Goal: Task Accomplishment & Management: Use online tool/utility

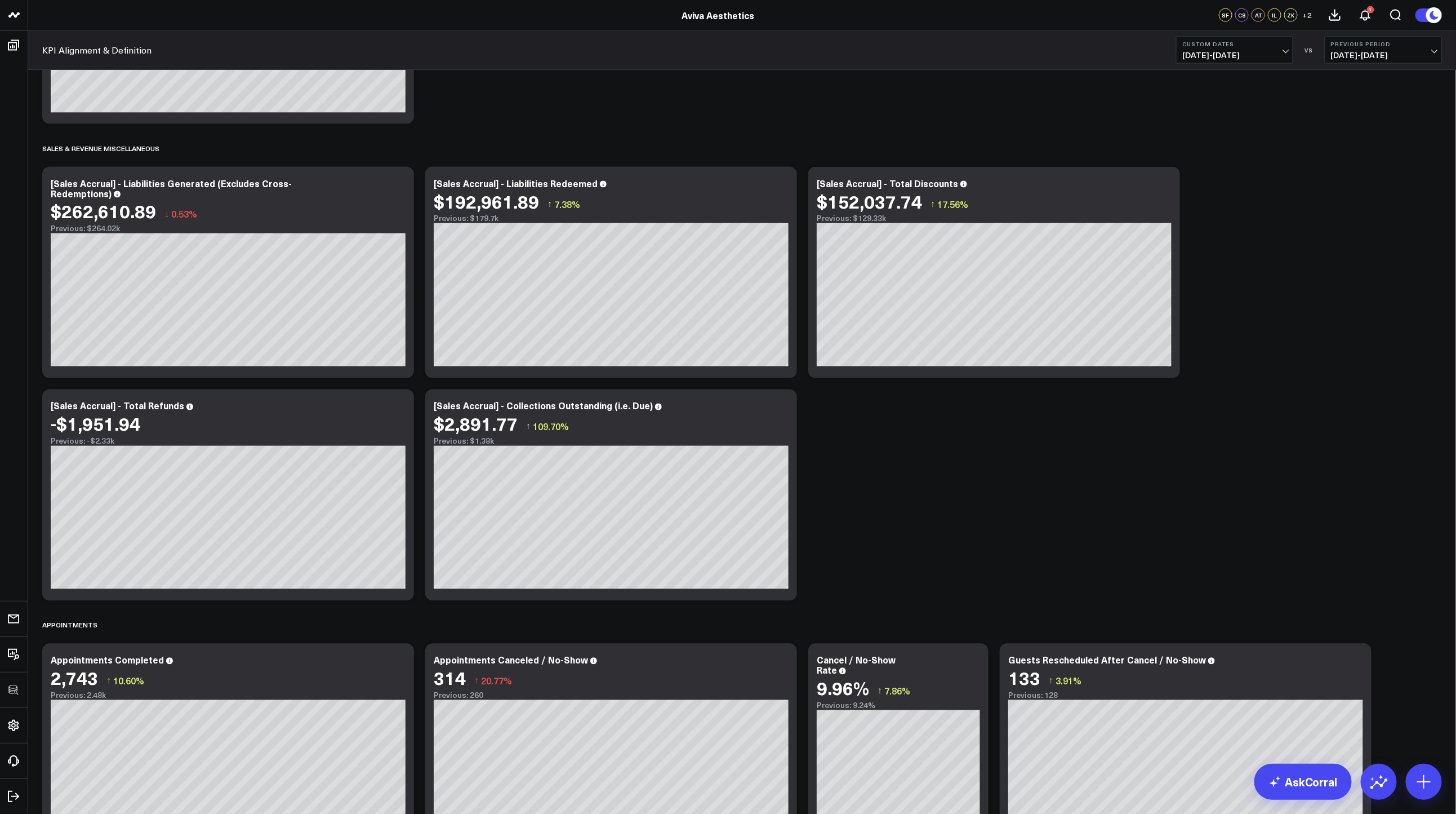
scroll to position [1463, 0]
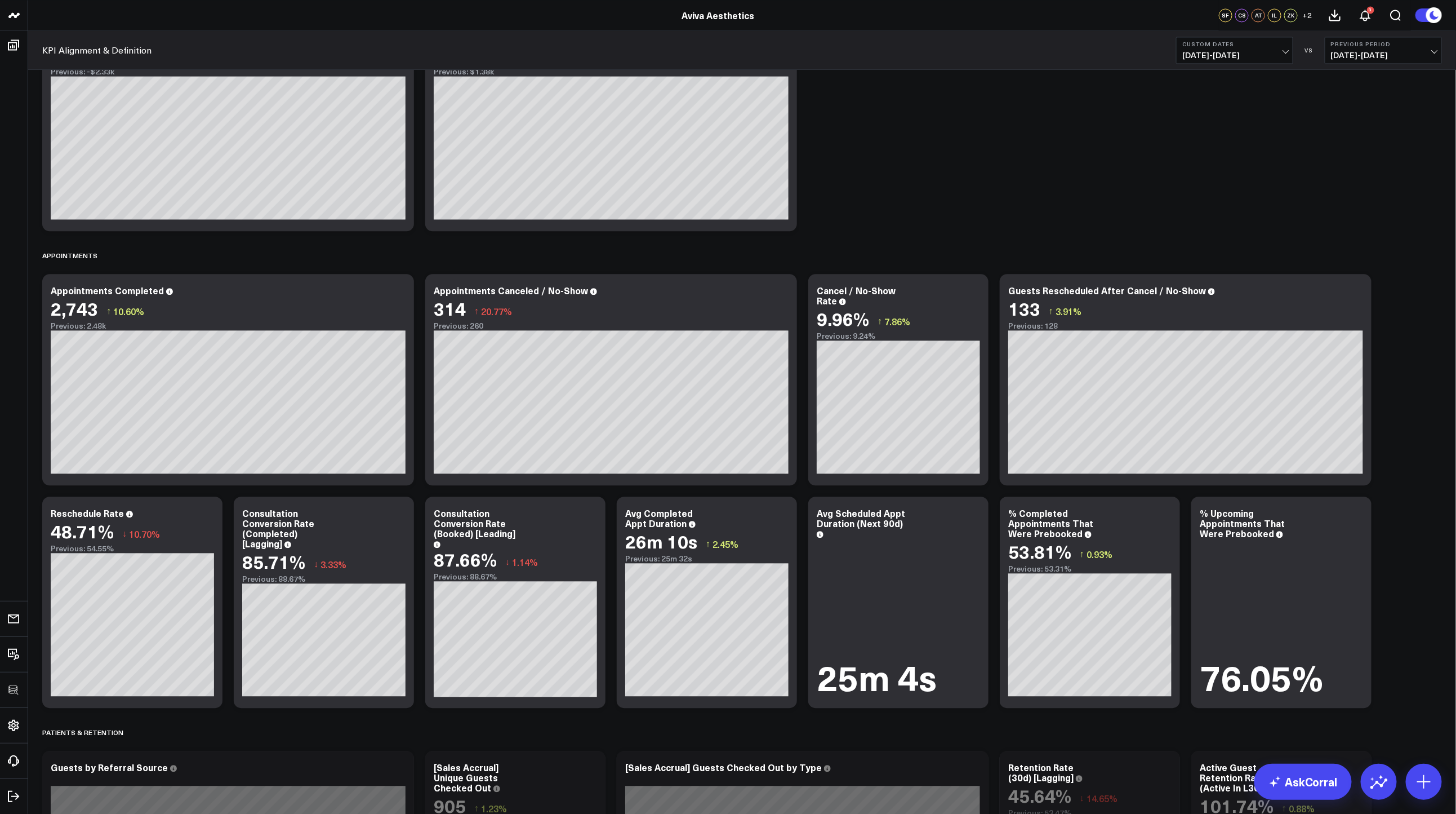
click at [1422, 510] on div "Net Sales Modify via AI Copy link to widget Ask support Remove Create linked co…" at bounding box center [742, 157] width 1411 height 3083
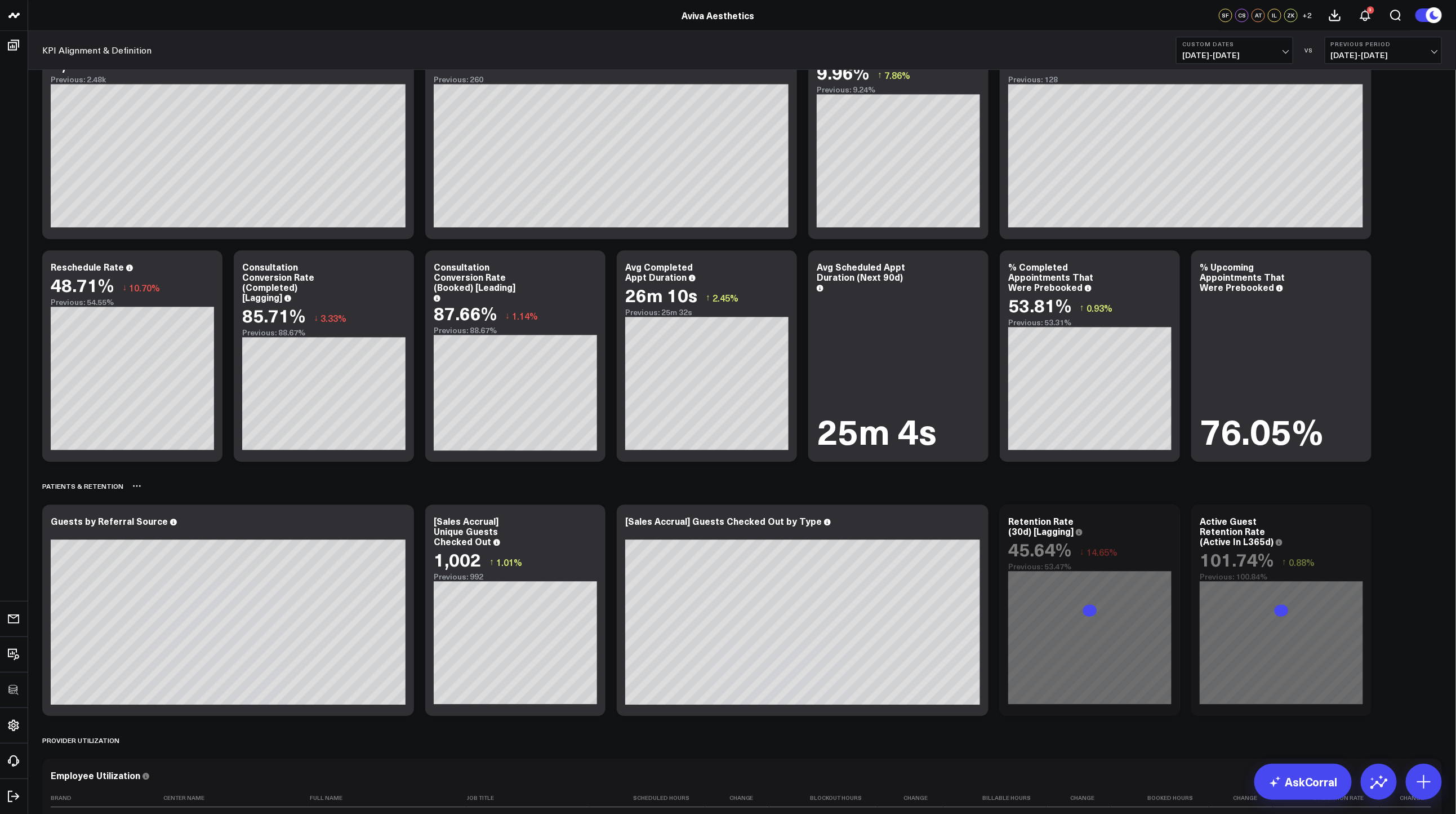
scroll to position [1743, 0]
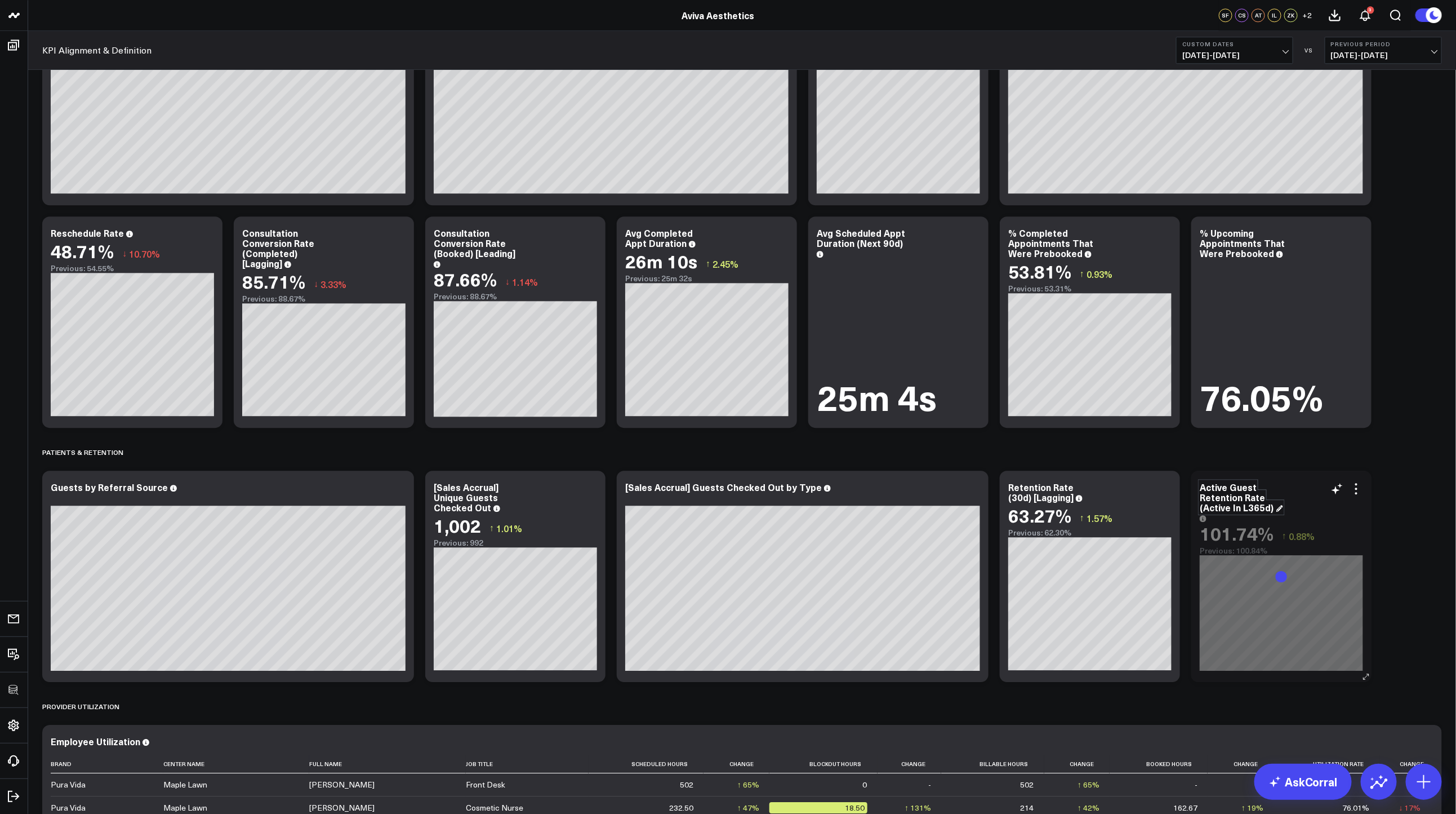
click at [1235, 511] on div "Active Guest Retention Rate (Active In L365d)" at bounding box center [1242, 497] width 84 height 33
click at [1233, 510] on div "Active Guest Retention Rate (Active In L365d)" at bounding box center [1242, 497] width 84 height 33
drag, startPoint x: 1231, startPoint y: 509, endPoint x: 1240, endPoint y: 510, distance: 9.1
click at [1240, 510] on div "Active Guest Retention Rate (Active In L365d)" at bounding box center [1242, 497] width 84 height 33
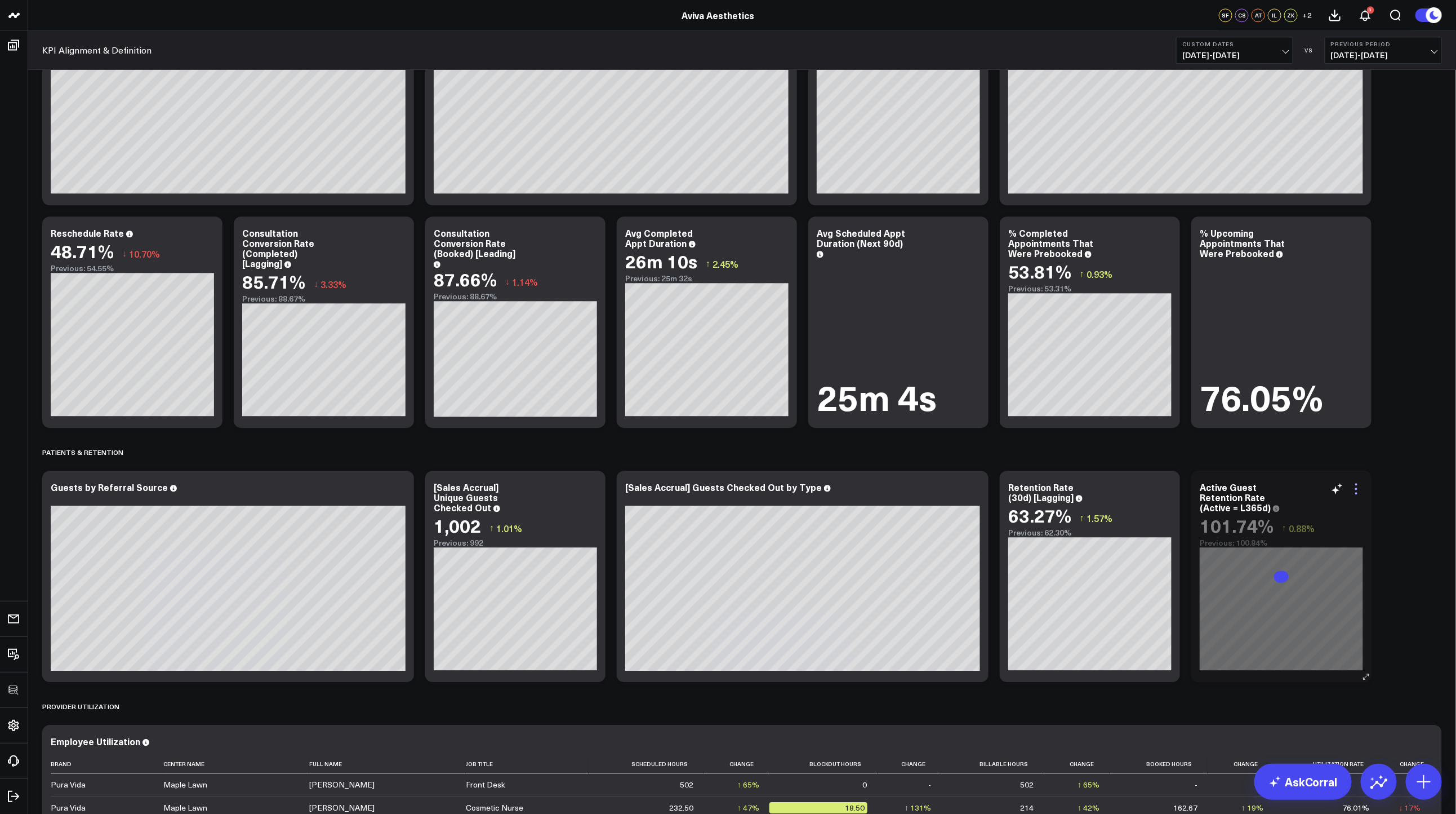
click at [1353, 489] on icon at bounding box center [1357, 489] width 14 height 14
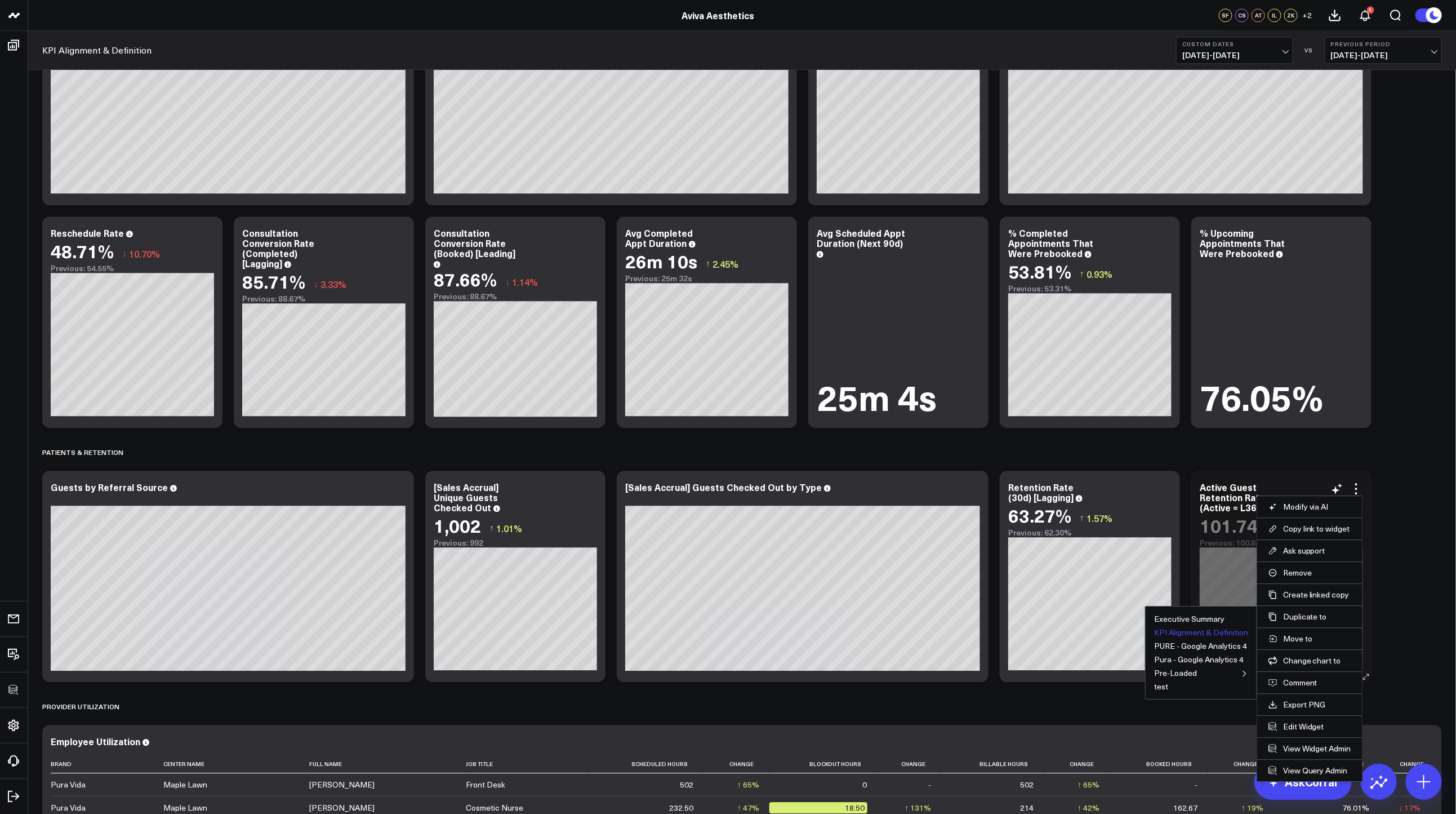
click at [1204, 629] on button "KPI Alignment & Definition" at bounding box center [1201, 632] width 94 height 8
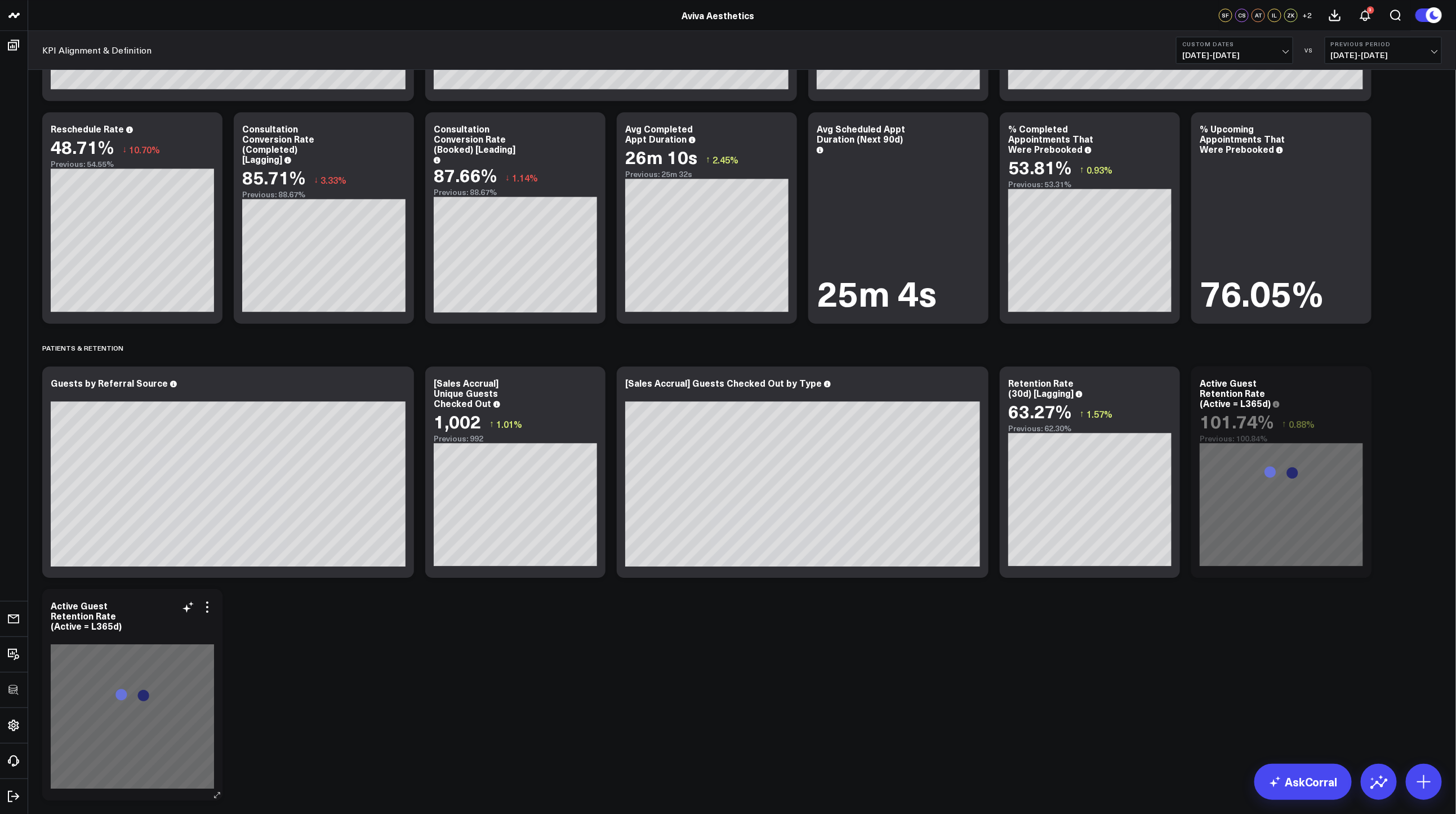
scroll to position [1945, 0]
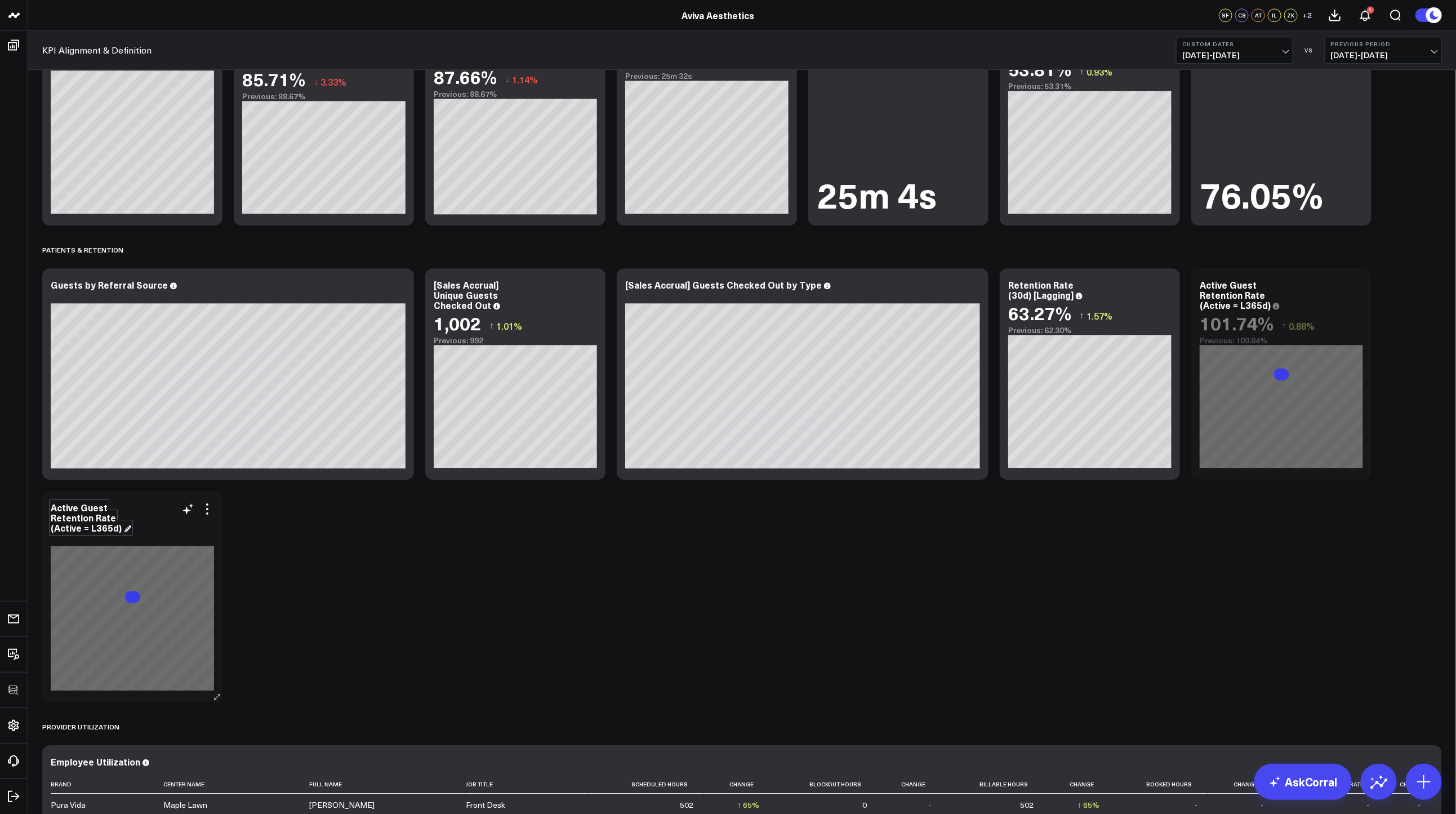
click at [98, 527] on div "Active Guest Retention Rate (Active = L365d)" at bounding box center [91, 517] width 81 height 33
drag, startPoint x: 94, startPoint y: 528, endPoint x: 110, endPoint y: 528, distance: 16.0
click at [110, 528] on div "Active Guest Retention Rate (Active = L365d)" at bounding box center [91, 517] width 81 height 33
click at [212, 508] on icon at bounding box center [208, 509] width 14 height 14
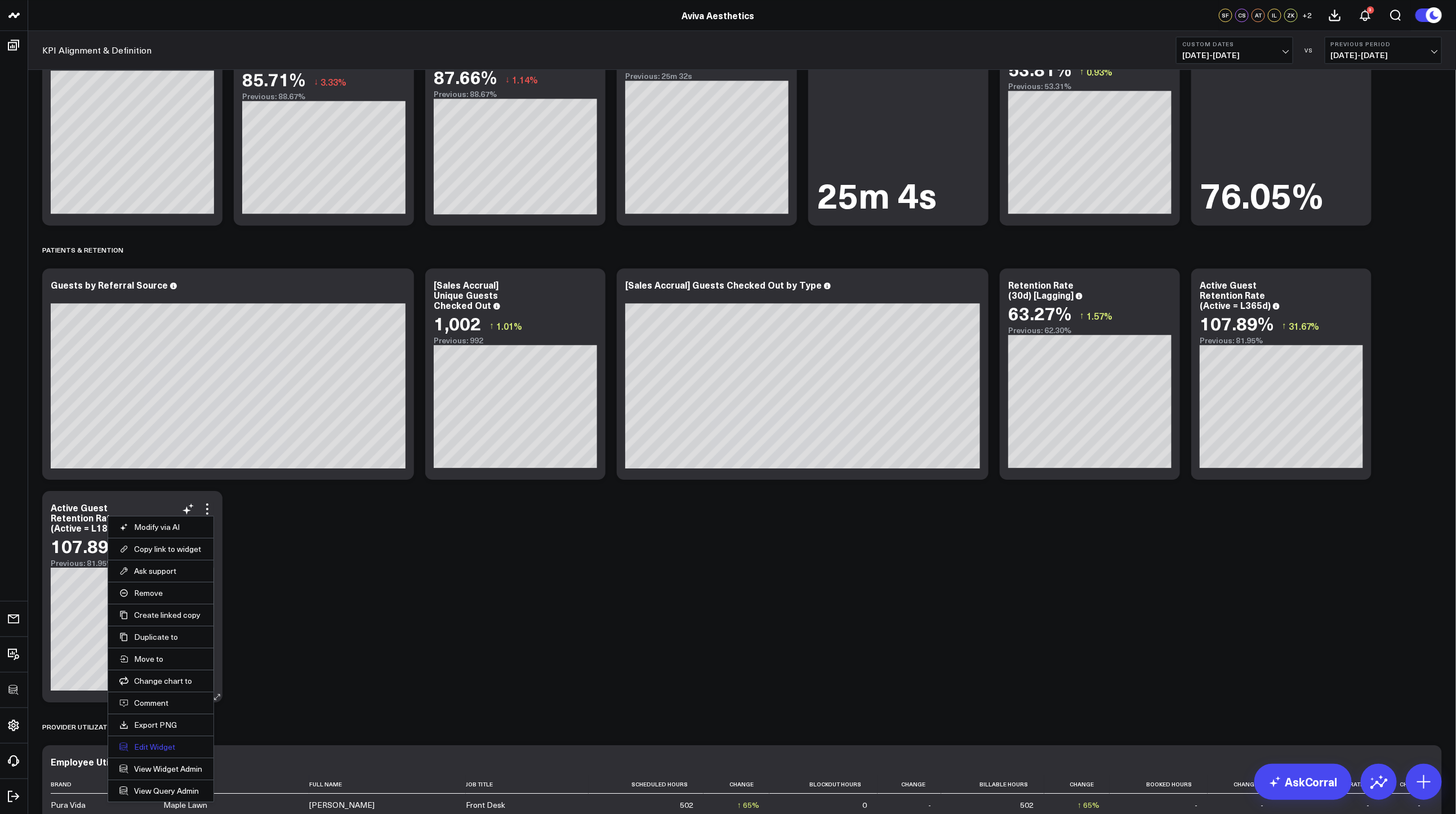
click at [158, 744] on button "Edit Widget" at bounding box center [160, 746] width 83 height 10
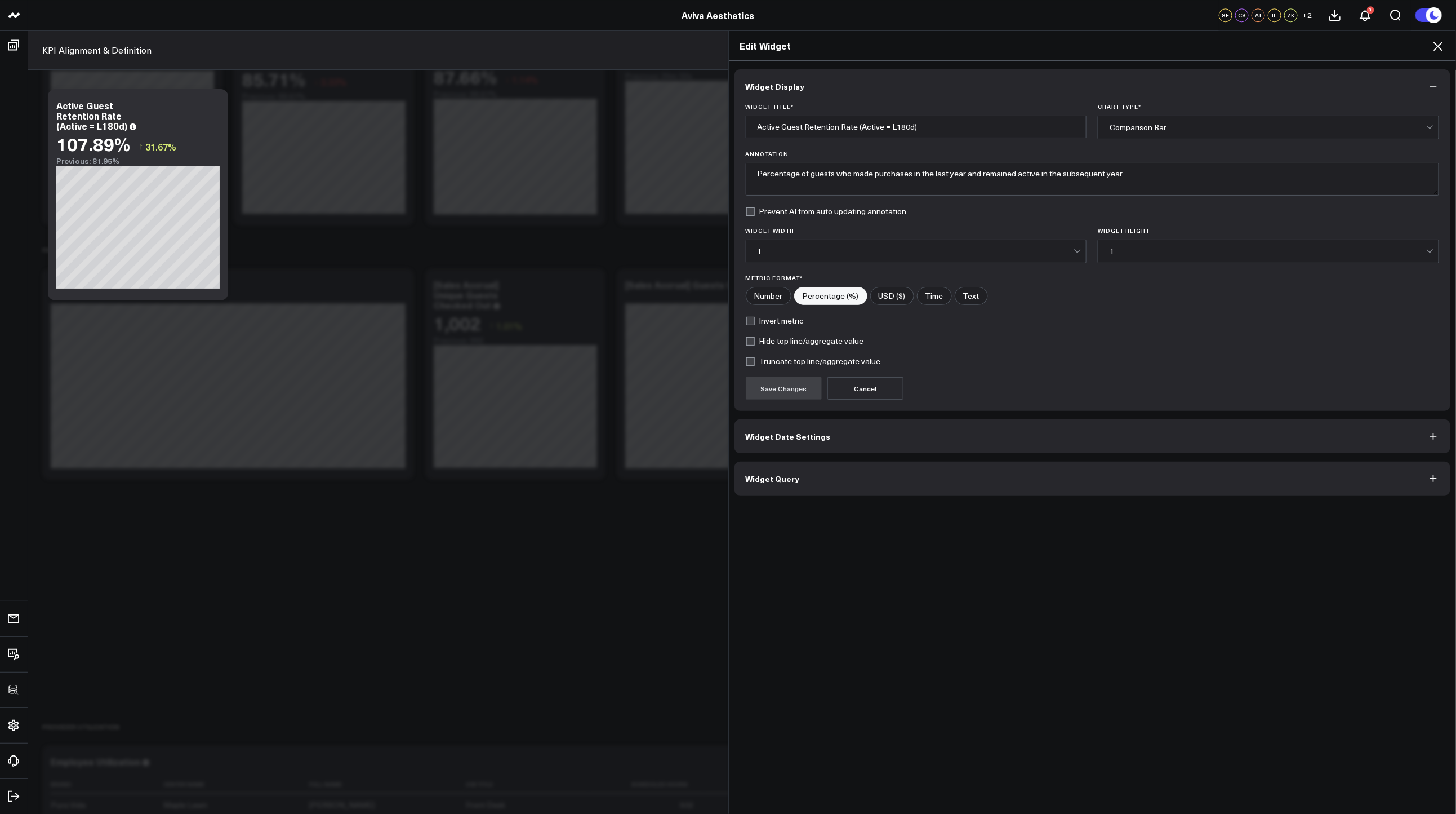
click at [824, 490] on button "Widget Query" at bounding box center [1092, 478] width 716 height 34
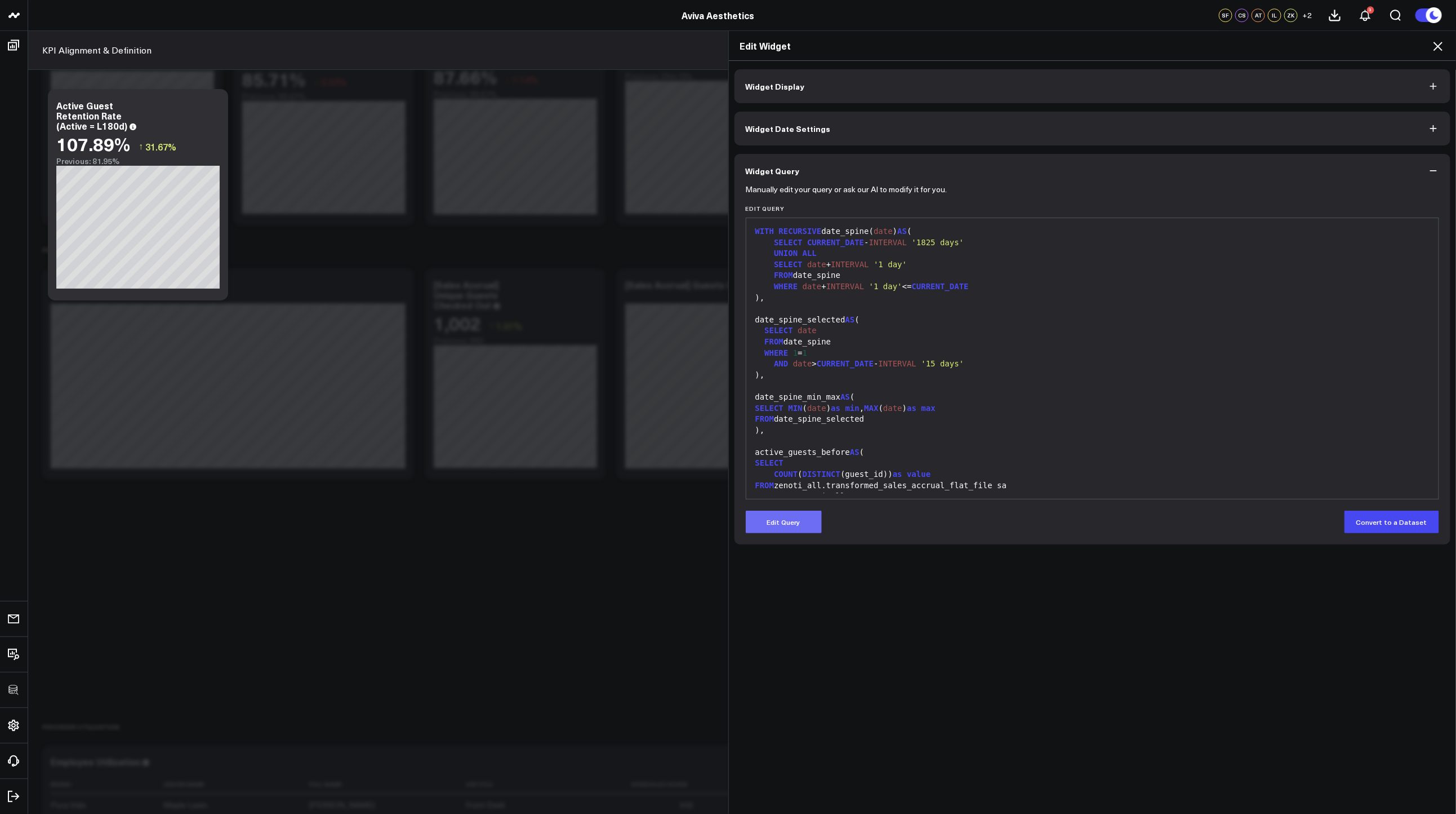
click at [788, 526] on button "Edit Query" at bounding box center [783, 521] width 76 height 23
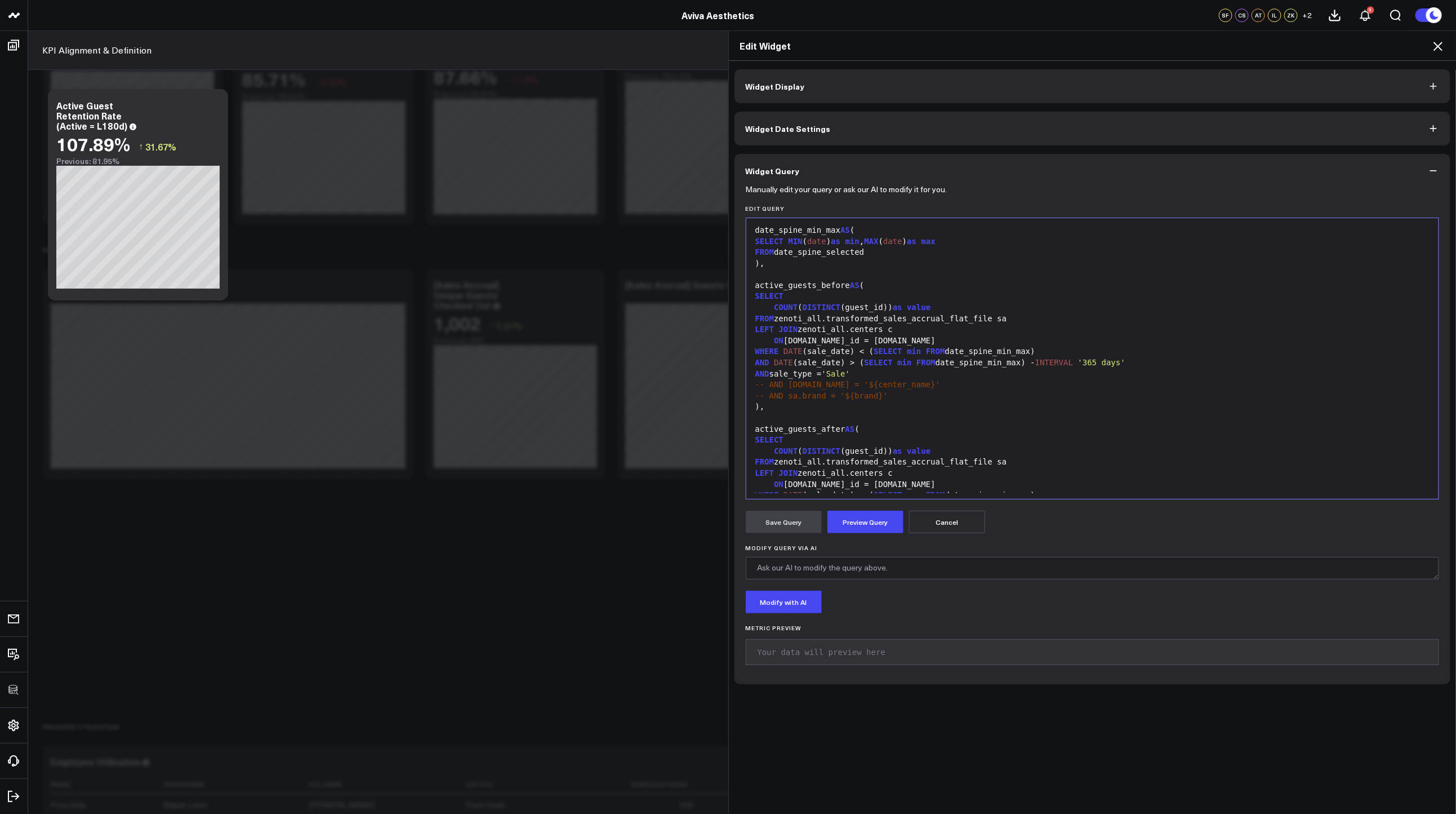
scroll to position [170, 0]
drag, startPoint x: 1103, startPoint y: 360, endPoint x: 1088, endPoint y: 358, distance: 15.1
click at [1088, 358] on span "'365 days'" at bounding box center [1101, 358] width 47 height 9
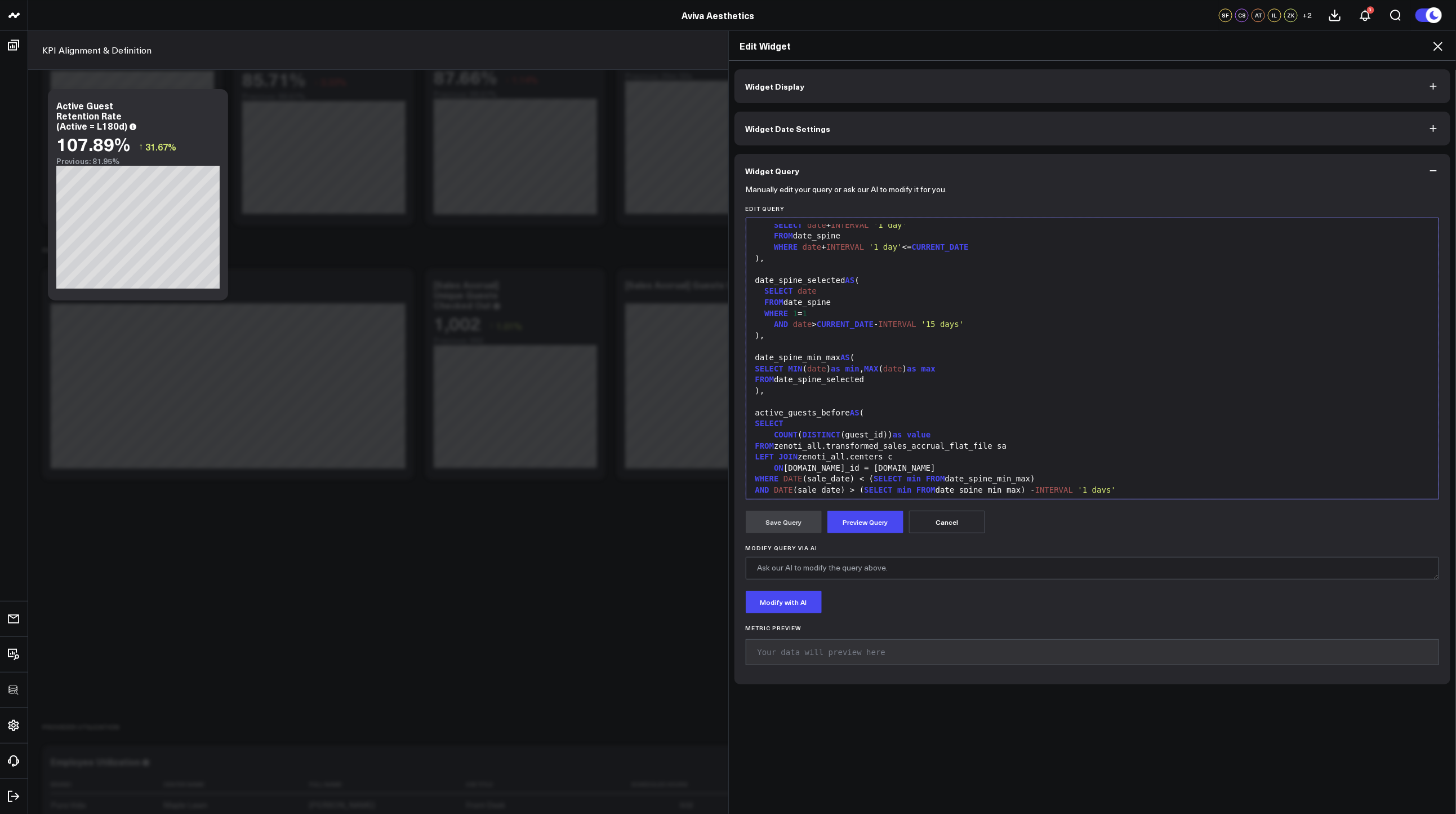
scroll to position [273, 0]
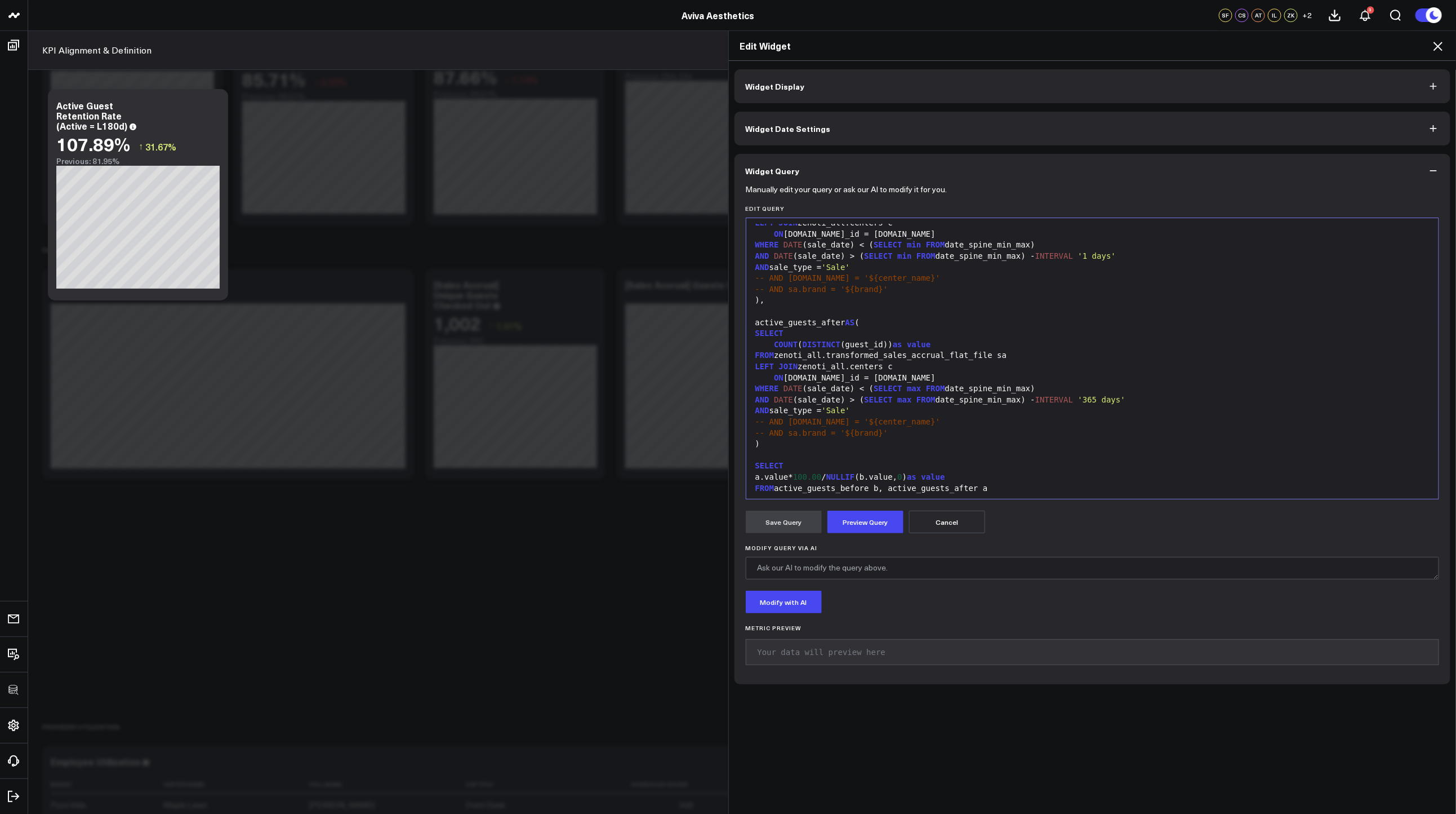
click at [1093, 257] on span "'1 days'" at bounding box center [1096, 256] width 38 height 9
drag, startPoint x: 1101, startPoint y: 398, endPoint x: 1088, endPoint y: 398, distance: 13.0
click at [1088, 398] on span "'365 days'" at bounding box center [1101, 399] width 47 height 9
click at [864, 529] on button "Preview Query" at bounding box center [865, 521] width 76 height 23
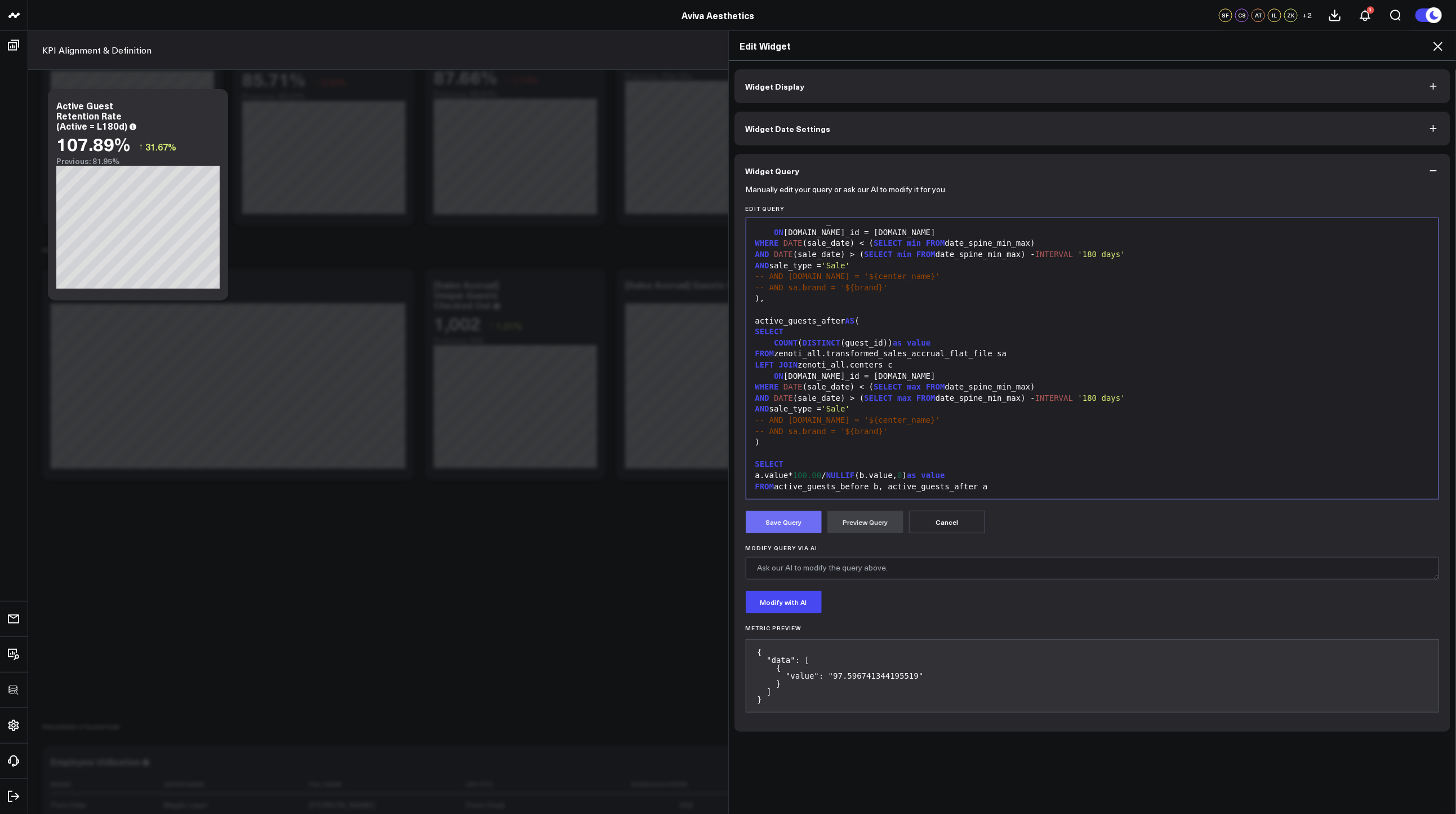
click at [784, 527] on button "Save Query" at bounding box center [783, 521] width 76 height 23
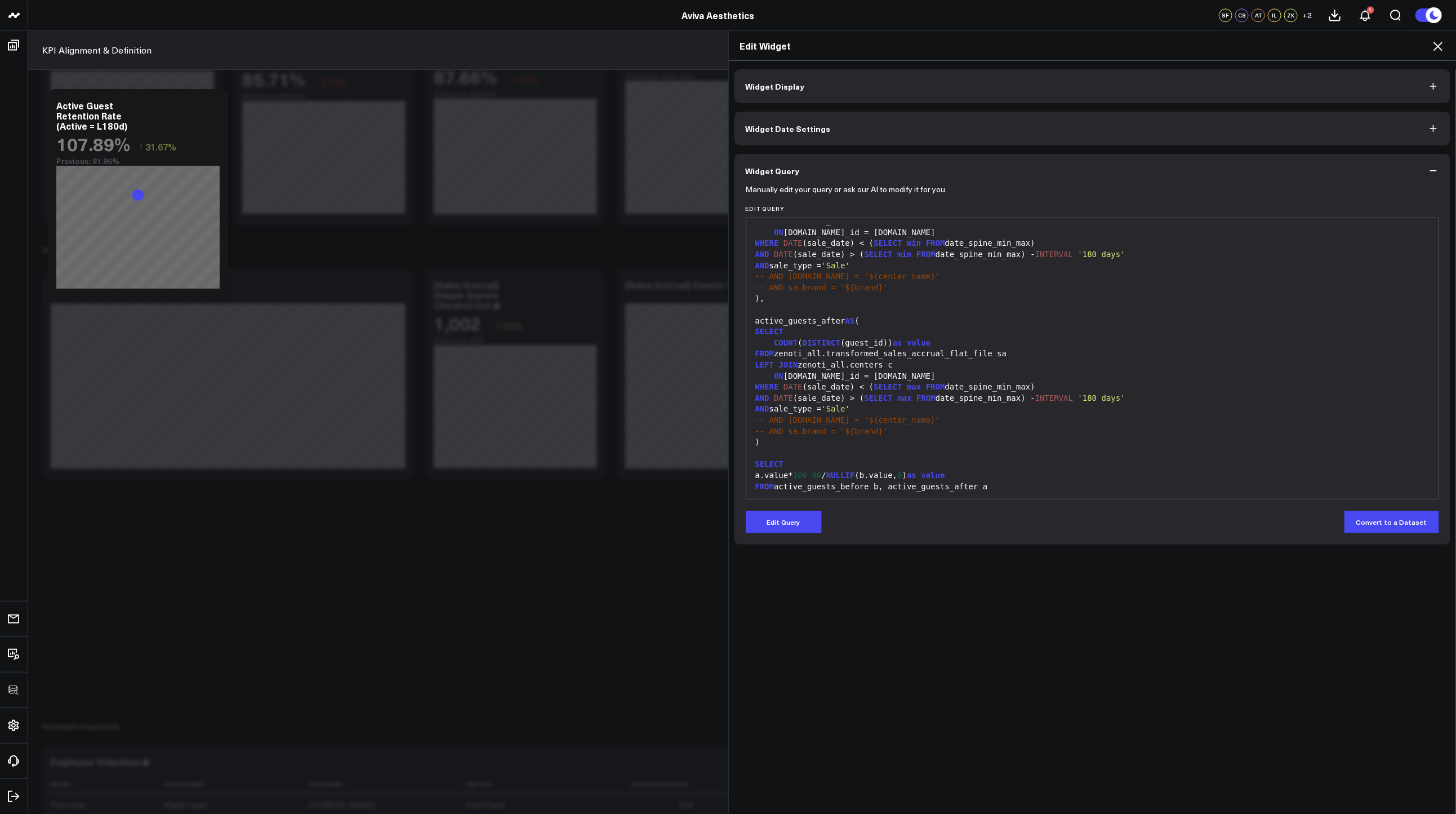
click at [1435, 47] on icon at bounding box center [1438, 47] width 14 height 14
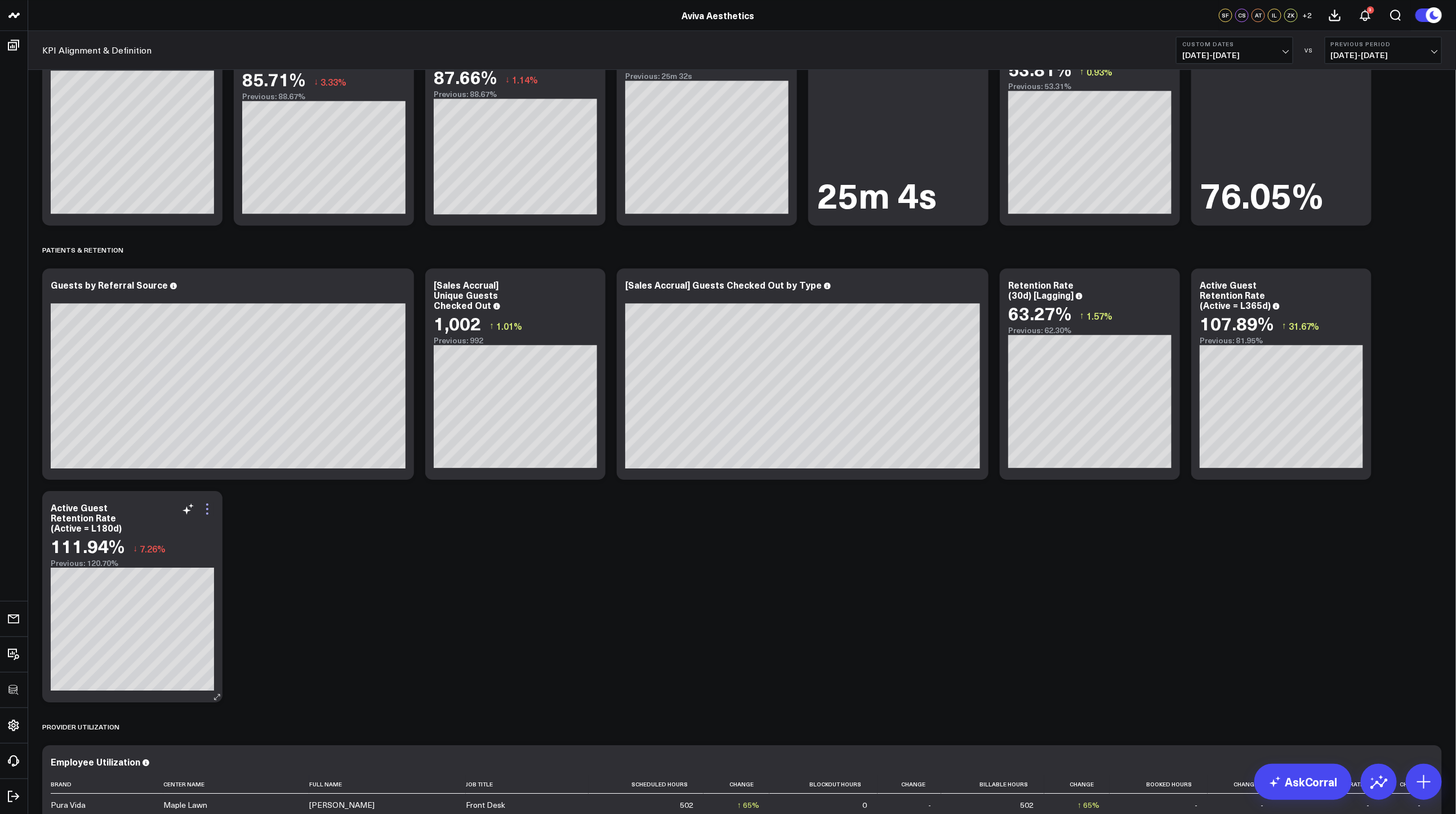
click at [205, 503] on icon at bounding box center [208, 509] width 14 height 14
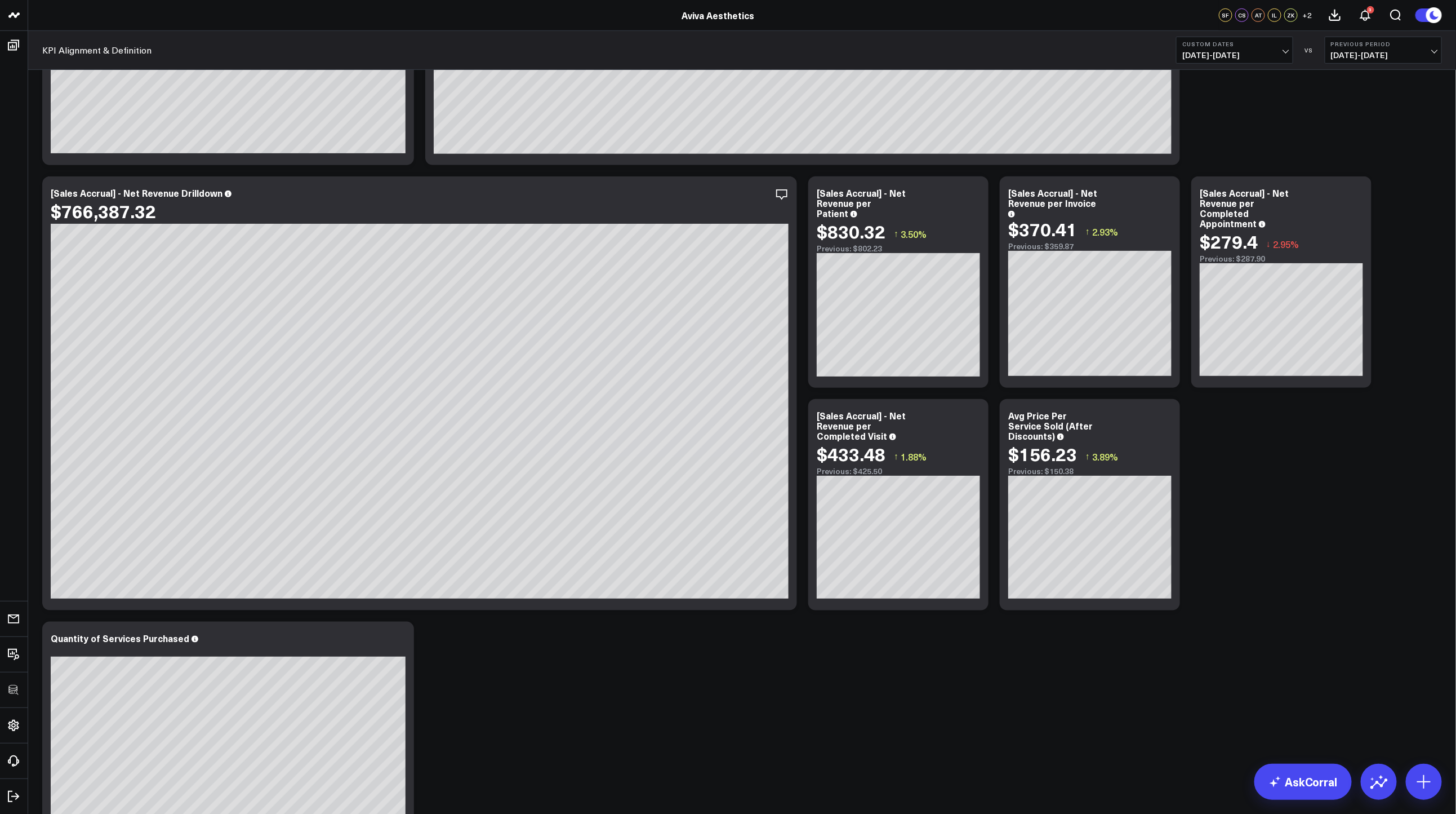
scroll to position [1202, 0]
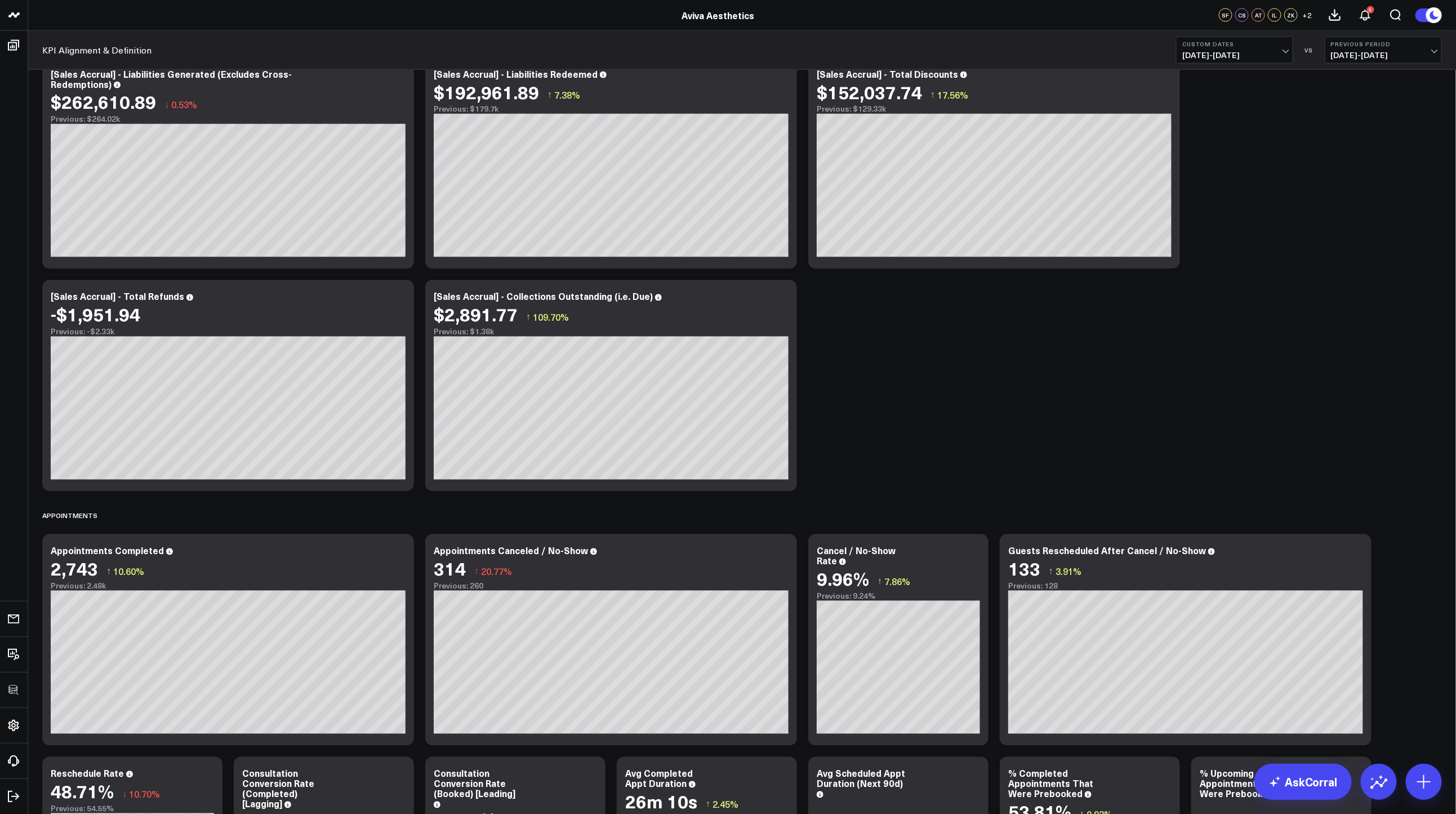
click at [999, 354] on div "Net Sales Modify via AI Copy link to widget Ask support Remove Create linked co…" at bounding box center [742, 528] width 1411 height 3306
click at [909, 411] on div "Net Sales Modify via AI Copy link to widget Ask support Remove Create linked co…" at bounding box center [742, 528] width 1411 height 3306
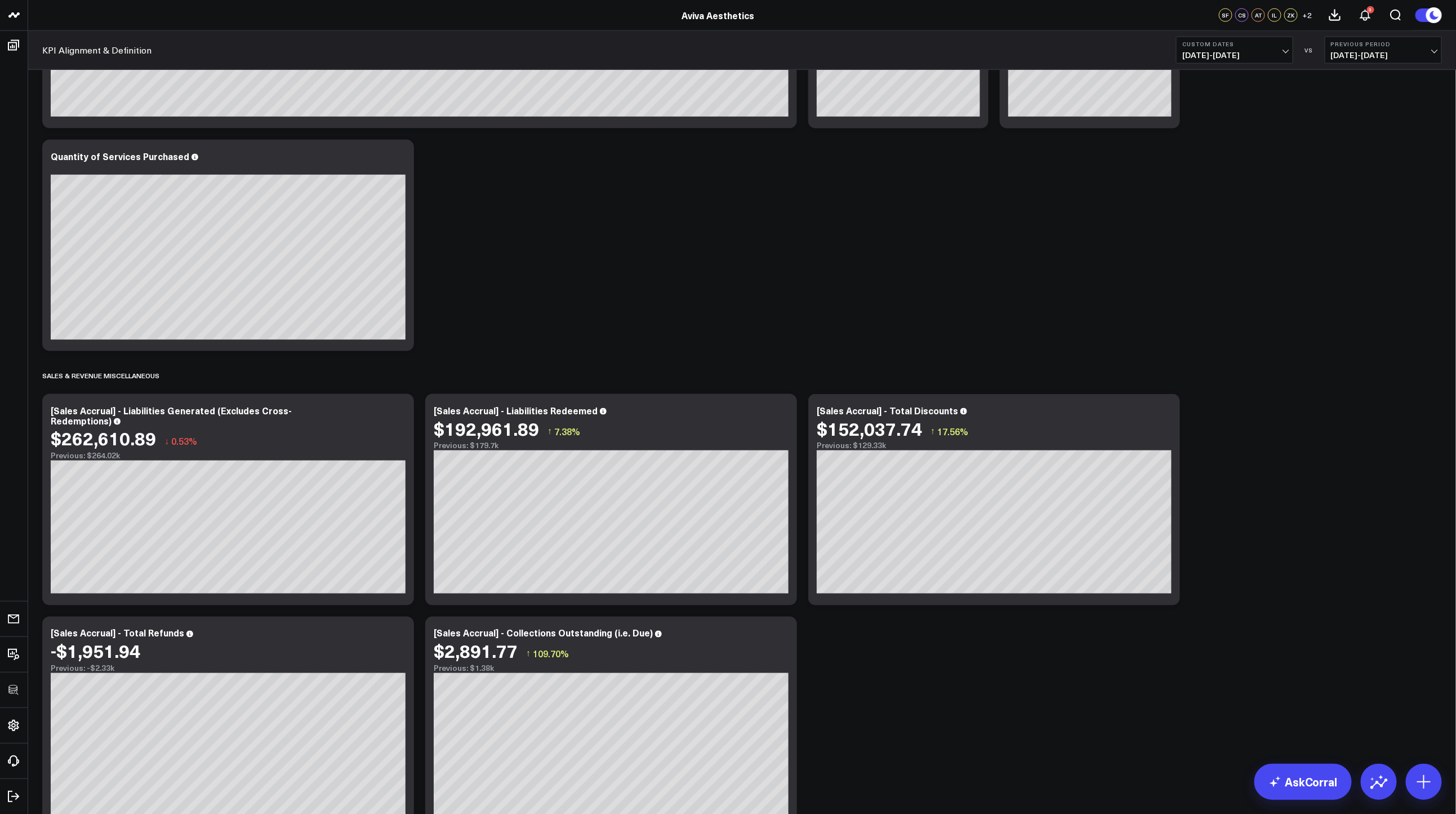
scroll to position [489, 0]
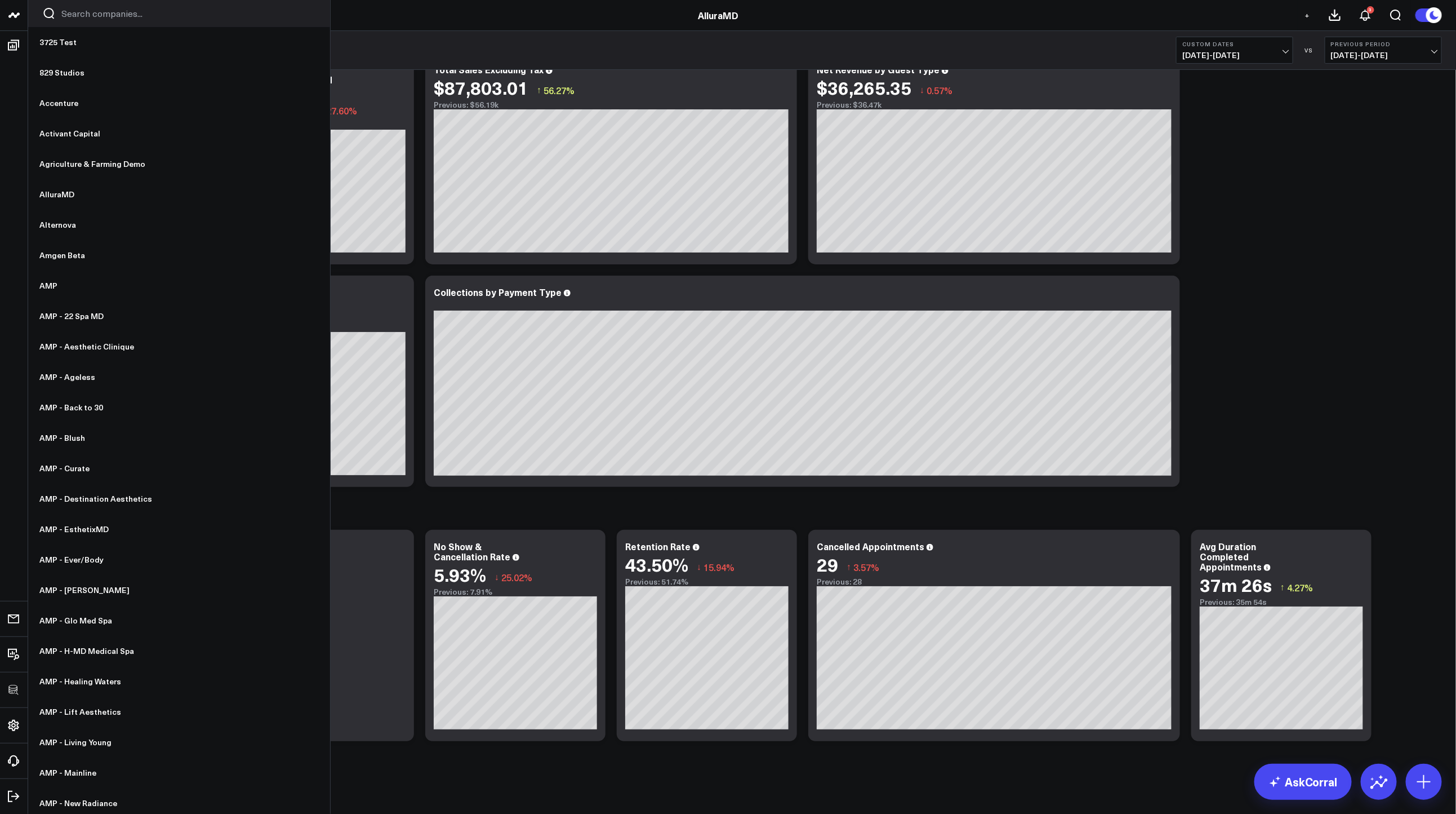
click at [78, 14] on input "Search companies input" at bounding box center [189, 14] width 255 height 12
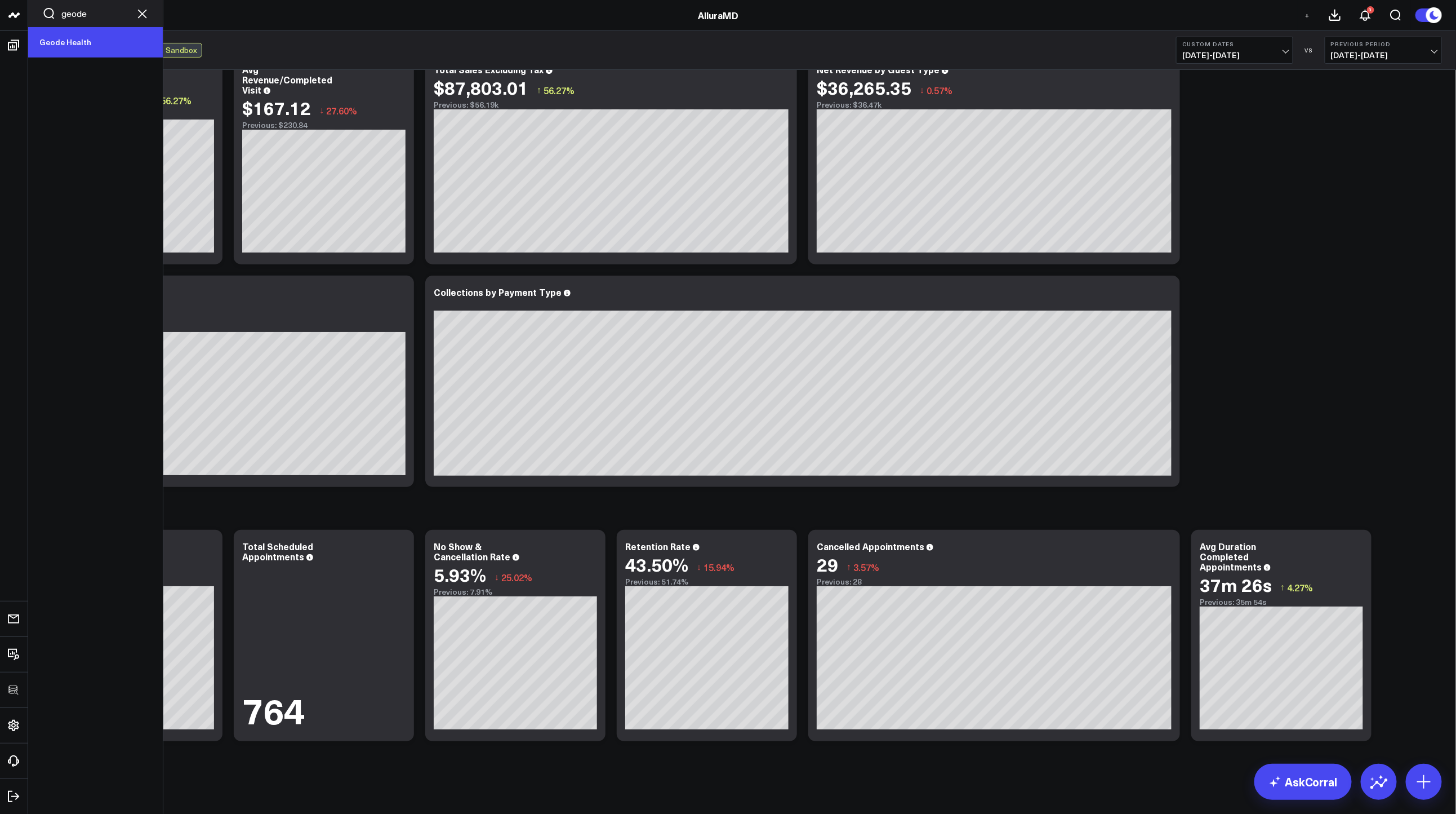
type input "geode"
click at [76, 36] on link "Geode Health" at bounding box center [95, 42] width 135 height 30
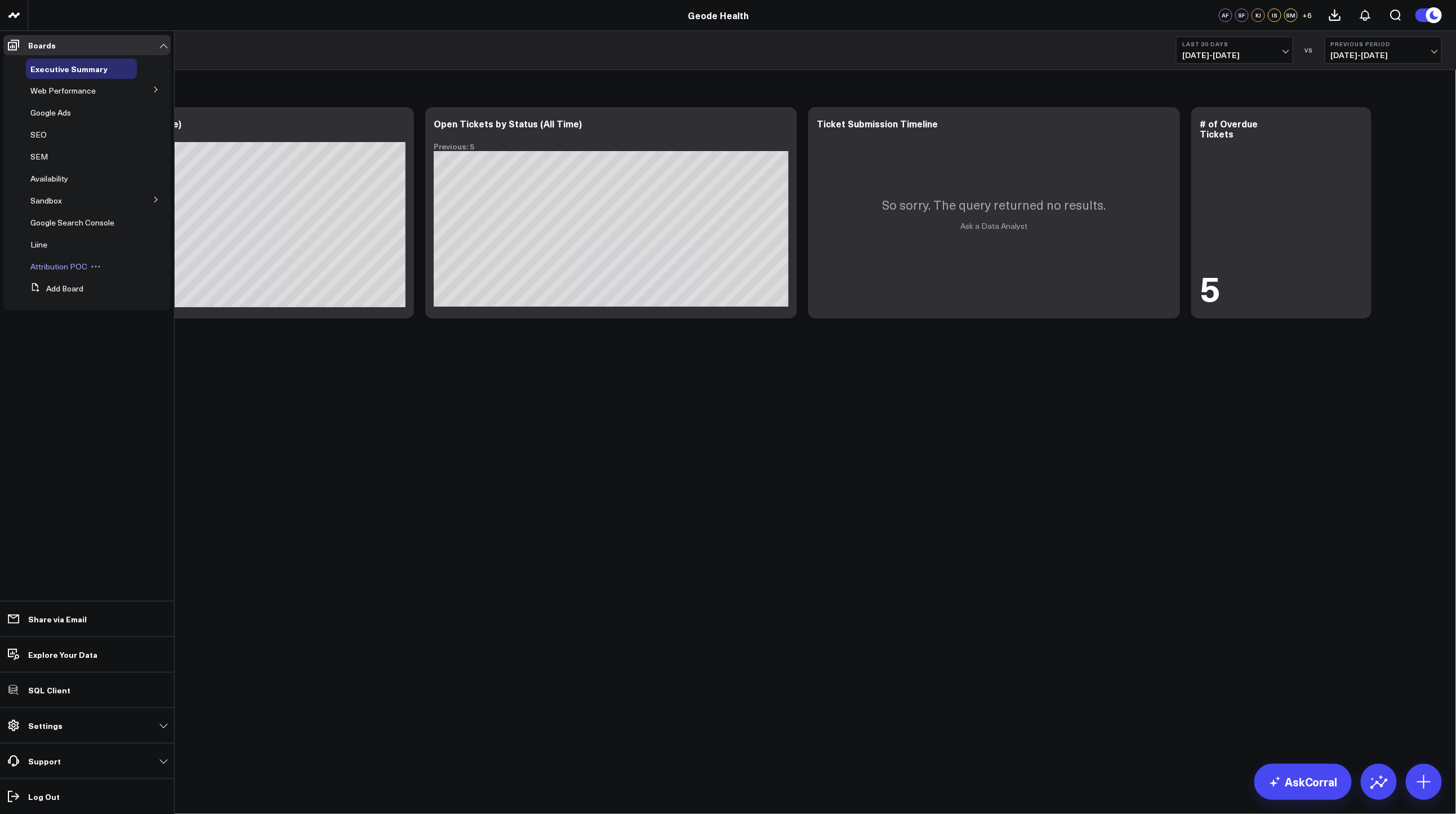
click at [62, 262] on span "Attribution POC" at bounding box center [58, 267] width 57 height 11
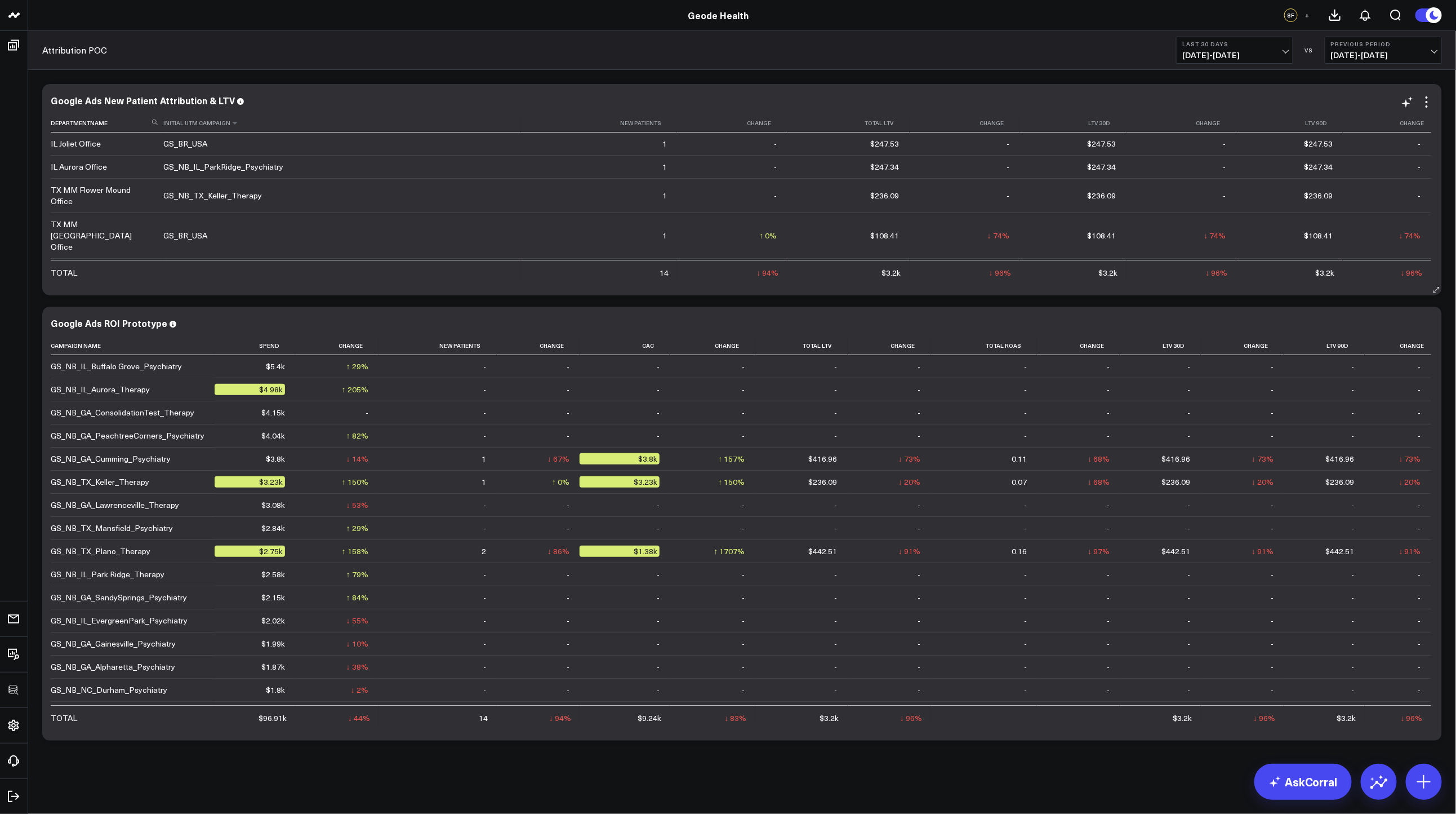
click at [189, 99] on div "Google Ads New Patient Attribution & LTV" at bounding box center [142, 100] width 184 height 12
click at [1188, 51] on span "07/20/25 - 08/18/25" at bounding box center [1234, 55] width 105 height 9
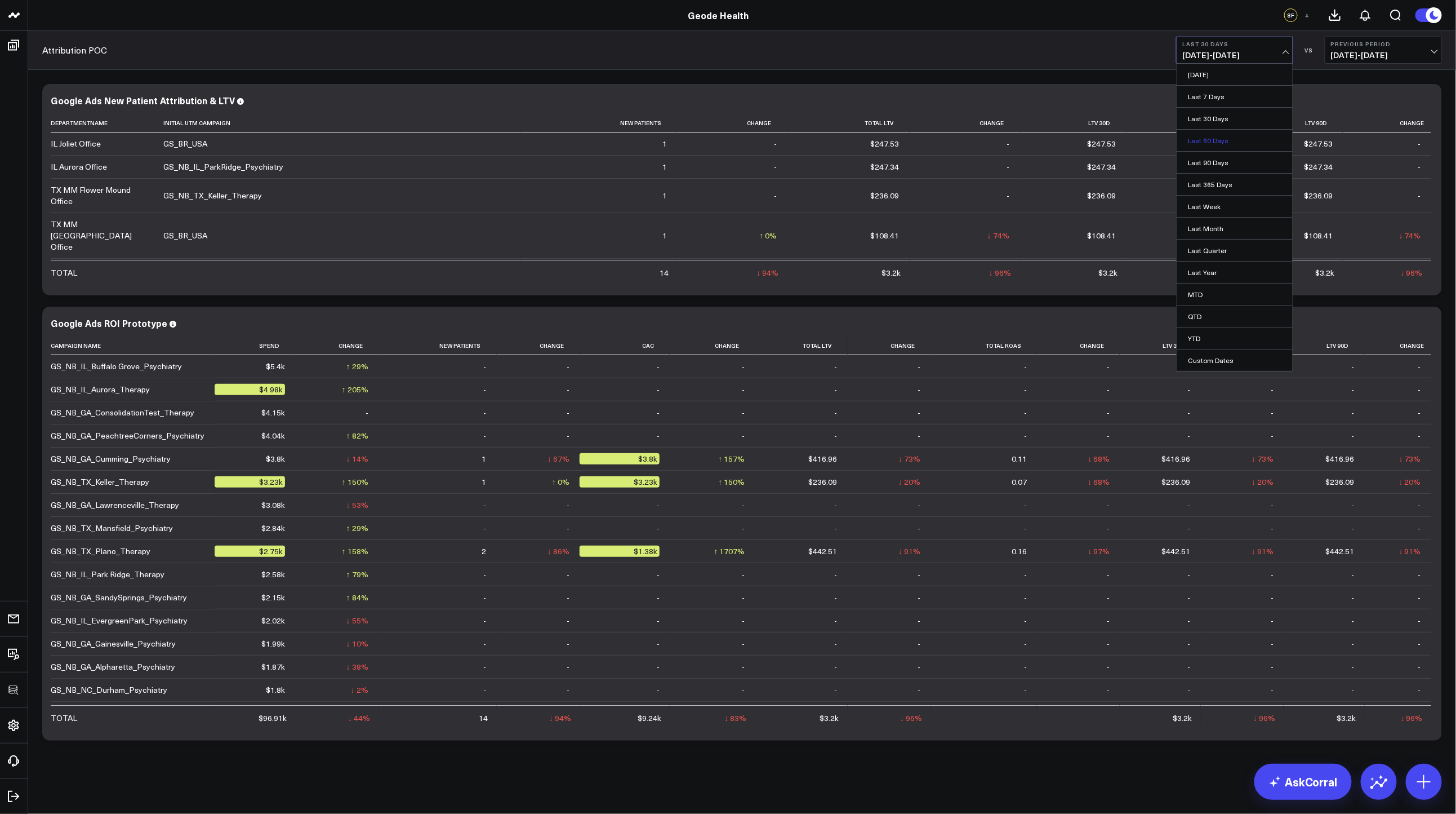
click at [1220, 136] on link "Last 60 Days" at bounding box center [1234, 140] width 116 height 21
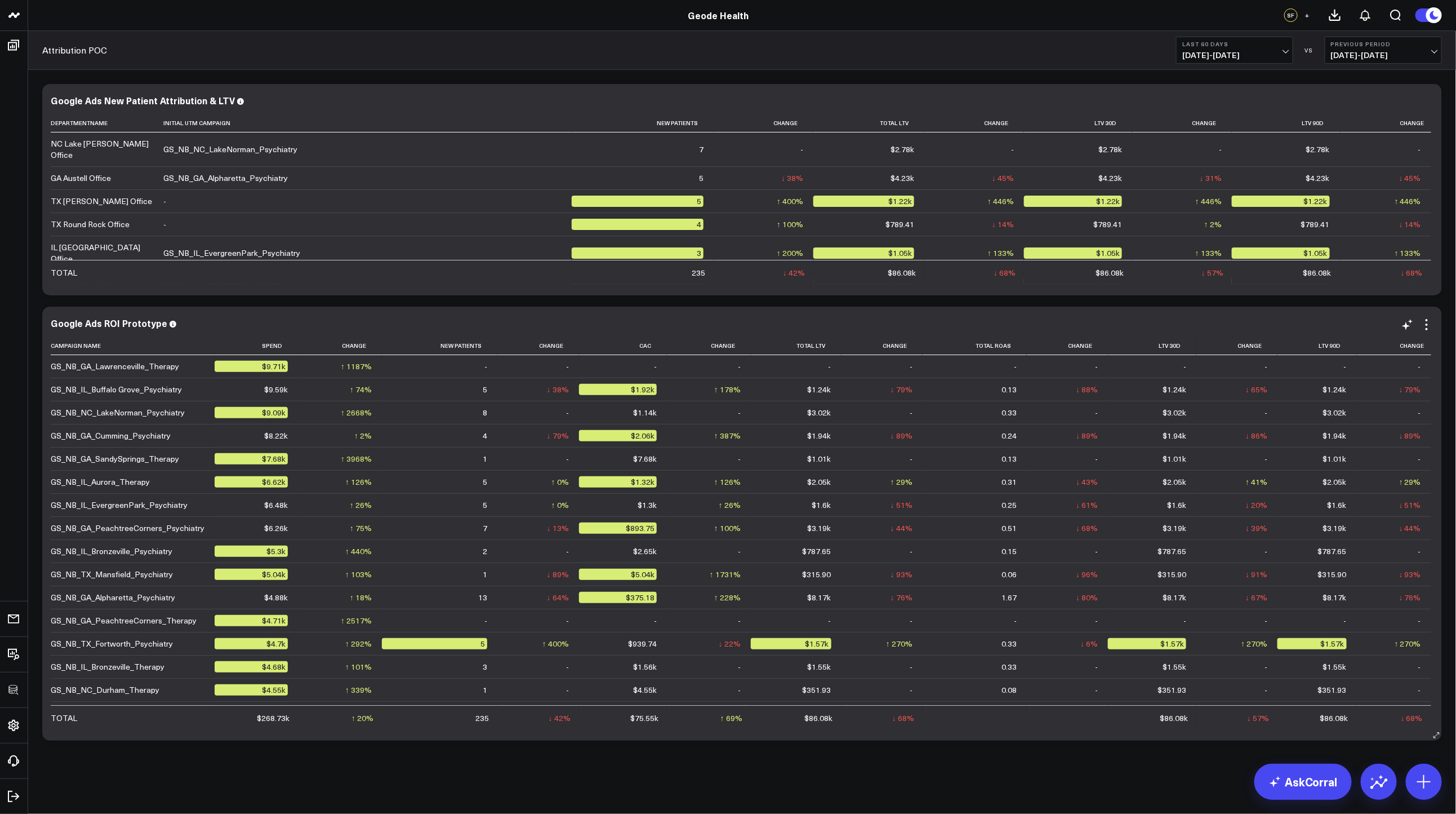
scroll to position [1804, 0]
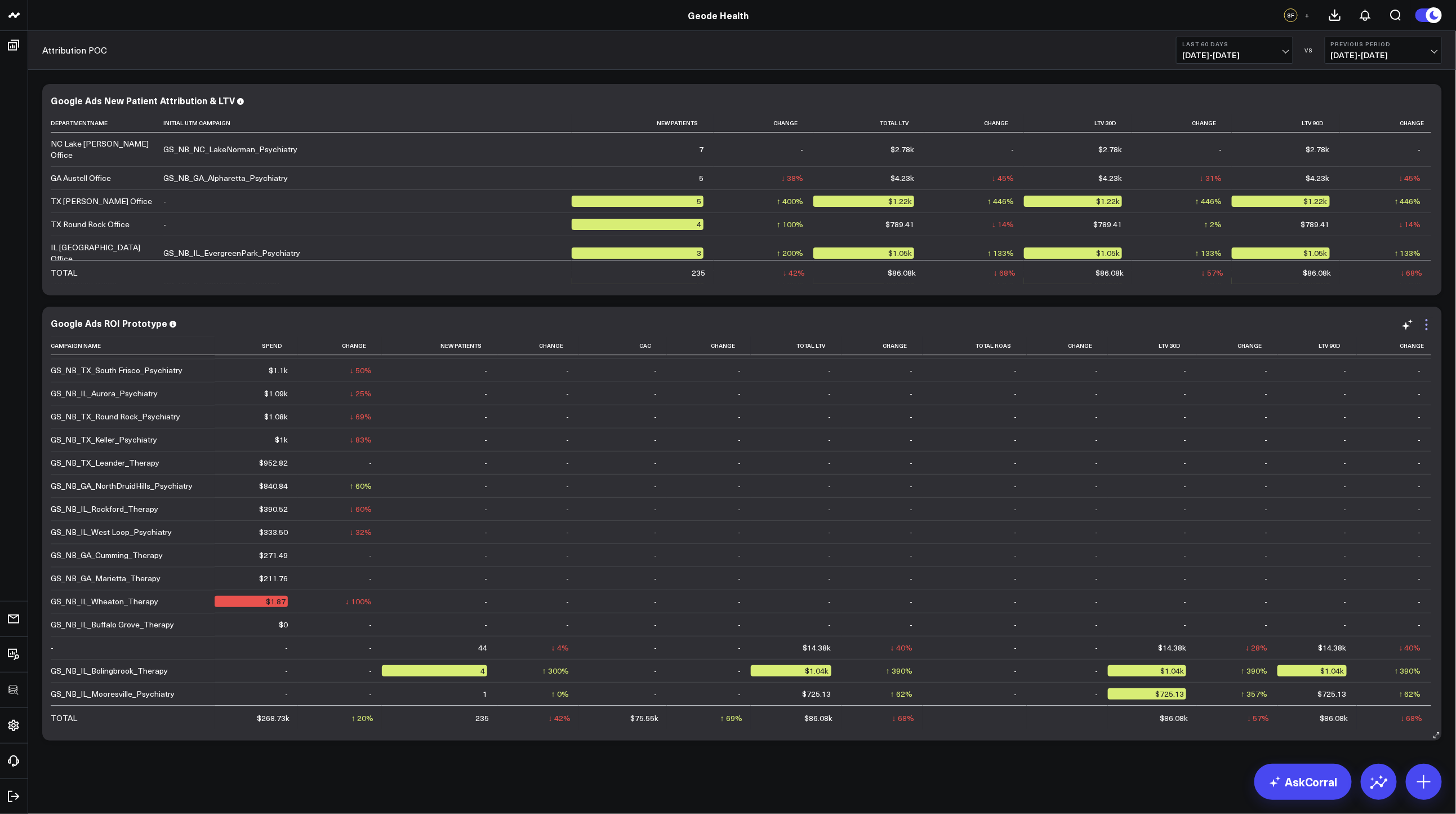
click at [1430, 328] on icon at bounding box center [1427, 325] width 14 height 14
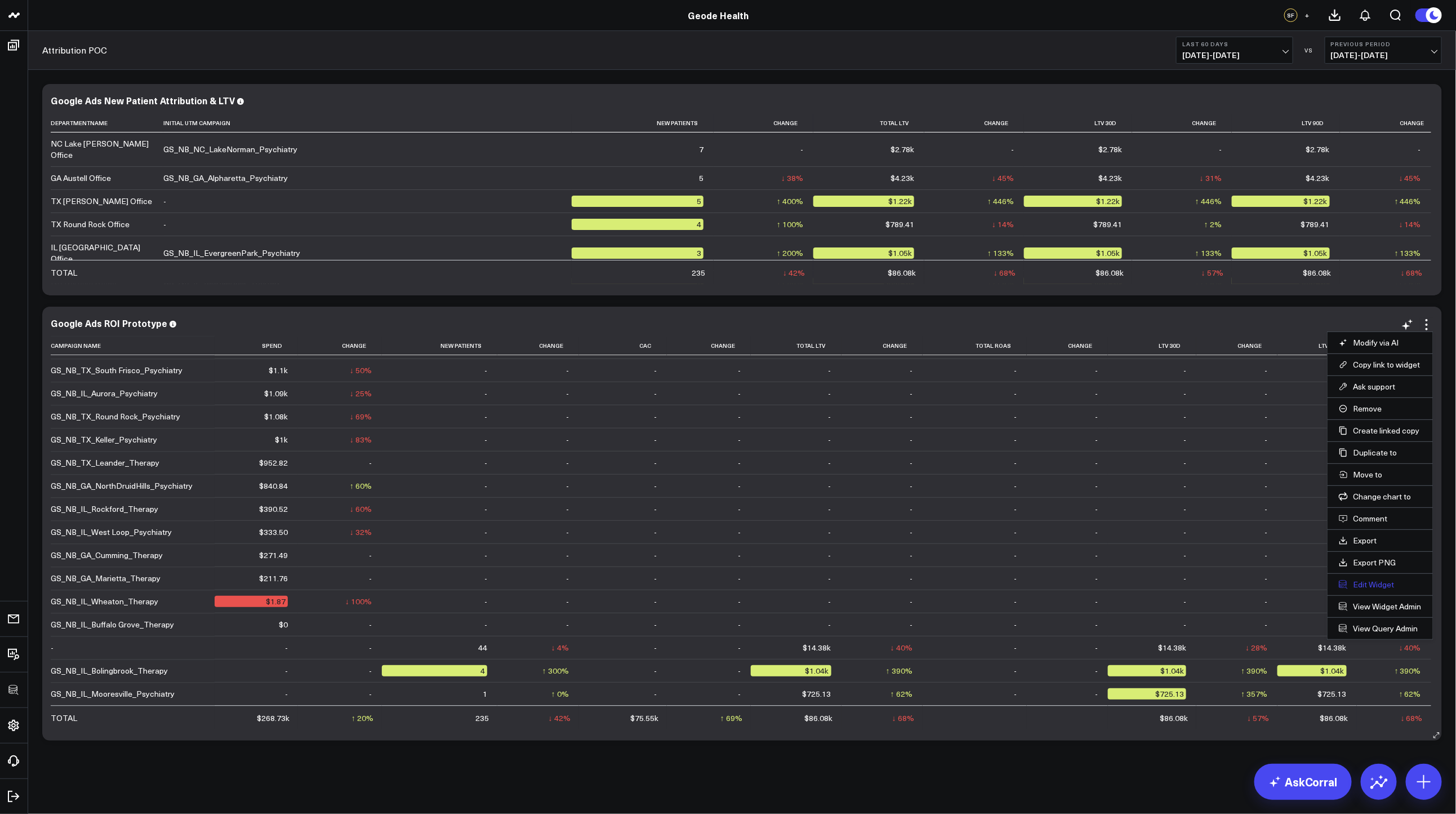
click at [1366, 586] on button "Edit Widget" at bounding box center [1380, 584] width 83 height 10
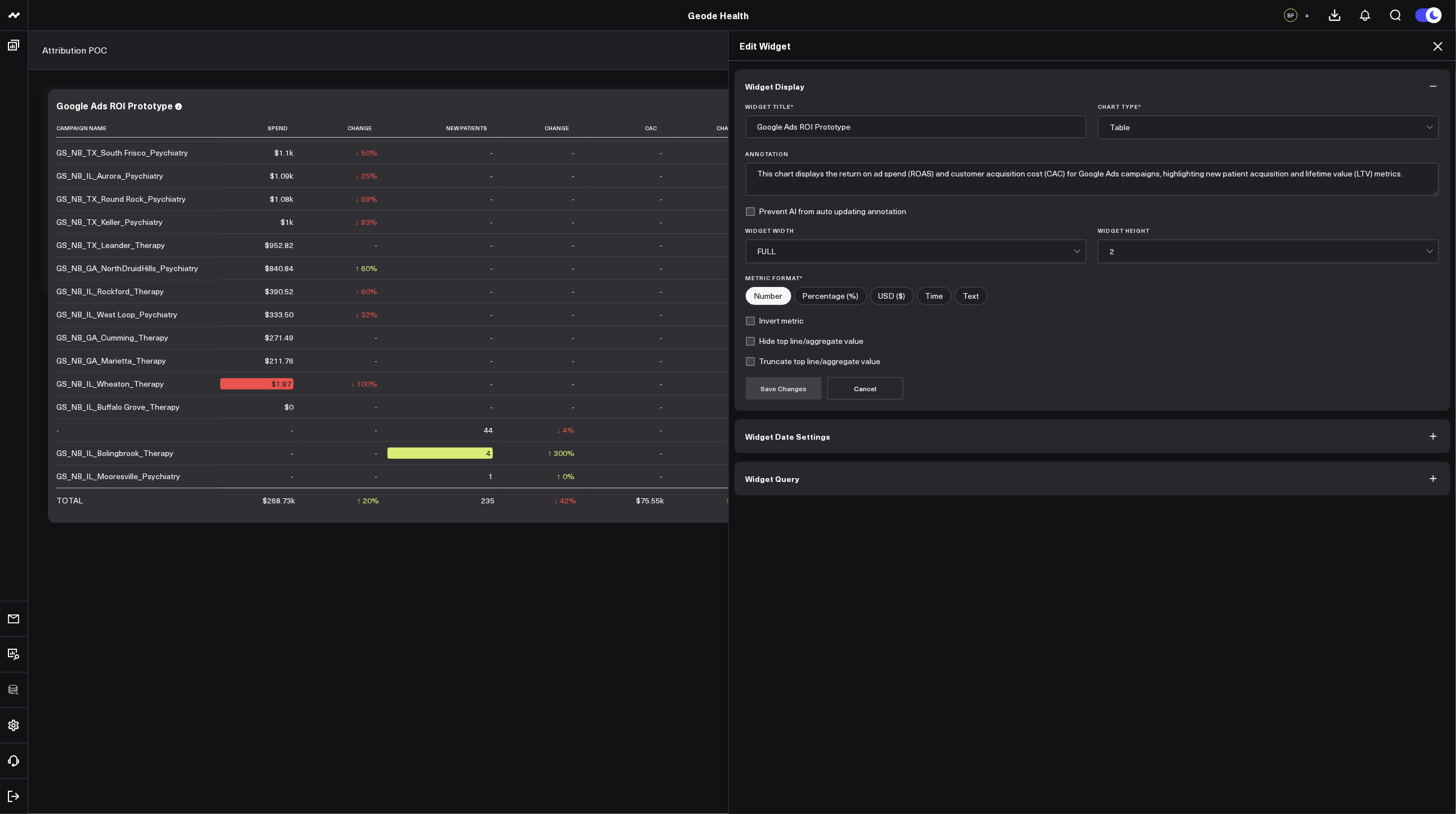
click at [872, 487] on button "Widget Query" at bounding box center [1092, 478] width 716 height 34
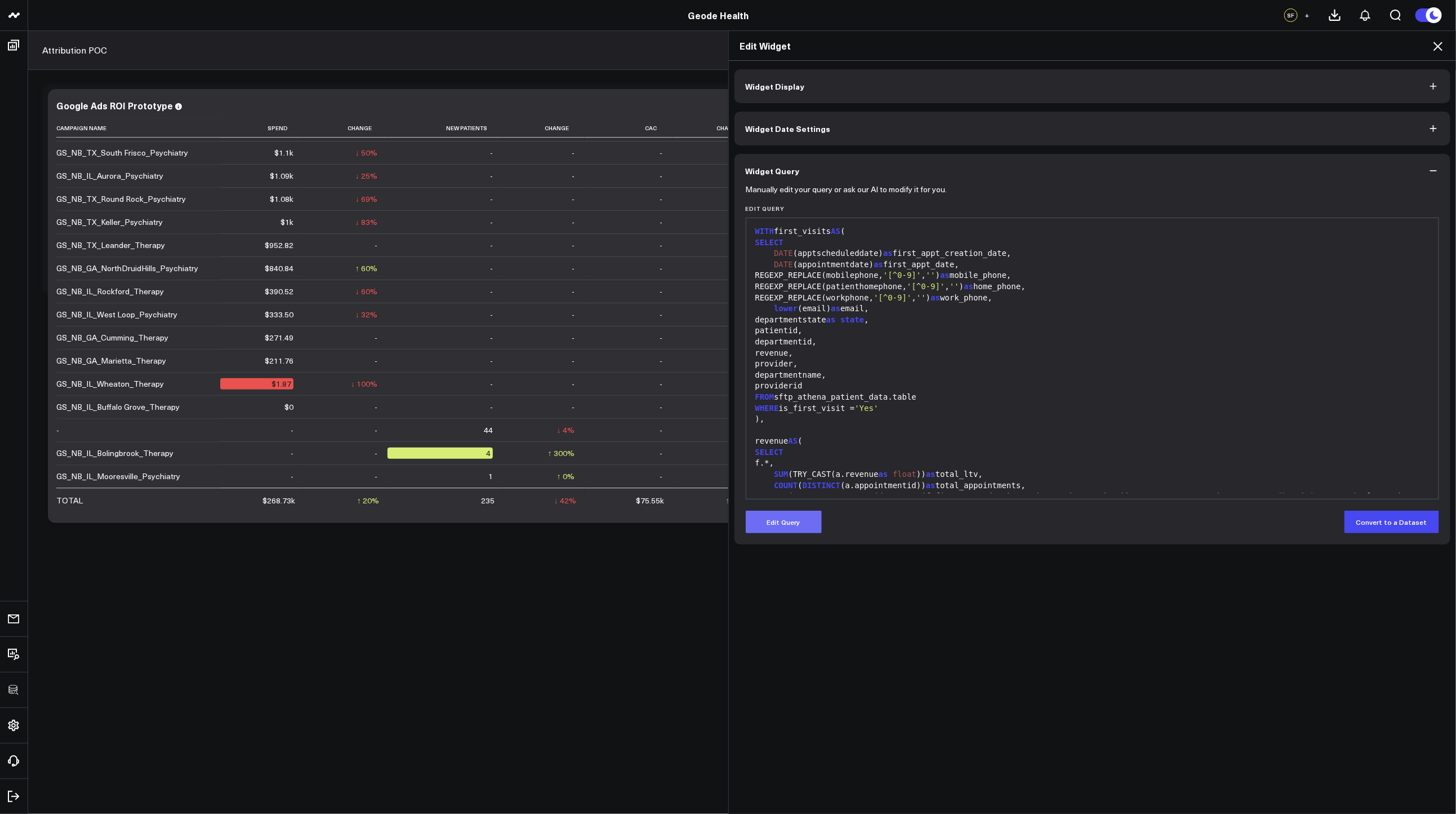
click at [807, 524] on button "Edit Query" at bounding box center [783, 521] width 76 height 23
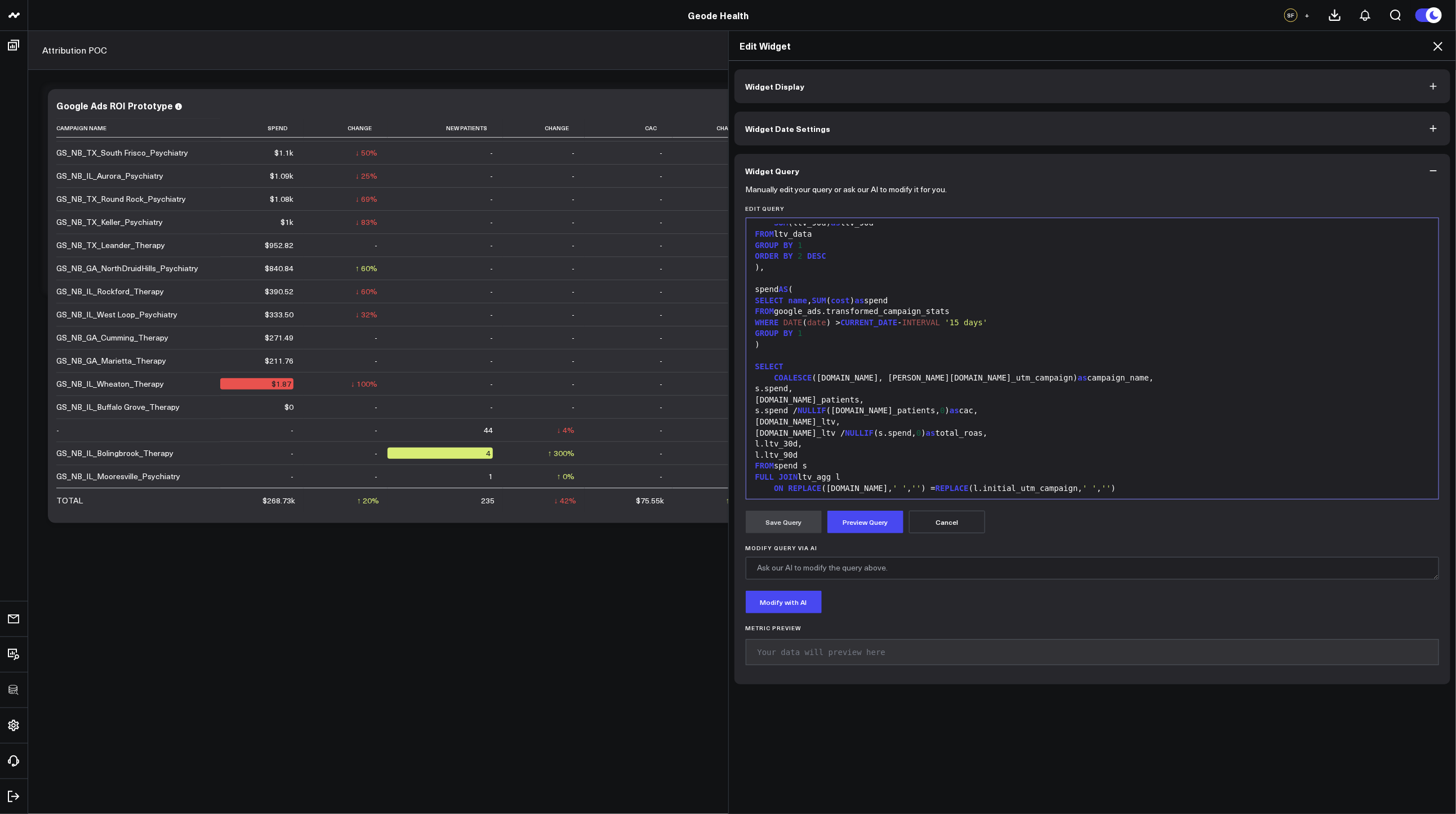
scroll to position [949, 0]
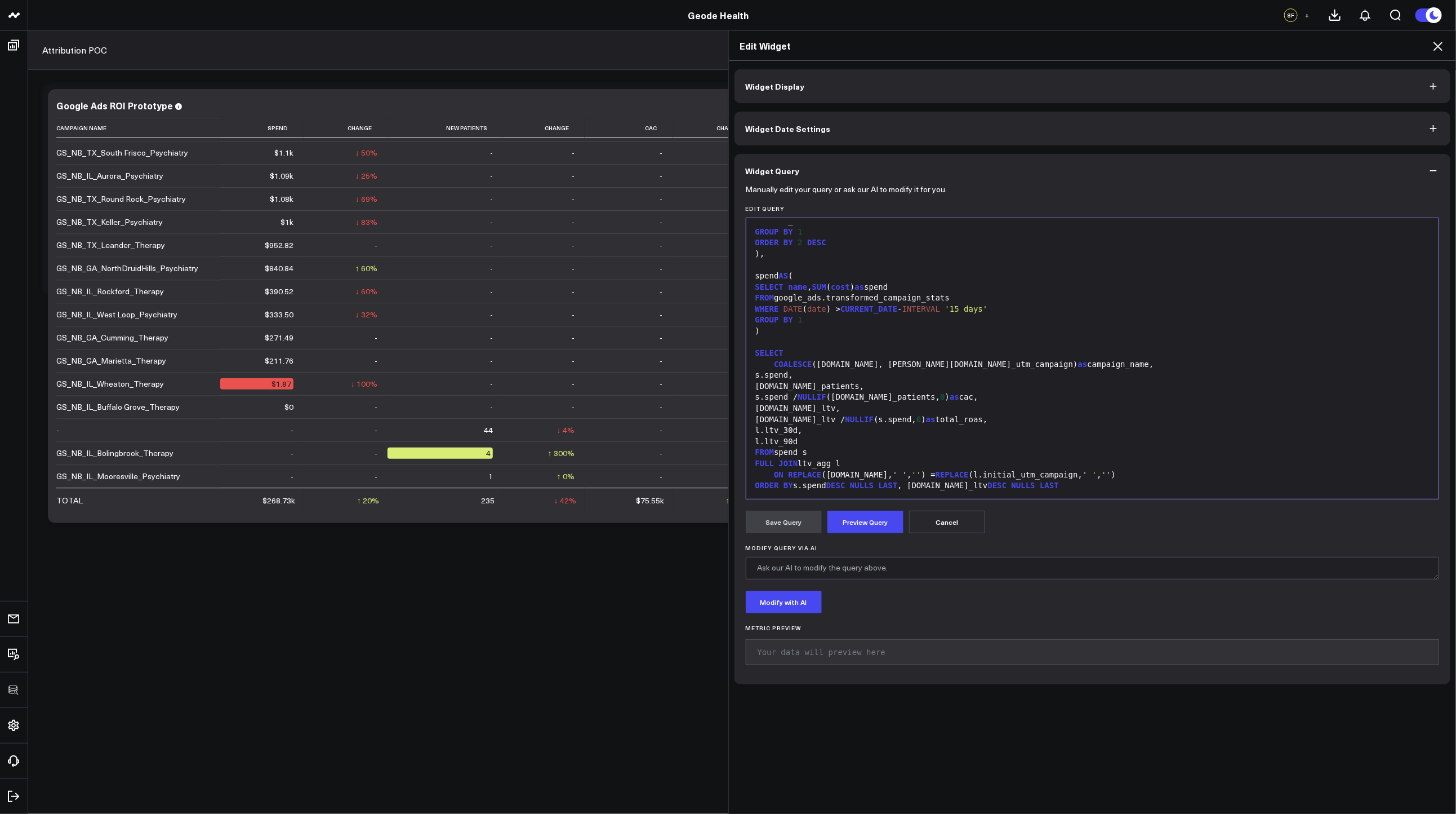
click at [954, 365] on div "COALESCE (s.name, l.initial_utm_campaign) as campaign_name," at bounding box center [1092, 365] width 681 height 11
click at [964, 366] on div "COALESCE ( s.name, l.initial_utm_campaign, ) as campaign_name," at bounding box center [1092, 364] width 681 height 11
drag, startPoint x: 1026, startPoint y: 364, endPoint x: 968, endPoint y: 363, distance: 58.0
click at [1078, 363] on span "'No Tracking '" at bounding box center [1111, 363] width 66 height 9
click at [1078, 363] on span "'Campaign '" at bounding box center [1104, 363] width 52 height 9
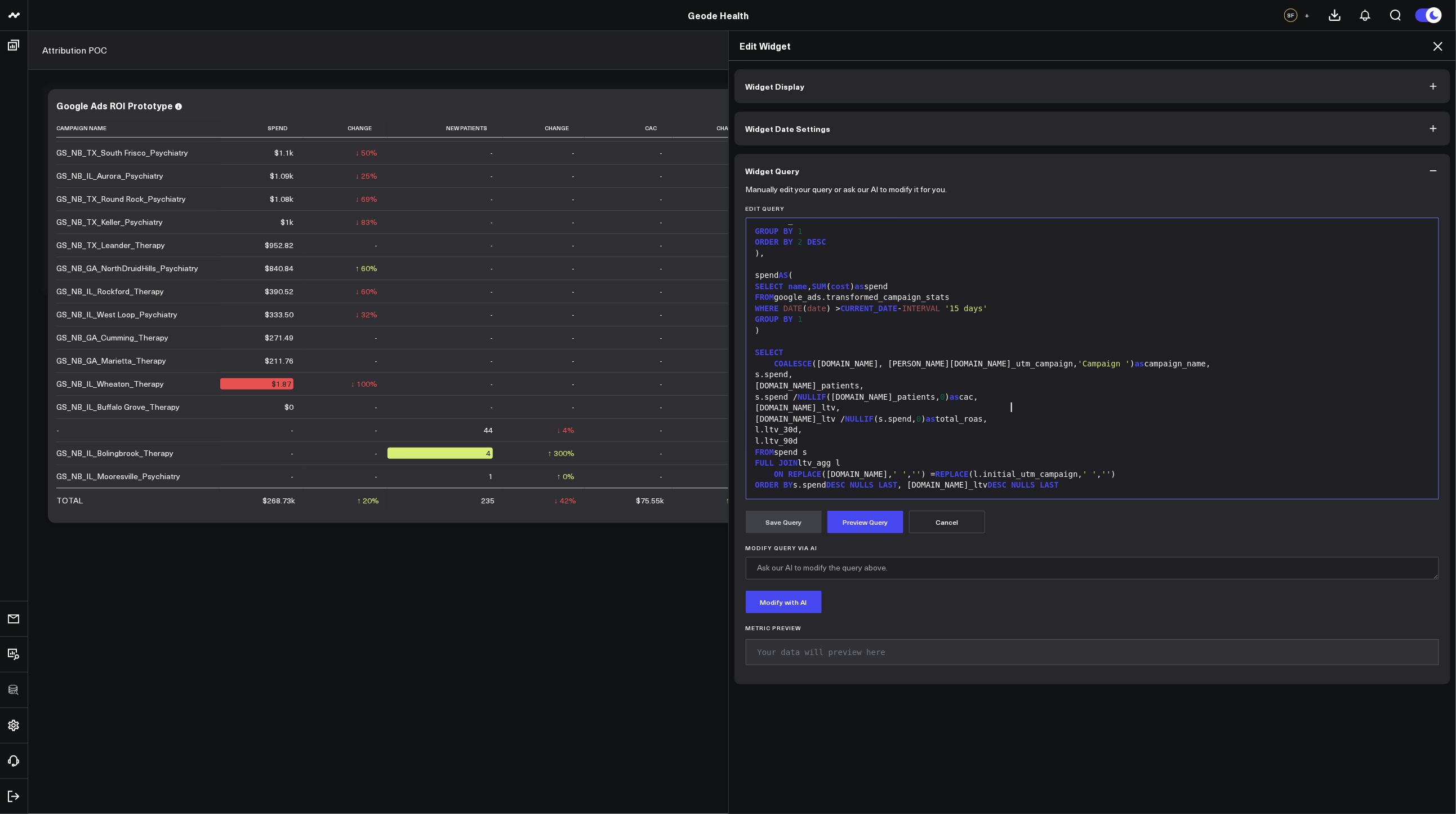
click at [1078, 364] on span "'Campaign '" at bounding box center [1104, 363] width 52 height 9
click at [880, 511] on button "Preview Query" at bounding box center [865, 521] width 76 height 23
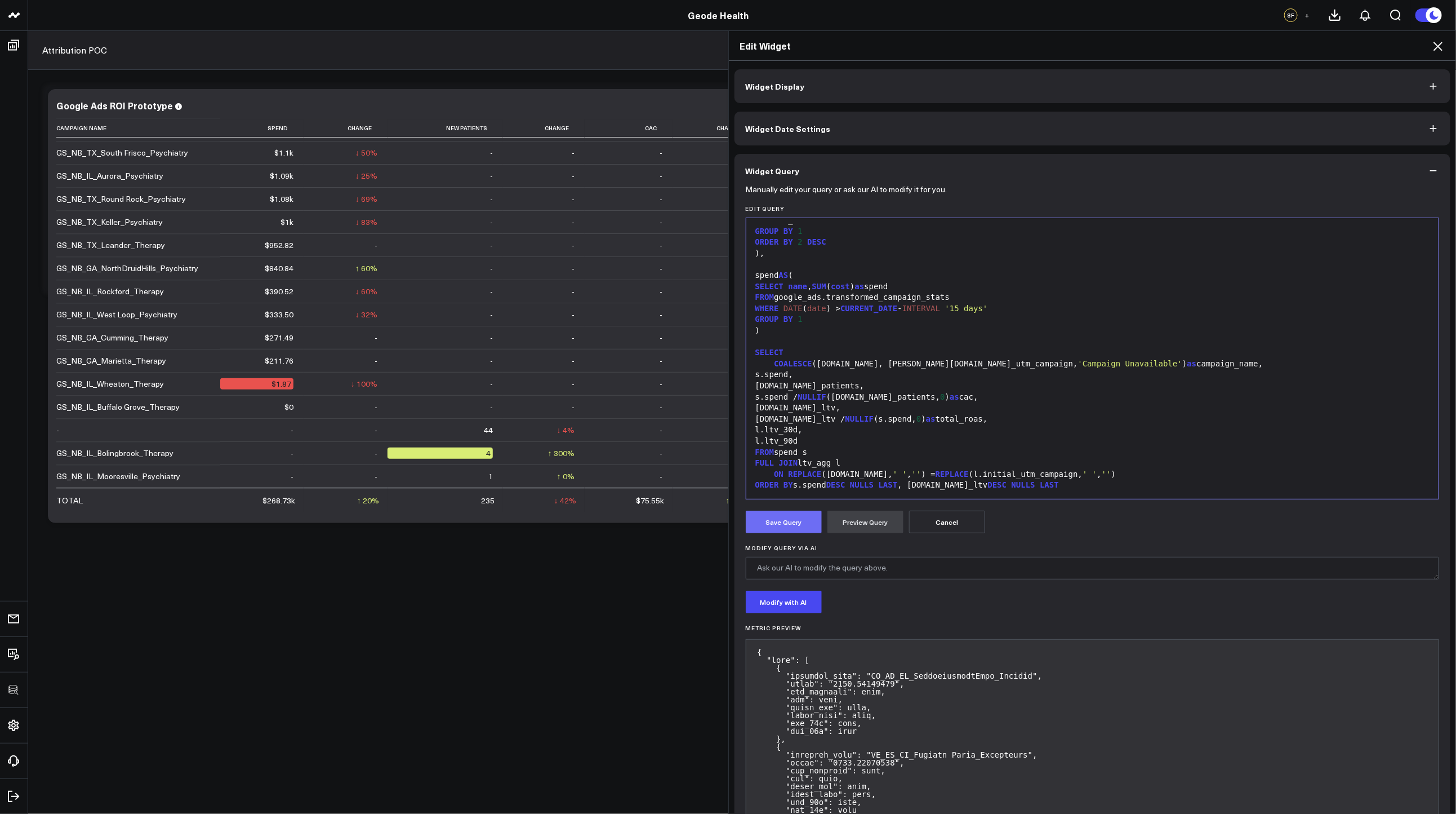
click at [770, 529] on button "Save Query" at bounding box center [783, 521] width 76 height 23
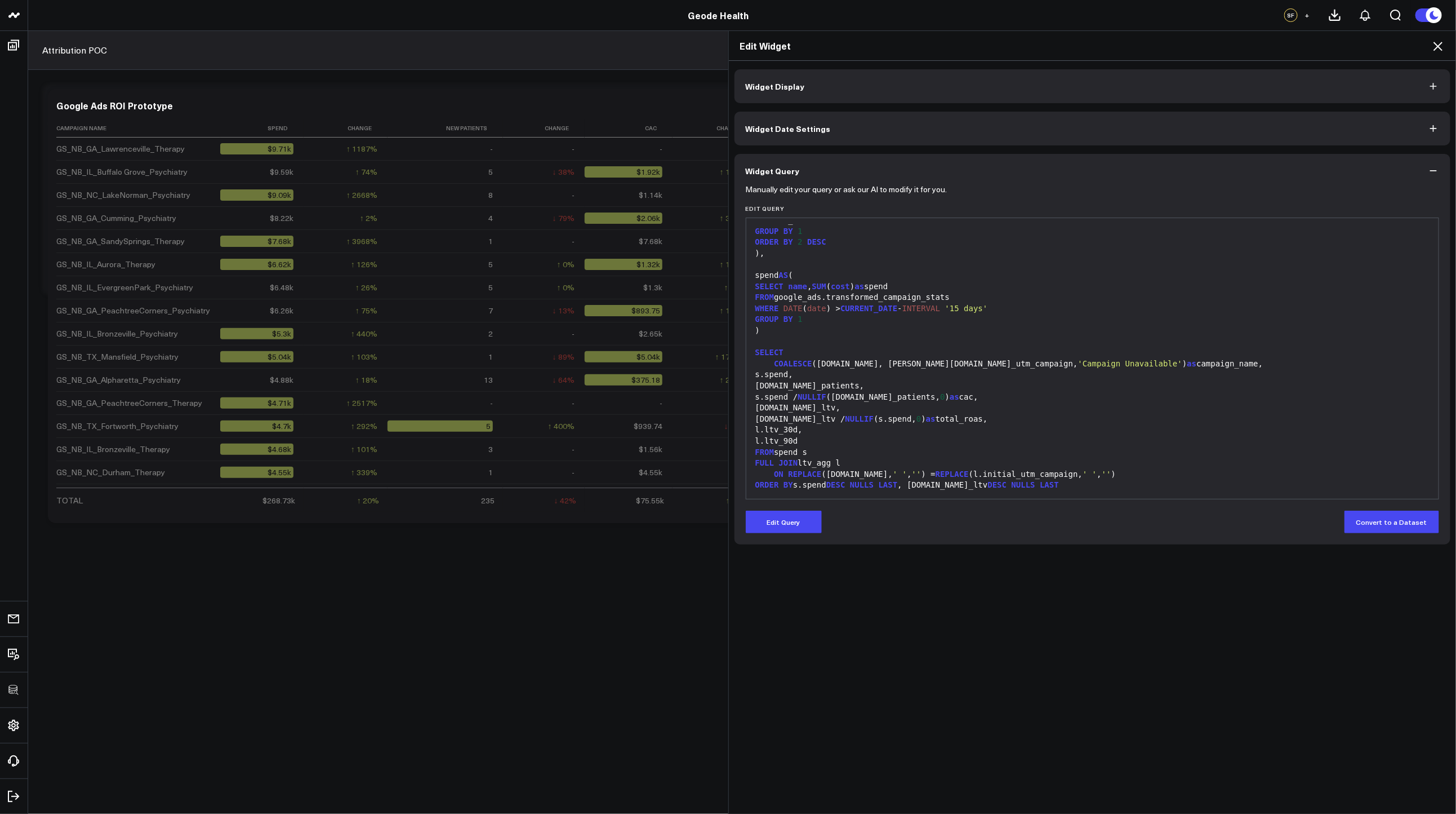
click at [1441, 46] on icon at bounding box center [1438, 47] width 14 height 14
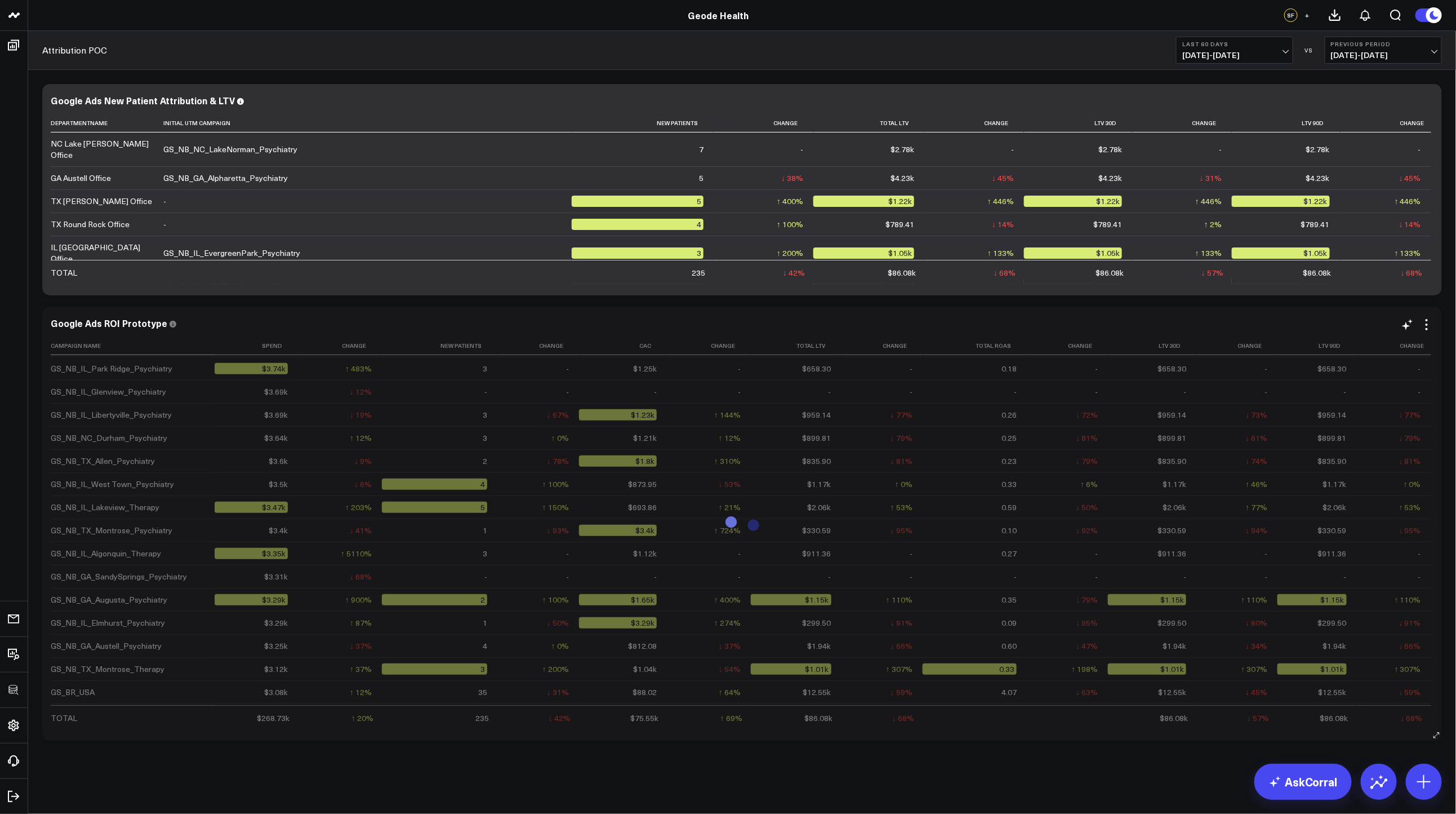
scroll to position [1804, 0]
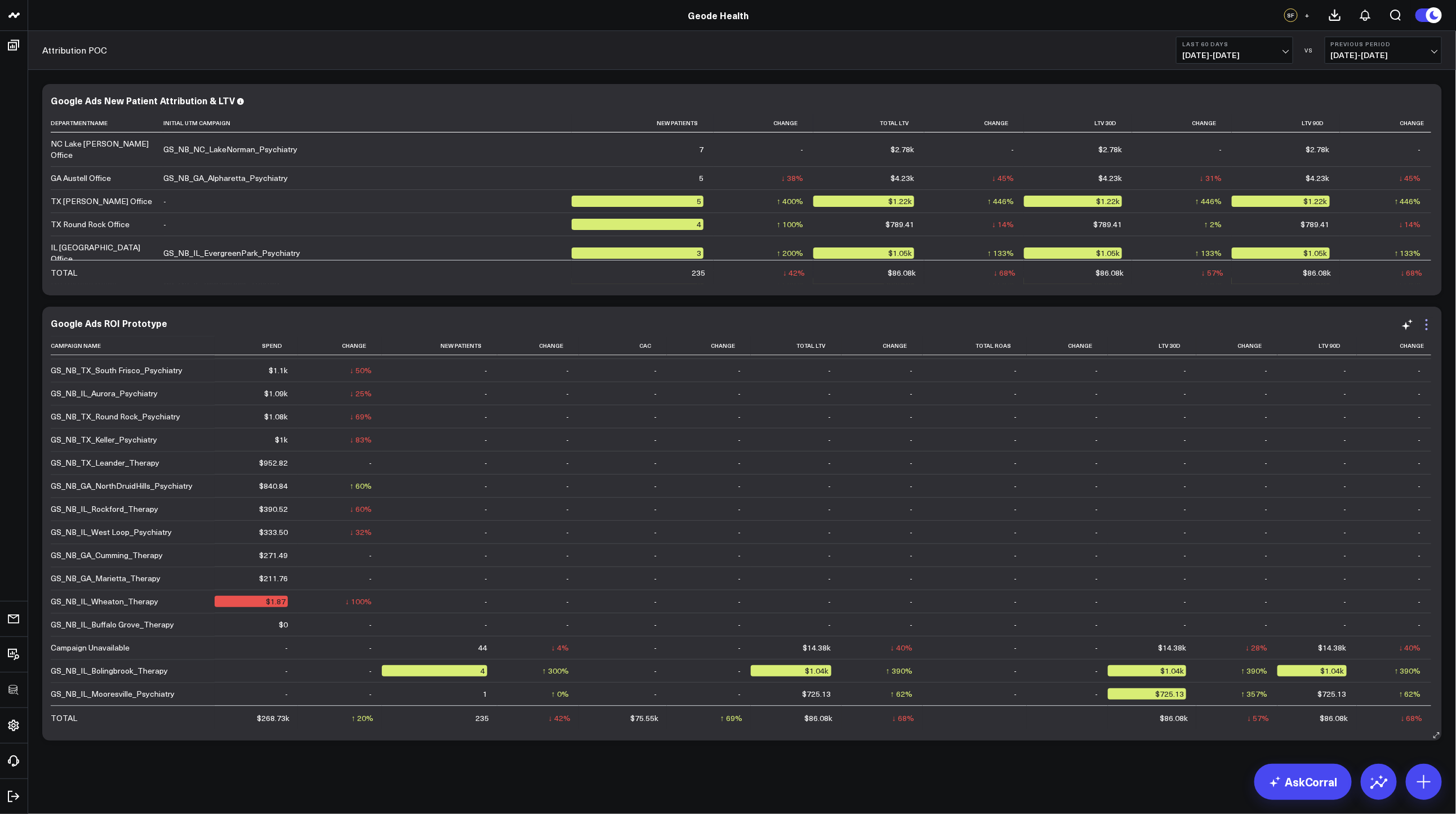
click at [1420, 323] on icon at bounding box center [1427, 325] width 14 height 14
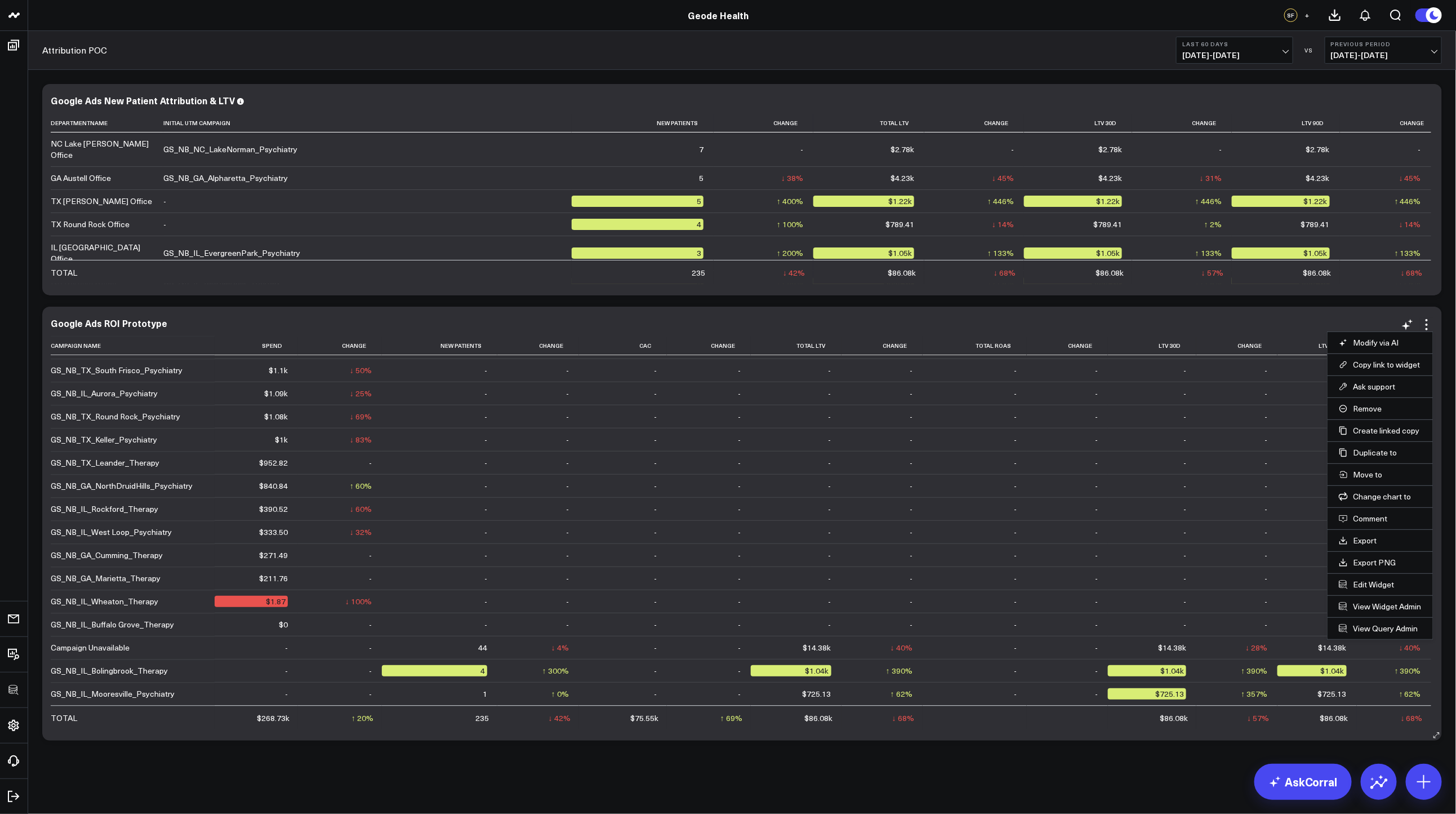
click at [1370, 579] on li "Edit Widget" at bounding box center [1381, 584] width 105 height 22
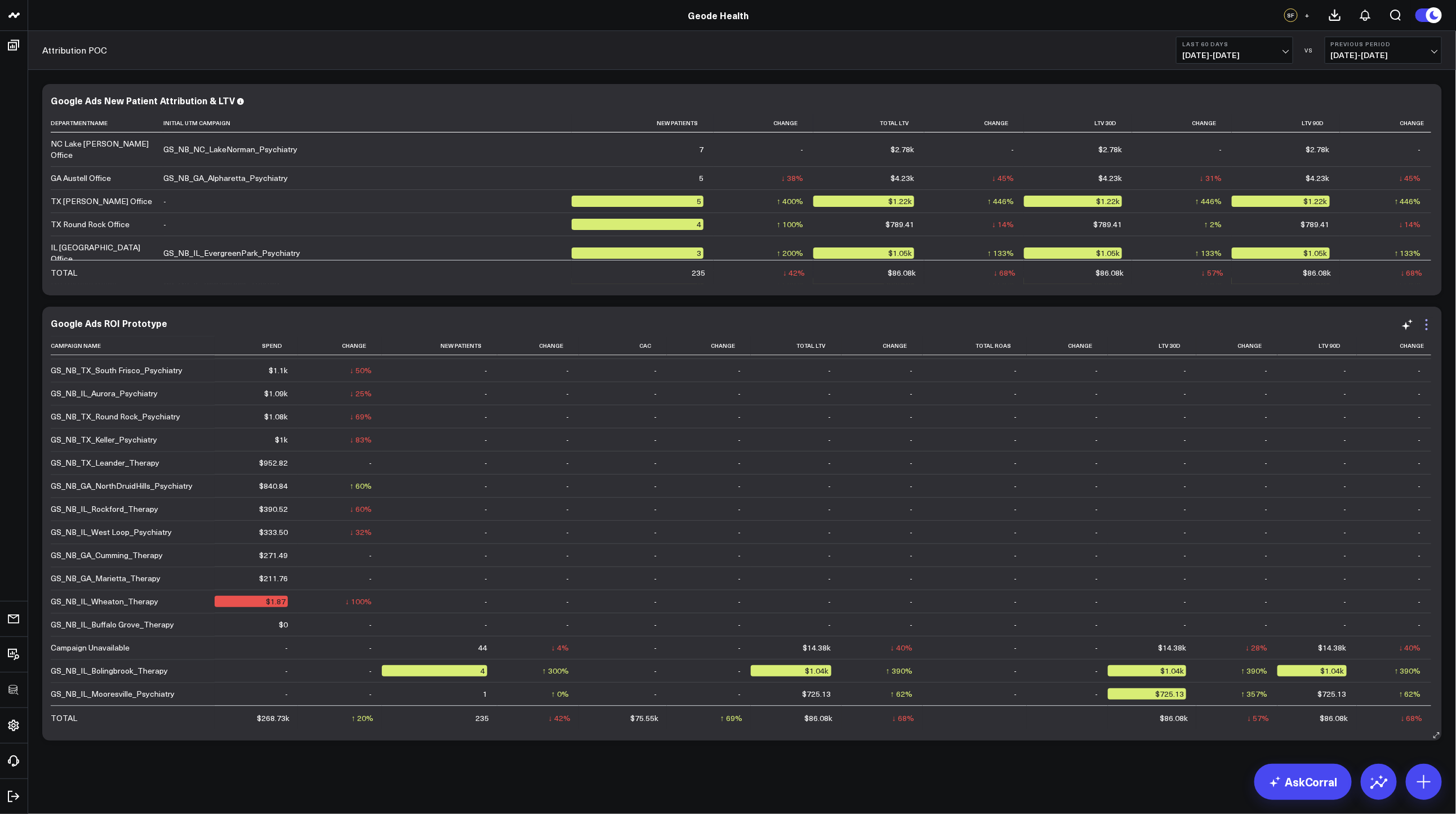
click at [1429, 326] on icon at bounding box center [1427, 325] width 14 height 14
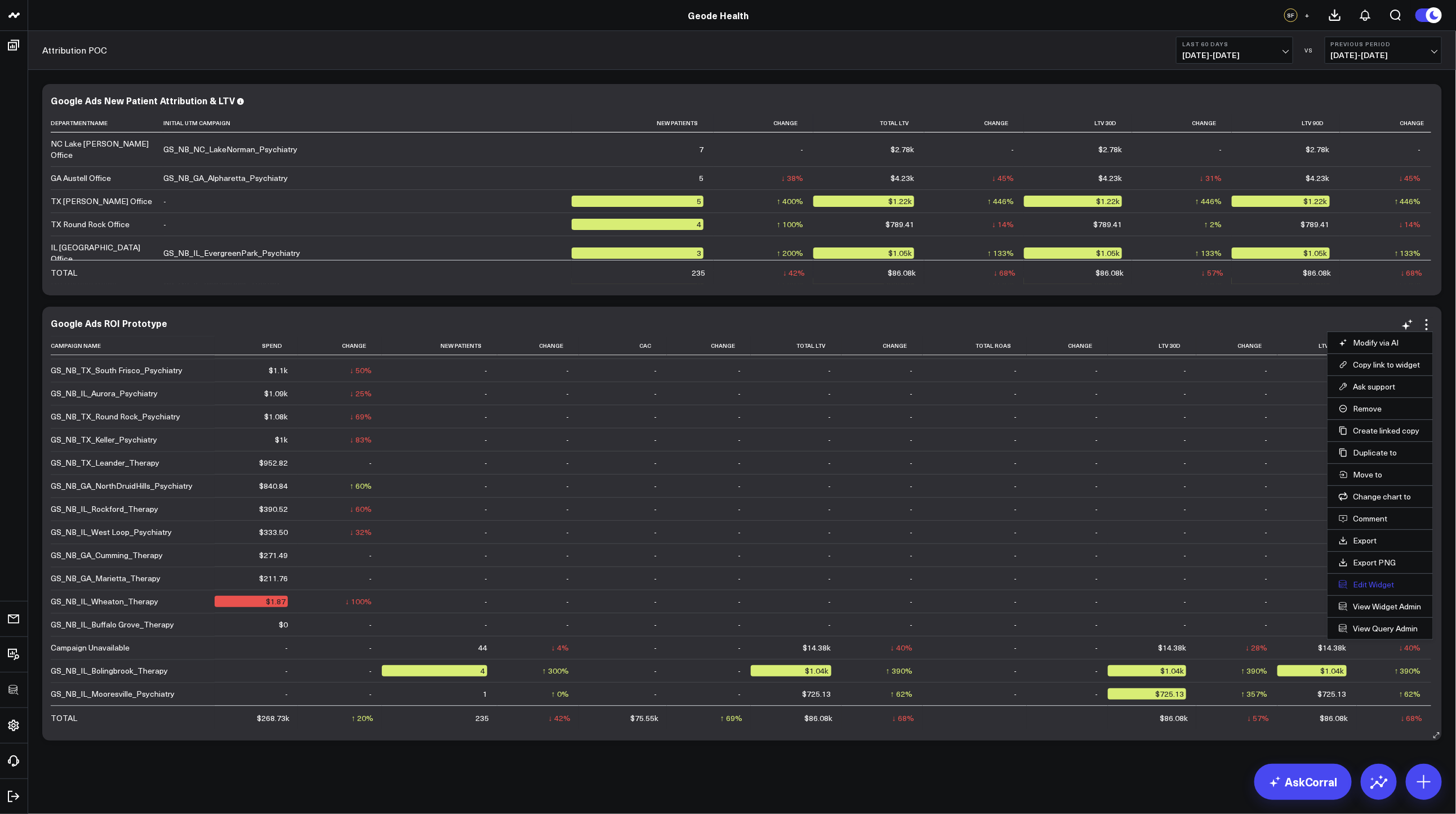
click at [1375, 580] on button "Edit Widget" at bounding box center [1380, 584] width 83 height 10
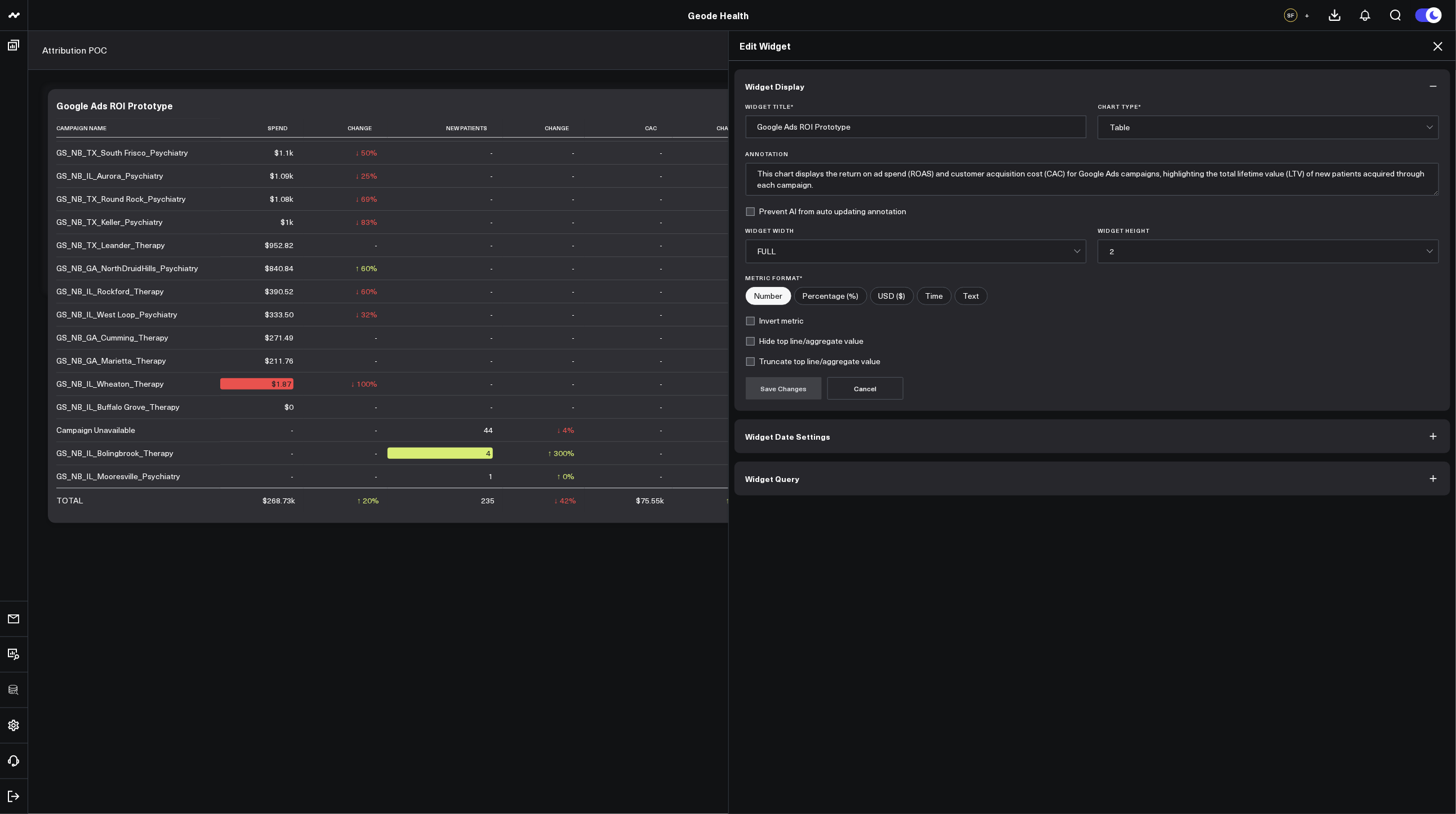
click at [875, 510] on div "Widget Display Widget Title * Google Ads ROI Prototype Chart Type * Table Annot…" at bounding box center [1092, 438] width 728 height 754
click at [864, 500] on div "Widget Display Widget Title * Google Ads ROI Prototype Chart Type * Table Annot…" at bounding box center [1092, 438] width 728 height 754
click at [833, 484] on button "Widget Query" at bounding box center [1092, 478] width 716 height 34
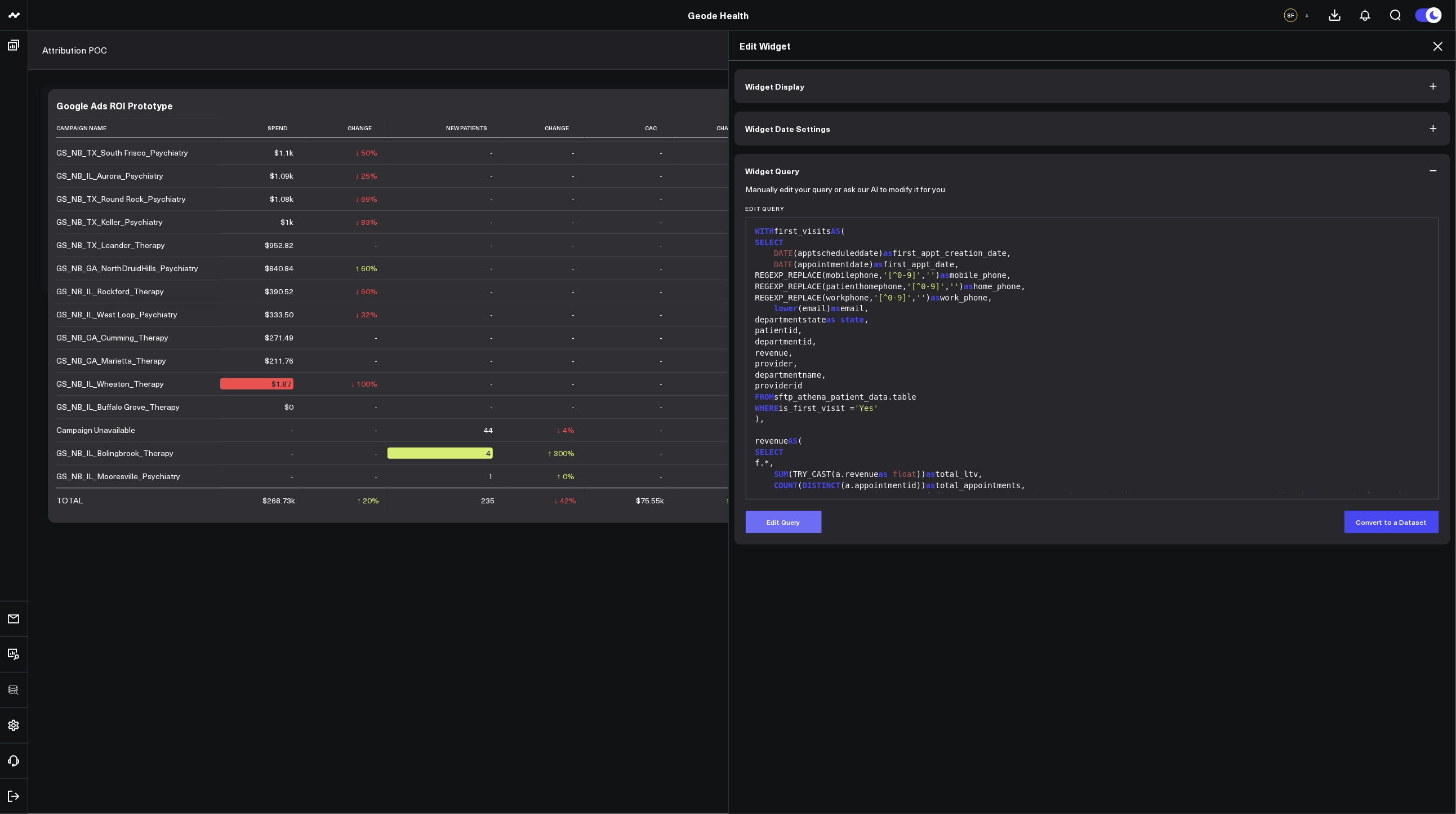
click at [798, 523] on button "Edit Query" at bounding box center [783, 521] width 76 height 23
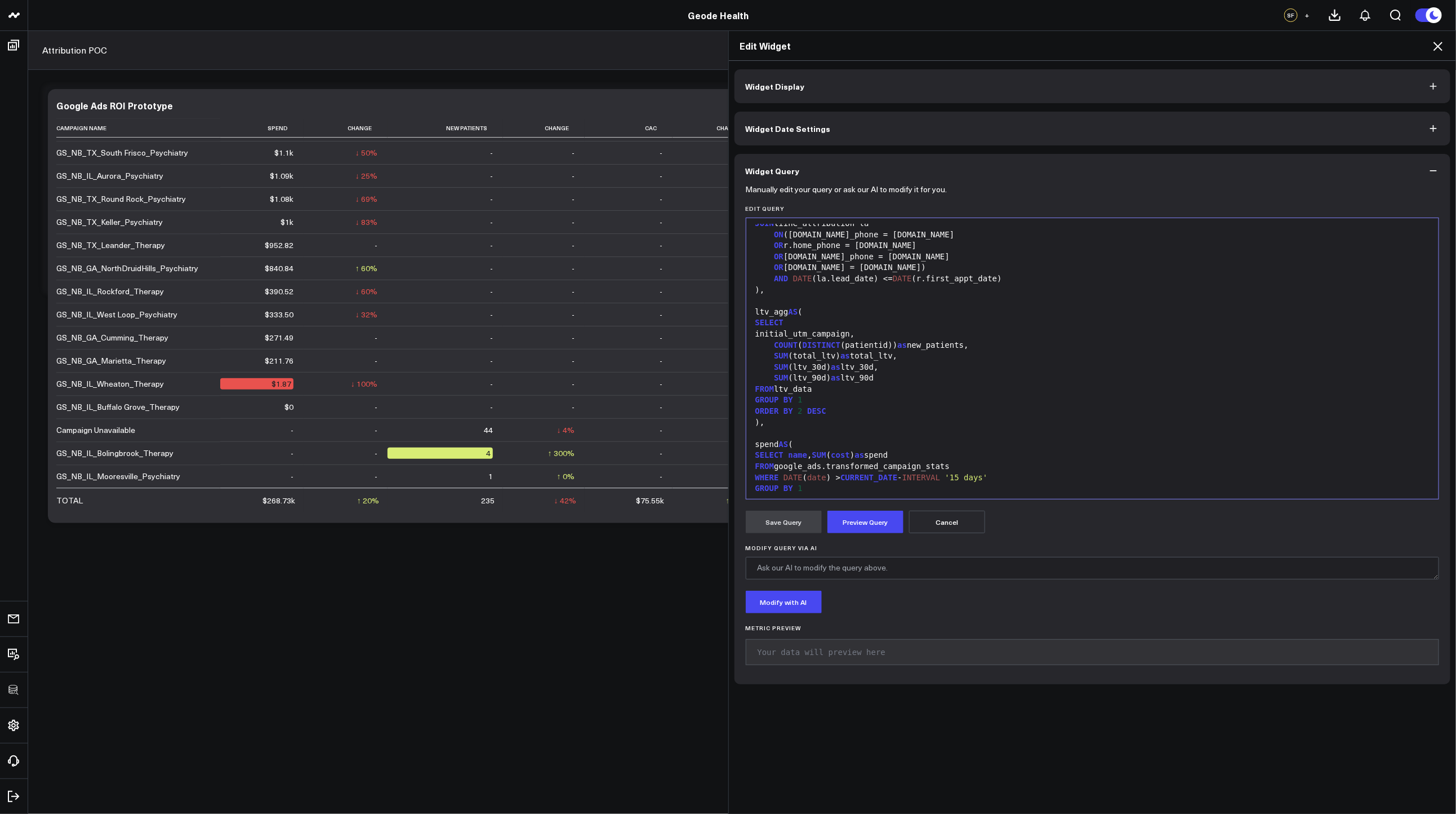
scroll to position [813, 0]
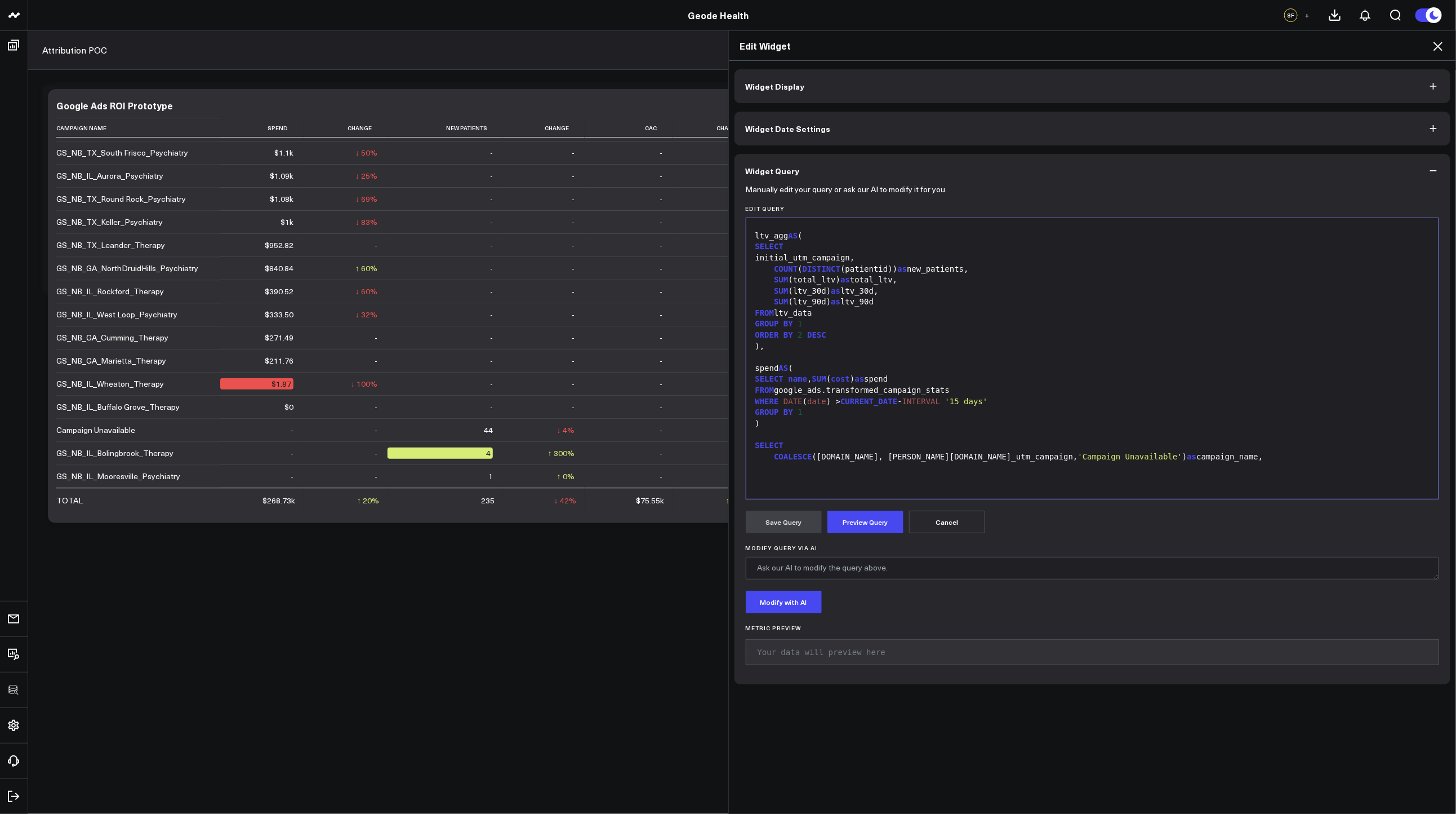
click at [909, 264] on div "initial_utm_campaign," at bounding box center [1092, 258] width 681 height 11
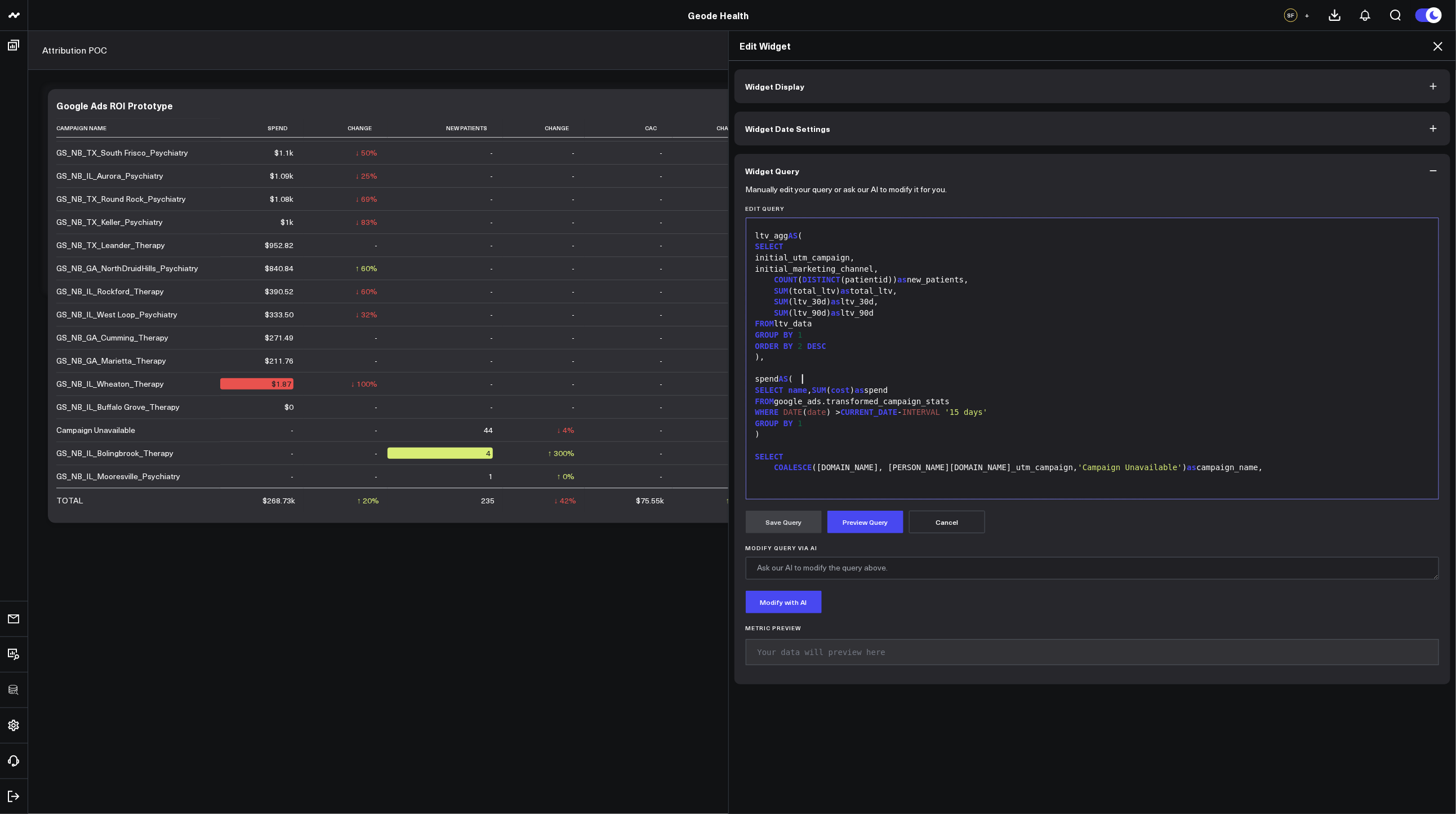
click at [858, 341] on div "GROUP BY 1" at bounding box center [1092, 335] width 681 height 11
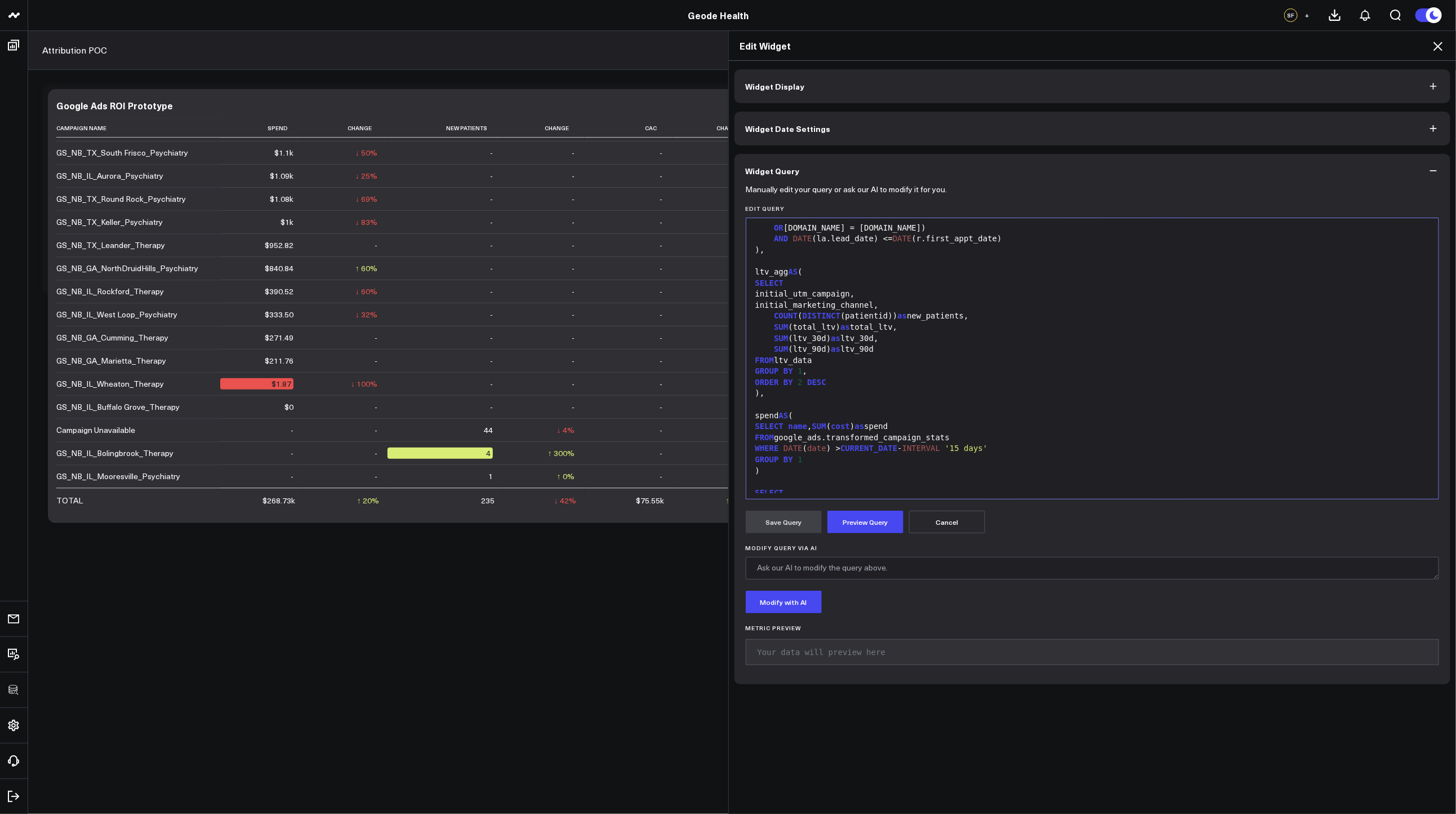
scroll to position [778, 0]
click at [868, 365] on div "FROM ltv_data" at bounding box center [1092, 360] width 681 height 11
click at [866, 376] on div "GROUP BY 1 ," at bounding box center [1092, 370] width 681 height 11
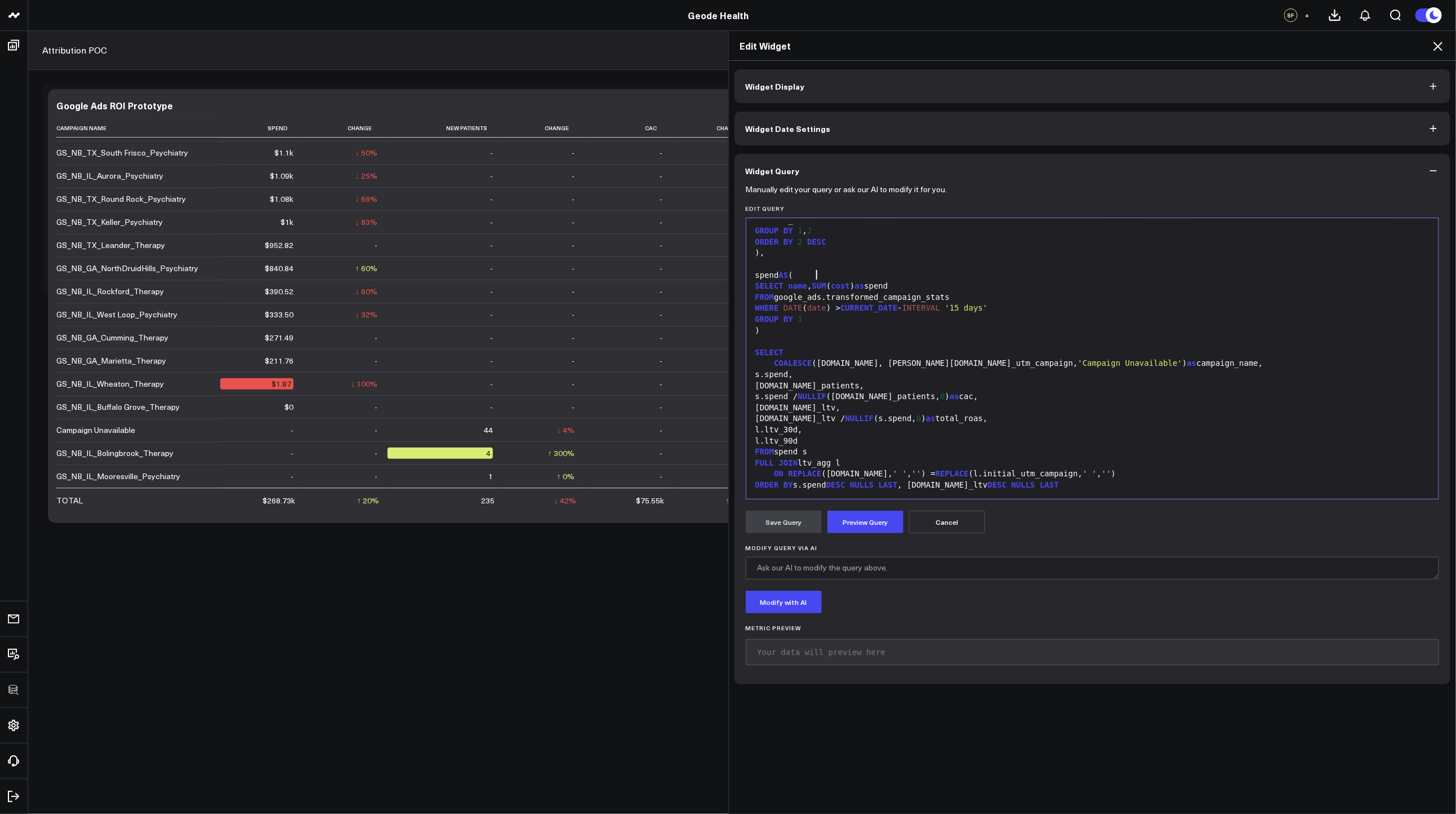
scroll to position [960, 0]
drag, startPoint x: 966, startPoint y: 365, endPoint x: 1070, endPoint y: 365, distance: 104.0
click at [1070, 365] on div "COALESCE (s.name, l.initial_utm_campaign, 'Campaign Unavailable' ) as campaign_…" at bounding box center [1092, 363] width 681 height 11
click at [874, 526] on button "Preview Query" at bounding box center [865, 521] width 76 height 23
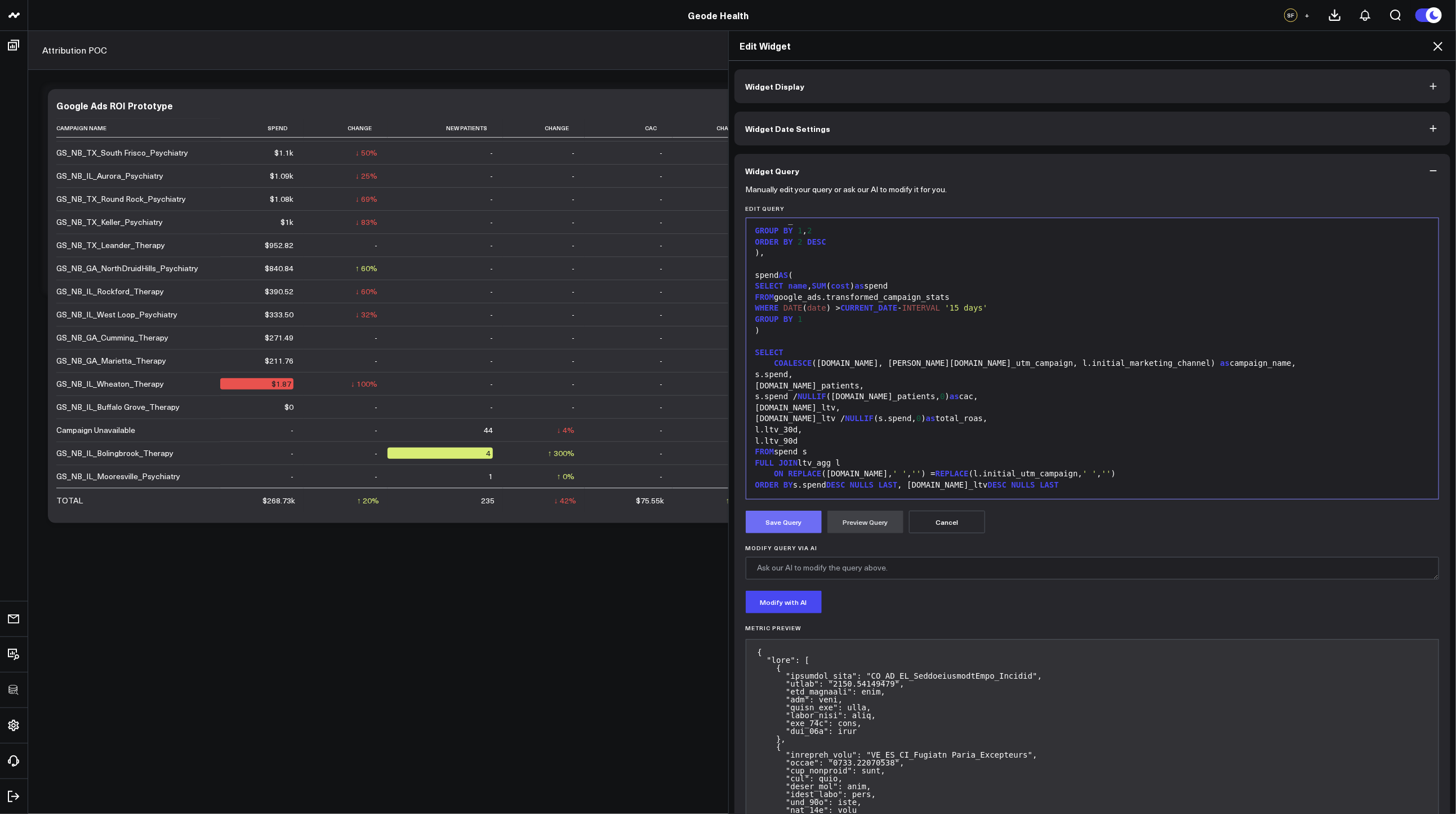
click at [788, 529] on button "Save Query" at bounding box center [783, 521] width 76 height 23
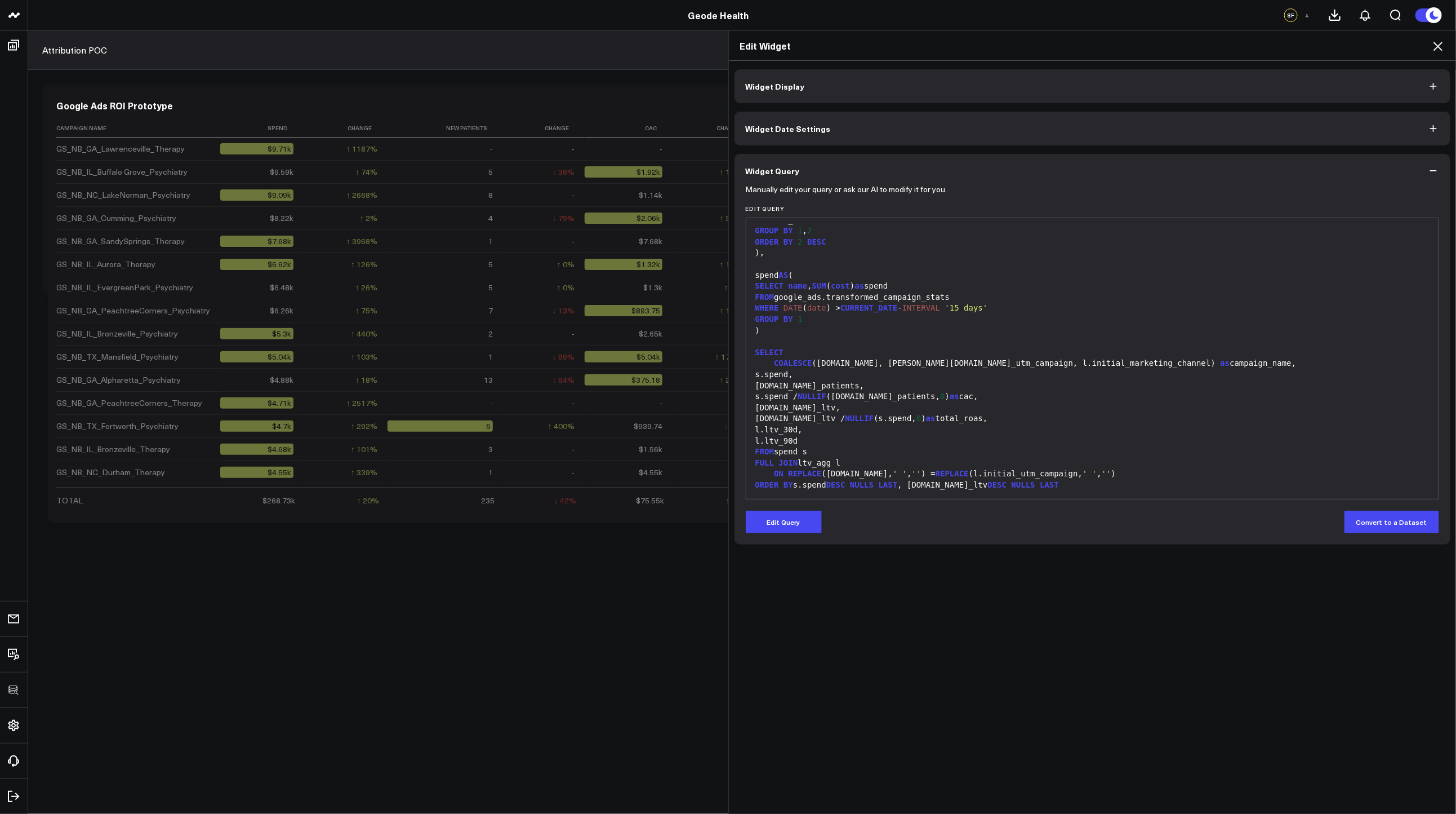
click at [1435, 45] on icon at bounding box center [1438, 47] width 14 height 14
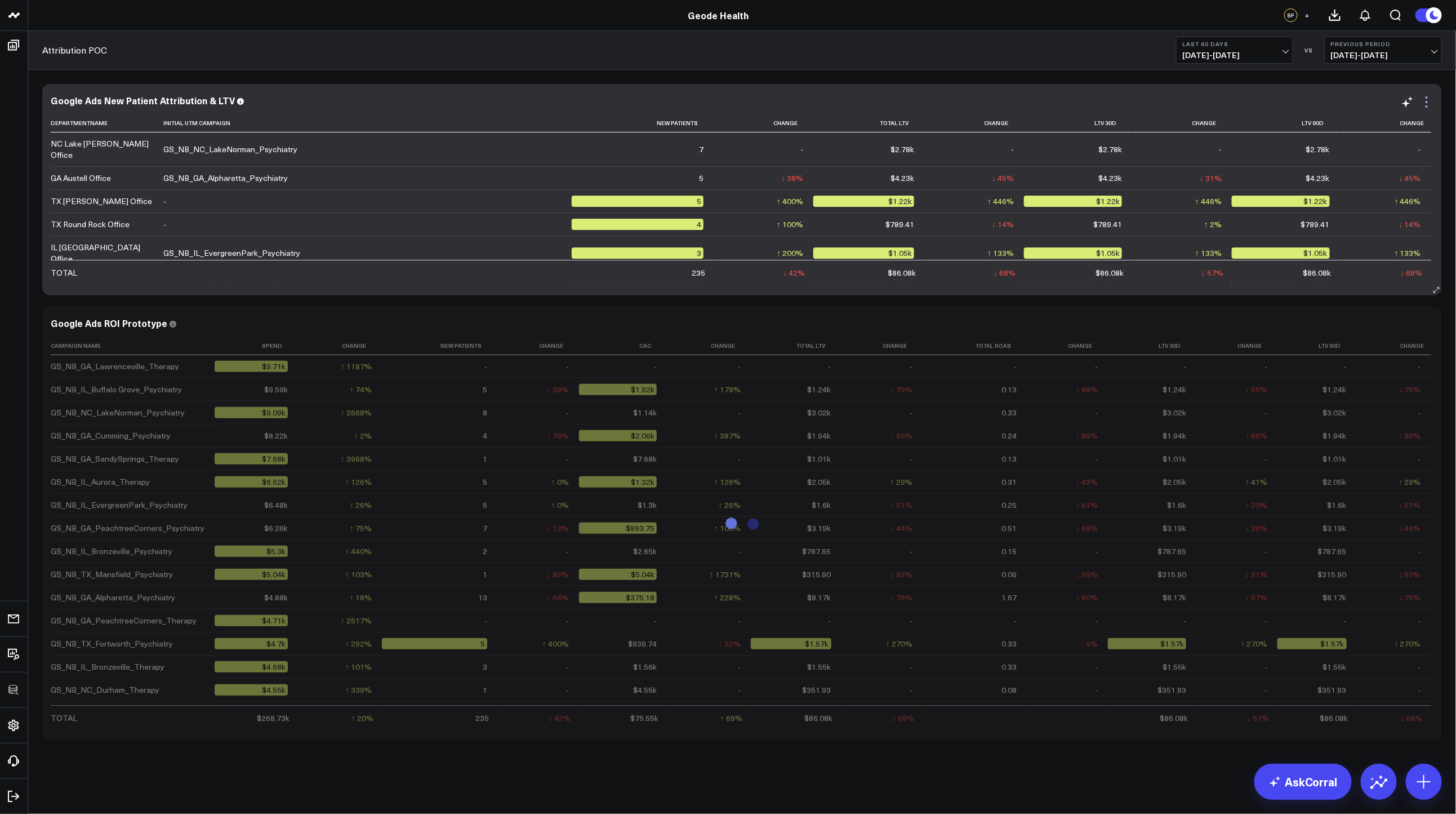
click at [1430, 100] on icon at bounding box center [1427, 102] width 14 height 14
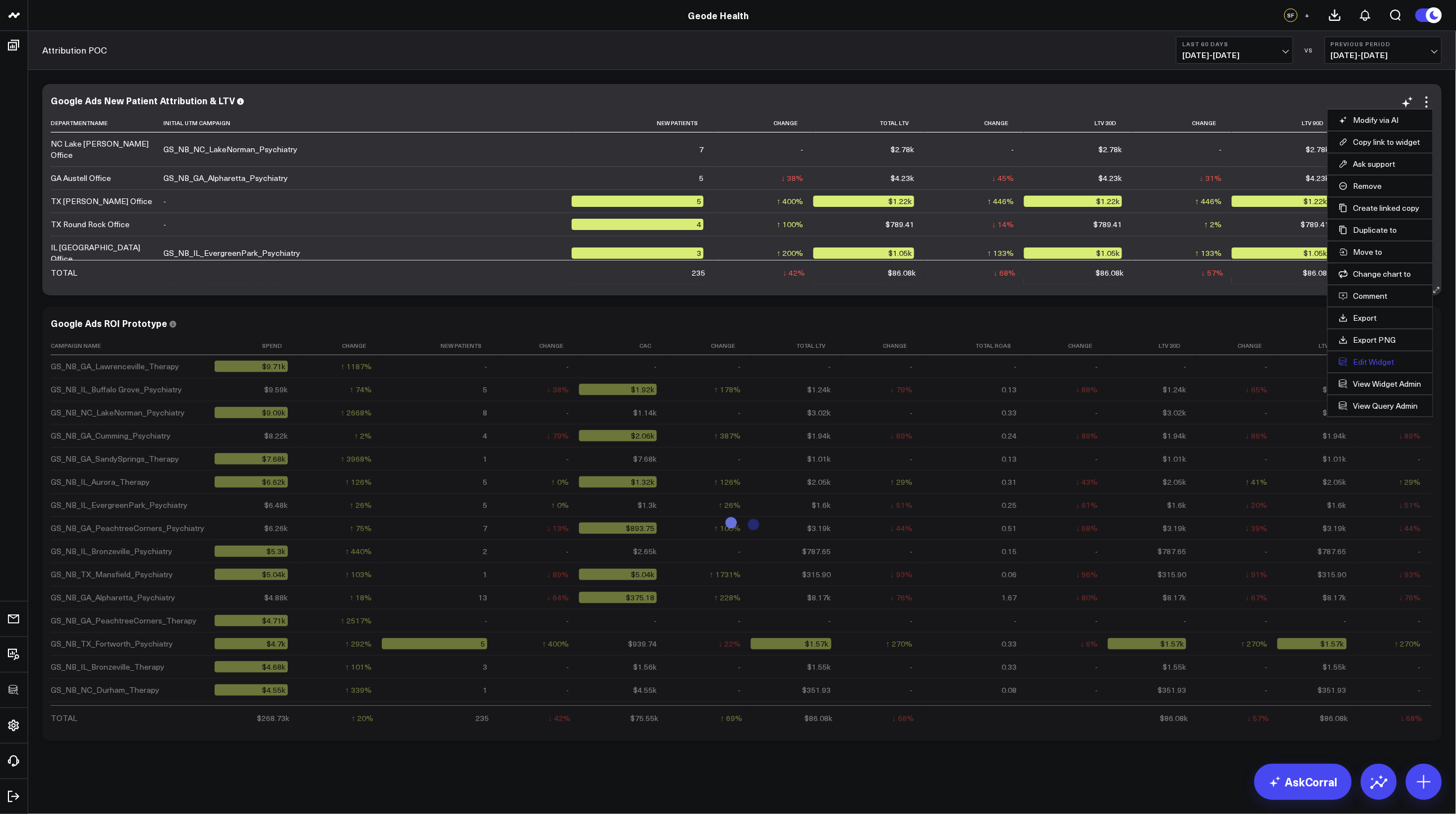
click at [1364, 363] on button "Edit Widget" at bounding box center [1380, 362] width 83 height 10
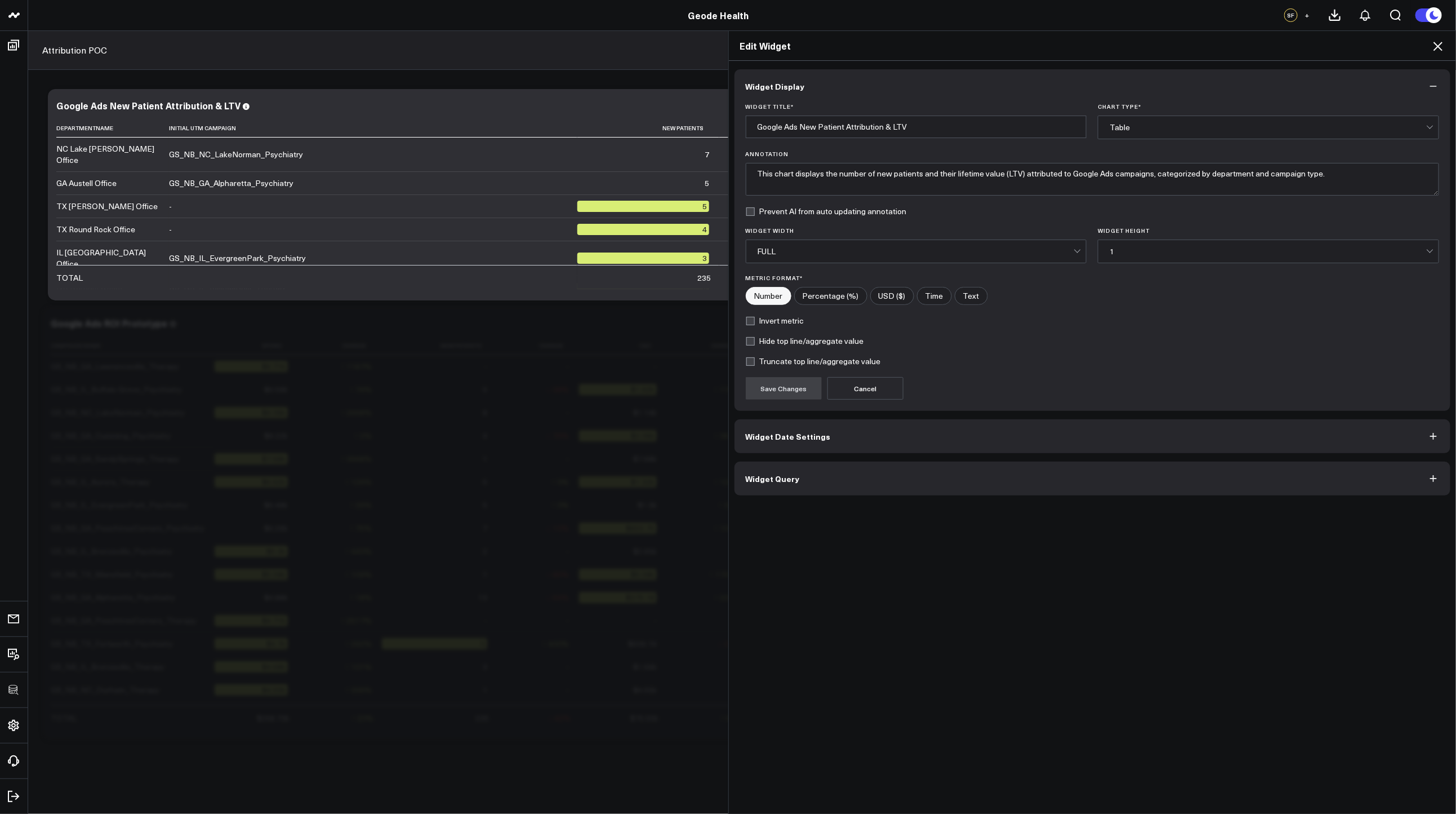
drag, startPoint x: 870, startPoint y: 475, endPoint x: 874, endPoint y: 469, distance: 7.2
click at [870, 475] on button "Widget Query" at bounding box center [1092, 478] width 716 height 34
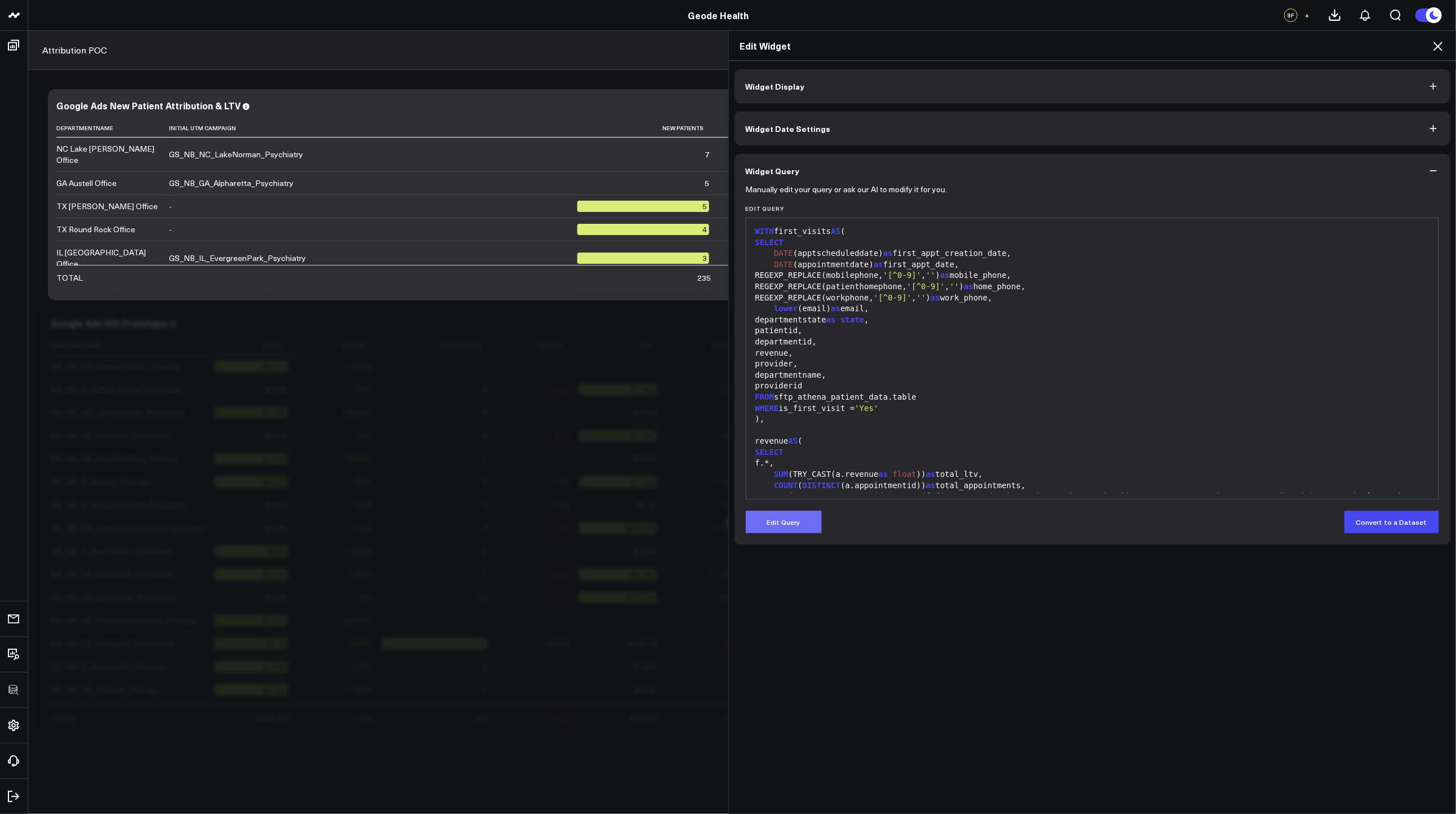
click at [805, 515] on button "Edit Query" at bounding box center [783, 521] width 76 height 23
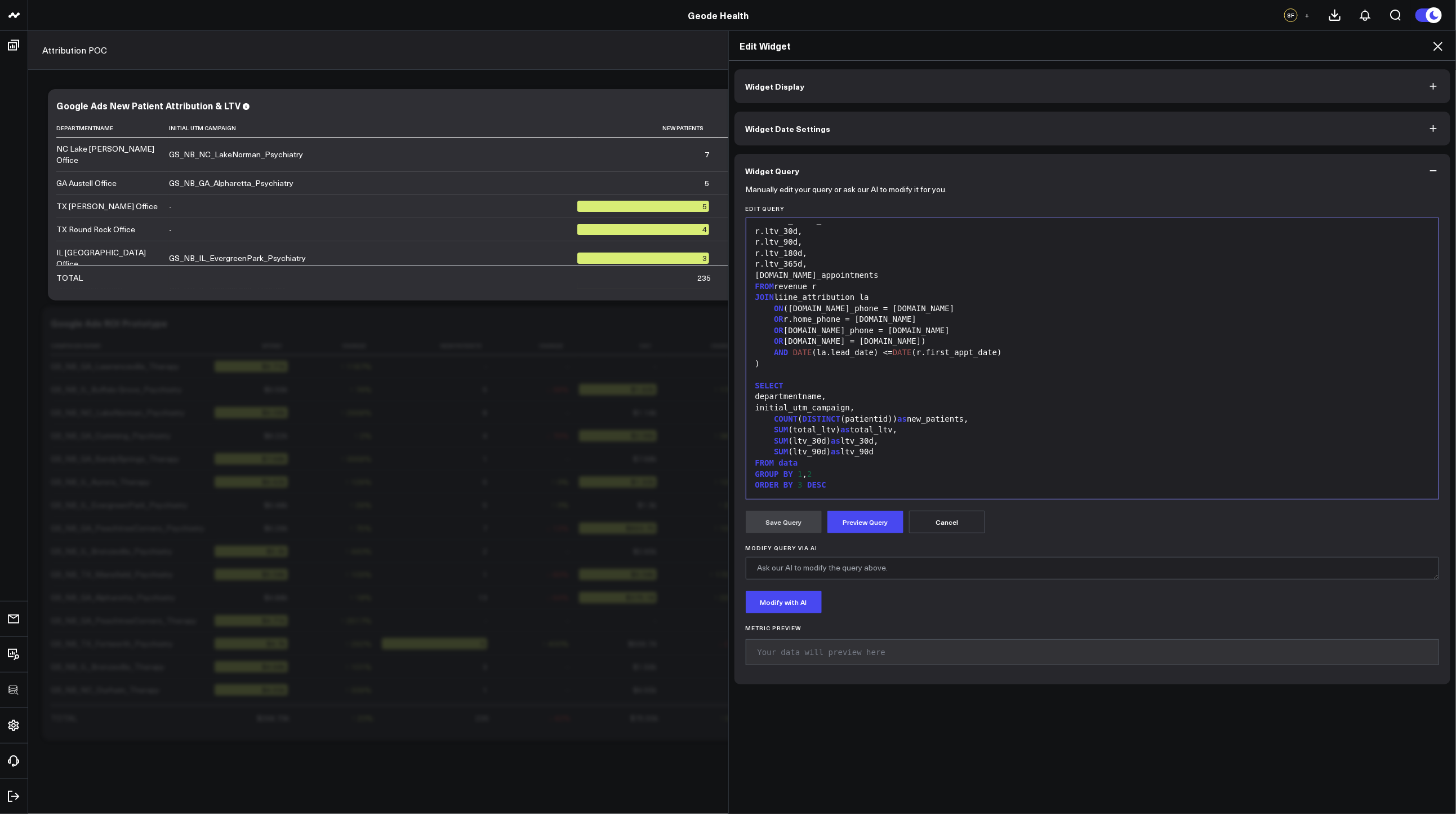
scroll to position [706, 0]
click at [769, 410] on div "initial_utm_campaign," at bounding box center [1092, 408] width 681 height 11
click at [909, 406] on div "COALESCE ( initial_utm_campaign," at bounding box center [1092, 408] width 681 height 11
click at [873, 524] on button "Preview Query" at bounding box center [865, 521] width 76 height 23
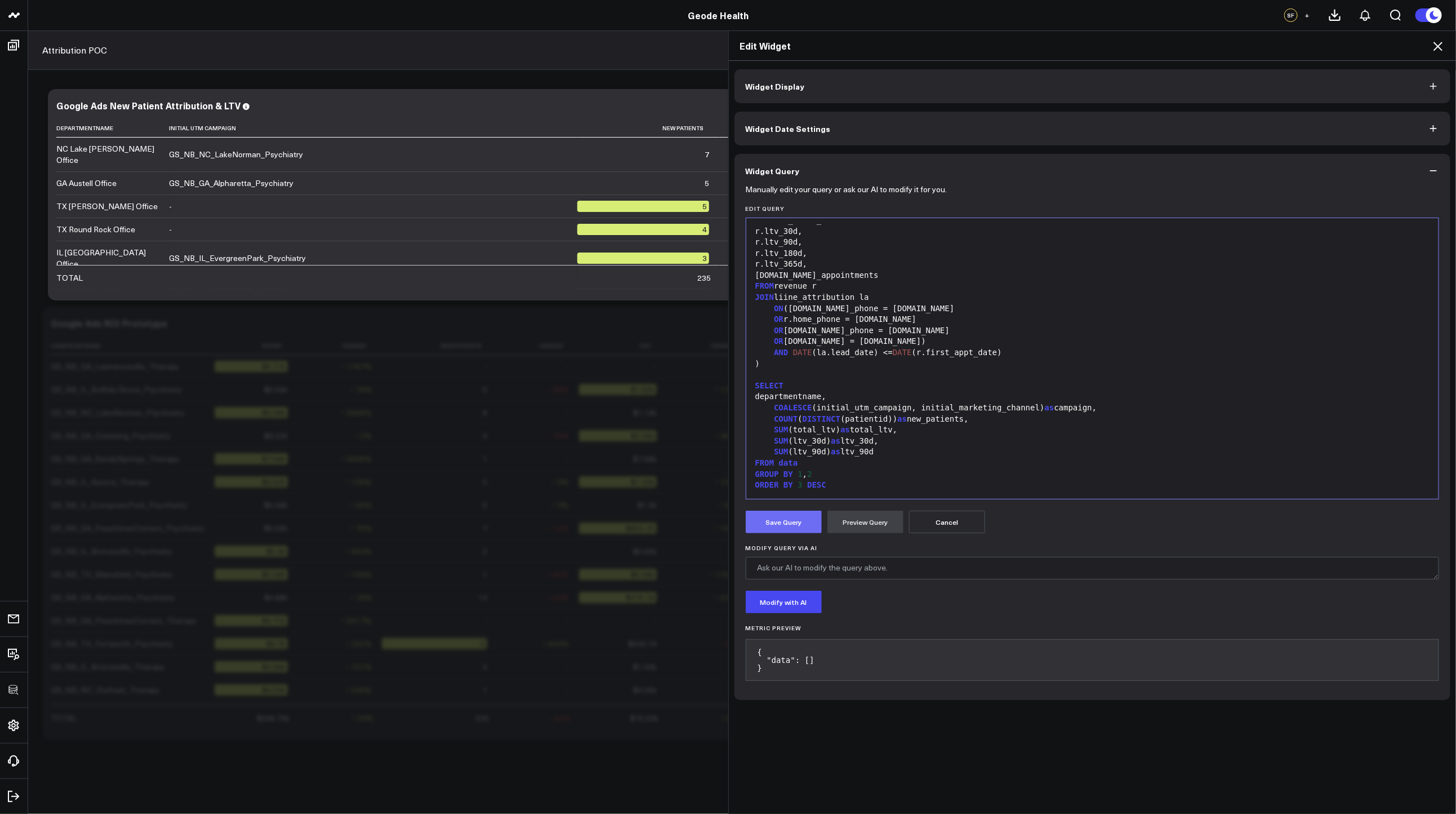
click at [786, 522] on button "Save Query" at bounding box center [783, 521] width 76 height 23
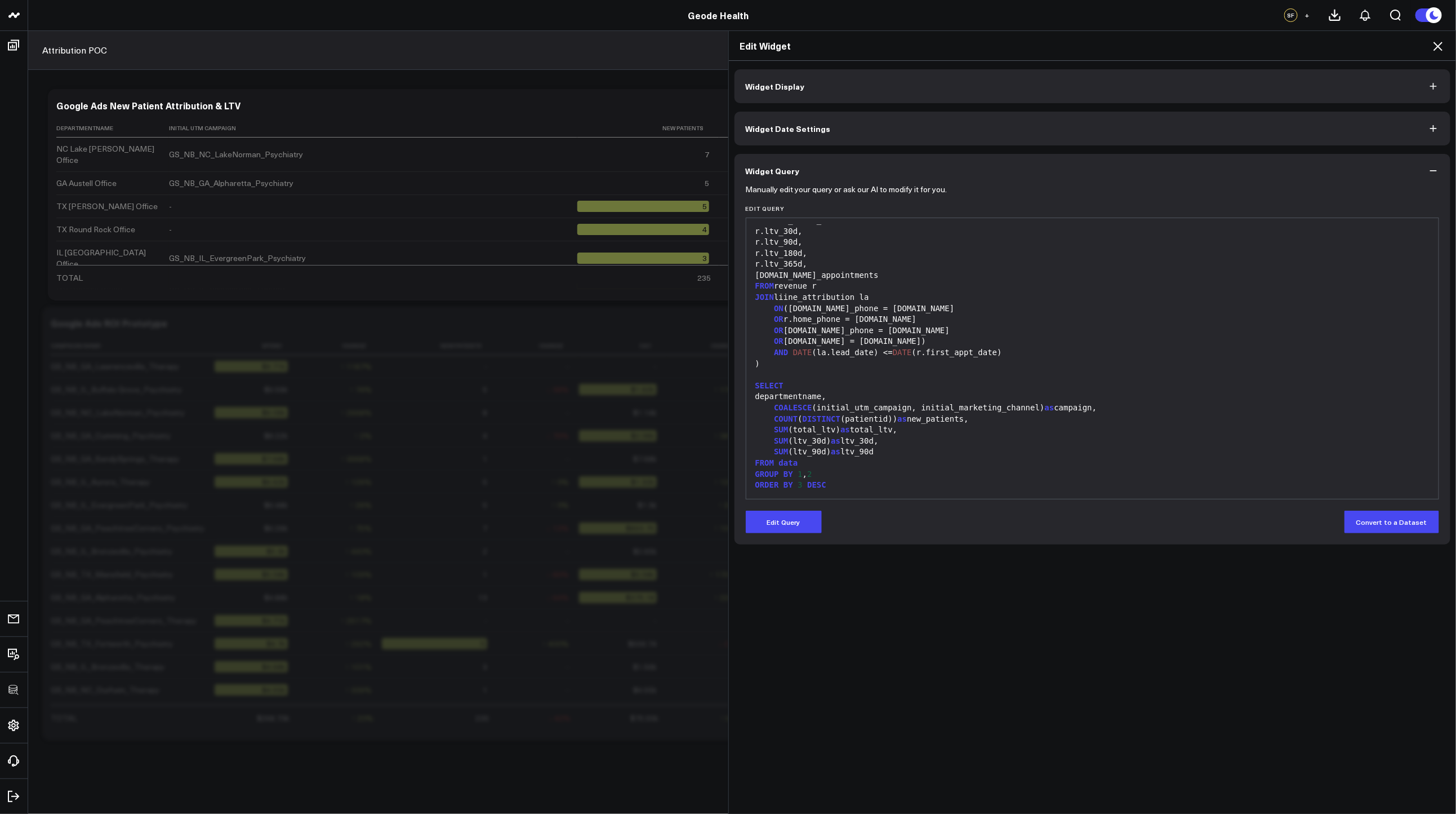
click at [1446, 46] on div "Edit Widget" at bounding box center [1092, 46] width 728 height 30
click at [1441, 46] on icon at bounding box center [1438, 47] width 14 height 14
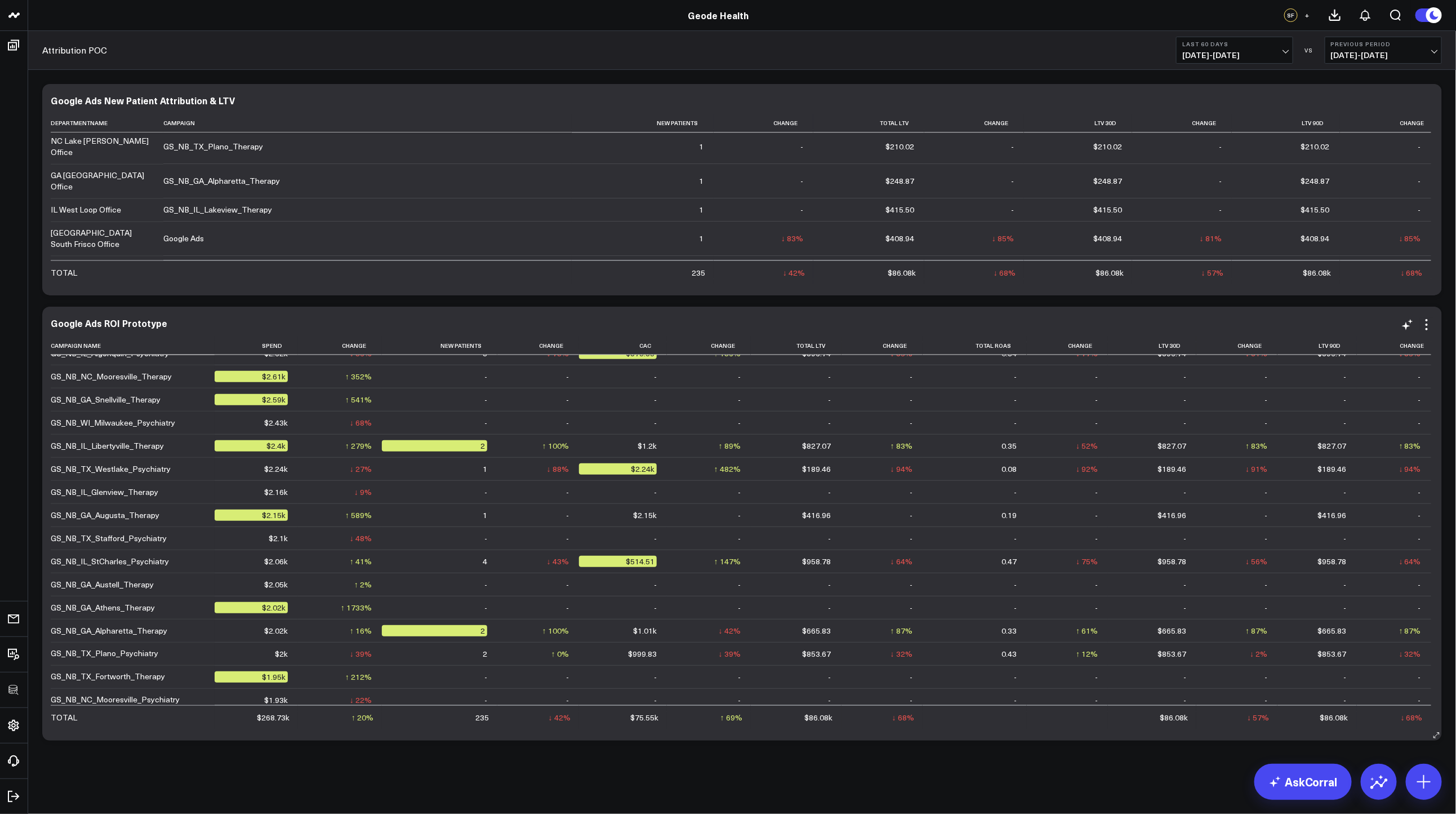
scroll to position [1804, 0]
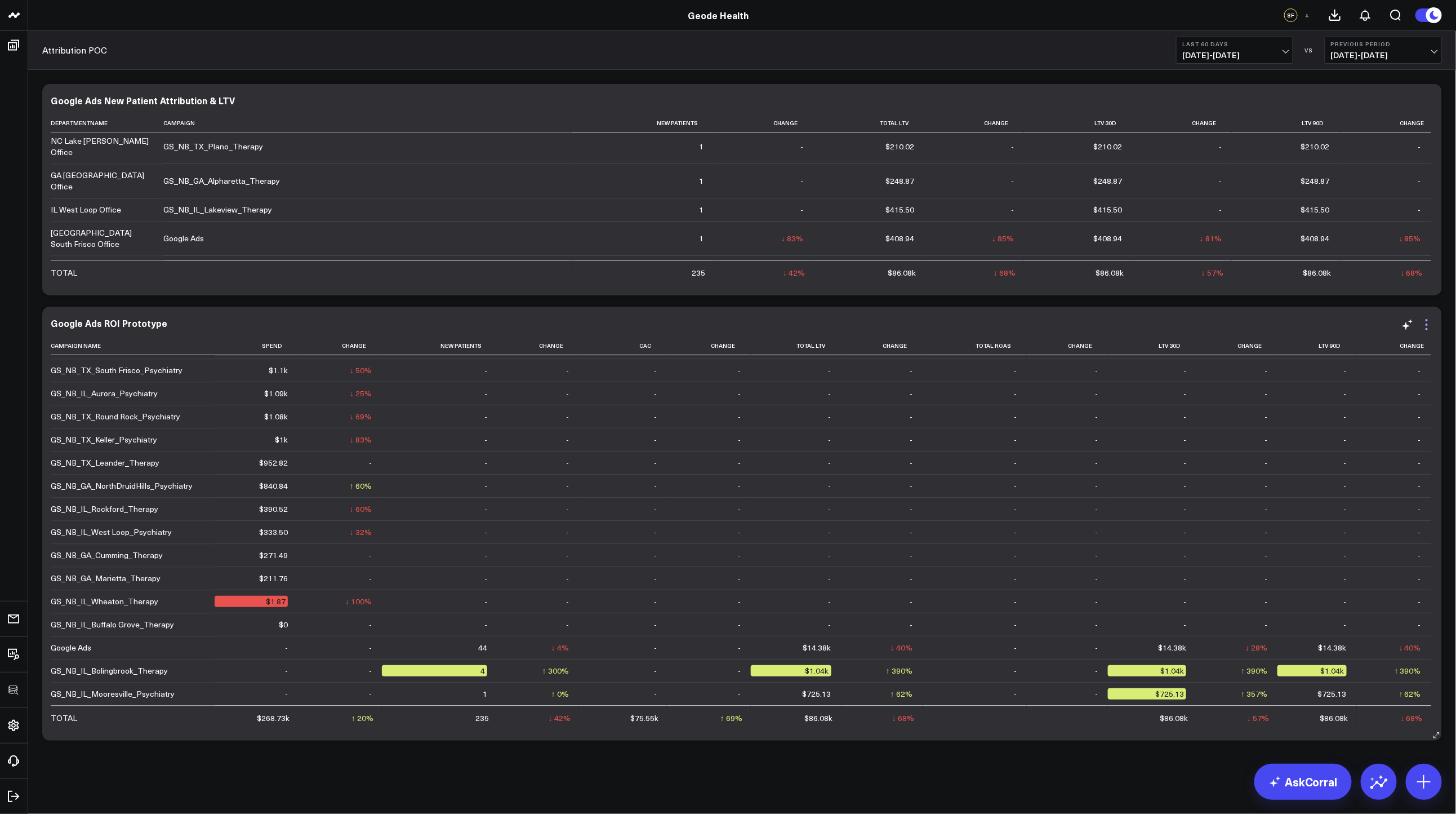
click at [1429, 325] on icon at bounding box center [1427, 325] width 14 height 14
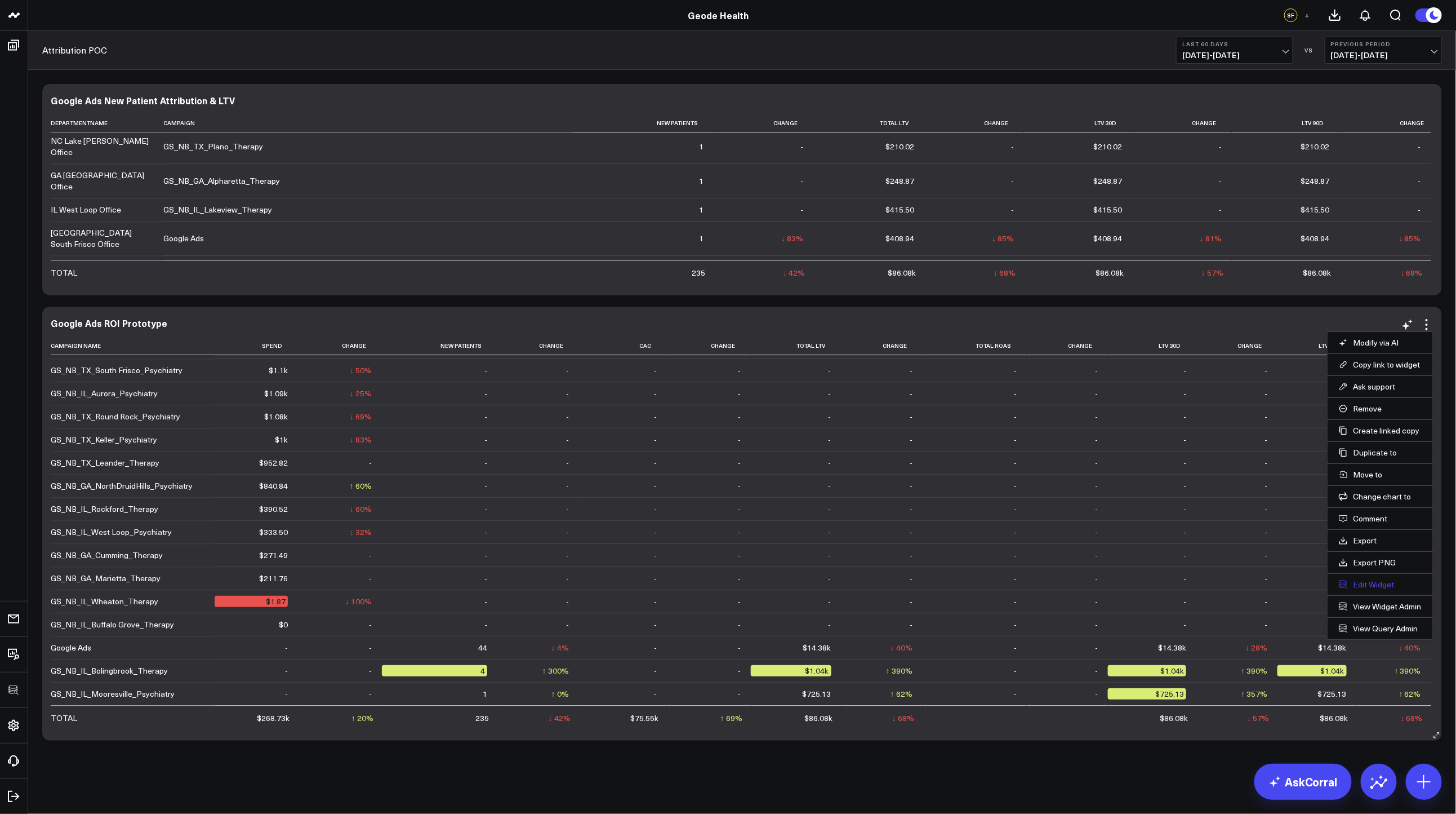
click at [1371, 582] on button "Edit Widget" at bounding box center [1380, 584] width 83 height 10
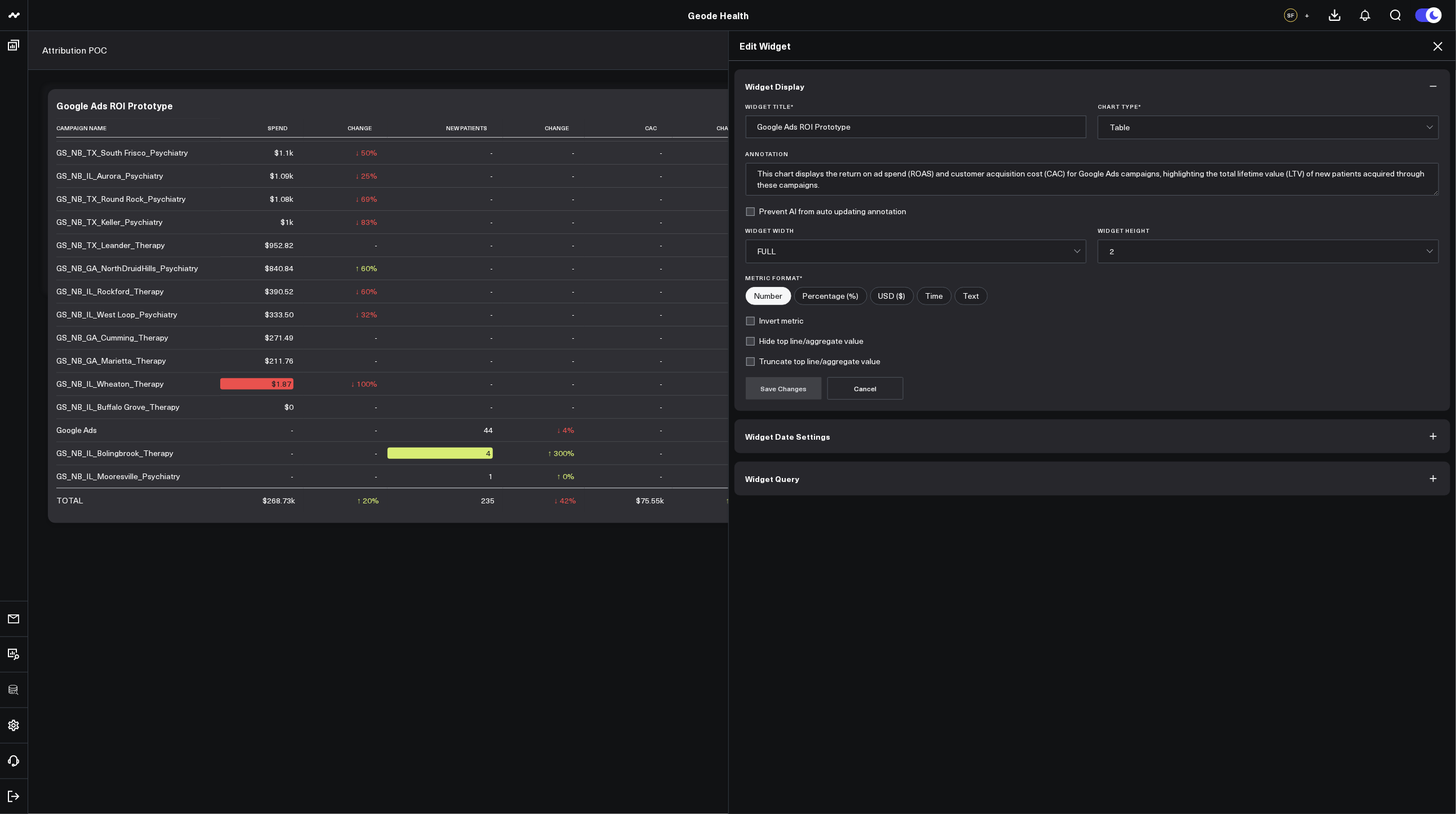
click at [875, 484] on button "Widget Query" at bounding box center [1092, 478] width 716 height 34
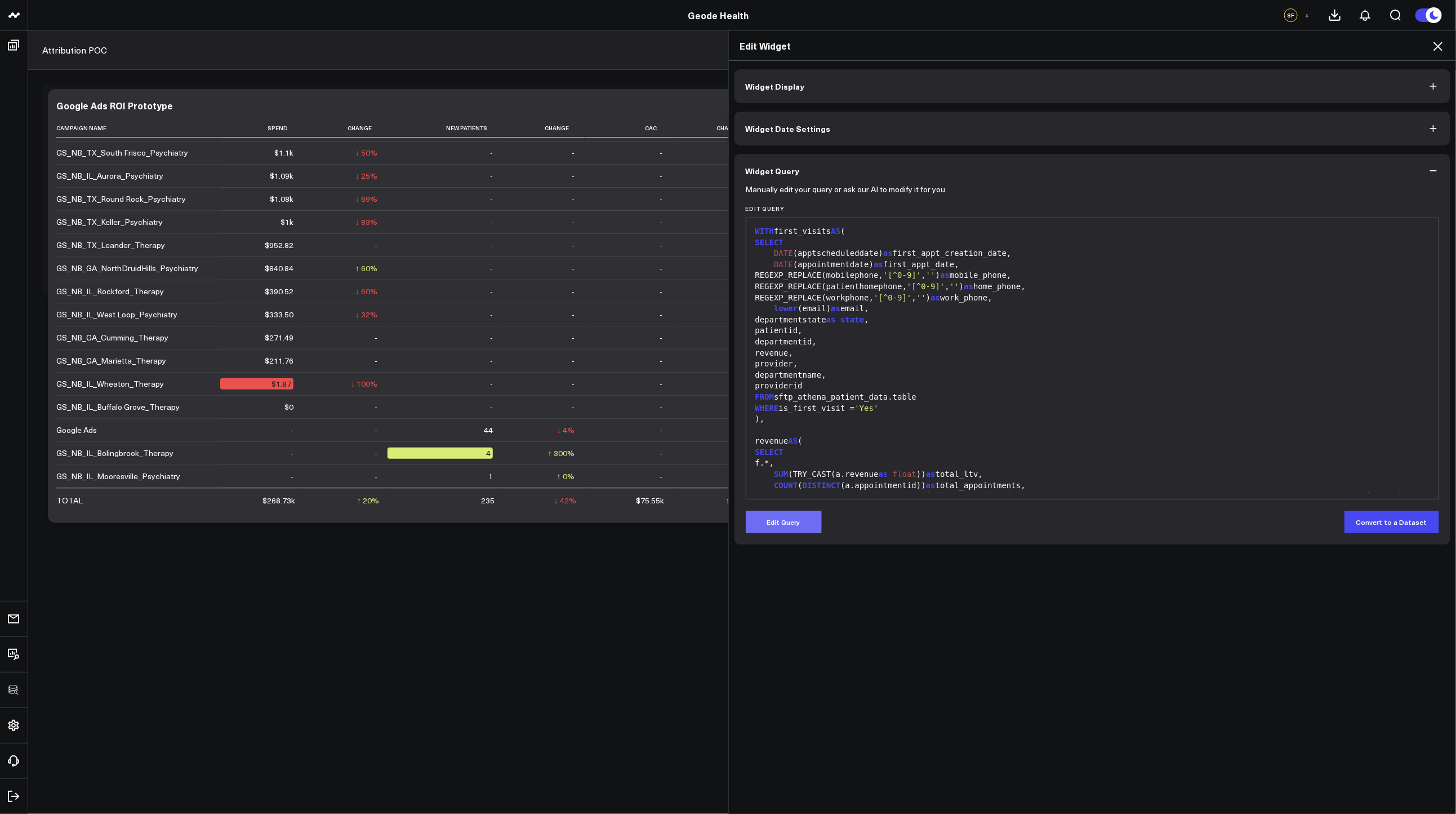
click at [797, 521] on button "Edit Query" at bounding box center [783, 521] width 76 height 23
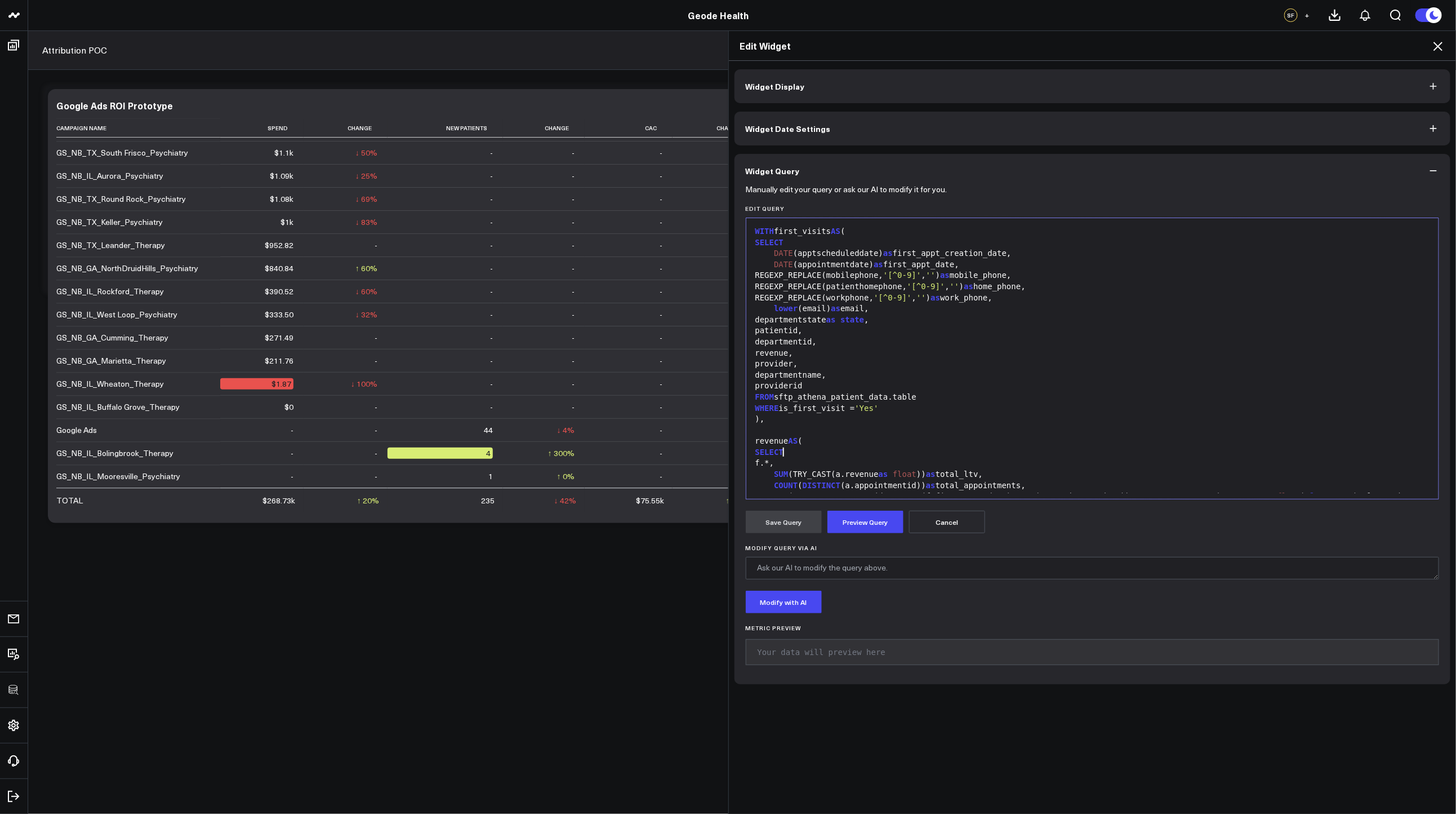
click at [863, 452] on div "SELECT" at bounding box center [1092, 452] width 681 height 11
copy div "WITH first_visits AS ( SELECT DATE (apptscheduleddate) as first_appt_creation_d…"
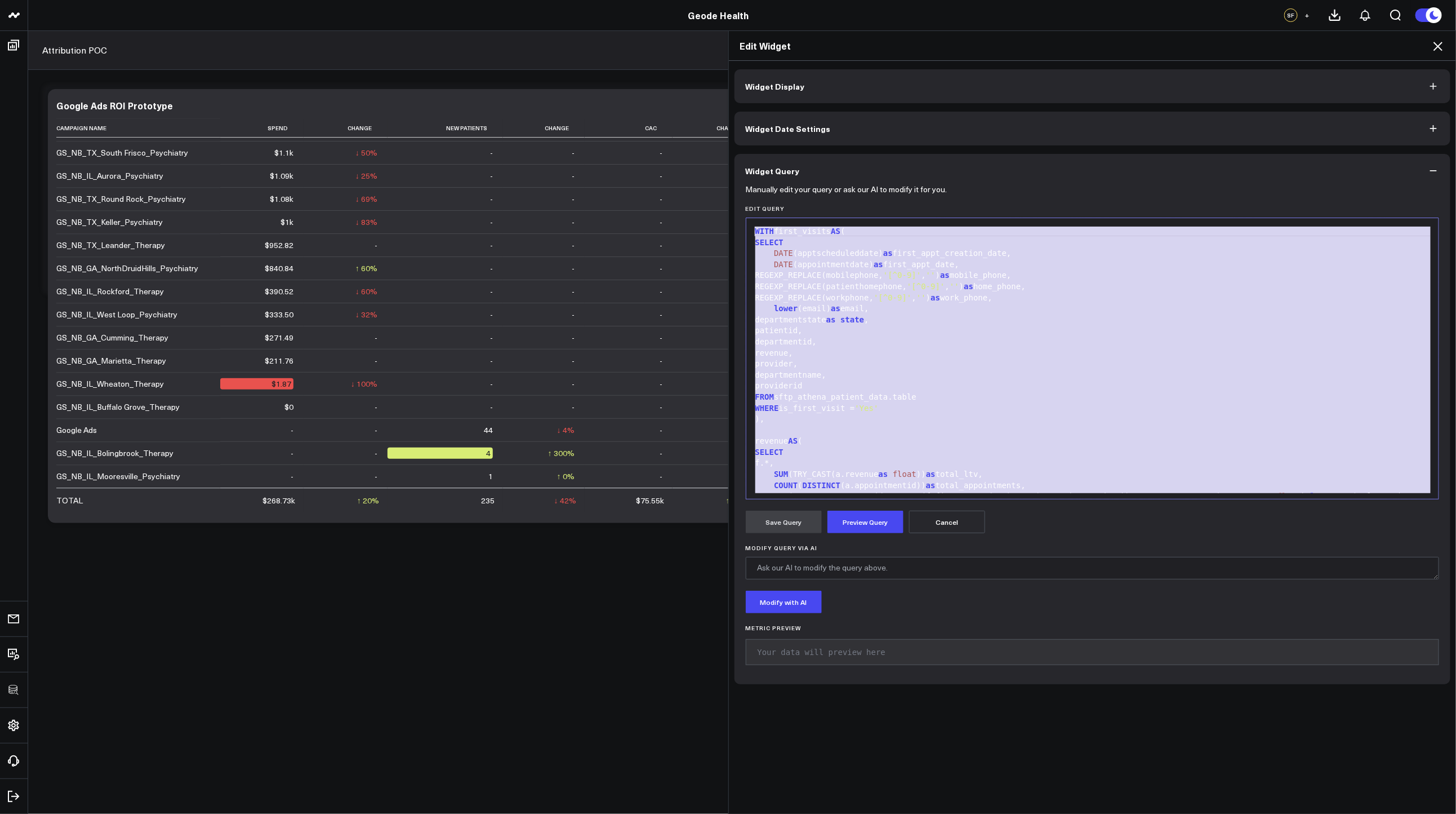
click at [947, 406] on div "WHERE is_first_visit = 'Yes'" at bounding box center [1092, 408] width 681 height 11
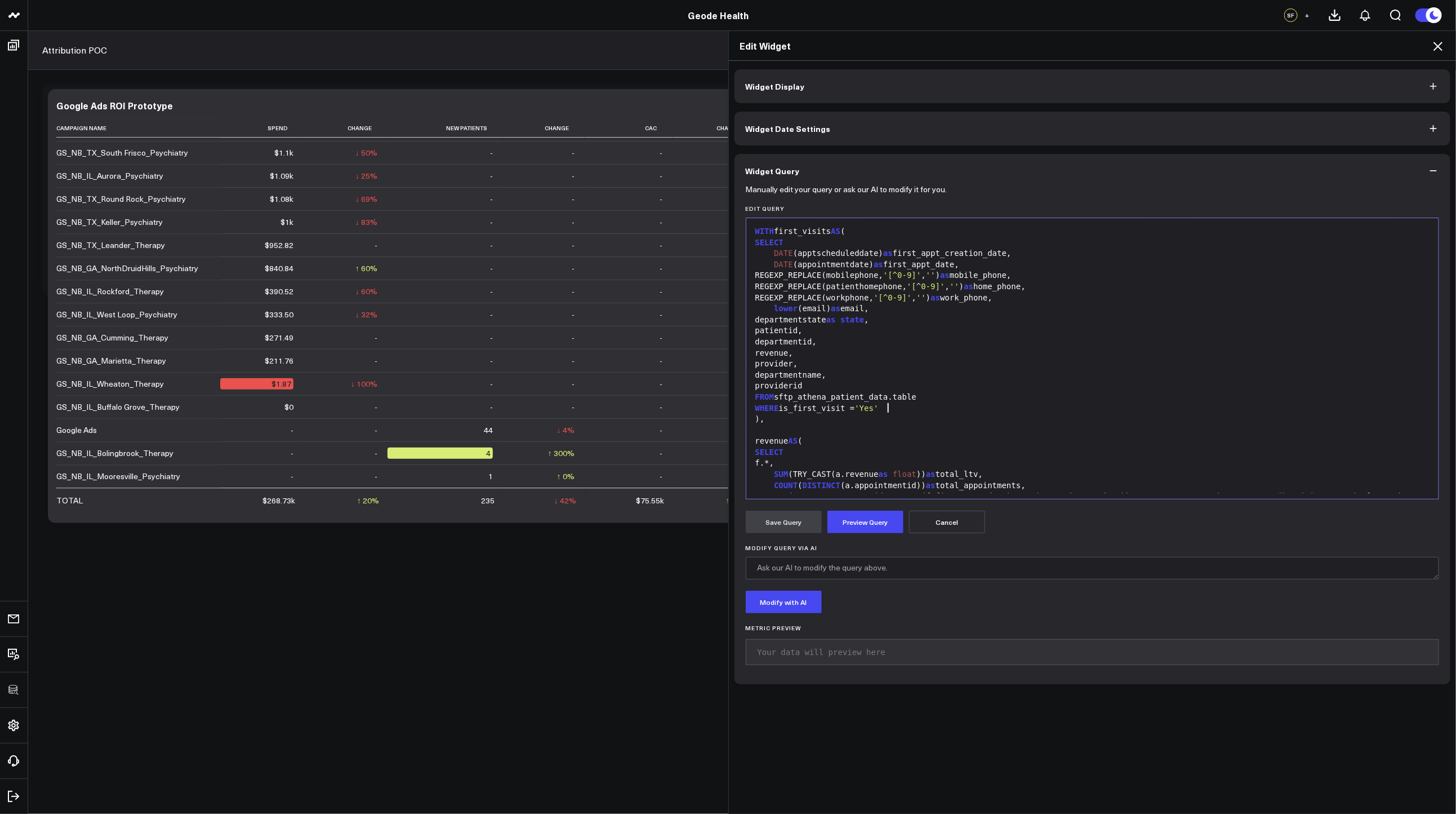
click at [947, 406] on div "WHERE is_first_visit = 'Yes'" at bounding box center [1092, 408] width 681 height 11
click at [1440, 49] on icon at bounding box center [1438, 46] width 9 height 9
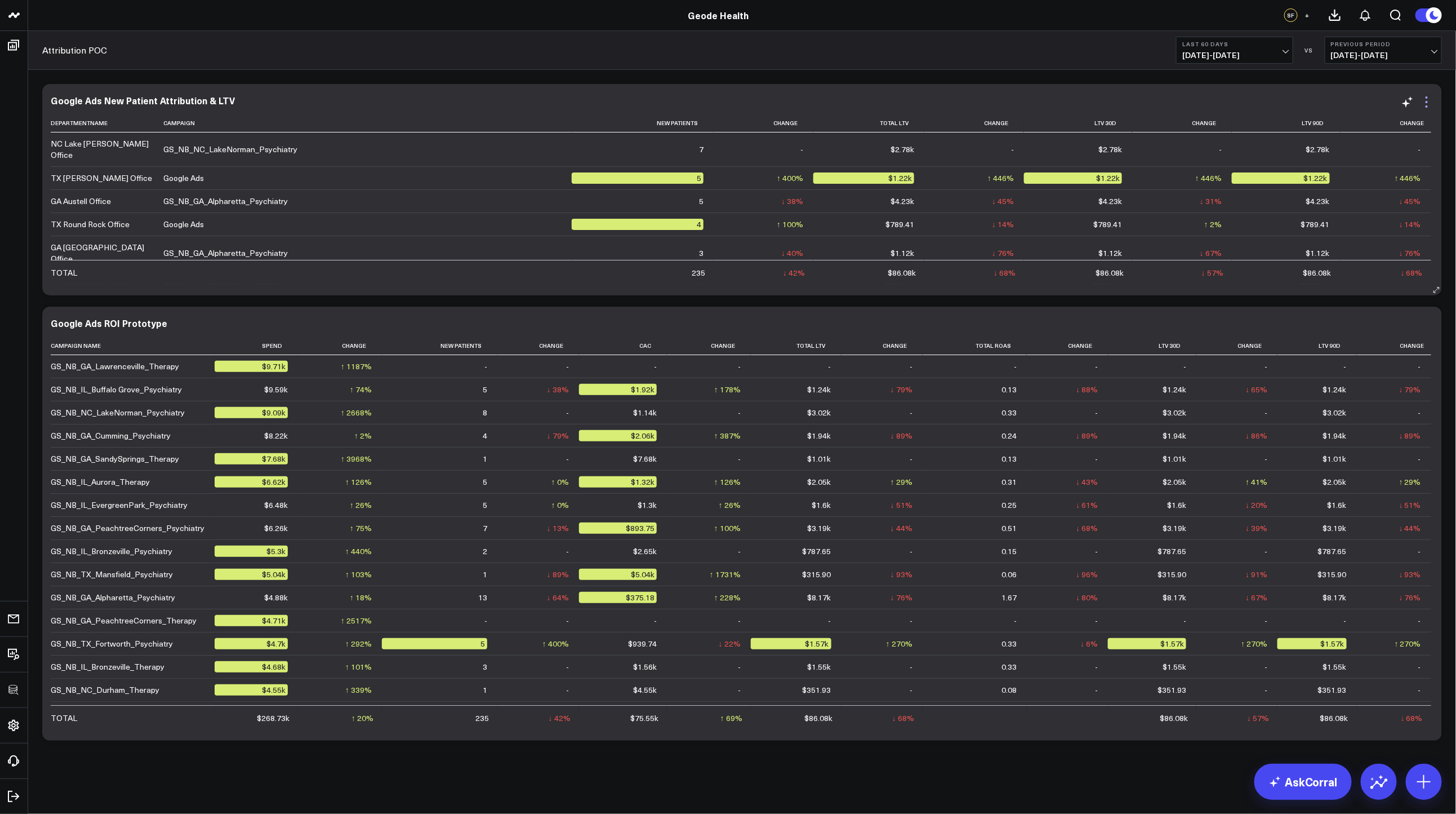
click at [1433, 106] on icon at bounding box center [1427, 102] width 14 height 14
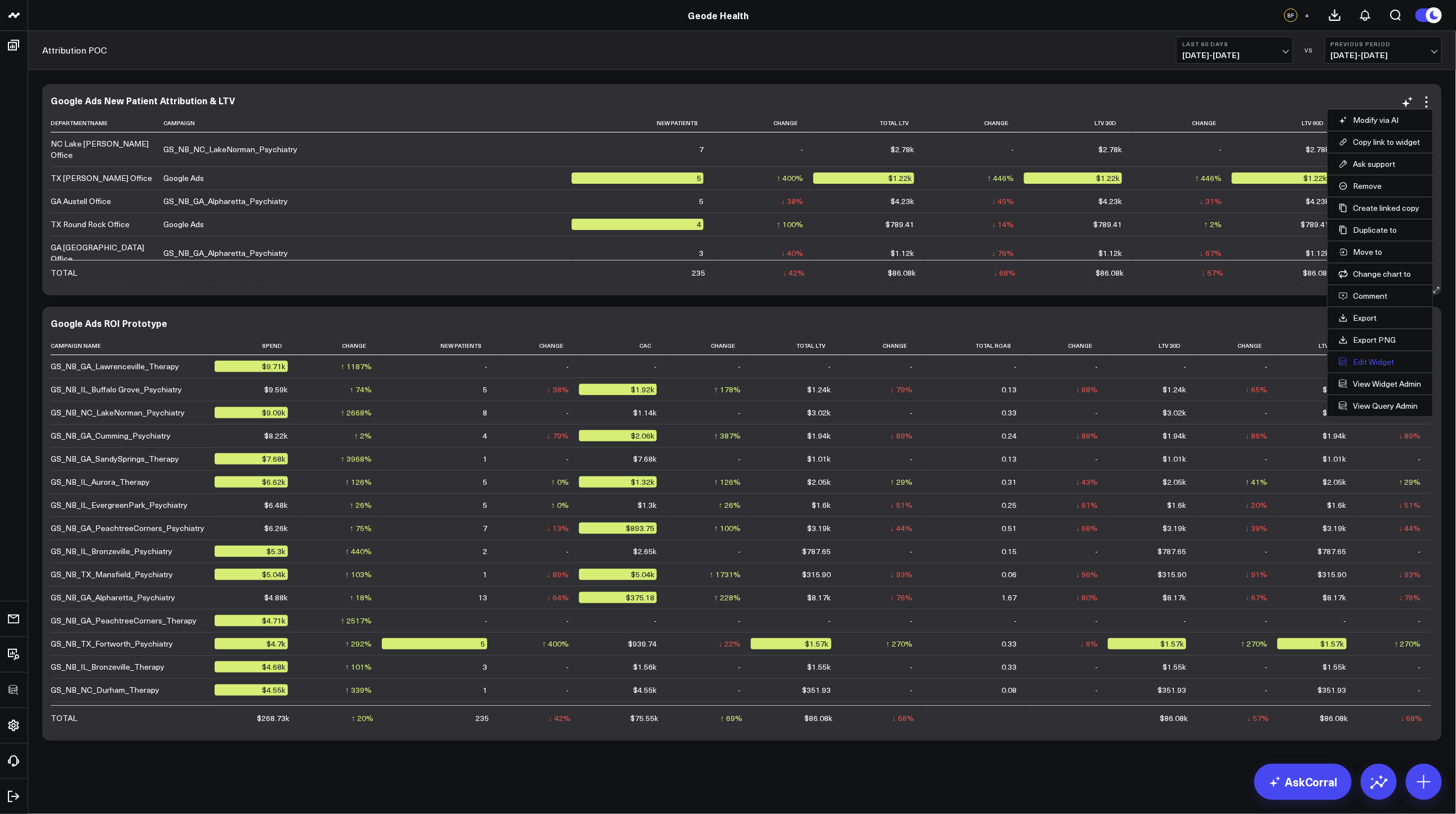
click at [1380, 360] on button "Edit Widget" at bounding box center [1380, 362] width 83 height 10
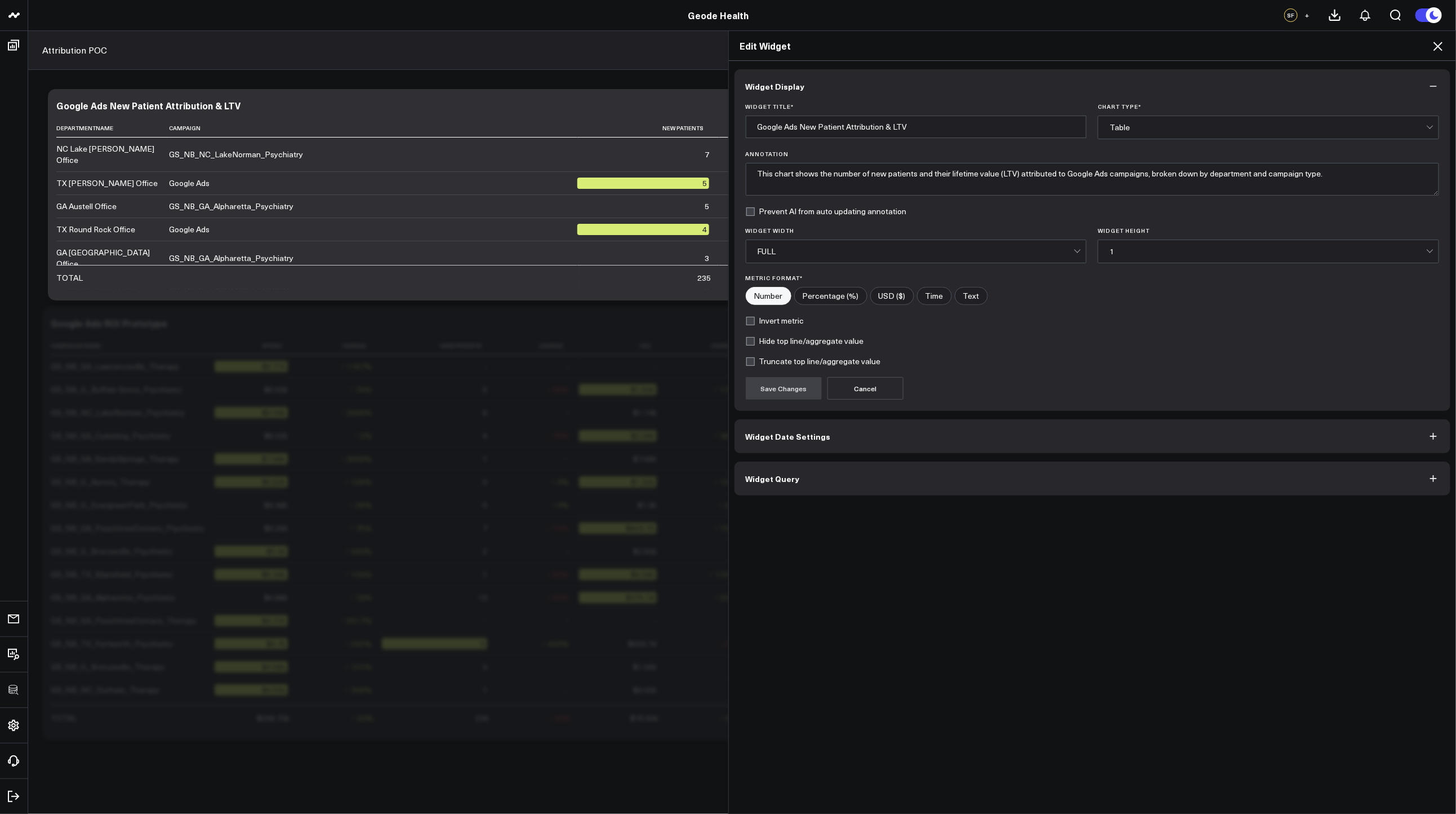
click at [861, 481] on button "Widget Query" at bounding box center [1092, 478] width 716 height 34
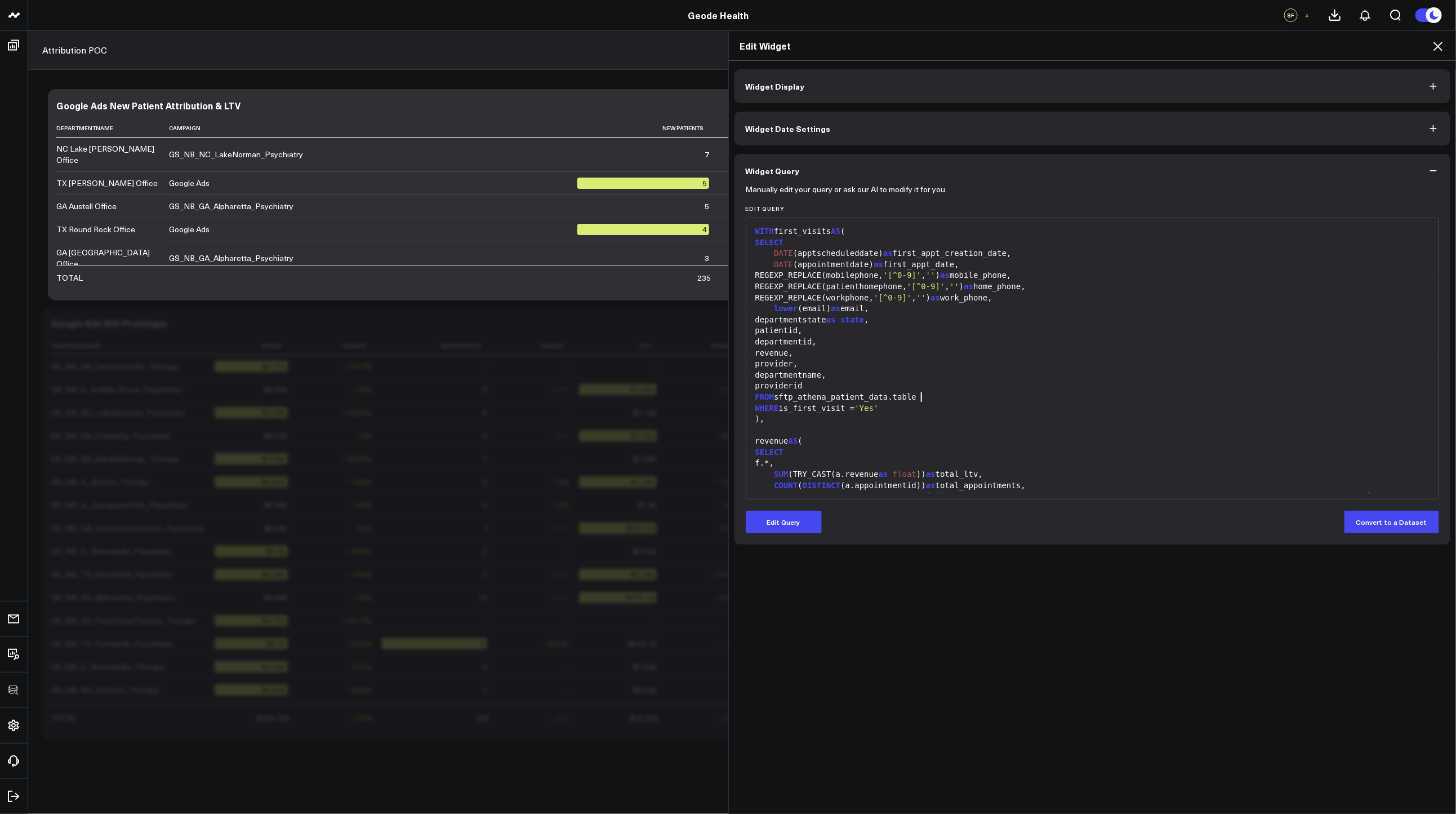
click at [920, 402] on div "FROM sftp_athena_patient_data.table" at bounding box center [1092, 397] width 681 height 11
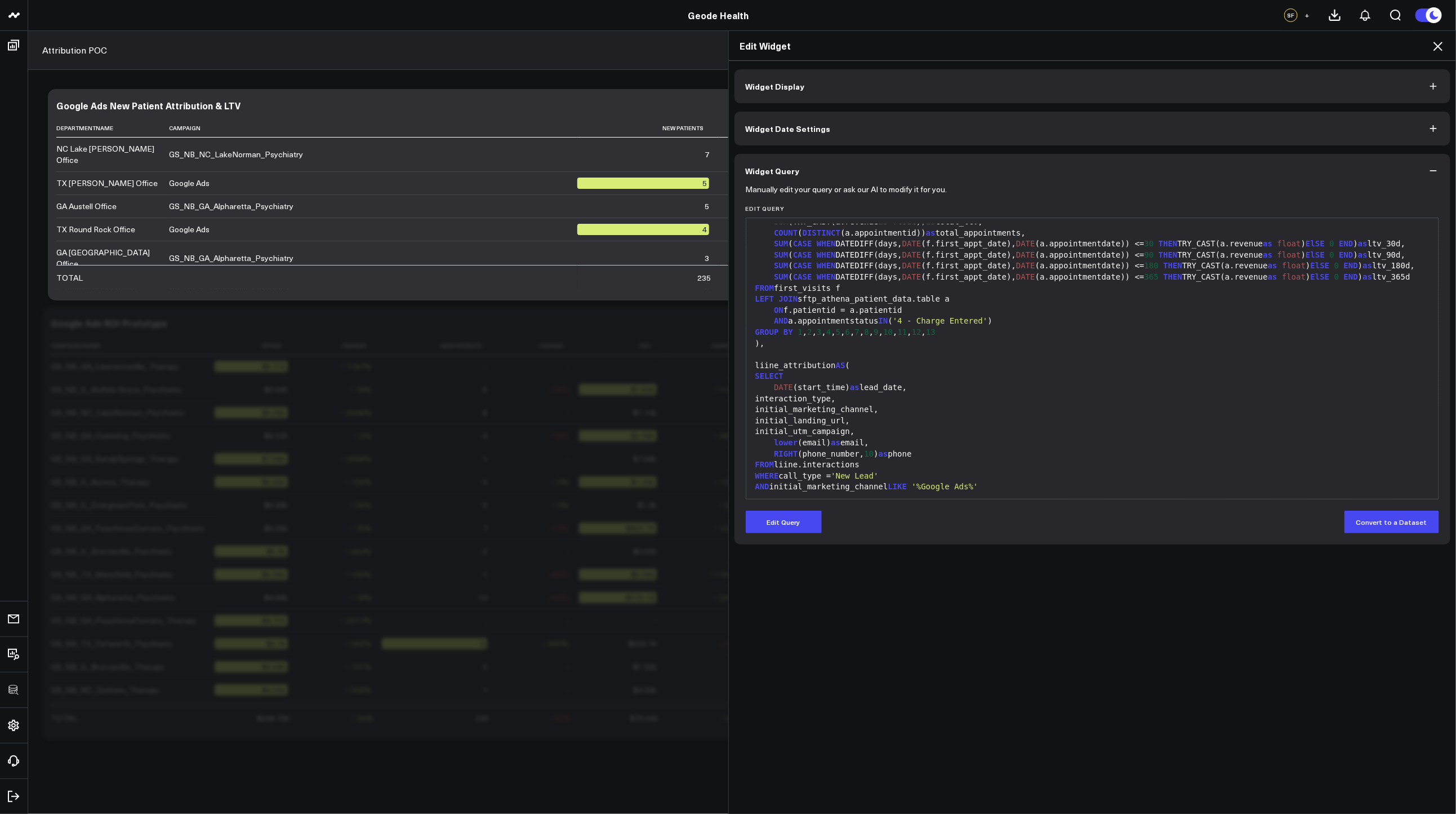
scroll to position [400, 0]
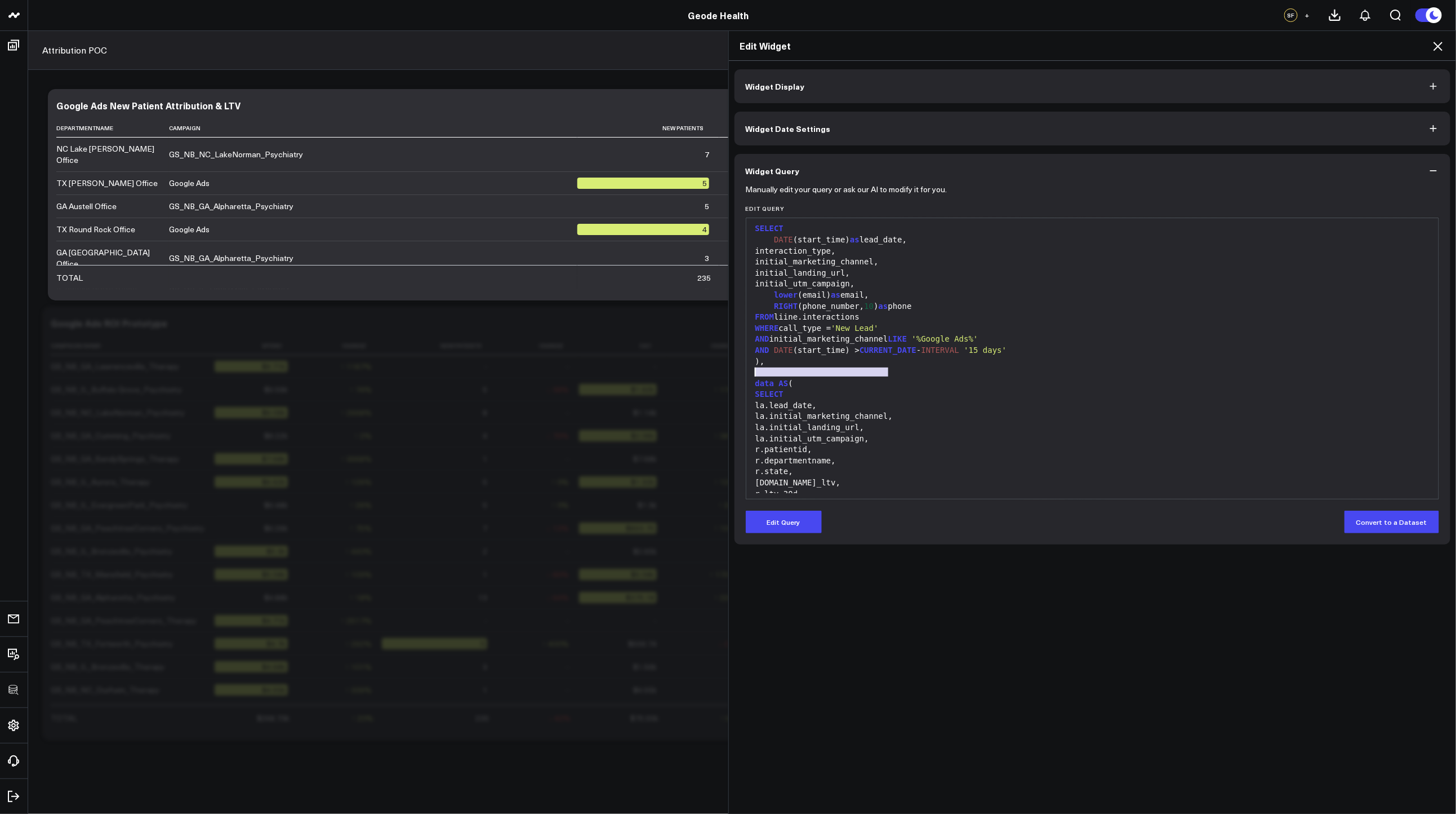
drag, startPoint x: 892, startPoint y: 375, endPoint x: 753, endPoint y: 373, distance: 139.0
click at [753, 334] on div "WHERE call_type = 'New Lead'" at bounding box center [1092, 328] width 681 height 11
click at [886, 334] on div "WHERE call_type = 'New Lead'" at bounding box center [1092, 328] width 681 height 11
click at [896, 334] on div "WHERE call_type = 'New Lead'" at bounding box center [1092, 328] width 681 height 11
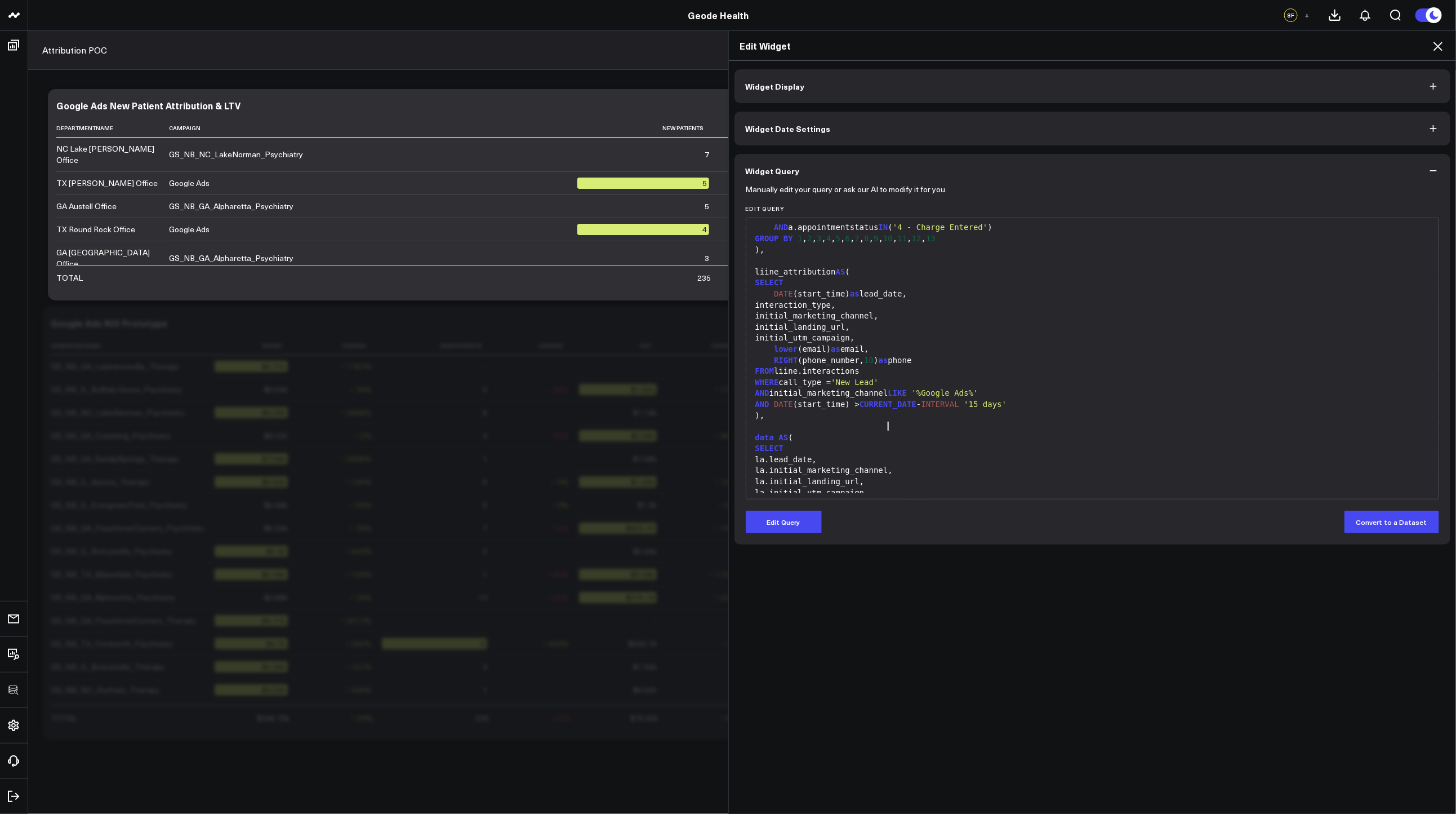
scroll to position [379, 0]
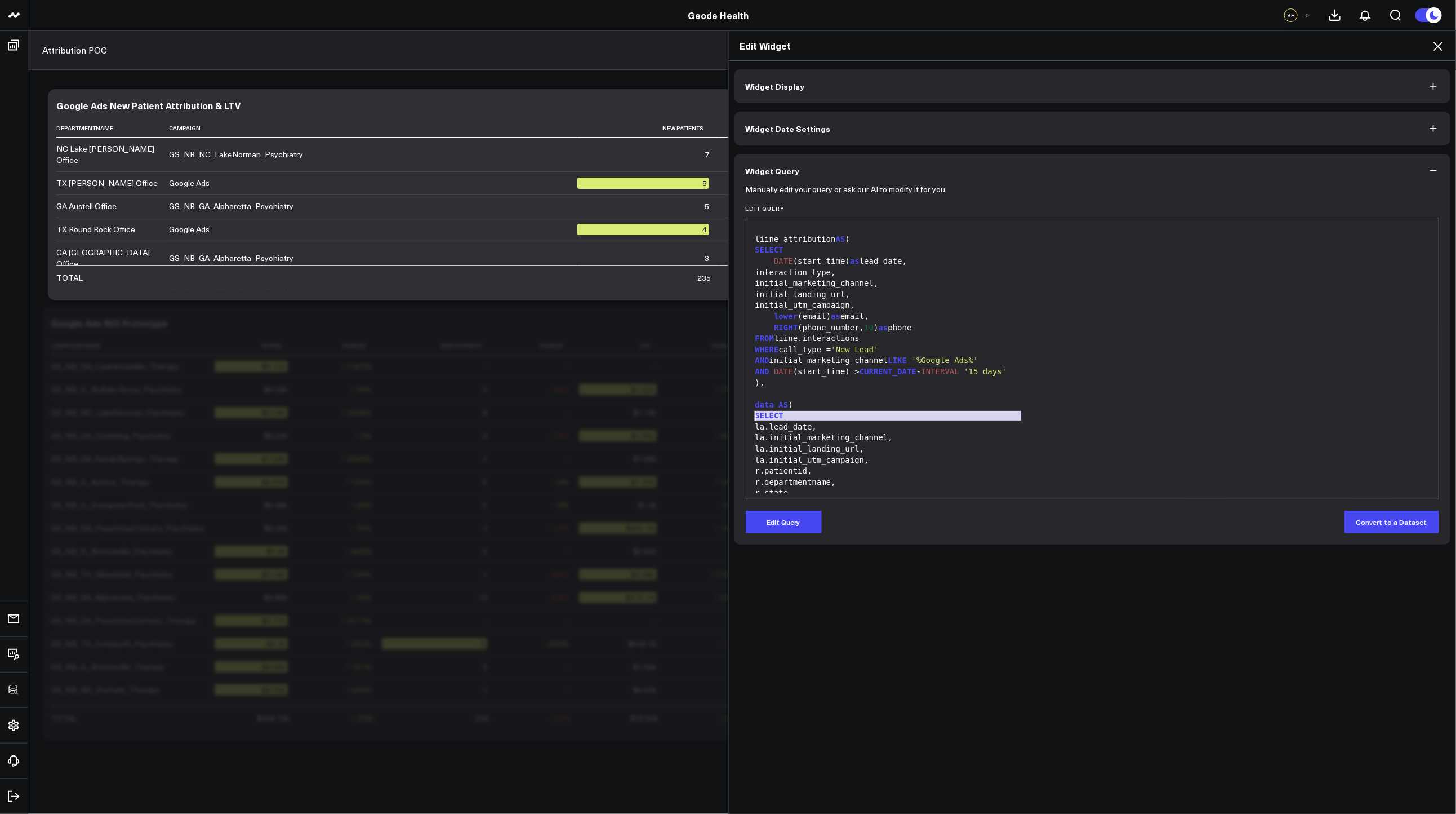
drag, startPoint x: 1033, startPoint y: 415, endPoint x: 753, endPoint y: 411, distance: 280.0
click at [753, 378] on div "AND DATE (start_time) > CURRENT_DATE - INTERVAL '15 days'" at bounding box center [1092, 372] width 681 height 11
click at [1053, 378] on div "AND DATE (start_time) > CURRENT_DATE - INTERVAL '15 days'" at bounding box center [1092, 372] width 681 height 11
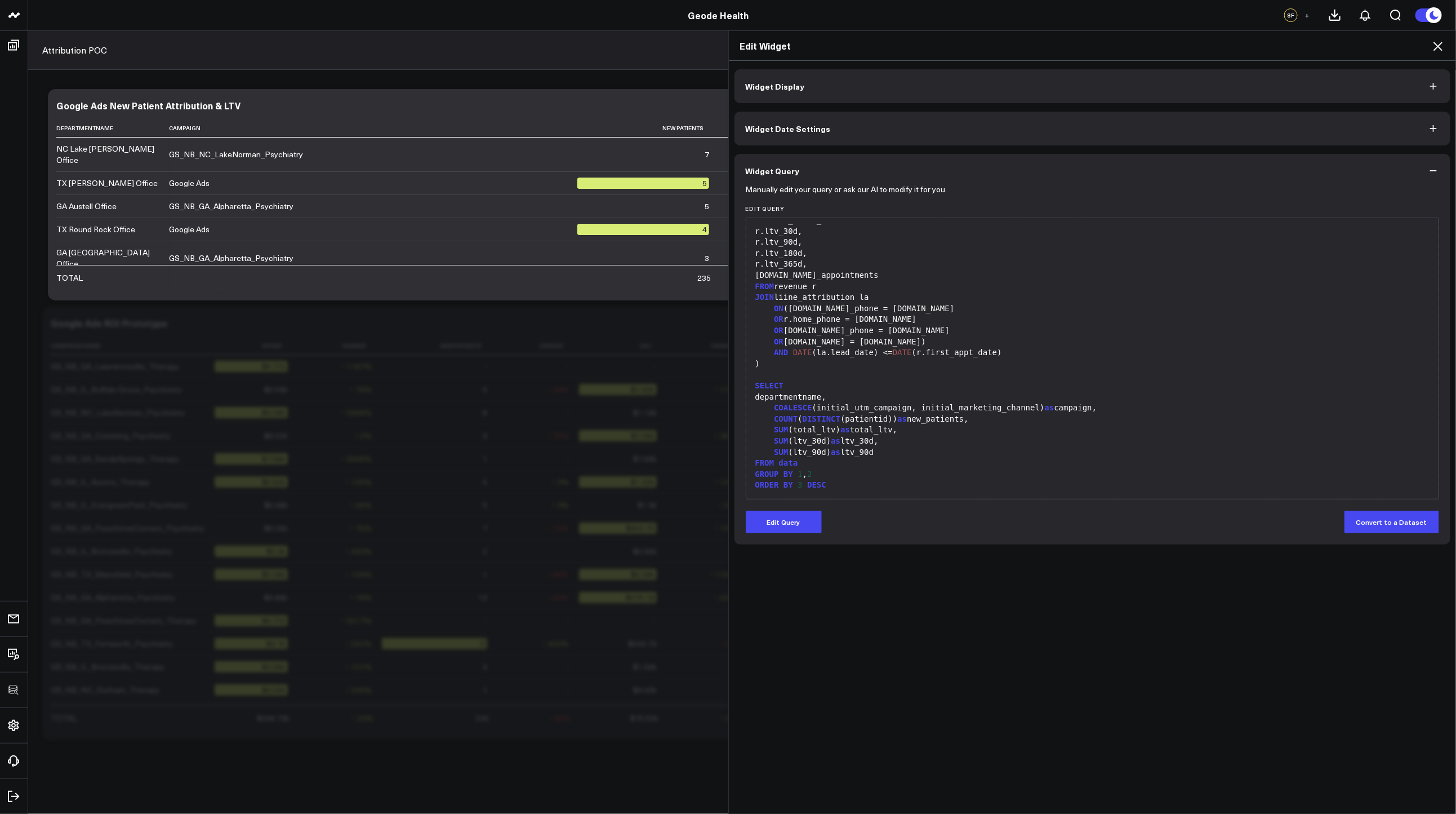
click at [1432, 50] on icon at bounding box center [1438, 47] width 14 height 14
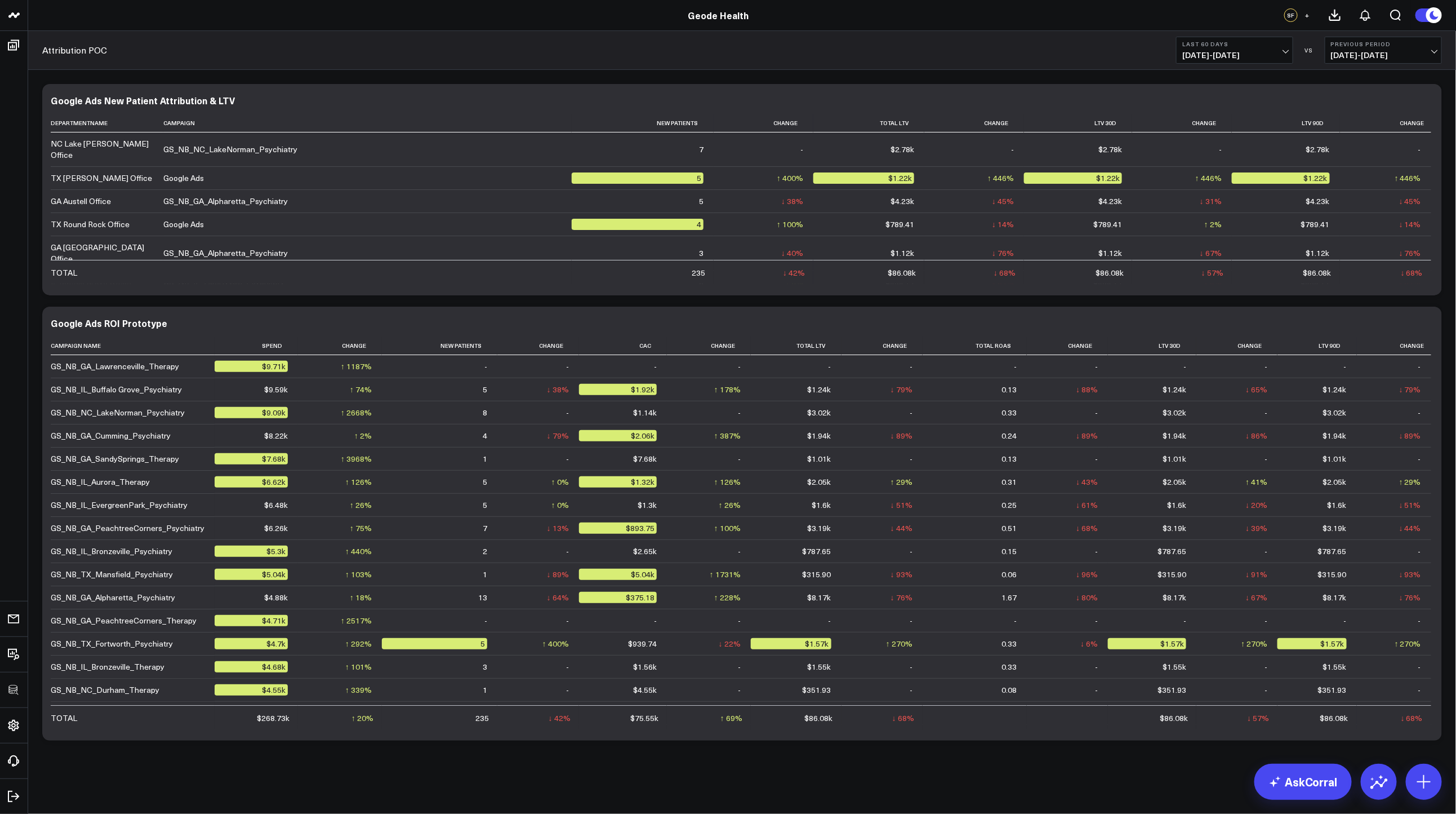
click at [1445, 302] on div "Modify via AI Copy link to widget Ask support Remove Create linked copy Executi…" at bounding box center [742, 412] width 1411 height 668
click at [1229, 39] on button "Last 60 Days 06/20/25 - 08/18/25" at bounding box center [1234, 49] width 117 height 27
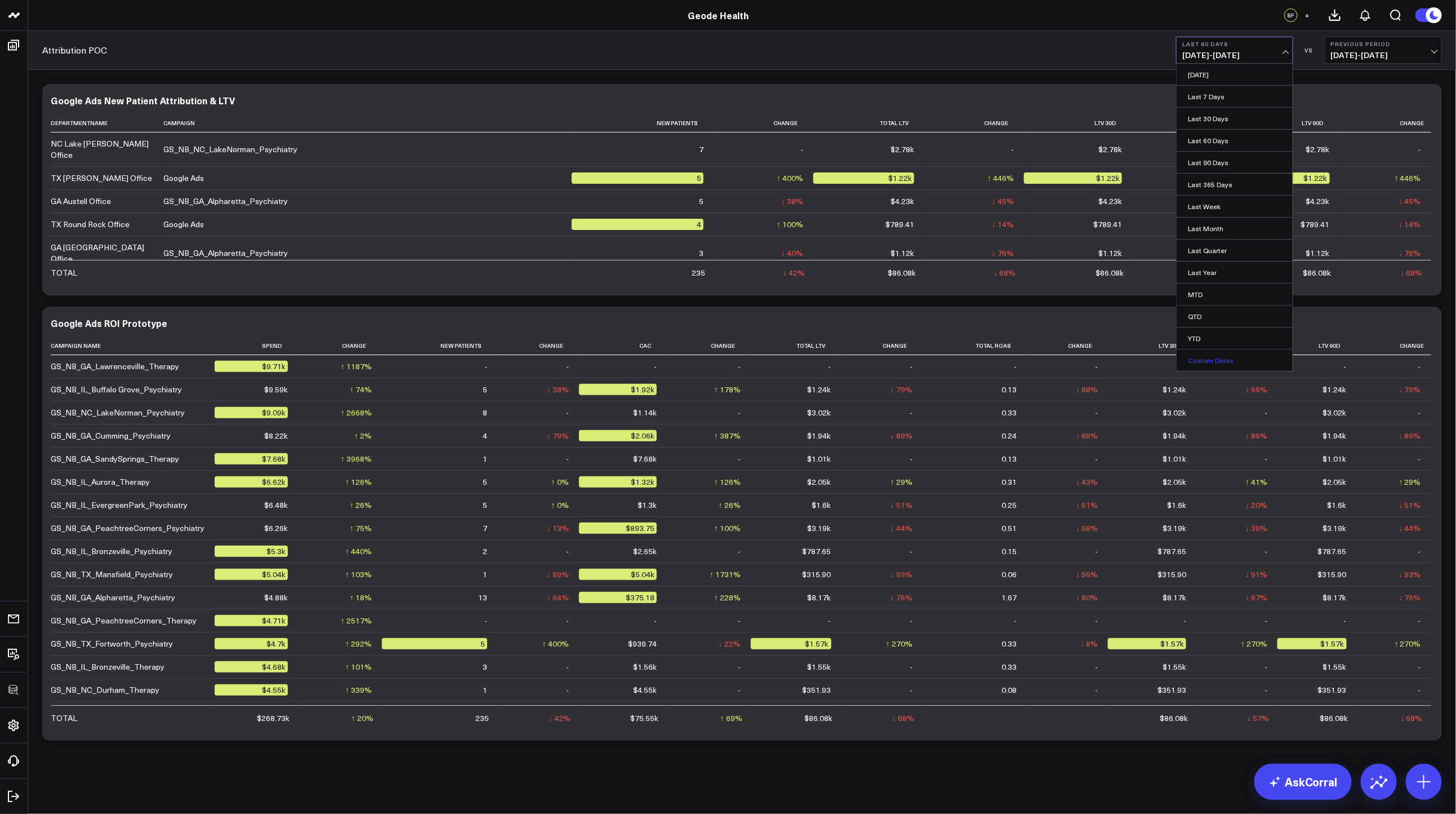
click at [1212, 366] on link "Custom Dates" at bounding box center [1234, 360] width 116 height 21
select select "7"
select select "2025"
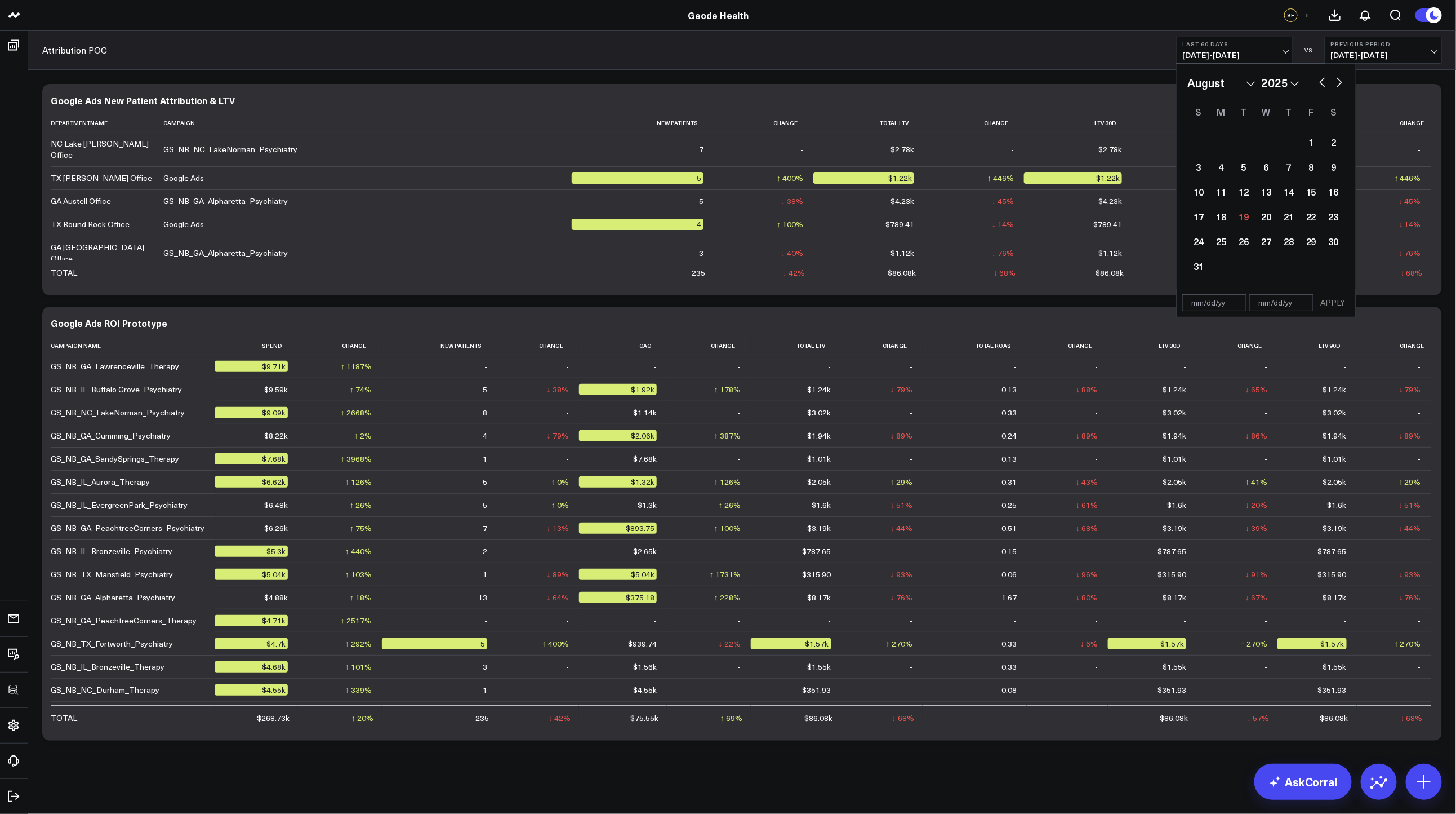
click at [1320, 85] on button "button" at bounding box center [1322, 82] width 11 height 14
select select "6"
select select "2025"
click at [1320, 85] on button "button" at bounding box center [1322, 82] width 11 height 14
select select "5"
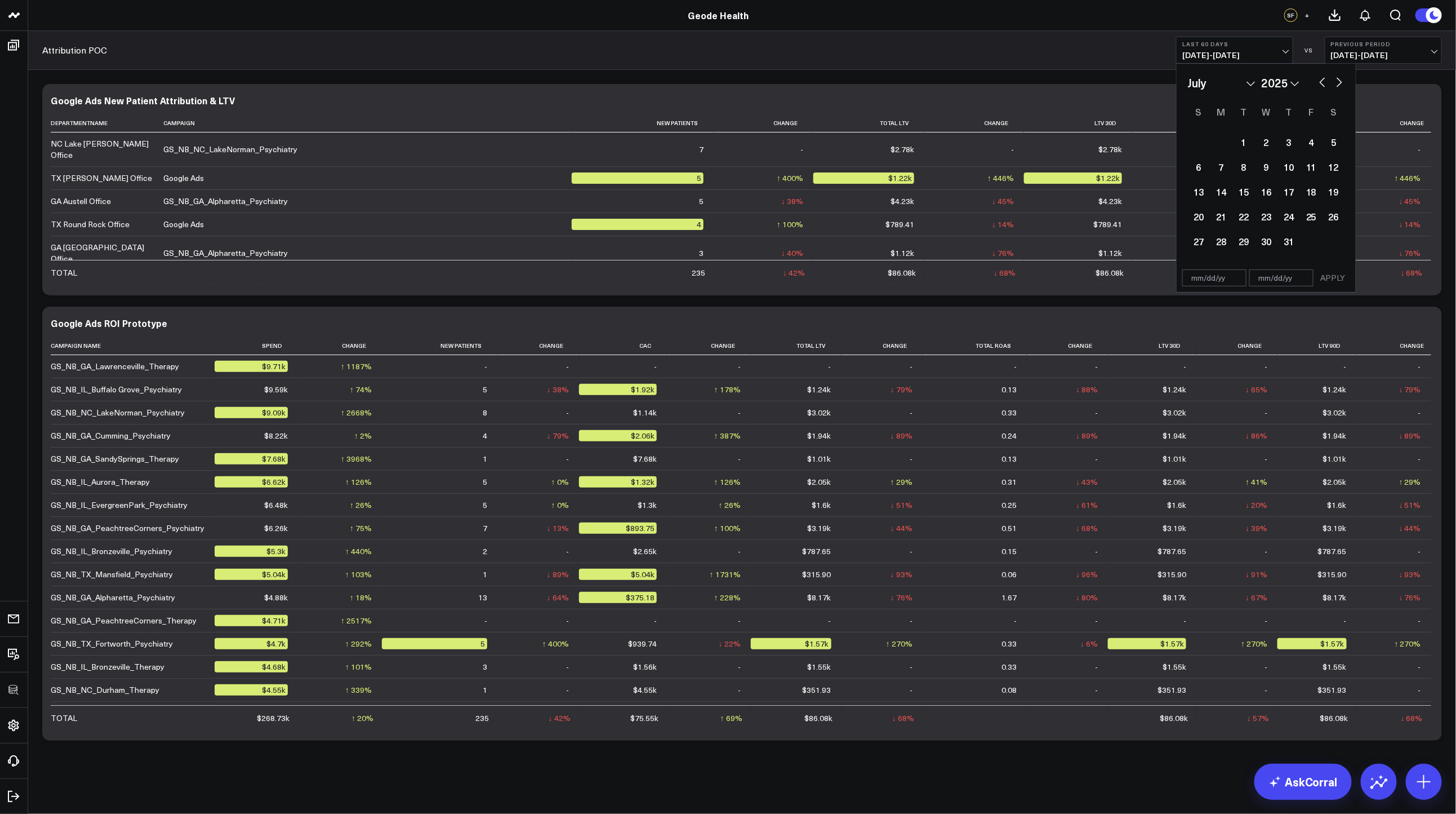
select select "2025"
click at [1320, 85] on button "button" at bounding box center [1322, 82] width 11 height 14
select select "4"
select select "2025"
click at [1283, 138] on div "1" at bounding box center [1288, 142] width 23 height 23
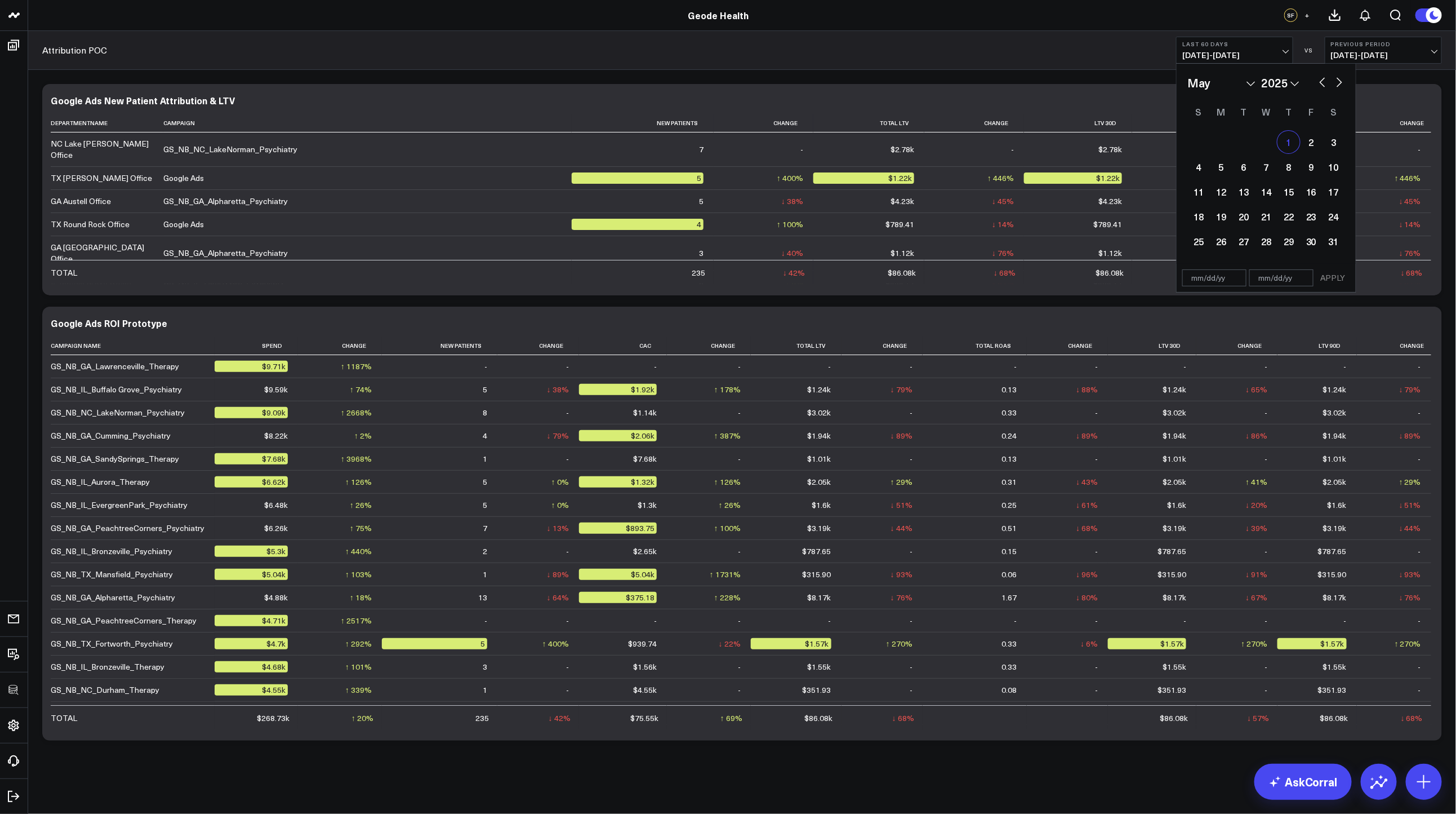
type input "05/01/25"
select select "4"
select select "2025"
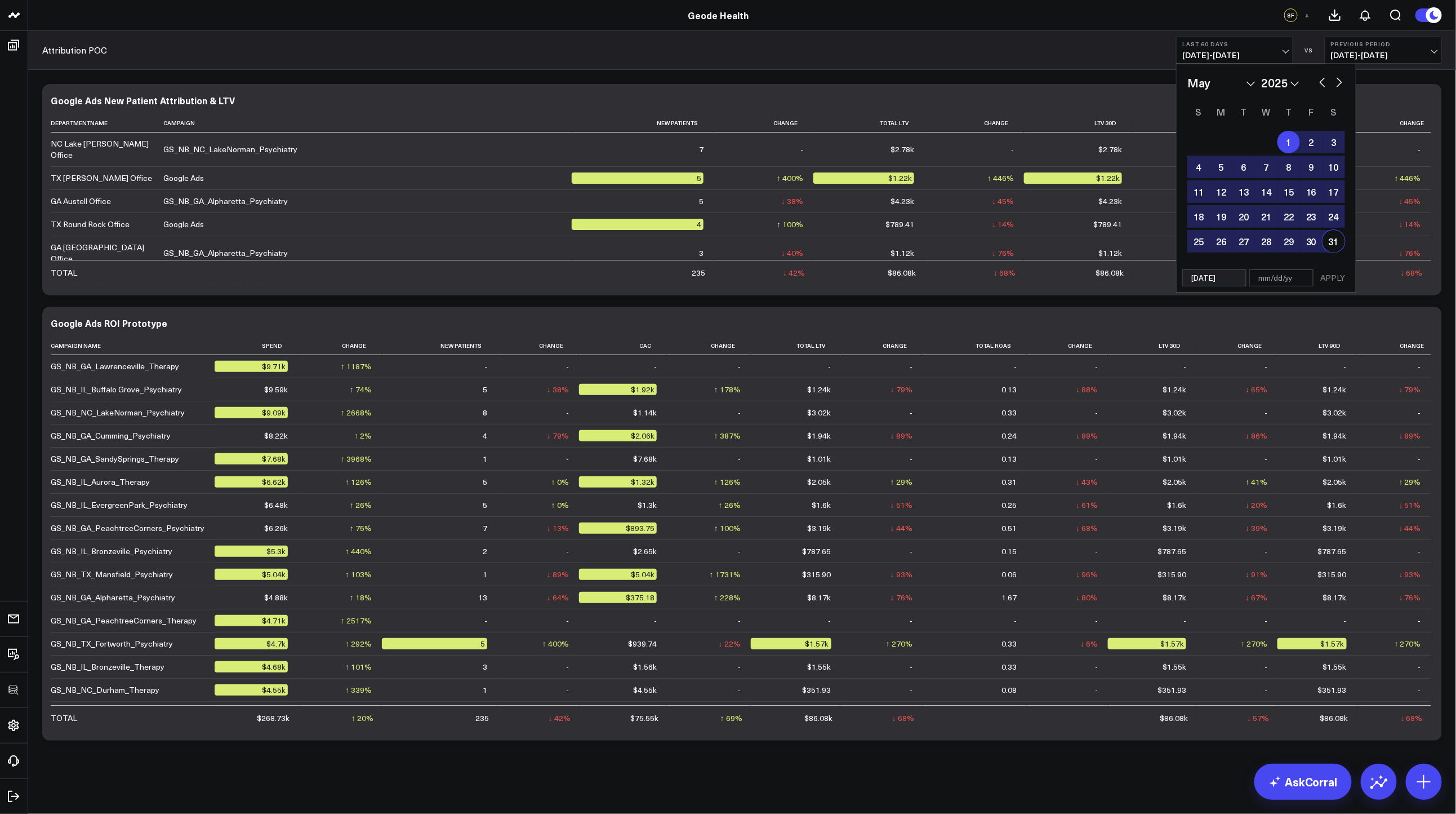
click at [1339, 249] on div "31" at bounding box center [1333, 241] width 23 height 23
type input "05/31/25"
select select "4"
select select "2025"
click at [1337, 280] on button "APPLY" at bounding box center [1333, 278] width 34 height 17
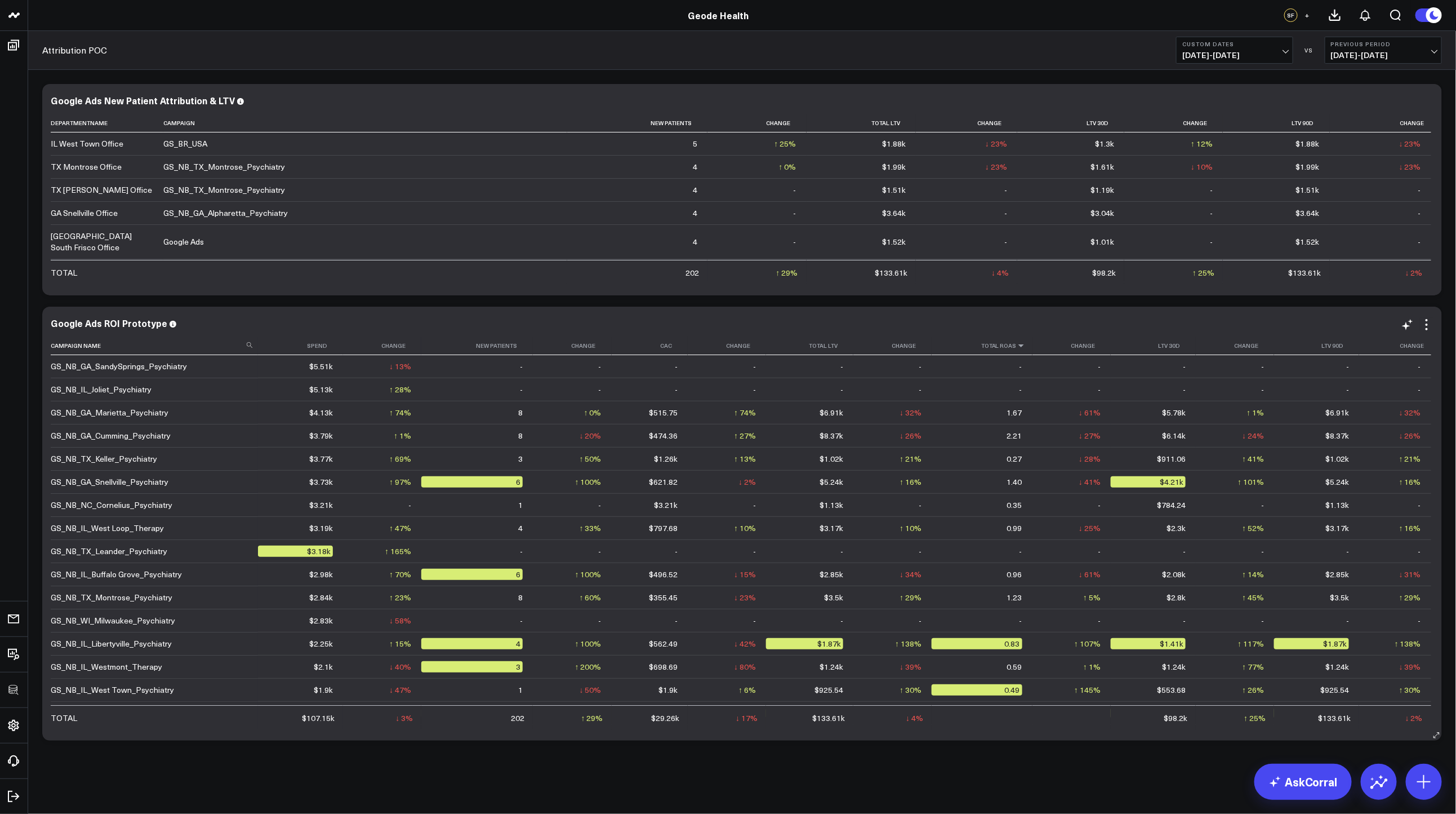
click at [1017, 345] on icon at bounding box center [1021, 345] width 9 height 7
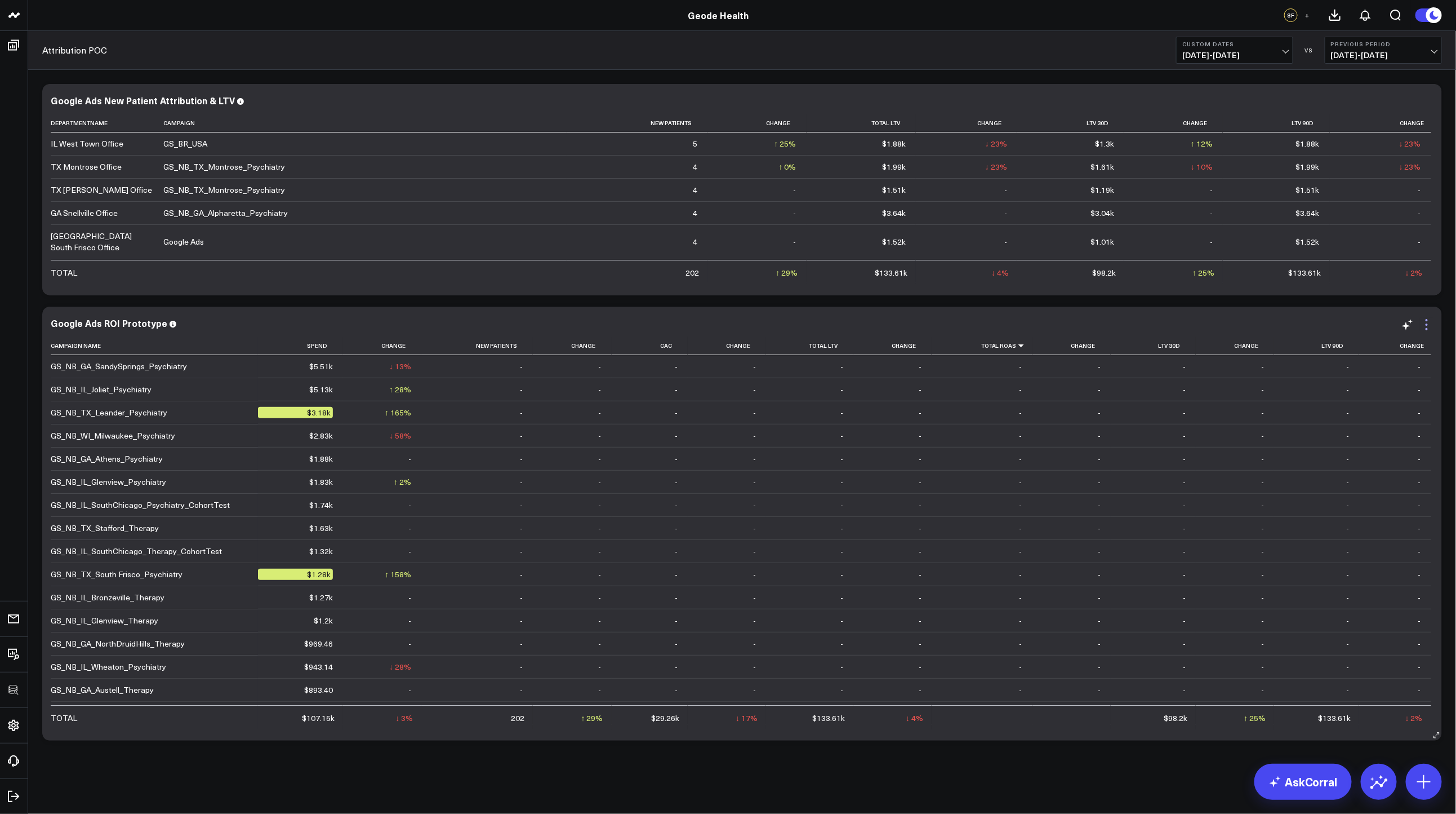
click at [1428, 326] on icon at bounding box center [1427, 325] width 14 height 14
click at [1431, 106] on icon at bounding box center [1427, 102] width 14 height 14
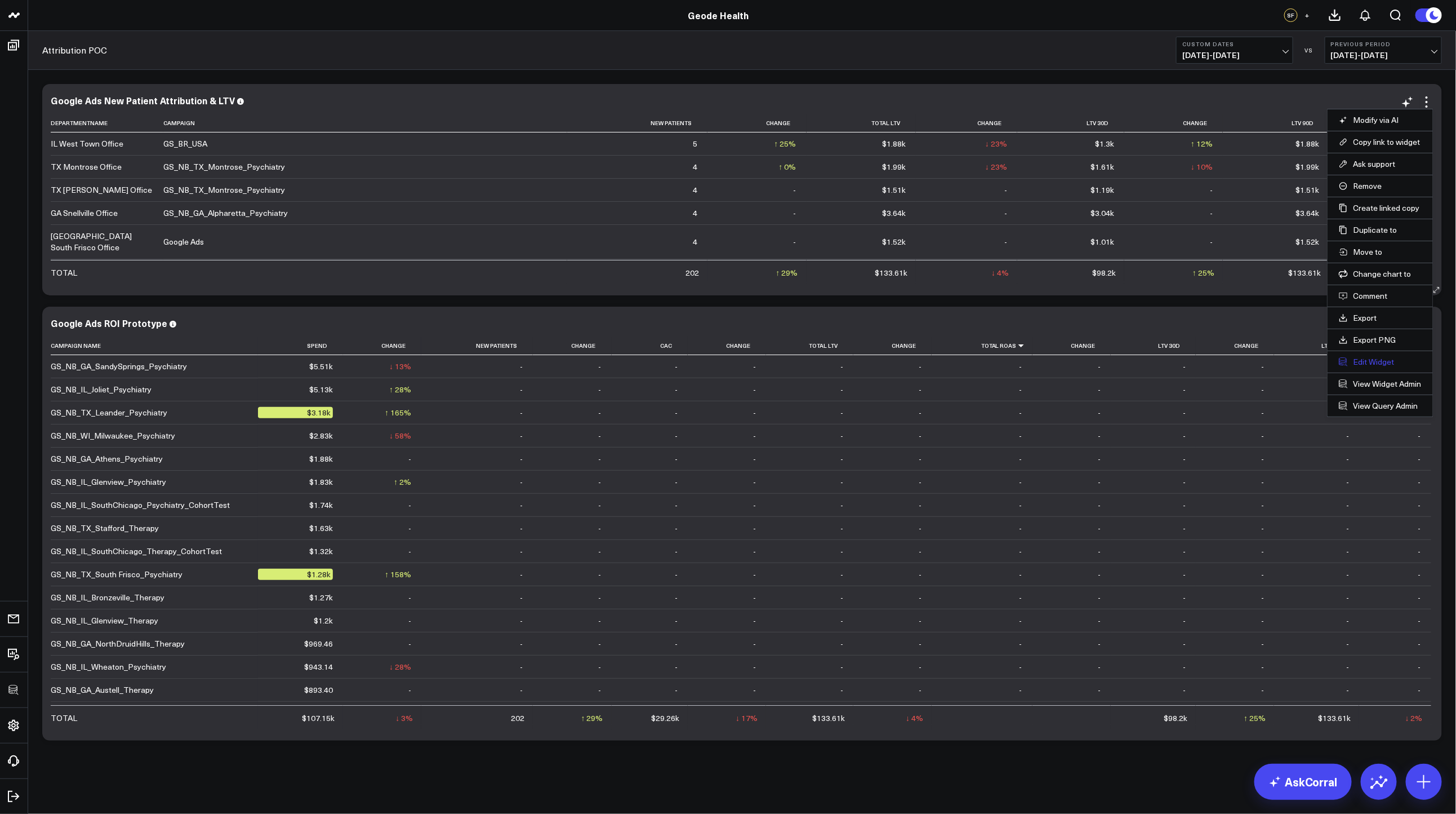
click at [1375, 359] on button "Edit Widget" at bounding box center [1380, 362] width 83 height 10
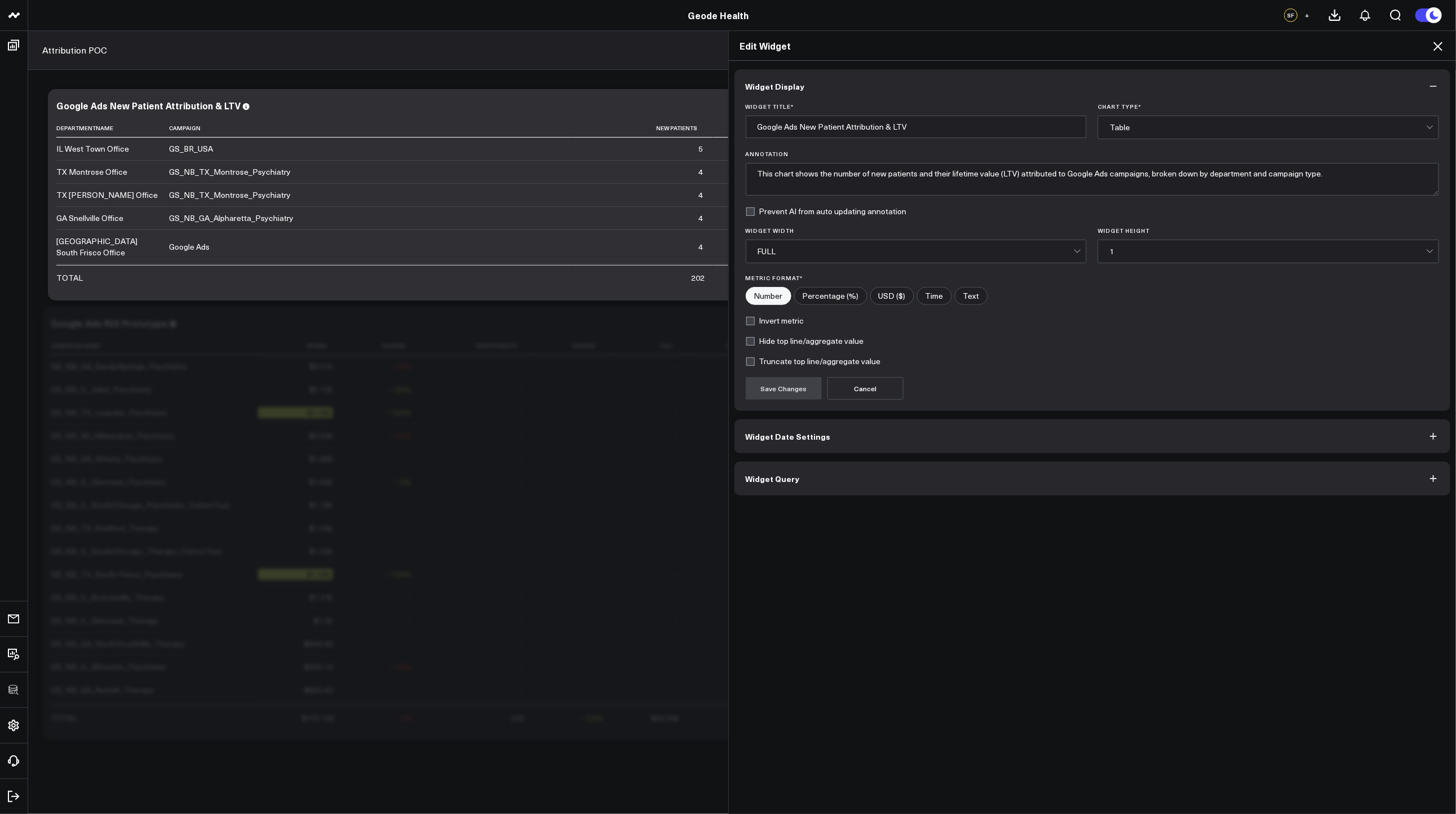
click at [948, 464] on button "Widget Query" at bounding box center [1092, 478] width 716 height 34
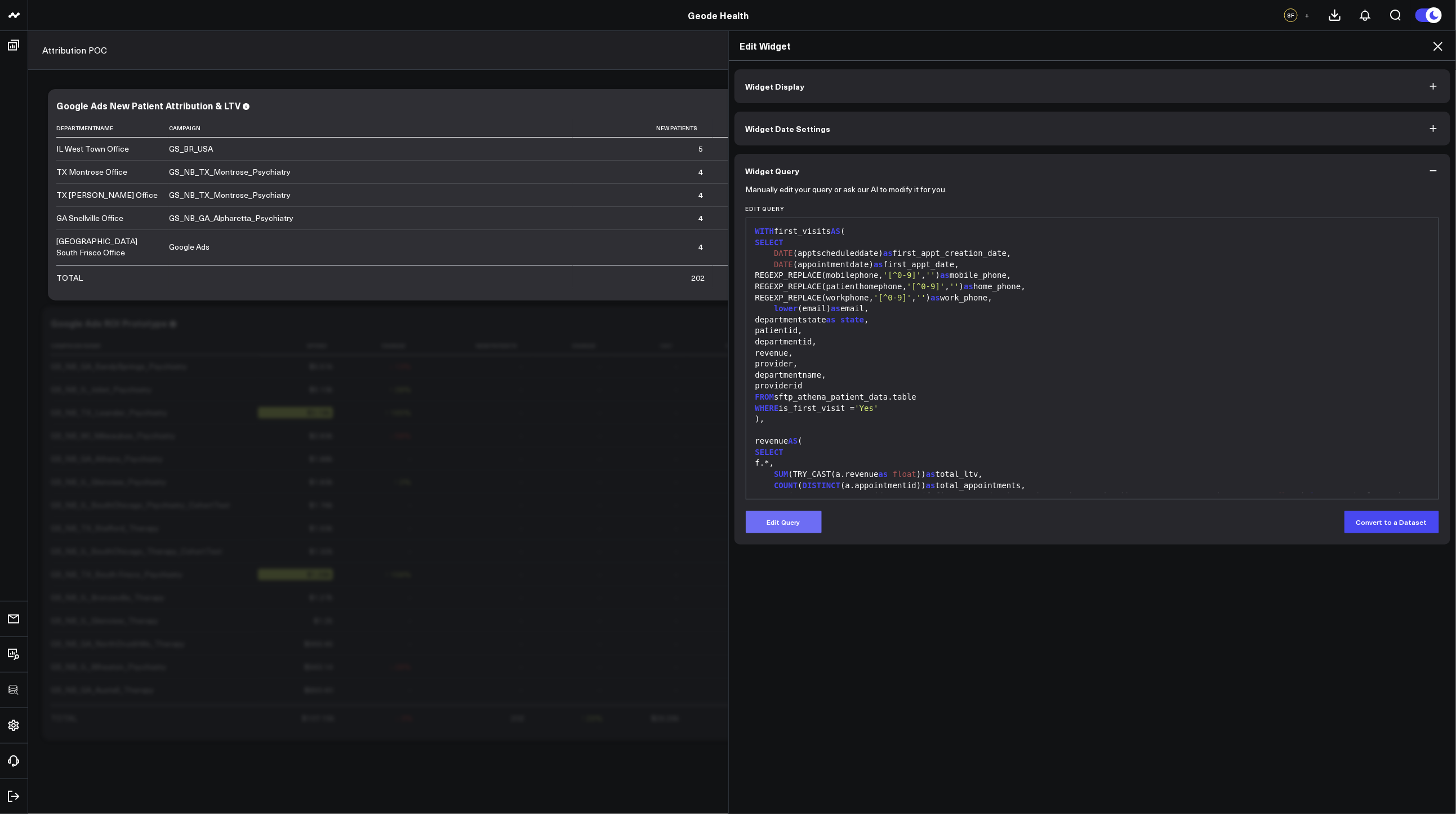
click at [813, 518] on button "Edit Query" at bounding box center [783, 521] width 76 height 23
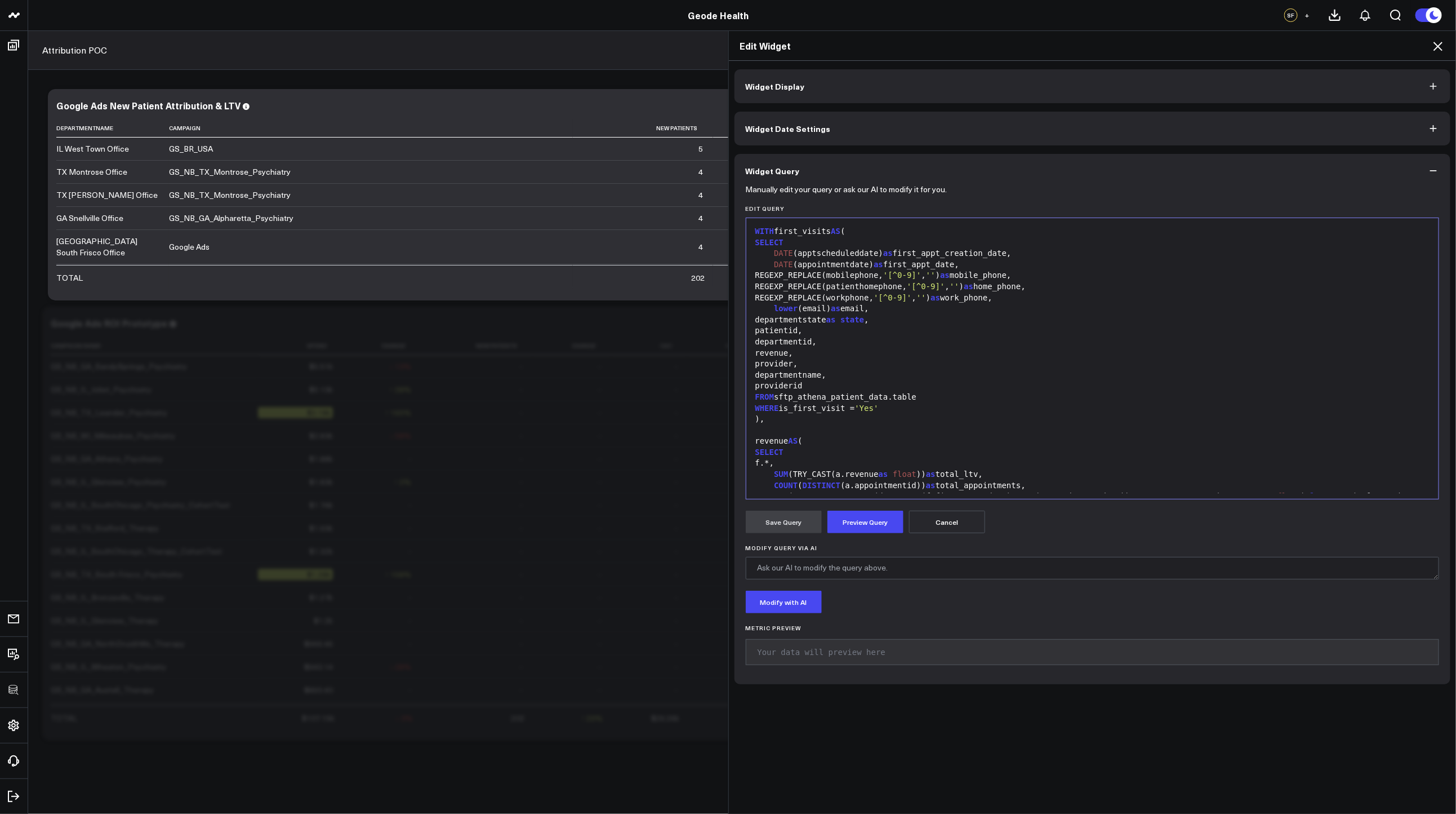
click at [857, 473] on div "SUM (TRY_CAST(a.revenue as float )) as total_ltv," at bounding box center [1092, 474] width 681 height 11
copy div "WITH first_visits AS ( SELECT DATE (apptscheduleddate) as first_appt_creation_d…"
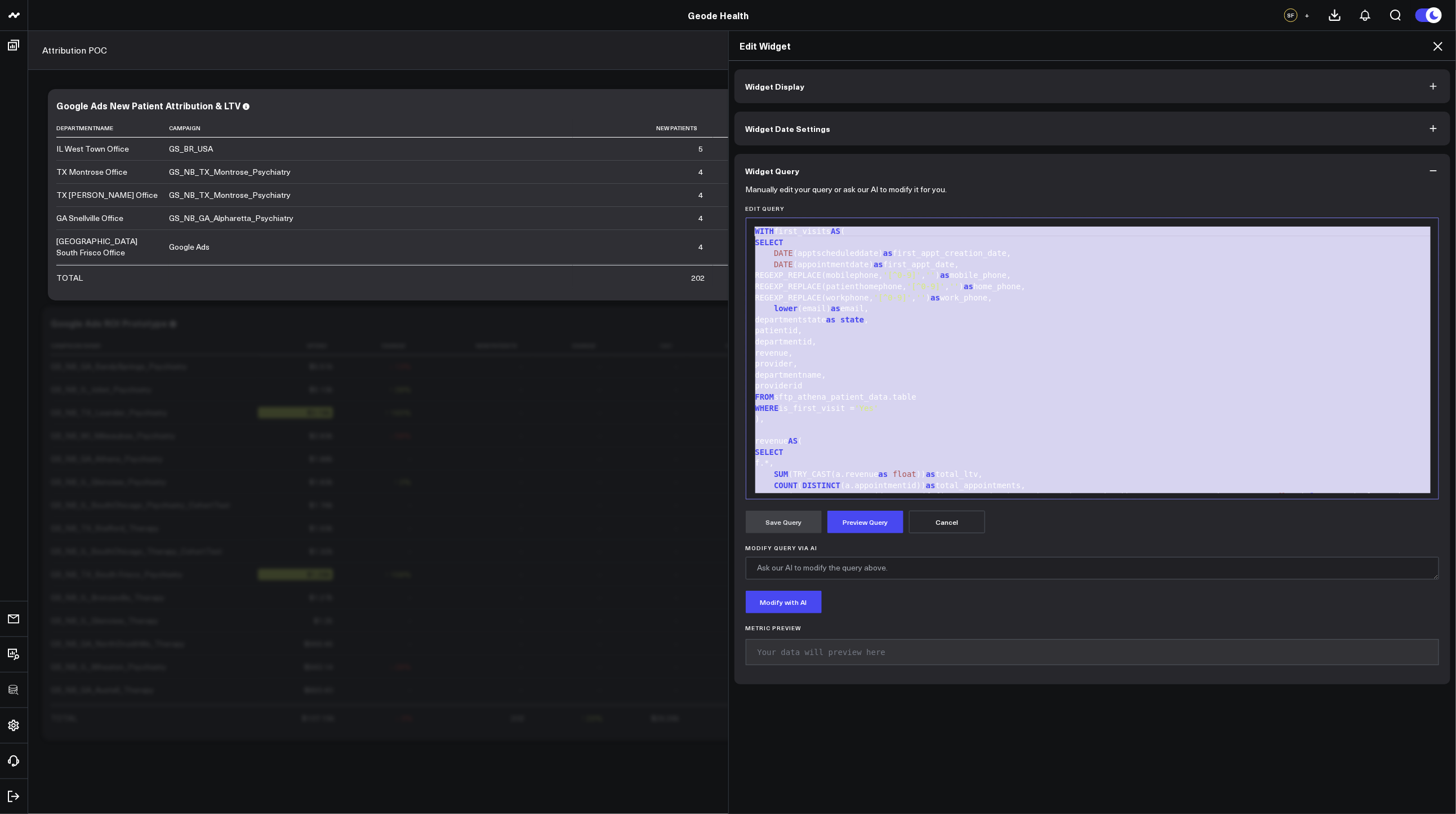
click at [1045, 382] on div "providerid" at bounding box center [1092, 386] width 681 height 11
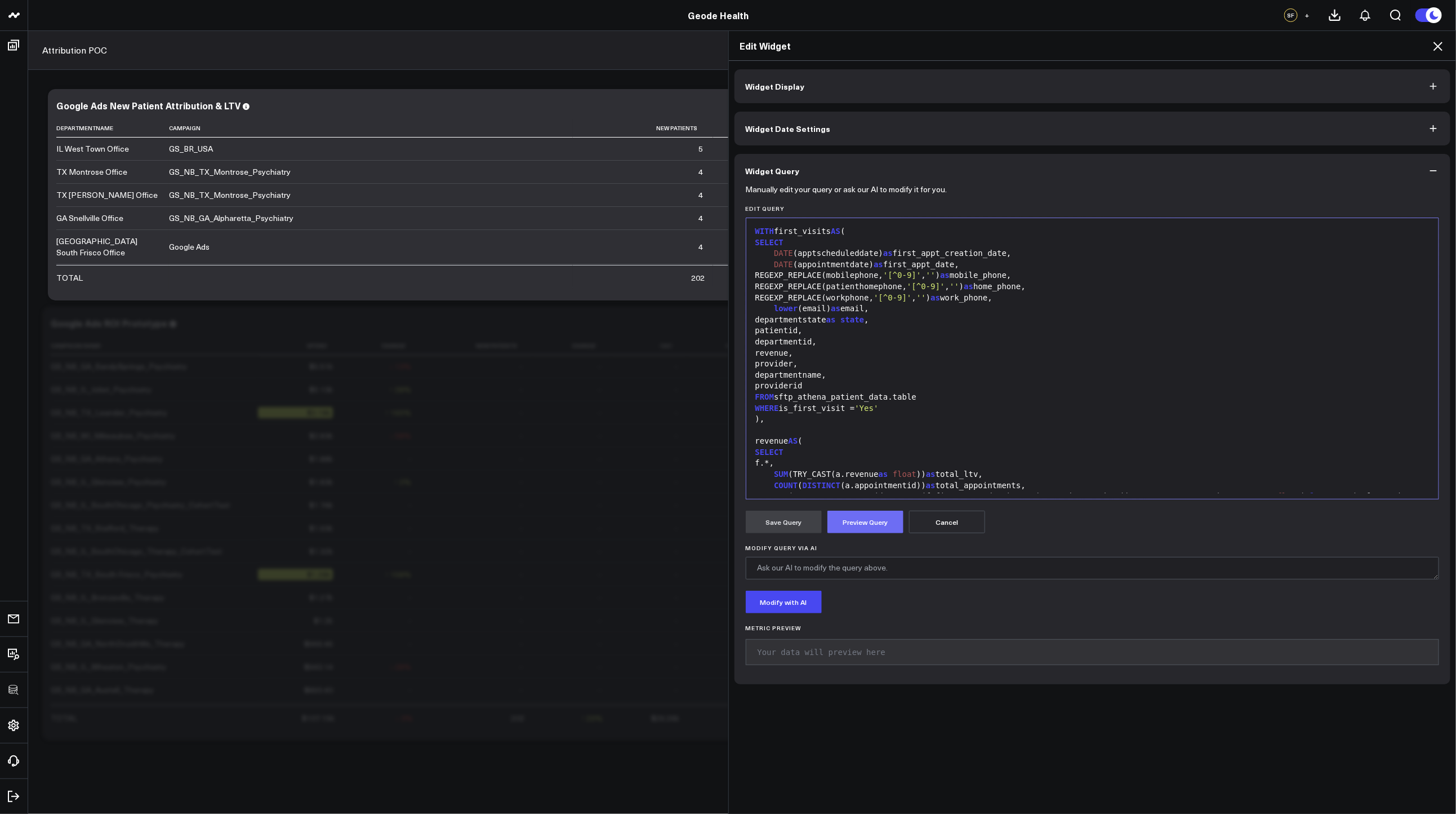
scroll to position [860, 0]
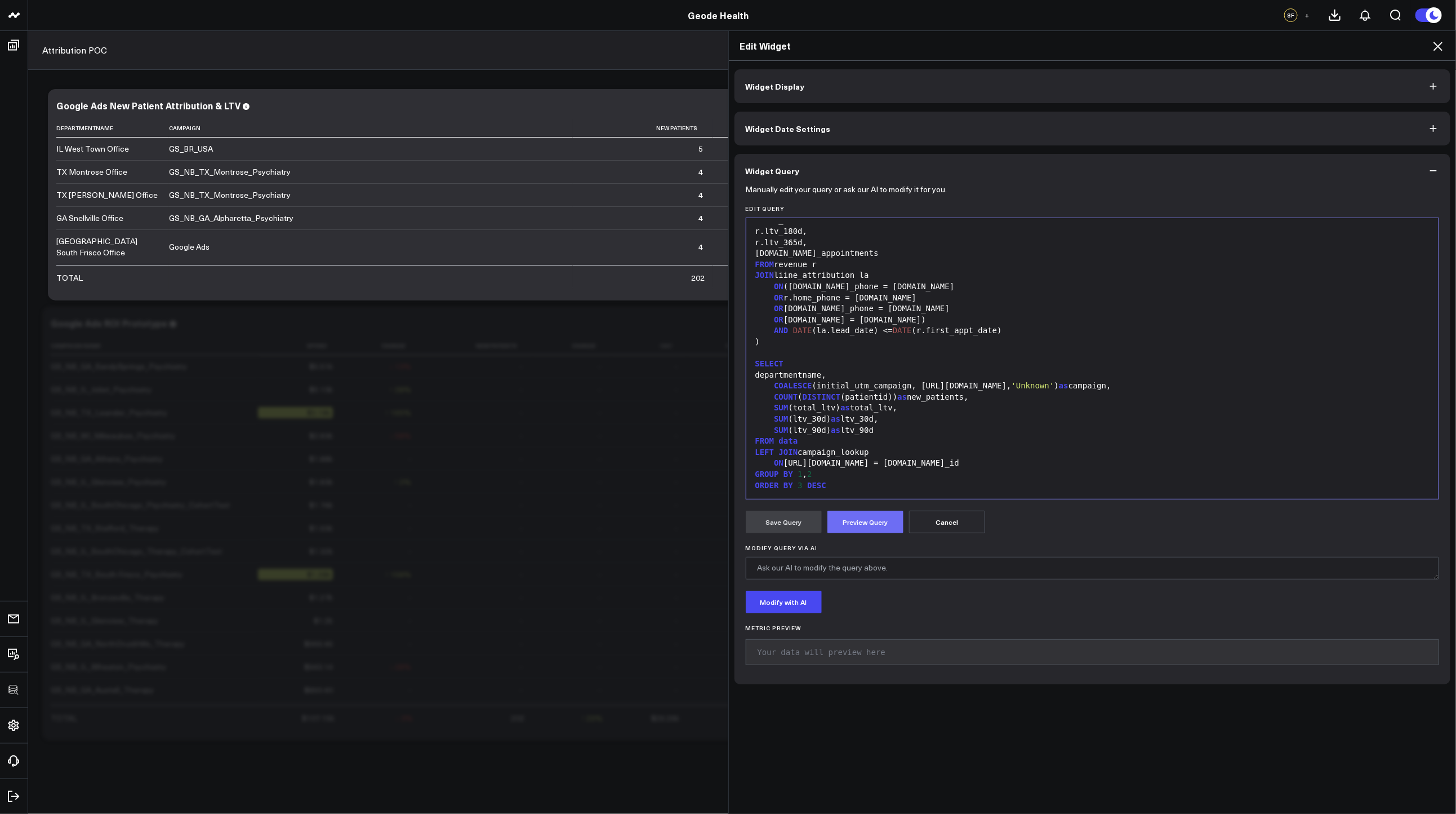
click at [851, 517] on button "Preview Query" at bounding box center [865, 521] width 76 height 23
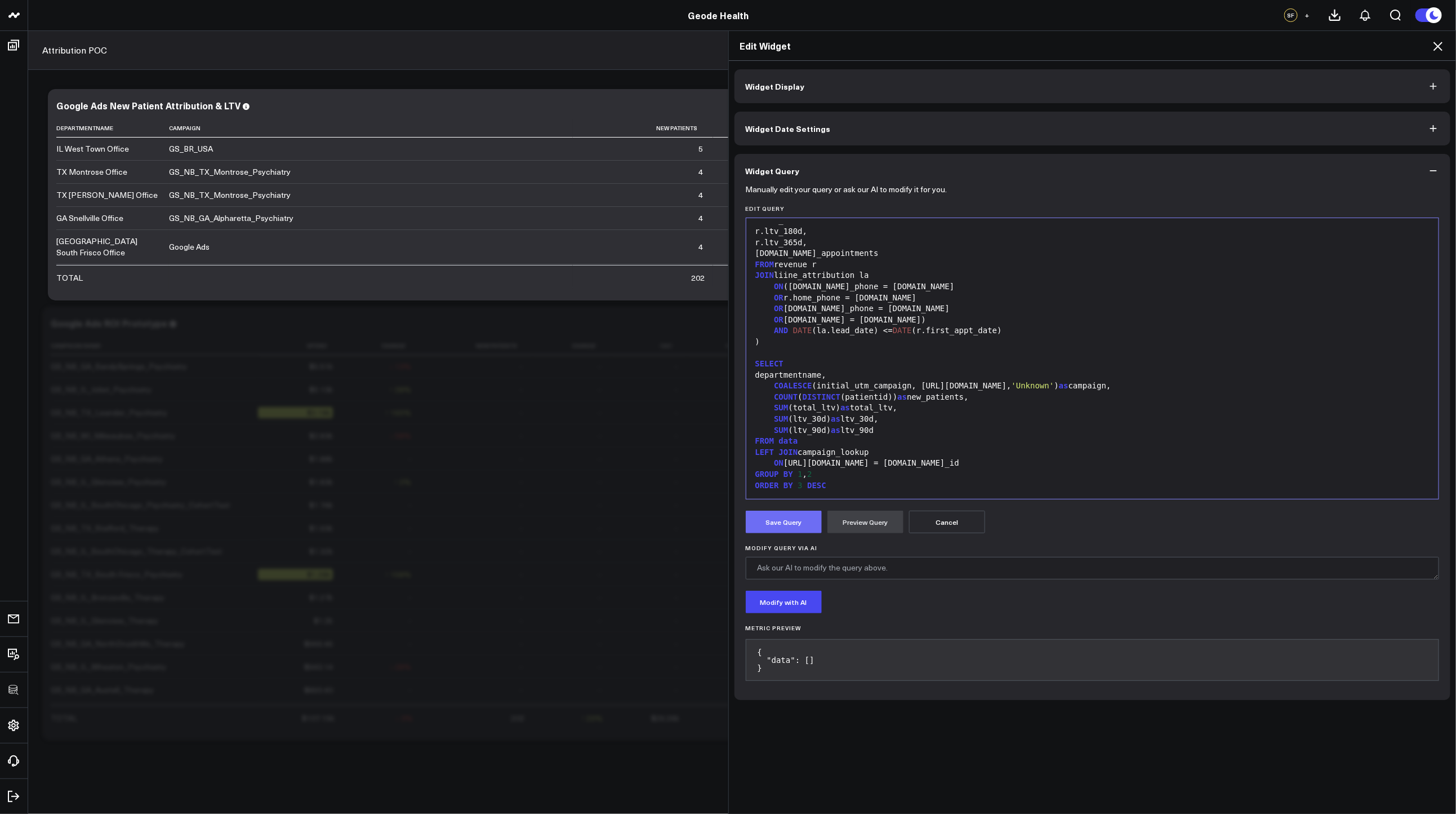
click at [798, 519] on button "Save Query" at bounding box center [783, 521] width 76 height 23
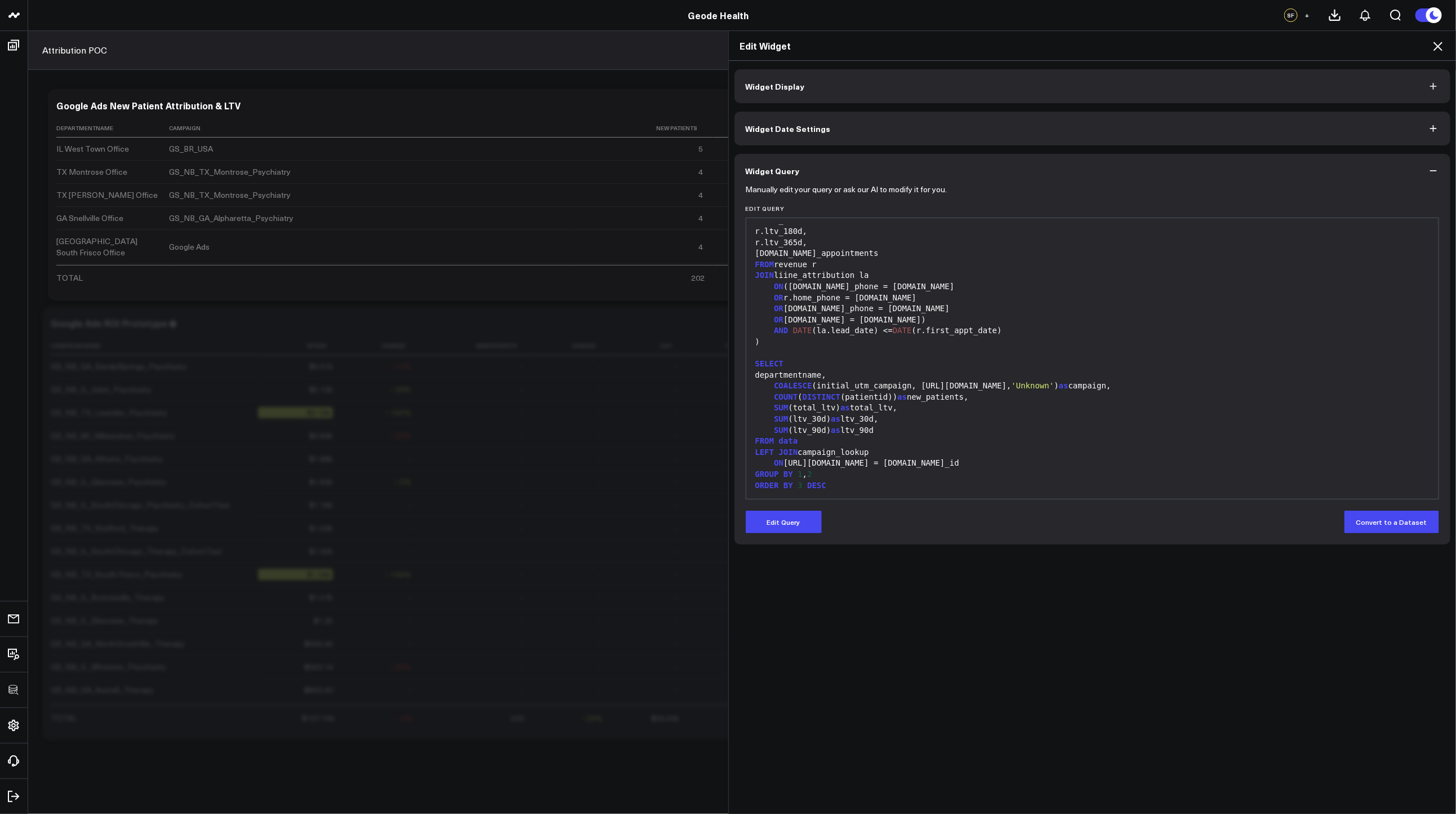
click at [1438, 45] on icon at bounding box center [1438, 46] width 9 height 9
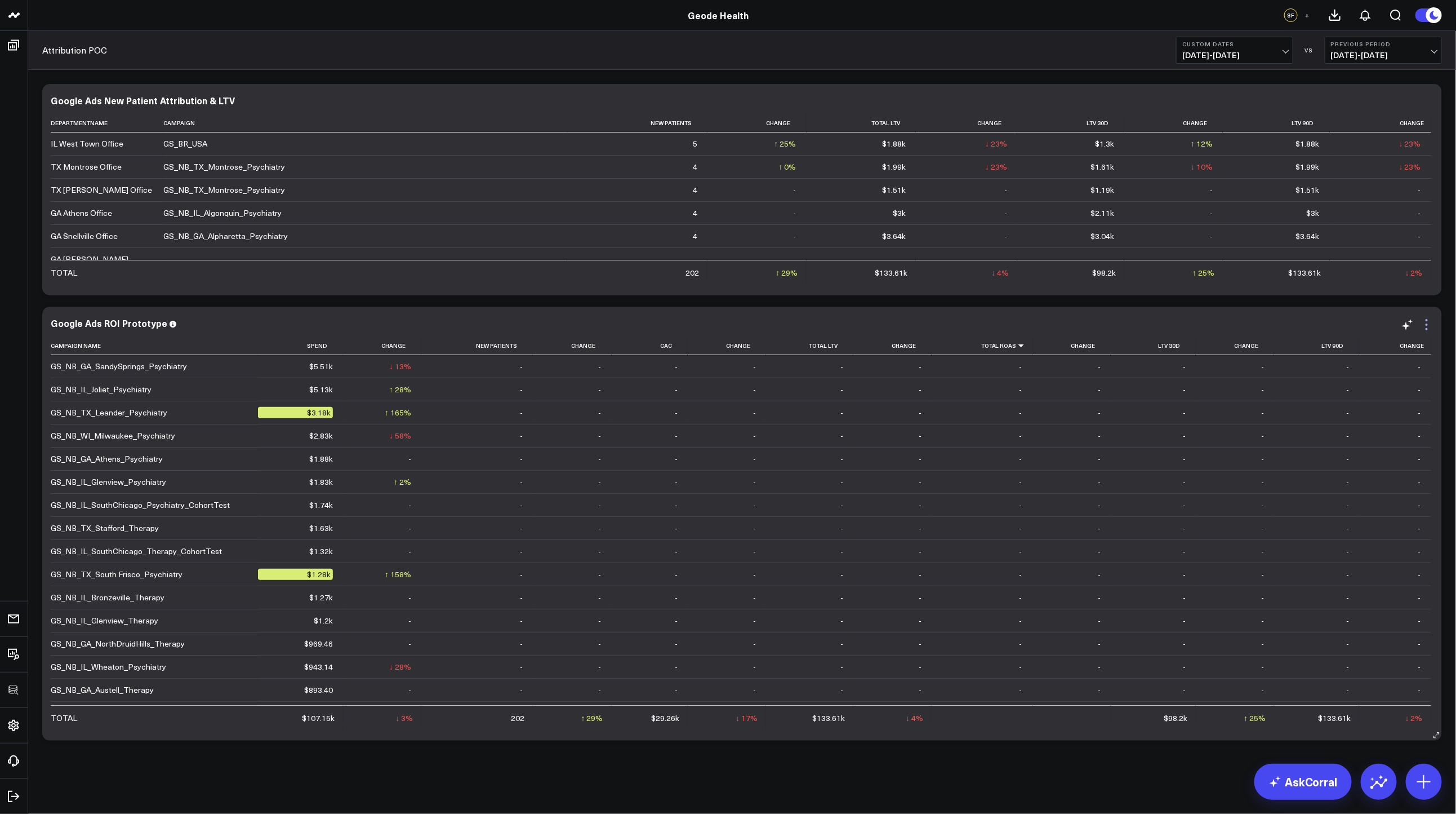
click at [1425, 328] on icon at bounding box center [1427, 325] width 14 height 14
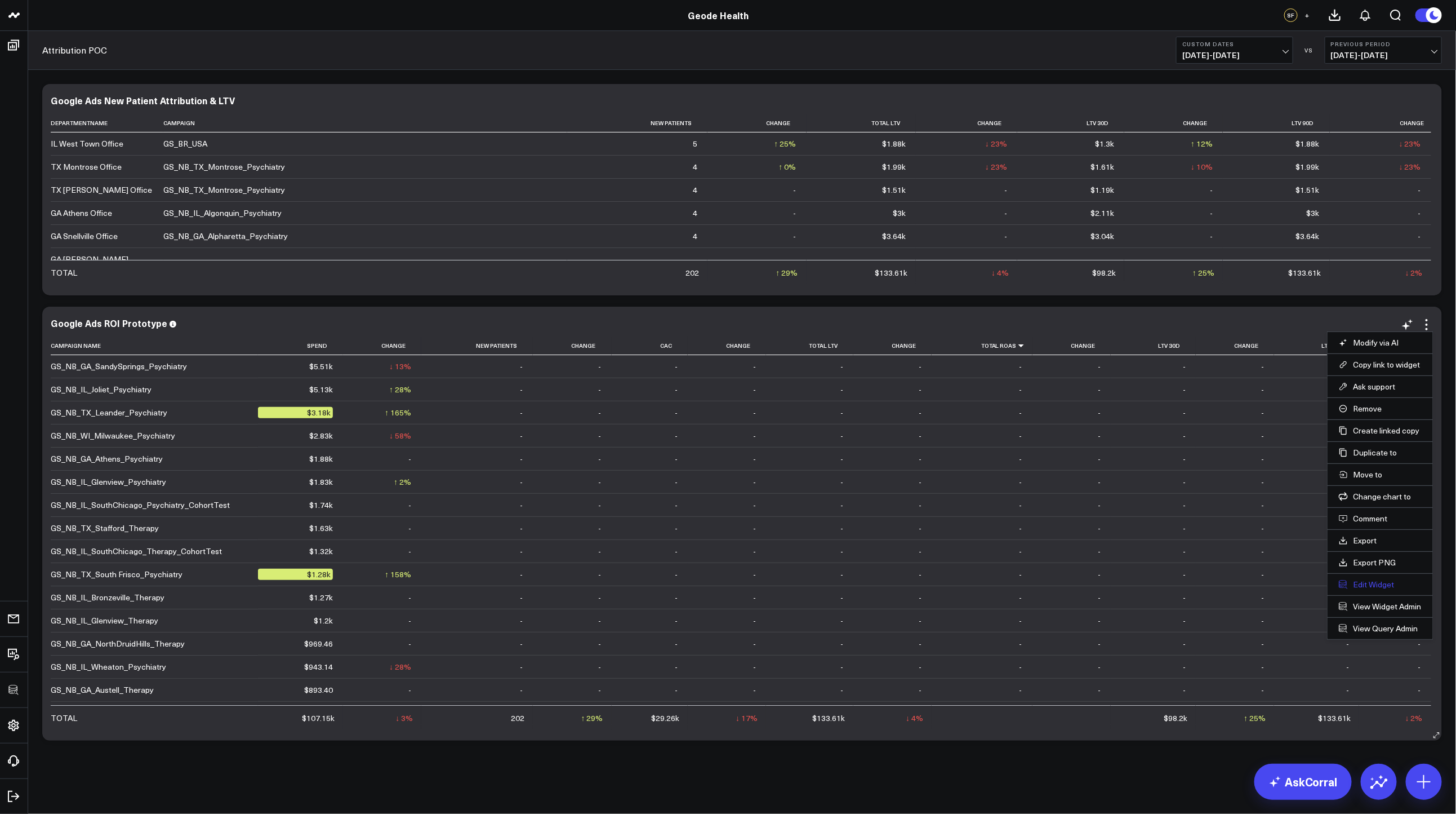
click at [1366, 581] on button "Edit Widget" at bounding box center [1380, 584] width 83 height 10
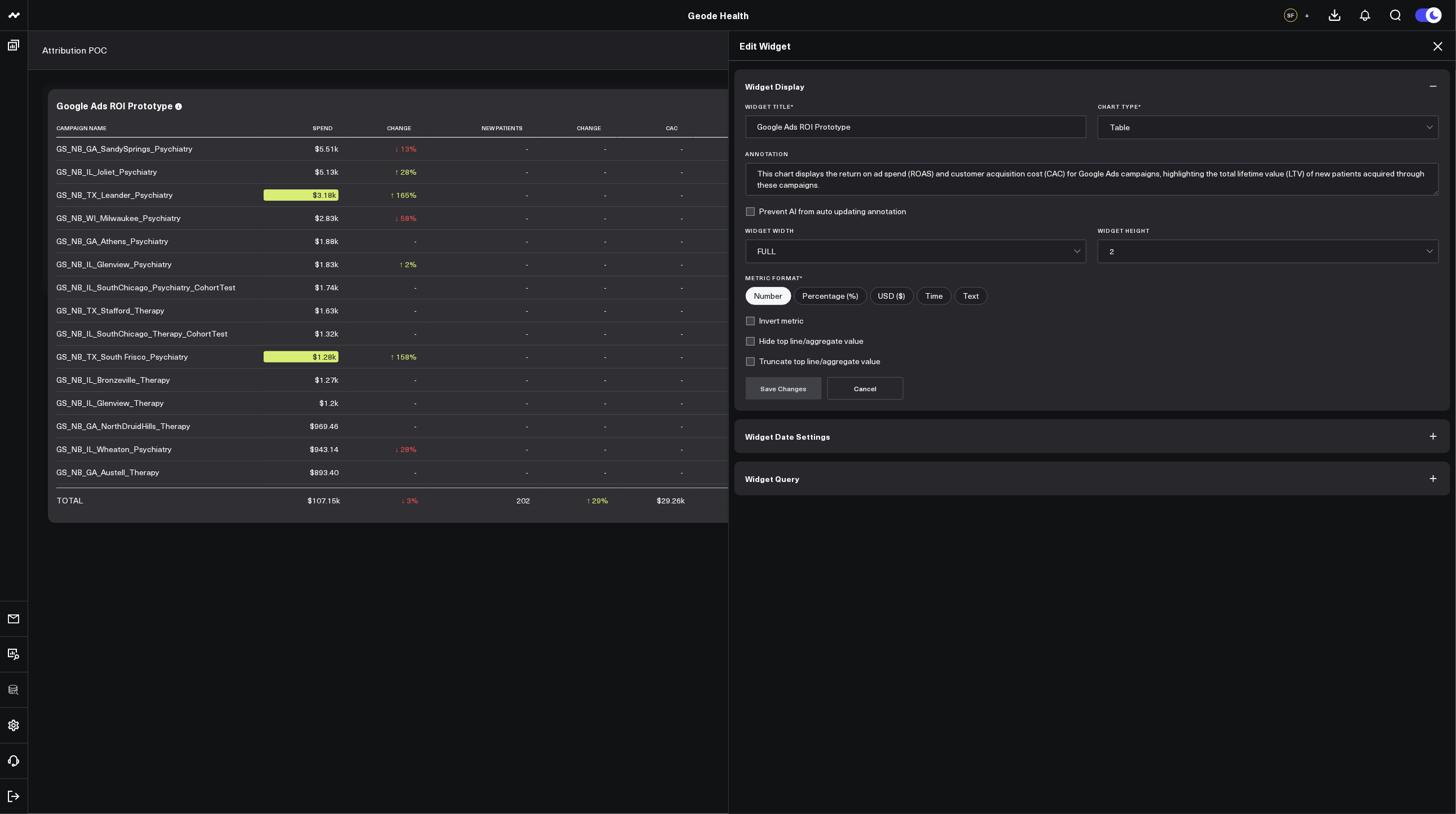
click at [873, 491] on button "Widget Query" at bounding box center [1092, 478] width 716 height 34
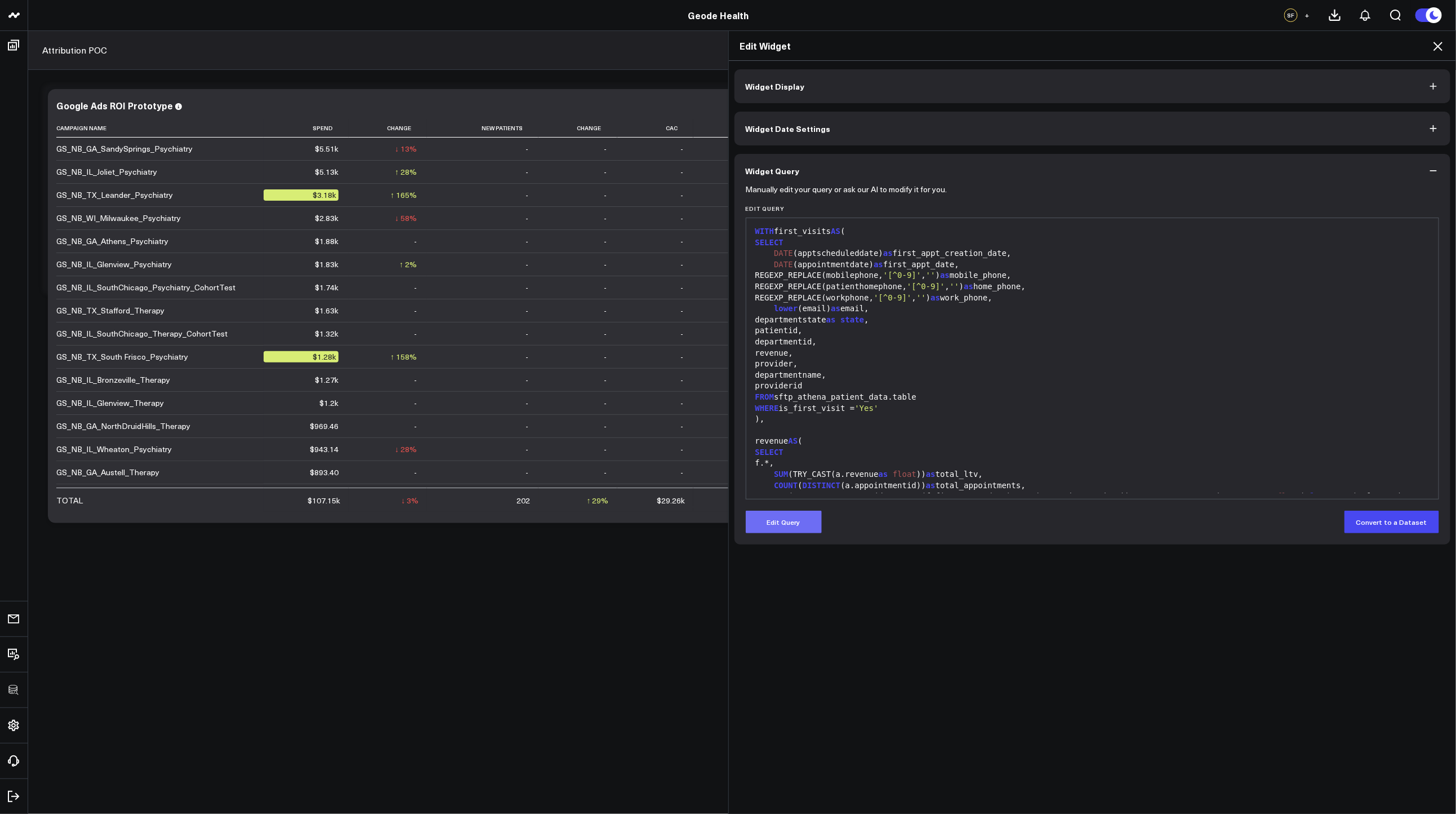
click at [801, 526] on button "Edit Query" at bounding box center [783, 521] width 76 height 23
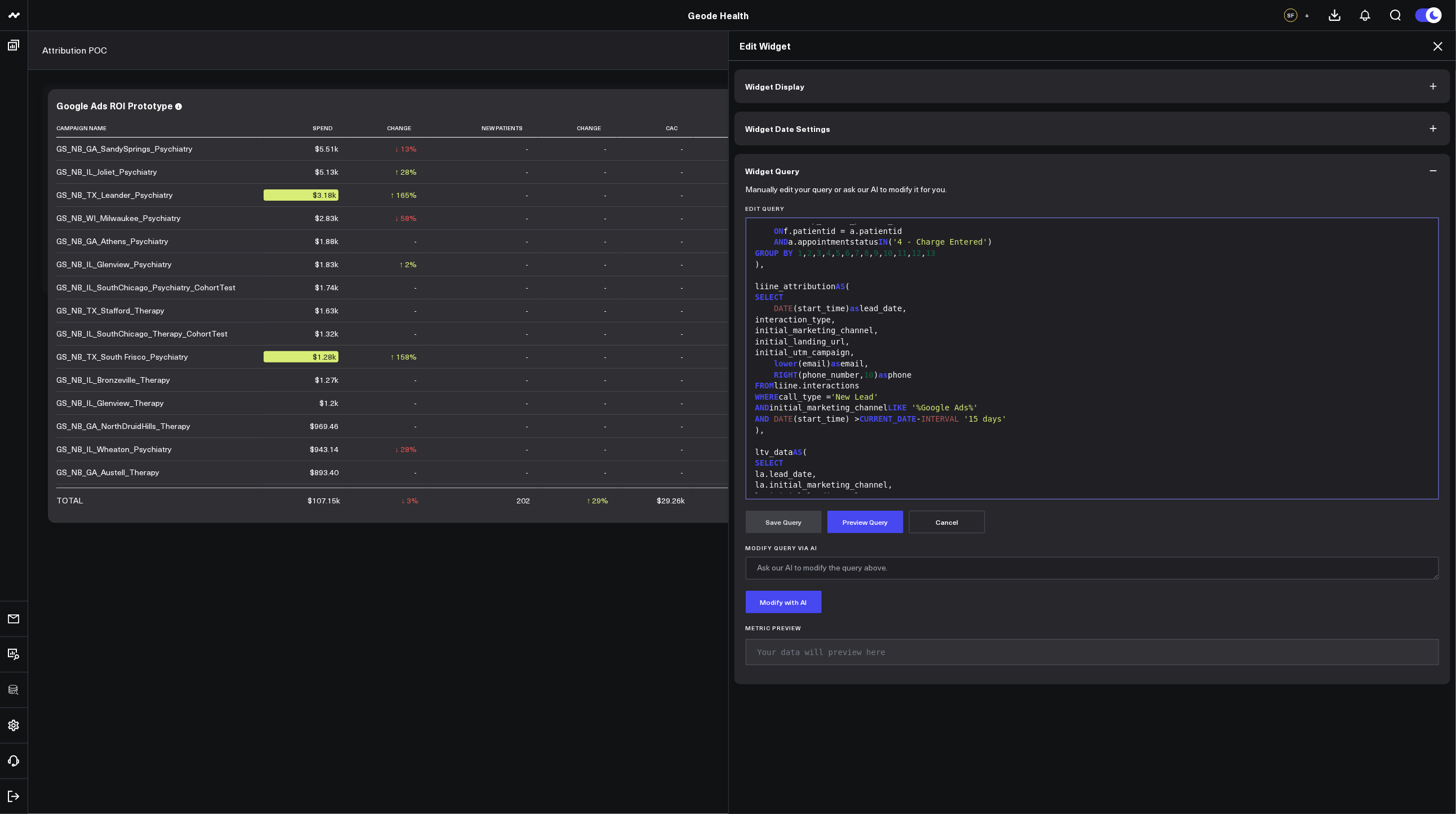
scroll to position [349, 0]
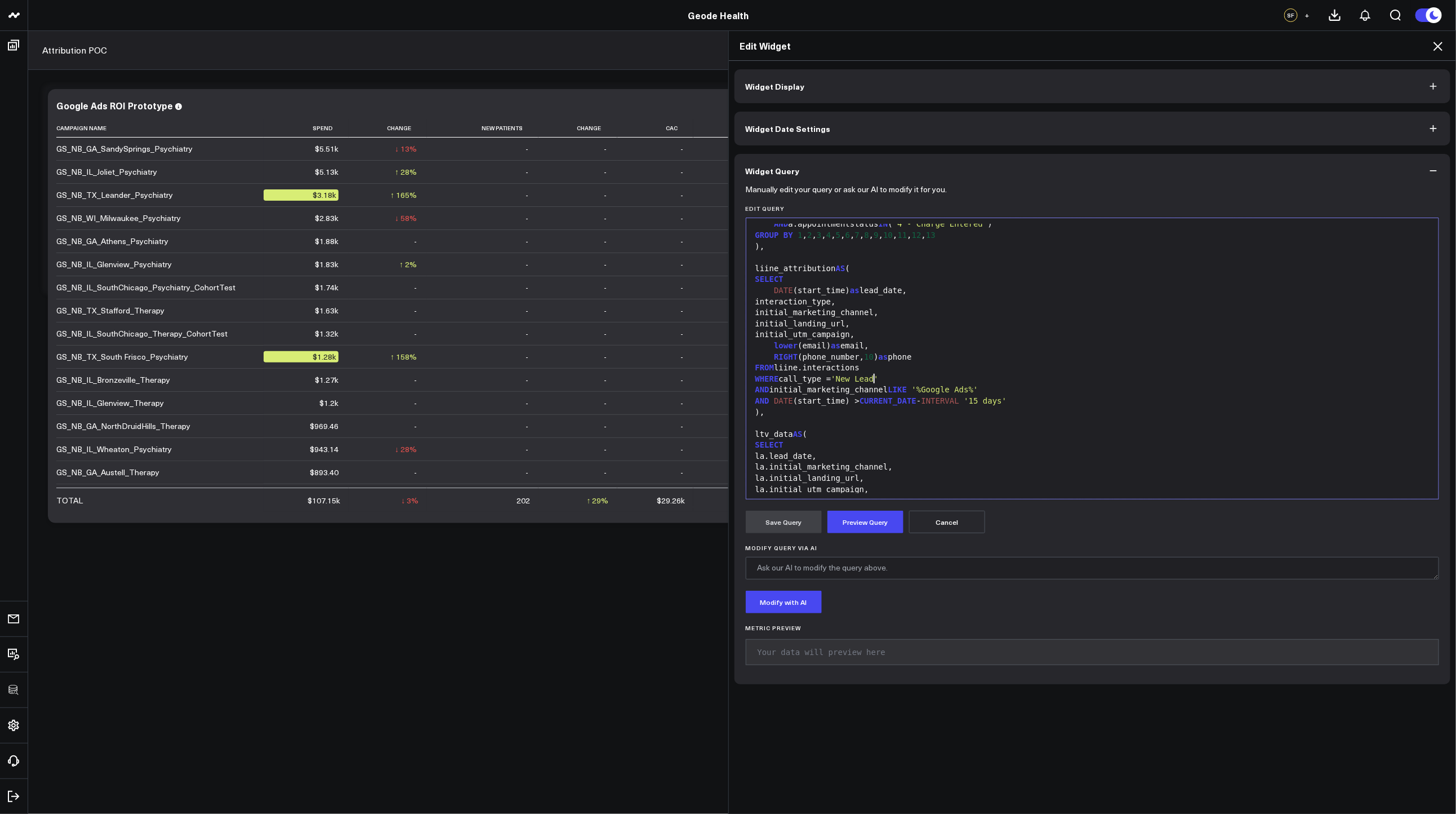
click at [884, 341] on div "initial_utm_campaign," at bounding box center [1092, 334] width 681 height 11
click at [921, 319] on div "initial_marketing_channel," at bounding box center [1092, 312] width 681 height 11
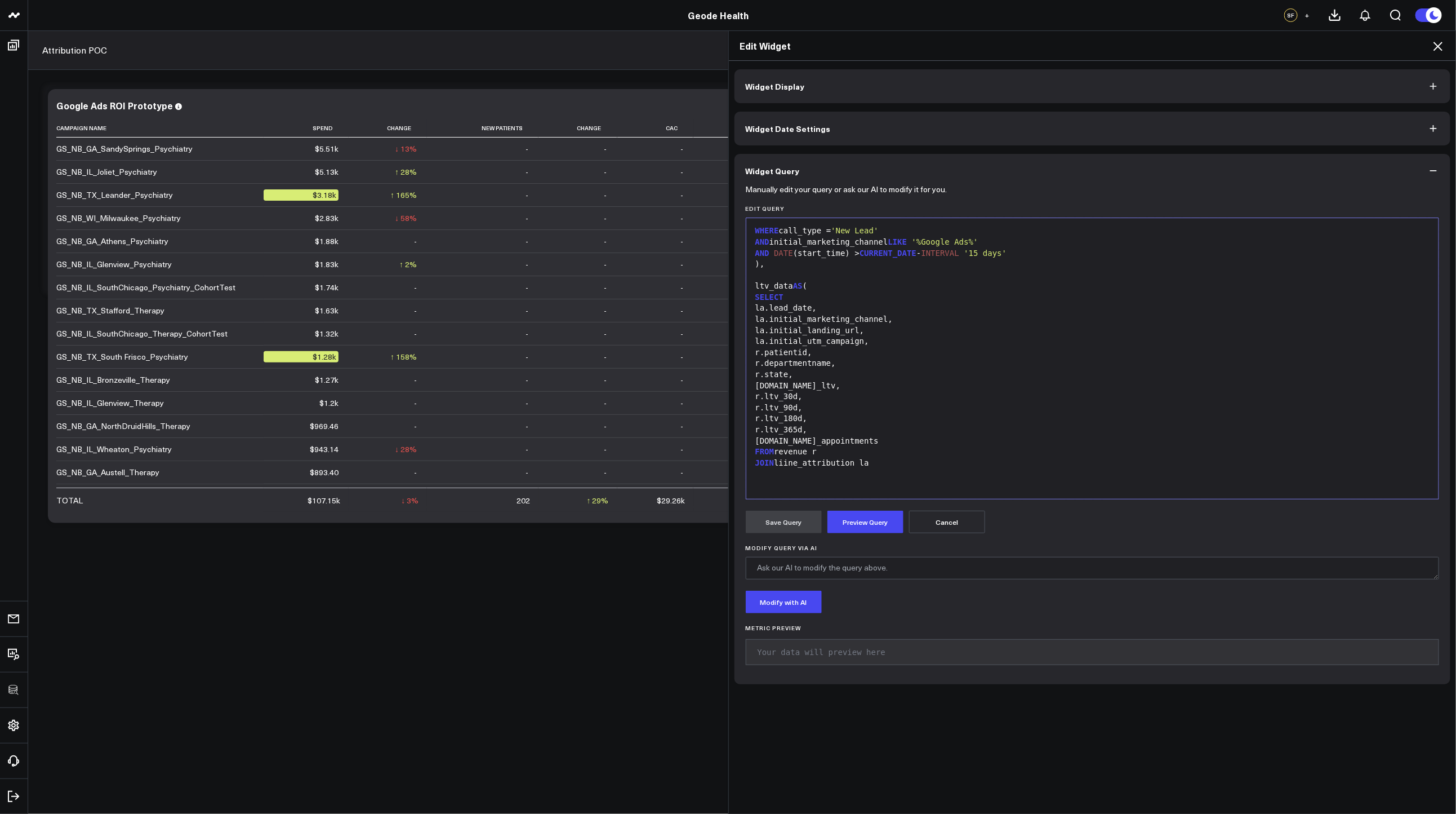
scroll to position [510, 0]
click at [914, 345] on div "la.initial_utm_campaign," at bounding box center [1092, 340] width 681 height 11
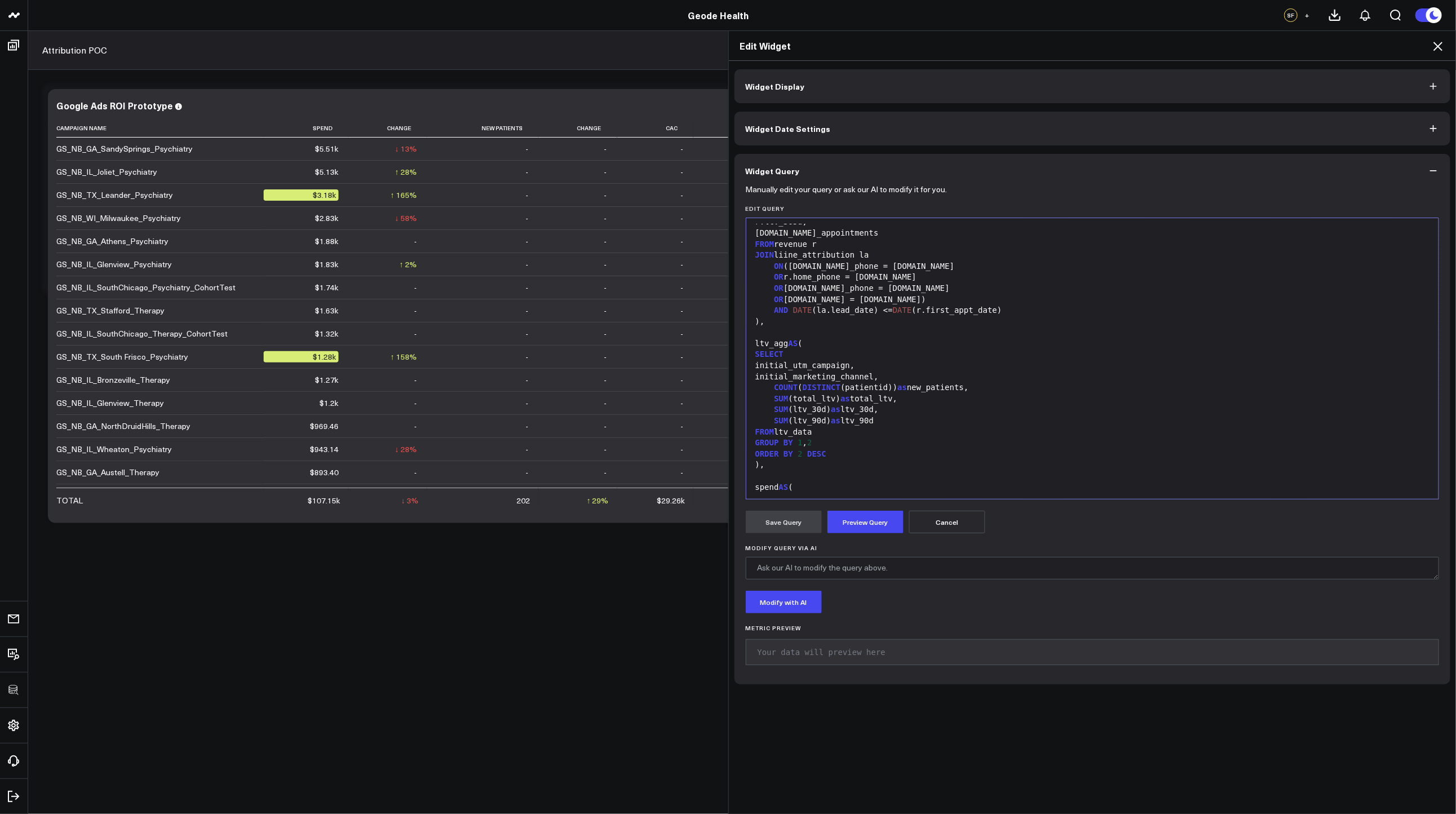
scroll to position [761, 0]
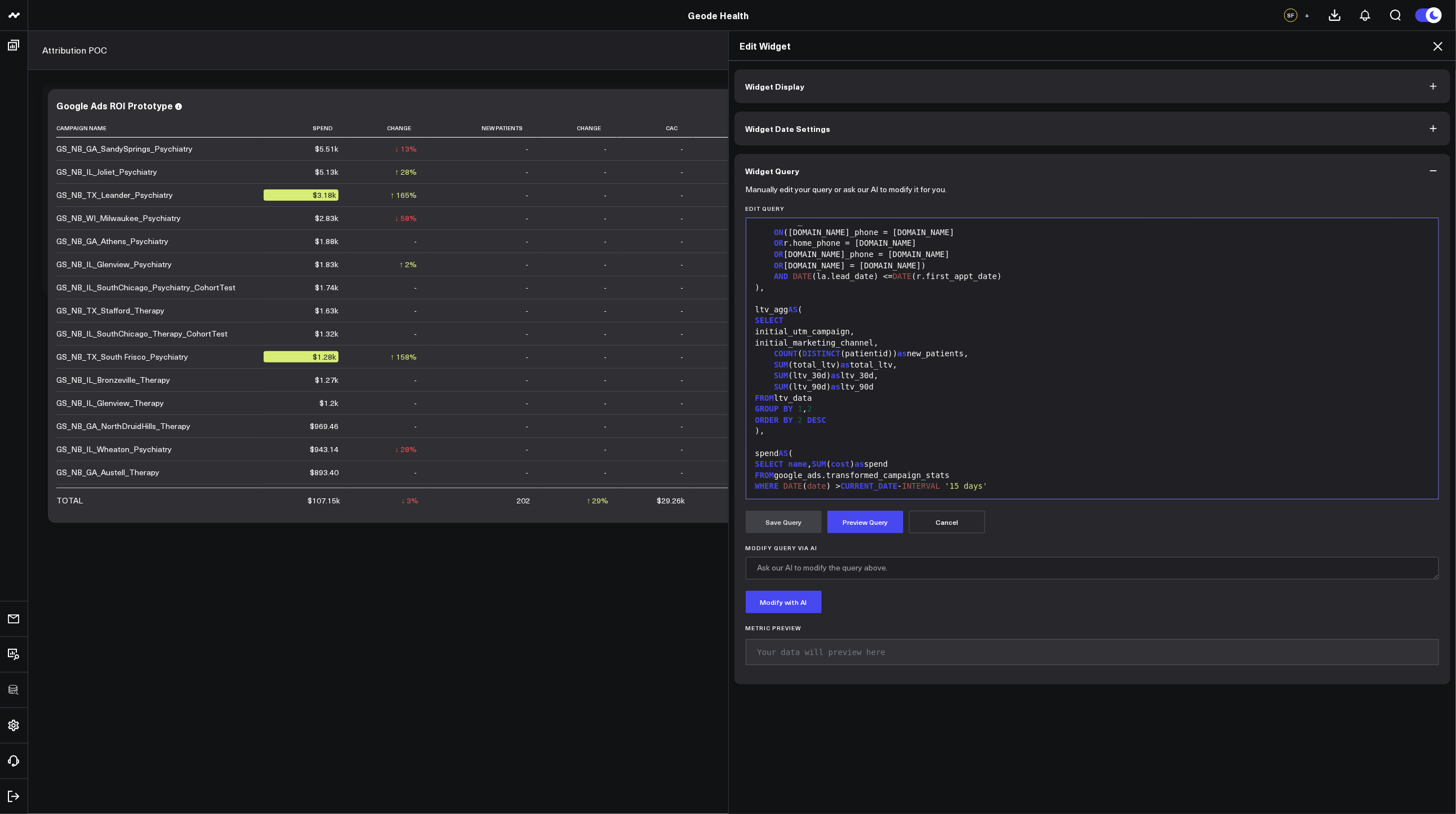
click at [902, 338] on div "initial_utm_campaign," at bounding box center [1092, 332] width 681 height 11
click at [894, 426] on div "GROUP BY 1 , 2" at bounding box center [1092, 420] width 681 height 11
click at [864, 360] on div "initial_marketing_channel," at bounding box center [1092, 354] width 681 height 11
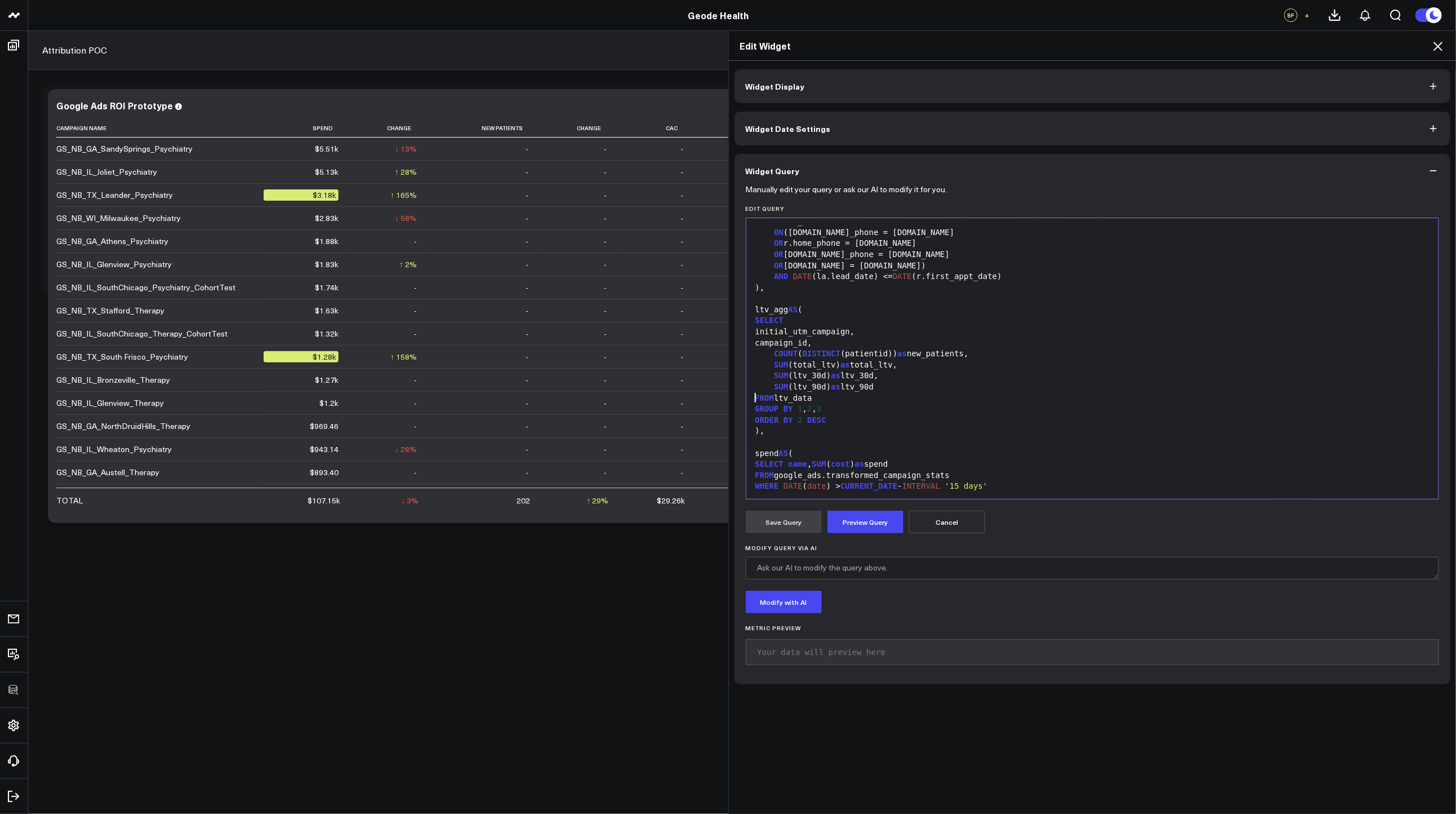
click at [846, 415] on div "GROUP BY 1 , 2 , 3" at bounding box center [1092, 409] width 681 height 11
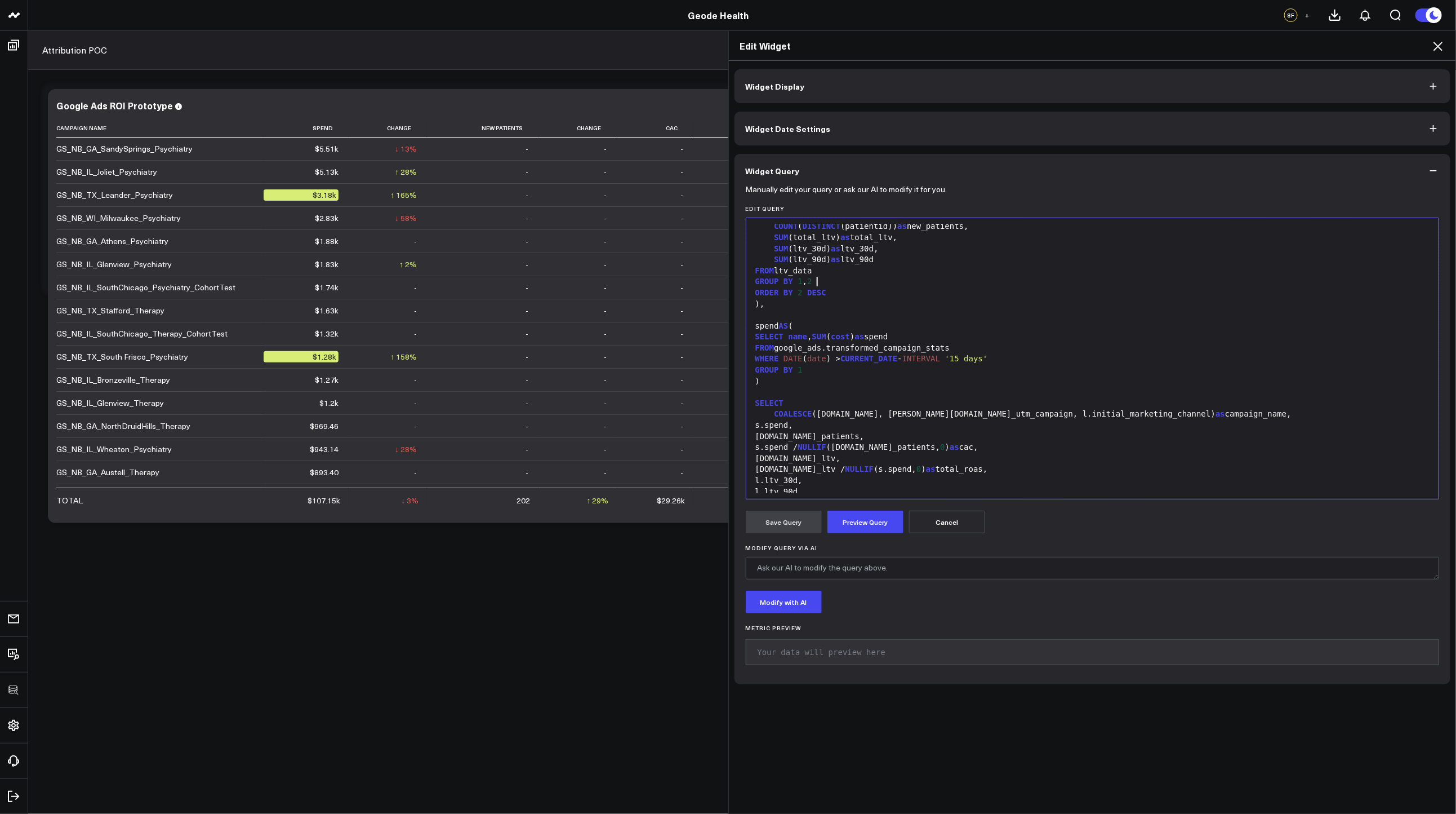
scroll to position [935, 0]
click at [815, 336] on span "SUM" at bounding box center [819, 334] width 14 height 9
click at [814, 334] on span "SUM" at bounding box center [819, 334] width 14 height 9
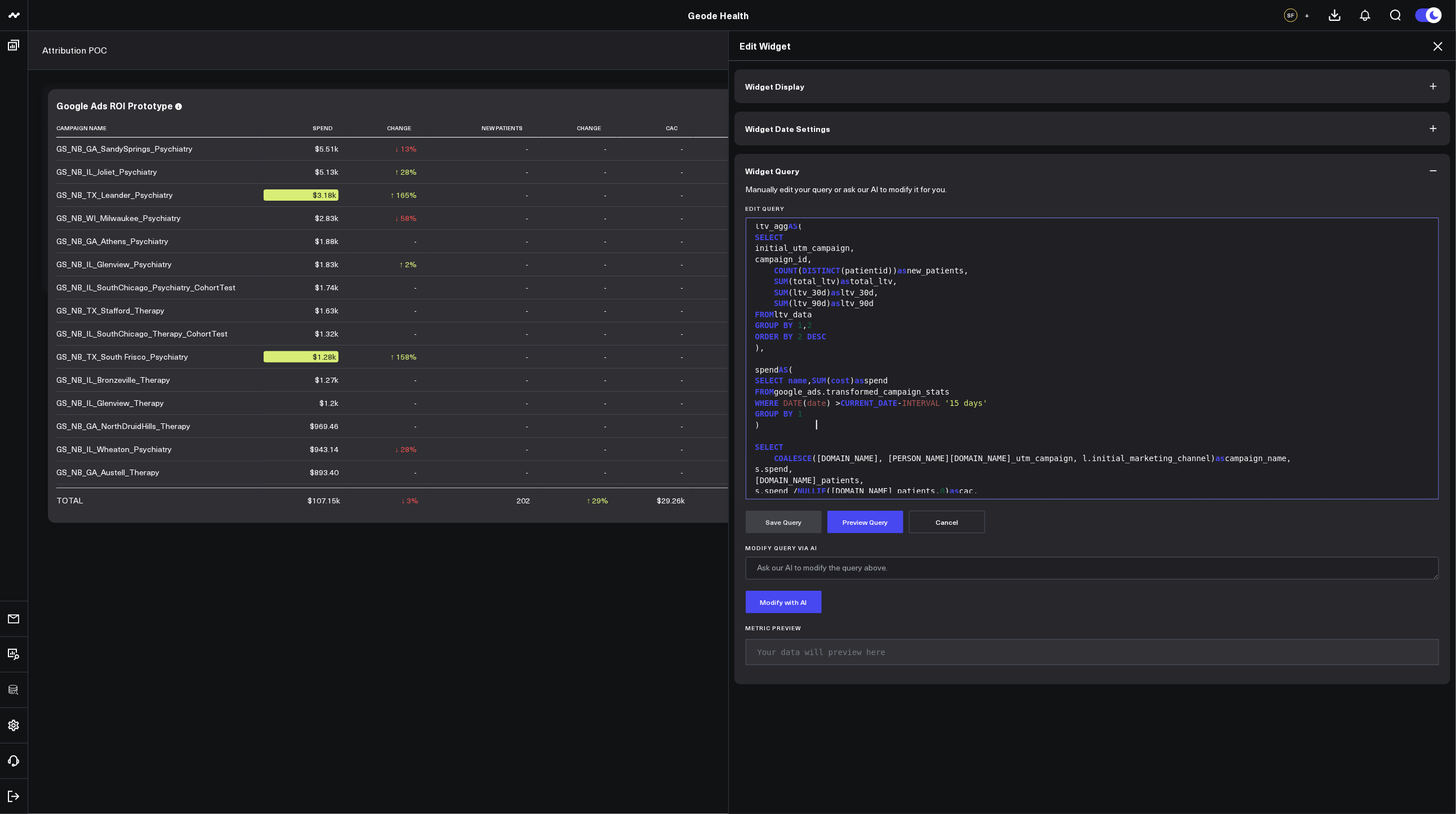
scroll to position [852, 0]
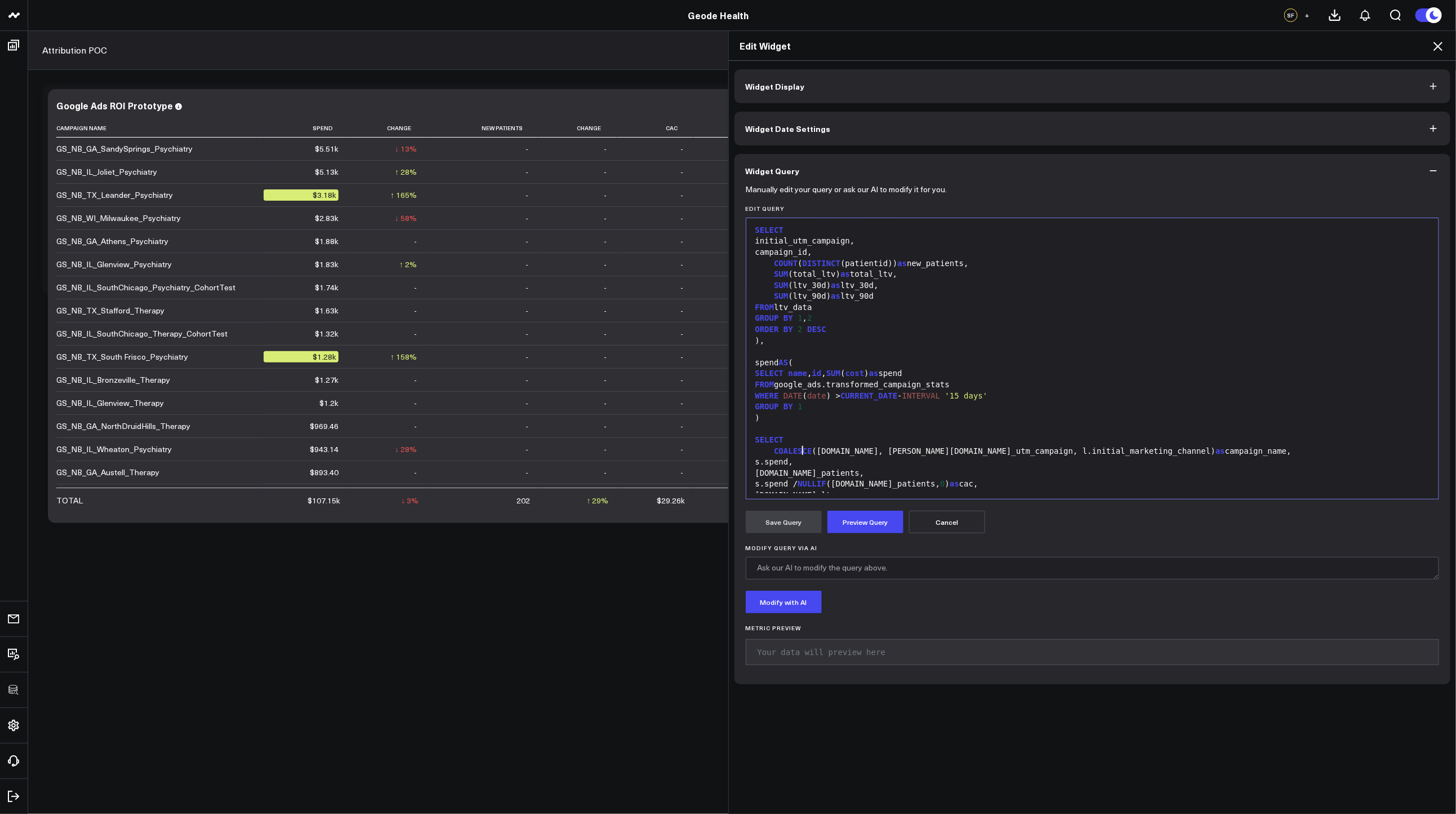
click at [836, 412] on div "GROUP BY 1" at bounding box center [1092, 407] width 681 height 11
click at [814, 378] on span "id" at bounding box center [817, 373] width 10 height 9
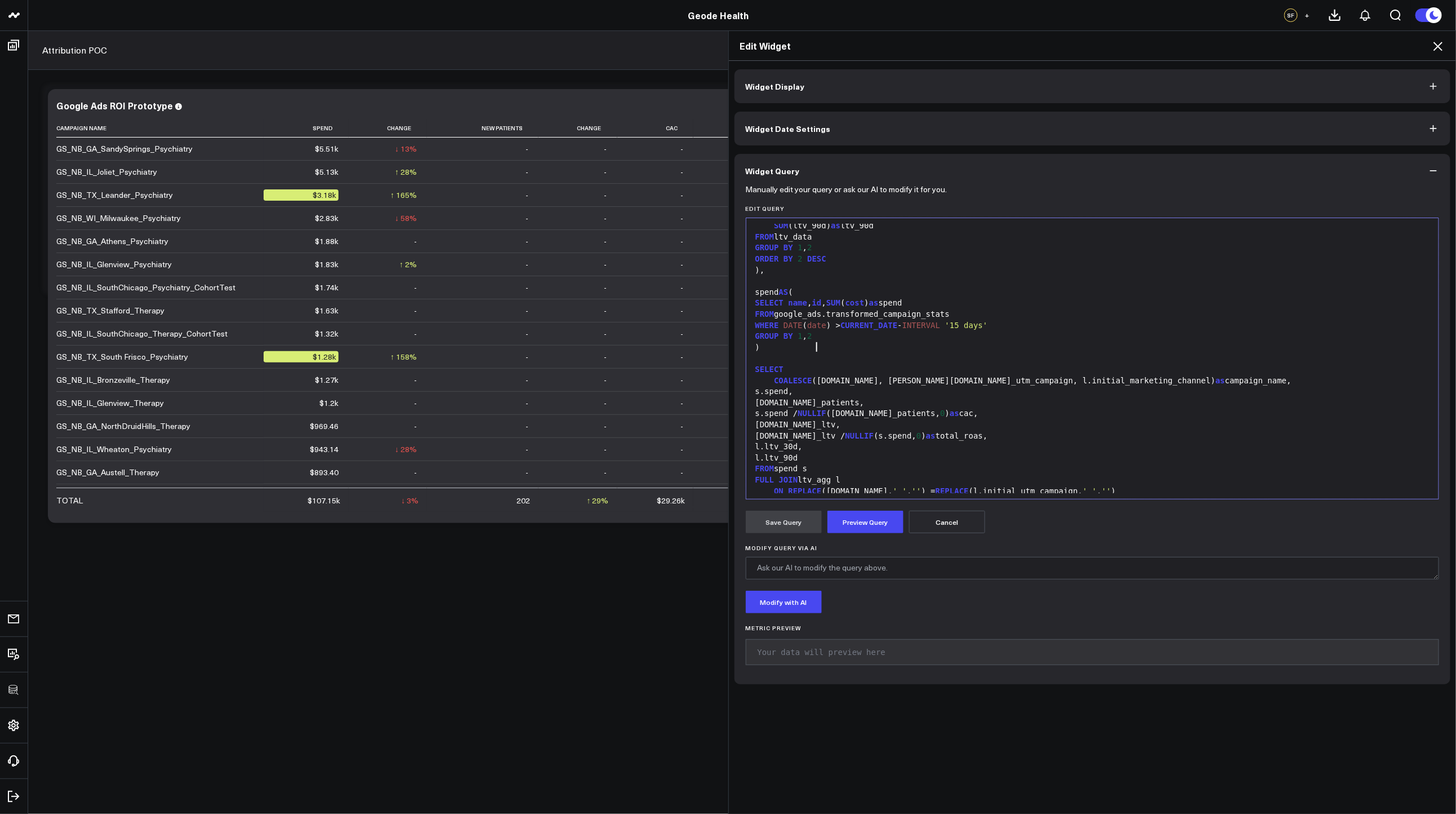
scroll to position [948, 0]
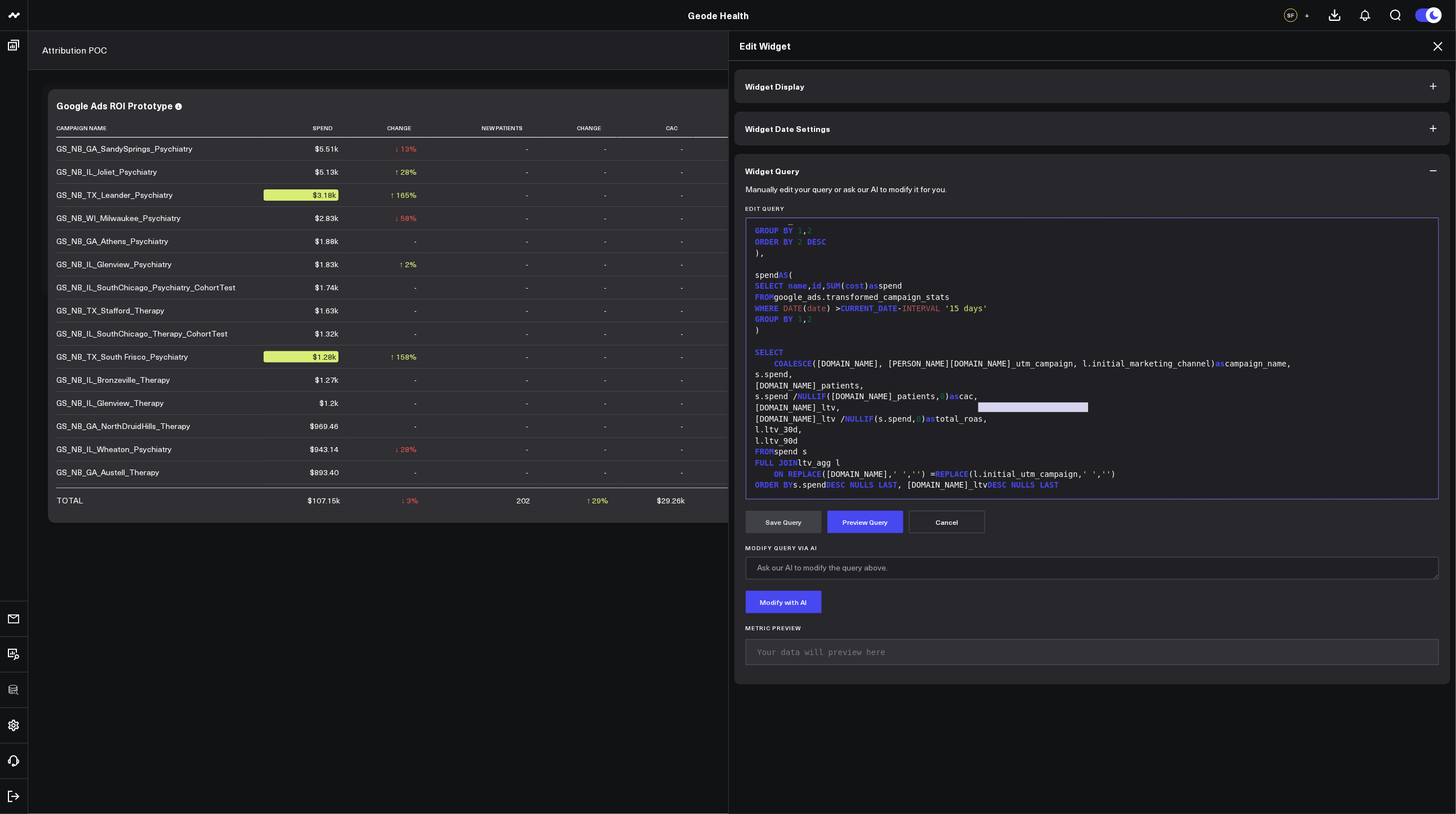
drag, startPoint x: 975, startPoint y: 399, endPoint x: 1085, endPoint y: 398, distance: 110.0
click at [1085, 370] on div "COALESCE (s.name, l.initial_utm_campaign, l.initial_marketing_channel) as campa…" at bounding box center [1092, 364] width 681 height 11
click at [1085, 370] on div "COALESCE (s.name, l.initial_utm_campaign, l.initial_marketing_channel) as campa…" at bounding box center [1092, 364] width 681 height 11
click at [785, 330] on div ")" at bounding box center [1092, 331] width 681 height 11
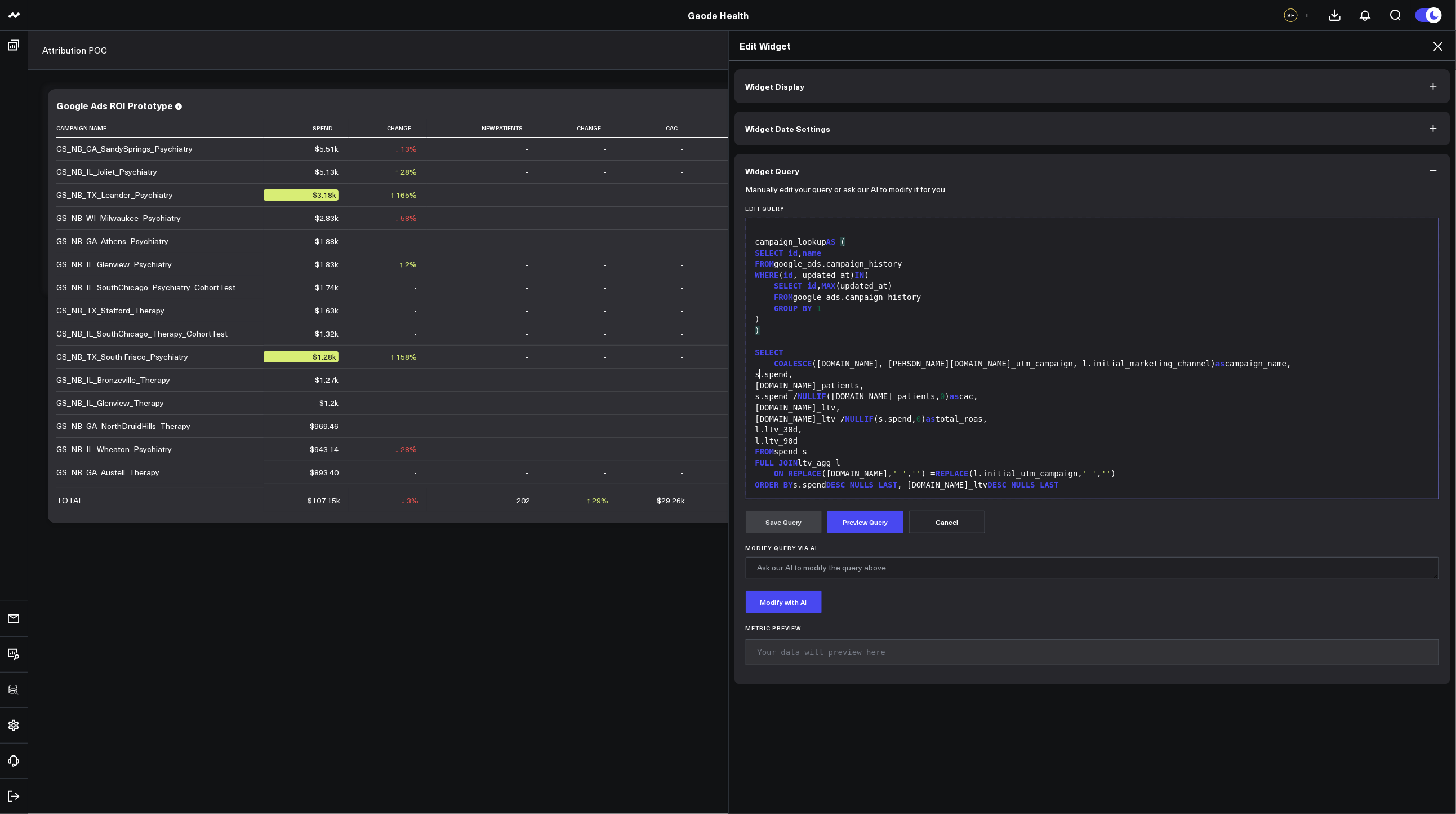
scroll to position [1092, 0]
click at [965, 365] on div "COALESCE (s.name, l.initial_utm_campaign, l.initial_marketing_channel) as campa…" at bounding box center [1092, 364] width 681 height 11
drag, startPoint x: 1096, startPoint y: 365, endPoint x: 984, endPoint y: 367, distance: 112.0
click at [984, 367] on div "COALESCE (s.name, l.initial_utm_campaign, cl.initial_marketing_channel) as camp…" at bounding box center [1092, 364] width 681 height 11
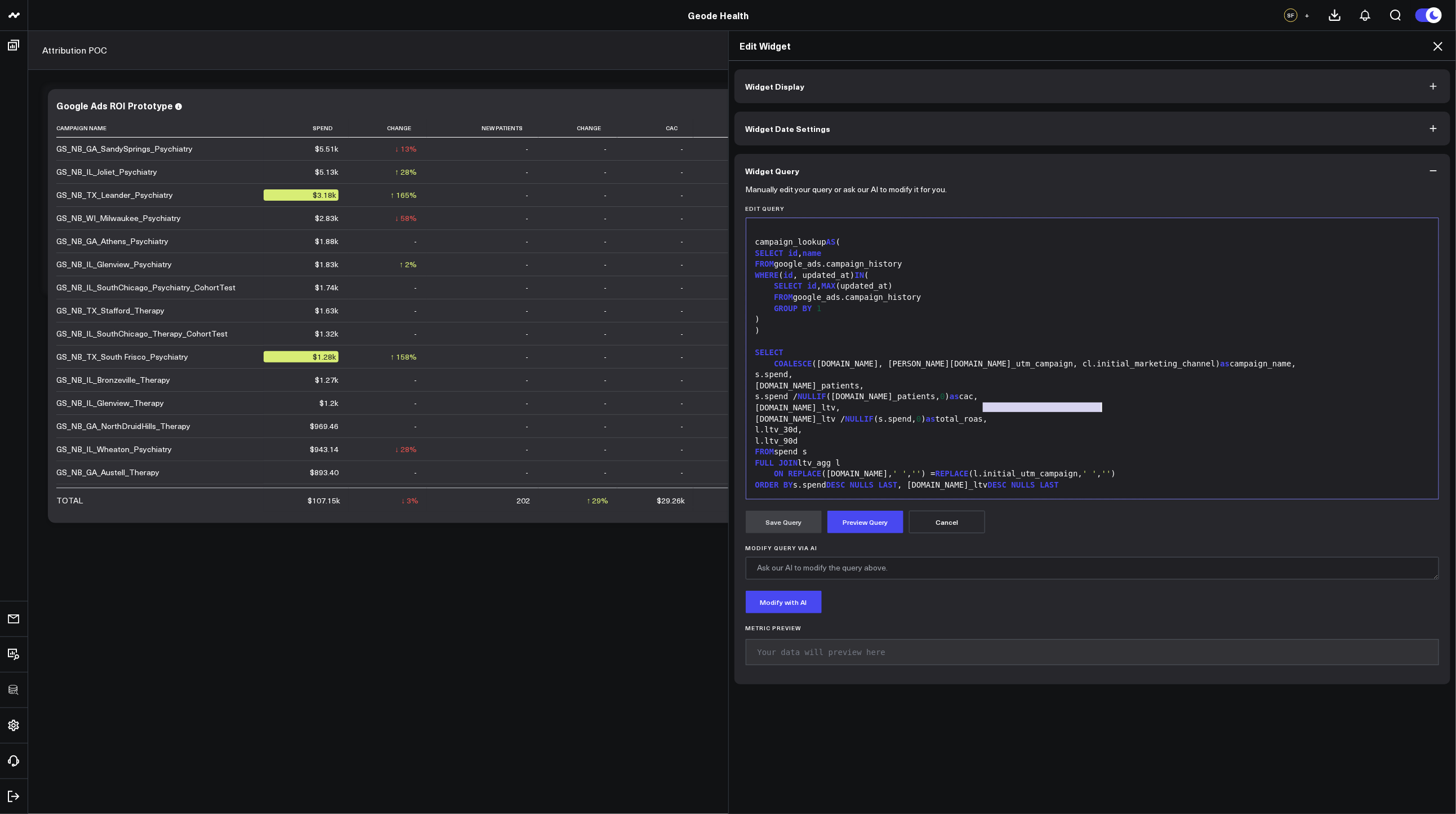
drag, startPoint x: 979, startPoint y: 365, endPoint x: 1096, endPoint y: 367, distance: 117.0
click at [1096, 367] on div "COALESCE (s.name, l.initial_utm_campaign, cl.initial_marketing_channel) as camp…" at bounding box center [1092, 364] width 681 height 11
click at [912, 453] on div "FROM spend s" at bounding box center [1092, 452] width 681 height 11
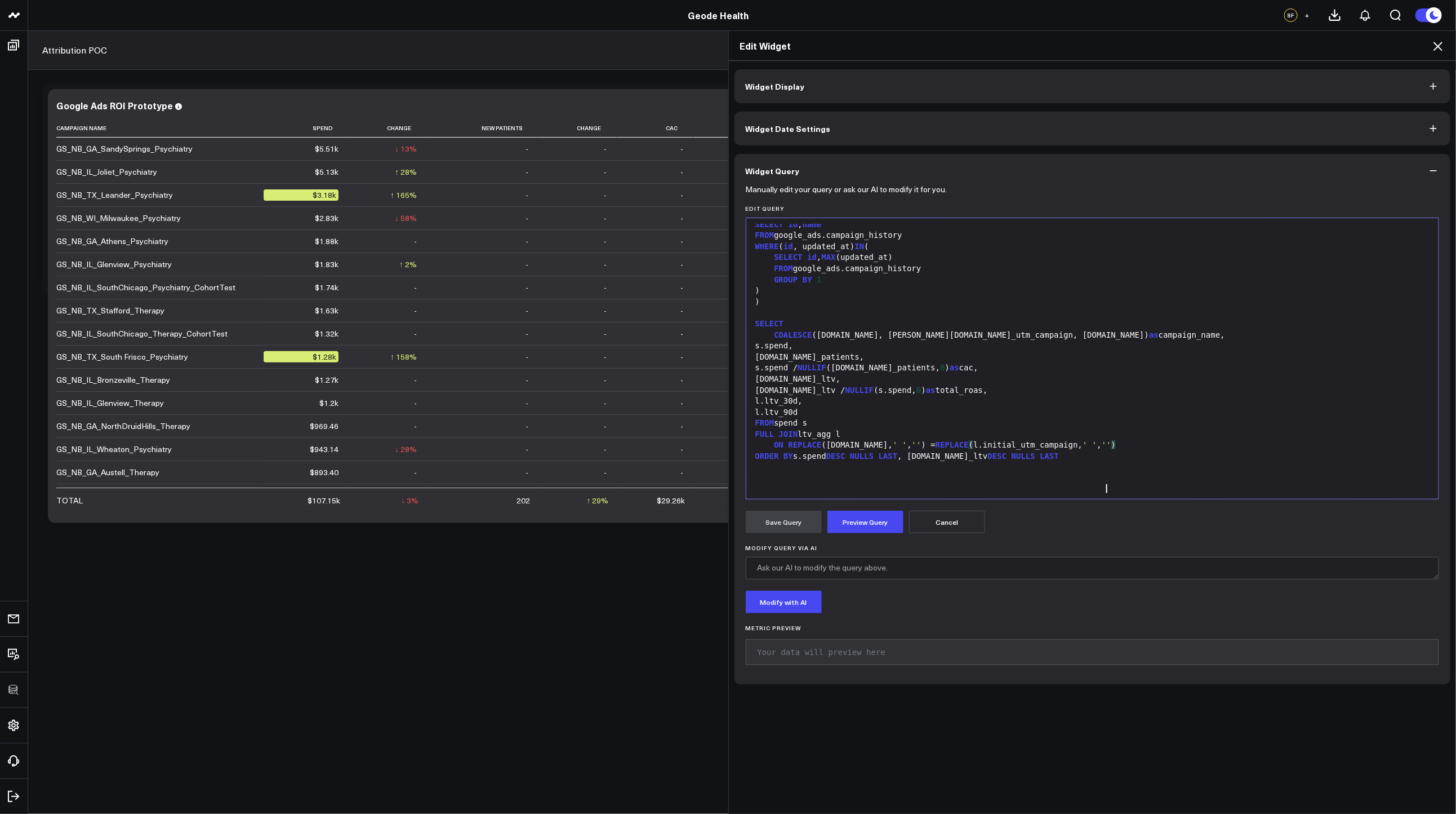
click at [1121, 451] on div "ON REPLACE (s.name, ' ' , '' ) = REPLACE ( l.initial_utm_campaign, ' ' , '' )" at bounding box center [1092, 445] width 681 height 11
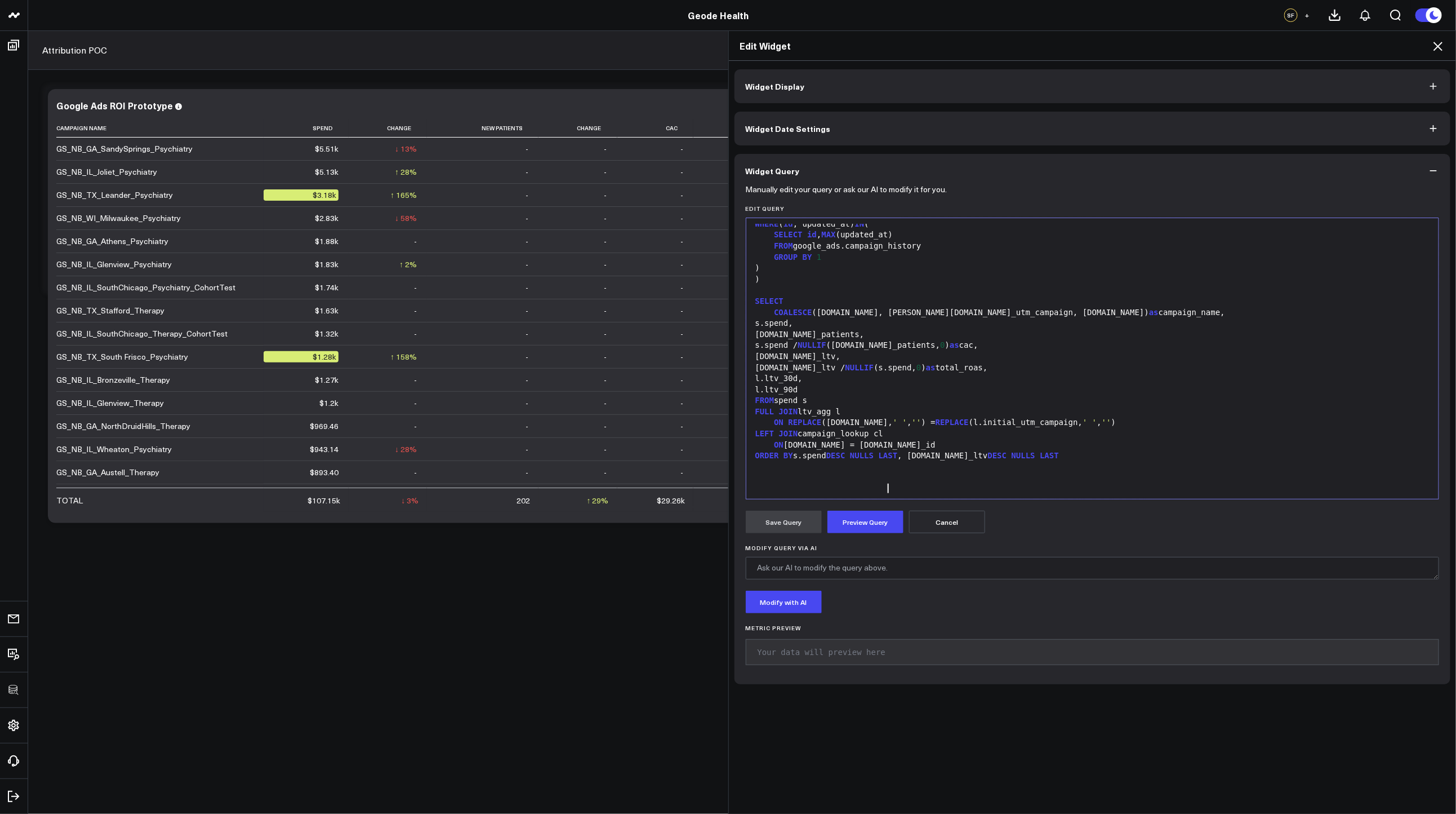
scroll to position [1114, 0]
click at [859, 537] on form "Manually edit your query or ask our AI to modify it for you. Edit Query Selecti…" at bounding box center [1092, 430] width 694 height 485
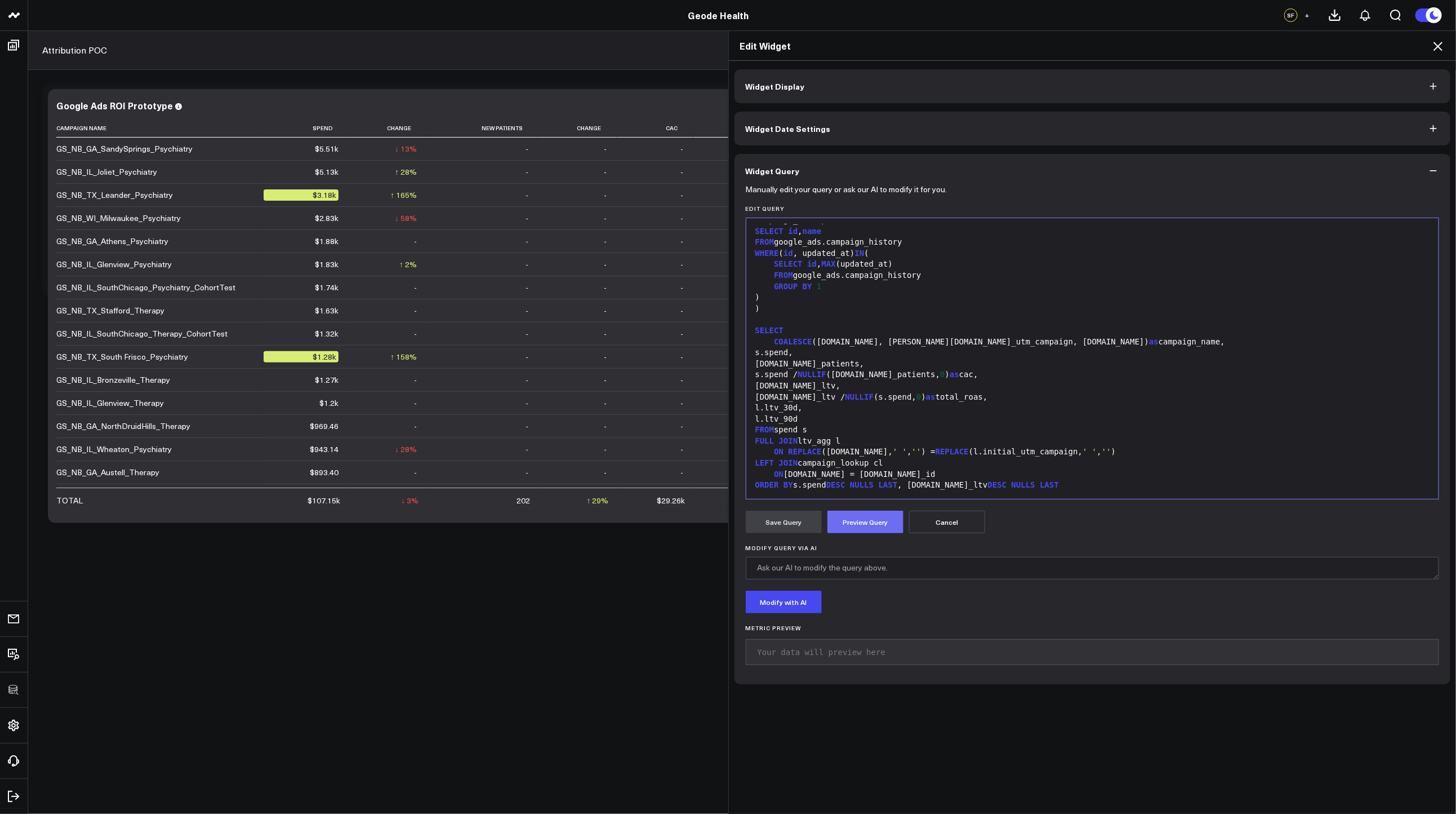
click at [861, 529] on button "Preview Query" at bounding box center [865, 521] width 76 height 23
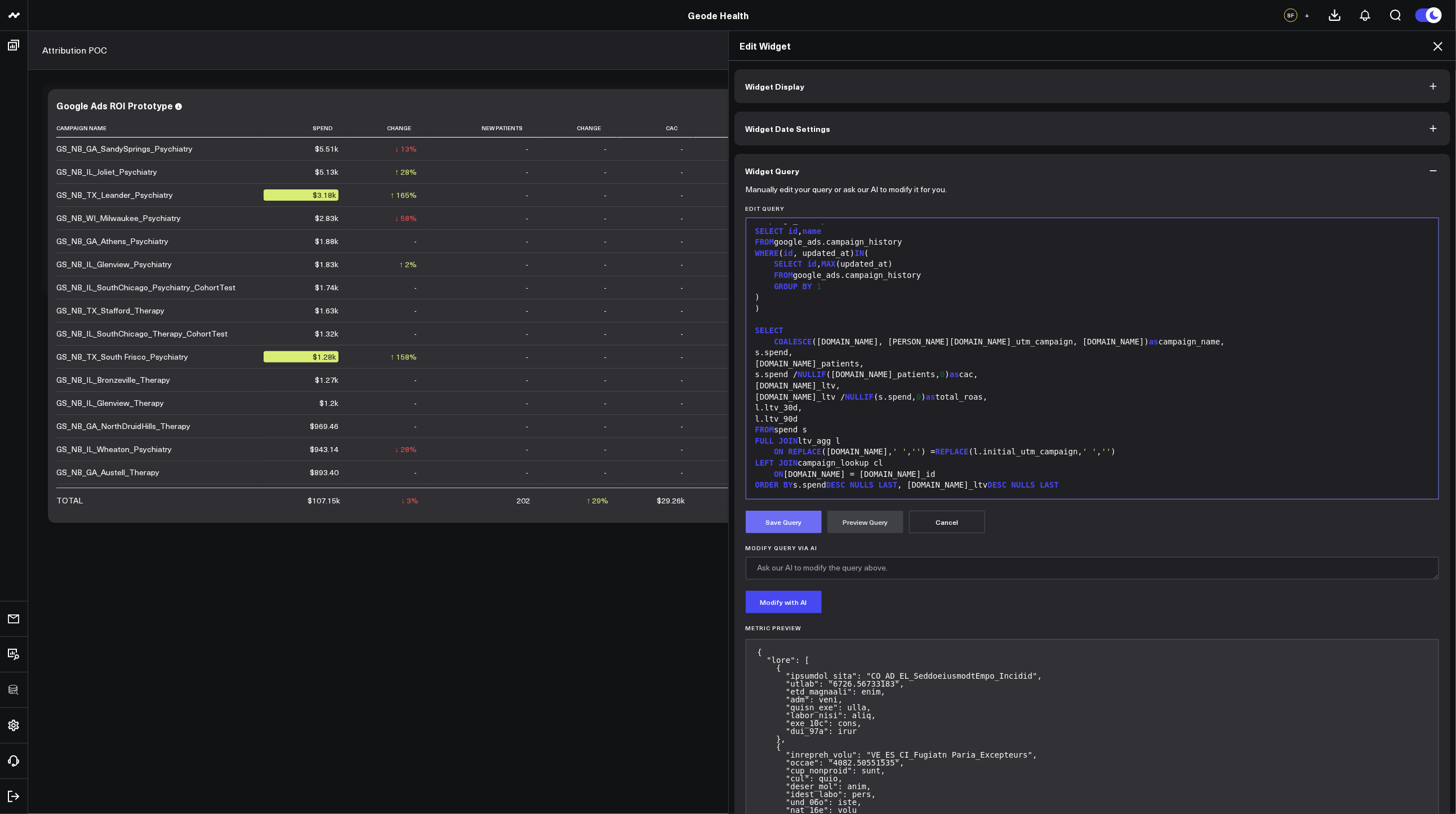
click at [790, 526] on button "Save Query" at bounding box center [783, 521] width 76 height 23
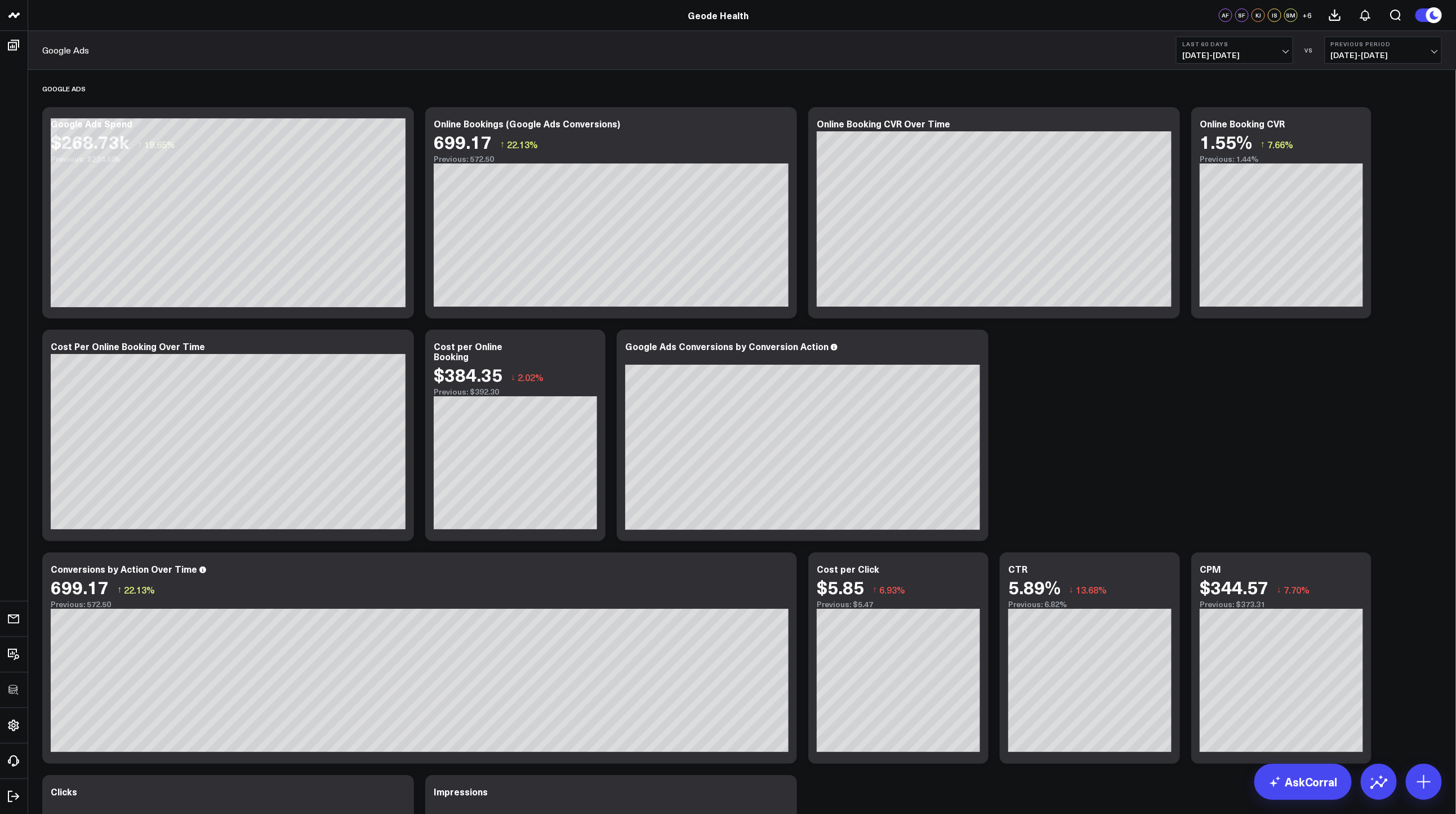
click at [251, 69] on div "Google Ads Last 60 Days 06/20/25 - 08/18/25 VS Previous Period 04/21/25 - 06/19…" at bounding box center [742, 50] width 1428 height 39
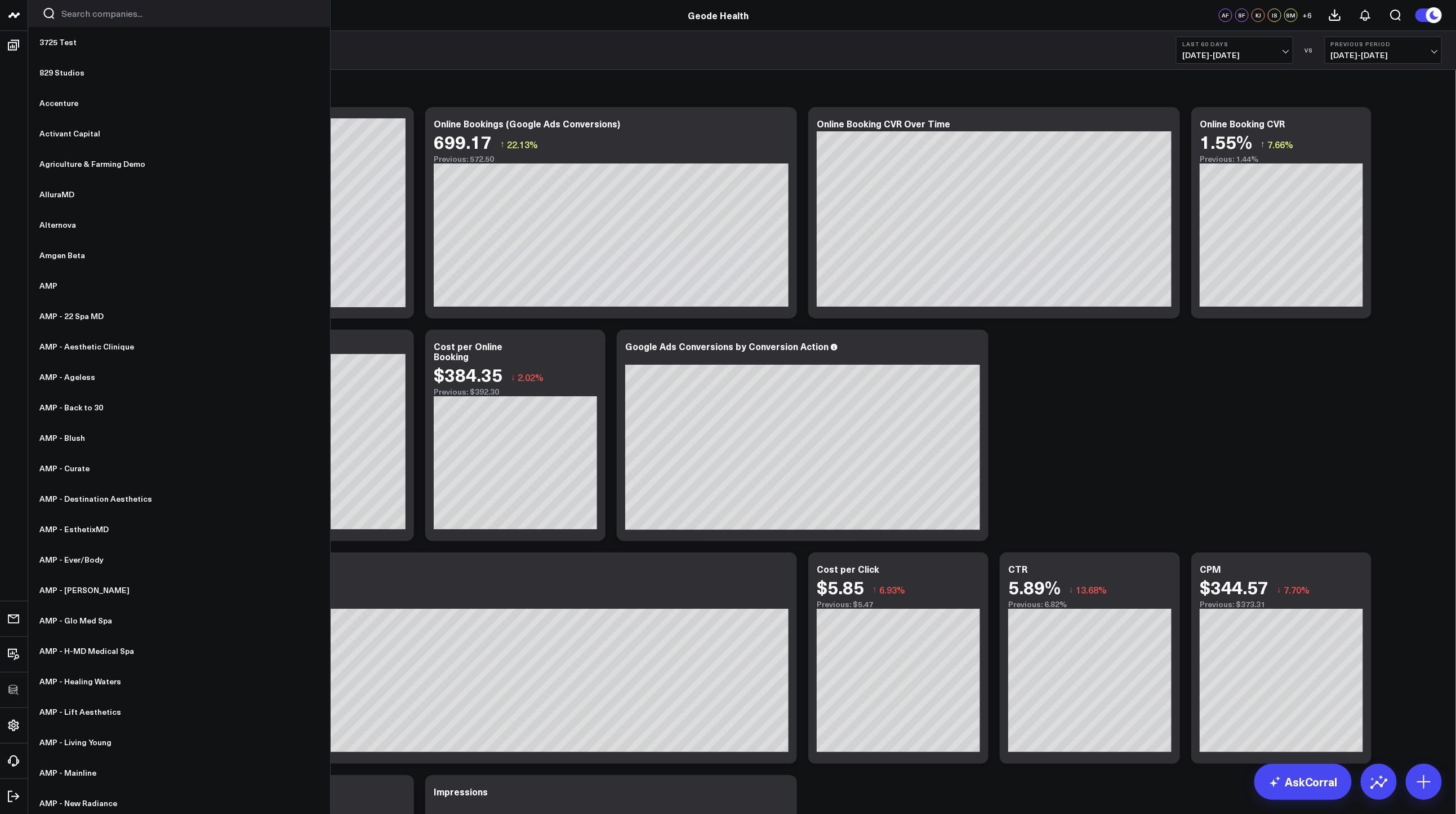
click at [84, 22] on div at bounding box center [179, 13] width 302 height 27
click at [90, 14] on input "Search companies input" at bounding box center [189, 14] width 255 height 12
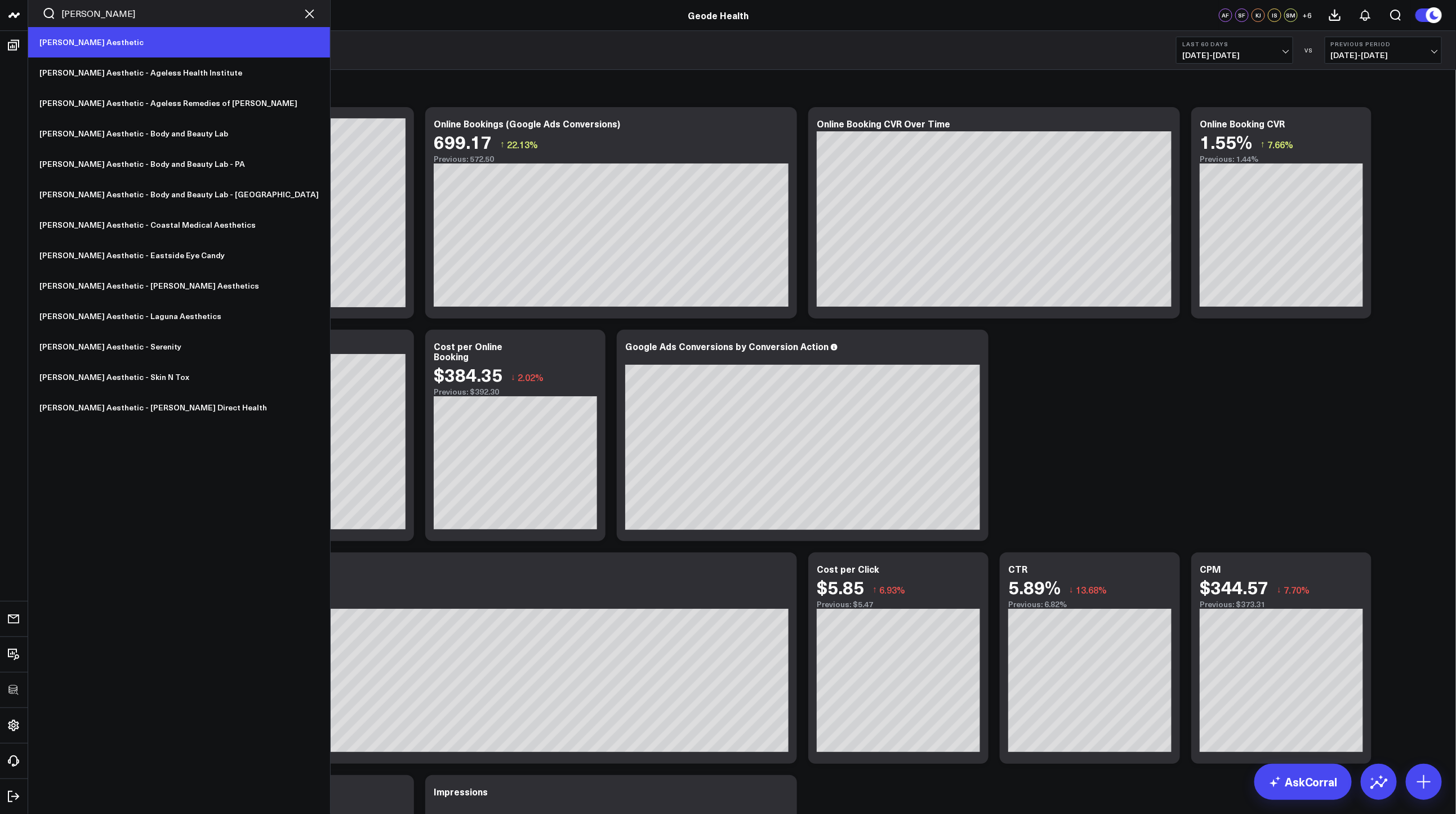
type input "annie"
click at [86, 43] on link "[PERSON_NAME] Aesthetic" at bounding box center [179, 42] width 302 height 30
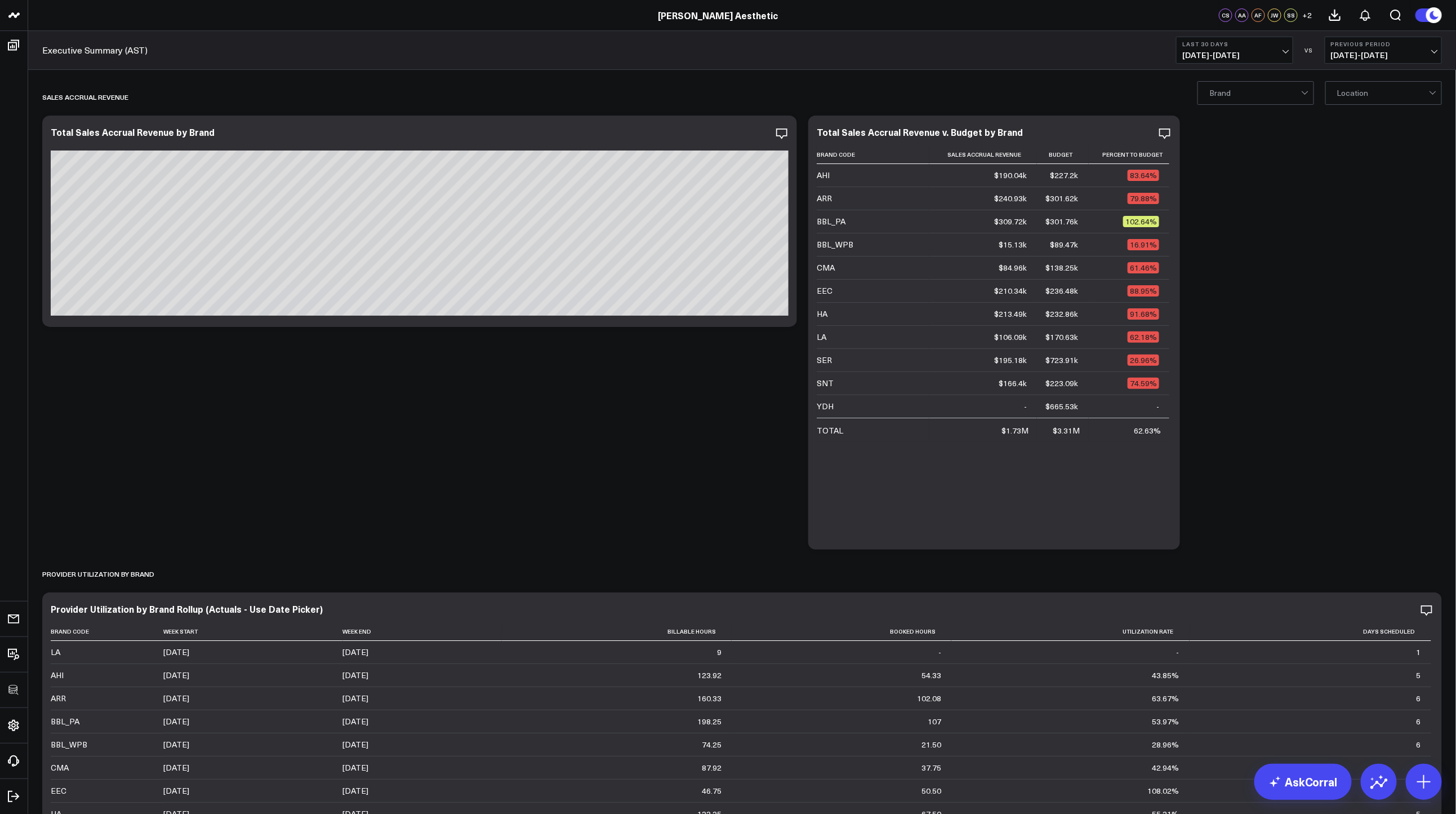
click at [787, 134] on icon at bounding box center [782, 134] width 14 height 14
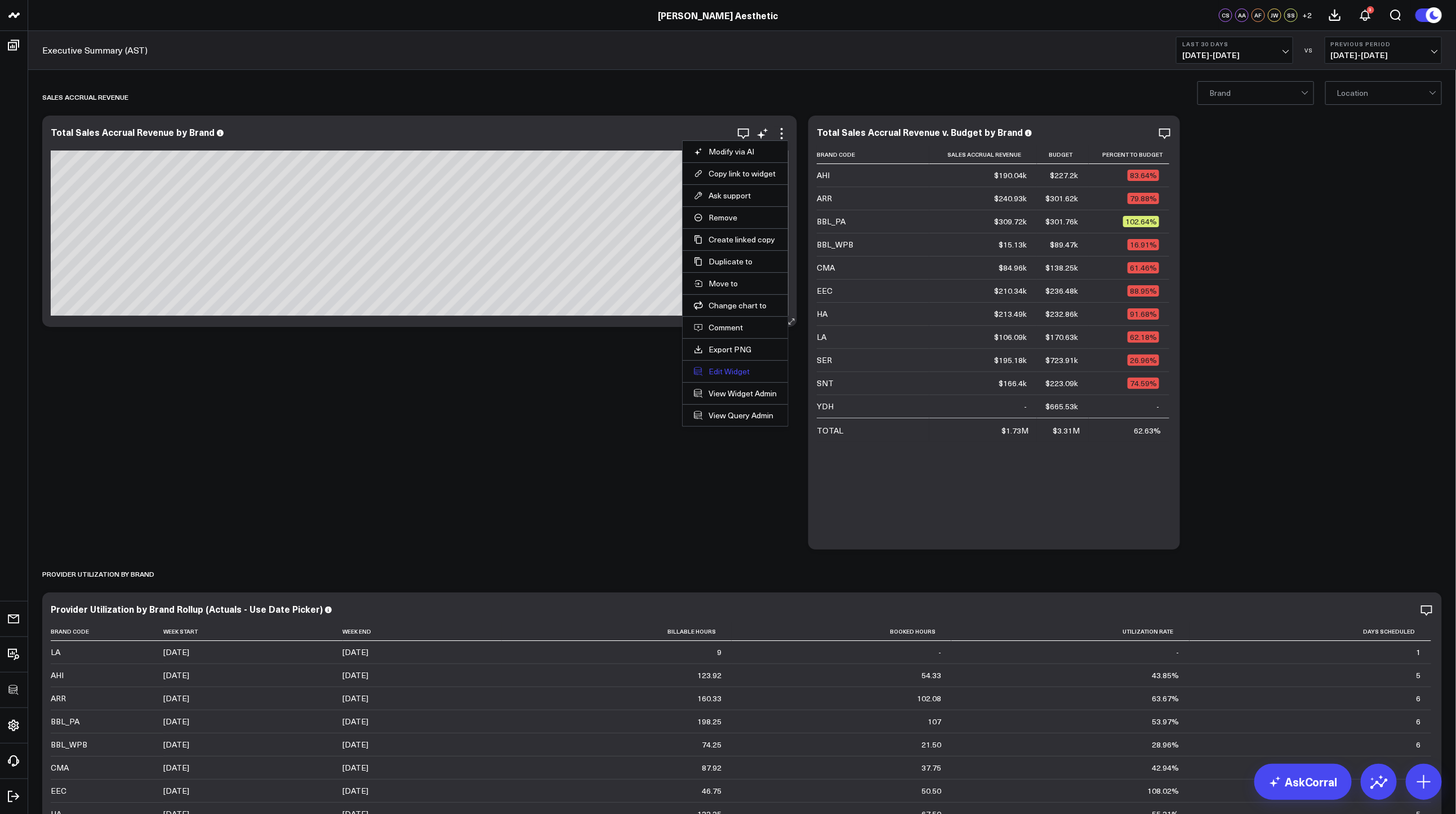
click at [733, 370] on button "Edit Widget" at bounding box center [735, 371] width 83 height 10
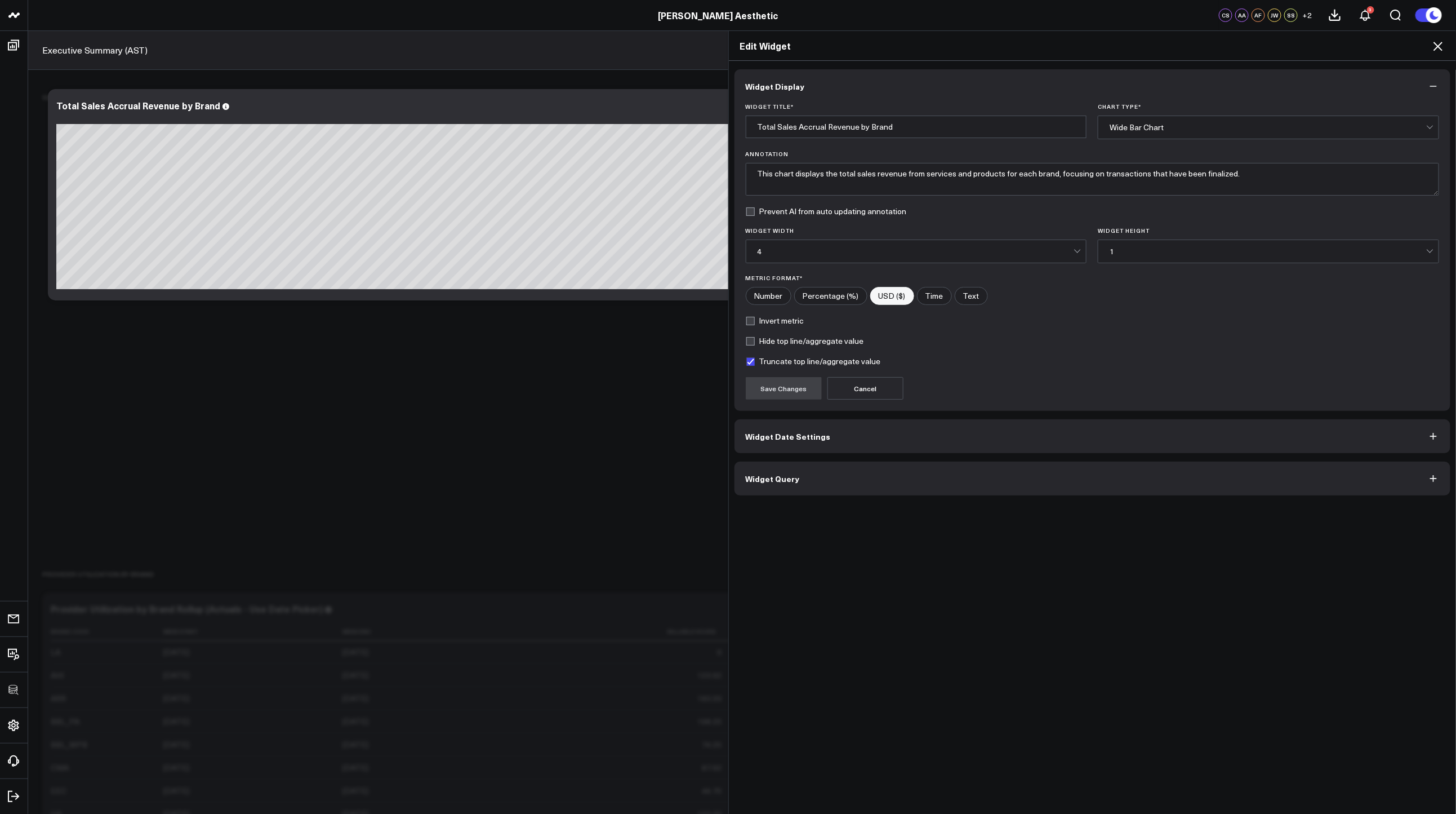
click at [927, 471] on button "Widget Query" at bounding box center [1092, 478] width 716 height 34
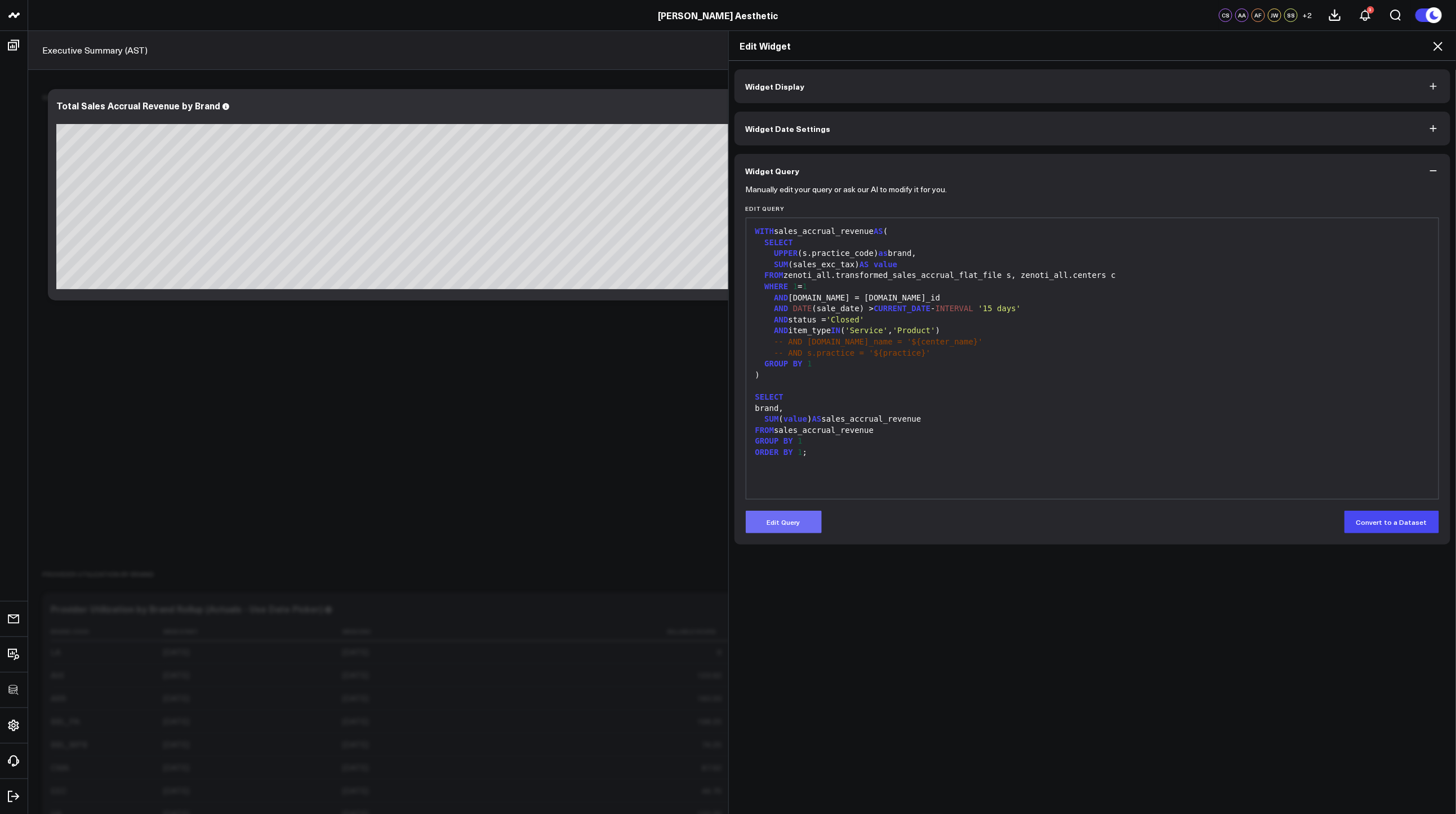
click at [804, 512] on button "Edit Query" at bounding box center [783, 521] width 76 height 23
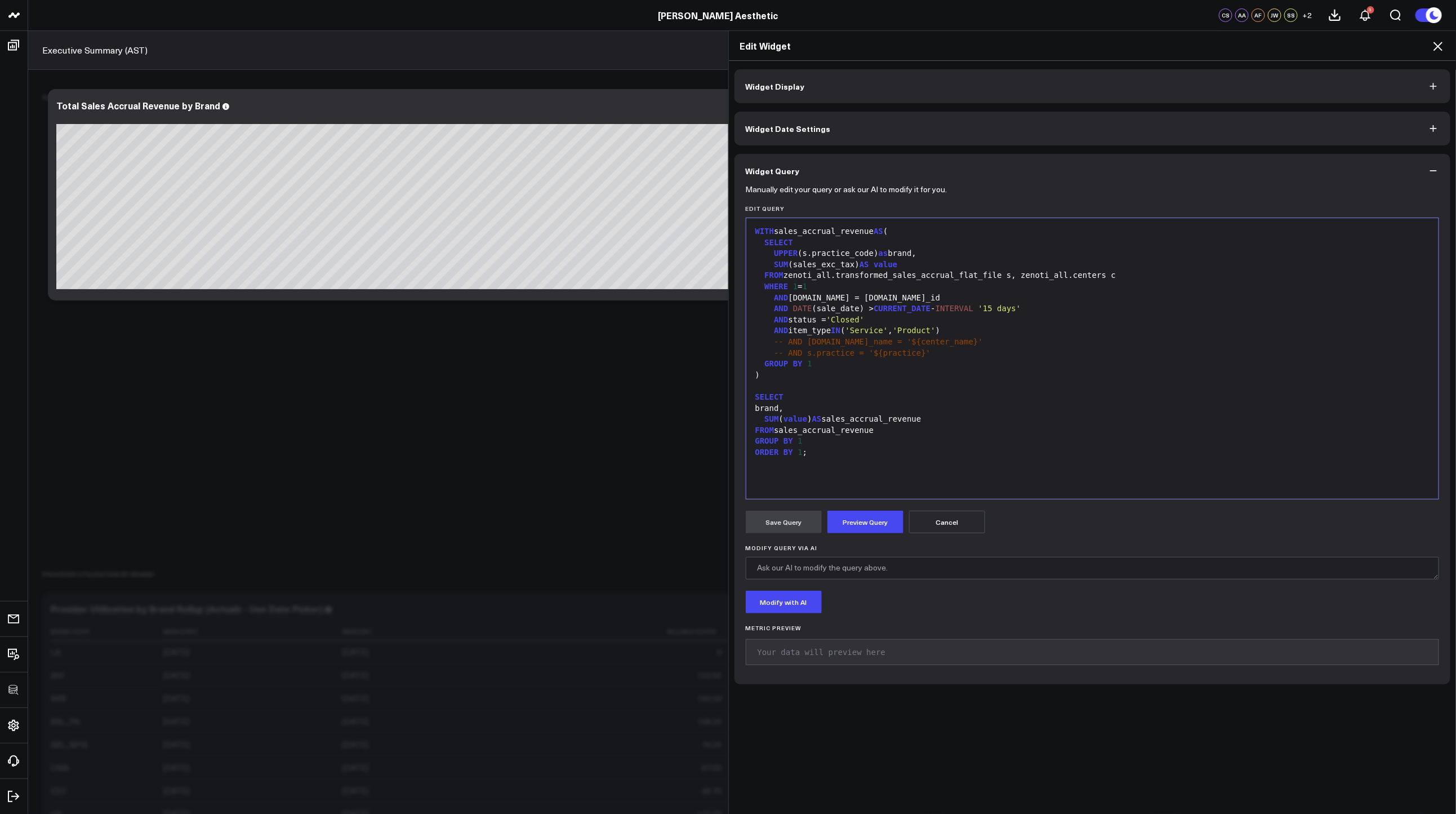
click at [831, 354] on span "-- AND s.practice = '${practice}'" at bounding box center [852, 352] width 157 height 9
click at [831, 363] on div "GROUP BY 1" at bounding box center [1092, 364] width 681 height 11
click at [935, 312] on div "AND DATE (sale_date) > CURRENT_DATE - INTERVAL '15 days'" at bounding box center [1092, 308] width 681 height 11
click at [873, 371] on div ")" at bounding box center [1092, 375] width 681 height 11
click at [872, 367] on div "GROUP BY 1" at bounding box center [1092, 364] width 681 height 11
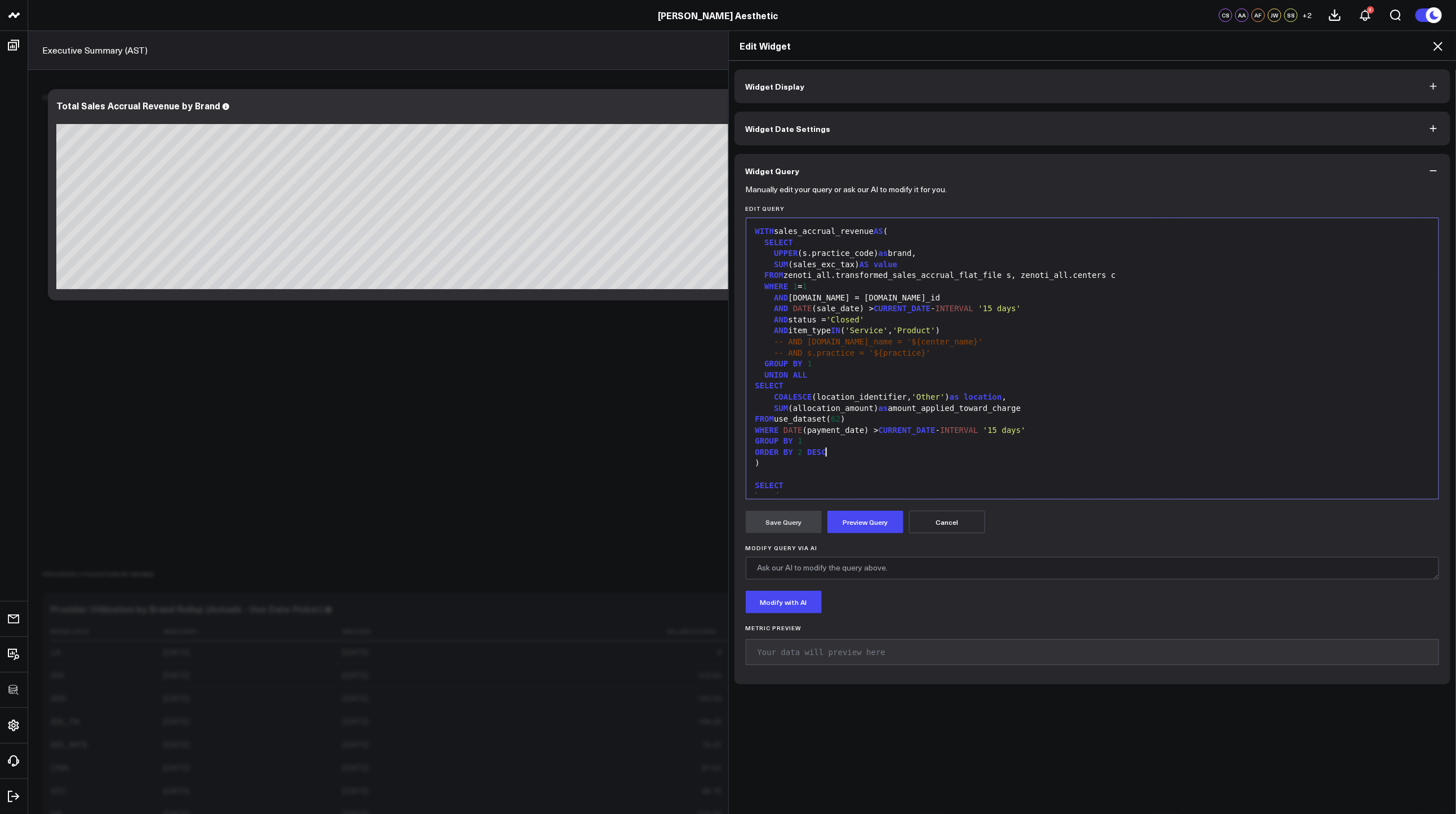
click at [755, 387] on span "SELECT" at bounding box center [770, 385] width 29 height 9
click at [755, 420] on span "FROM" at bounding box center [765, 419] width 19 height 9
click at [755, 430] on span "WHERE" at bounding box center [767, 430] width 24 height 9
click at [755, 443] on span "GROUP" at bounding box center [767, 441] width 24 height 9
click at [755, 452] on span "ORDER" at bounding box center [767, 452] width 24 height 9
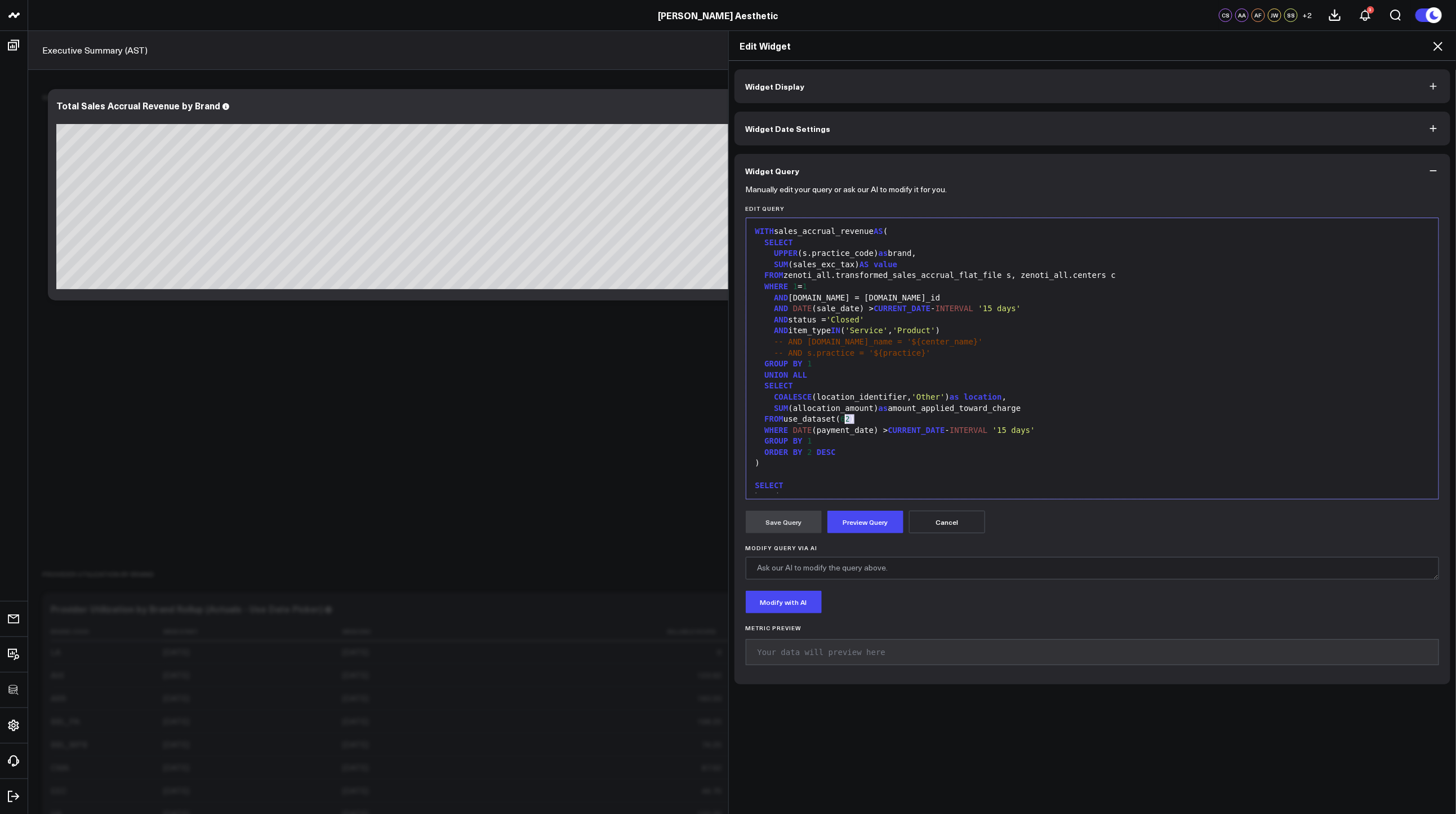
drag, startPoint x: 851, startPoint y: 421, endPoint x: 842, endPoint y: 421, distance: 9.0
click at [842, 421] on div "FROM use_dataset( 62 )" at bounding box center [1092, 419] width 681 height 11
drag, startPoint x: 1015, startPoint y: 397, endPoint x: 770, endPoint y: 396, distance: 245.0
click at [770, 396] on div "COALESCE (location_identifier, 'Other' ) as location ," at bounding box center [1092, 397] width 681 height 11
click at [876, 522] on button "Preview Query" at bounding box center [865, 521] width 76 height 23
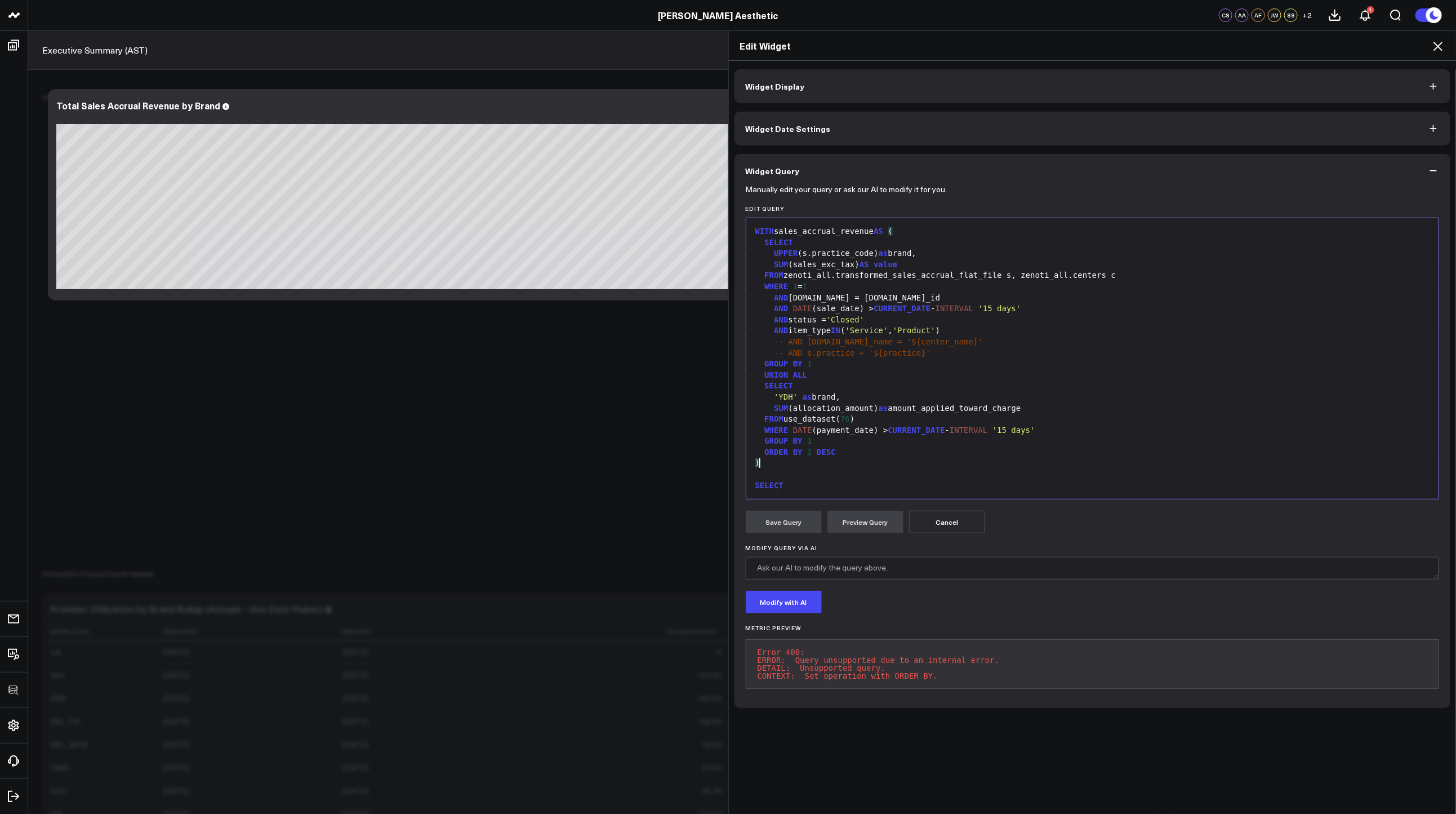
click at [891, 458] on div ")" at bounding box center [1092, 463] width 681 height 11
copy div "WITH sales_accrual_revenue AS ( SELECT UPPER (s.practice_code) as brand, SUM (s…"
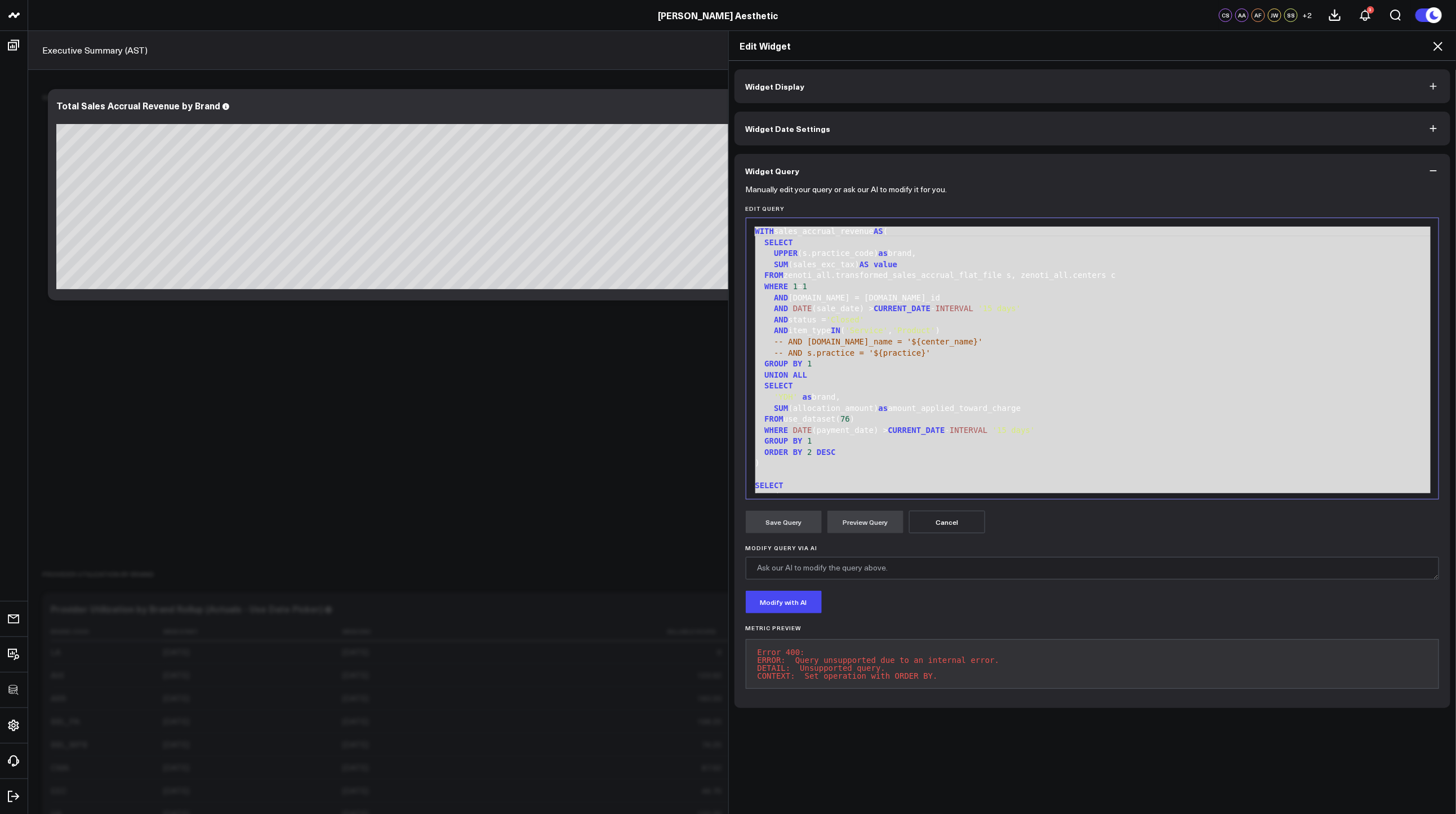
click at [1445, 44] on icon at bounding box center [1438, 47] width 14 height 14
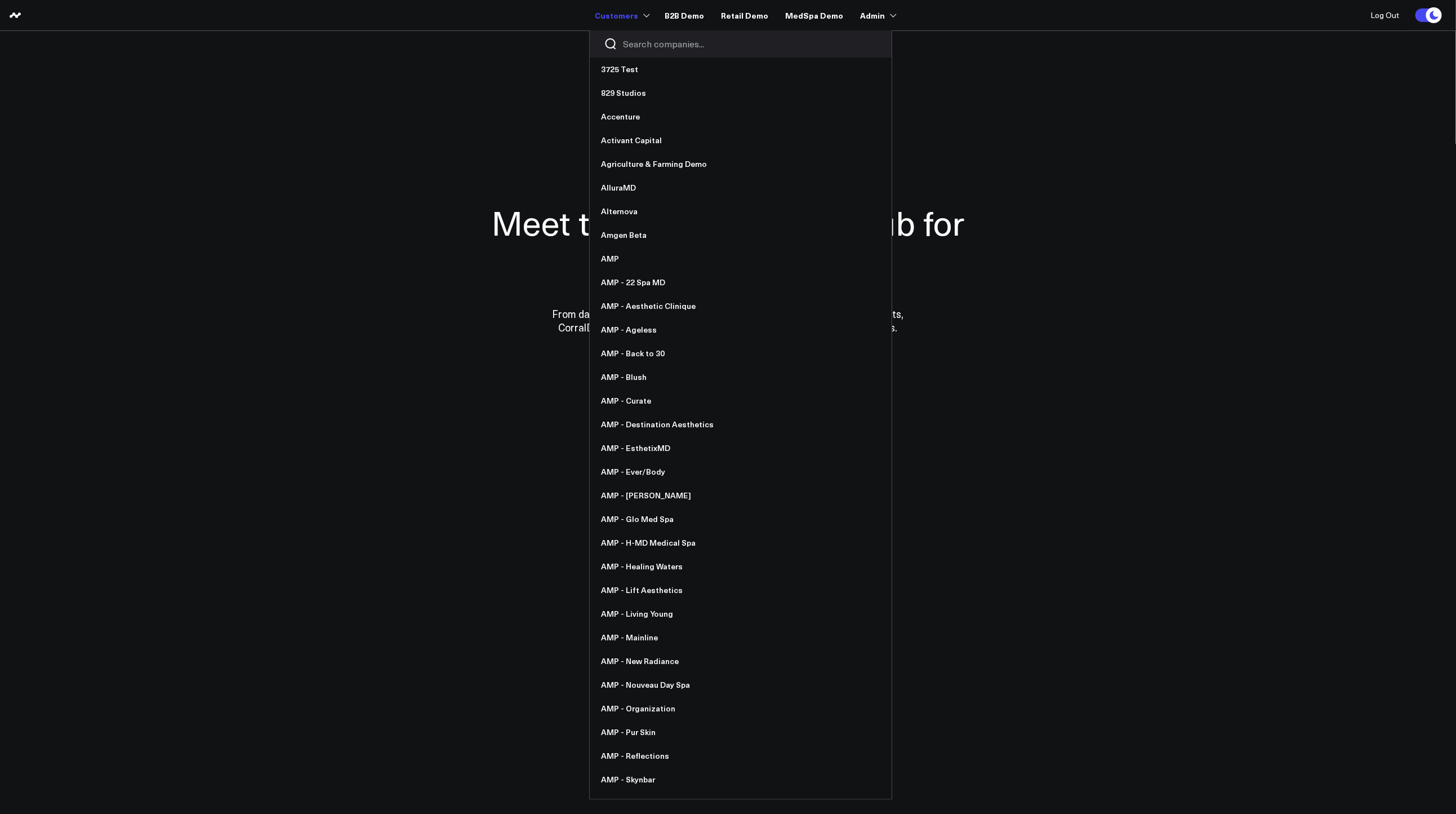
click at [638, 36] on div at bounding box center [740, 43] width 302 height 27
click at [639, 40] on input "Search companies input" at bounding box center [751, 44] width 255 height 12
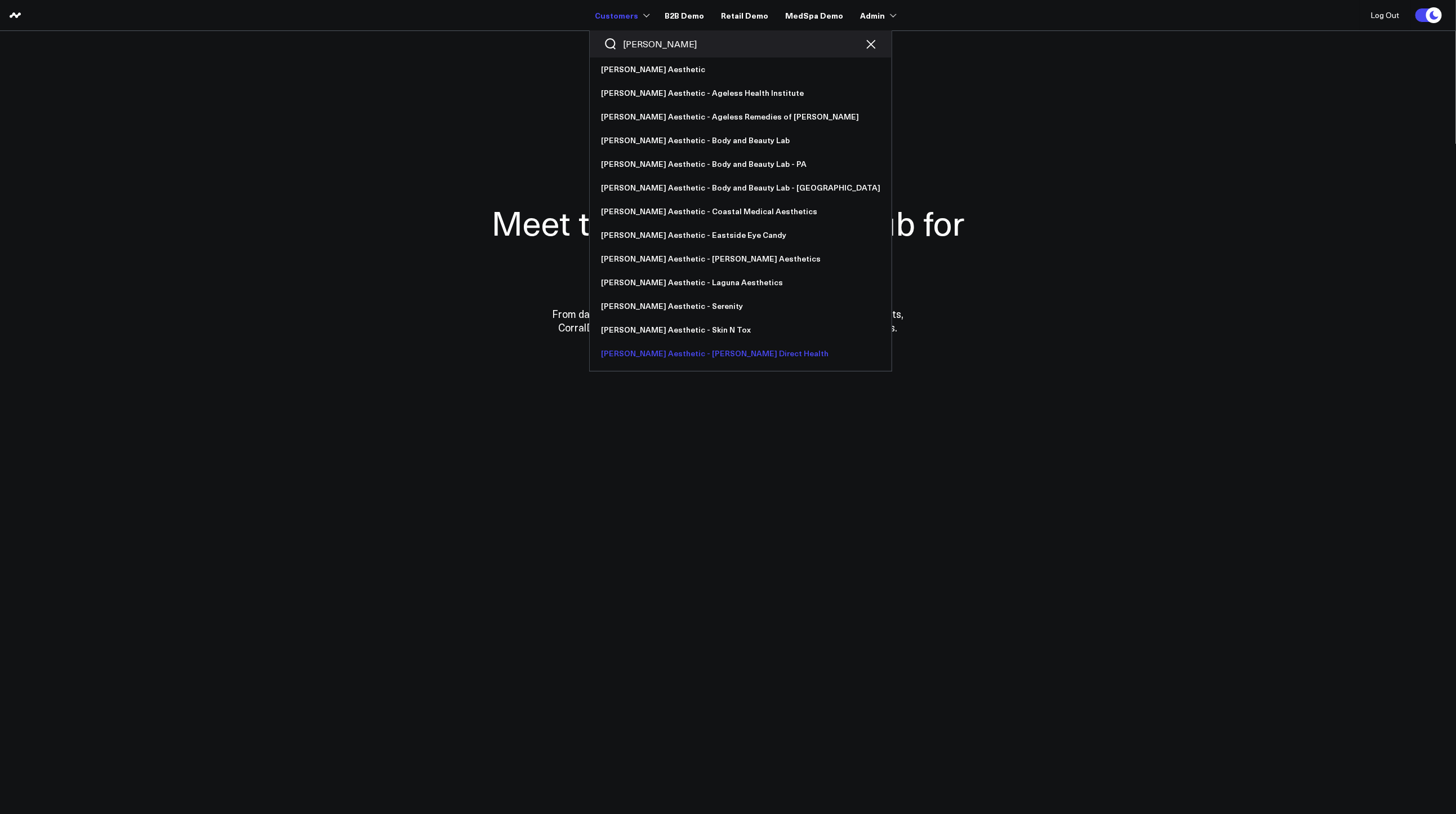
type input "[PERSON_NAME]"
click at [648, 352] on link "[PERSON_NAME] Aesthetic - [PERSON_NAME] Direct Health" at bounding box center [740, 353] width 302 height 24
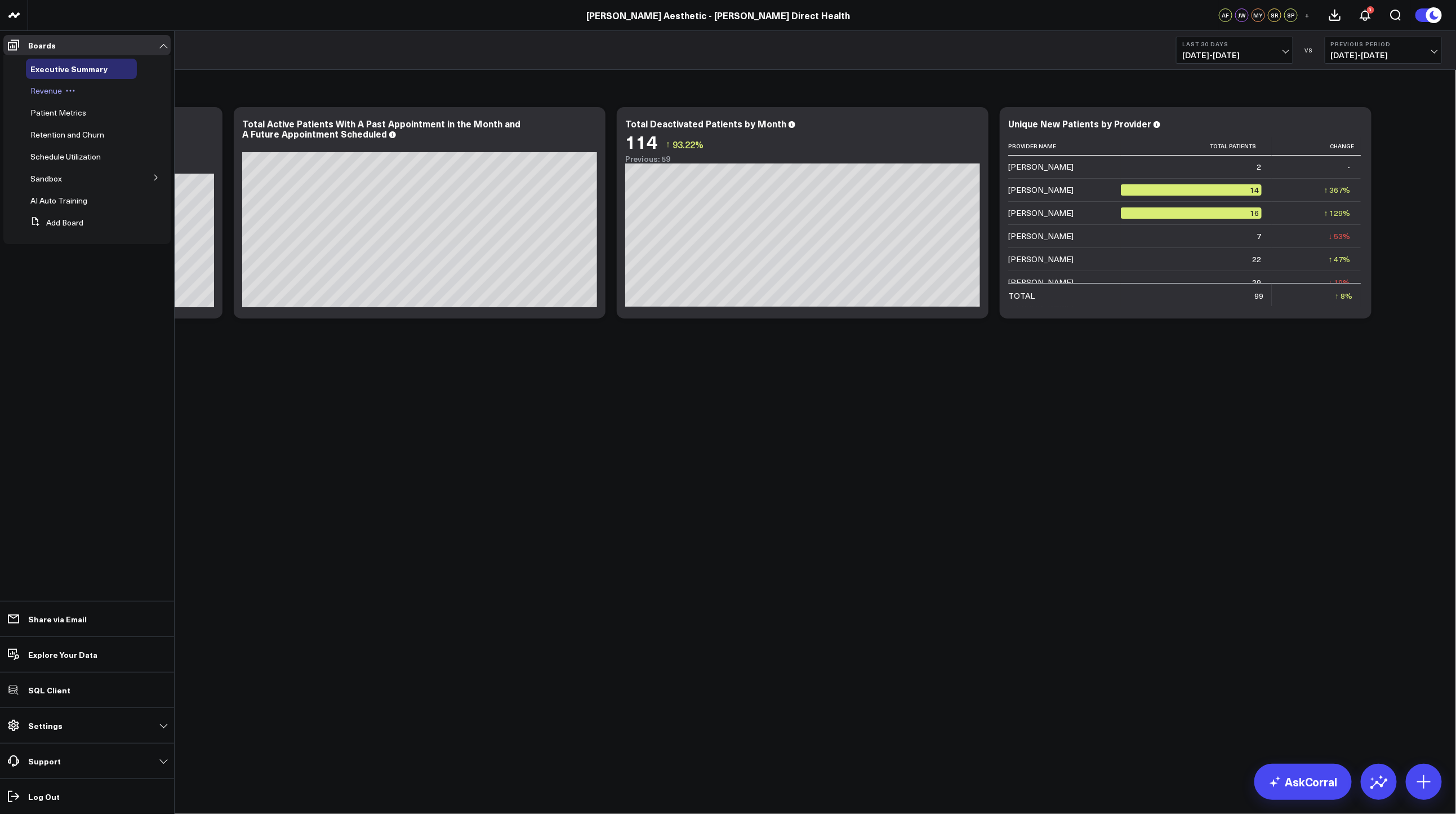
click at [40, 88] on span "Revenue" at bounding box center [46, 90] width 32 height 11
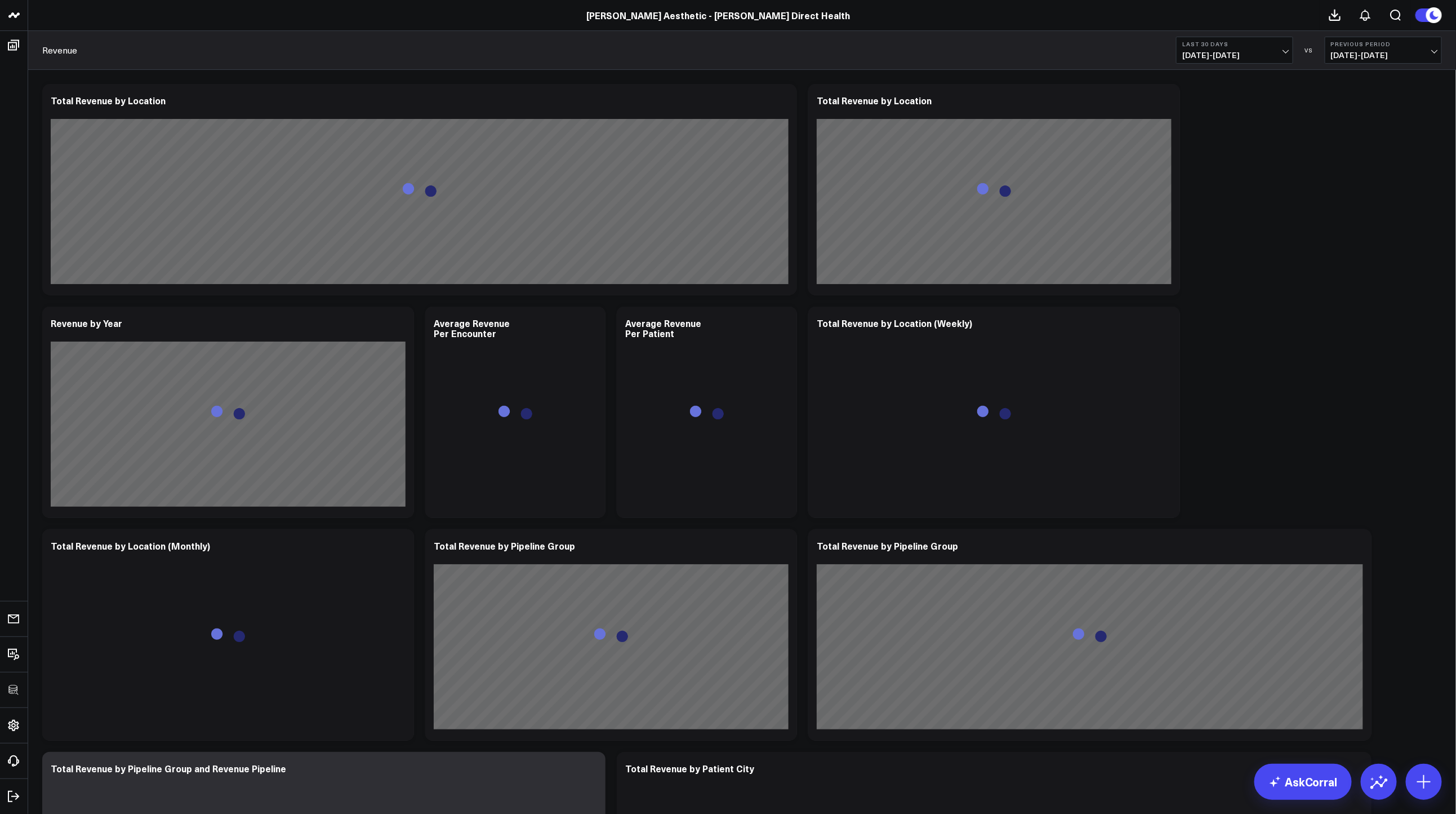
click at [1164, 106] on icon at bounding box center [1164, 106] width 2 height 2
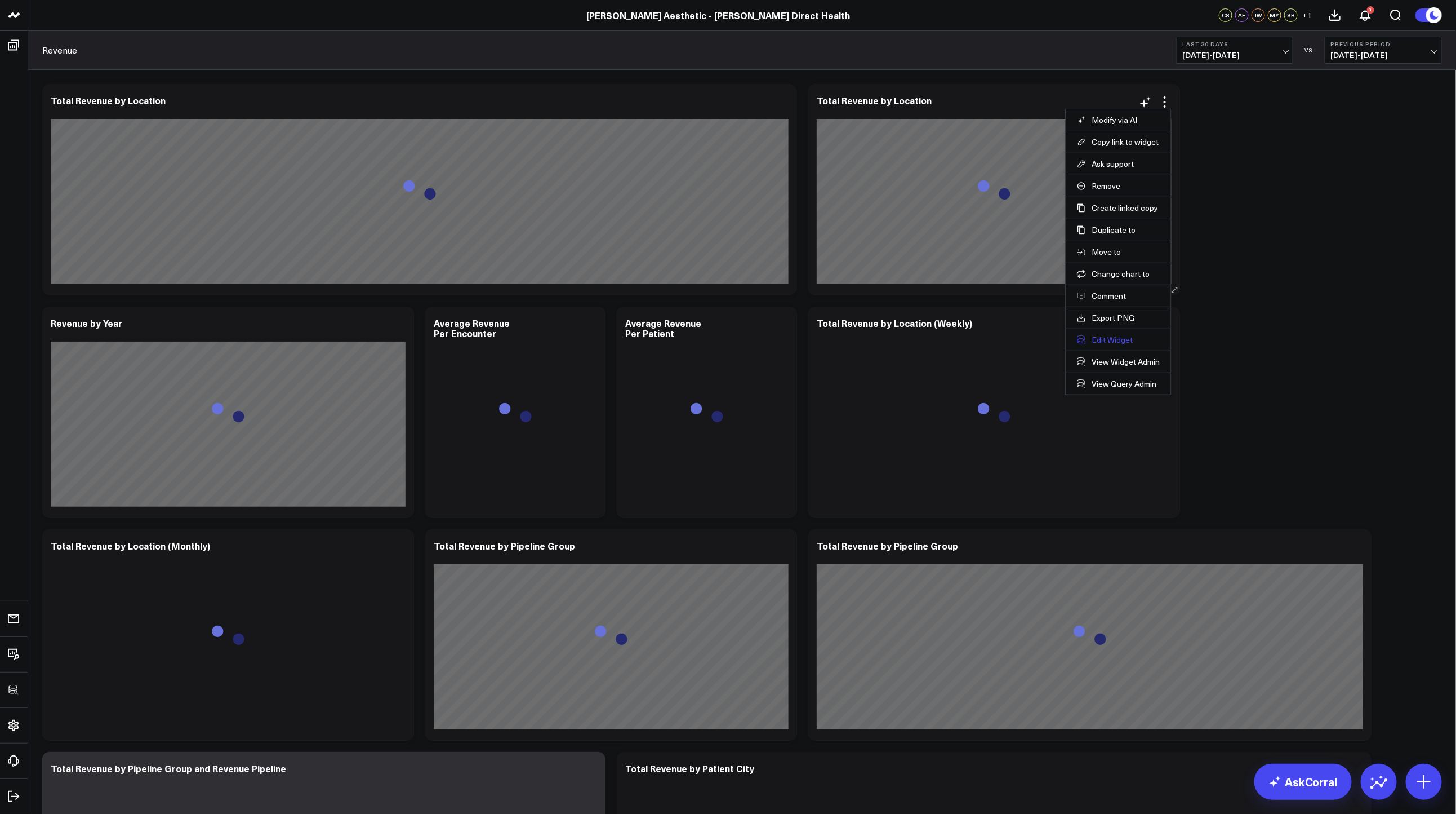
click at [1118, 341] on button "Edit Widget" at bounding box center [1118, 340] width 83 height 10
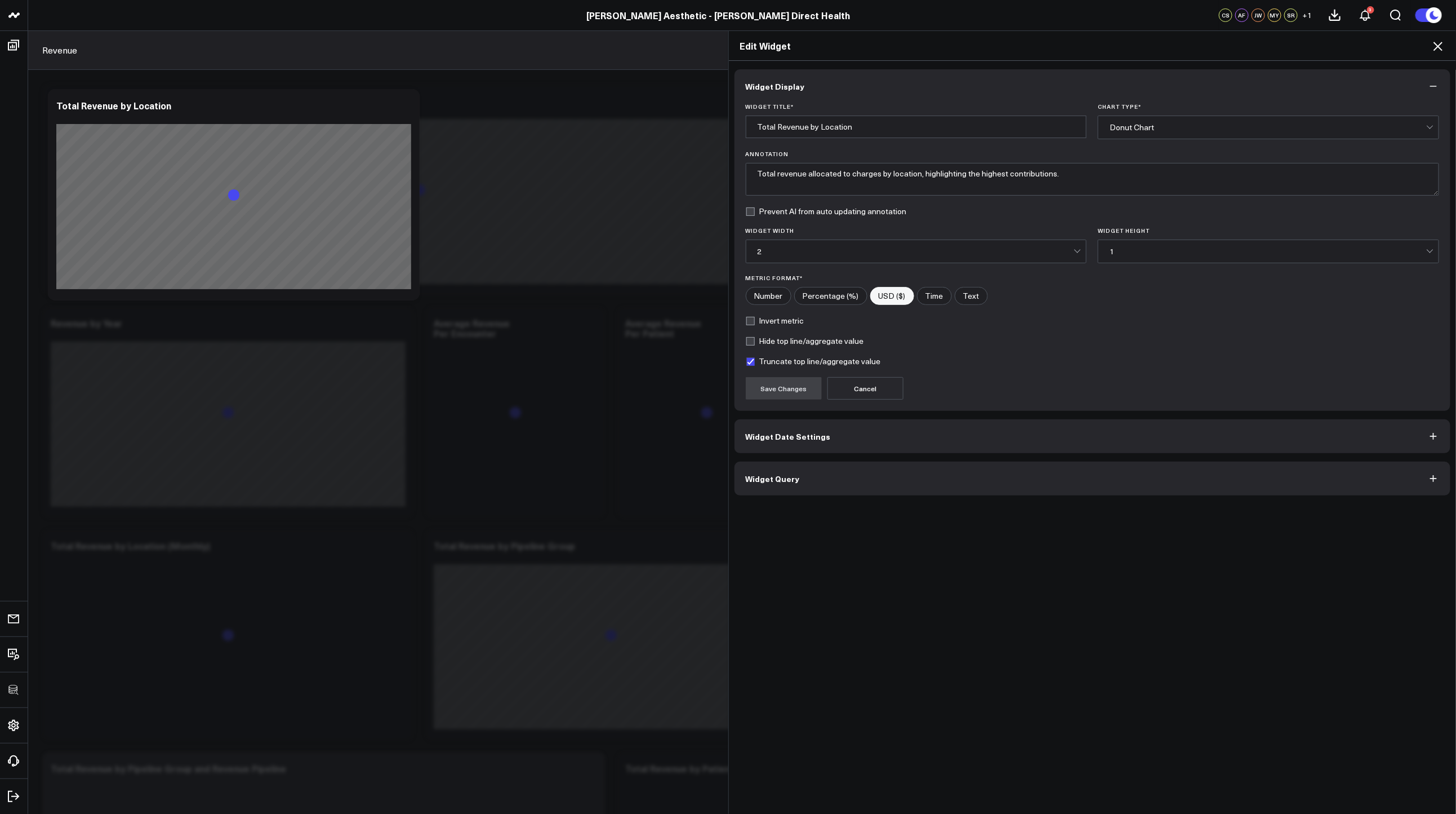
click at [921, 475] on button "Widget Query" at bounding box center [1092, 478] width 716 height 34
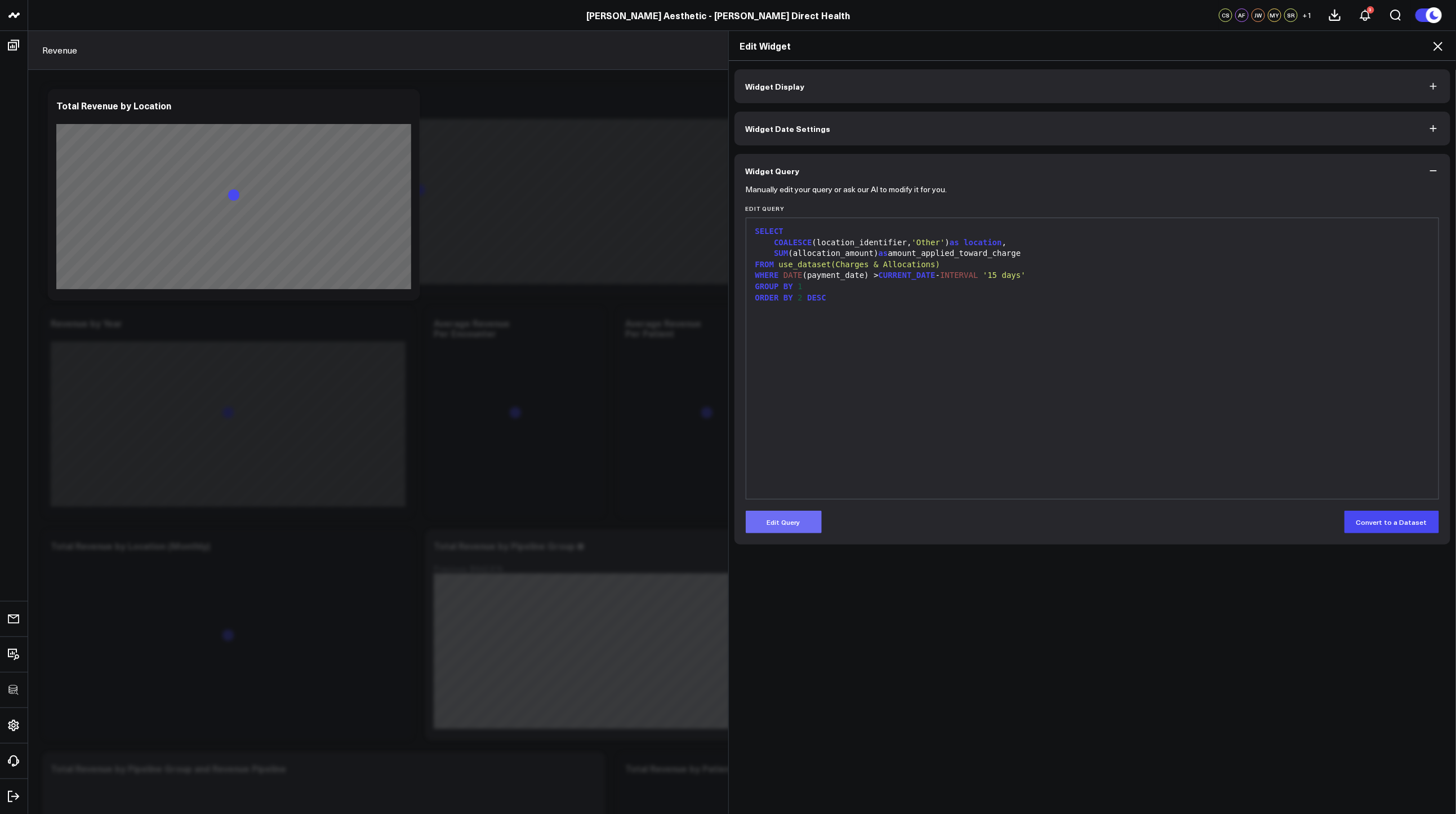
click at [798, 524] on button "Edit Query" at bounding box center [783, 521] width 76 height 23
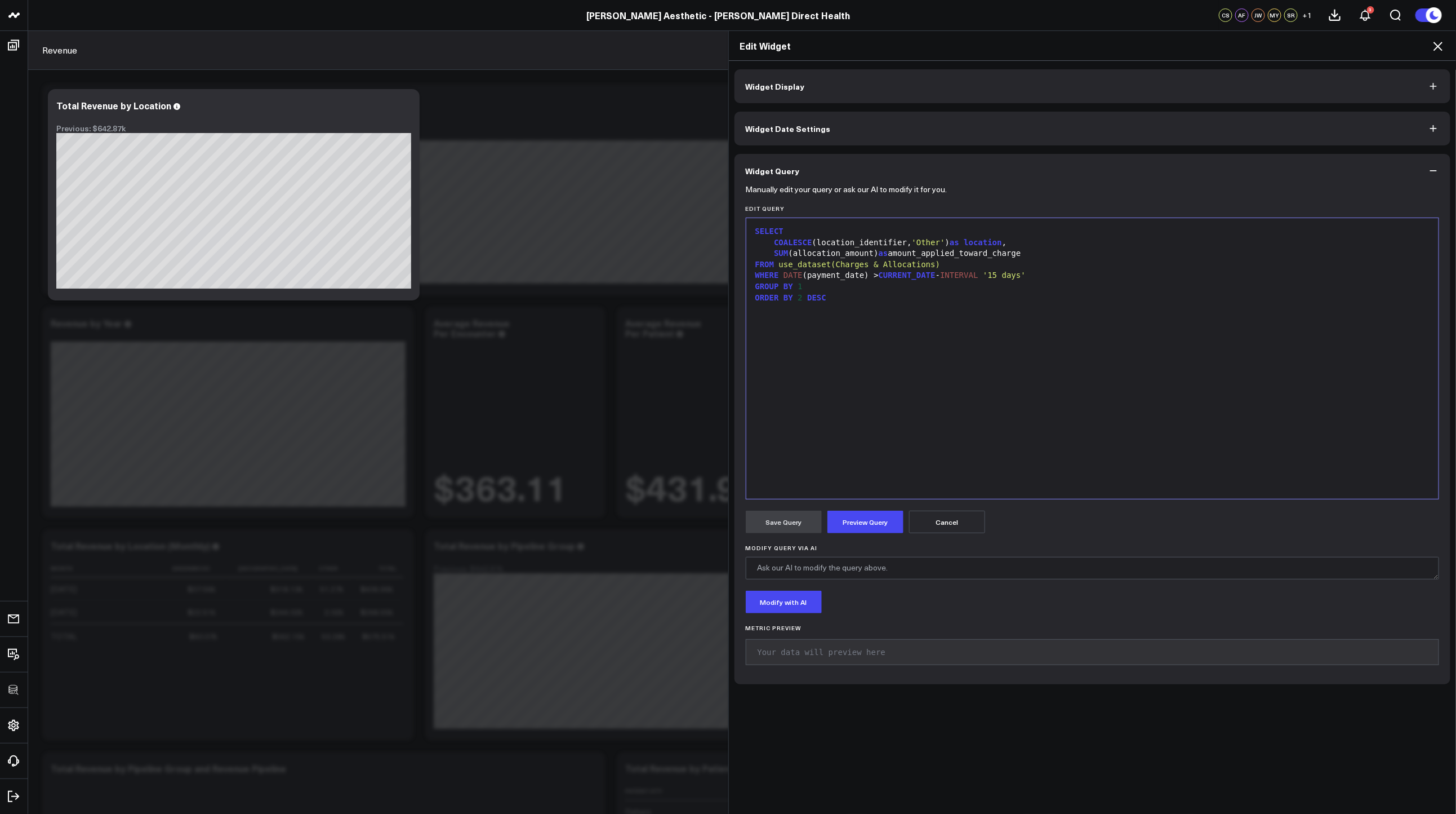
click at [914, 258] on div "SUM (allocation_amount) as amount_applied_toward_charge" at bounding box center [1092, 254] width 681 height 11
click at [931, 264] on span "use_dataset(Charges & Allocations)" at bounding box center [859, 264] width 162 height 9
drag, startPoint x: 934, startPoint y: 262, endPoint x: 777, endPoint y: 260, distance: 157.0
click at [779, 260] on span "use_dataset(Charges & Allocations)" at bounding box center [859, 264] width 162 height 9
copy div "use_dataset(Charges & Allocations)"
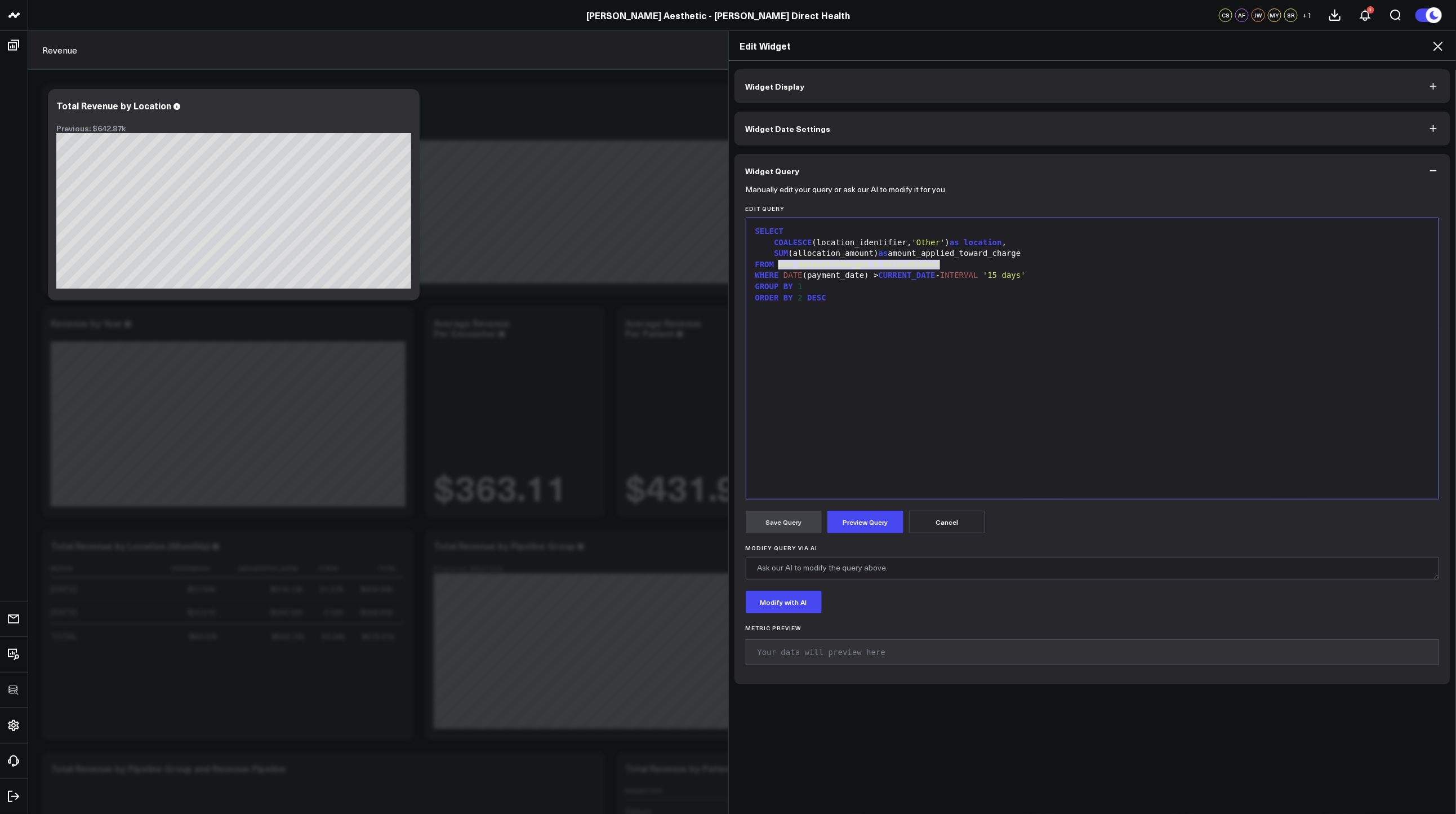
click at [1078, 300] on div "ORDER BY 2 DESC" at bounding box center [1092, 298] width 681 height 11
click at [1029, 331] on div "SELECT COALESCE (location_identifier, 'Other' ) as location , SUM (allocation_a…" at bounding box center [1092, 358] width 681 height 269
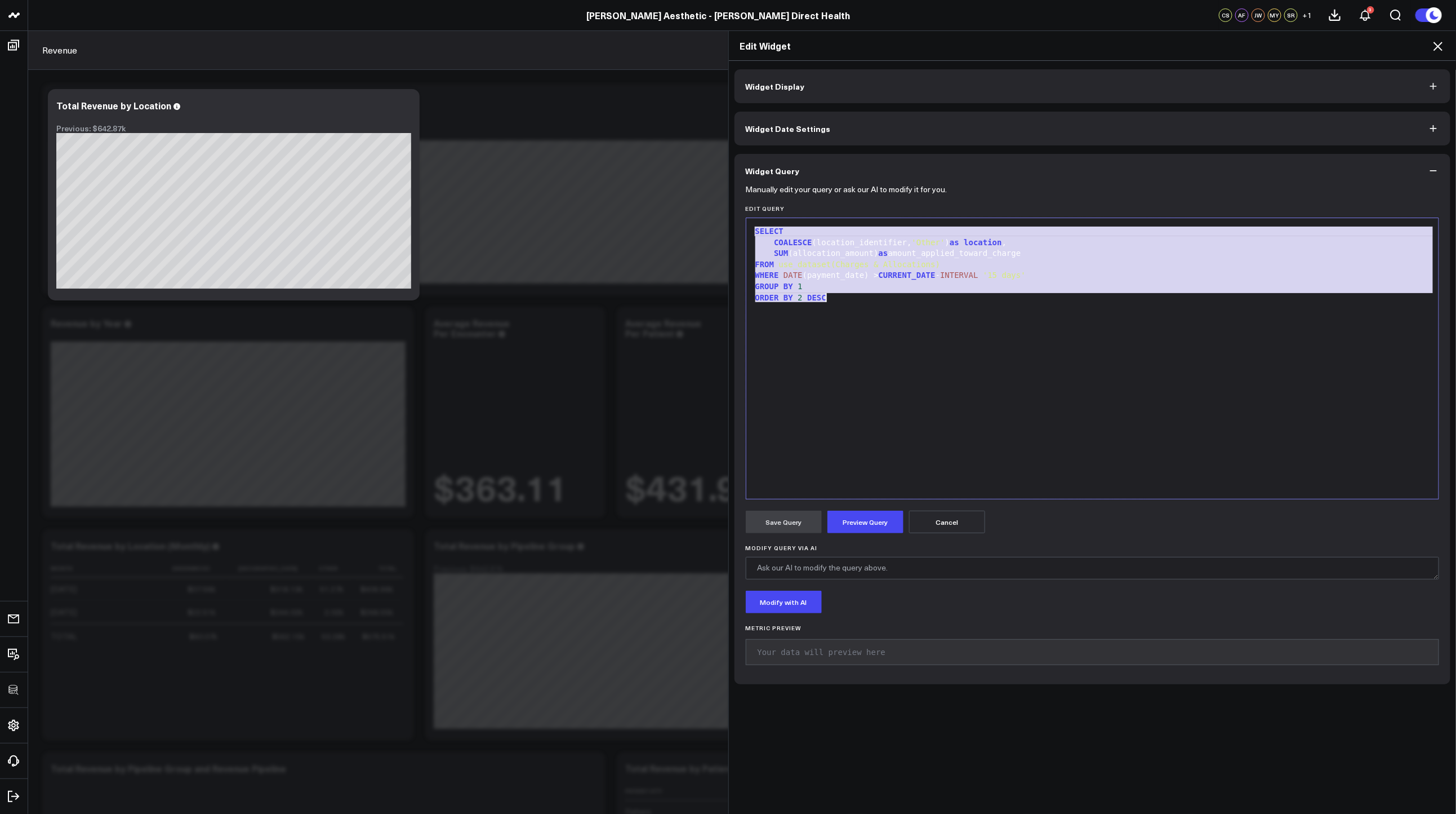
copy div "SELECT COALESCE (location_identifier, 'Other' ) as location , SUM (allocation_a…"
click at [1029, 328] on div "SELECT COALESCE (location_identifier, 'Other' ) as location , SUM (allocation_a…" at bounding box center [1092, 358] width 681 height 269
copy div "SELECT COALESCE (location_identifier, 'Other' ) as location , SUM (allocation_a…"
click at [1116, 339] on div "SELECT COALESCE (location_identifier, 'Other' ) as location , SUM (allocation_a…" at bounding box center [1092, 358] width 681 height 269
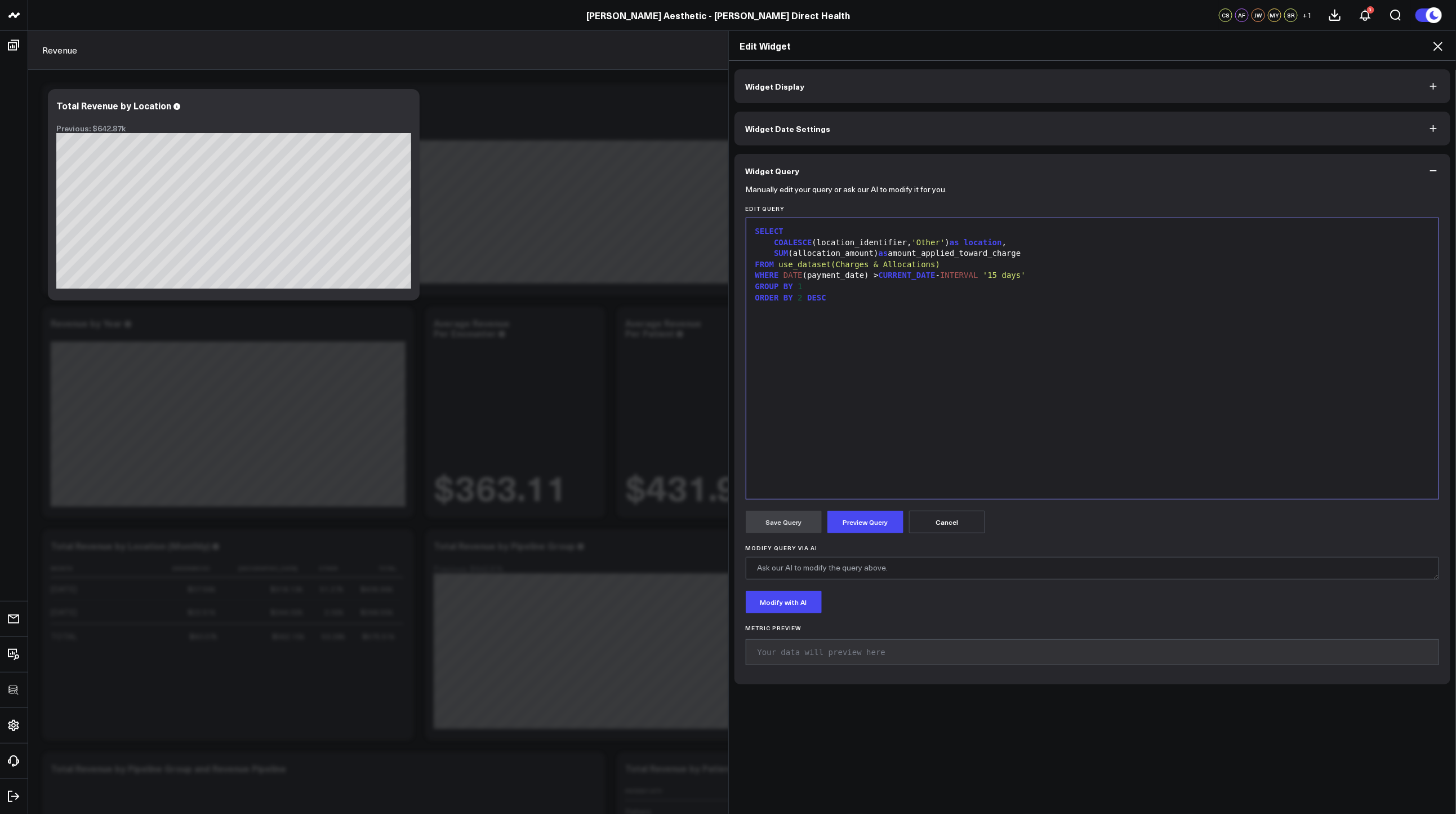
click at [1431, 49] on icon at bounding box center [1438, 47] width 14 height 14
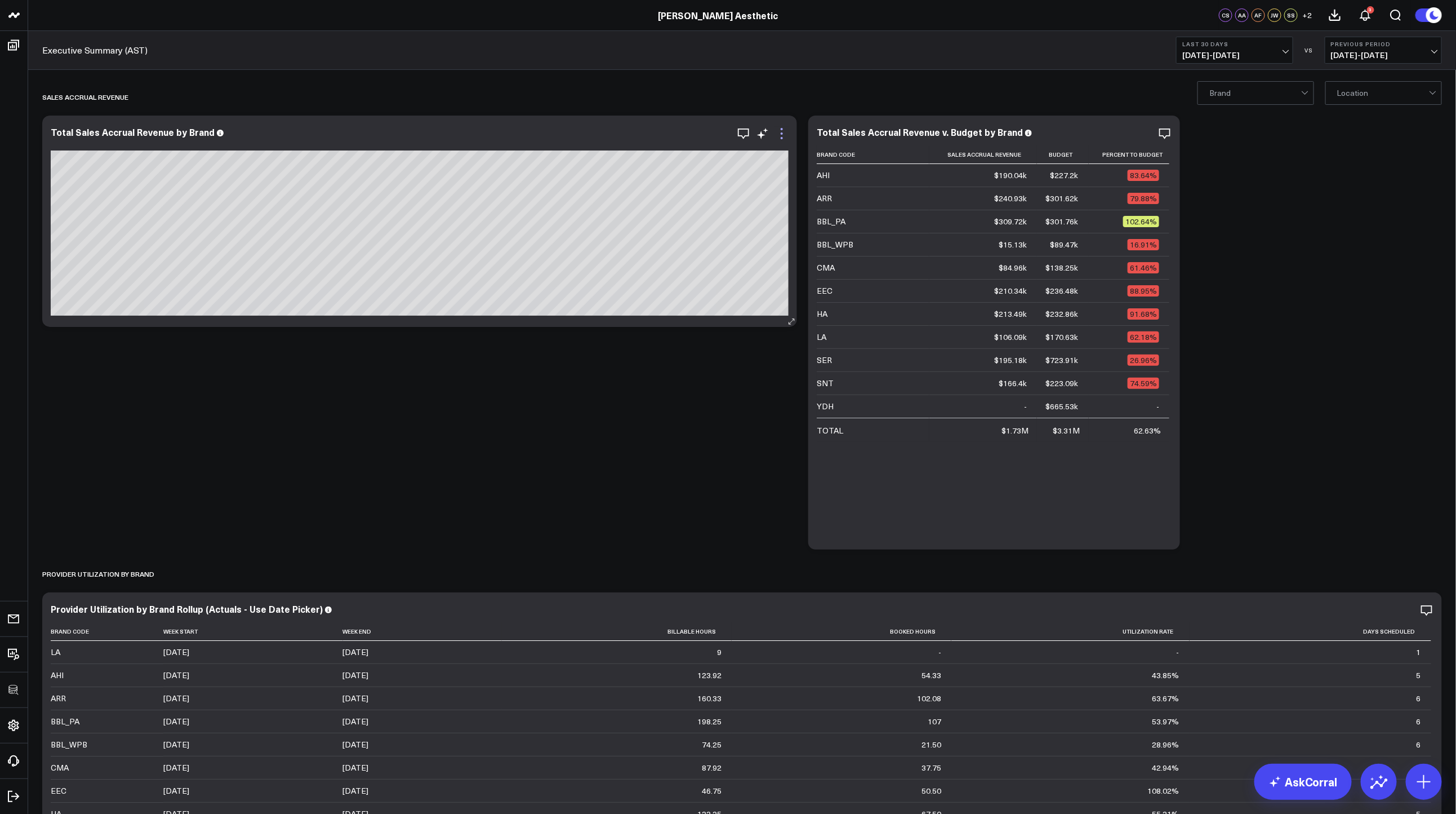
click at [787, 129] on icon at bounding box center [782, 134] width 14 height 14
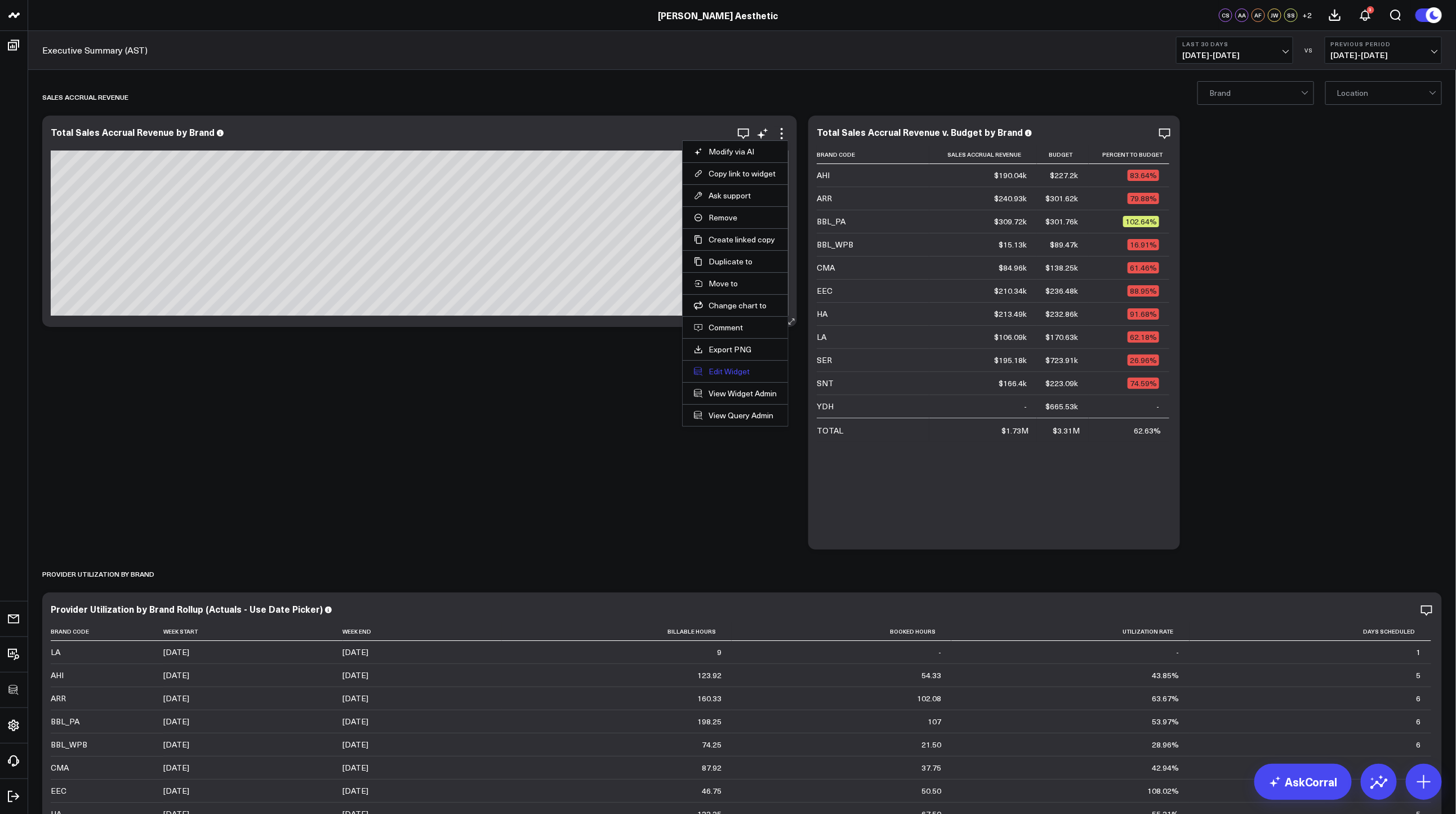
click at [729, 372] on button "Edit Widget" at bounding box center [735, 371] width 83 height 10
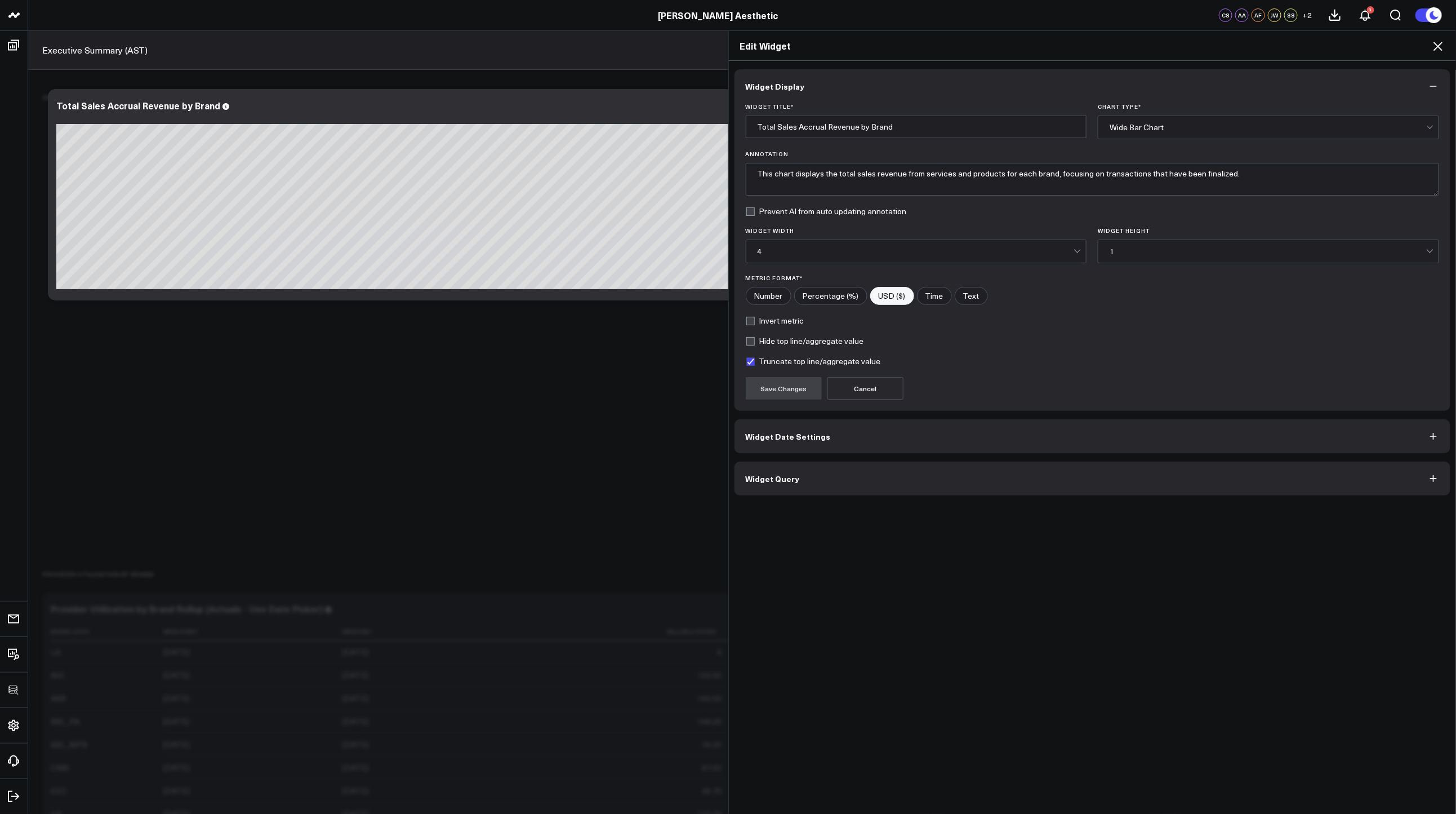
drag, startPoint x: 896, startPoint y: 481, endPoint x: 874, endPoint y: 502, distance: 30.4
click at [896, 481] on button "Widget Query" at bounding box center [1092, 478] width 716 height 34
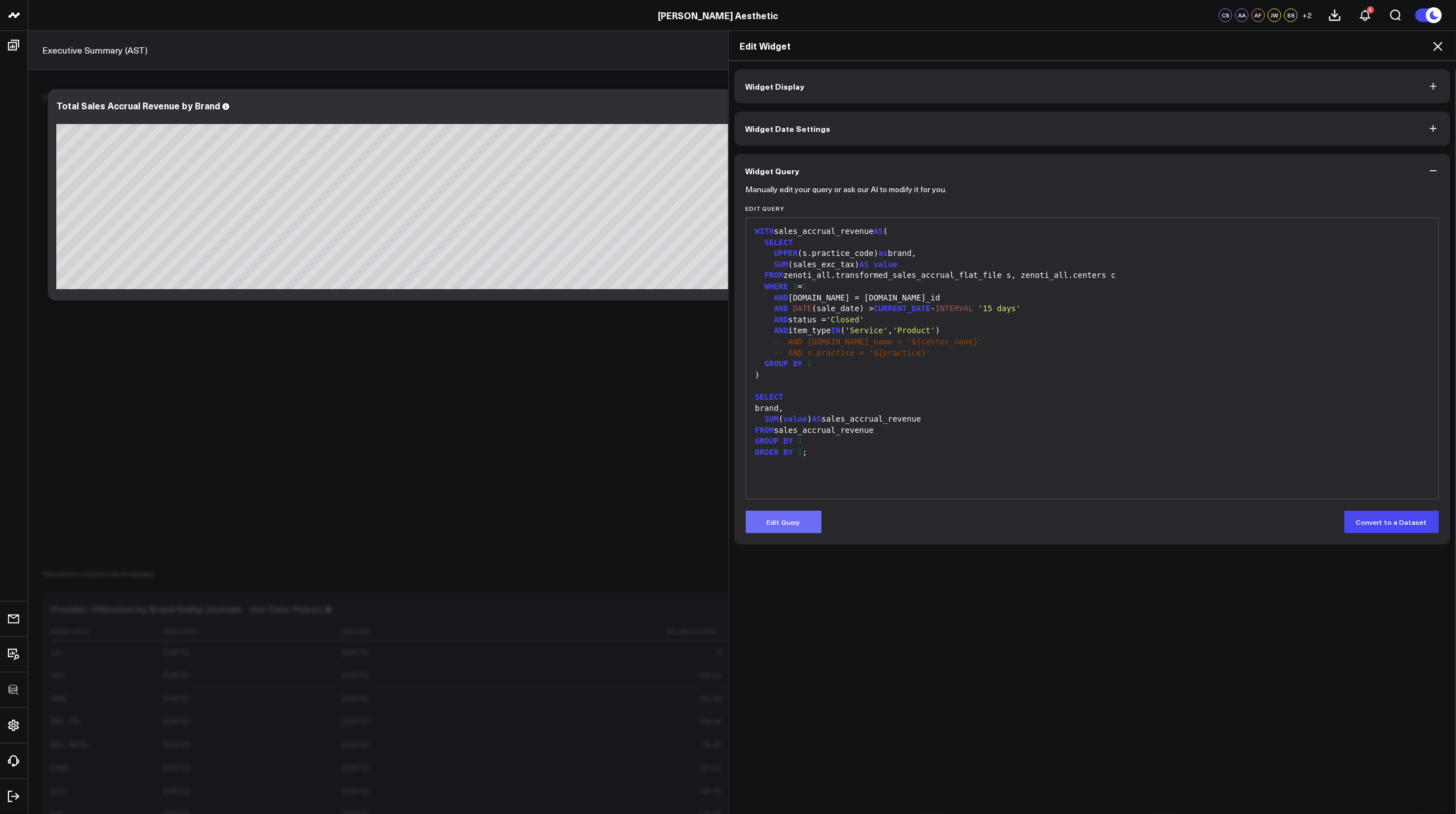
click at [796, 520] on button "Edit Query" at bounding box center [783, 521] width 76 height 23
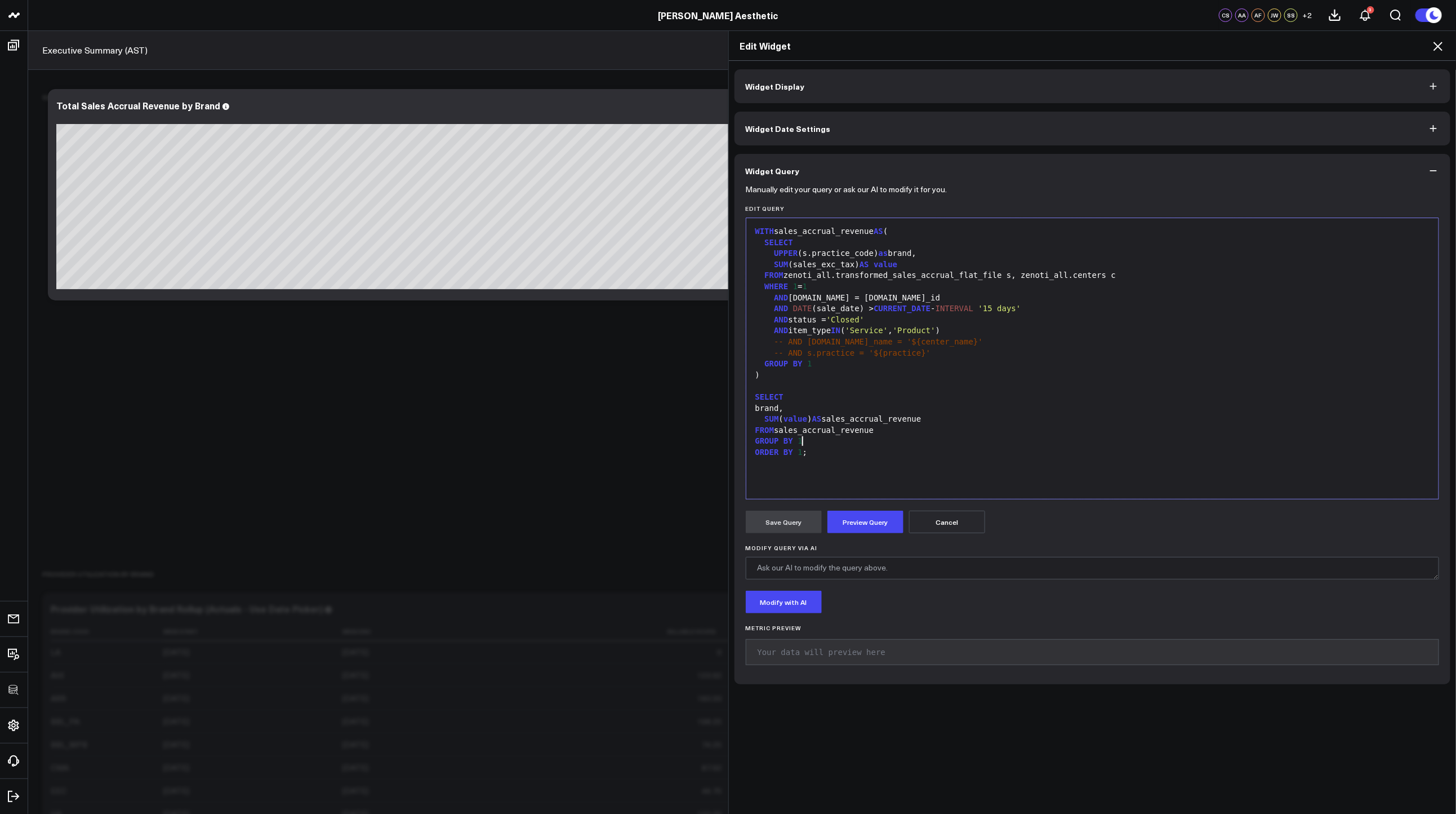
click at [881, 443] on div "GROUP BY 1" at bounding box center [1092, 441] width 681 height 11
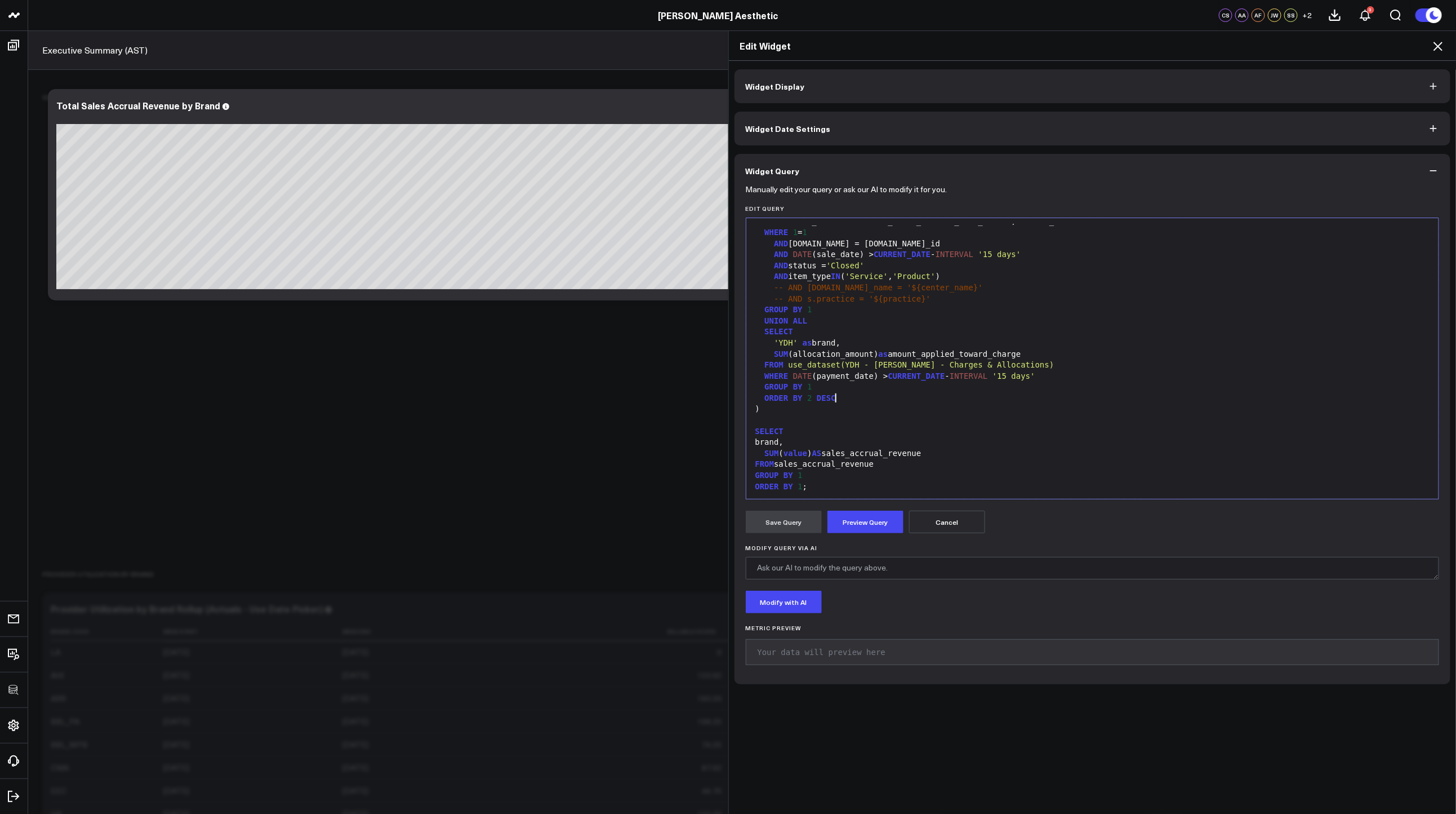
click at [829, 397] on span "DESC" at bounding box center [827, 397] width 19 height 9
click at [829, 397] on span "DESC" at bounding box center [827, 397] width 19 height 9
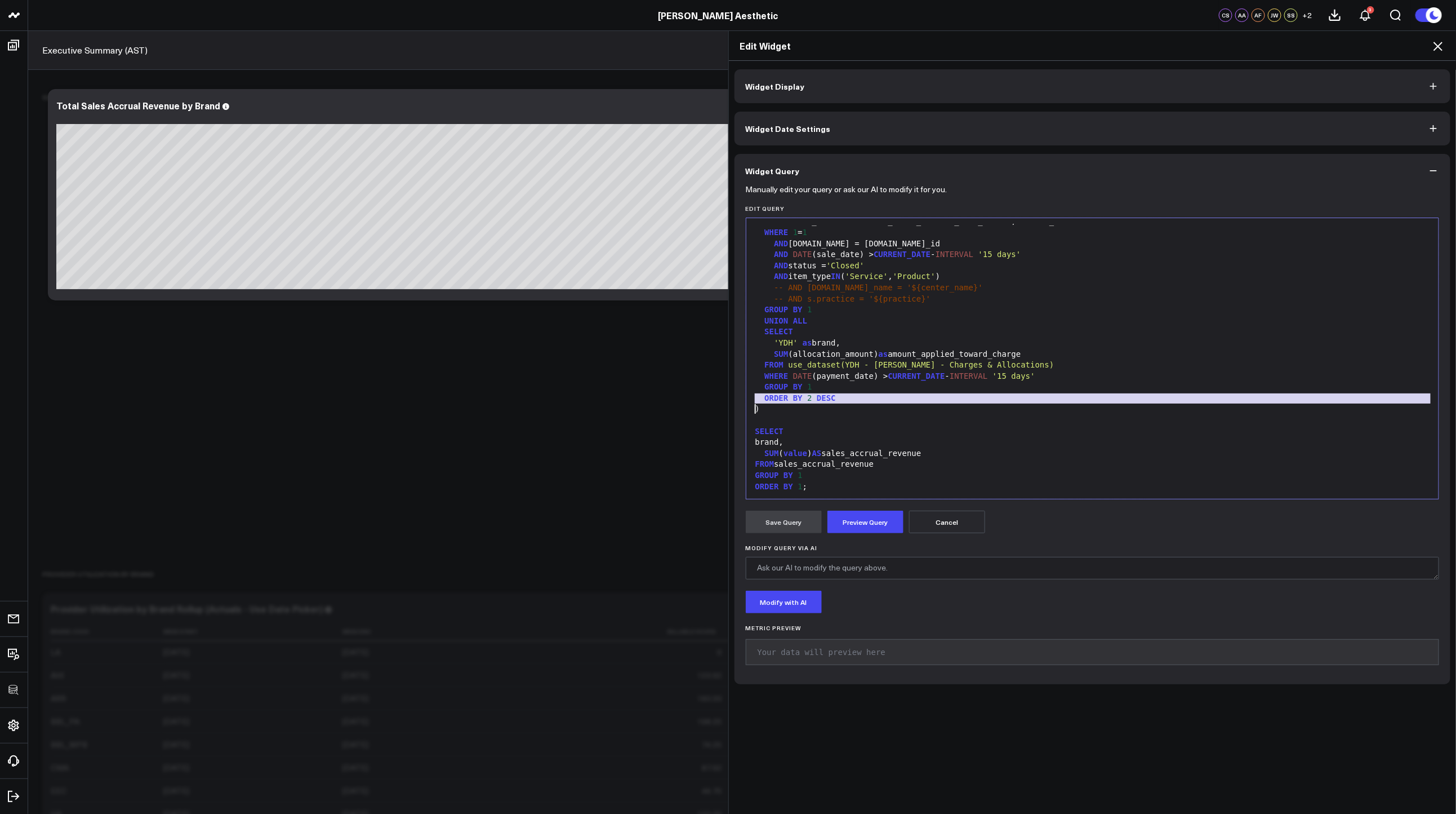
click at [829, 397] on span "DESC" at bounding box center [827, 397] width 19 height 9
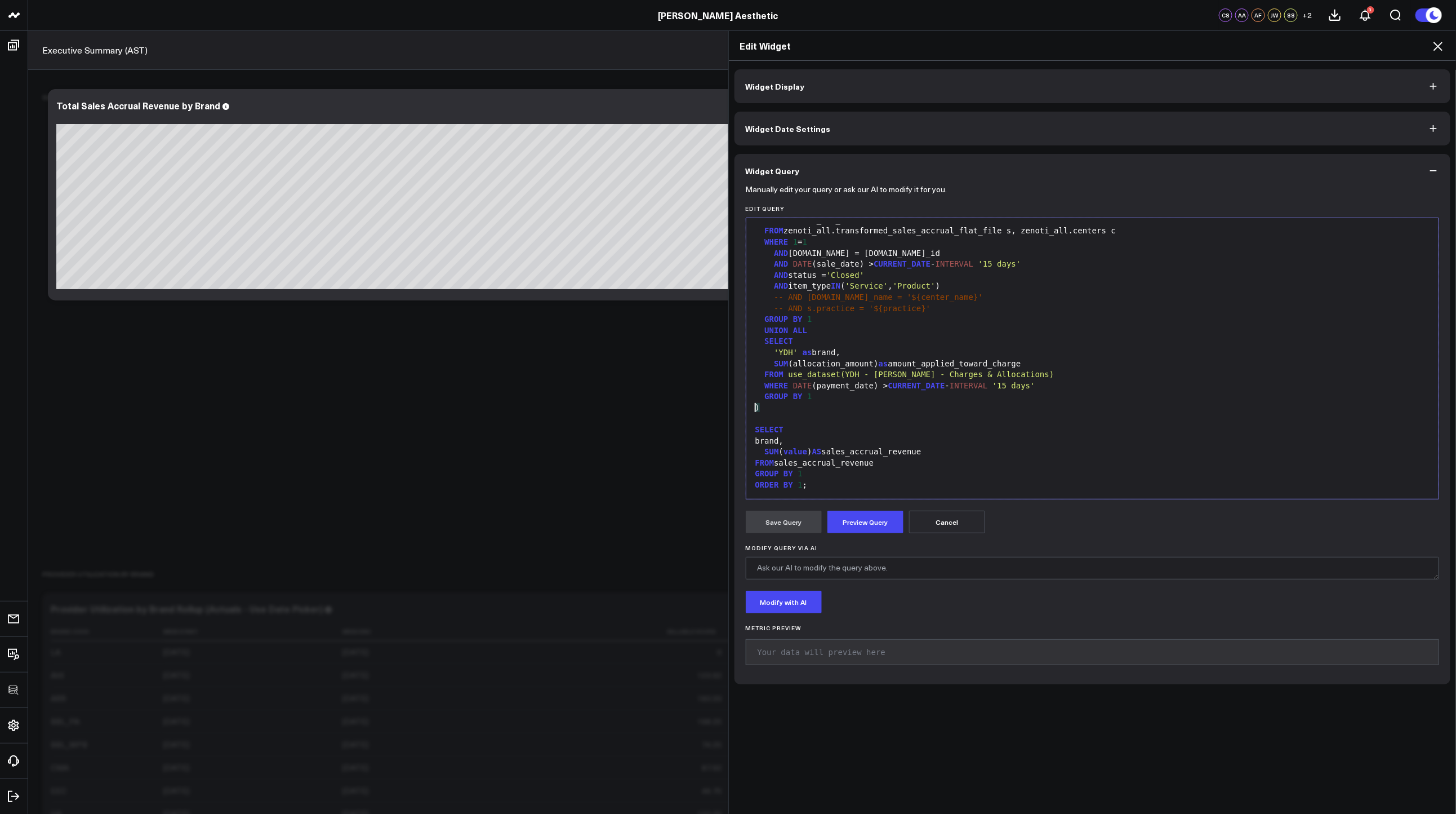
scroll to position [44, 0]
click at [842, 522] on button "Preview Query" at bounding box center [865, 521] width 76 height 23
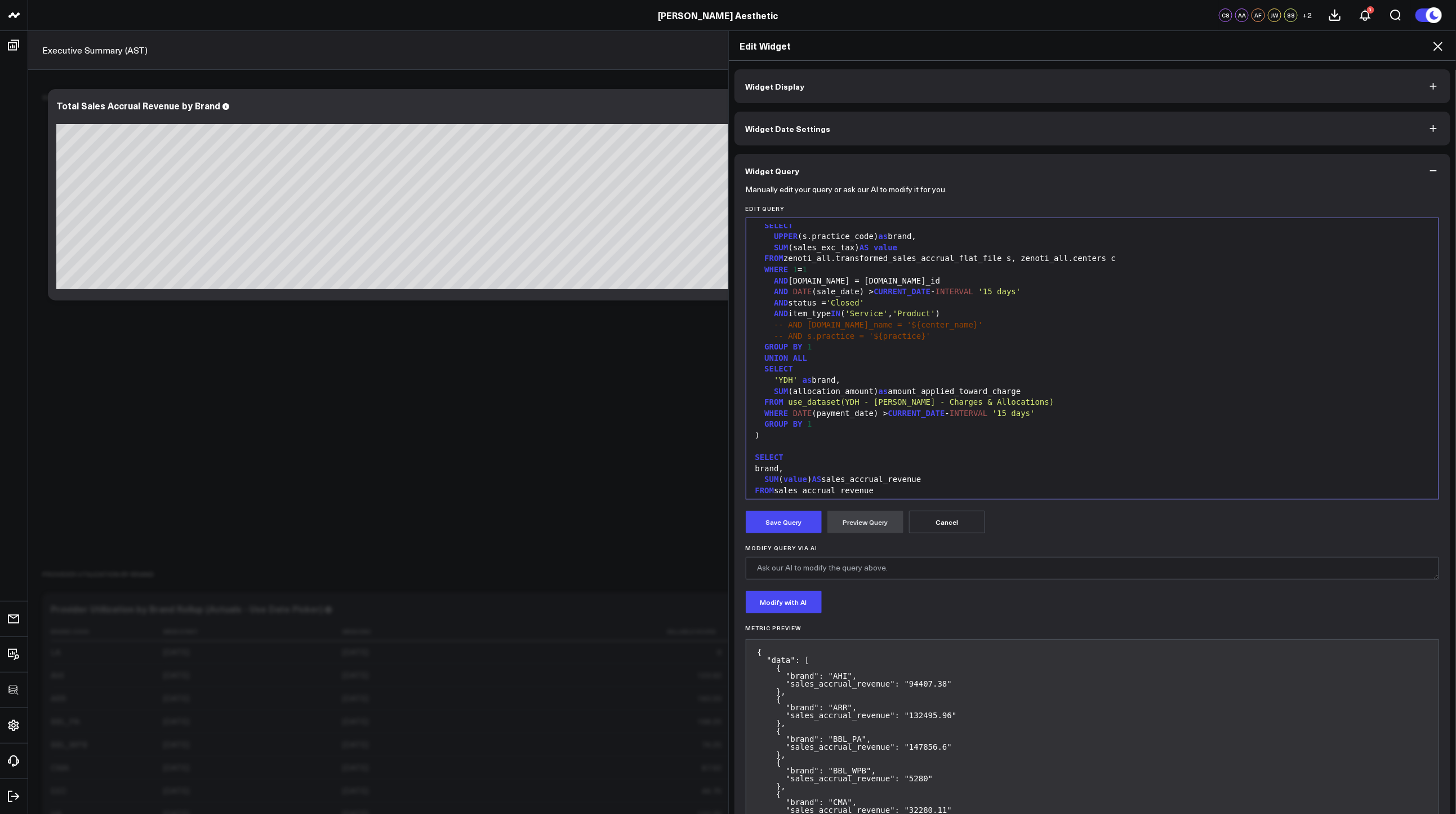
scroll to position [0, 0]
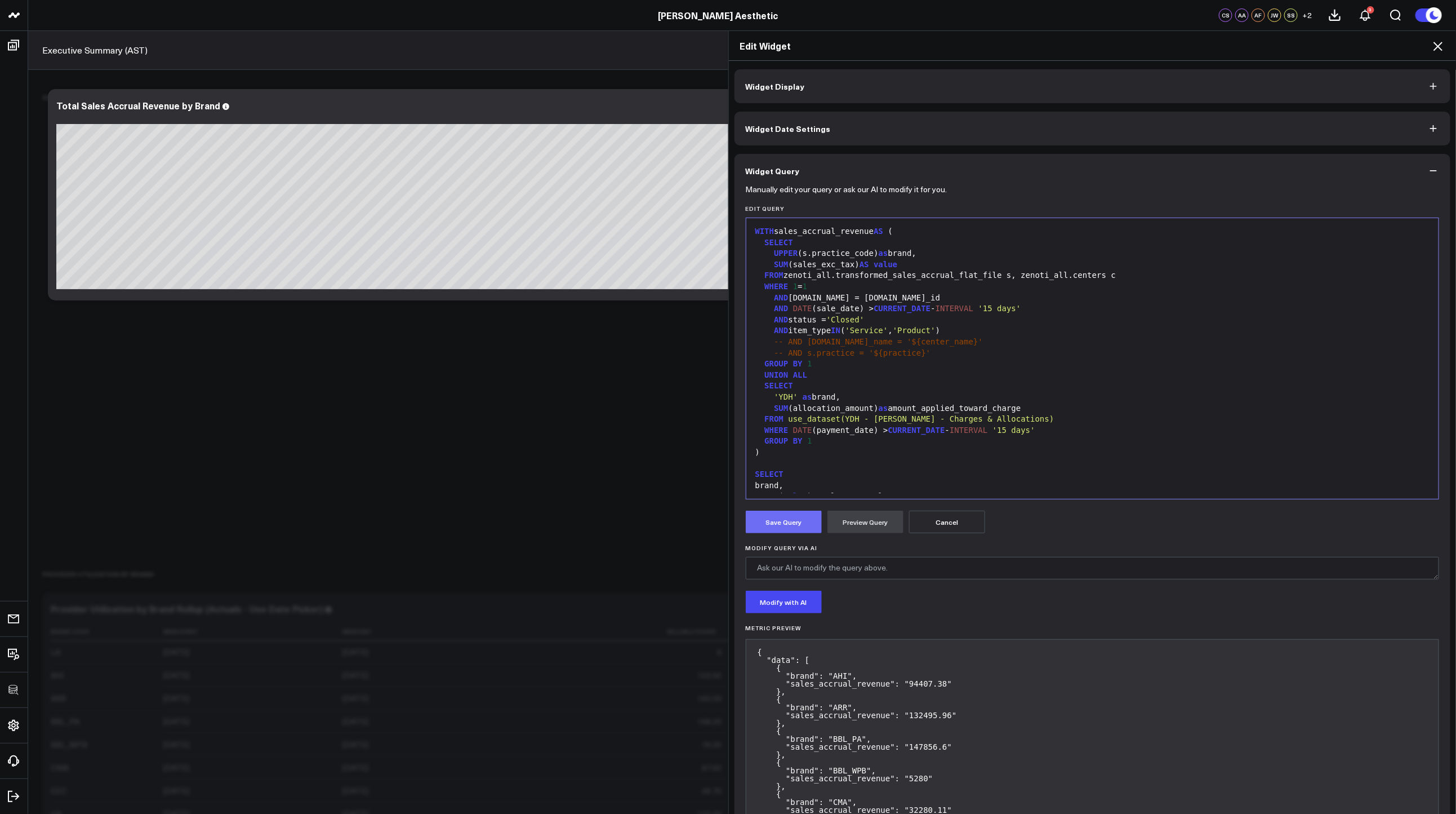
click at [786, 525] on button "Save Query" at bounding box center [783, 521] width 76 height 23
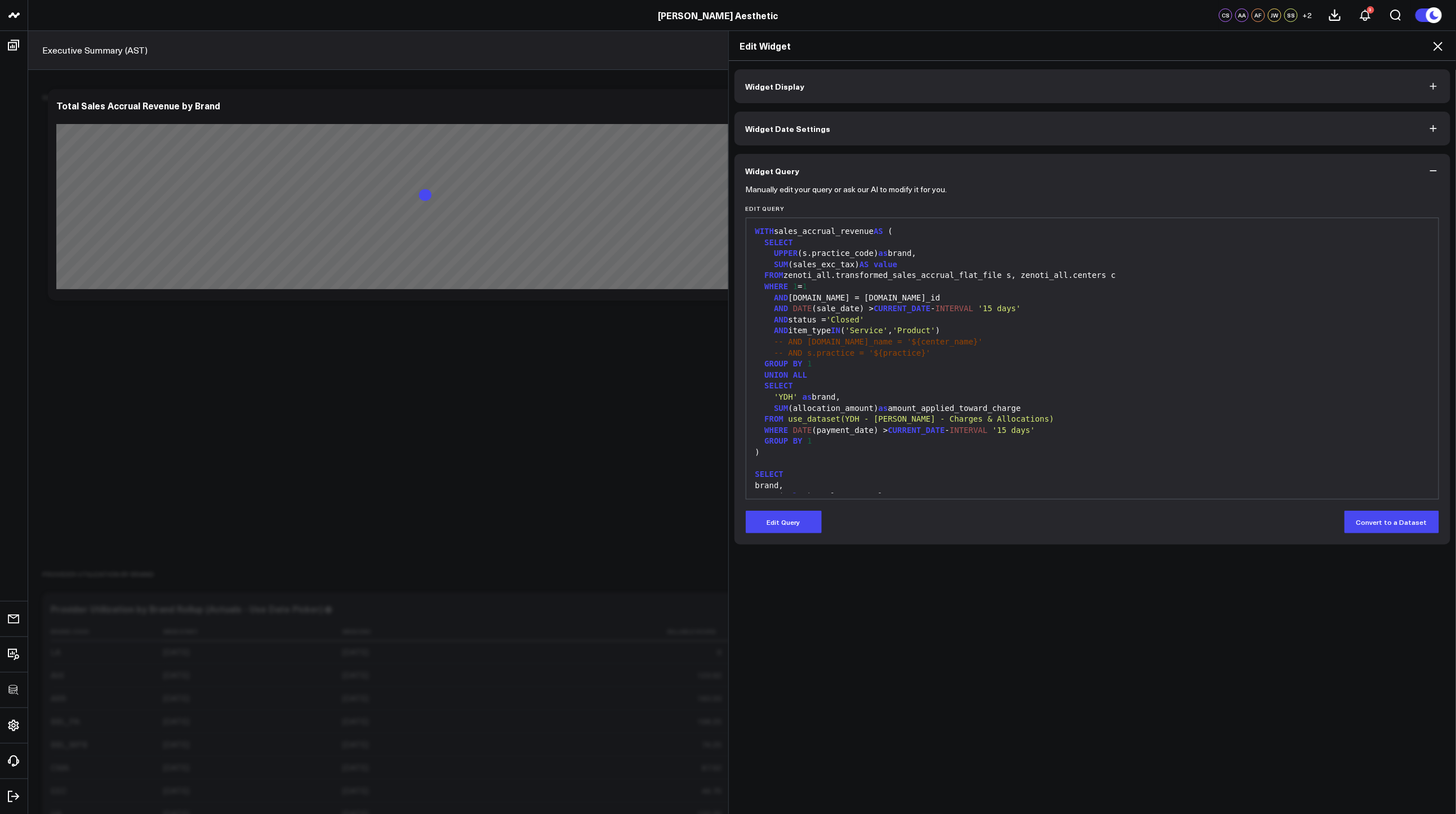
click at [1437, 43] on icon at bounding box center [1438, 47] width 14 height 14
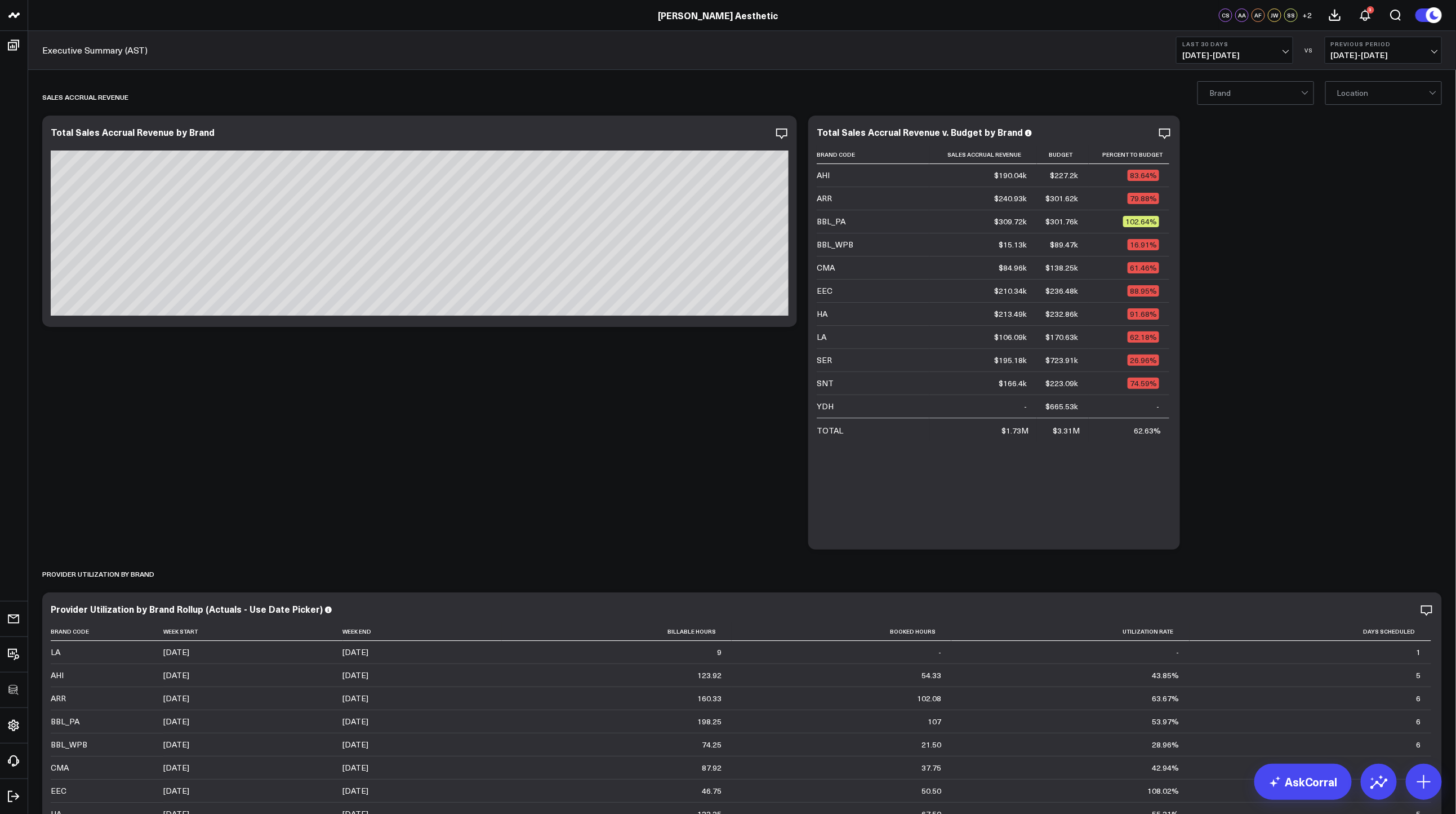
click at [1162, 138] on icon at bounding box center [1165, 134] width 14 height 14
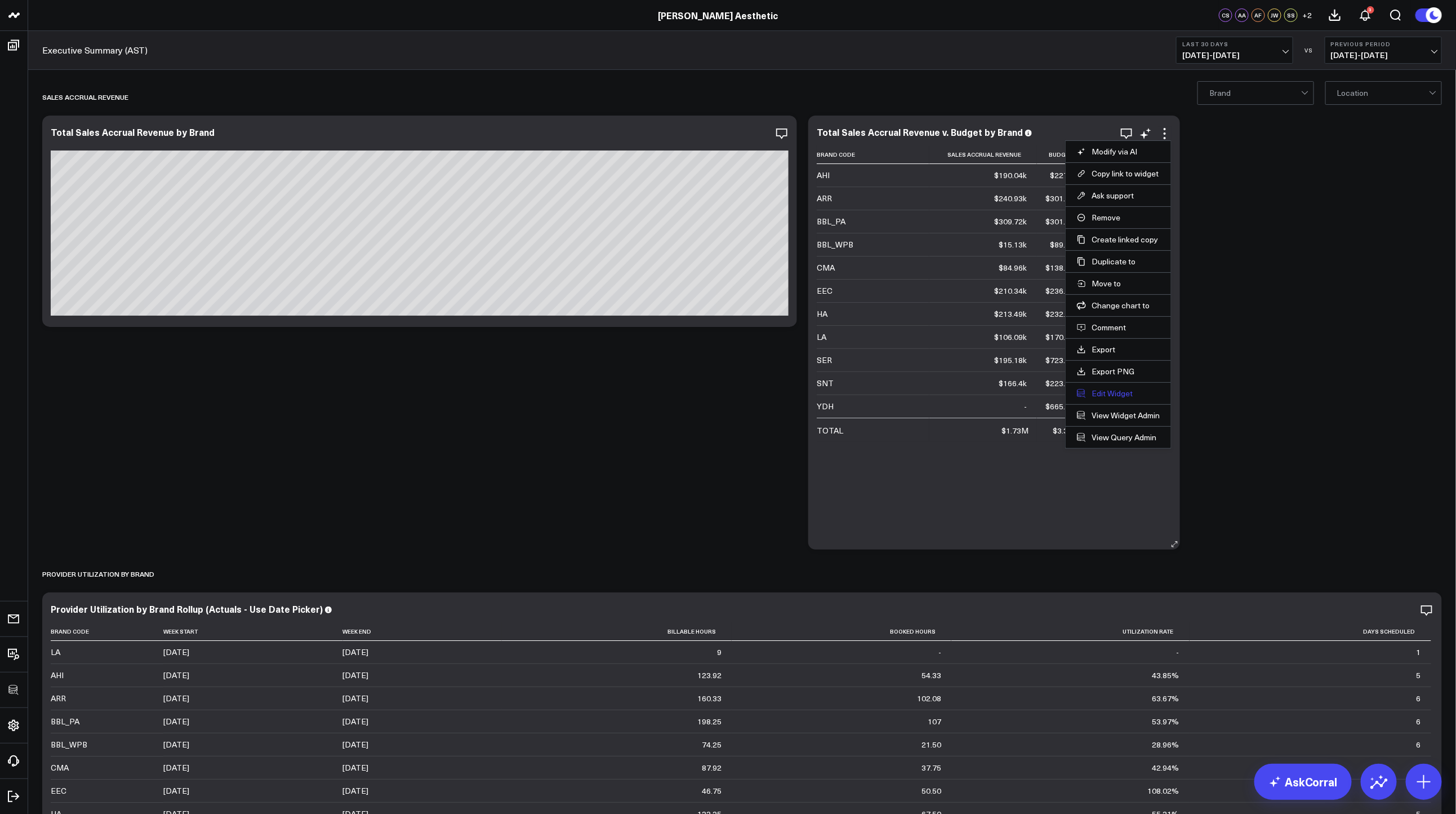
click at [1115, 392] on button "Edit Widget" at bounding box center [1118, 393] width 83 height 10
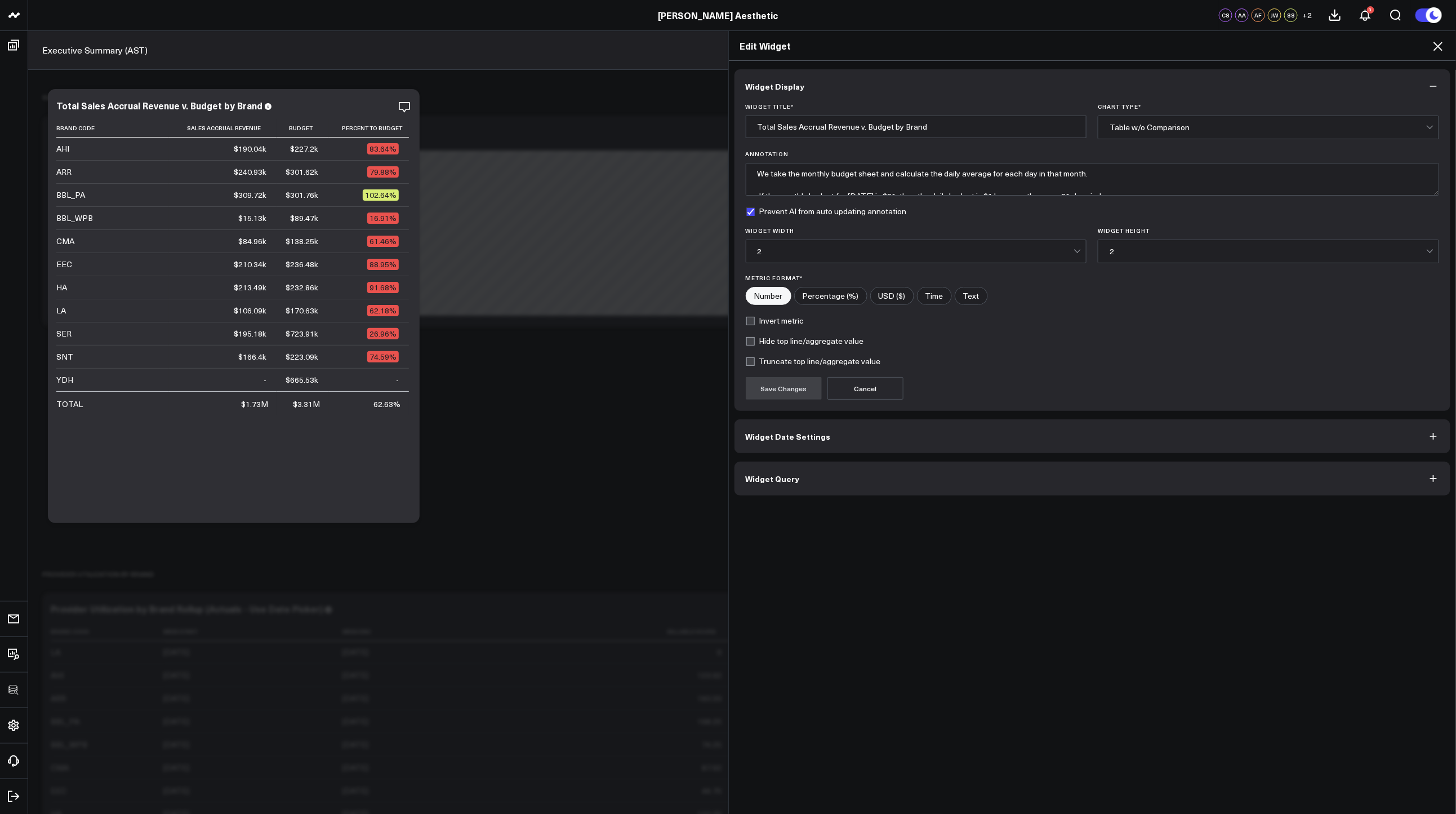
click at [957, 482] on button "Widget Query" at bounding box center [1092, 478] width 716 height 34
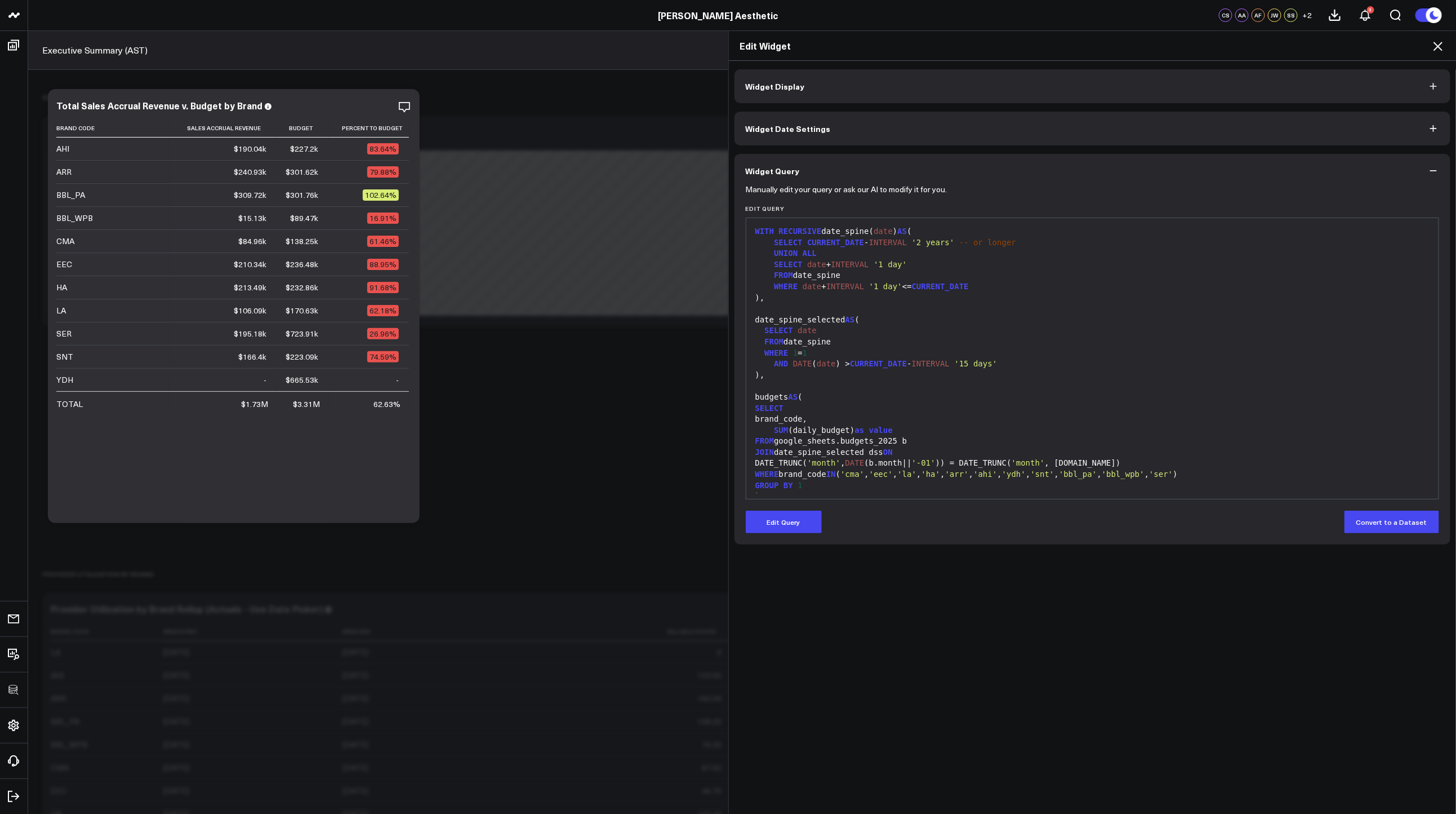
click at [812, 509] on form "Manually edit your query or ask our AI to modify it for you. Edit Query 99 1 2 …" at bounding box center [1092, 360] width 694 height 345
click at [804, 515] on button "Edit Query" at bounding box center [783, 521] width 76 height 23
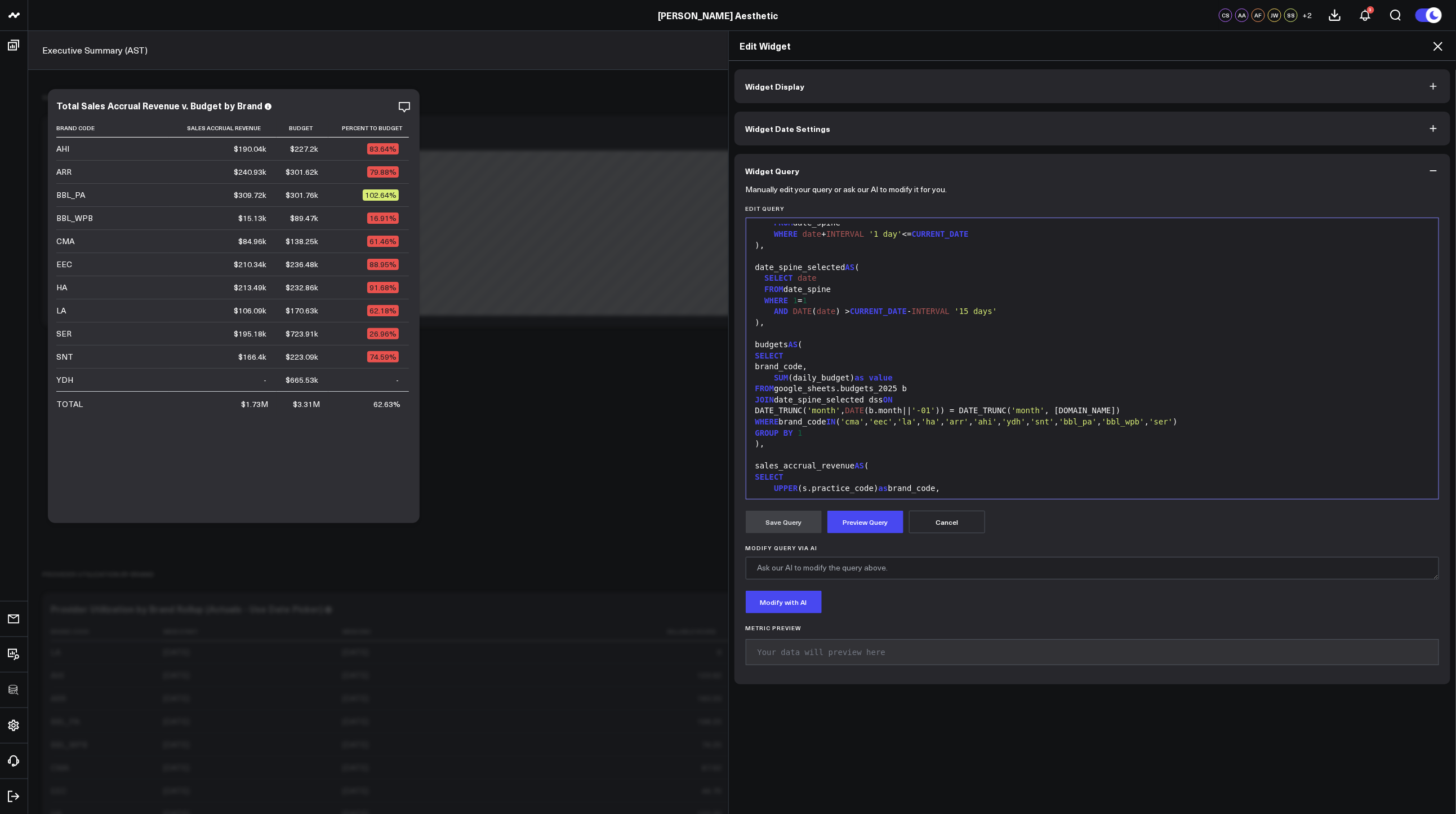
scroll to position [210, 0]
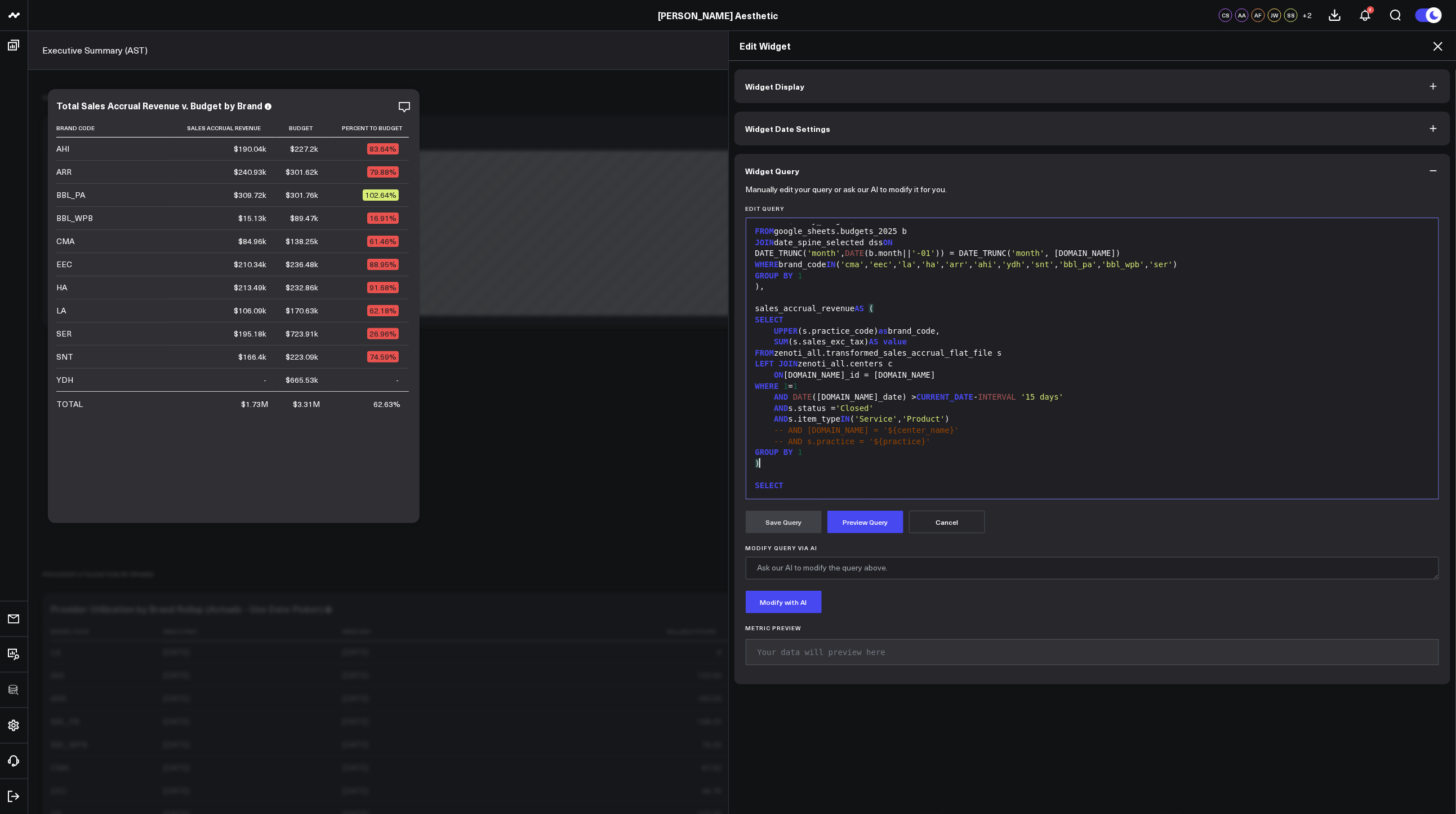
click at [886, 459] on div ")" at bounding box center [1092, 464] width 681 height 11
click at [885, 454] on div "GROUP BY 1" at bounding box center [1092, 452] width 681 height 11
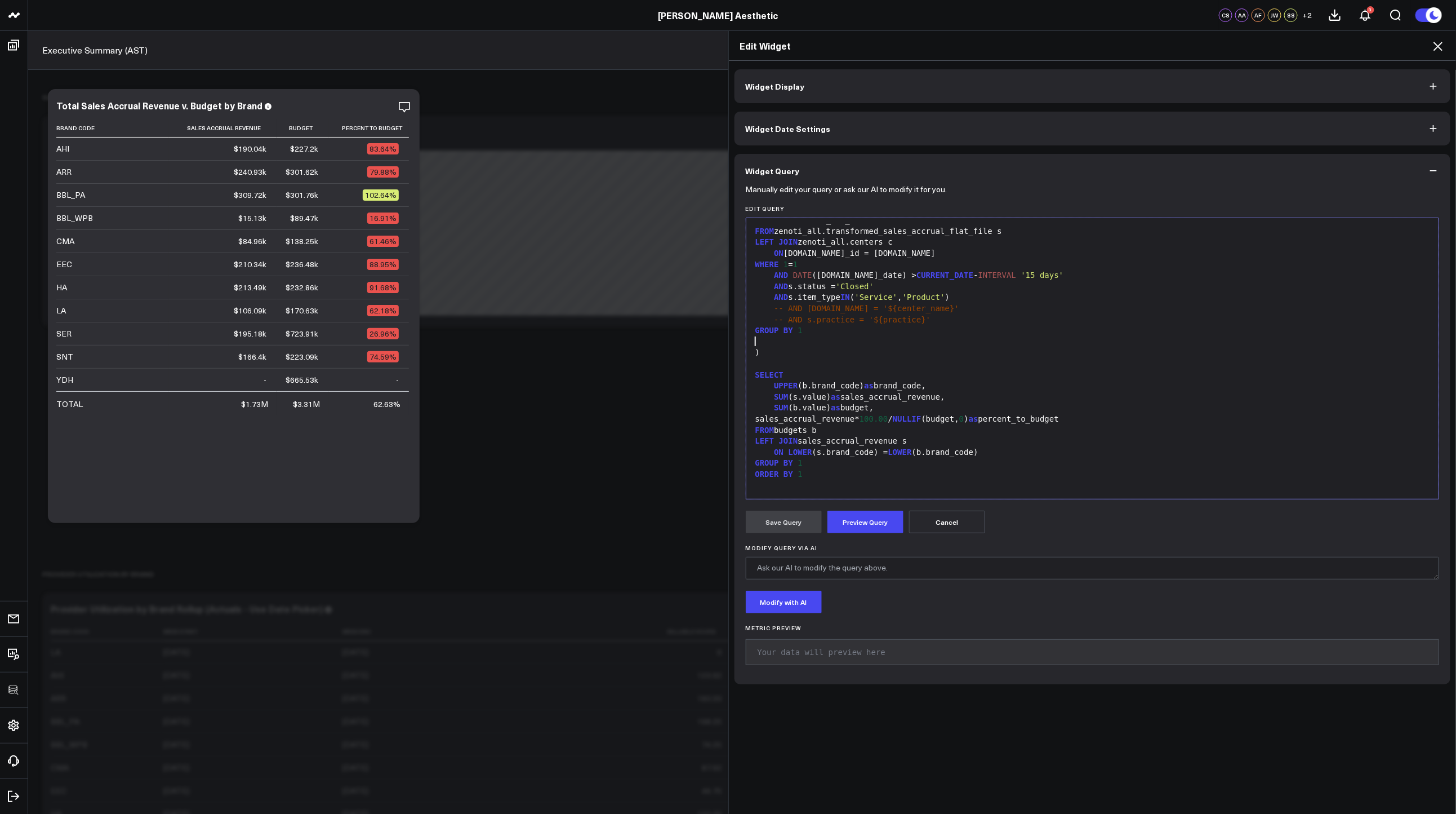
scroll to position [331, 0]
click at [1427, 48] on h2 "Edit Widget" at bounding box center [1093, 46] width 705 height 12
click at [1431, 46] on h2 "Edit Widget" at bounding box center [1093, 46] width 705 height 12
click at [1434, 45] on icon at bounding box center [1438, 47] width 14 height 14
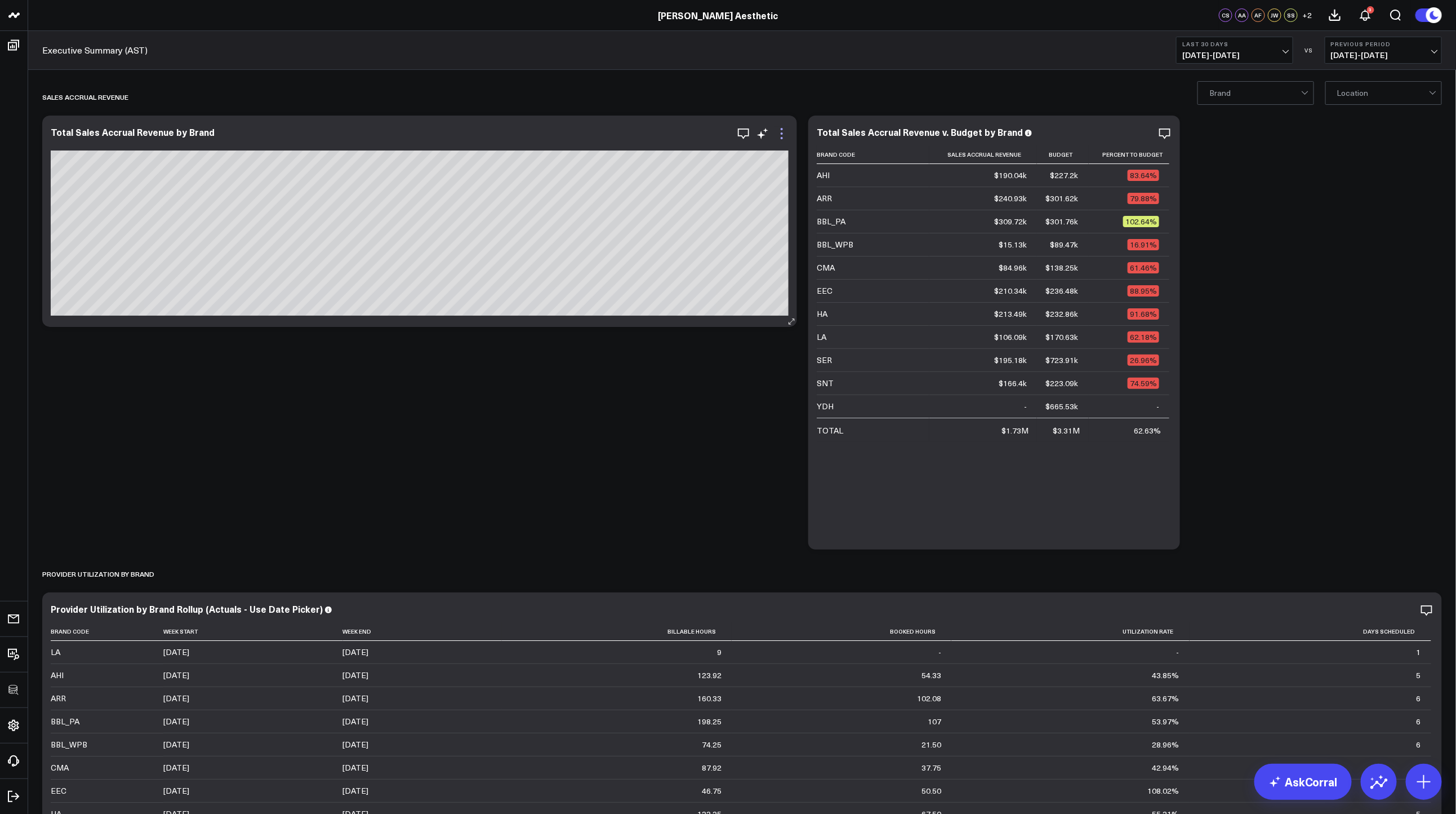
click at [788, 137] on icon at bounding box center [782, 134] width 14 height 14
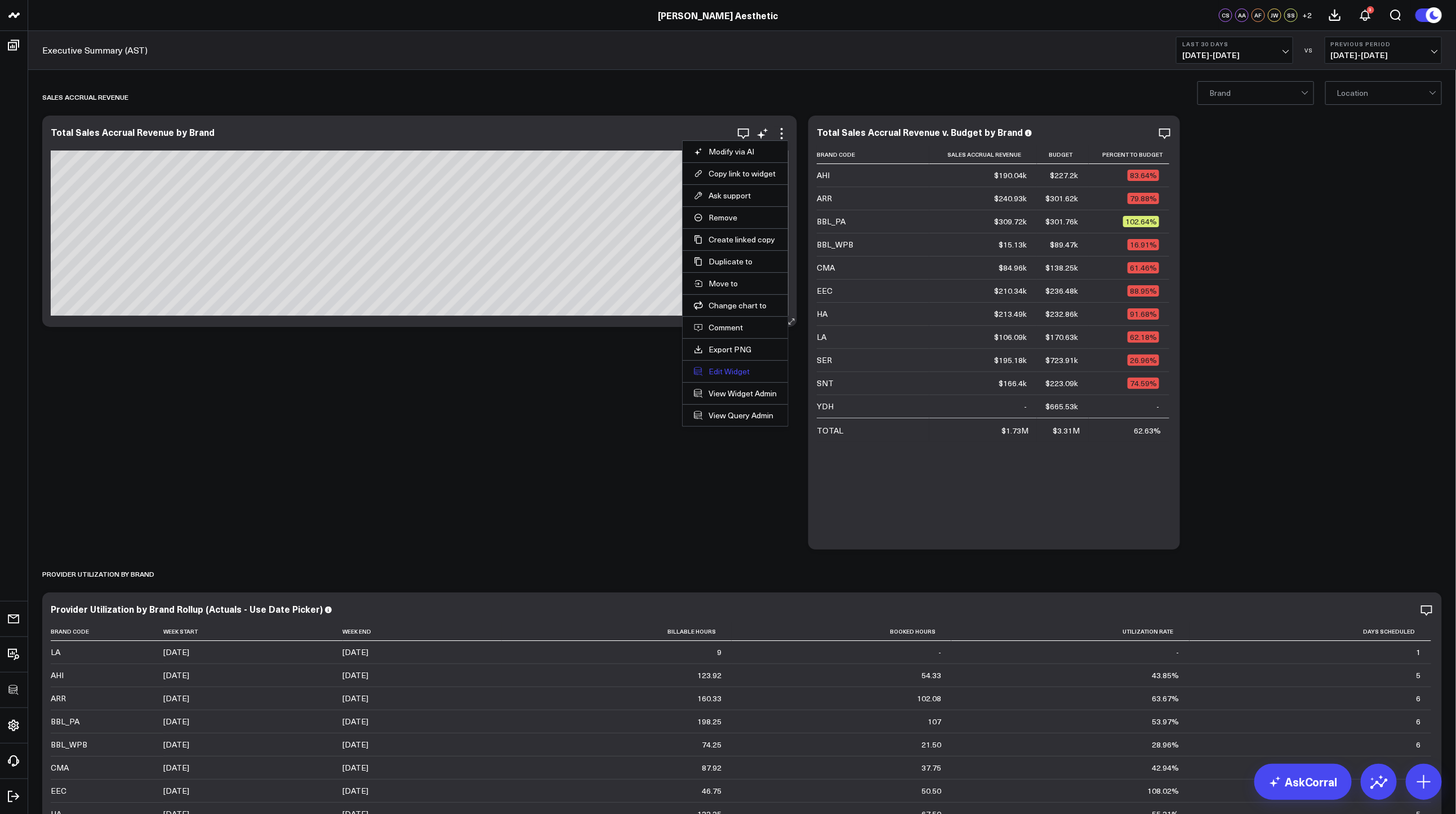
click at [740, 371] on button "Edit Widget" at bounding box center [735, 371] width 83 height 10
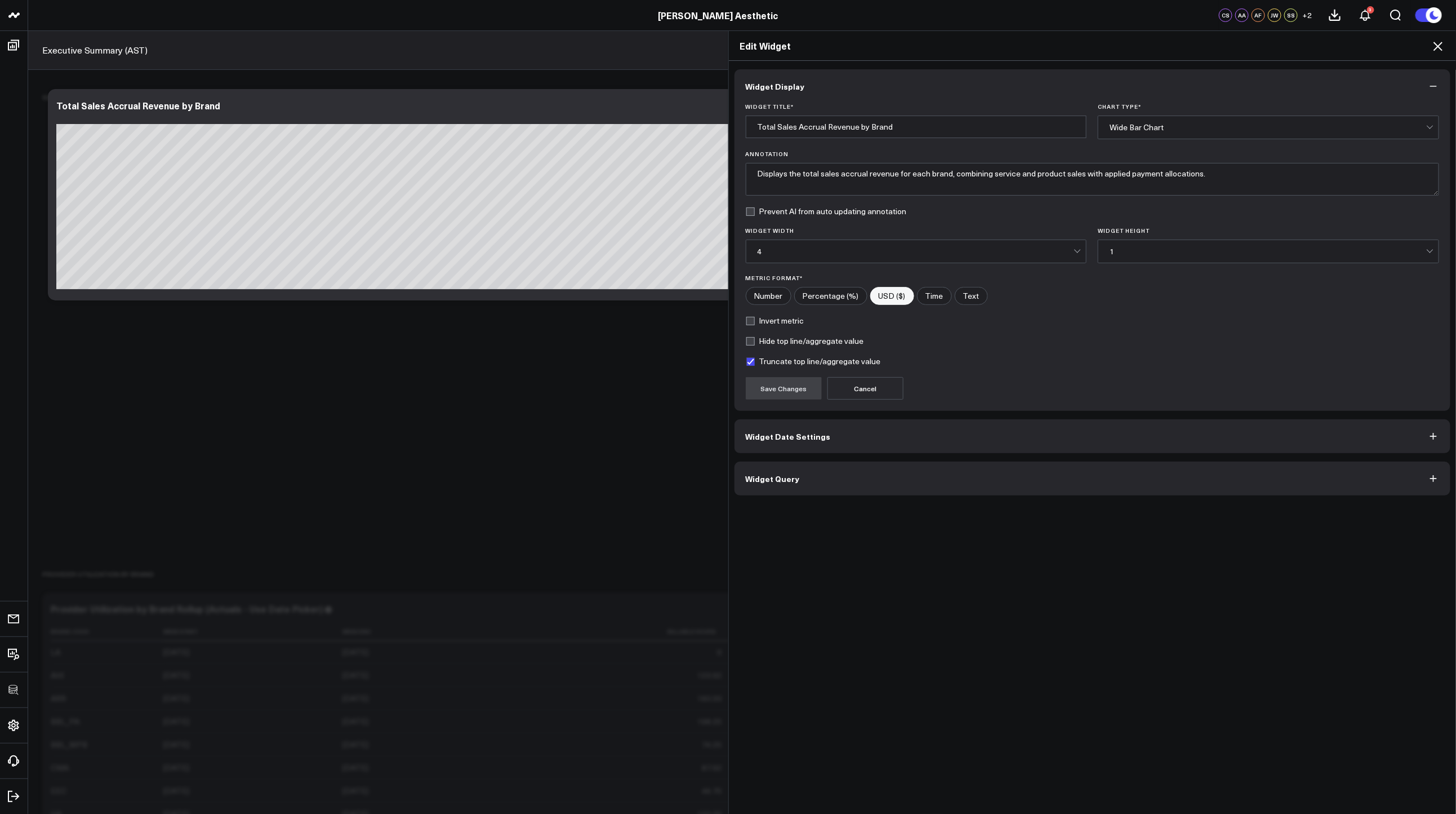
click at [934, 481] on button "Widget Query" at bounding box center [1092, 478] width 716 height 34
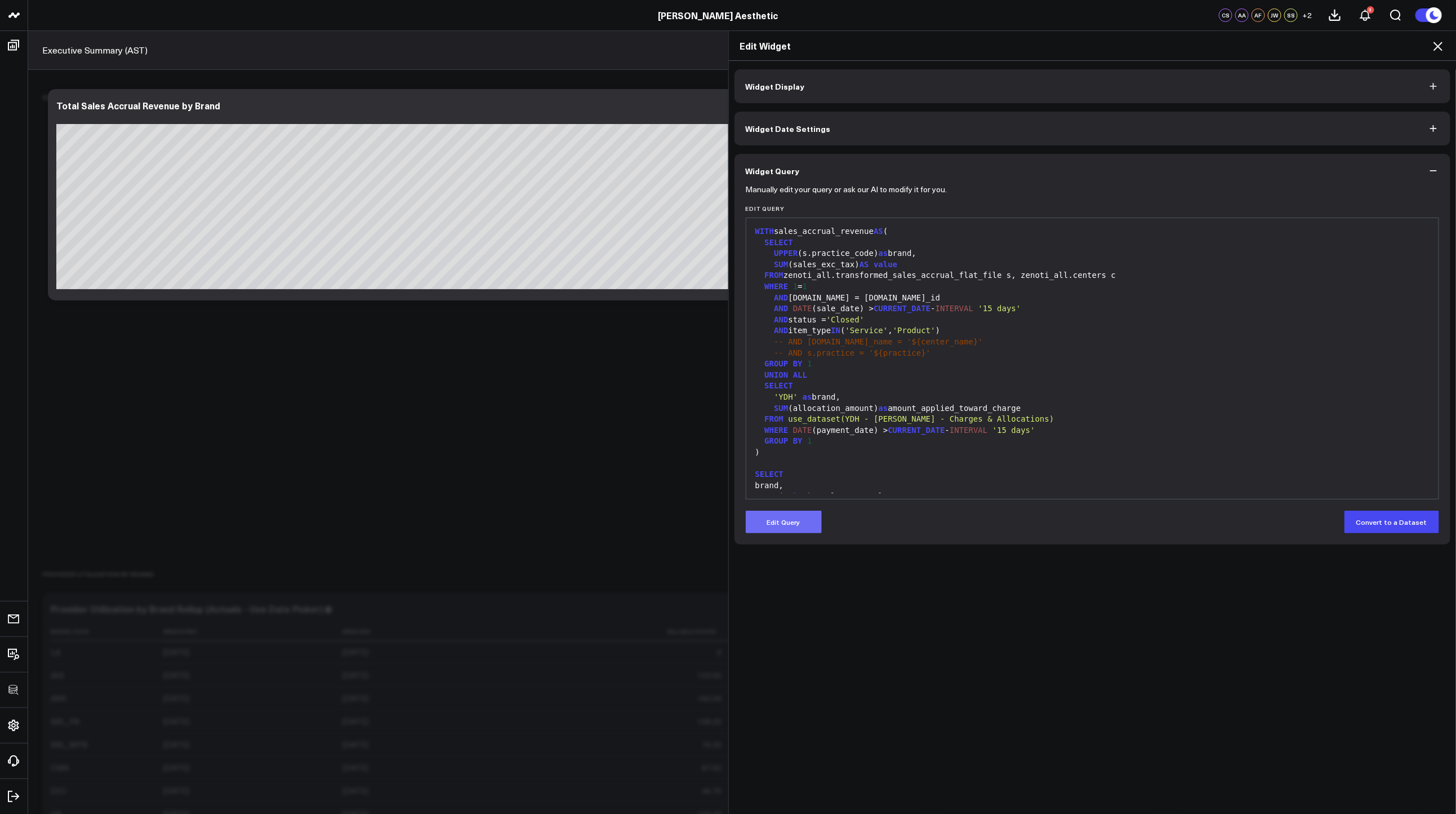
click at [798, 522] on button "Edit Query" at bounding box center [783, 521] width 76 height 23
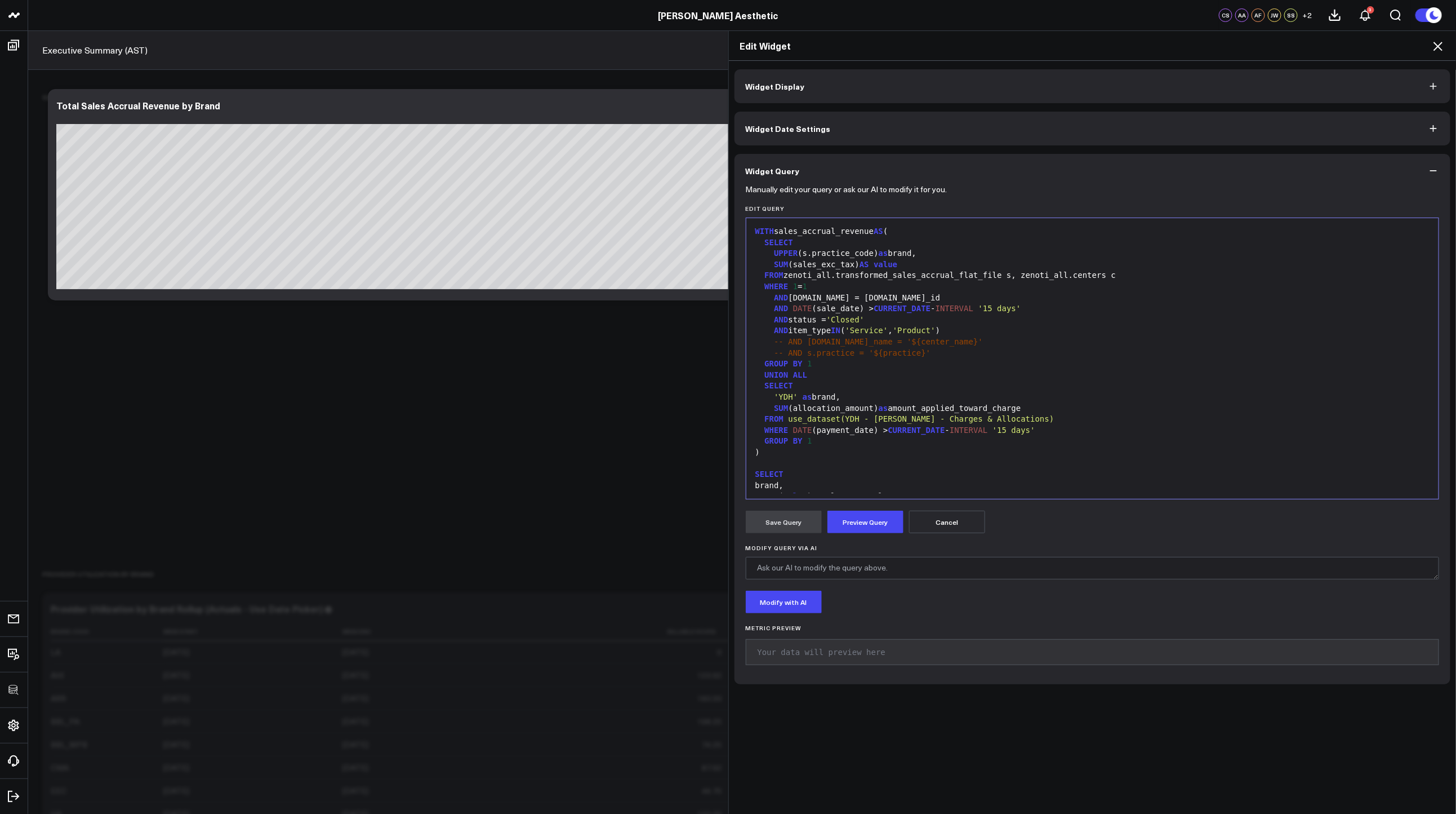
click at [824, 437] on div "GROUP BY 1" at bounding box center [1092, 441] width 681 height 11
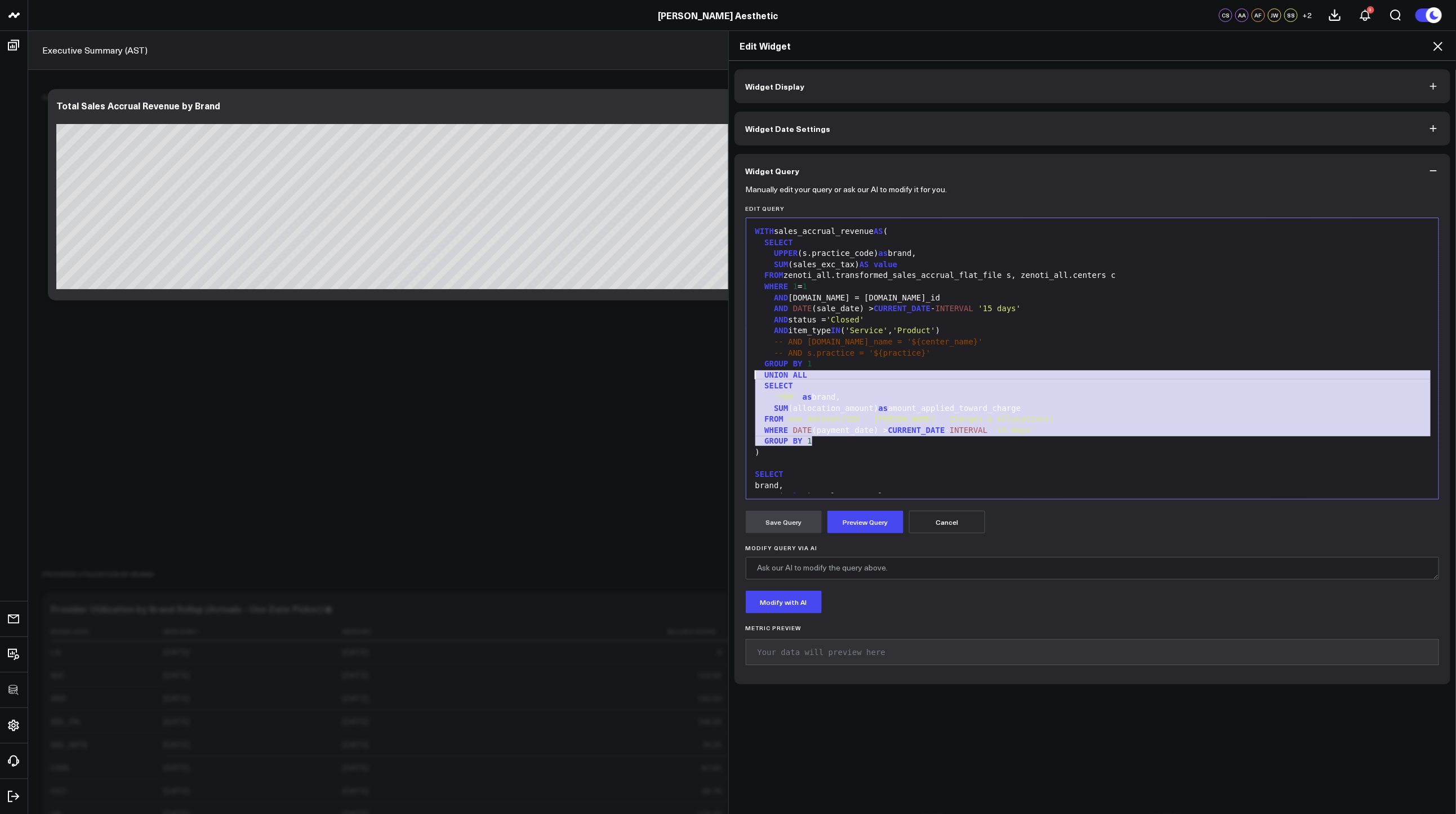
drag, startPoint x: 821, startPoint y: 441, endPoint x: 733, endPoint y: 376, distance: 109.4
click at [734, 376] on div "Manually edit your query or ask our AI to modify it for you. Edit Query 99 1 2 …" at bounding box center [1092, 436] width 716 height 497
copy div "UNION ALL SELECT 'YDH' as brand, SUM (allocation_amount) as amount_applied_towa…"
click at [1434, 44] on icon at bounding box center [1438, 47] width 14 height 14
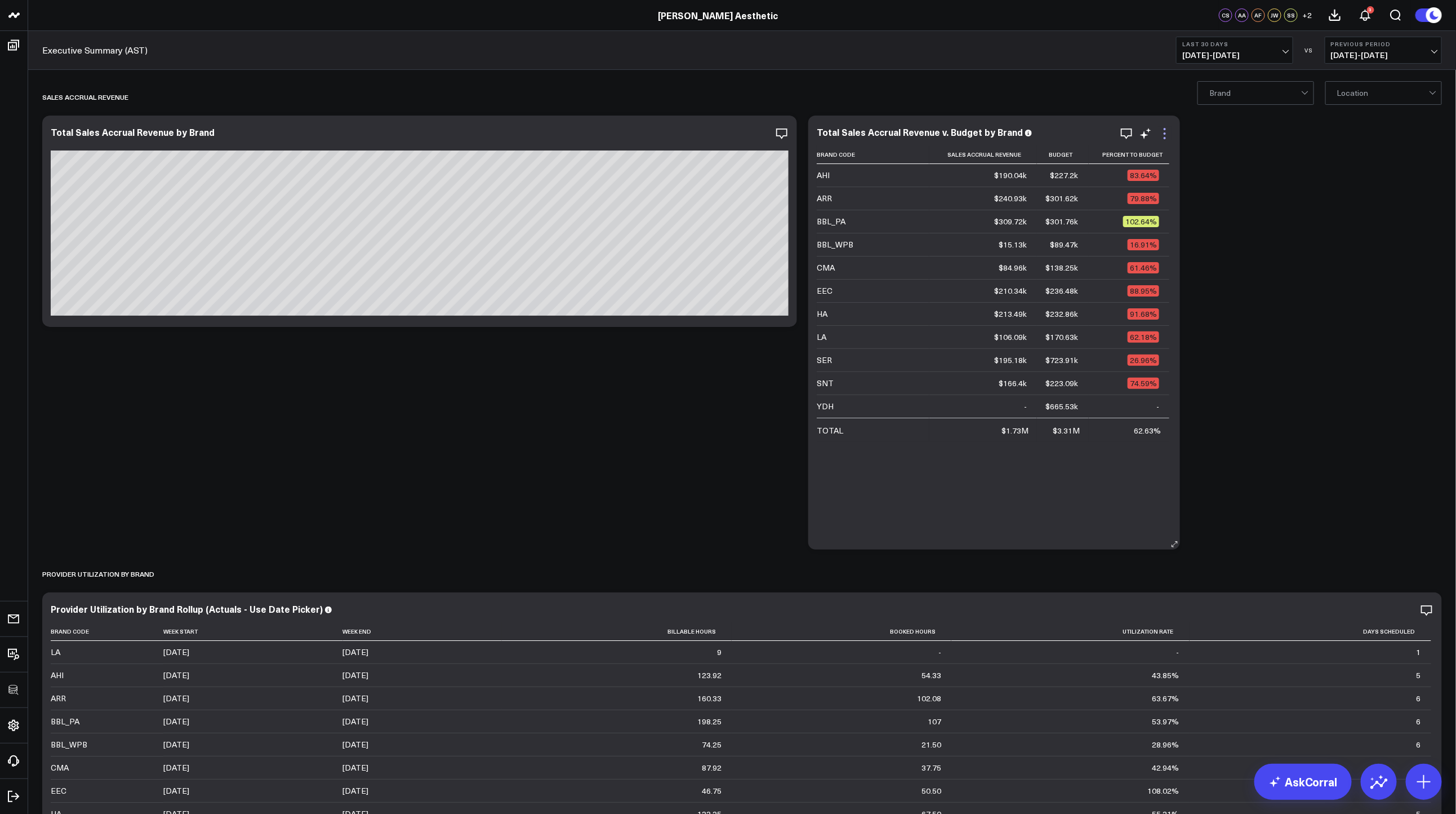
click at [1170, 132] on icon at bounding box center [1165, 134] width 14 height 14
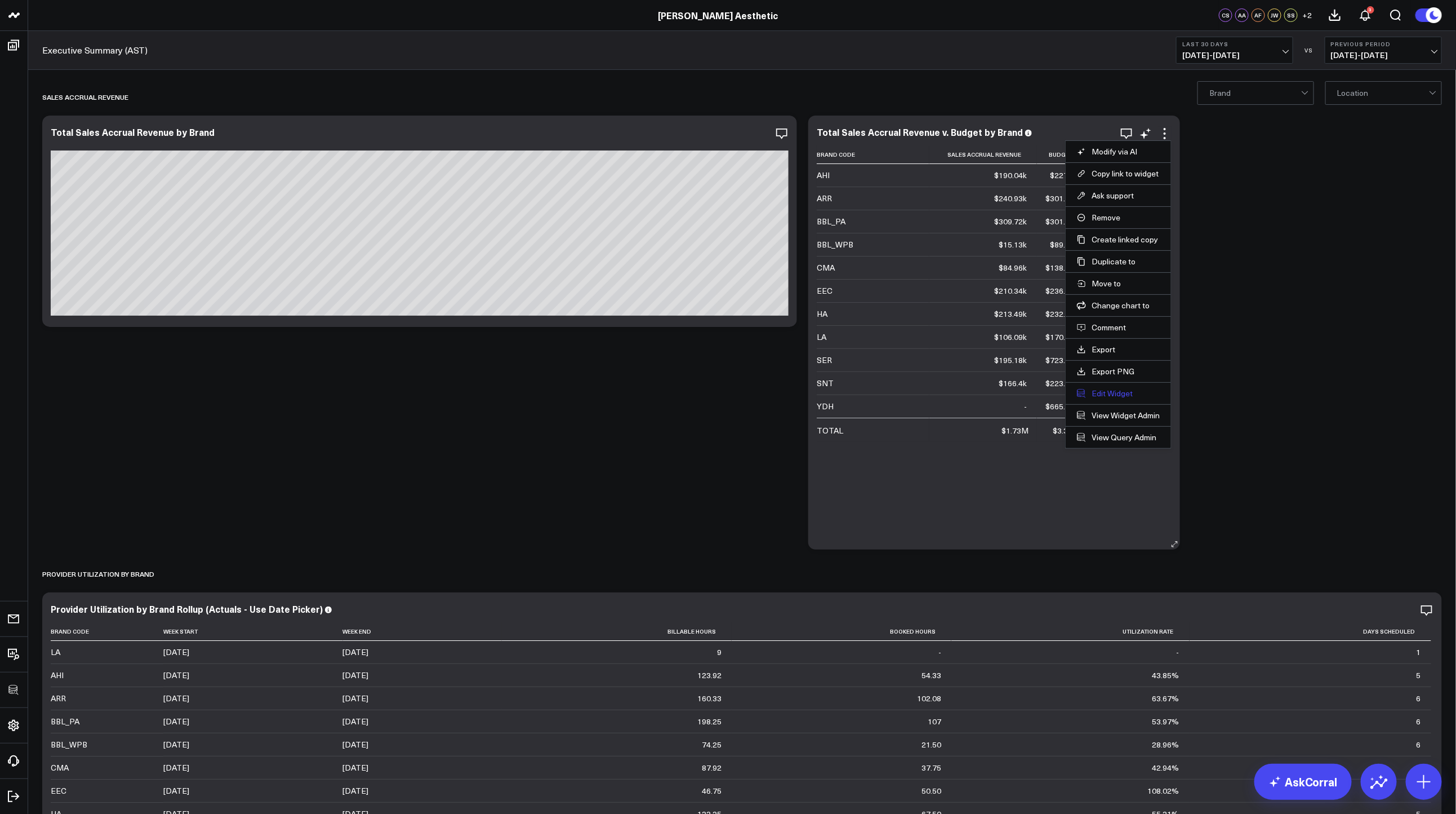
click at [1107, 391] on button "Edit Widget" at bounding box center [1118, 393] width 83 height 10
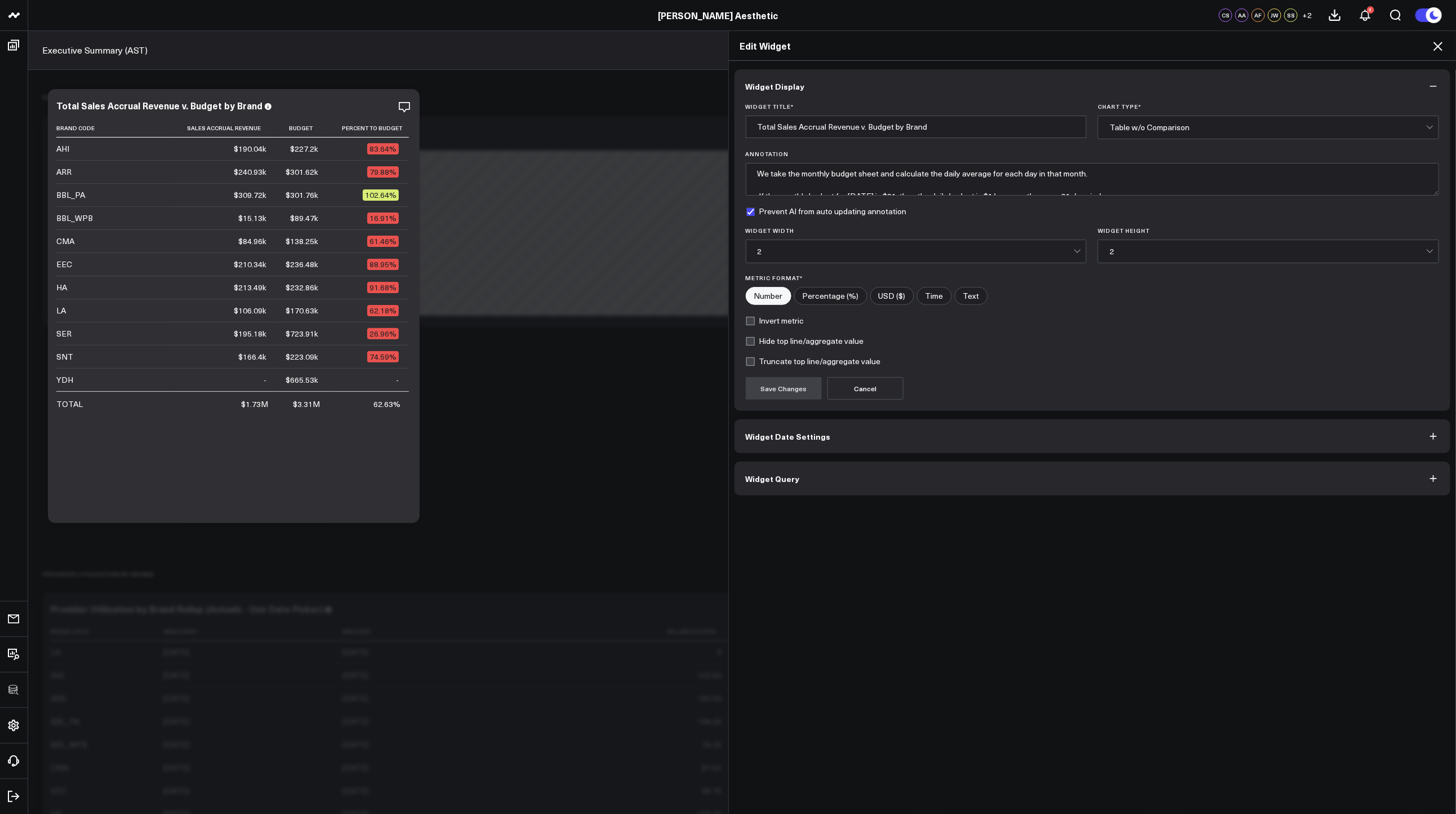
click at [846, 487] on button "Widget Query" at bounding box center [1092, 478] width 716 height 34
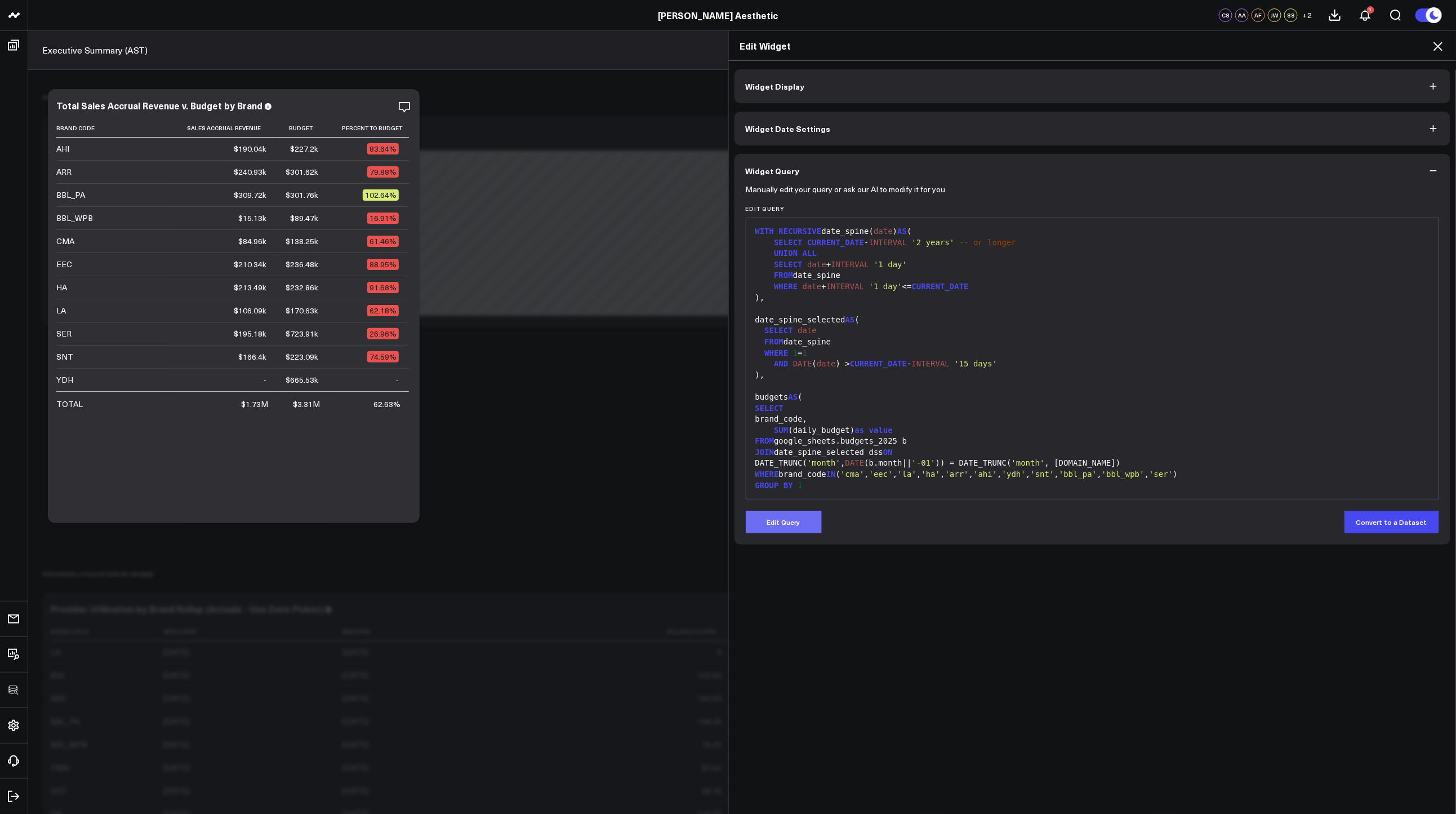
click at [800, 517] on button "Edit Query" at bounding box center [783, 521] width 76 height 23
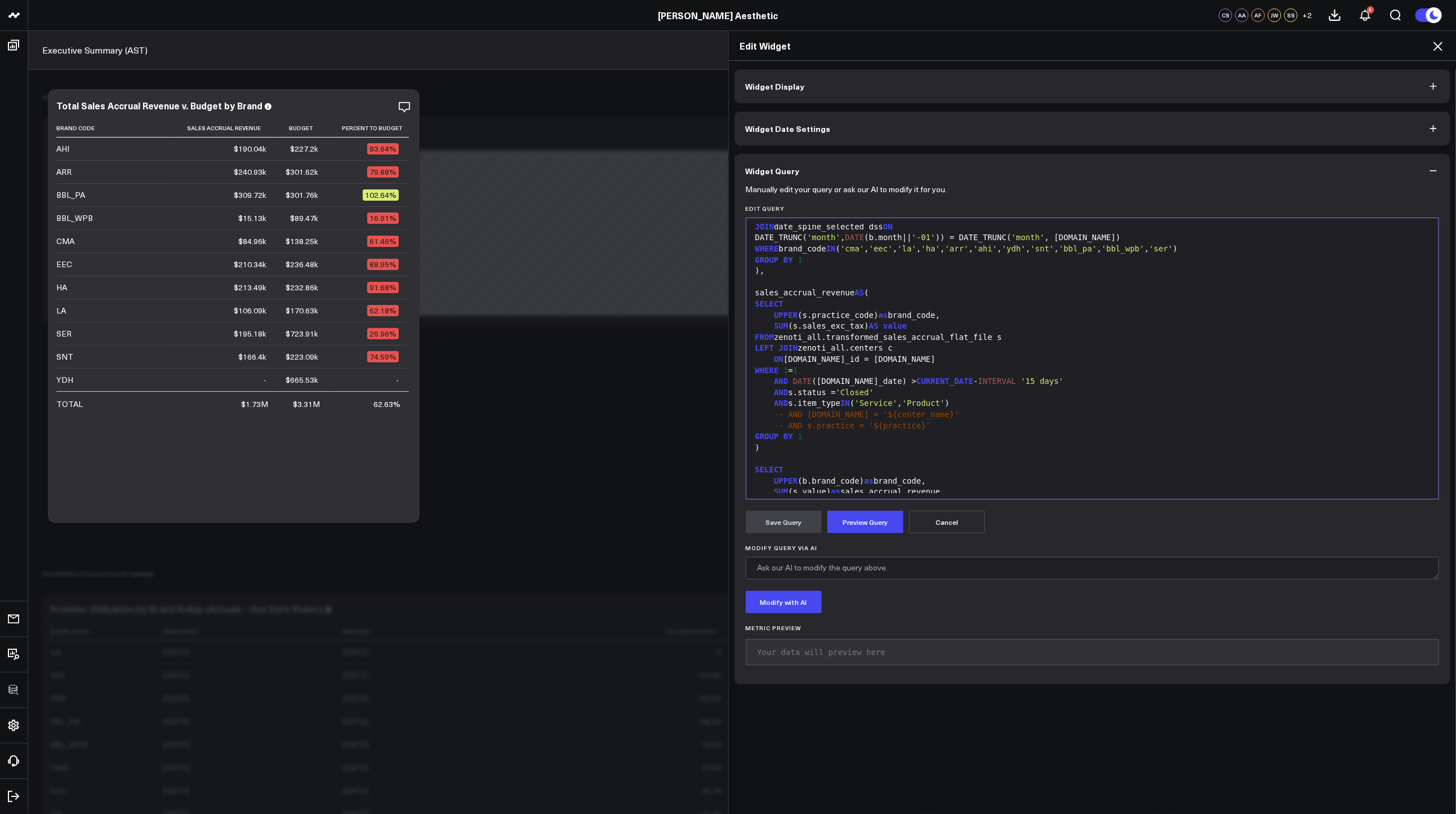
scroll to position [262, 0]
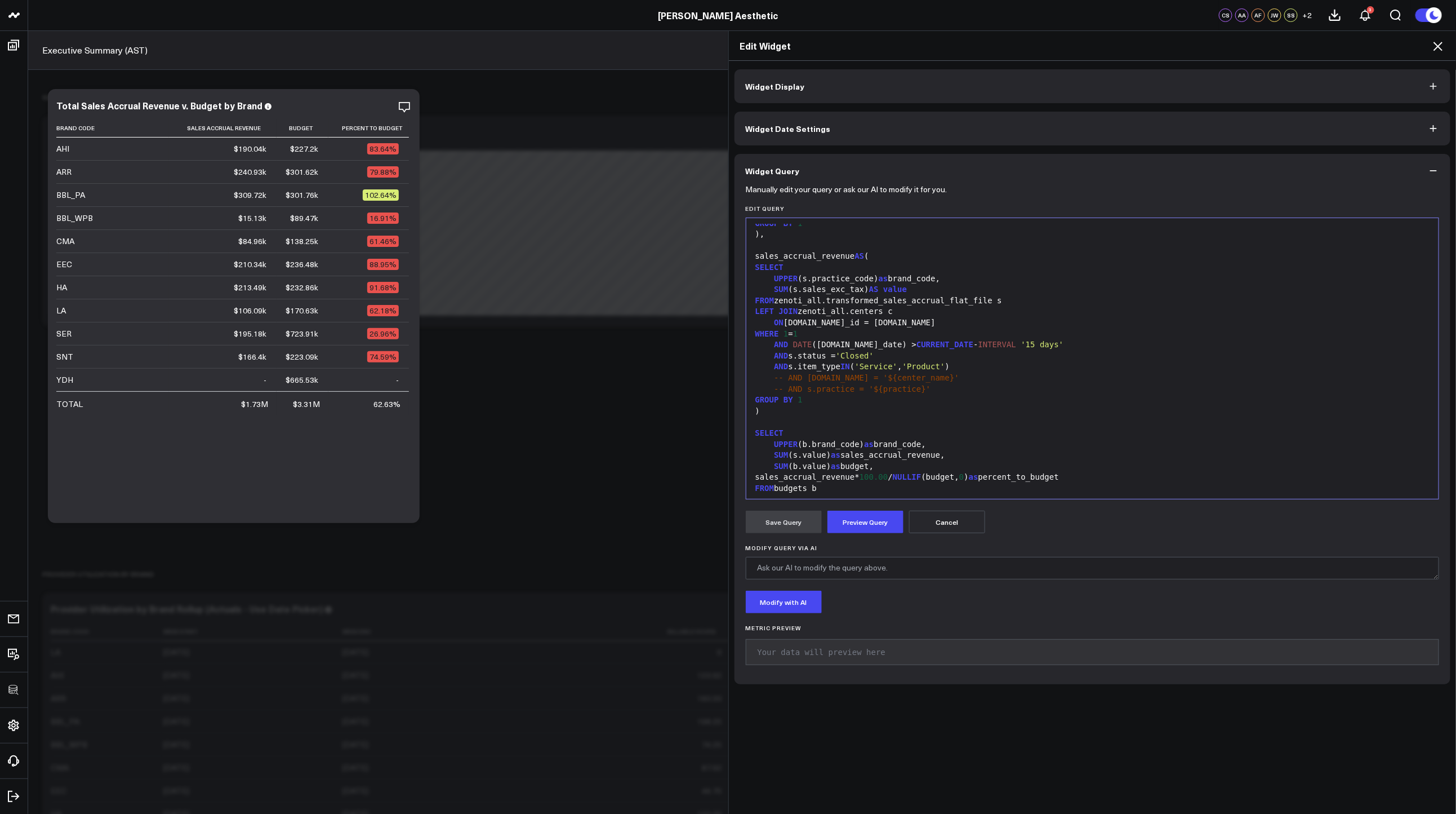
click at [868, 401] on div "GROUP BY 1" at bounding box center [1092, 400] width 681 height 11
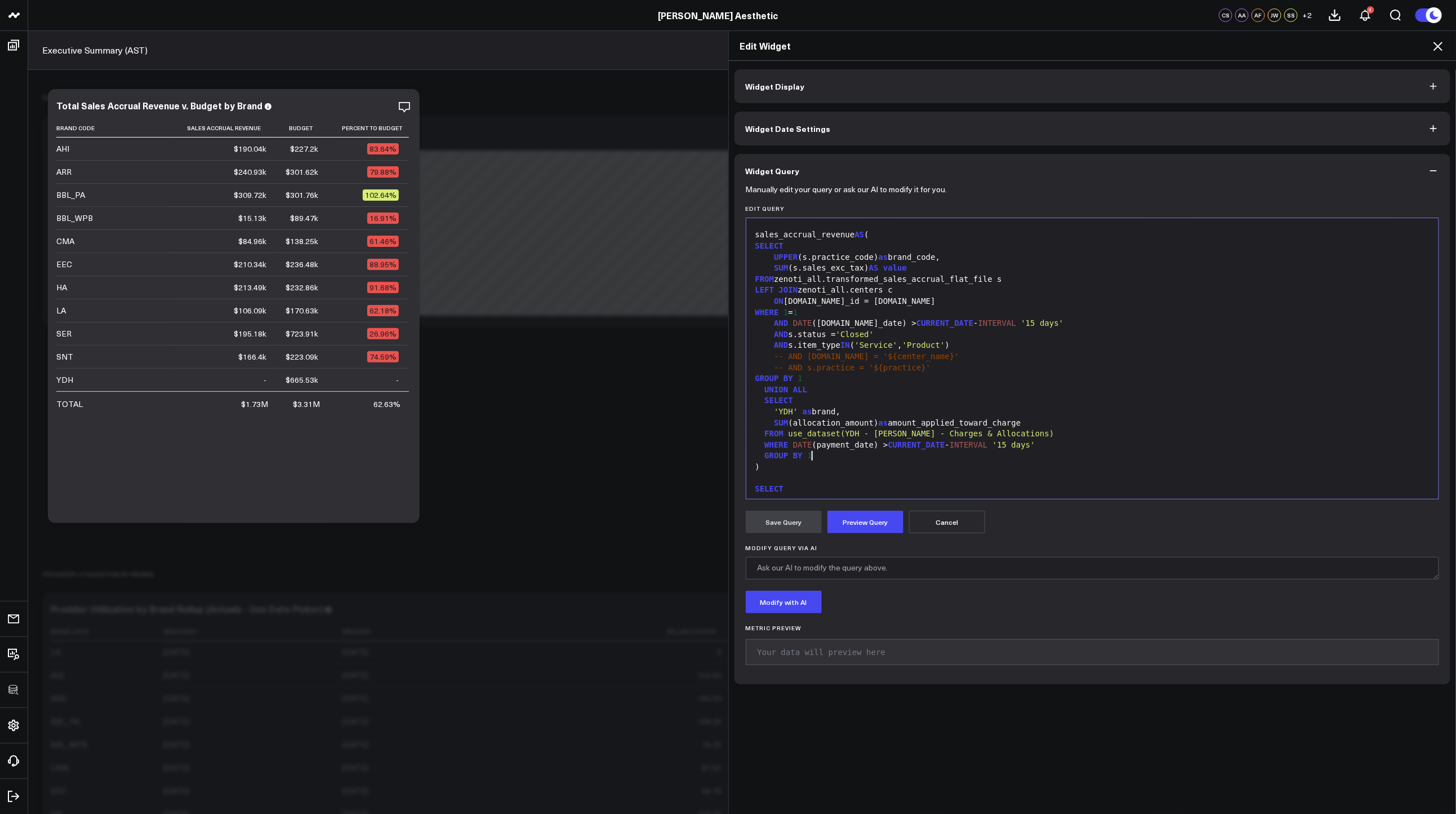
scroll to position [296, 0]
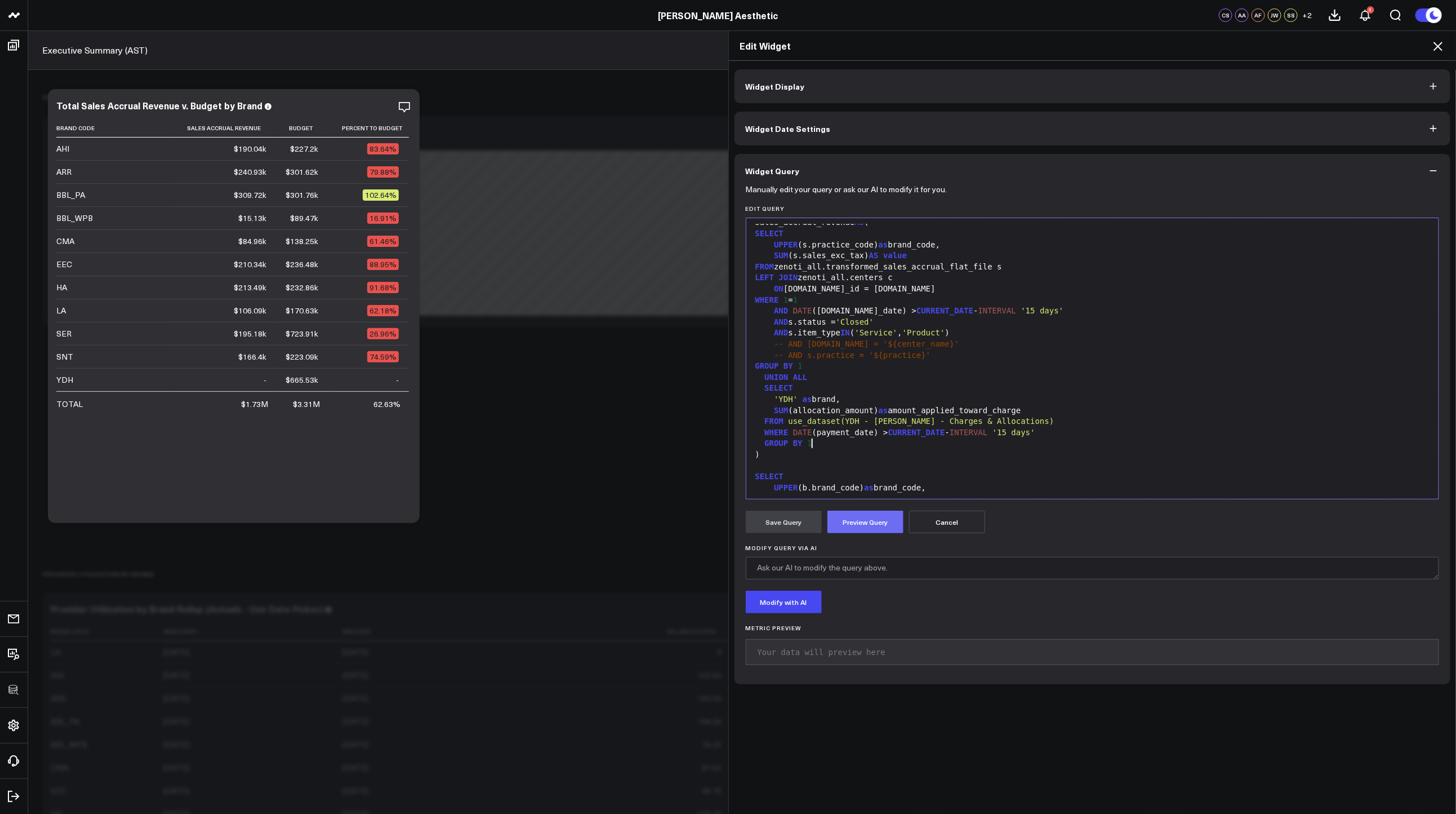
drag, startPoint x: 863, startPoint y: 526, endPoint x: 849, endPoint y: 528, distance: 14.1
click at [863, 526] on button "Preview Query" at bounding box center [865, 521] width 76 height 23
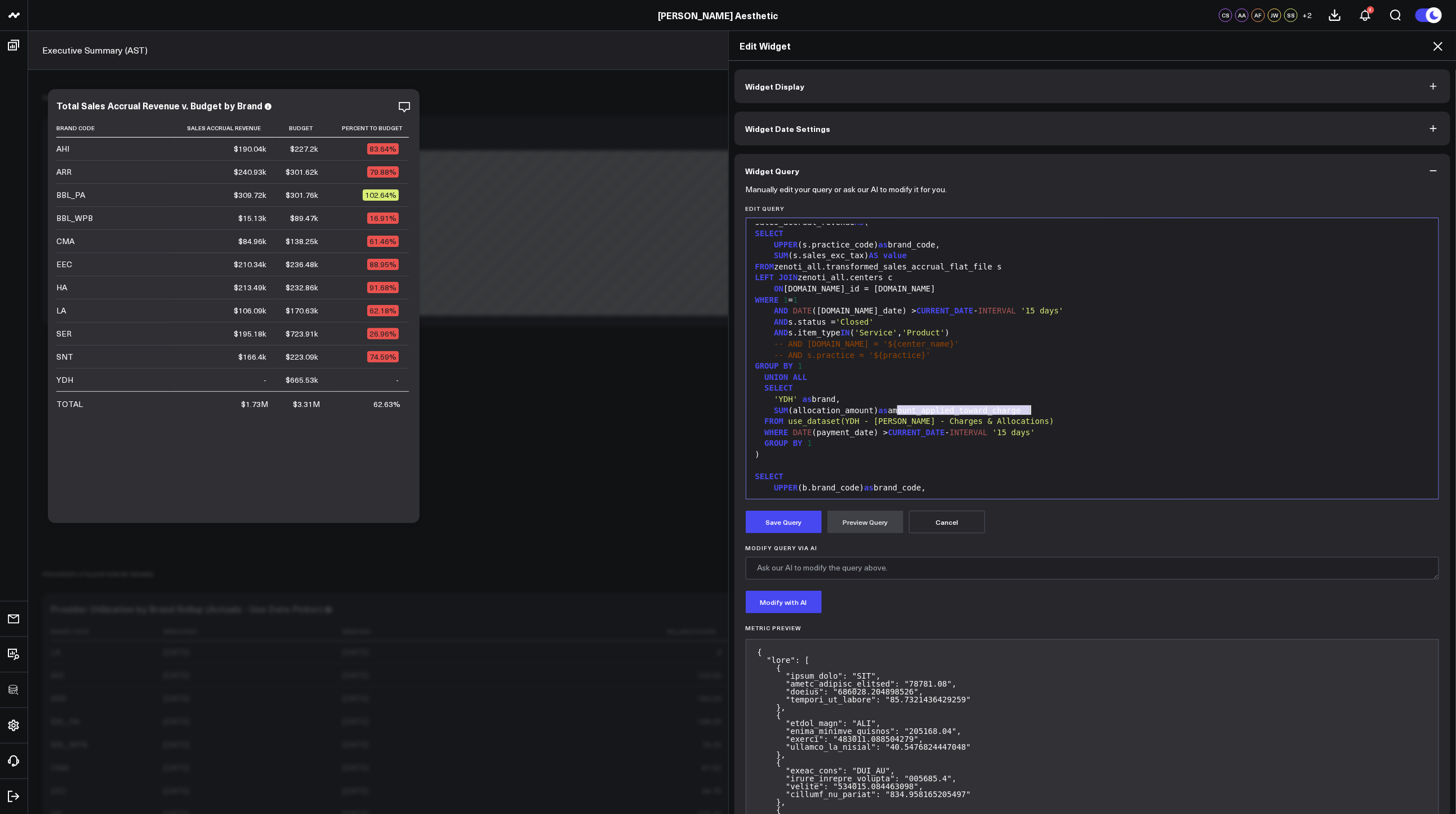
drag, startPoint x: 894, startPoint y: 414, endPoint x: 1040, endPoint y: 406, distance: 146.2
click at [1040, 406] on div "SUM (allocation_amount) as amount_applied_toward_charge" at bounding box center [1092, 410] width 681 height 11
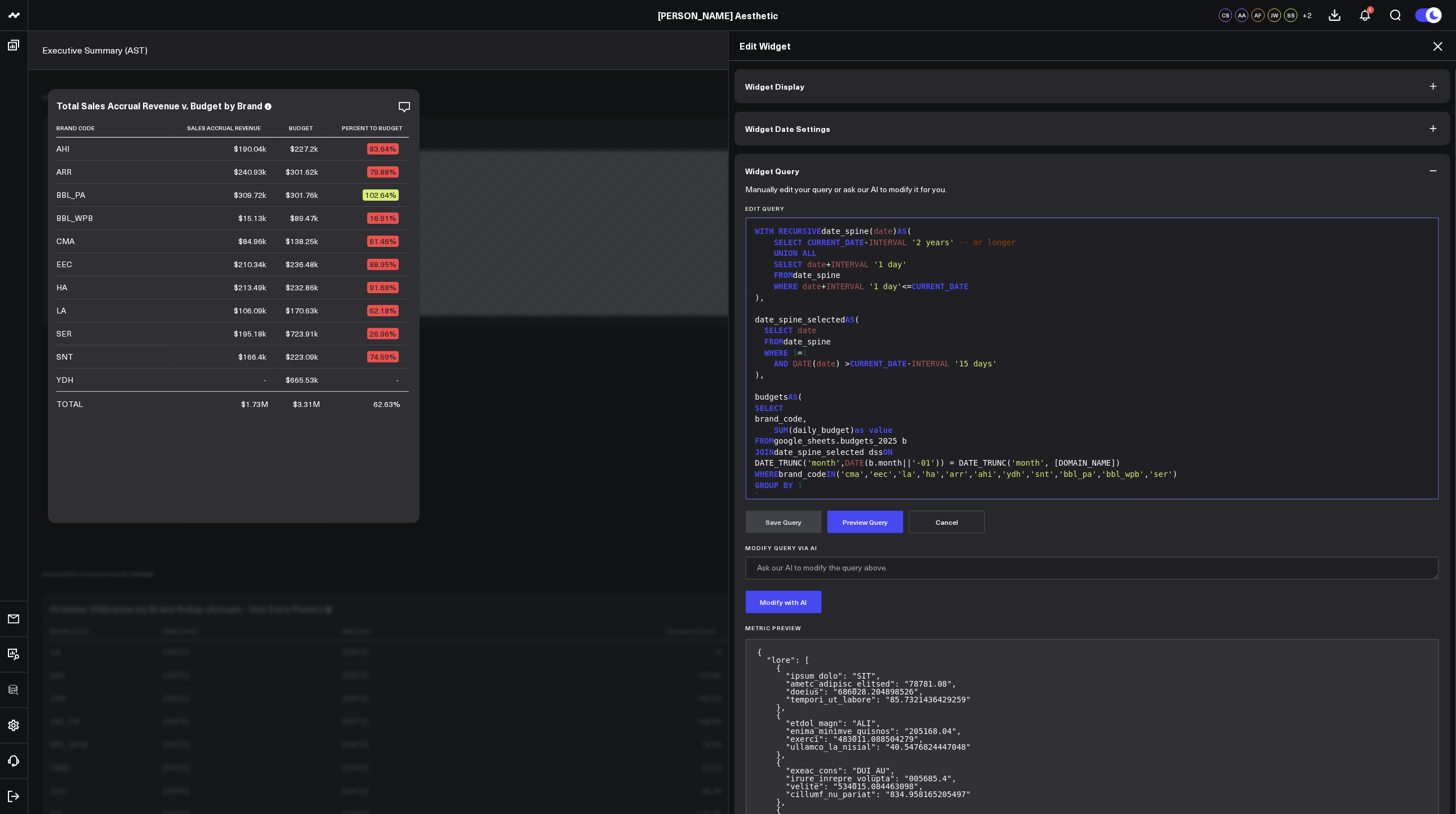
scroll to position [221, 0]
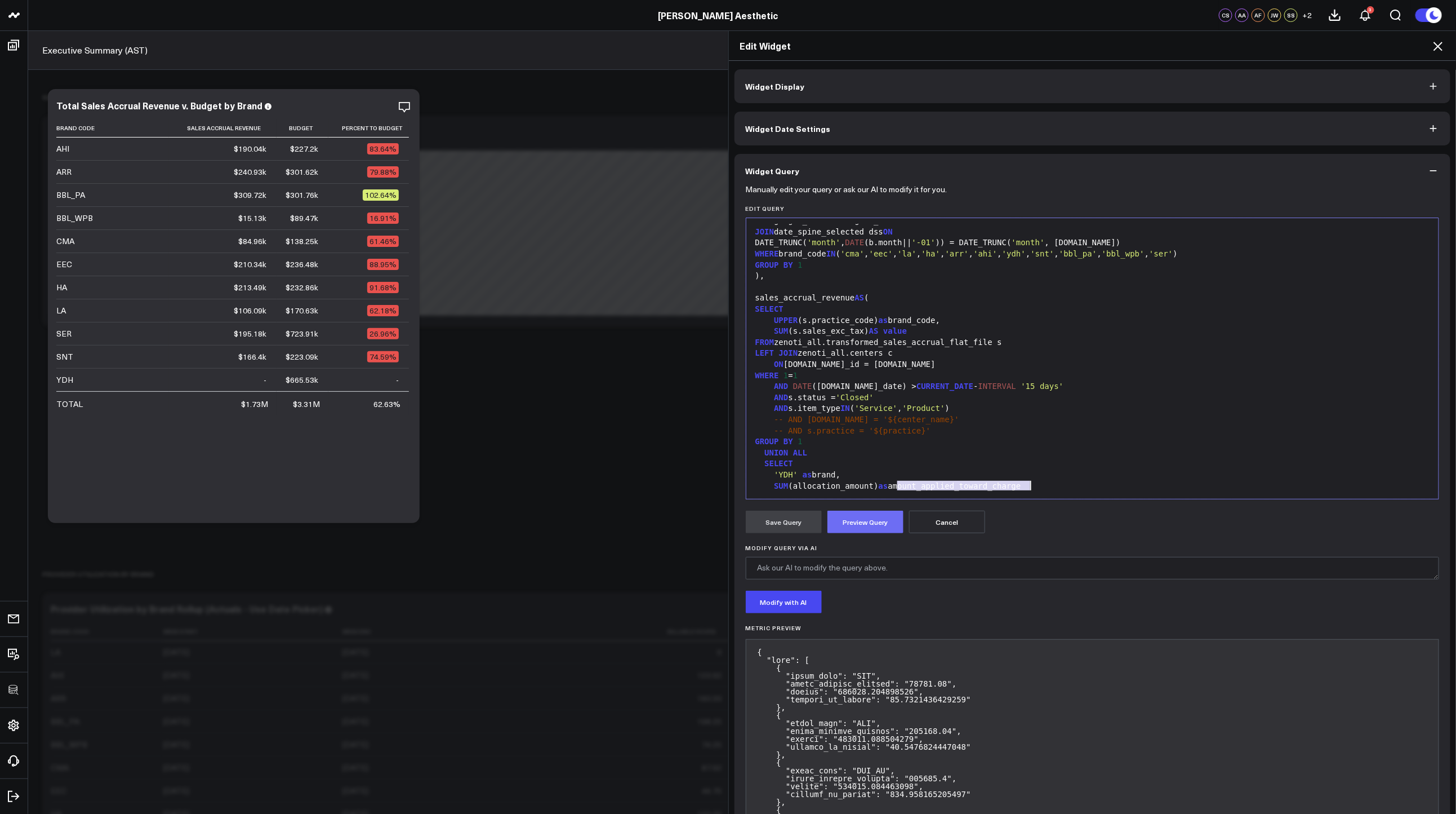
click at [861, 526] on button "Preview Query" at bounding box center [865, 521] width 76 height 23
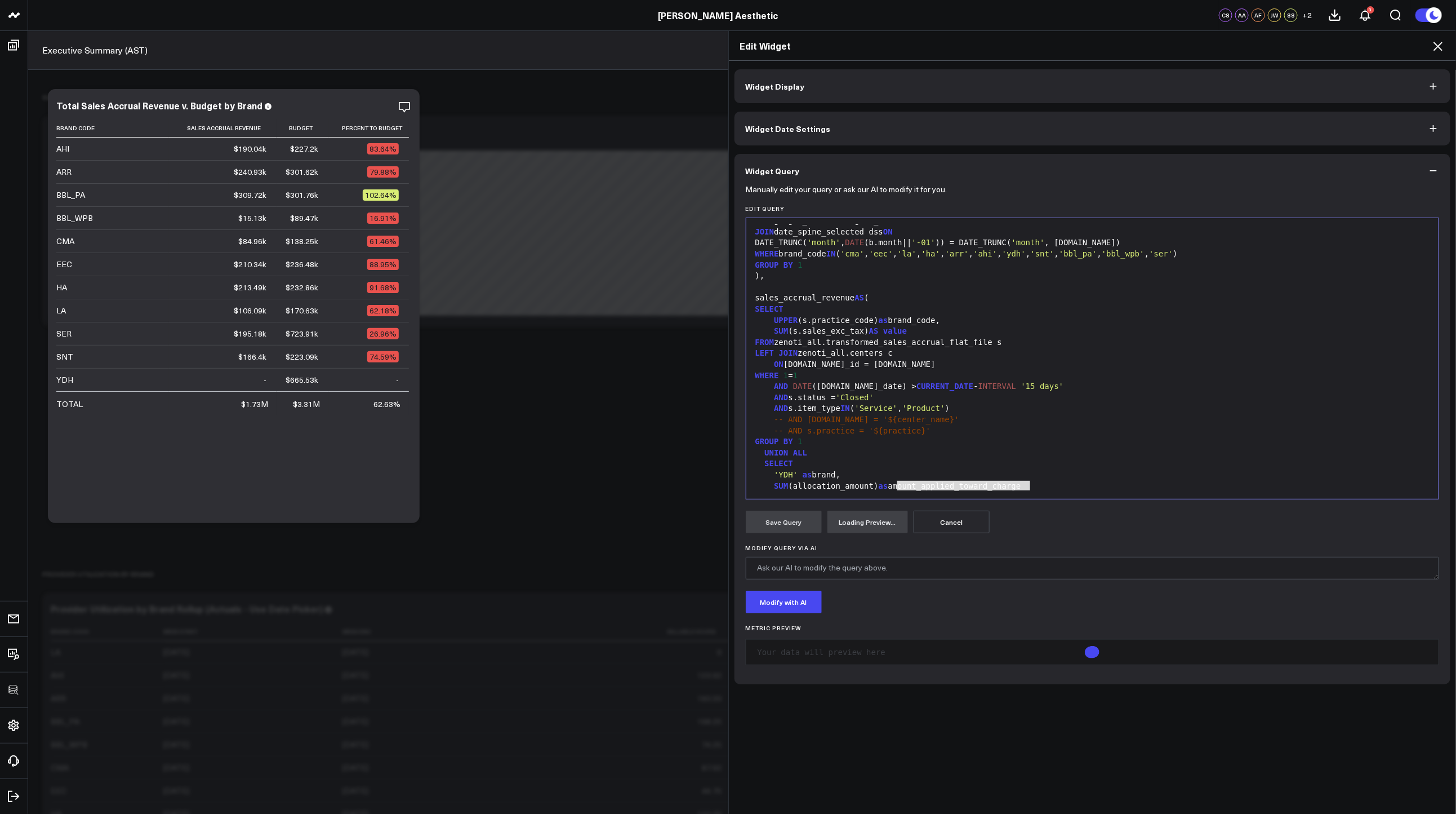
click at [885, 451] on div "UNION ALL" at bounding box center [1092, 453] width 681 height 11
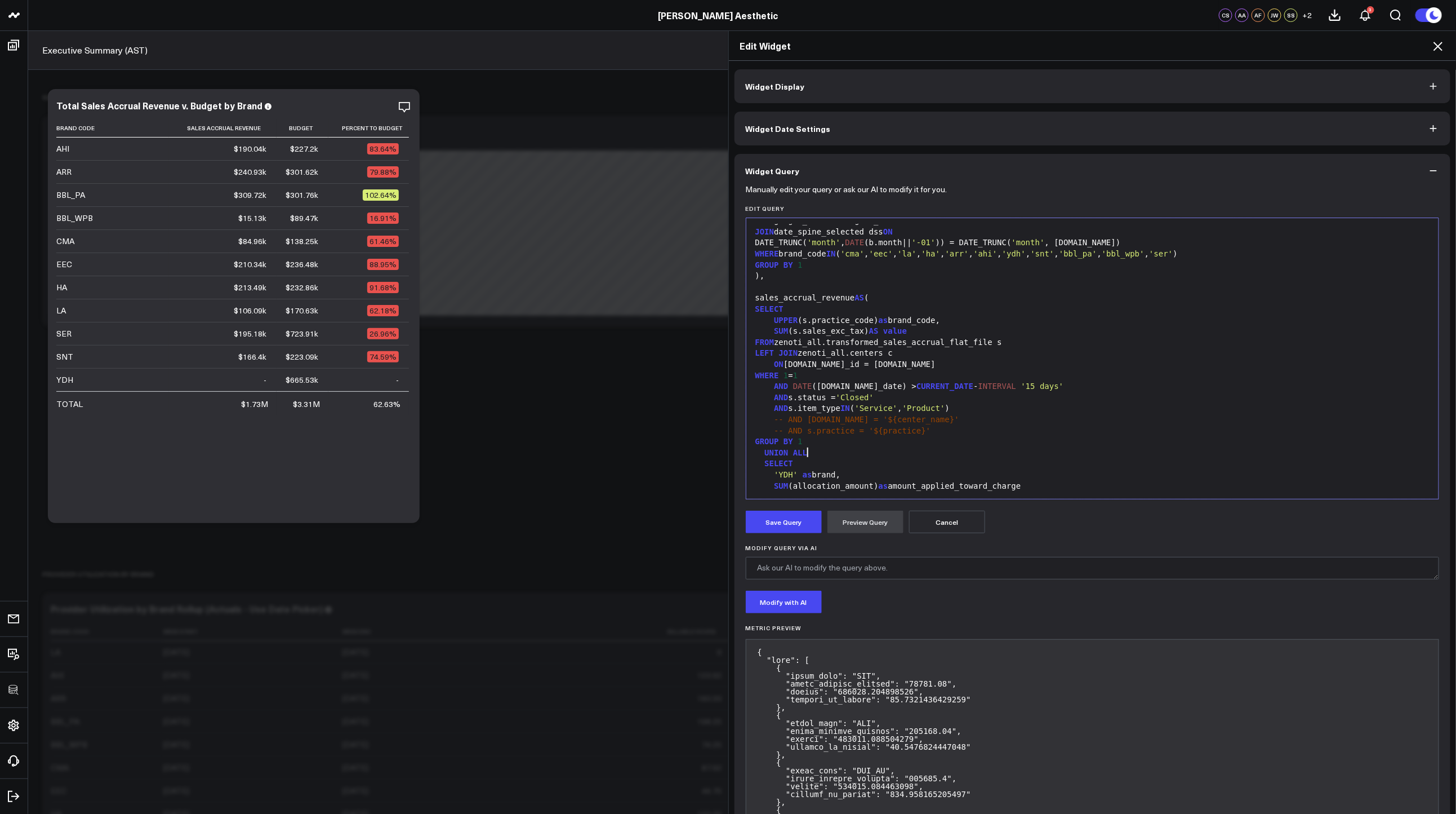
scroll to position [316, 0]
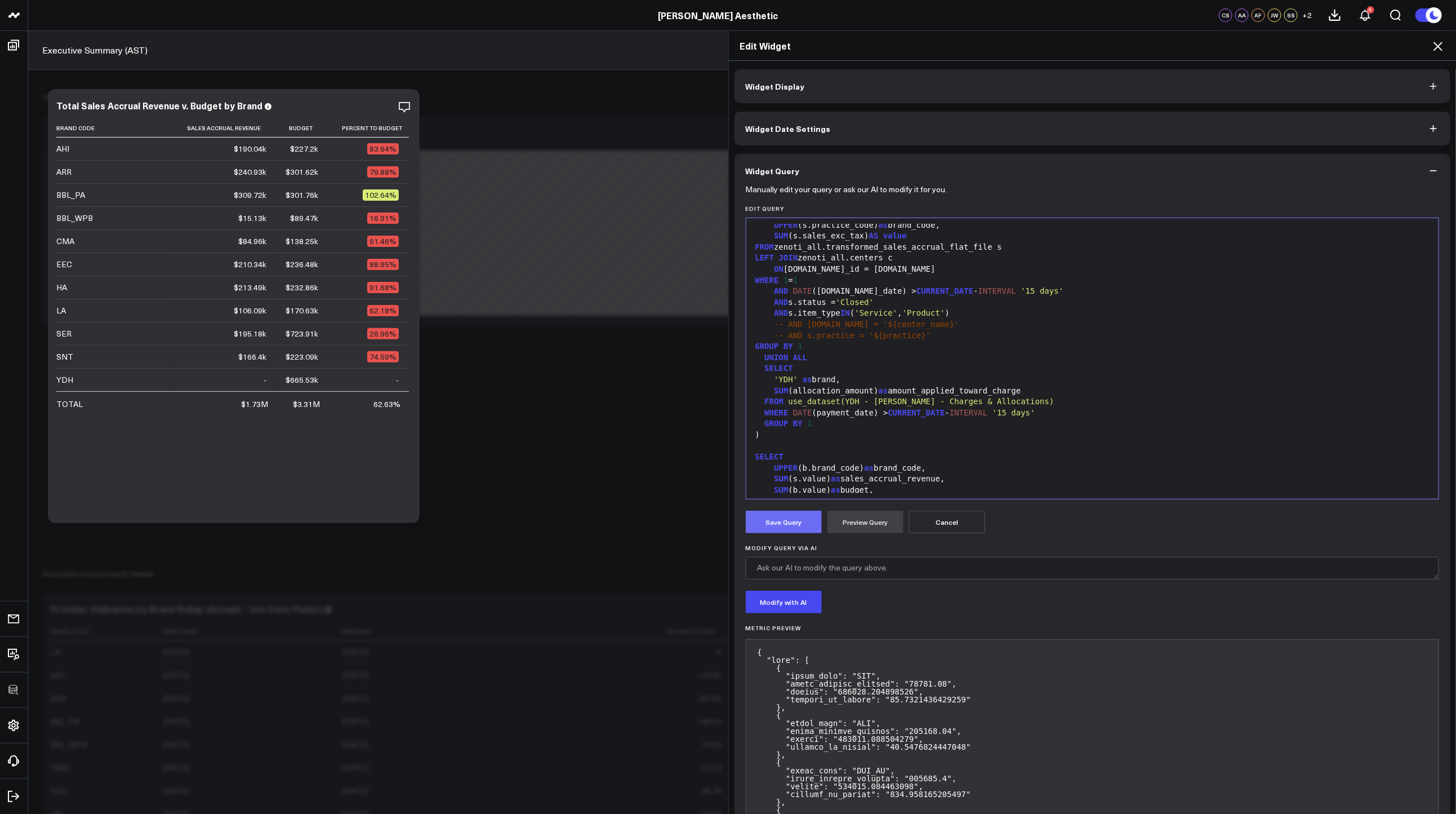
click at [783, 516] on button "Save Query" at bounding box center [783, 521] width 76 height 23
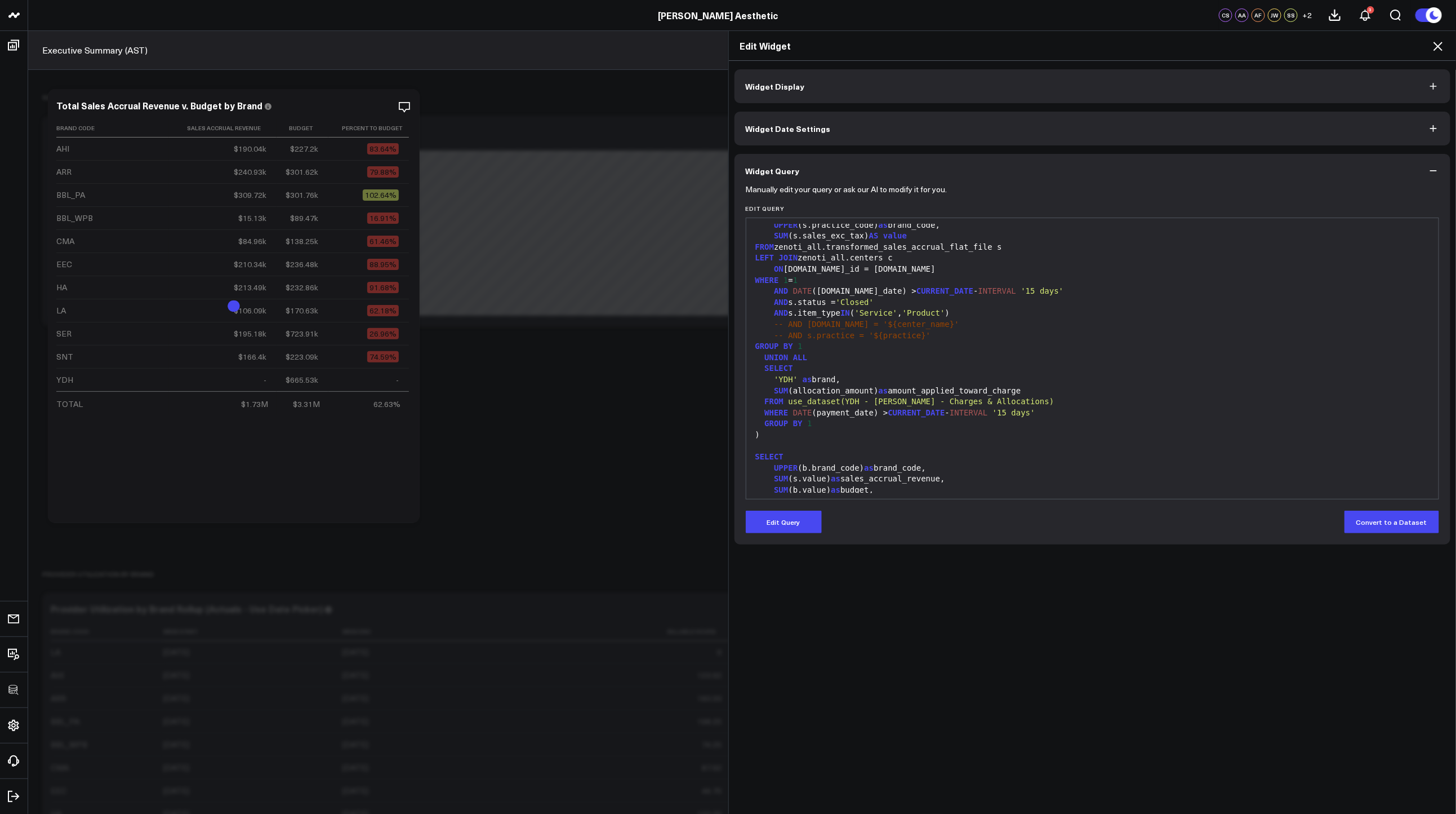
click at [1441, 44] on icon at bounding box center [1438, 46] width 9 height 9
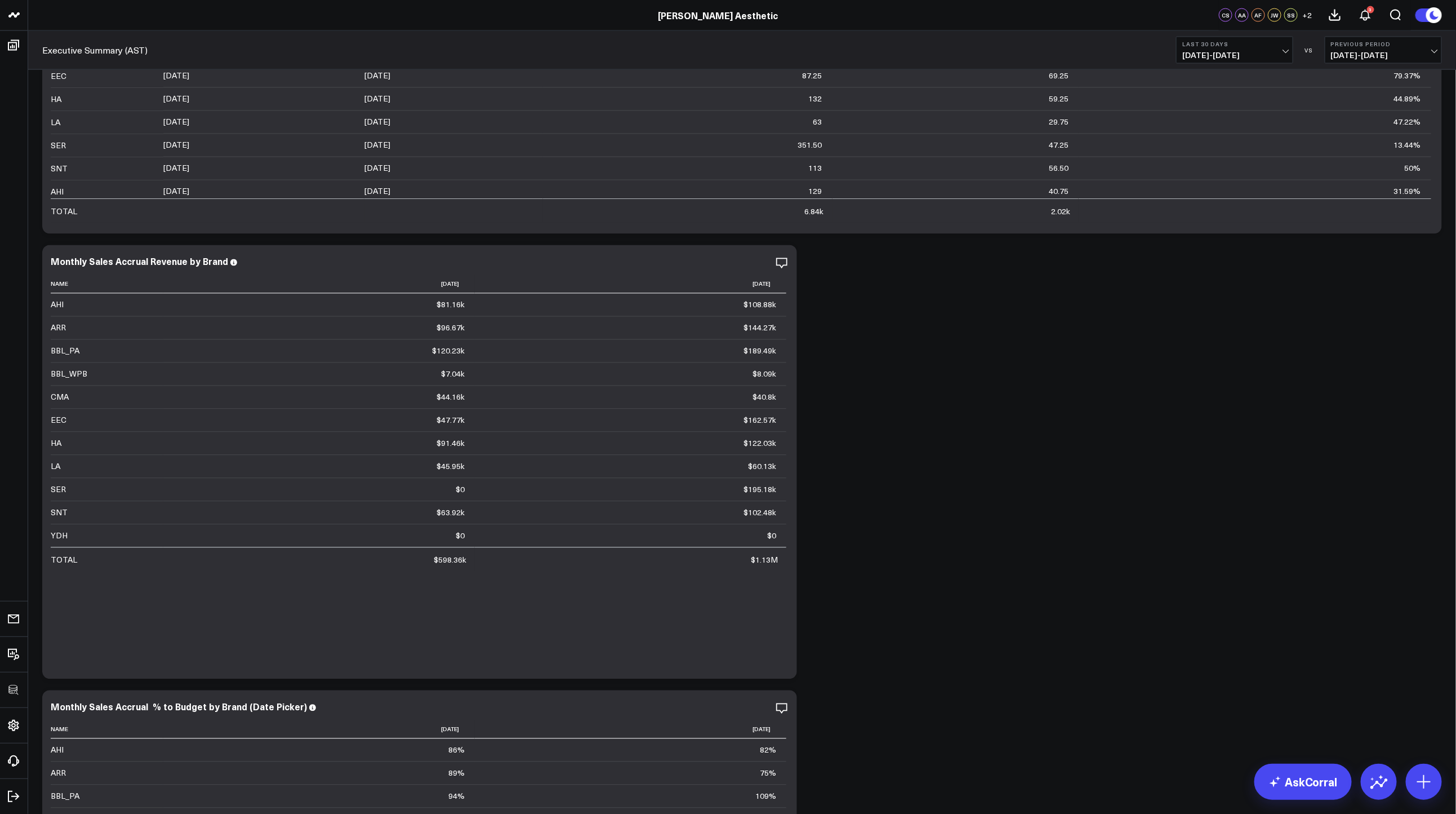
scroll to position [1235, 0]
click at [788, 267] on div "Monthly Sales Accrual Revenue by Brand Name 2025-07-01 2025-08-01 AHI $81.16k P…" at bounding box center [420, 464] width 755 height 434
click at [786, 266] on icon at bounding box center [782, 266] width 14 height 14
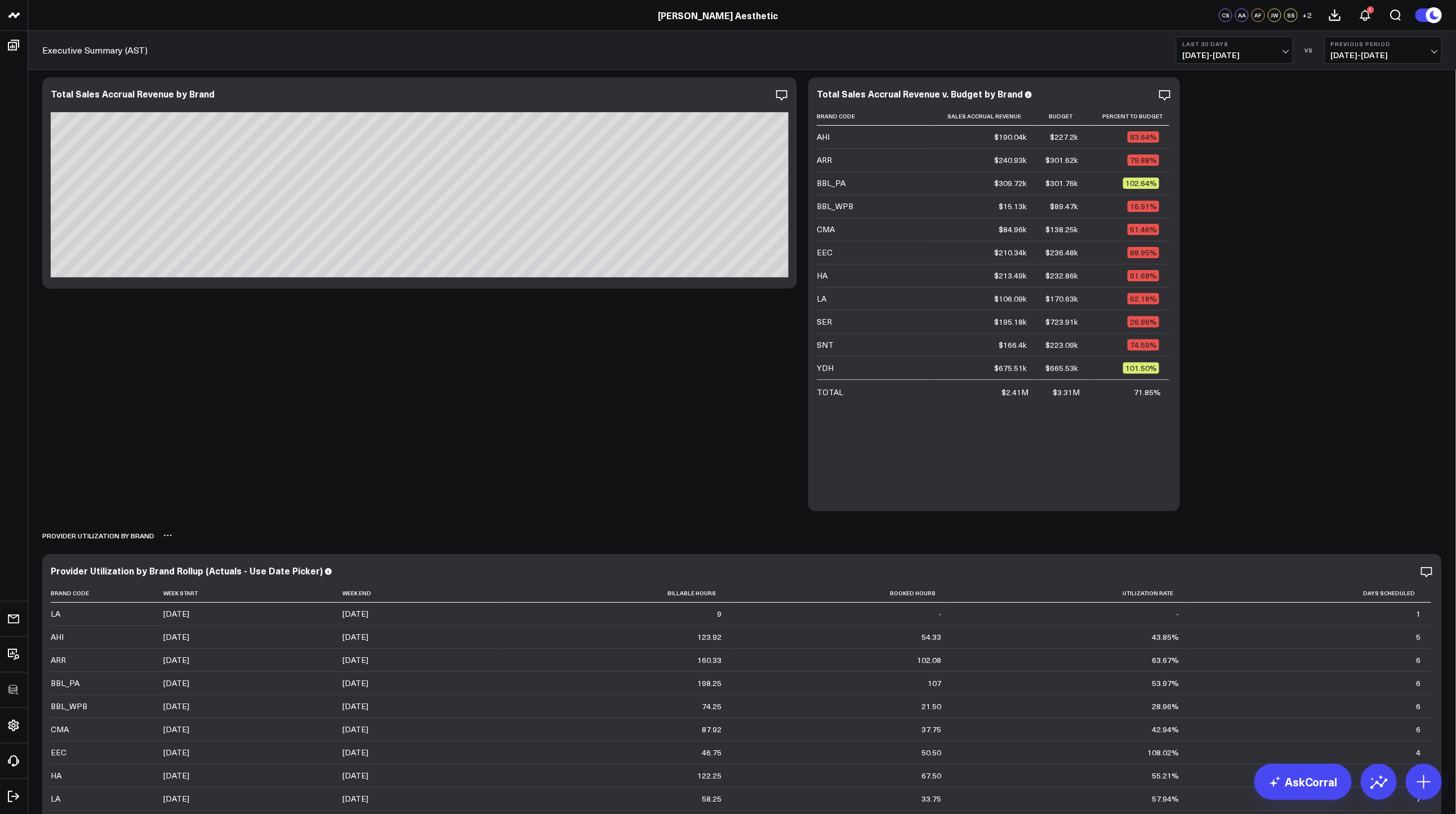
scroll to position [0, 0]
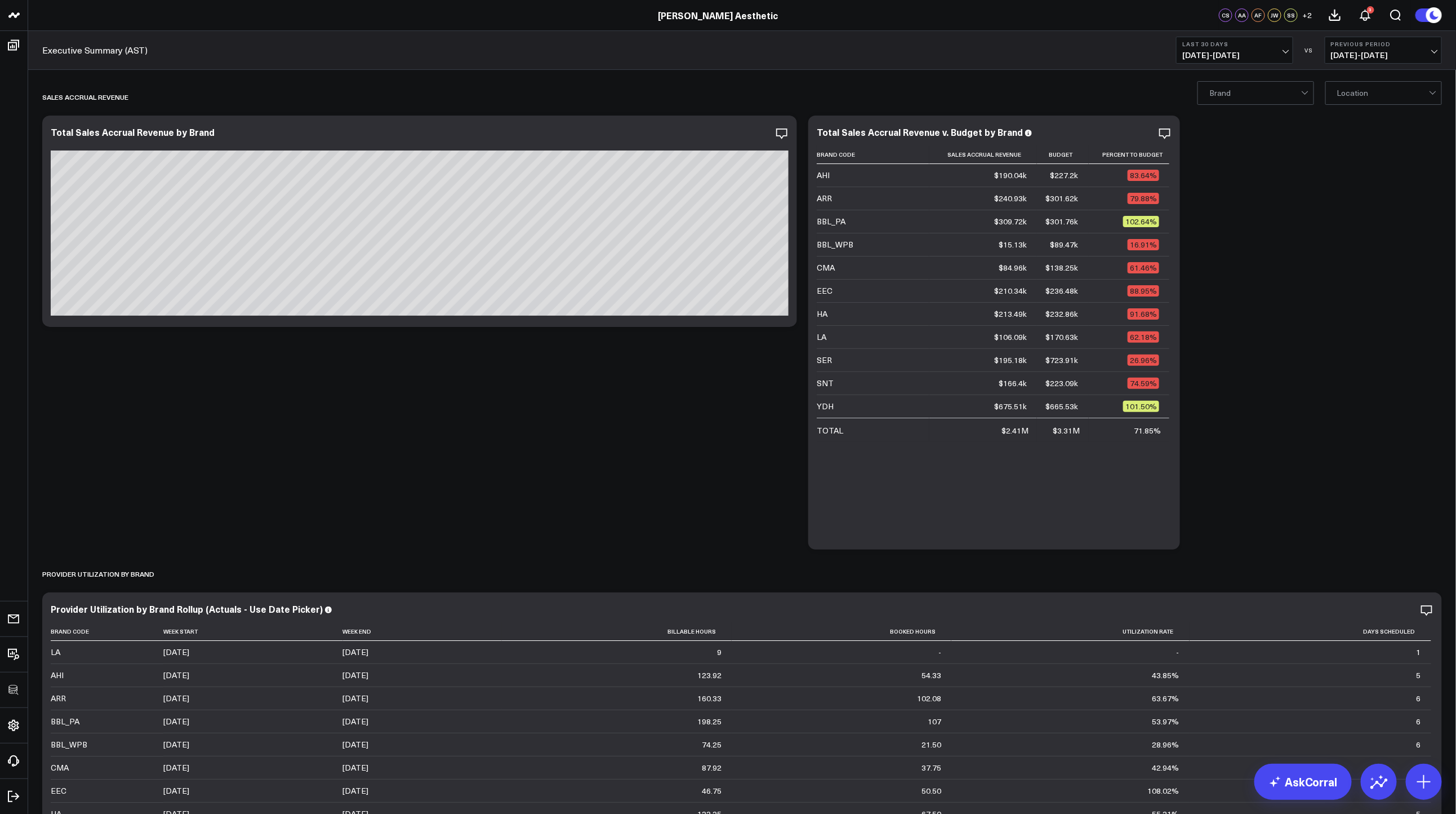
click at [788, 134] on div "Total Sales Accrual Revenue by Brand" at bounding box center [420, 221] width 755 height 211
click at [784, 132] on icon at bounding box center [782, 134] width 14 height 14
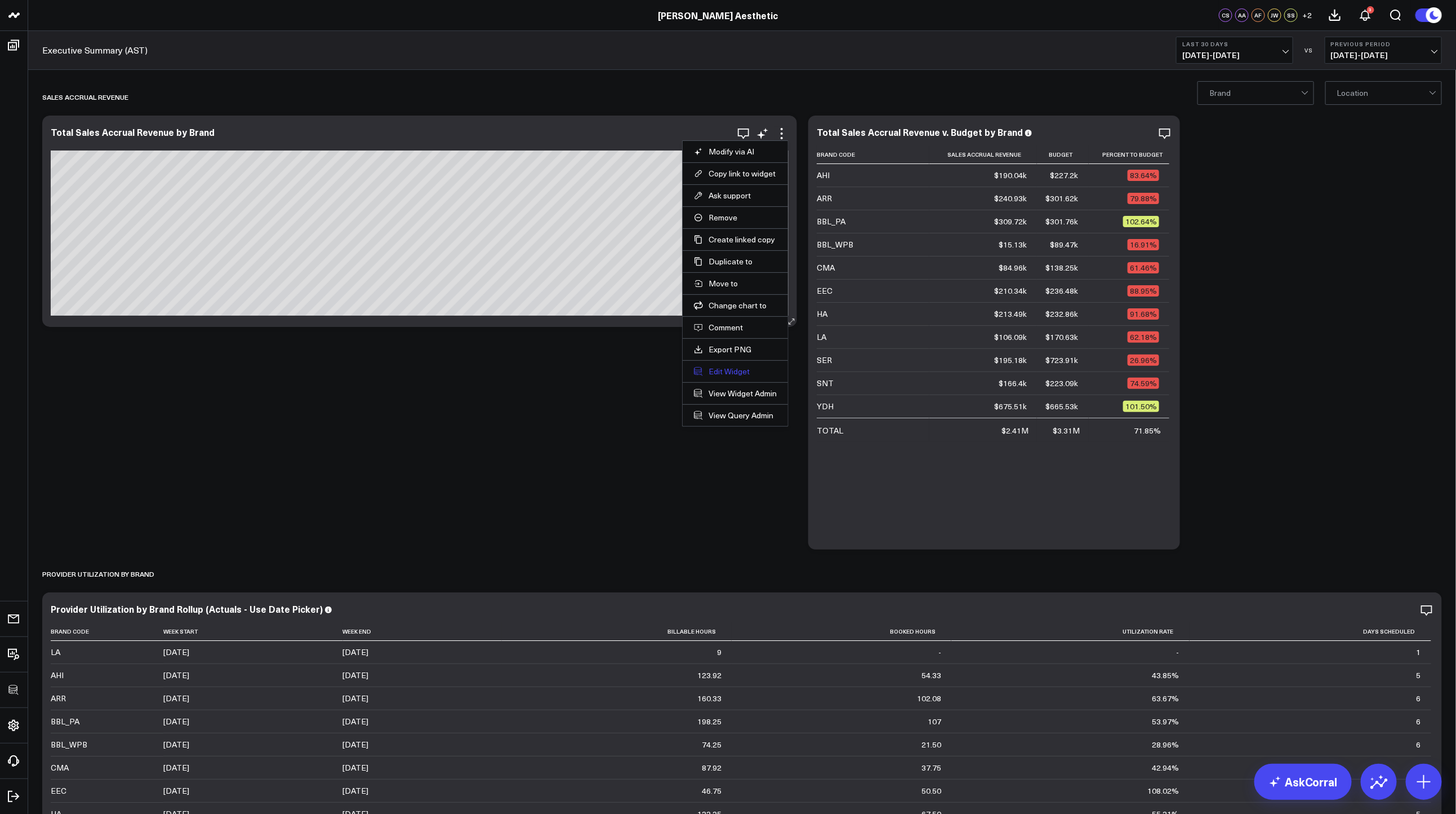
click at [718, 369] on button "Edit Widget" at bounding box center [735, 371] width 83 height 10
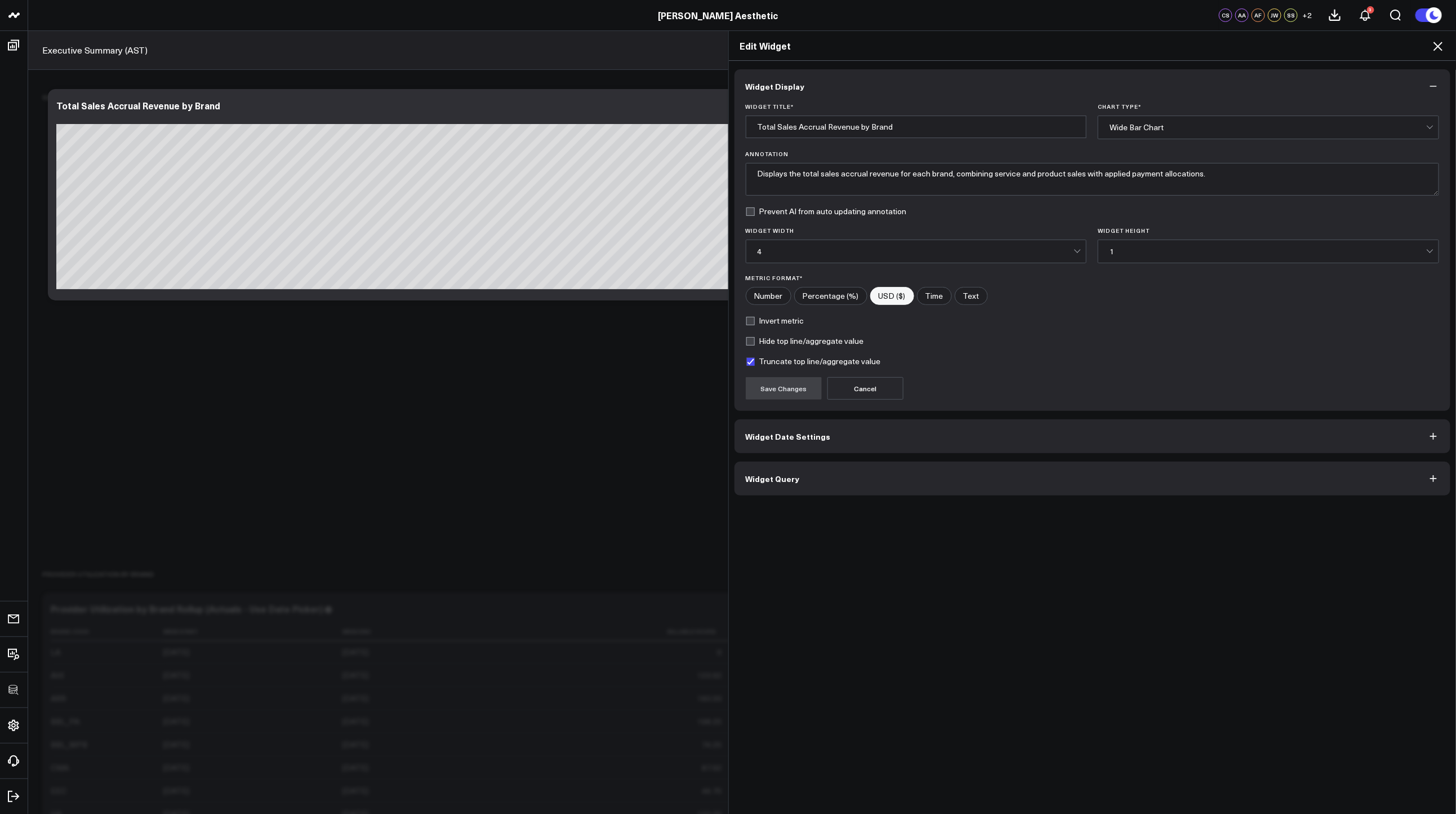
click at [840, 471] on button "Widget Query" at bounding box center [1092, 478] width 716 height 34
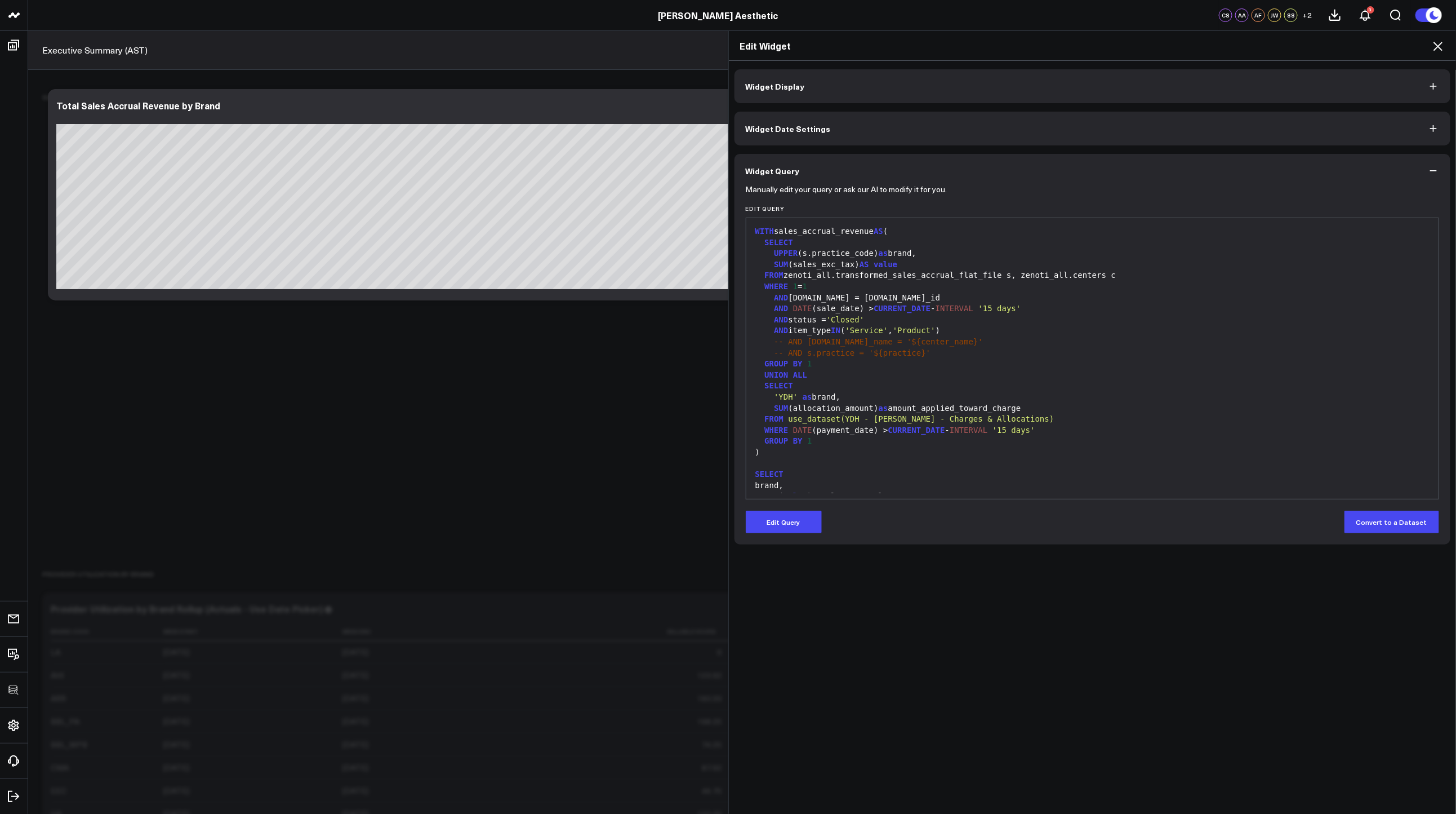
click at [796, 519] on button "Edit Query" at bounding box center [783, 521] width 76 height 23
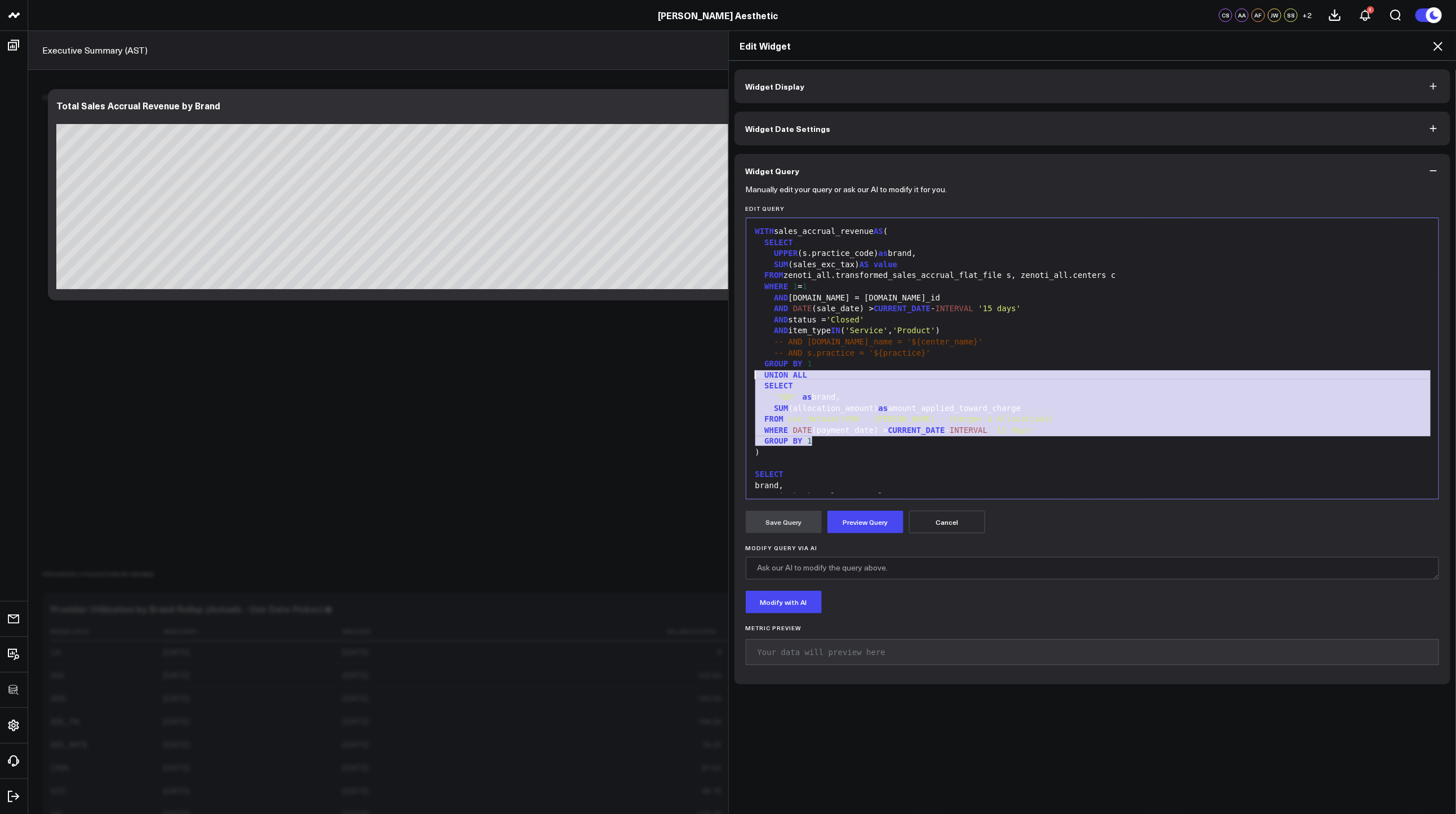
drag, startPoint x: 867, startPoint y: 444, endPoint x: 712, endPoint y: 376, distance: 169.3
click at [712, 376] on div "Edit Widget Widget Display Widget Date Settings Widget Query Manually edit your…" at bounding box center [728, 421] width 1456 height 783
copy div "UNION ALL SELECT 'YDH' as brand, SUM (allocation_amount) as amount_applied_towa…"
click at [1441, 48] on icon at bounding box center [1438, 46] width 9 height 9
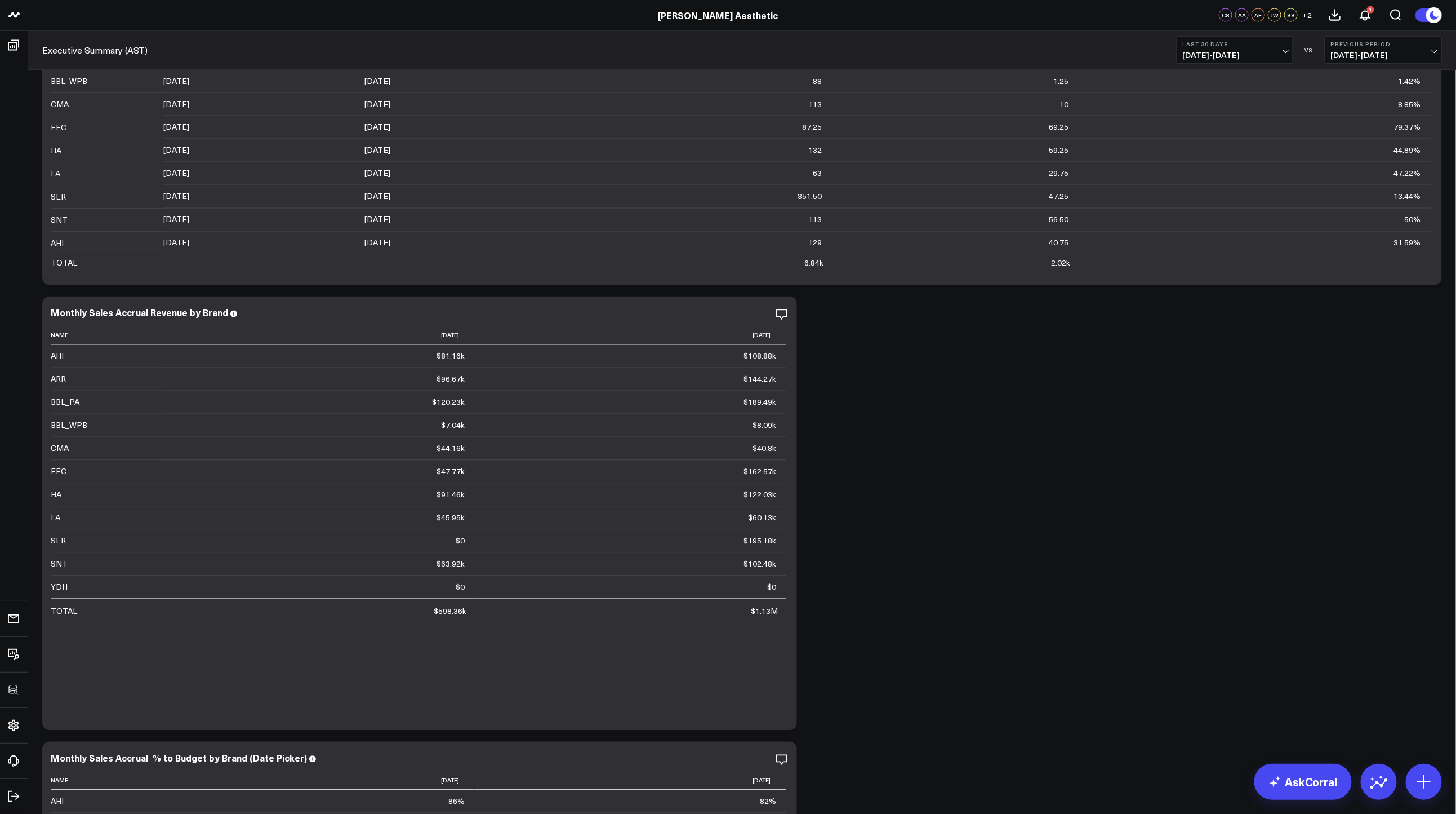
scroll to position [1179, 0]
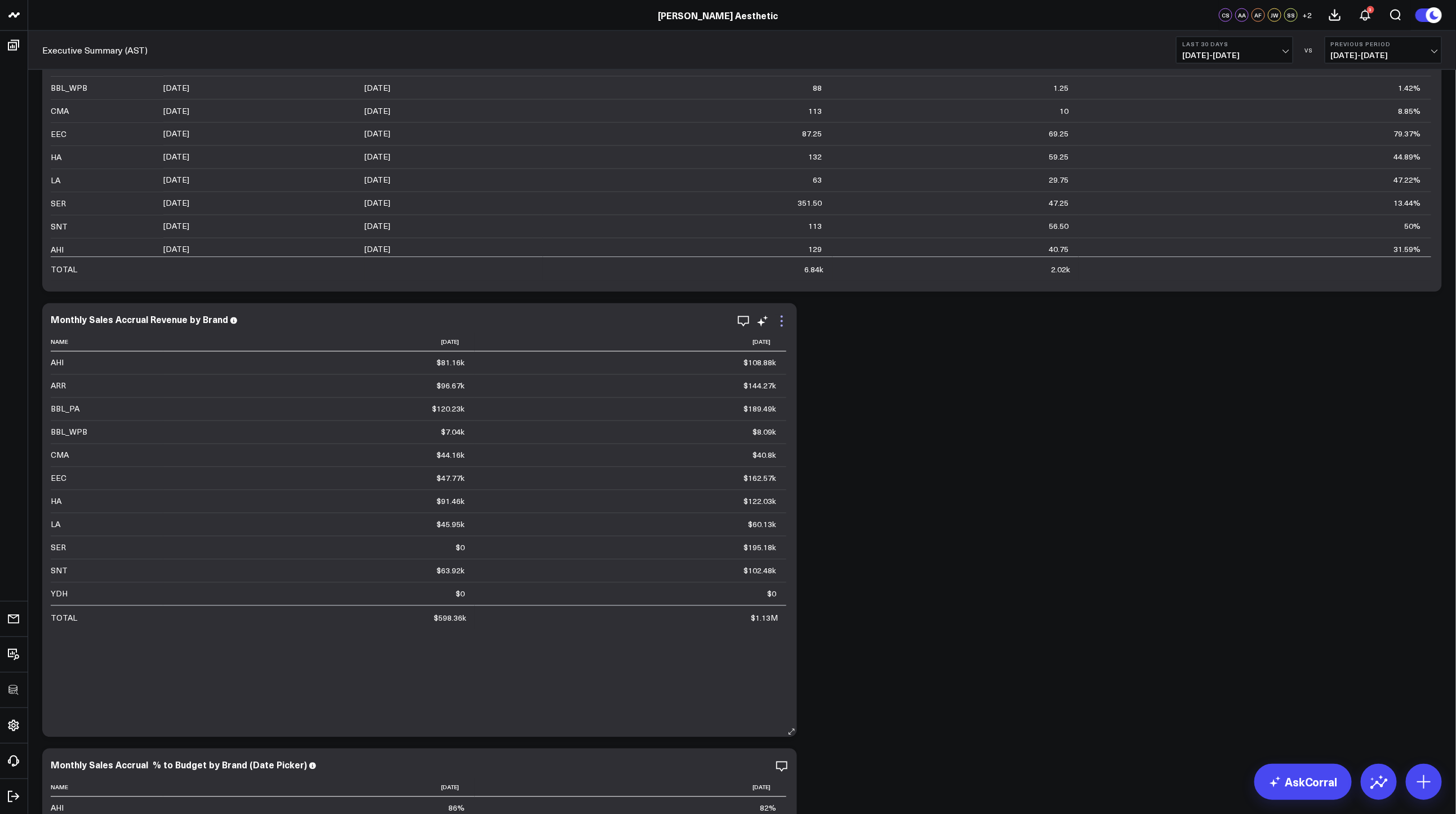
click at [783, 323] on icon at bounding box center [782, 321] width 14 height 14
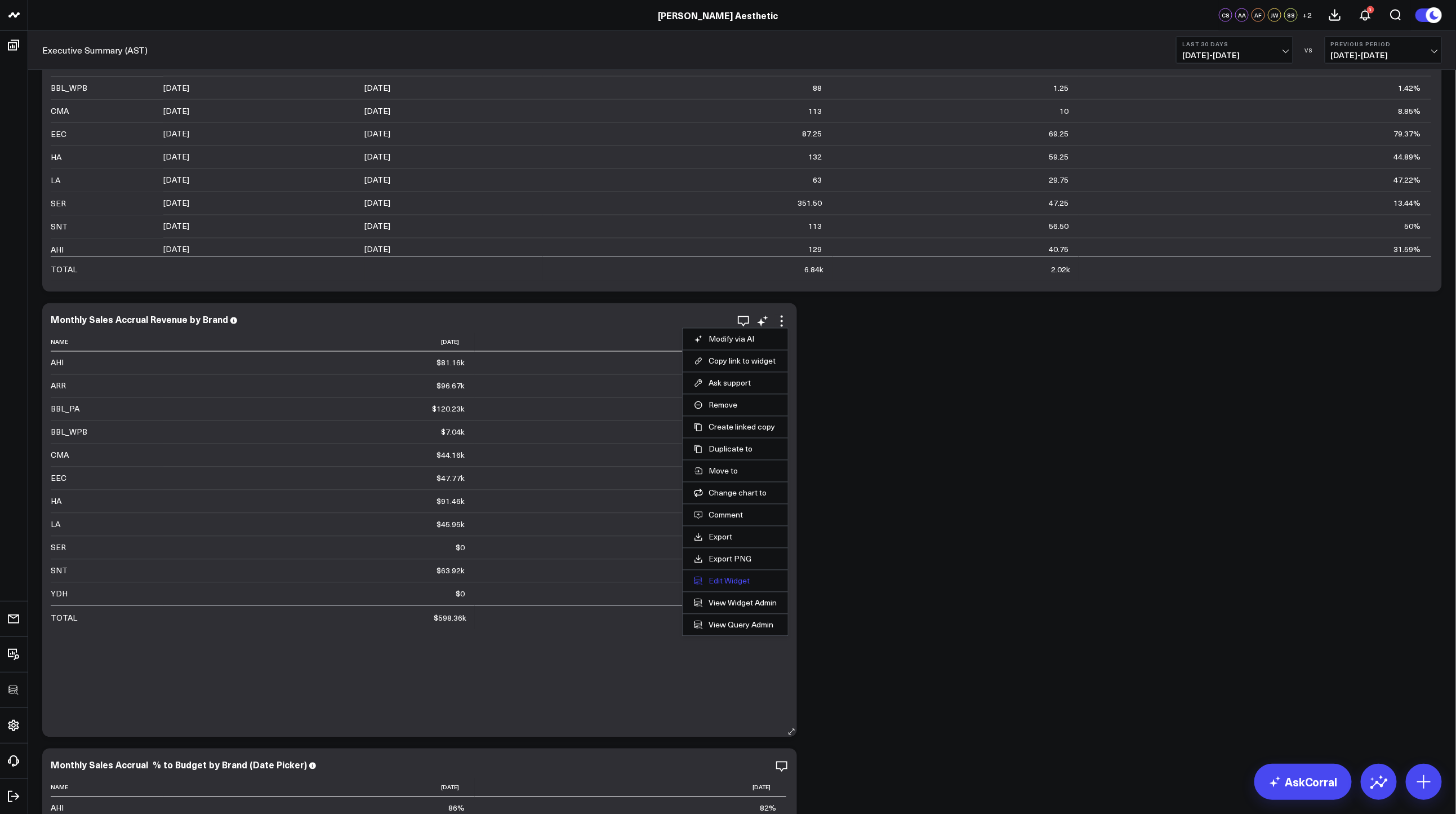
click at [711, 586] on button "Edit Widget" at bounding box center [735, 581] width 83 height 10
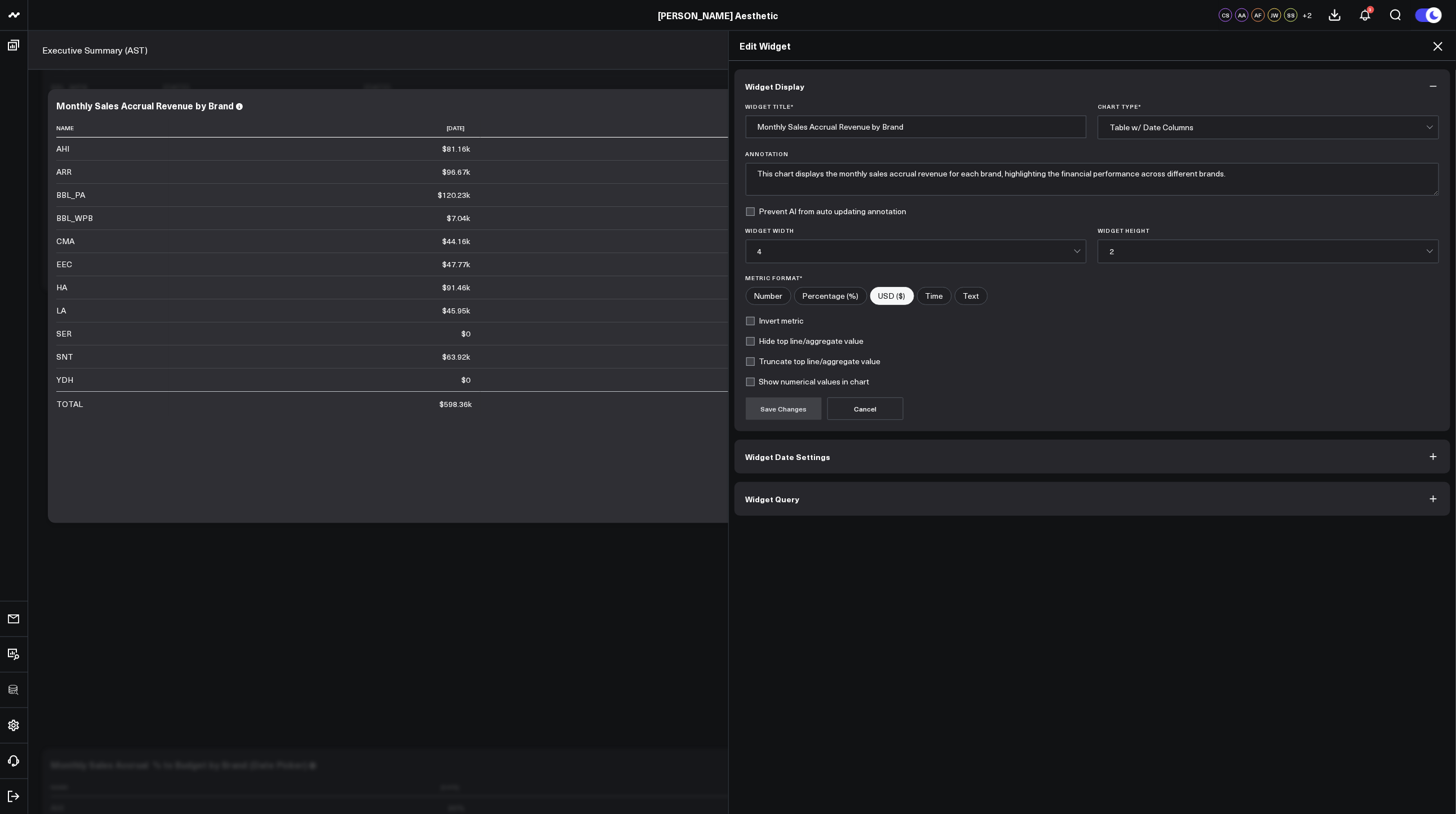
click at [853, 513] on button "Widget Query" at bounding box center [1092, 498] width 716 height 34
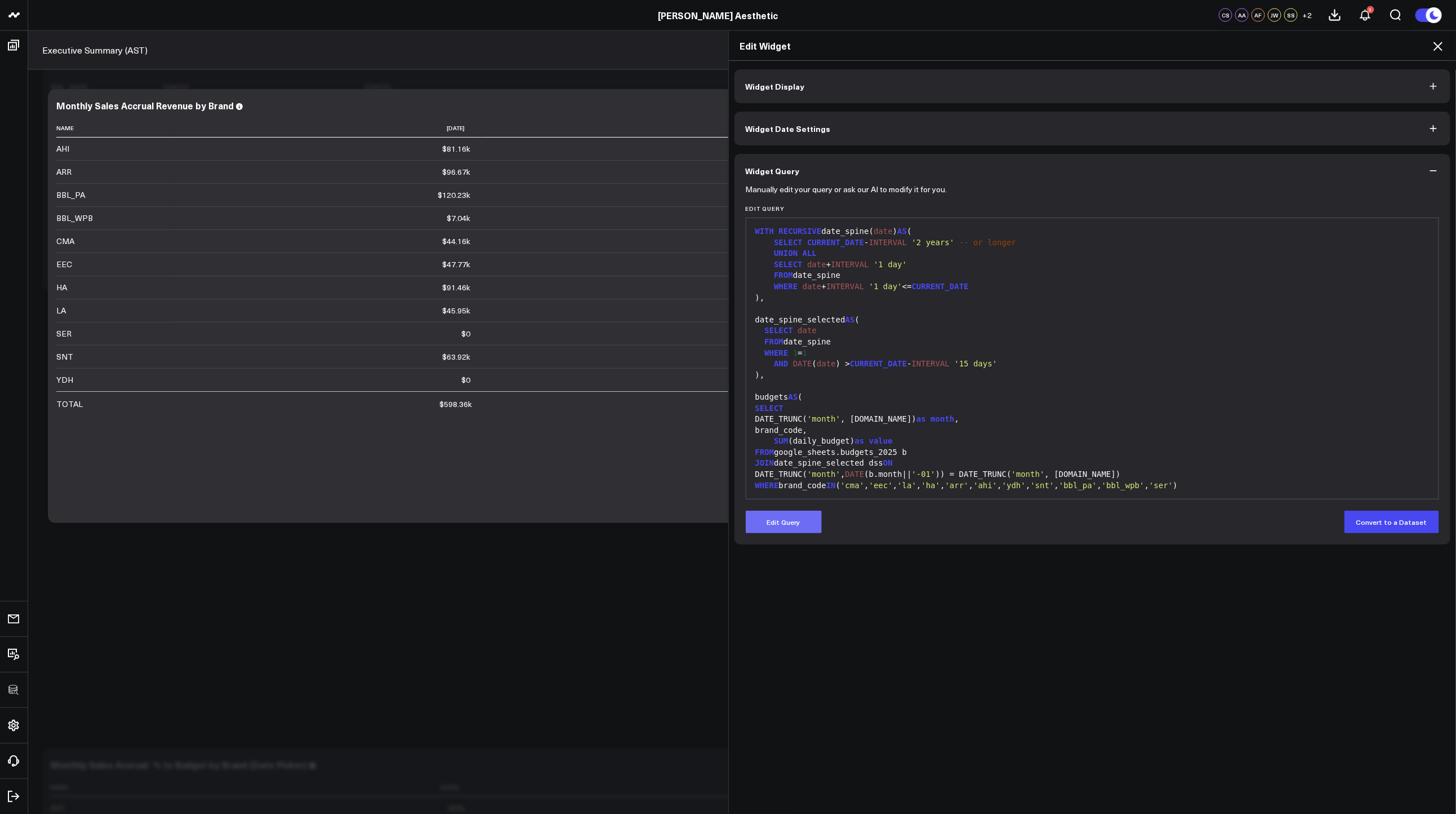
click at [773, 531] on button "Edit Query" at bounding box center [783, 521] width 76 height 23
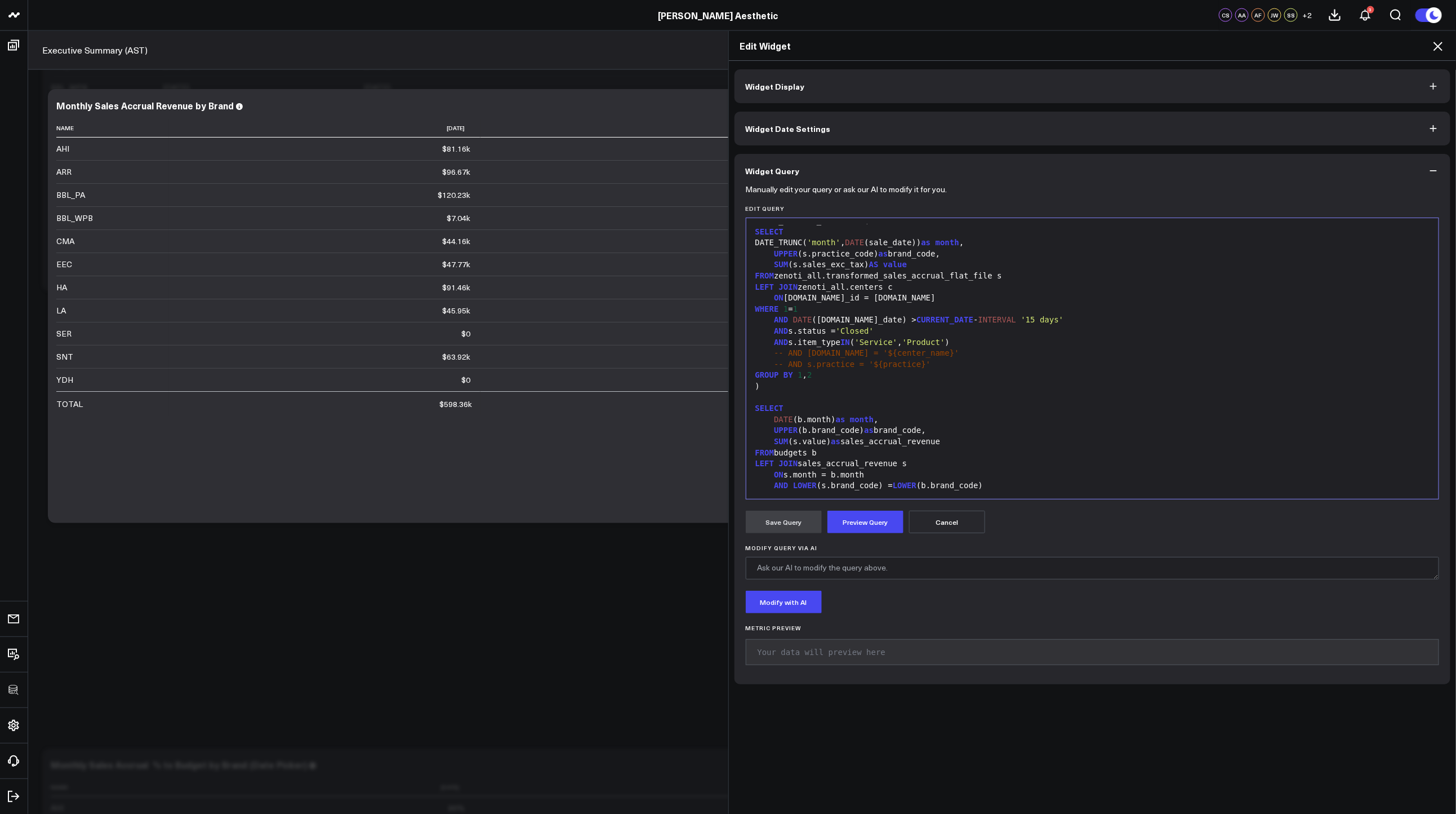
scroll to position [306, 0]
click at [953, 374] on div "GROUP BY 1 , 2" at bounding box center [1092, 378] width 681 height 11
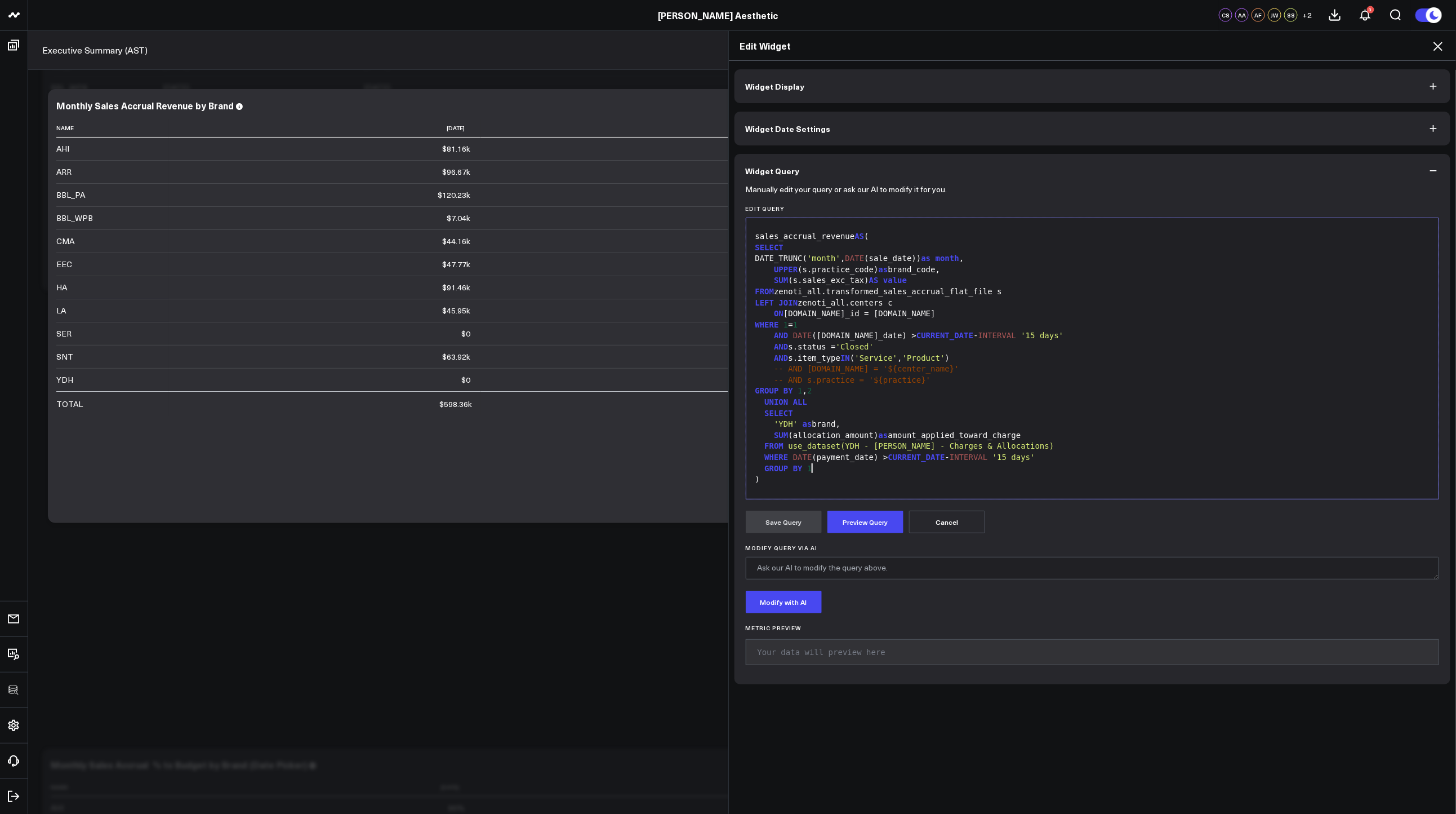
scroll to position [288, 0]
drag, startPoint x: 1040, startPoint y: 439, endPoint x: 898, endPoint y: 436, distance: 142.0
click at [892, 436] on div "SUM (allocation_amount) as amount_applied_toward_charge" at bounding box center [1092, 440] width 681 height 11
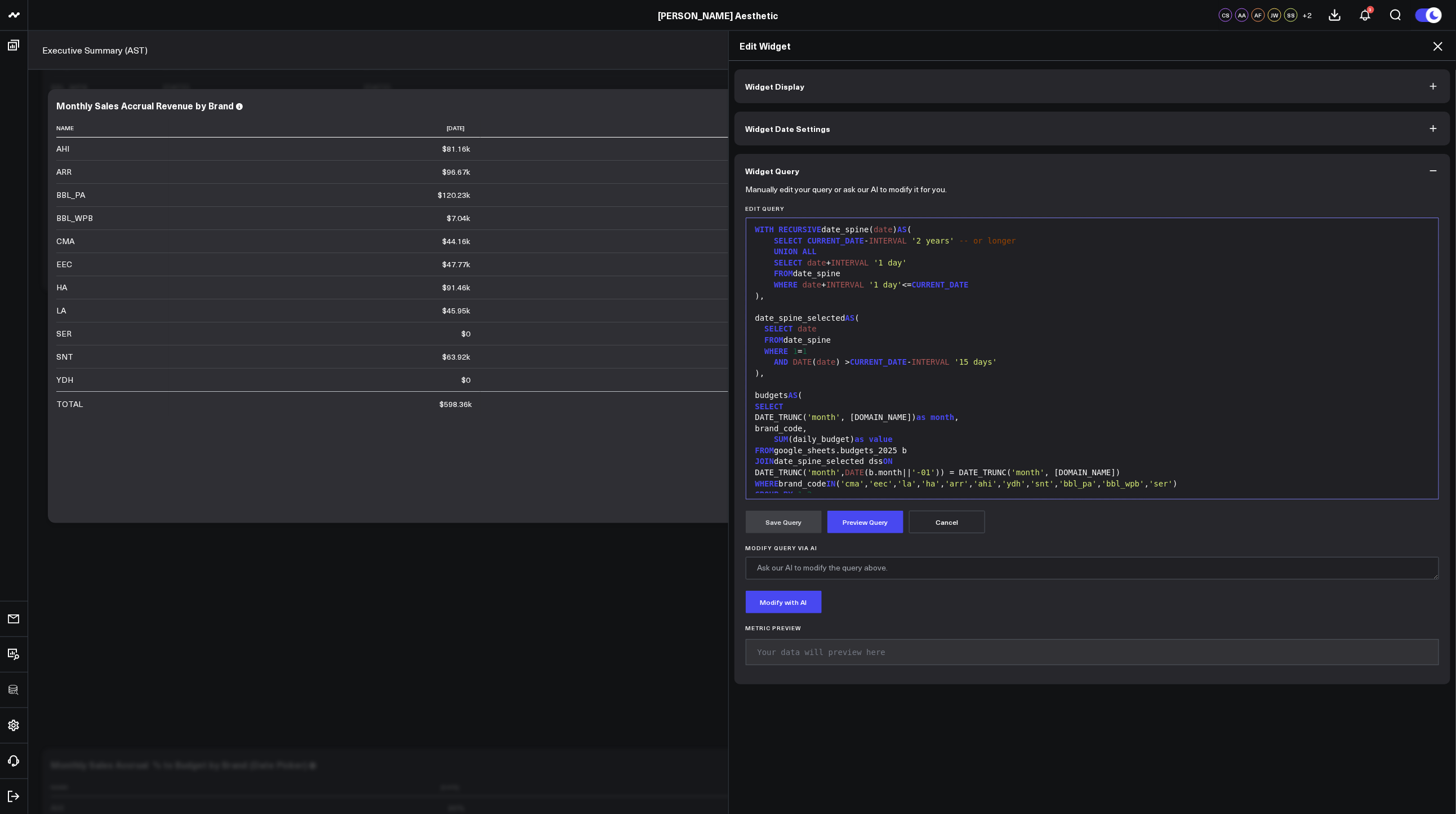
scroll to position [243, 0]
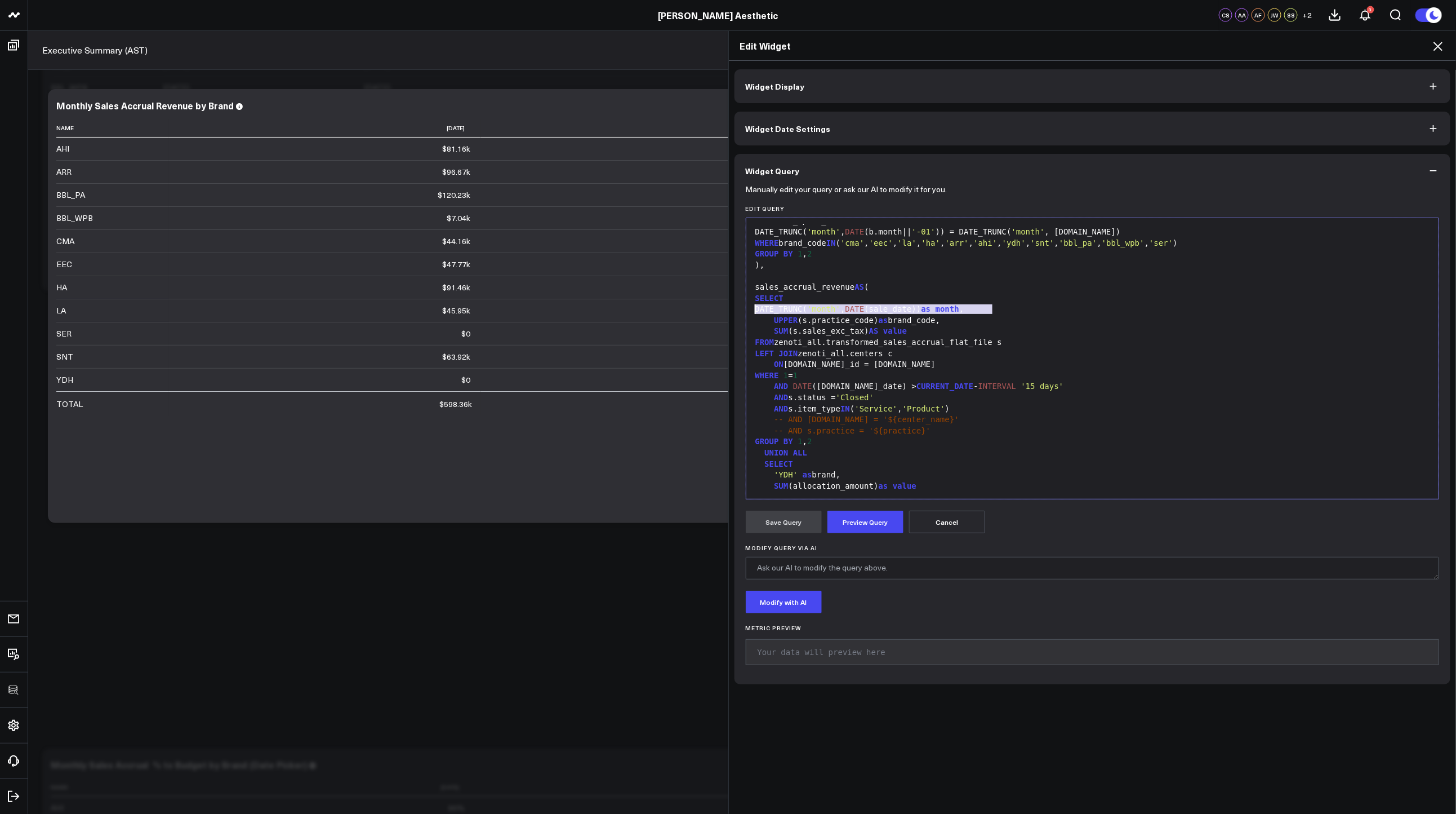
drag, startPoint x: 994, startPoint y: 308, endPoint x: 740, endPoint y: 309, distance: 254.0
click at [740, 309] on div "Manually edit your query or ask our AI to modify it for you. Edit Query 99 1 2 …" at bounding box center [1092, 436] width 716 height 497
copy div "DATE_TRUNC( 'month' , DATE (sale_date)) as month ,"
click at [808, 465] on div "SELECT" at bounding box center [1092, 464] width 681 height 11
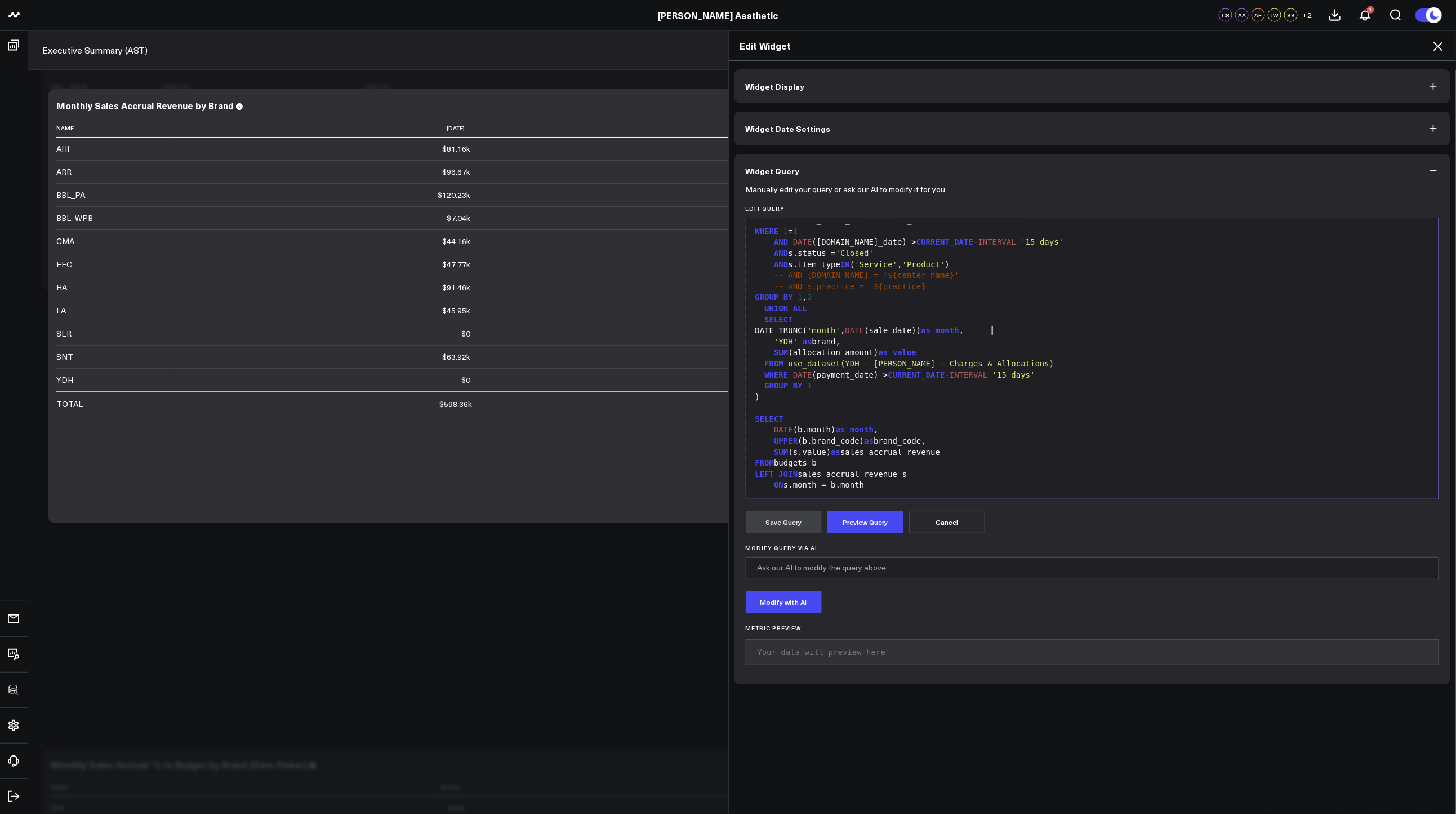
scroll to position [411, 0]
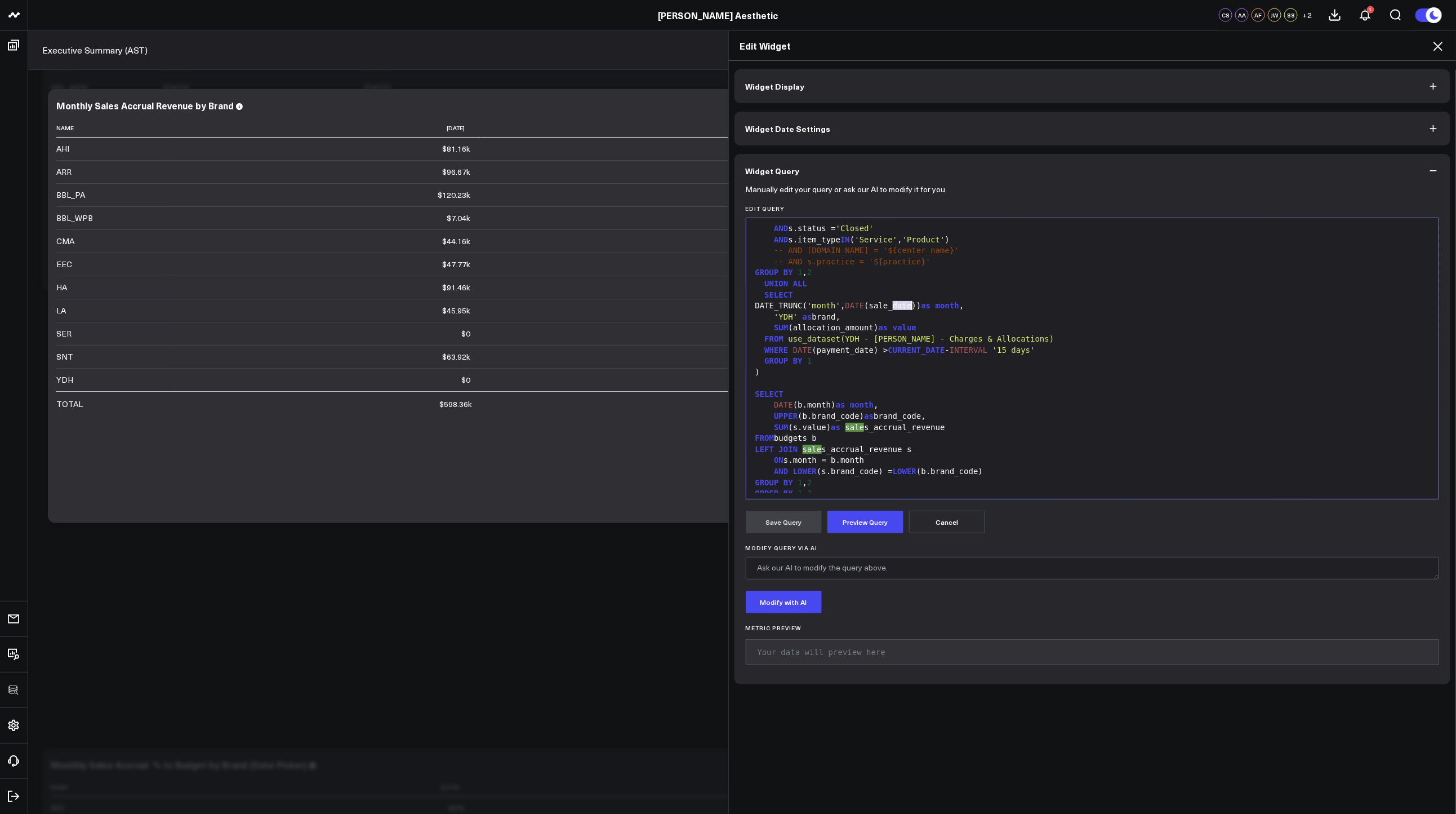
drag, startPoint x: 890, startPoint y: 305, endPoint x: 906, endPoint y: 306, distance: 16.0
click at [906, 306] on div "DATE_TRUNC( 'month' , DATE (sale_date)) as month ," at bounding box center [1092, 306] width 681 height 11
click at [855, 519] on button "Preview Query" at bounding box center [865, 521] width 76 height 23
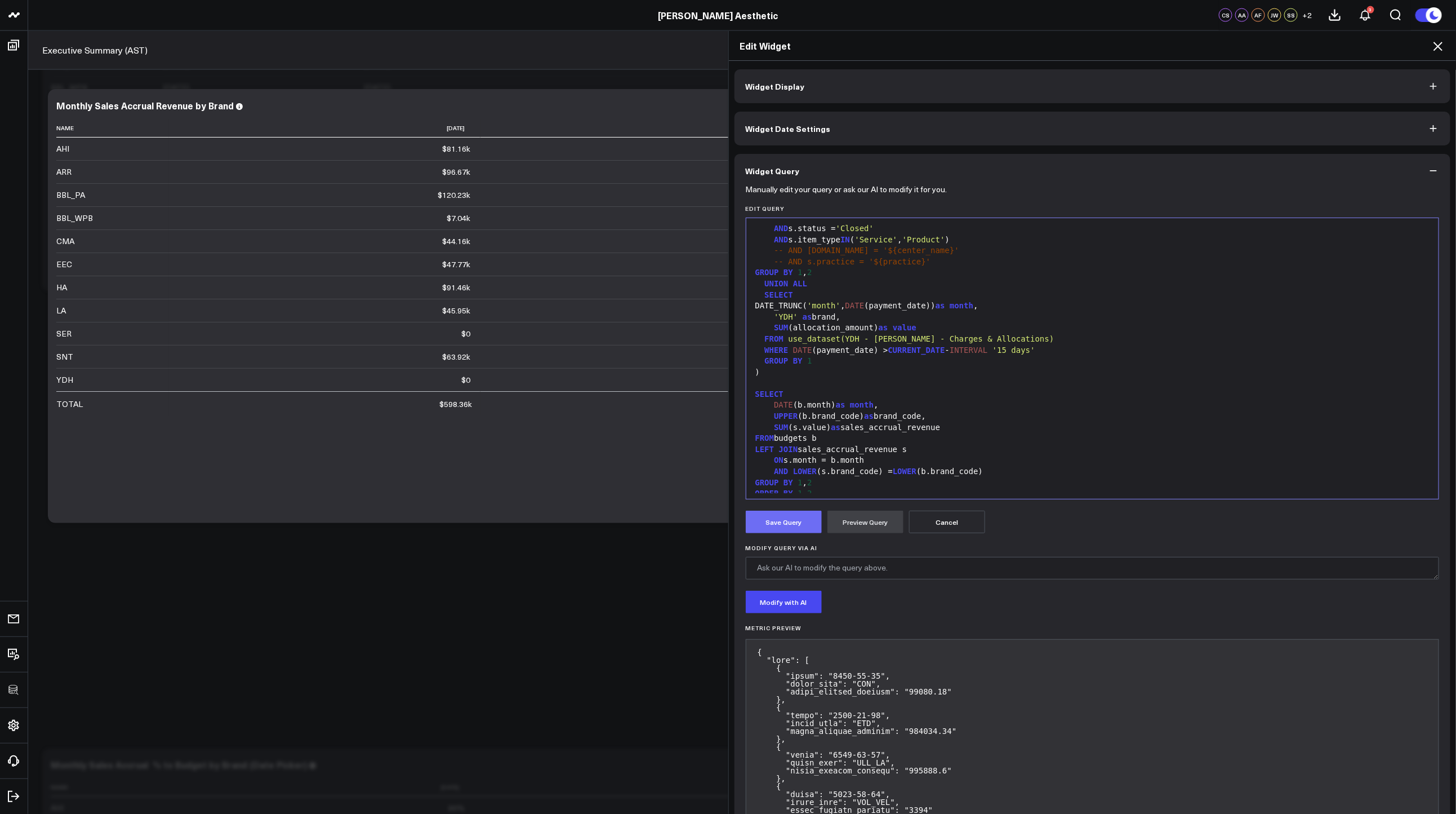
click at [770, 526] on button "Save Query" at bounding box center [783, 521] width 76 height 23
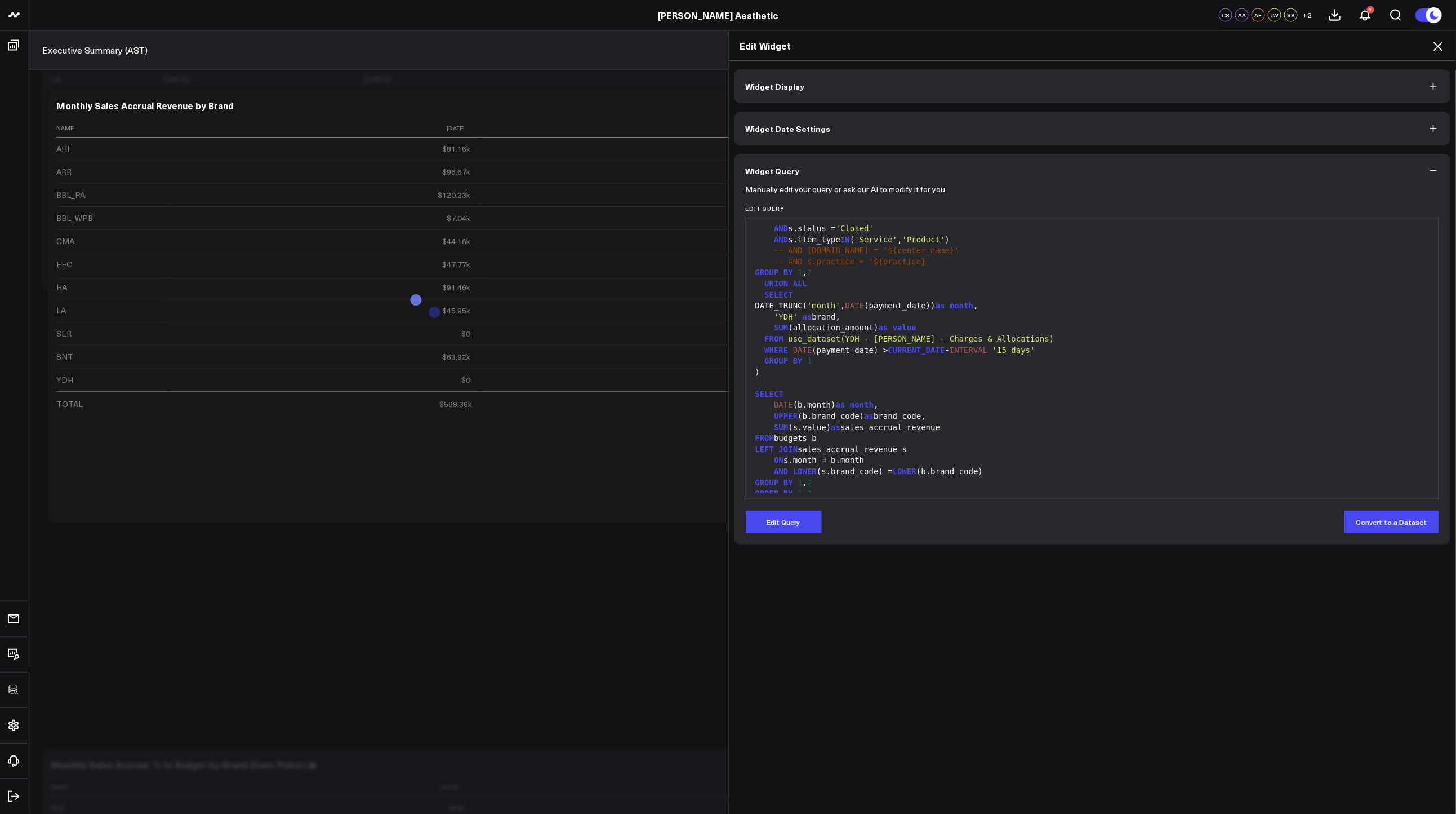
click at [1434, 49] on icon at bounding box center [1438, 47] width 14 height 14
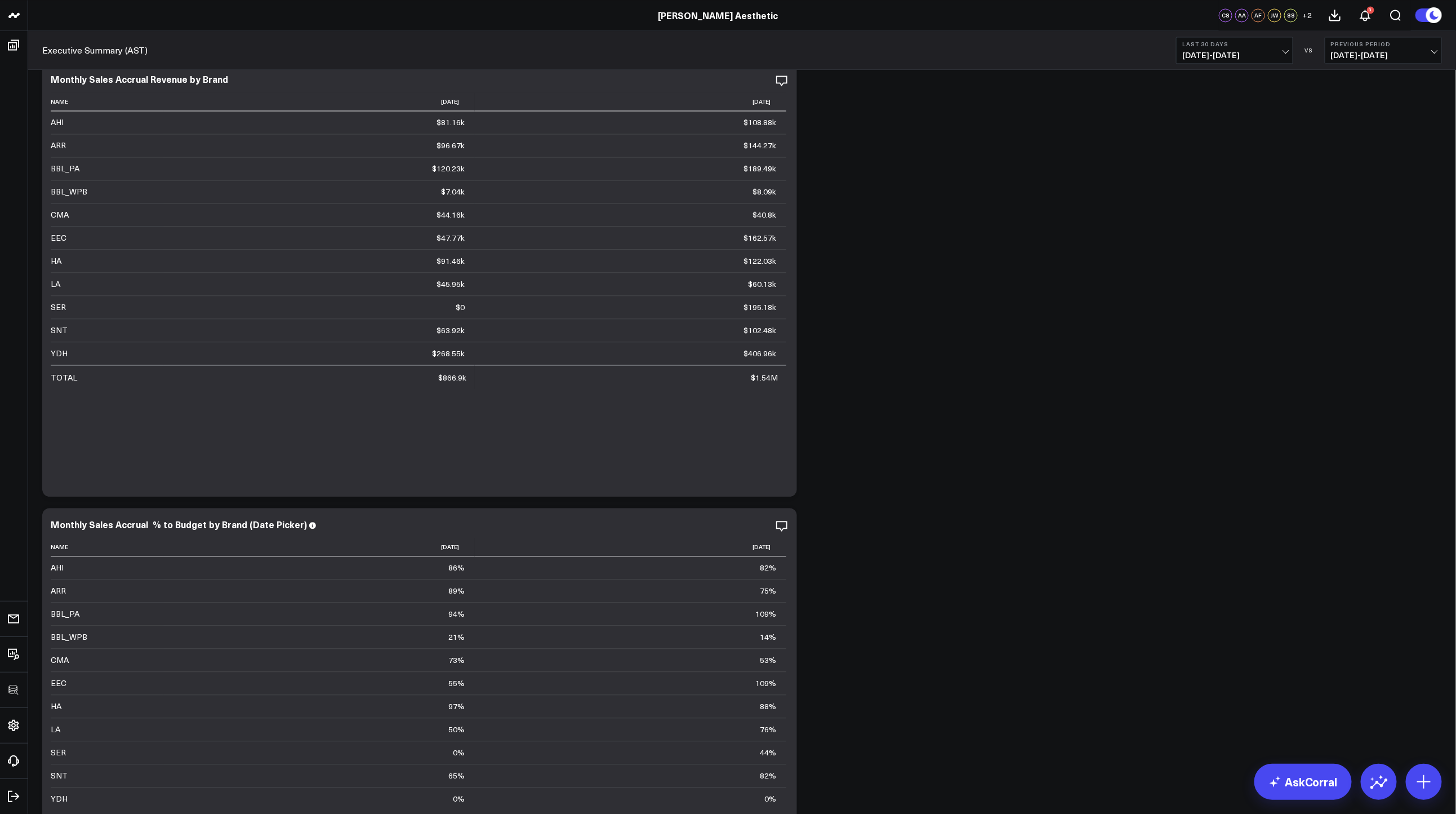
scroll to position [1620, 0]
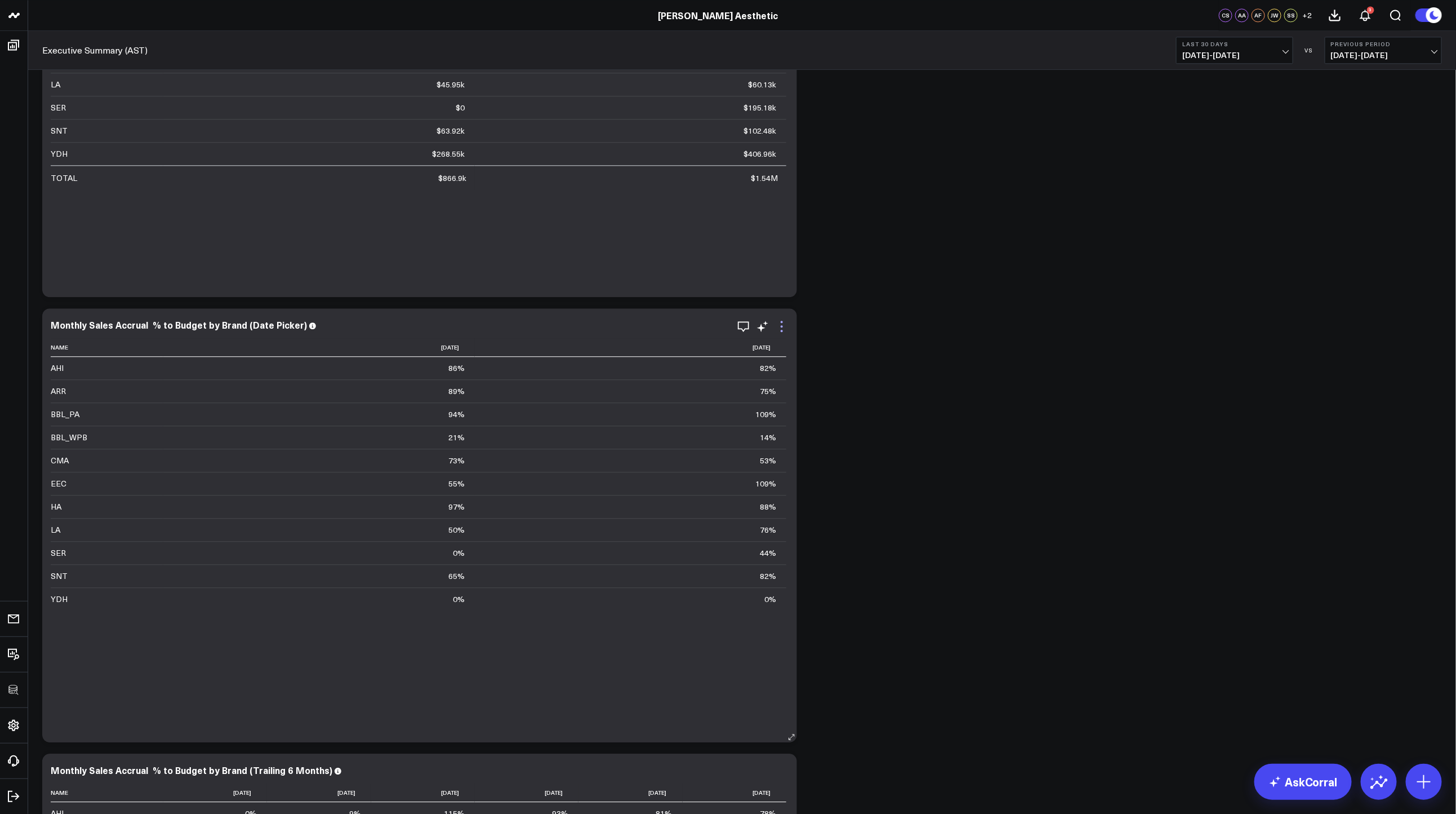
click at [786, 329] on icon at bounding box center [782, 326] width 14 height 14
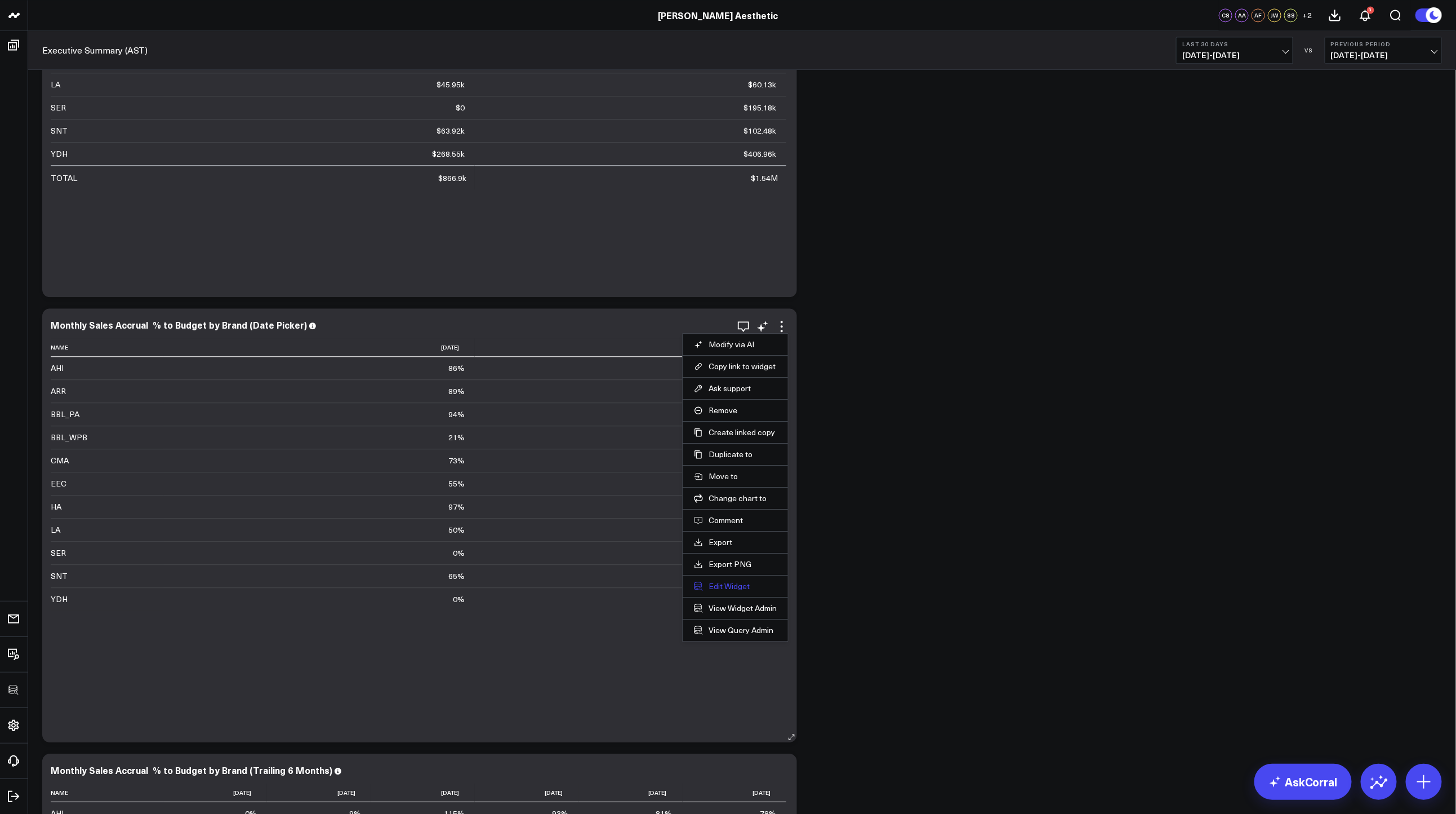
click at [725, 589] on button "Edit Widget" at bounding box center [735, 586] width 83 height 10
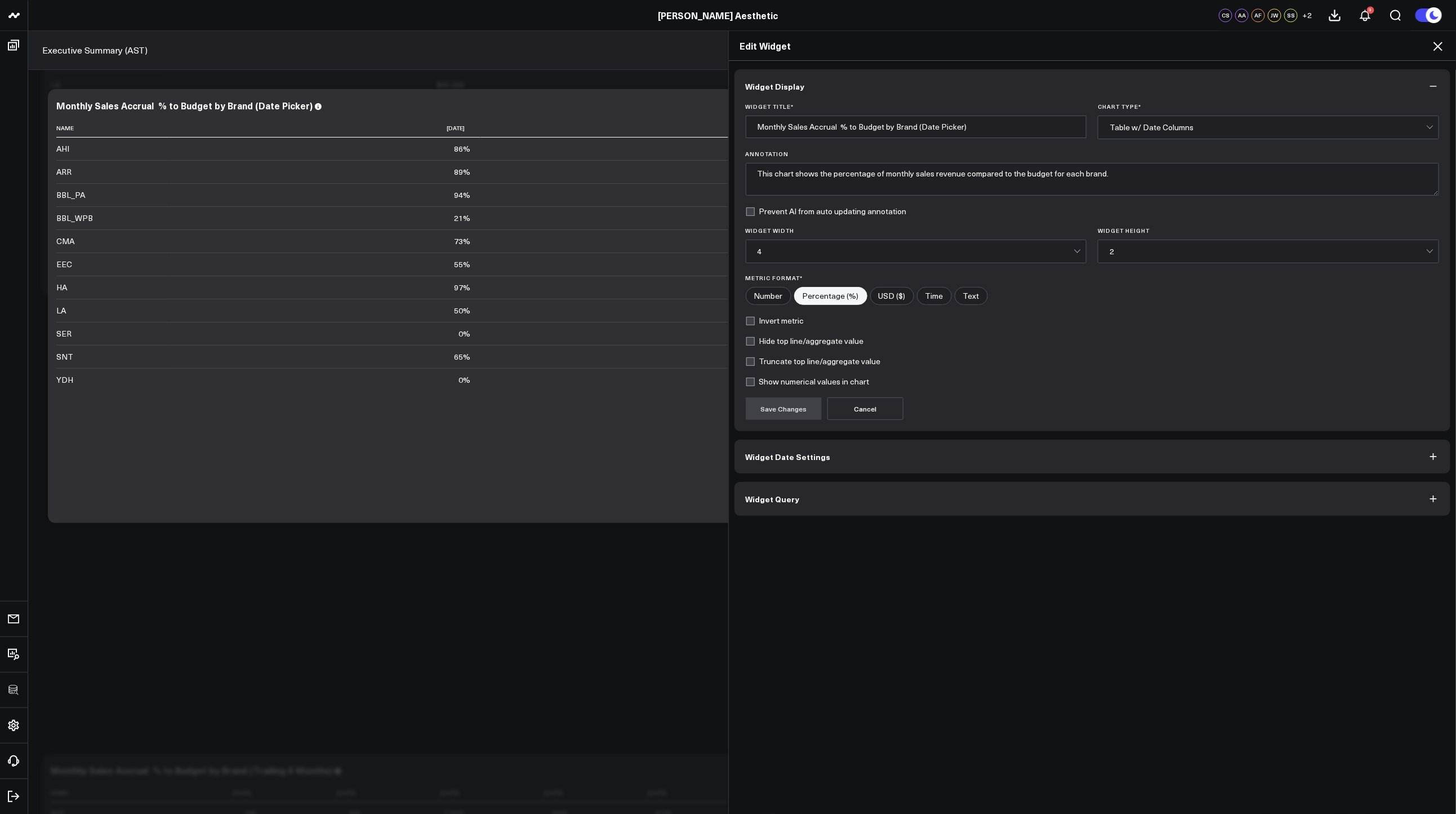
click at [807, 509] on button "Widget Query" at bounding box center [1092, 498] width 716 height 34
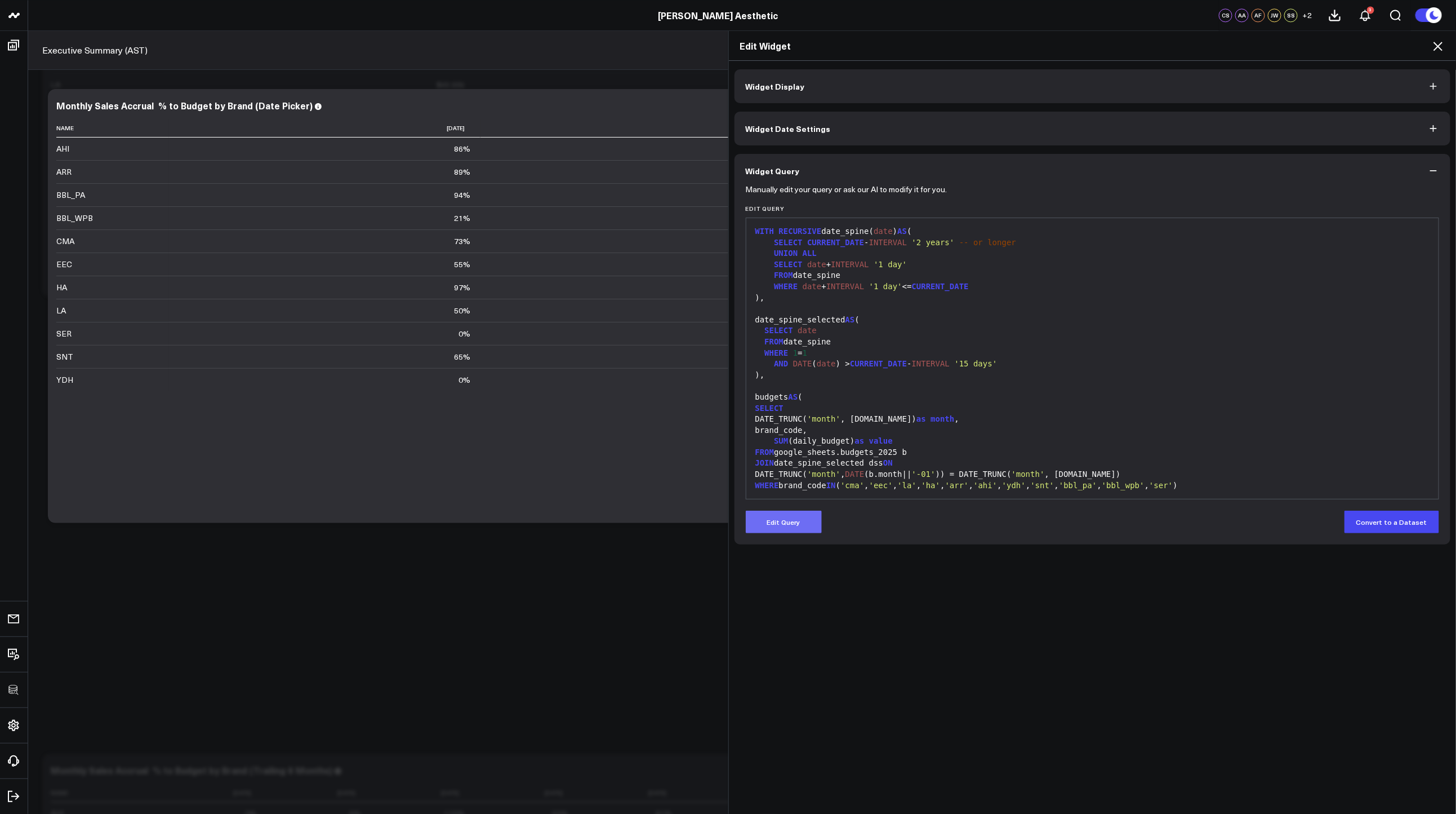
click at [779, 528] on button "Edit Query" at bounding box center [783, 521] width 76 height 23
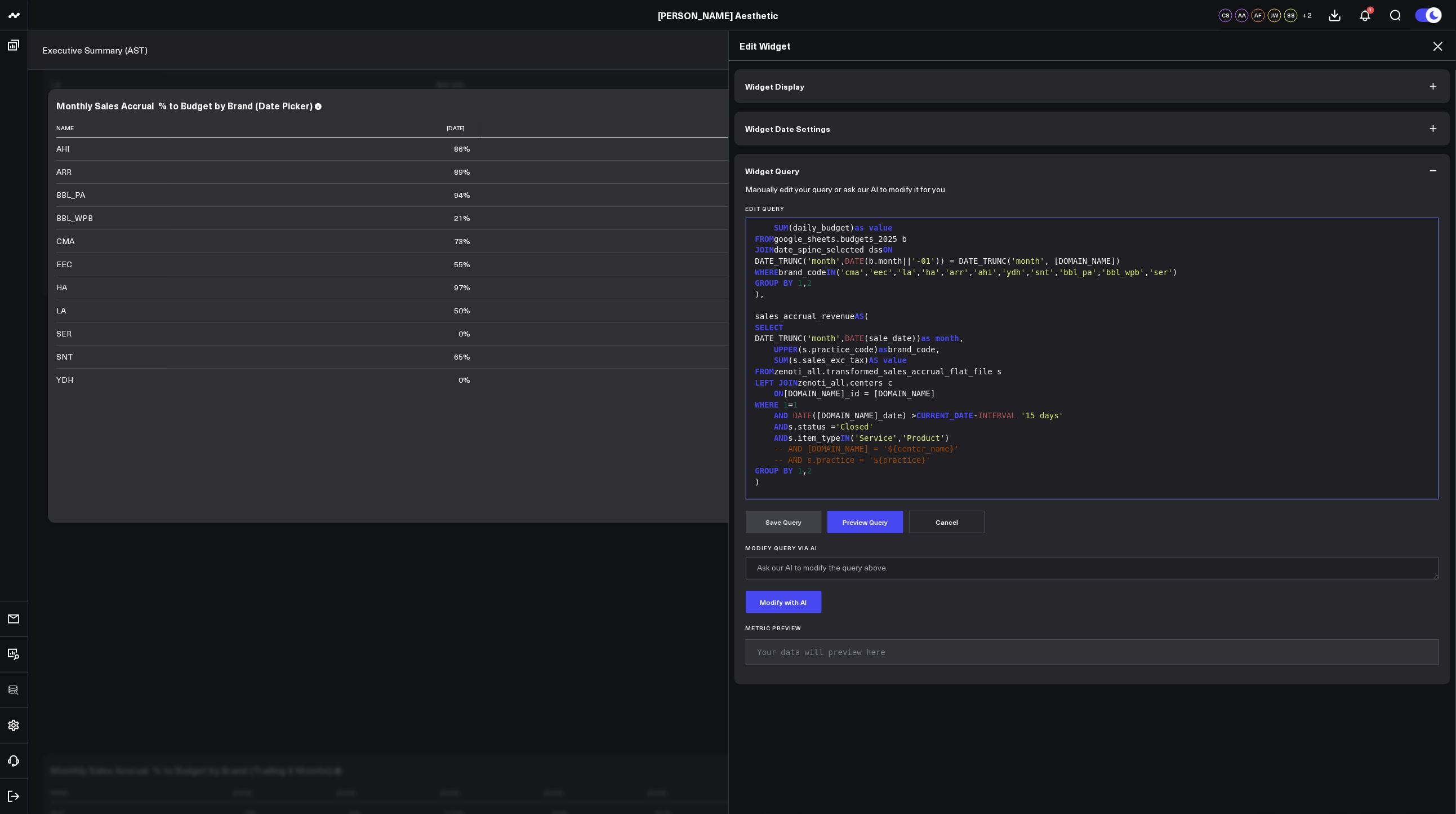
scroll to position [216, 0]
click at [881, 462] on div "-- AND s.practice = '${practice}'" at bounding box center [1092, 458] width 681 height 11
click at [879, 468] on div "GROUP BY 1 , 2" at bounding box center [1092, 468] width 681 height 11
drag, startPoint x: 1438, startPoint y: 45, endPoint x: 1422, endPoint y: 90, distance: 47.8
click at [1438, 45] on icon at bounding box center [1438, 47] width 14 height 14
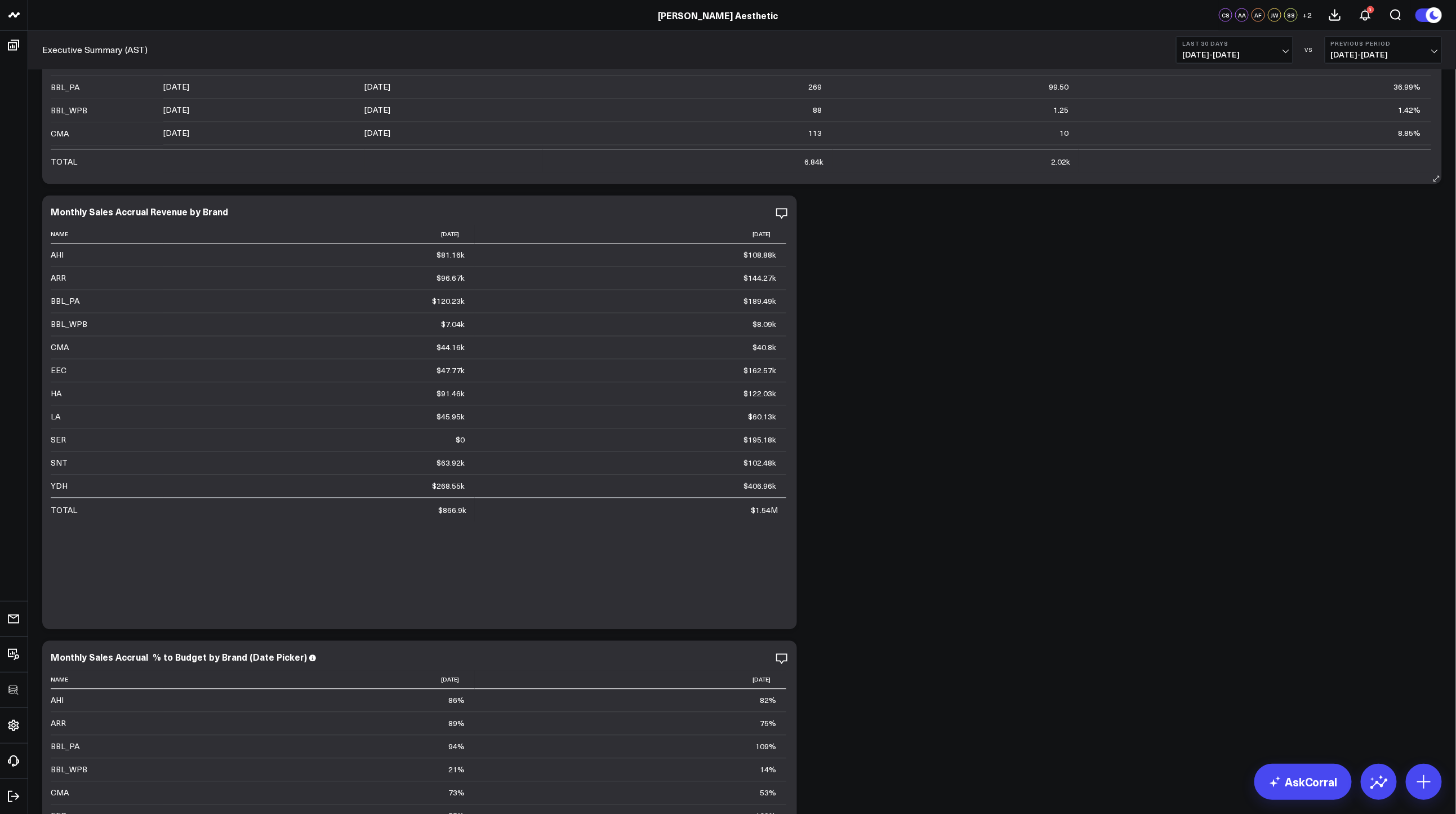
scroll to position [1202, 0]
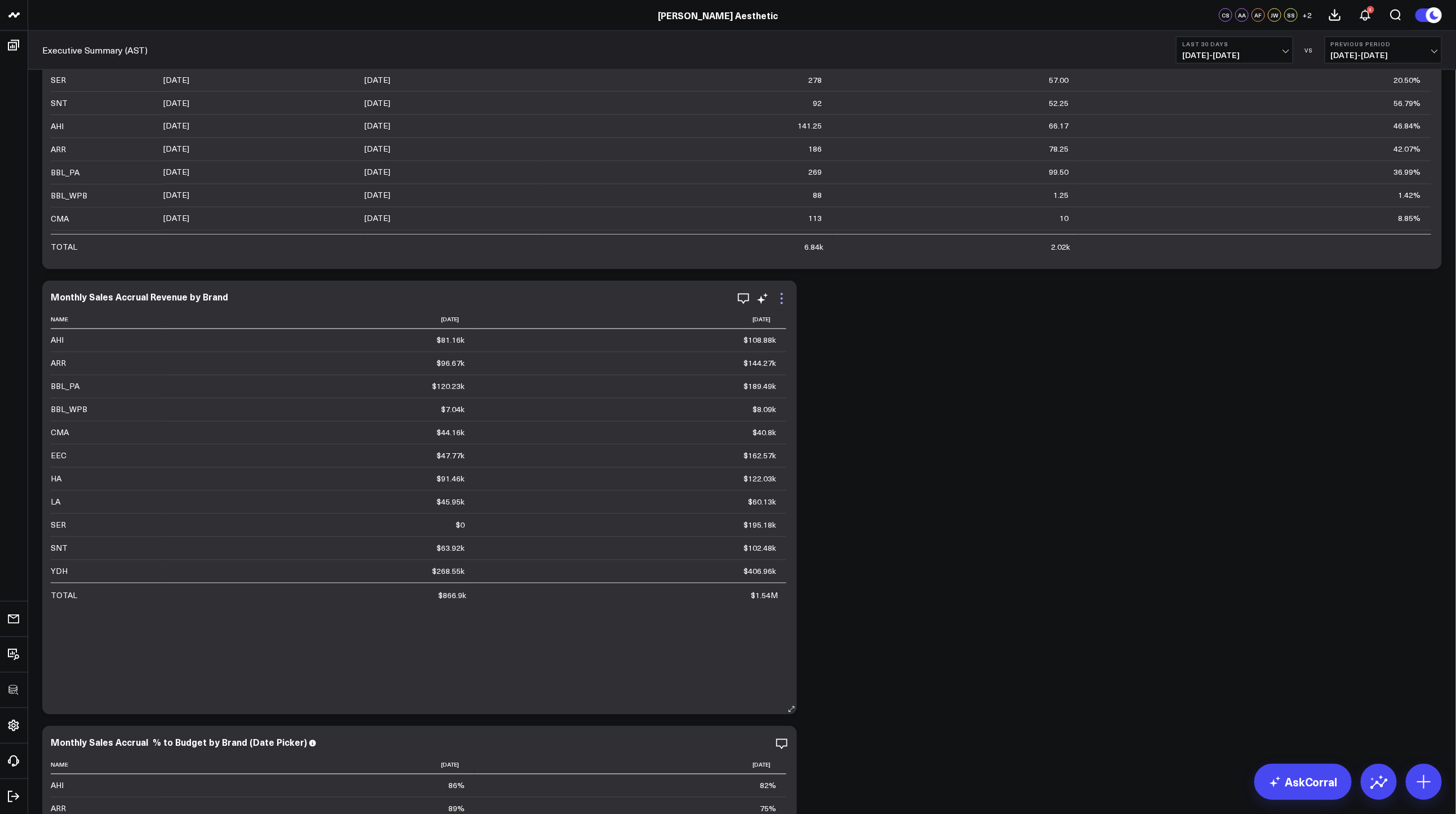
click at [786, 296] on icon at bounding box center [782, 299] width 14 height 14
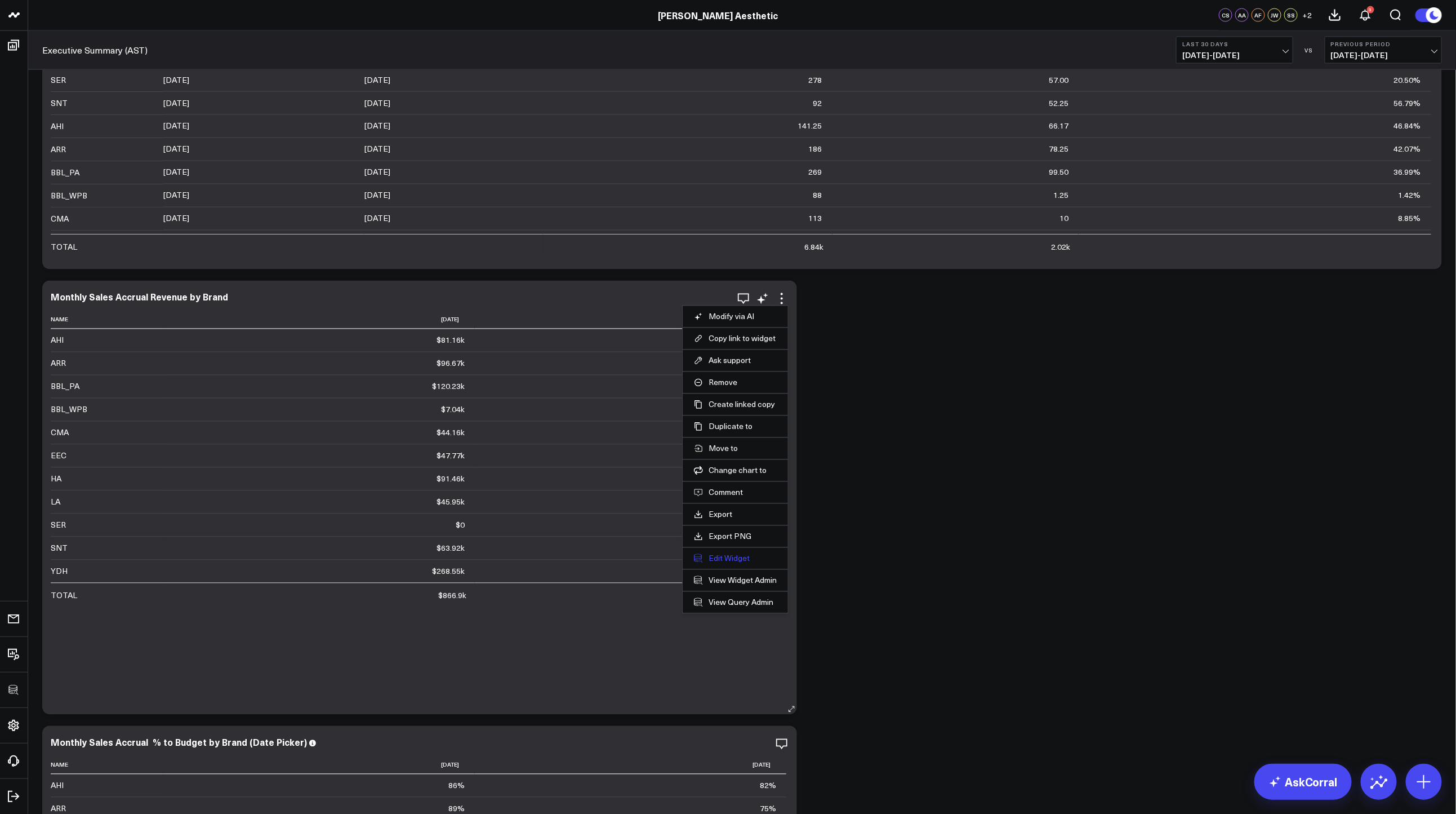
click at [736, 557] on button "Edit Widget" at bounding box center [735, 558] width 83 height 10
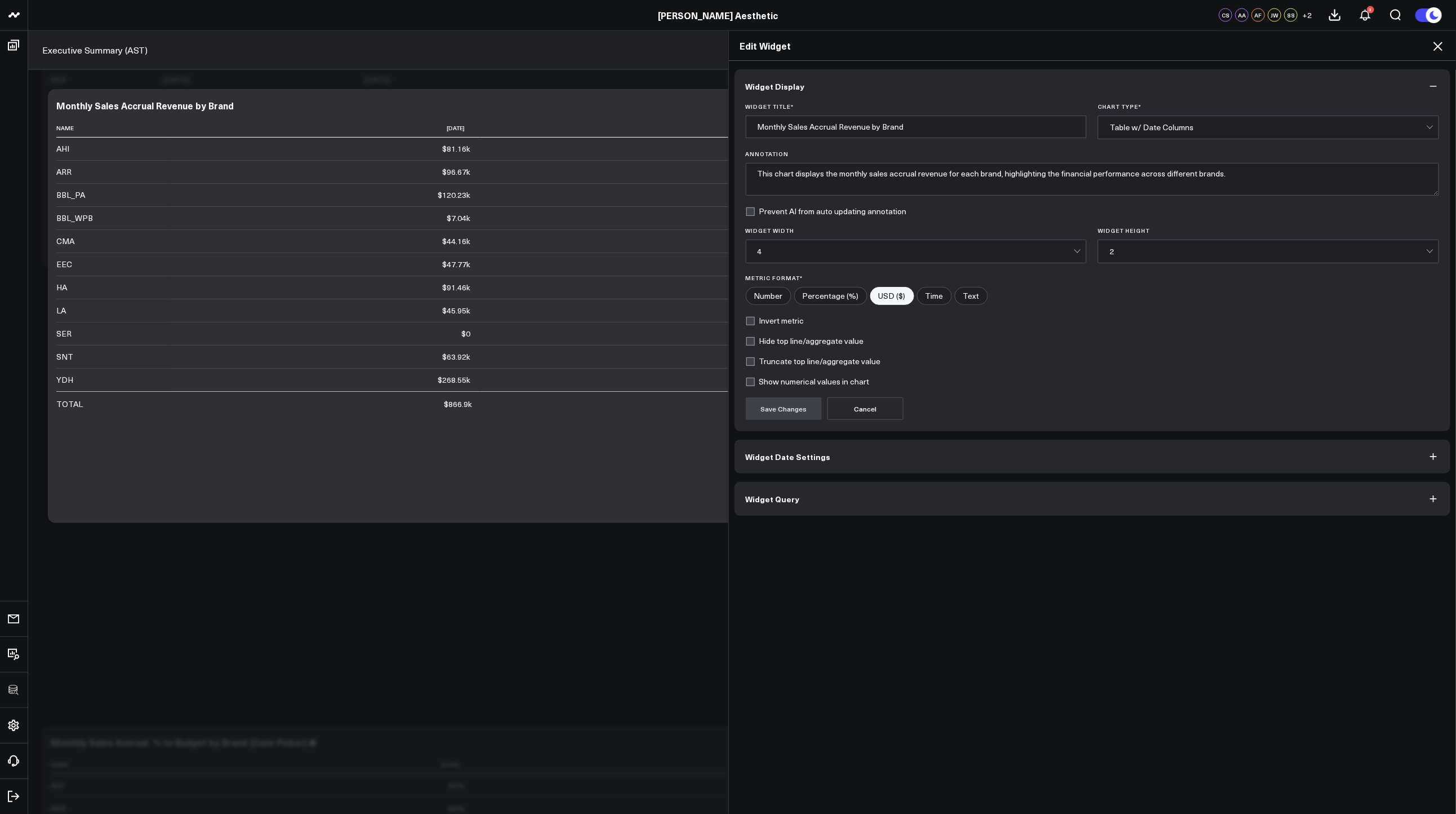
click at [924, 510] on button "Widget Query" at bounding box center [1092, 498] width 716 height 34
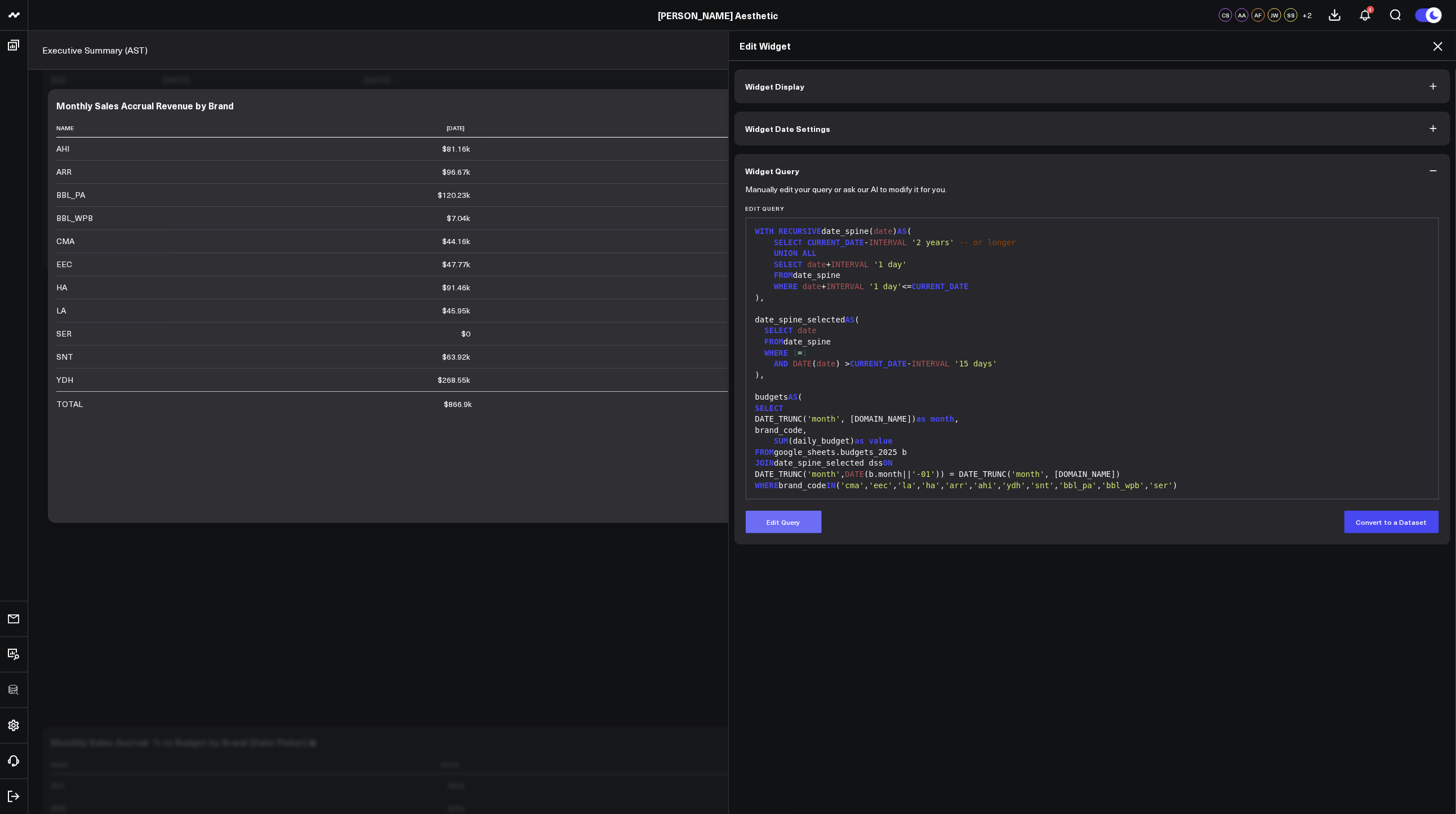
click at [775, 520] on button "Edit Query" at bounding box center [783, 521] width 76 height 23
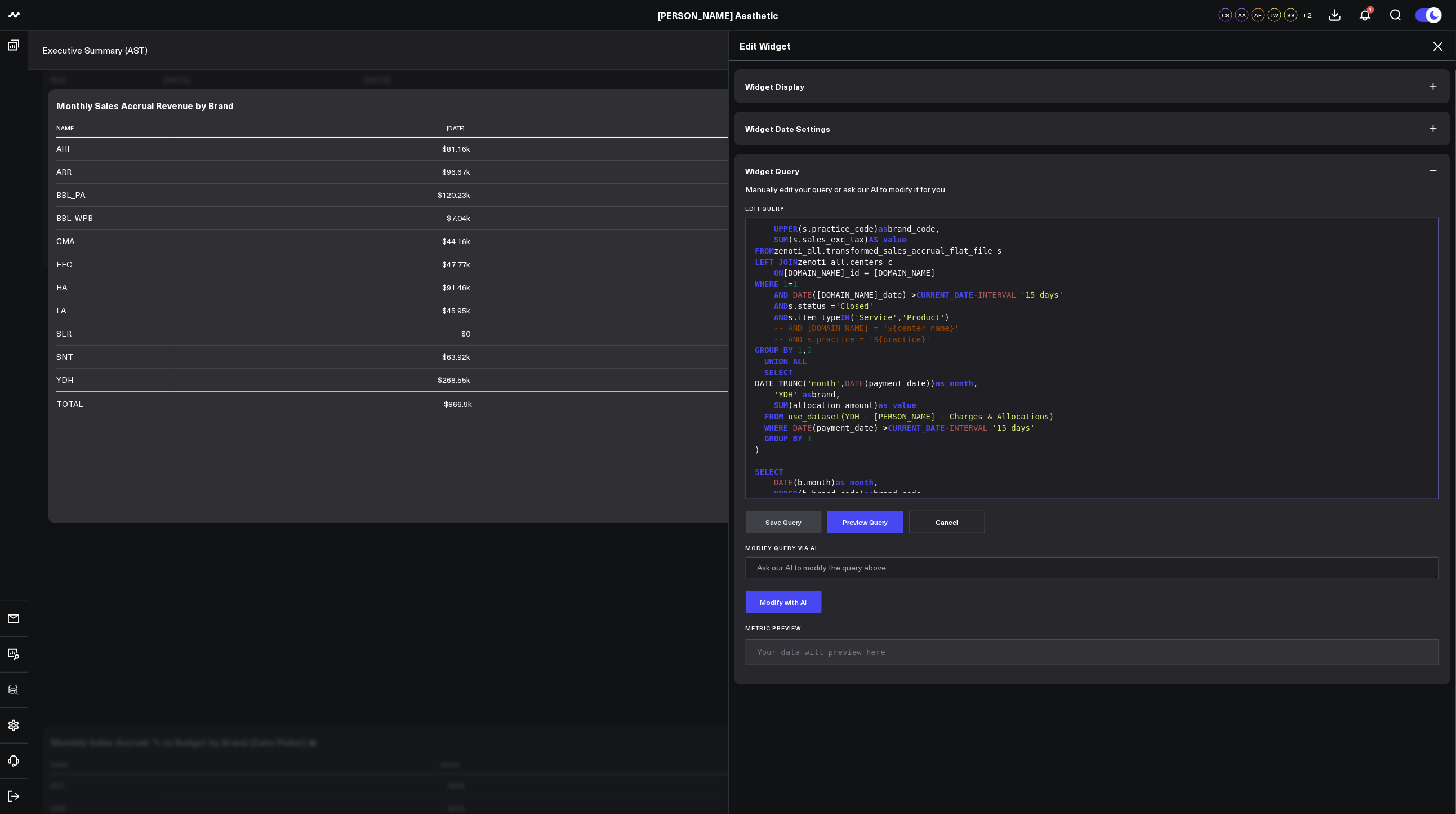
scroll to position [341, 0]
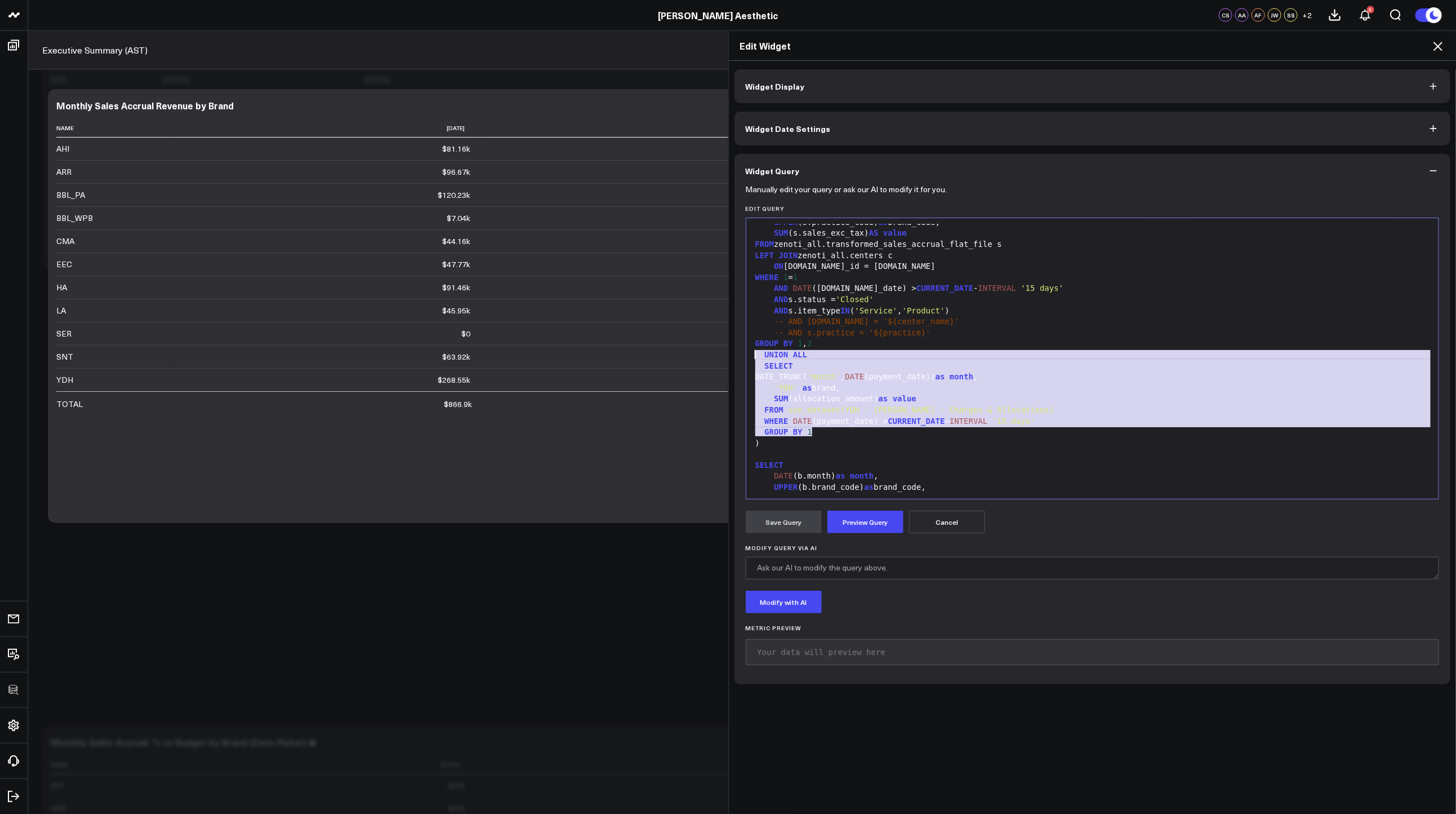
drag, startPoint x: 824, startPoint y: 434, endPoint x: 733, endPoint y: 355, distance: 120.5
click at [734, 355] on div "Manually edit your query or ask our AI to modify it for you. Edit Query 99 1 2 …" at bounding box center [1092, 436] width 716 height 497
copy div "UNION ALL SELECT DATE_TRUNC( 'month' , DATE (payment_date)) as month , 'YDH' as…"
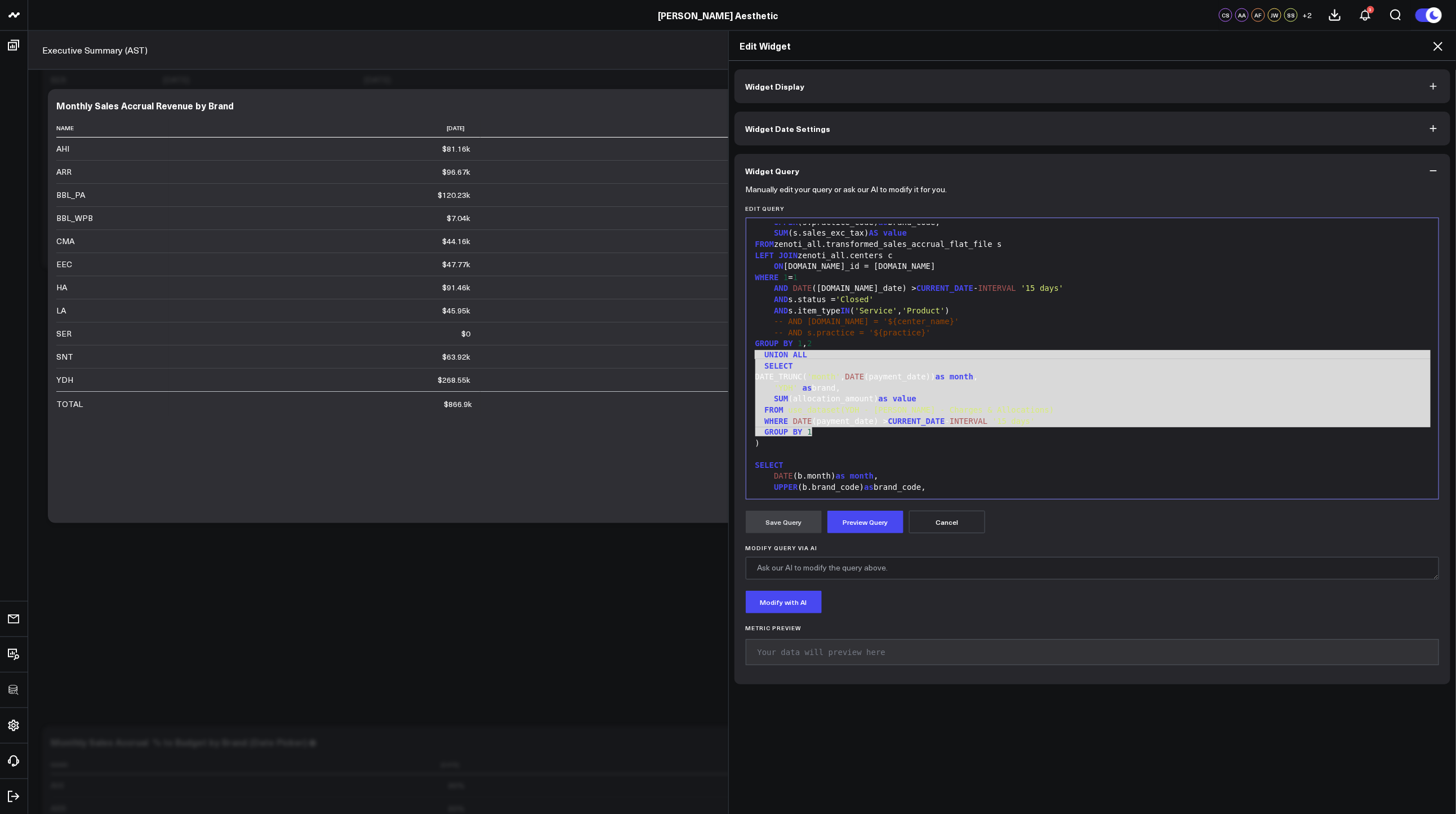
click at [1435, 47] on icon at bounding box center [1438, 47] width 14 height 14
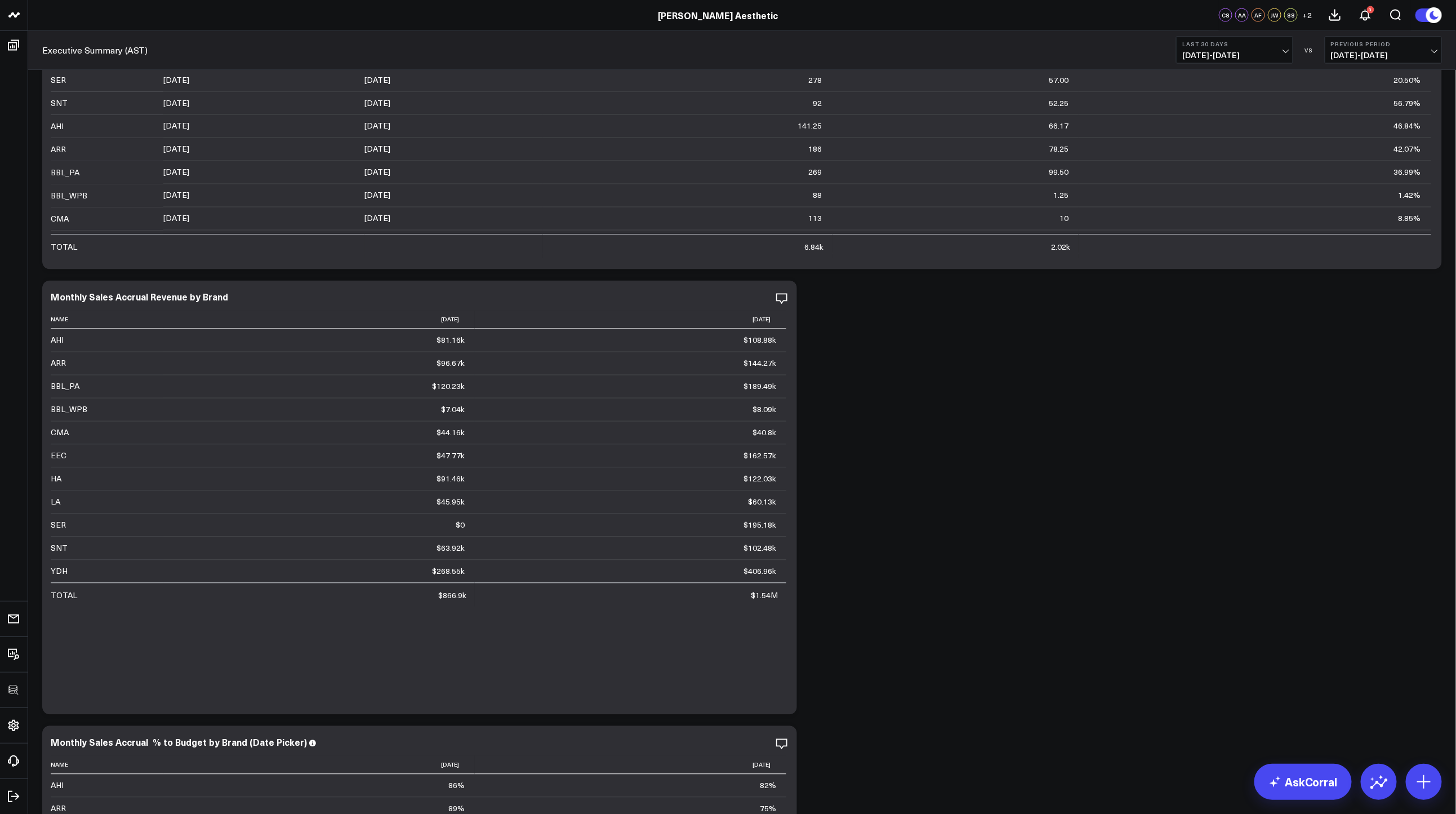
scroll to position [1565, 0]
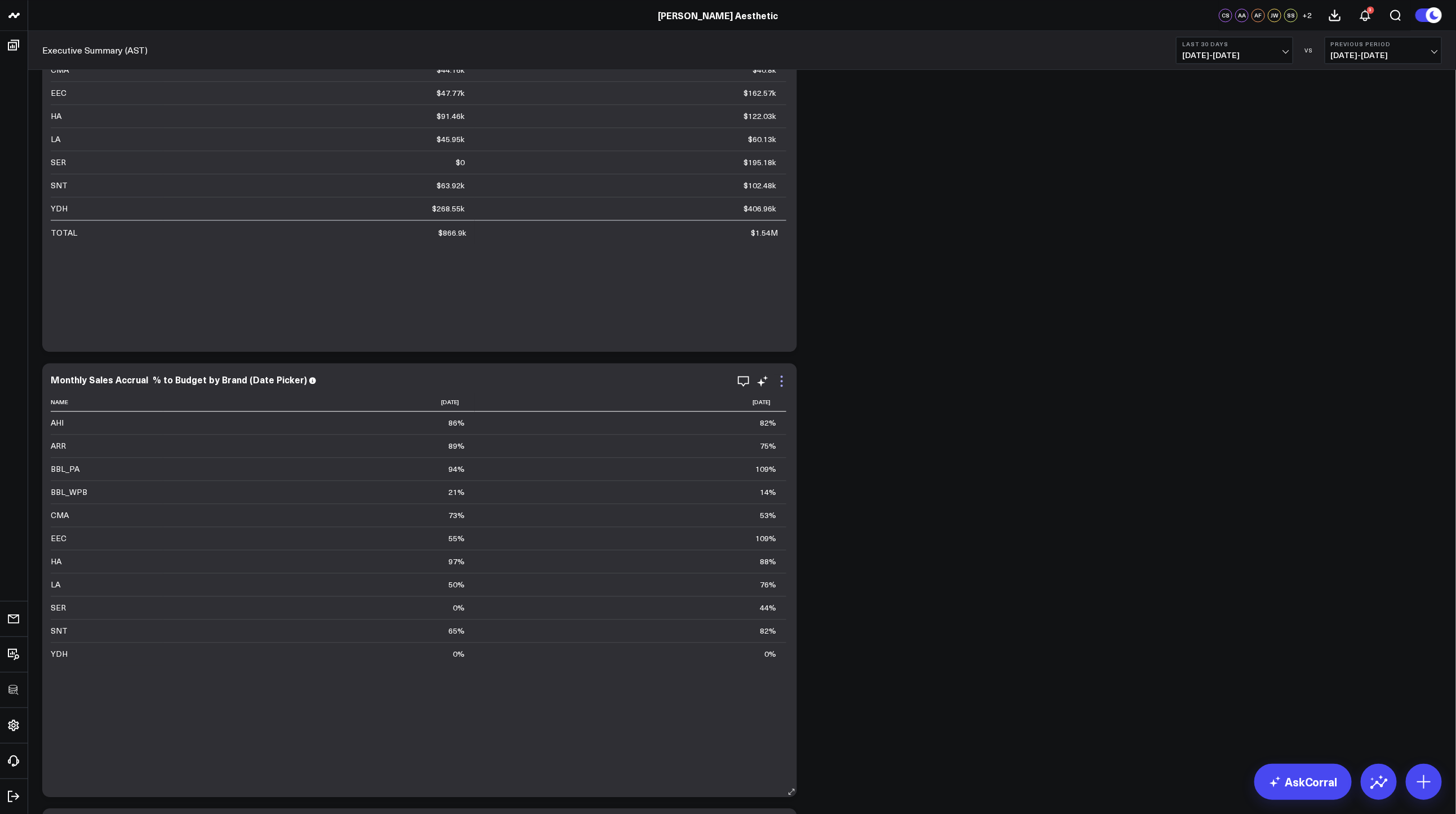
click at [779, 381] on icon at bounding box center [782, 381] width 14 height 14
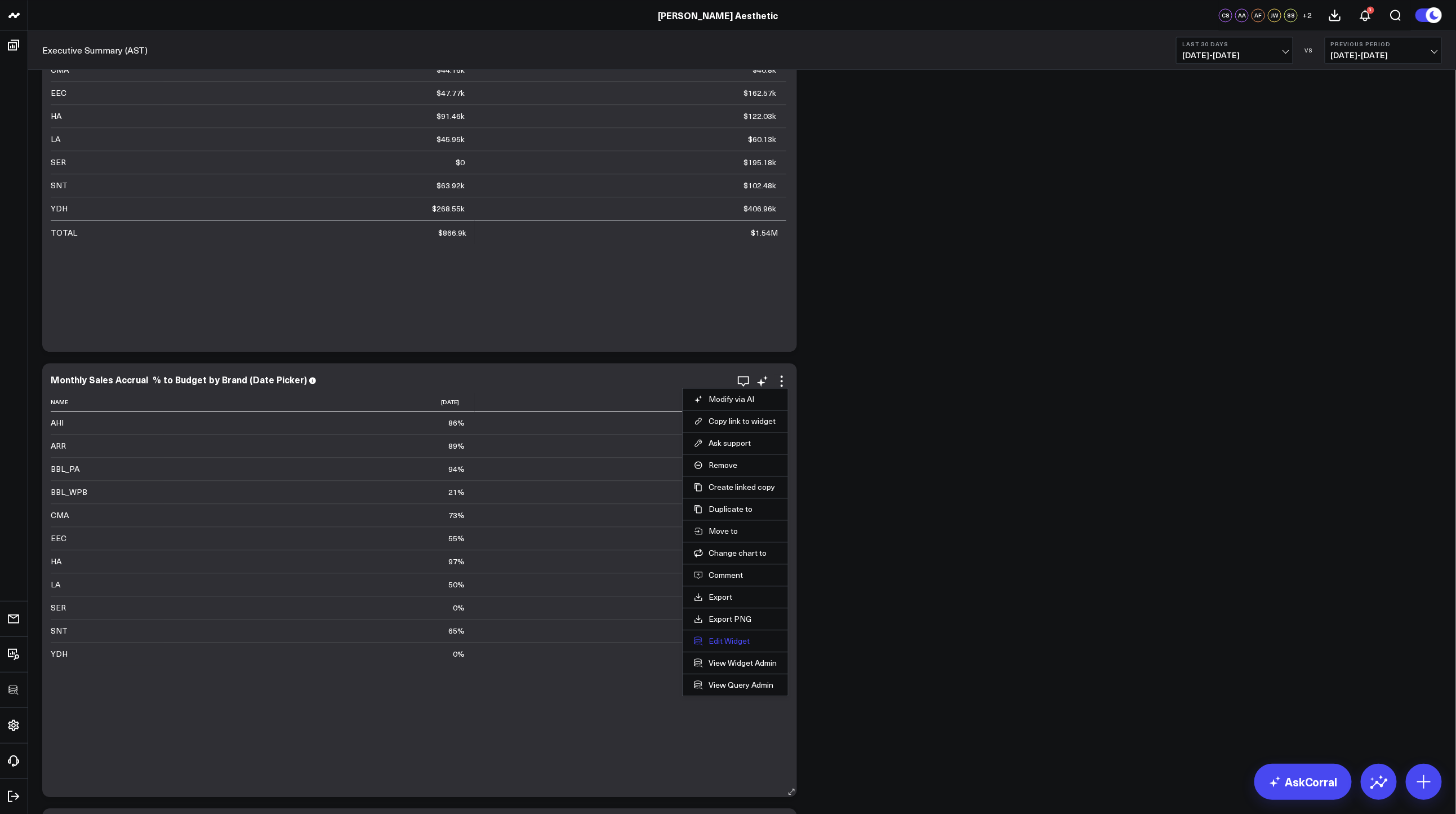
click at [728, 644] on button "Edit Widget" at bounding box center [735, 641] width 83 height 10
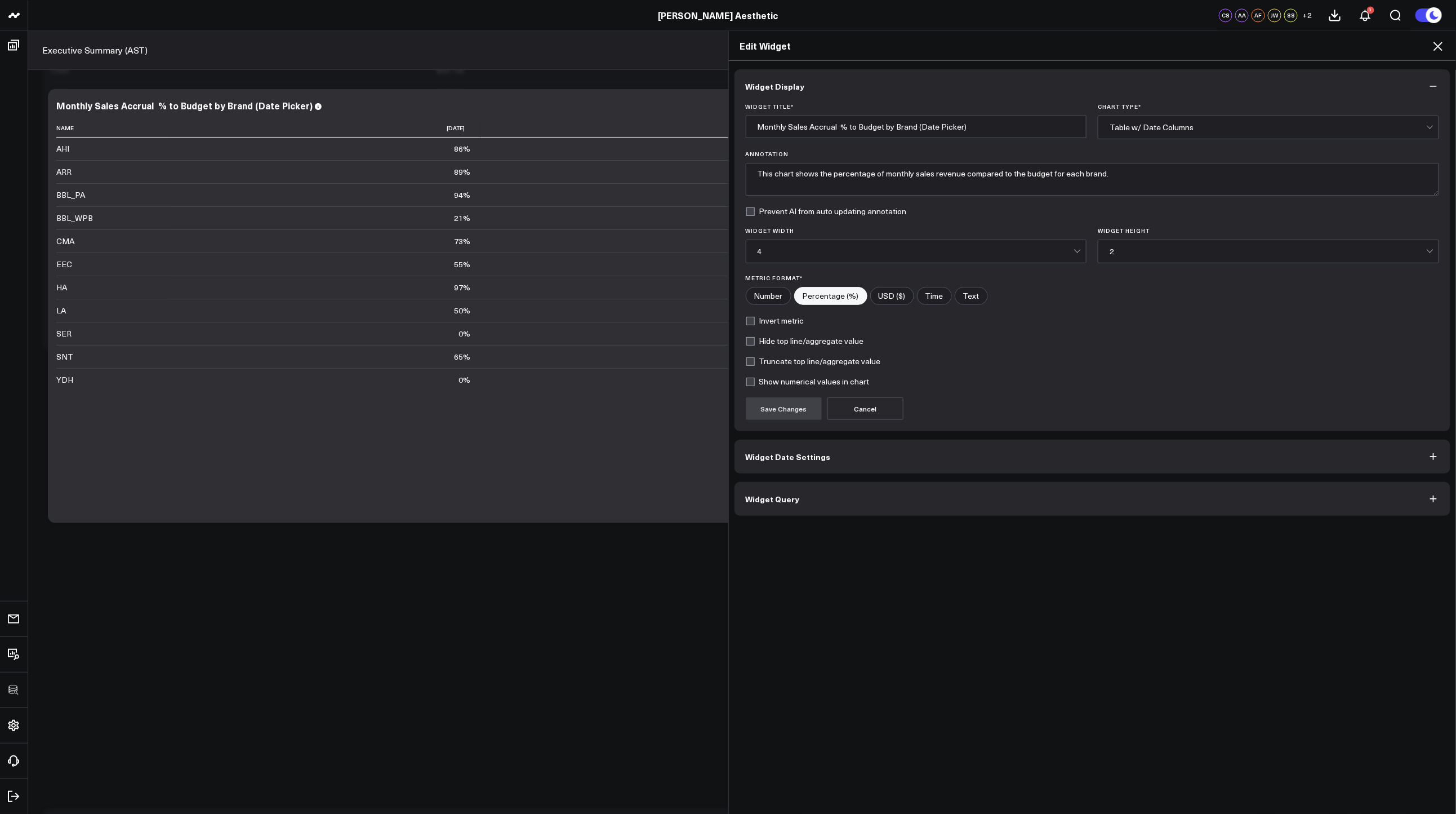
click at [909, 500] on button "Widget Query" at bounding box center [1092, 498] width 716 height 34
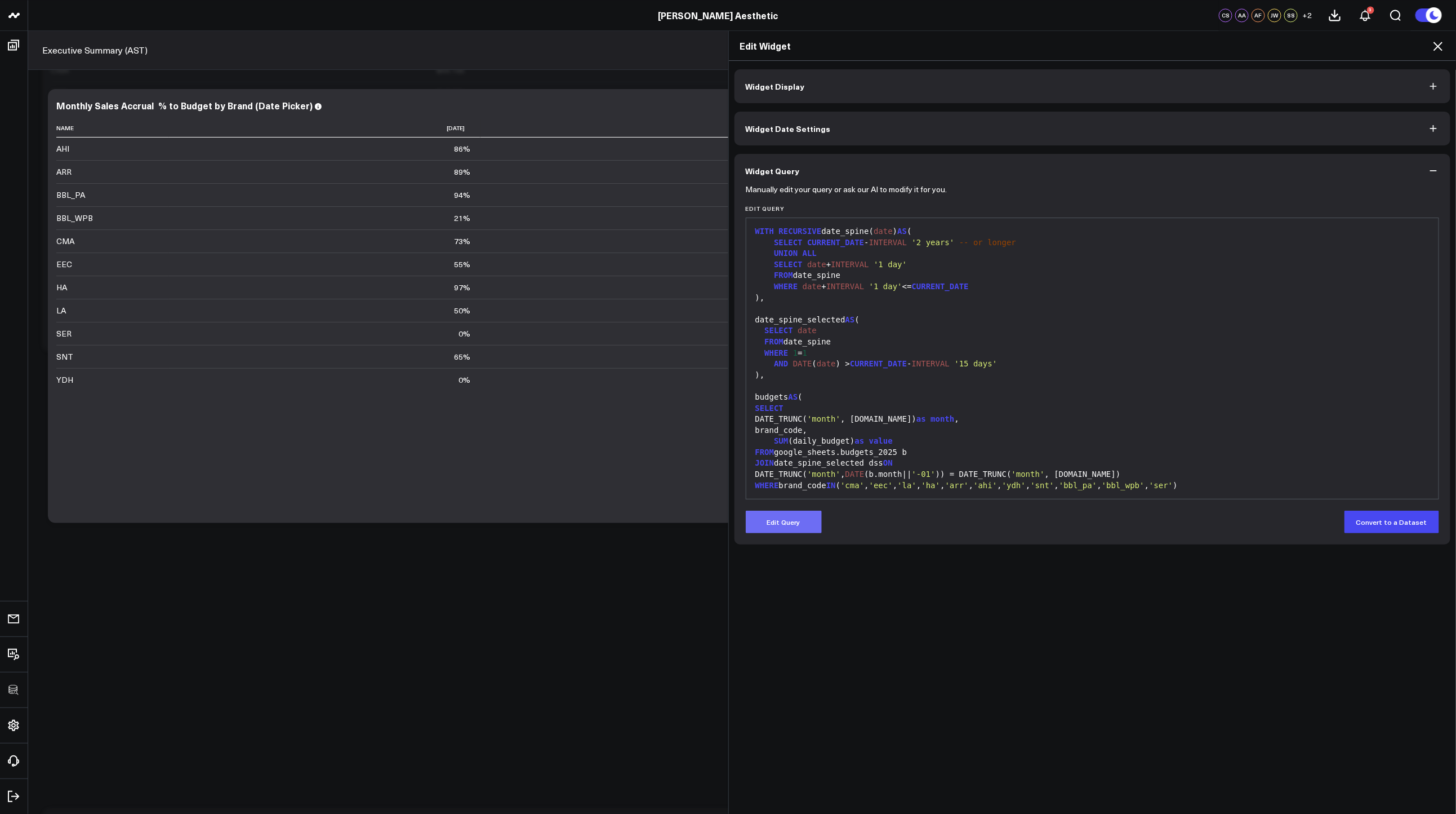
click at [789, 514] on button "Edit Query" at bounding box center [783, 521] width 76 height 23
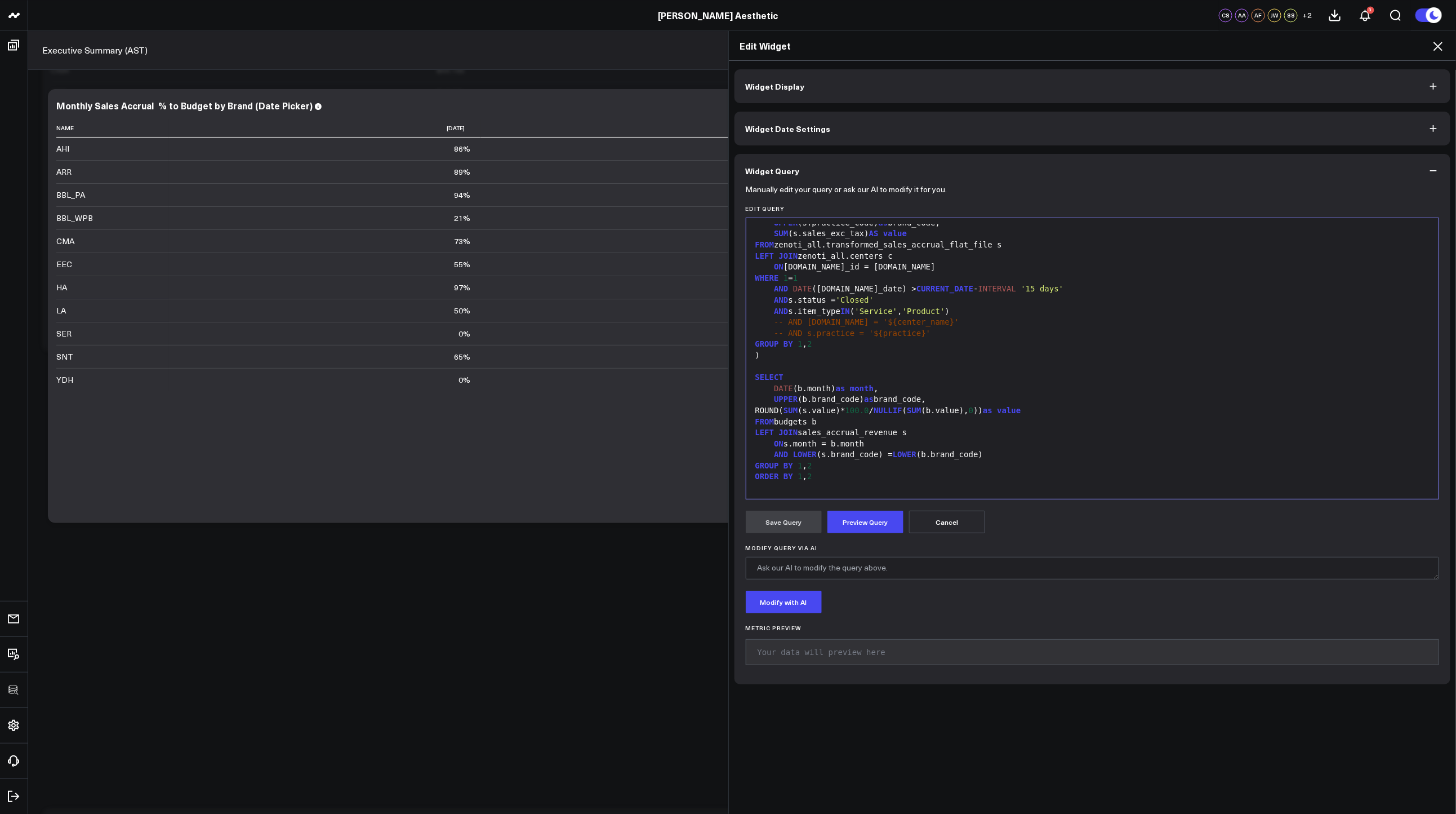
scroll to position [339, 0]
click at [837, 347] on div "GROUP BY 1 , 2" at bounding box center [1092, 345] width 681 height 11
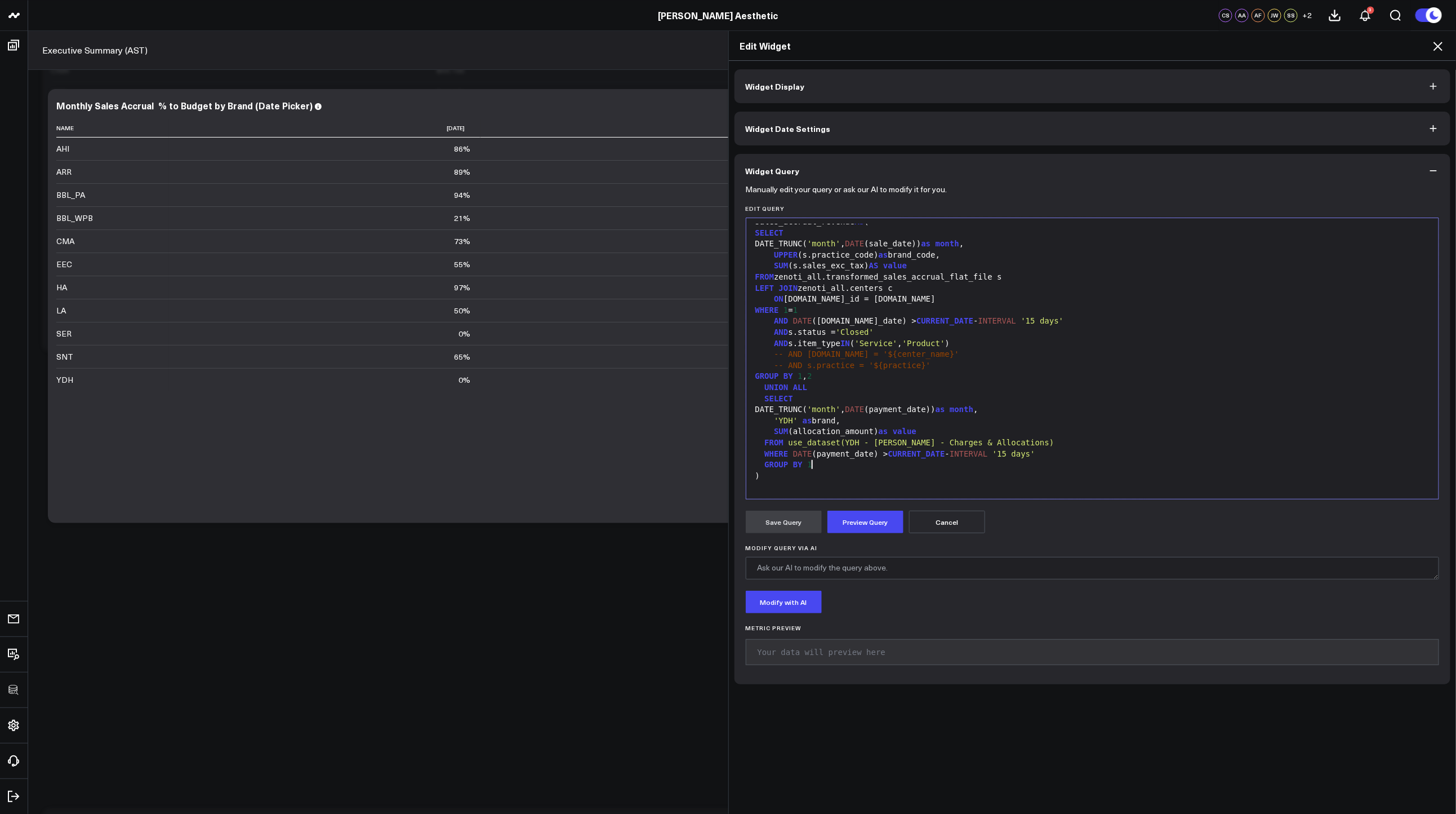
scroll to position [286, 0]
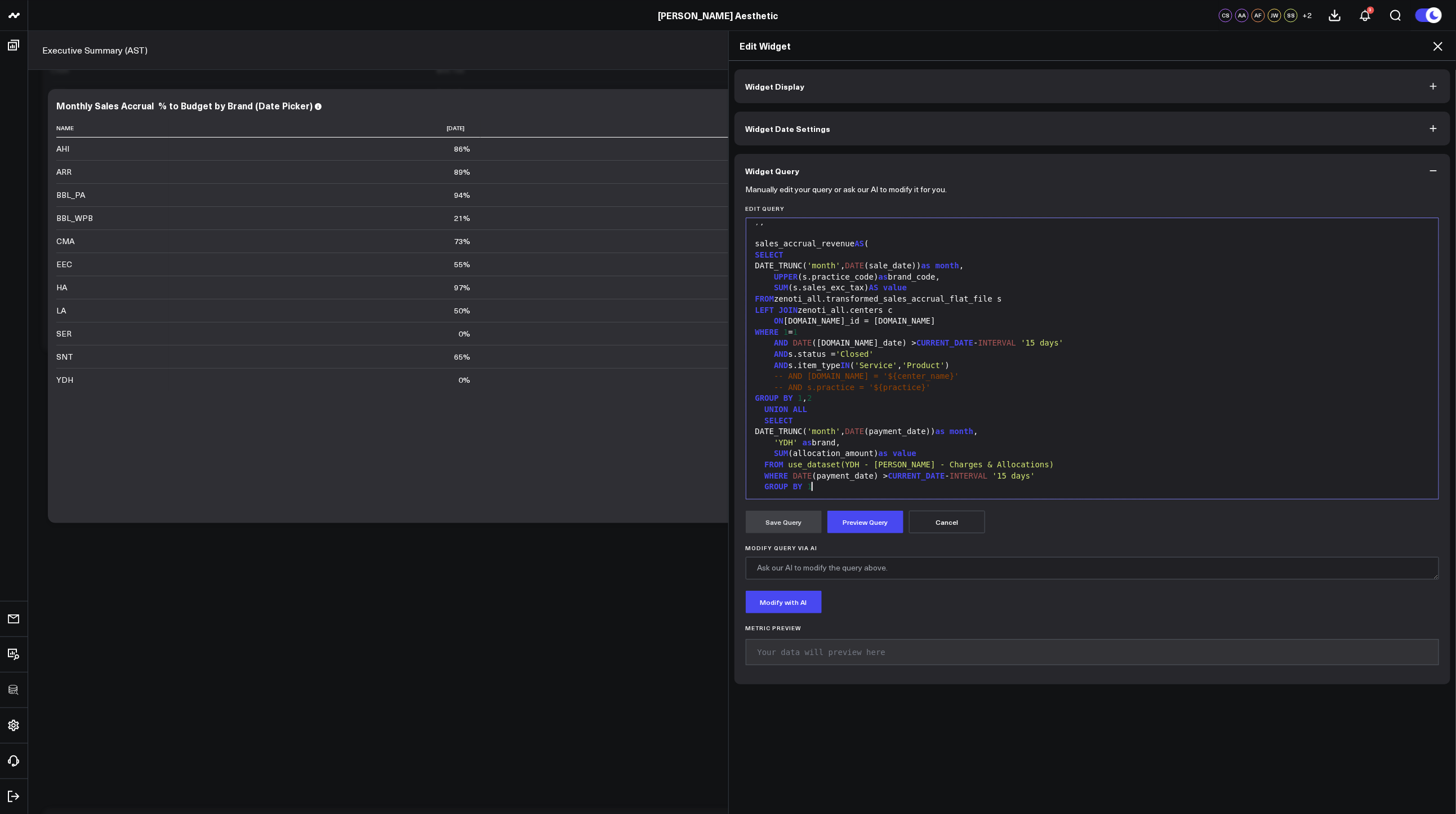
click at [837, 443] on div "'YDH' as brand," at bounding box center [1092, 443] width 681 height 11
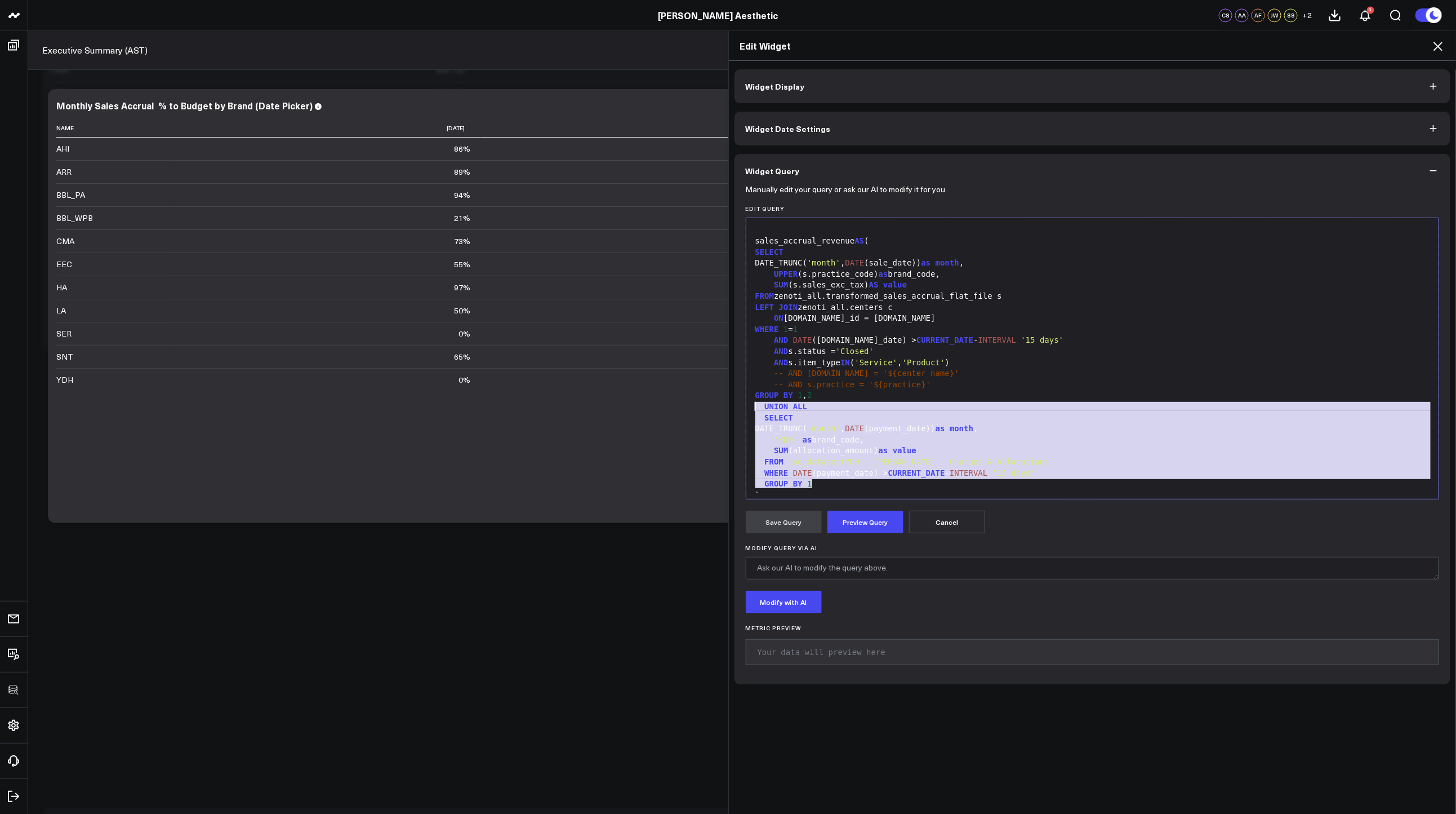
drag, startPoint x: 812, startPoint y: 486, endPoint x: 732, endPoint y: 409, distance: 111.0
click at [734, 409] on div "Manually edit your query or ask our AI to modify it for you. Edit Query 99 1 2 …" at bounding box center [1092, 436] width 716 height 497
copy div "UNION ALL SELECT DATE_TRUNC( 'month' , DATE (payment_date)) as month , 'YDH' as…"
click at [856, 417] on div "SELECT" at bounding box center [1092, 418] width 681 height 11
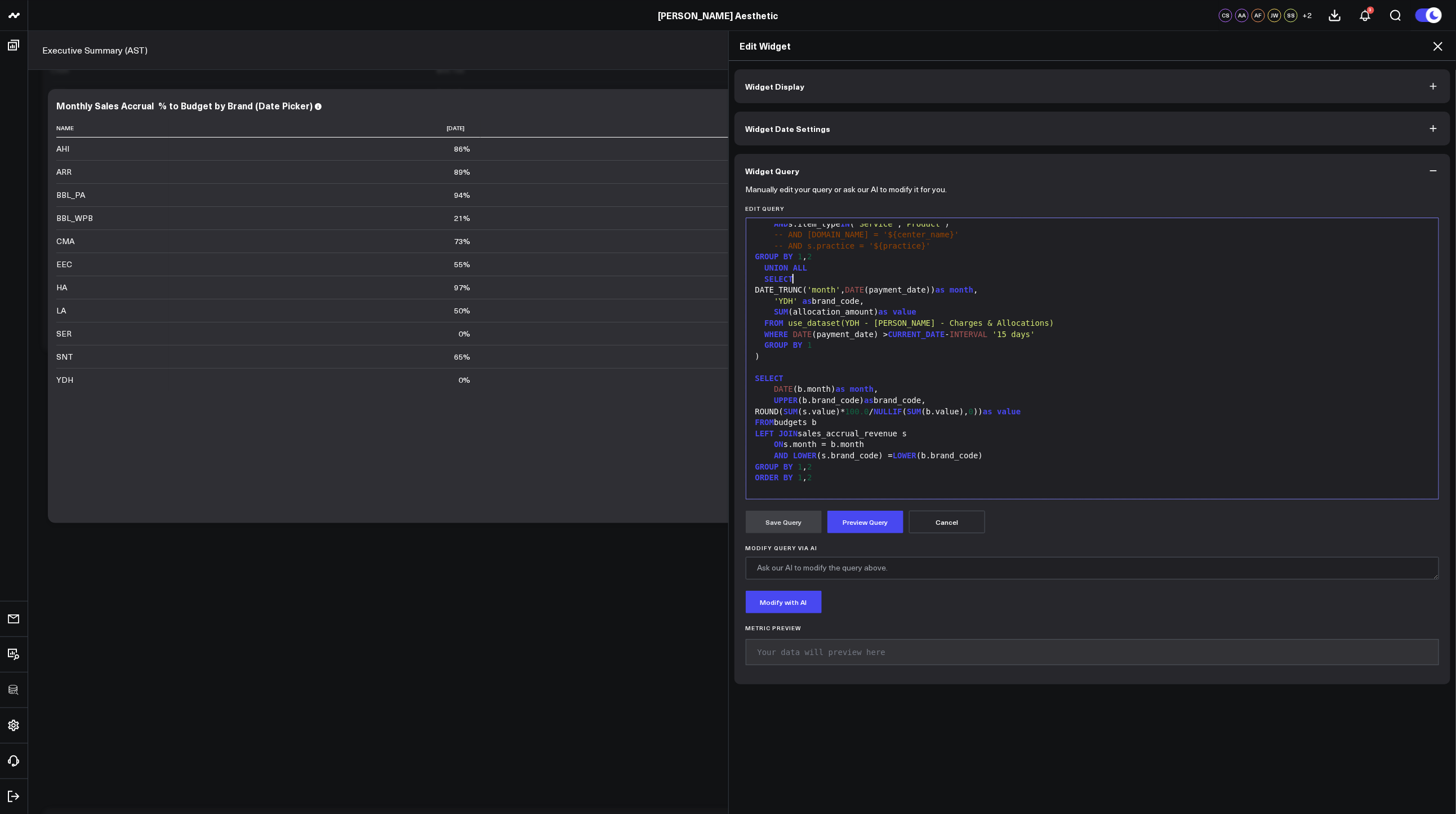
scroll to position [429, 0]
click at [870, 518] on button "Preview Query" at bounding box center [865, 521] width 76 height 23
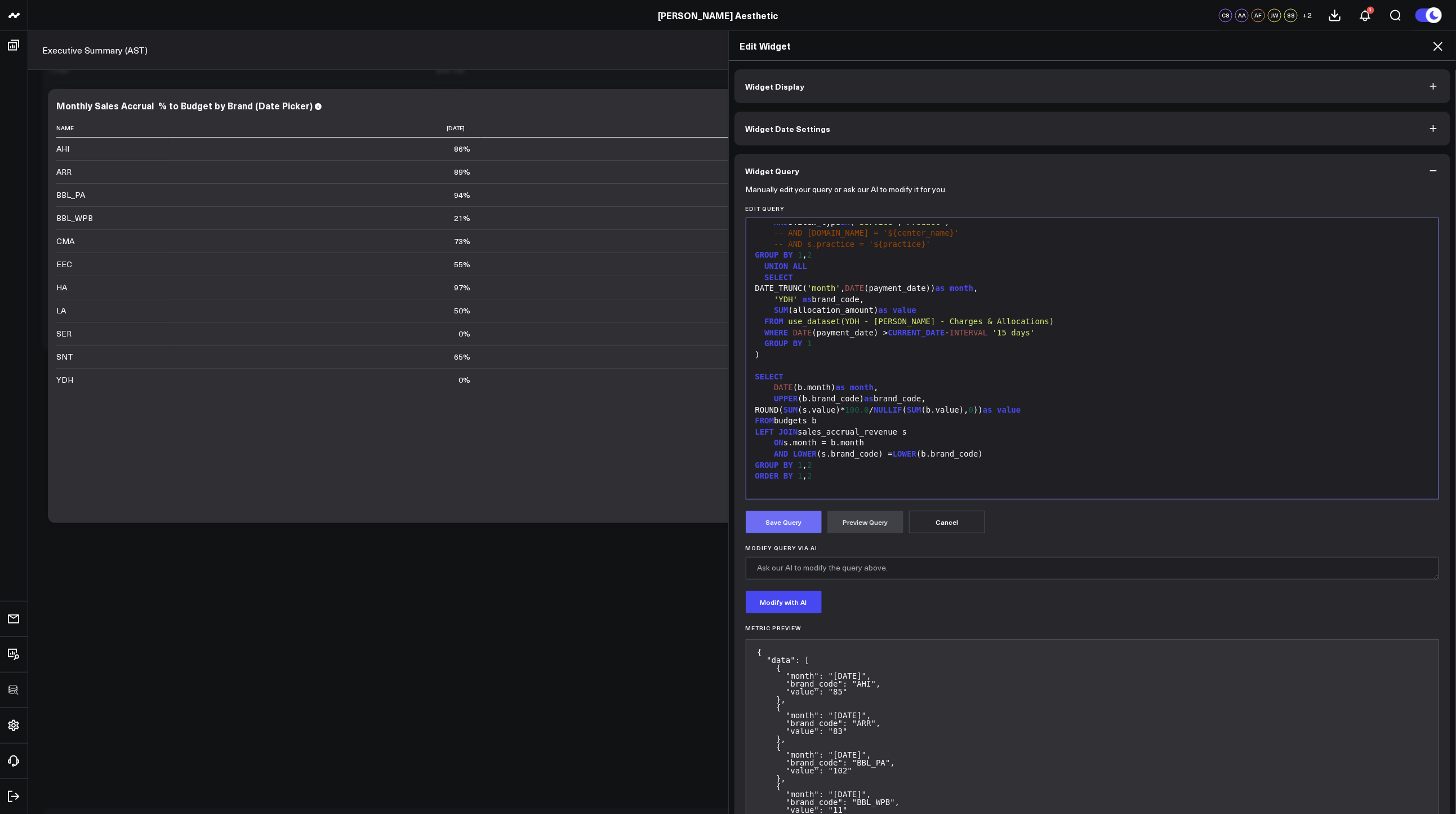
click at [779, 523] on button "Save Query" at bounding box center [783, 521] width 76 height 23
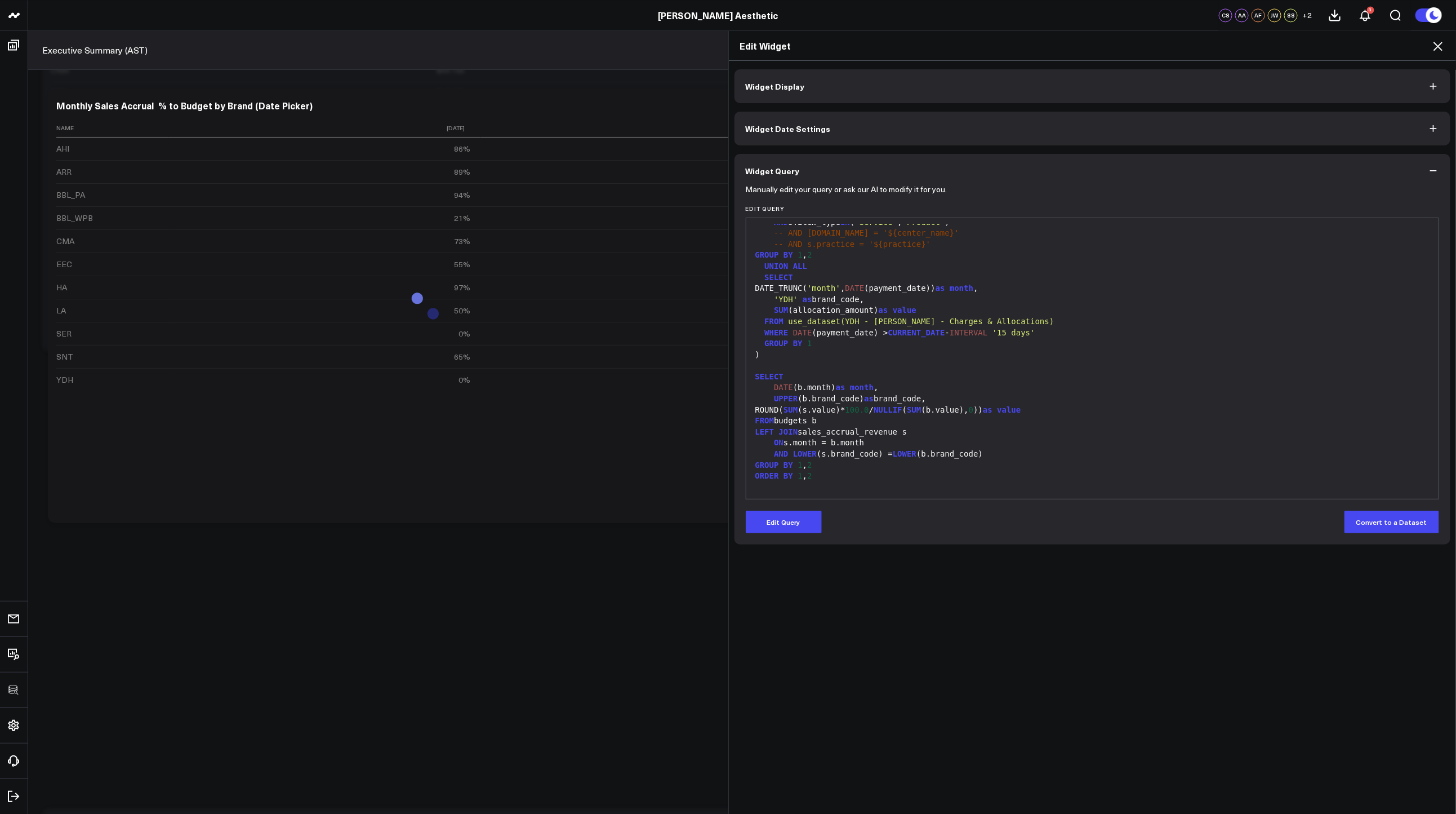
click at [1439, 44] on icon at bounding box center [1438, 47] width 14 height 14
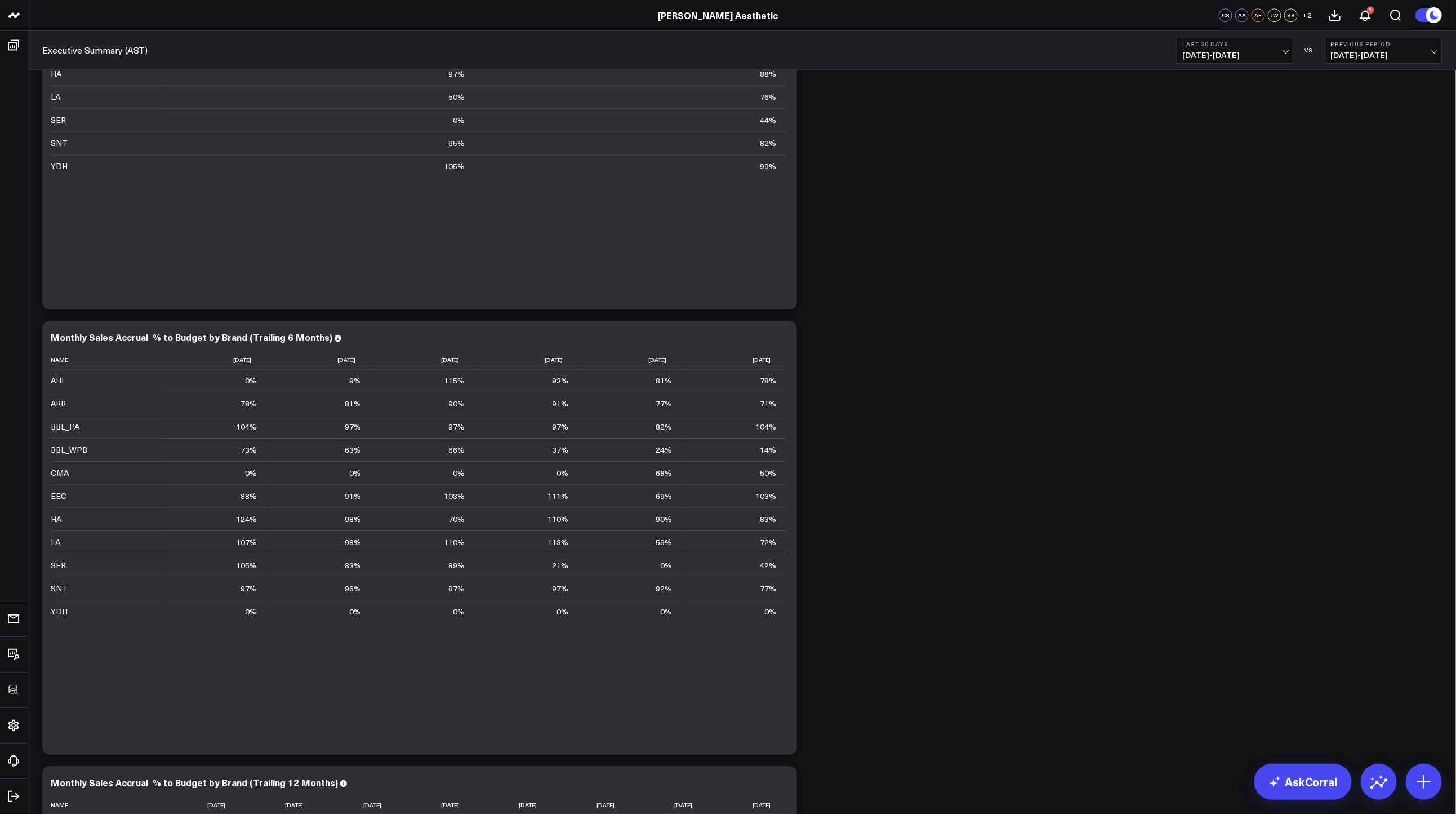
scroll to position [2055, 0]
click at [785, 340] on icon at bounding box center [782, 336] width 14 height 14
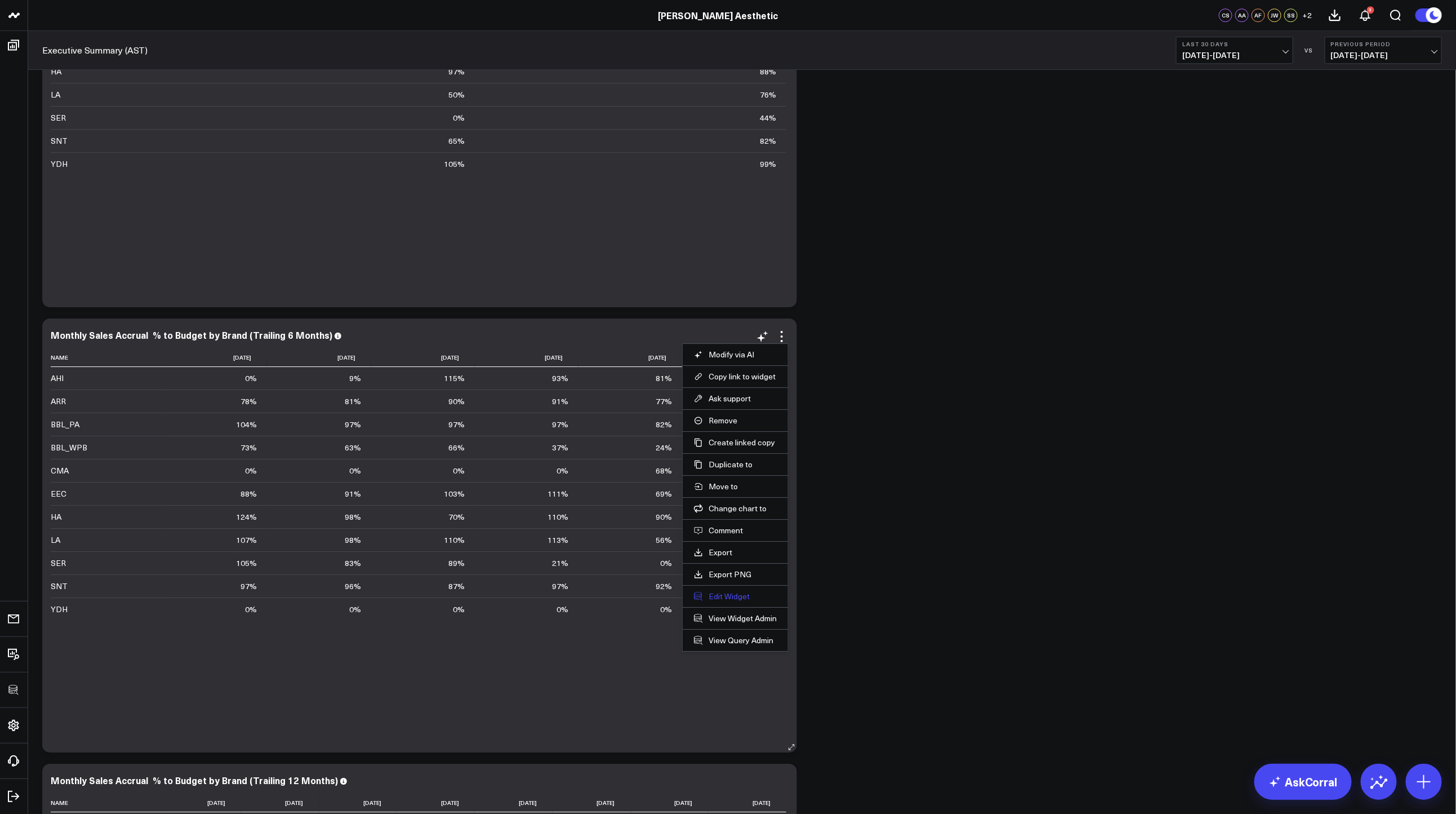
click at [728, 593] on button "Edit Widget" at bounding box center [735, 596] width 83 height 10
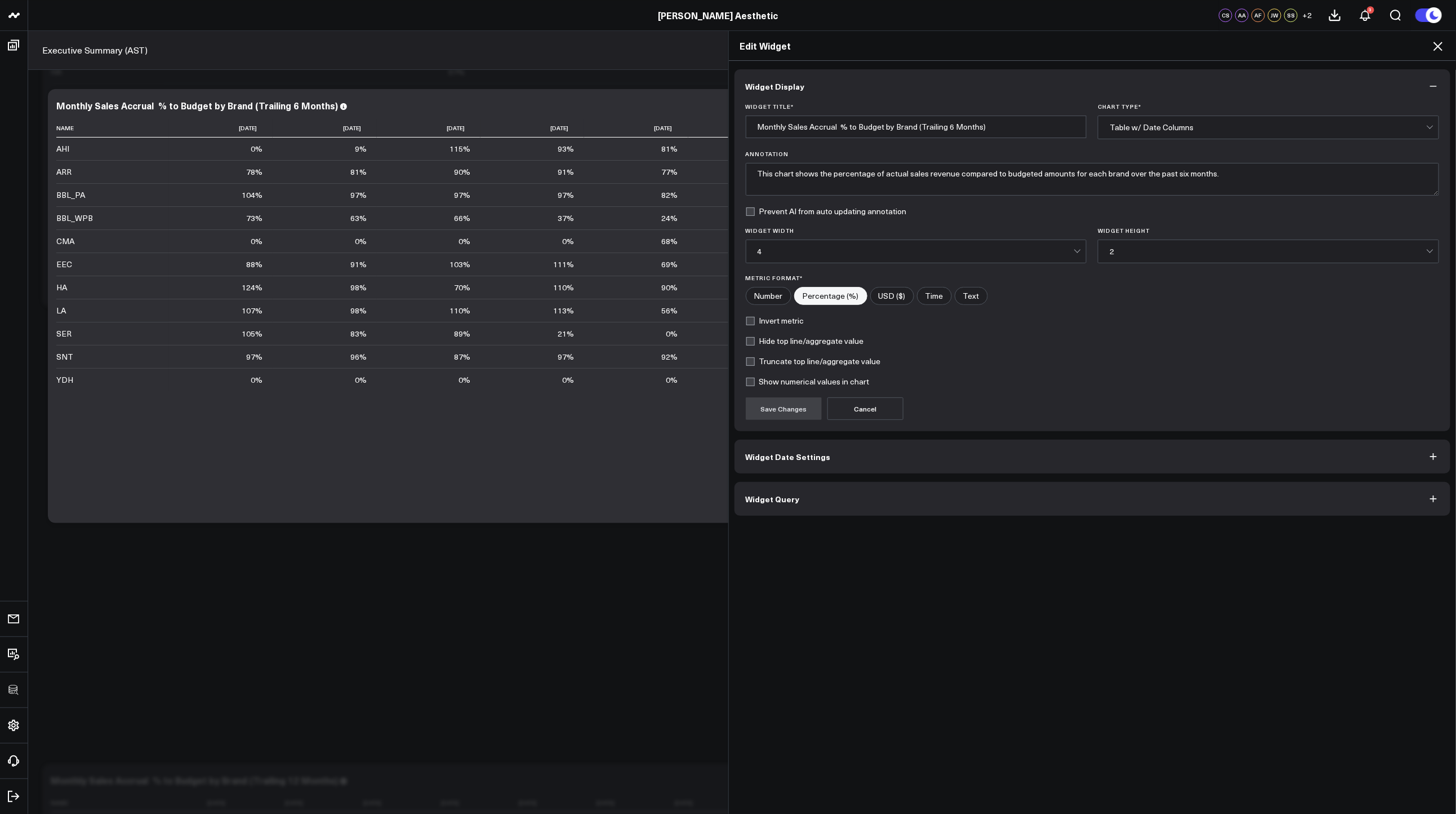
click at [806, 491] on button "Widget Query" at bounding box center [1092, 498] width 716 height 34
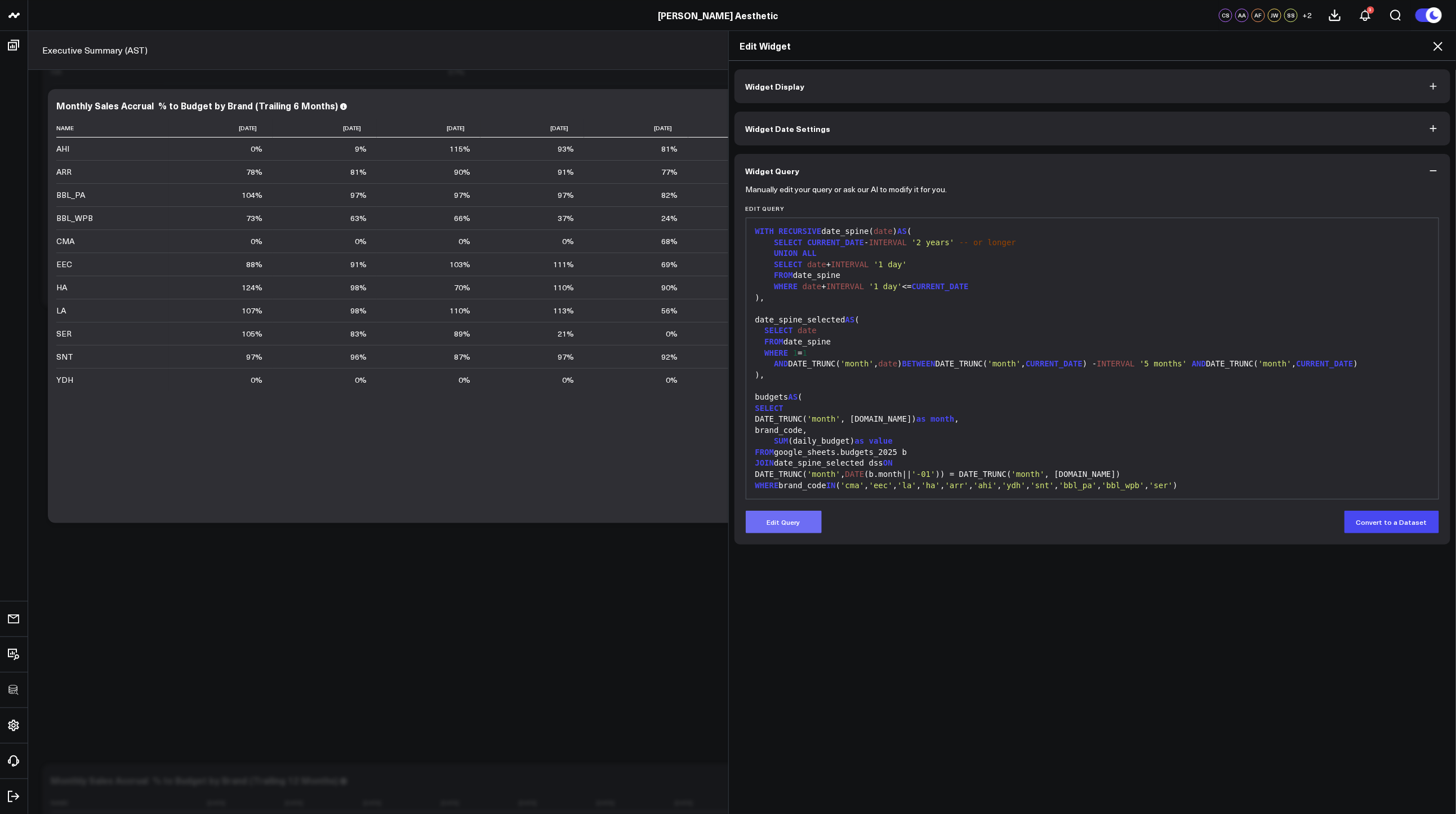
click at [788, 524] on button "Edit Query" at bounding box center [783, 521] width 76 height 23
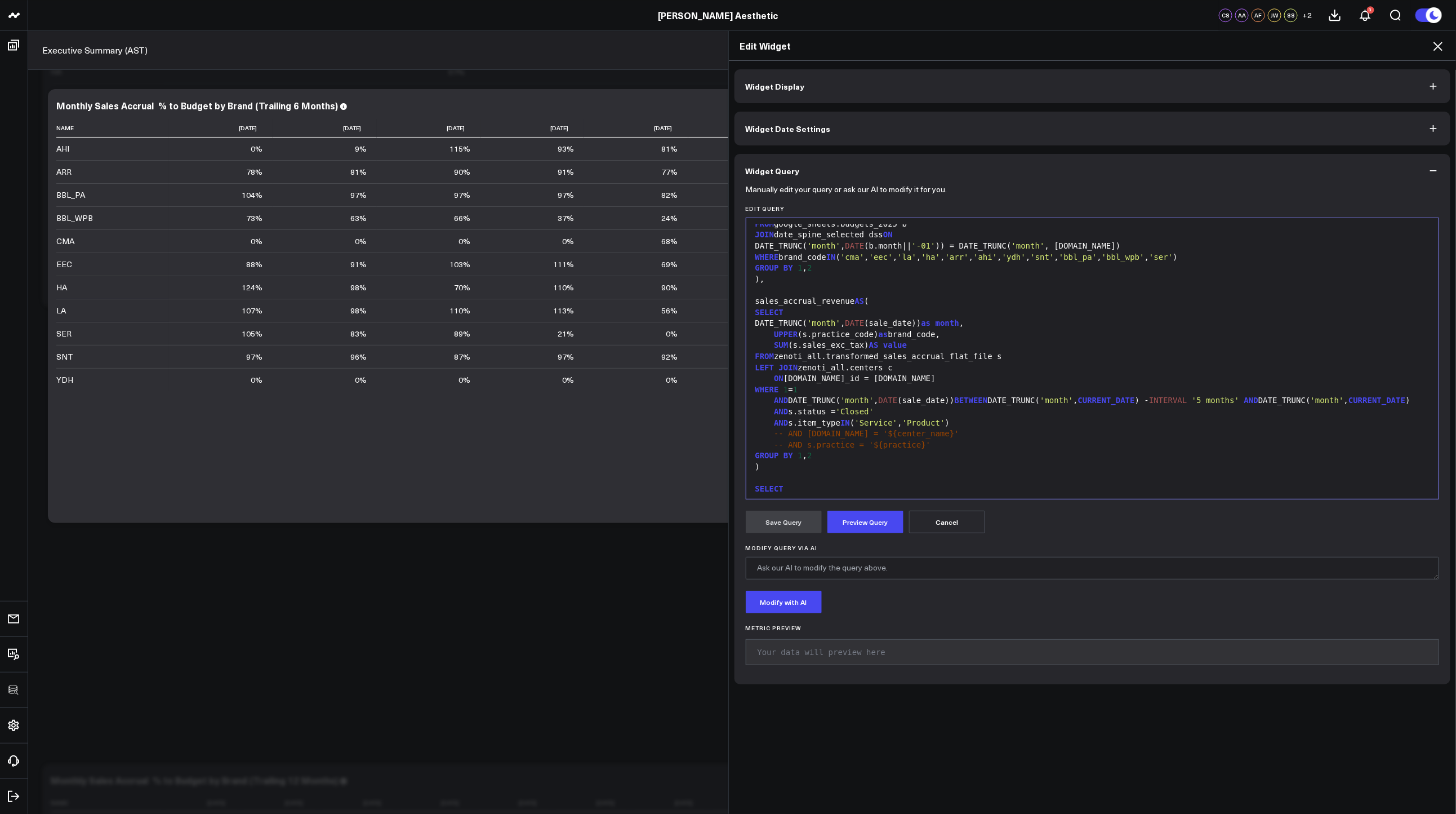
scroll to position [229, 0]
click at [830, 461] on div "GROUP BY 1 , 2" at bounding box center [1092, 455] width 681 height 11
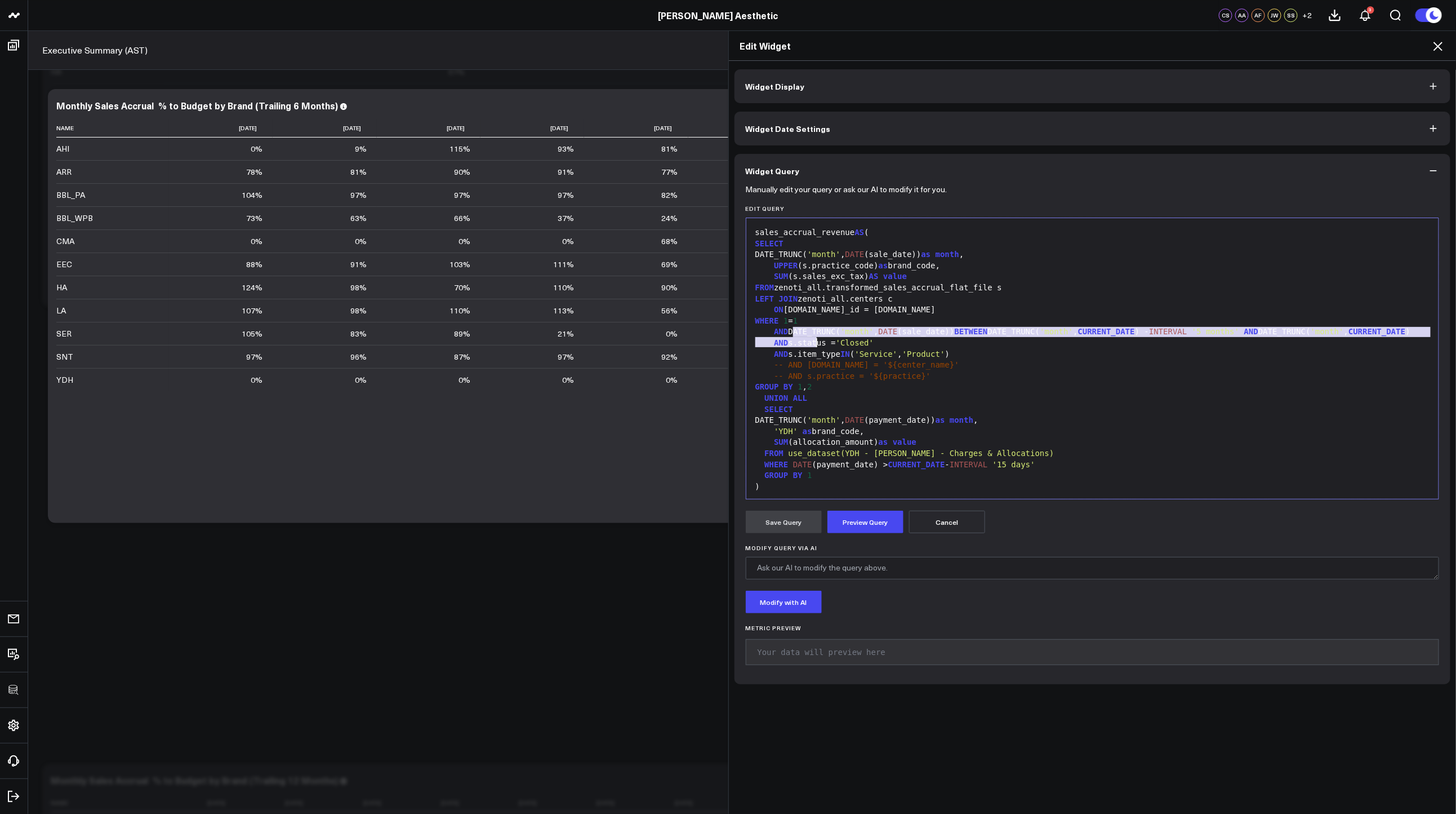
drag, startPoint x: 788, startPoint y: 331, endPoint x: 824, endPoint y: 341, distance: 37.4
click at [824, 338] on div "AND DATE_TRUNC( 'month' , DATE (sale_date)) BETWEEN DATE_TRUNC( 'month' , CURRE…" at bounding box center [1092, 332] width 681 height 11
copy div "DATE_TRUNC( 'month' , DATE (sale_date)) BETWEEN DATE_ TRUNC( 'month' , CURRENT_…"
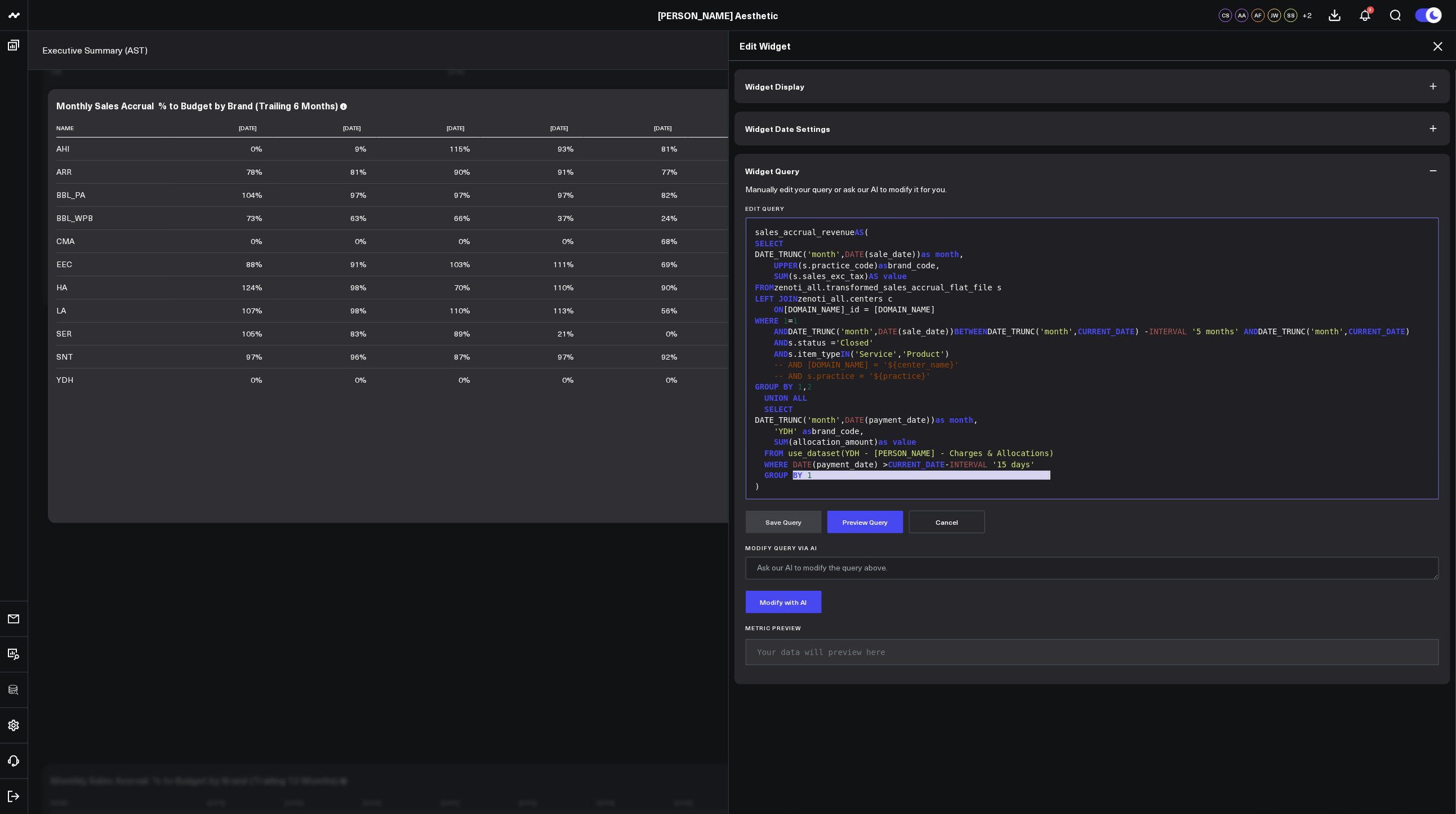
drag, startPoint x: 788, startPoint y: 475, endPoint x: 1070, endPoint y: 472, distance: 282.0
click at [1070, 471] on div "WHERE DATE (payment_date) > CURRENT_DATE - INTERVAL '15 days'" at bounding box center [1092, 465] width 681 height 11
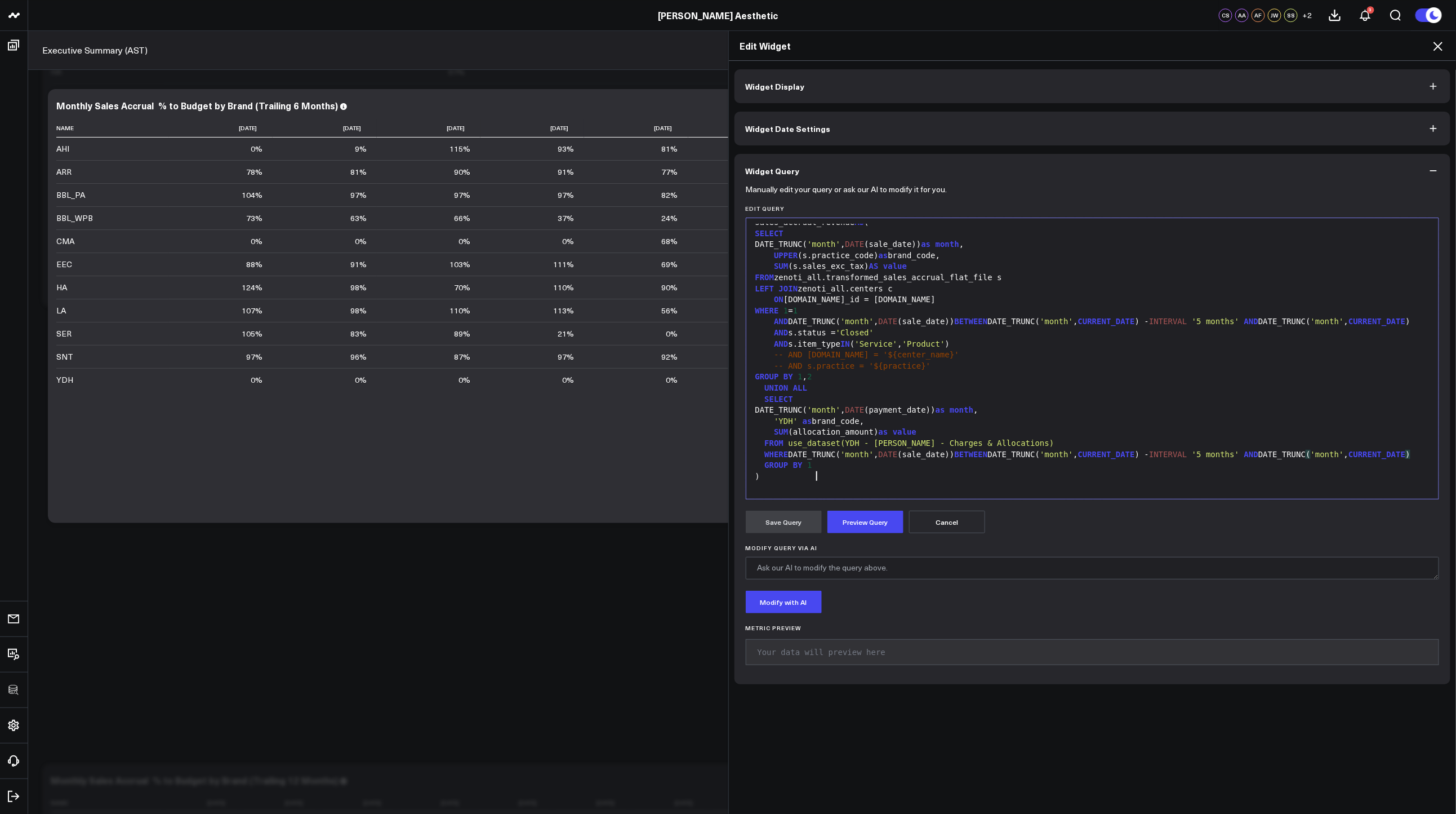
scroll to position [335, 0]
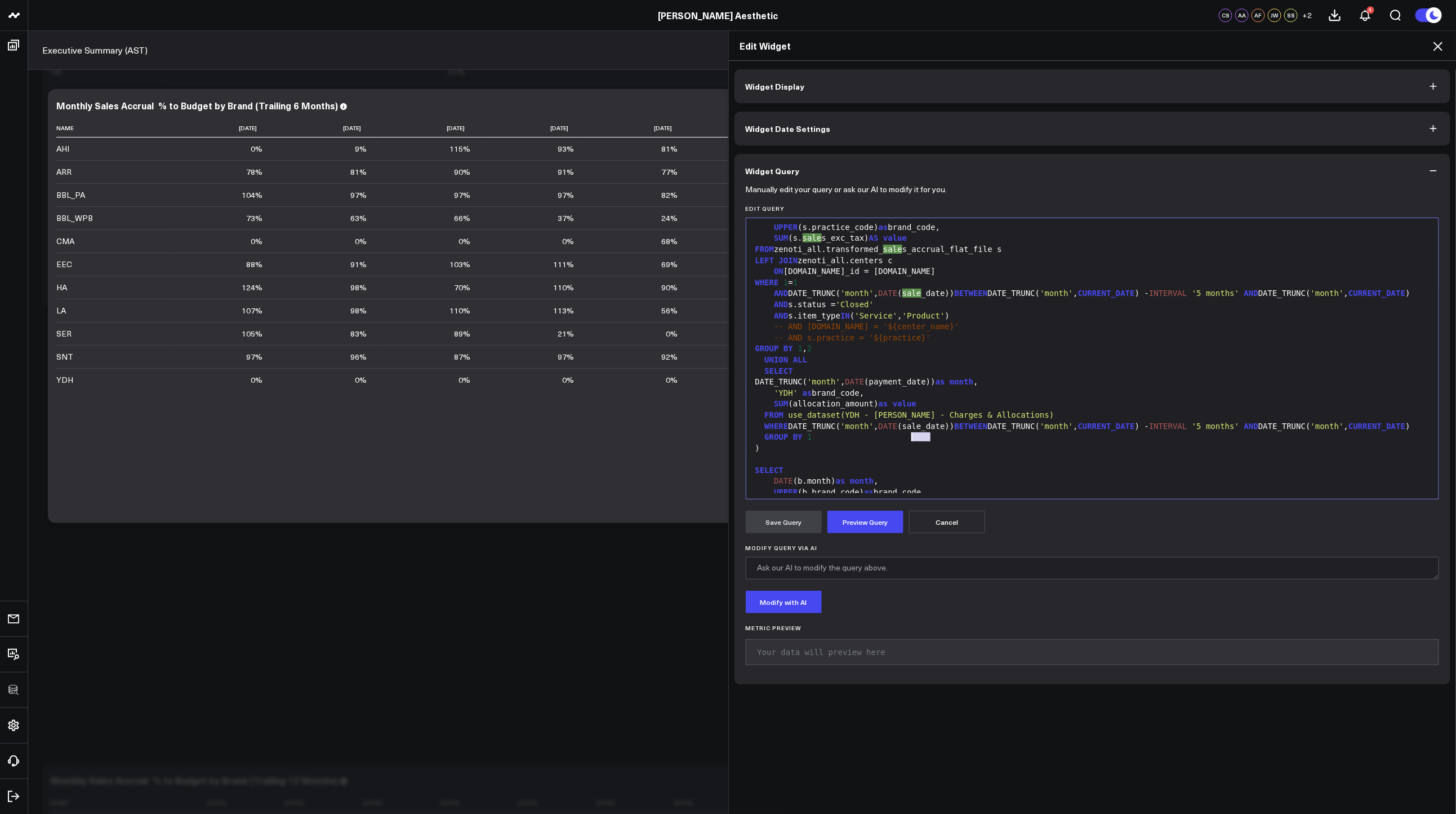
drag, startPoint x: 927, startPoint y: 437, endPoint x: 908, endPoint y: 436, distance: 19.0
click at [908, 432] on div "WHERE DATE_TRUNC( 'month' , DATE (sale_date)) BETWEEN DATE_TRUNC( 'month' , CUR…" at bounding box center [1092, 426] width 681 height 11
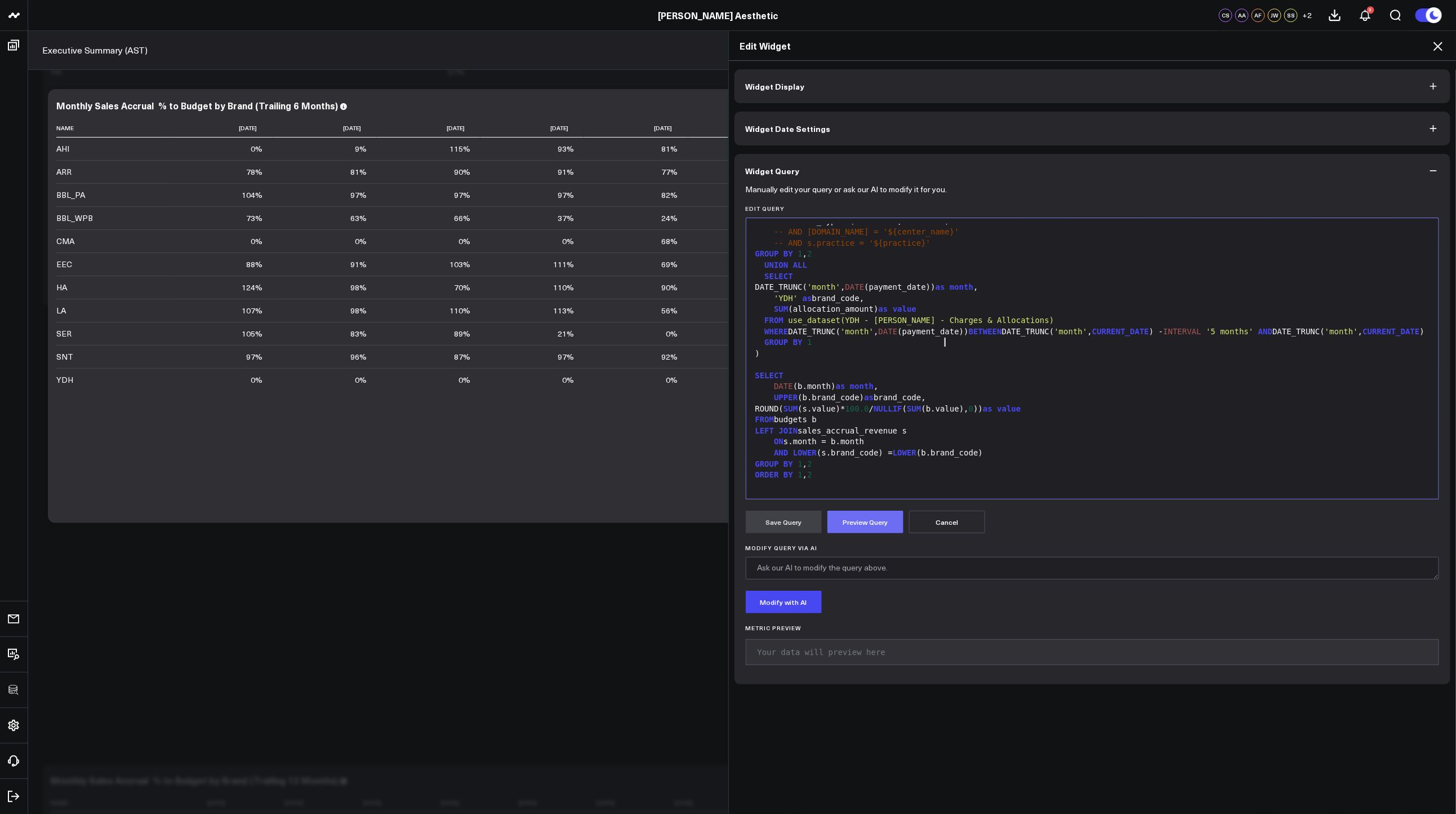
scroll to position [430, 0]
click at [856, 521] on button "Preview Query" at bounding box center [865, 521] width 76 height 23
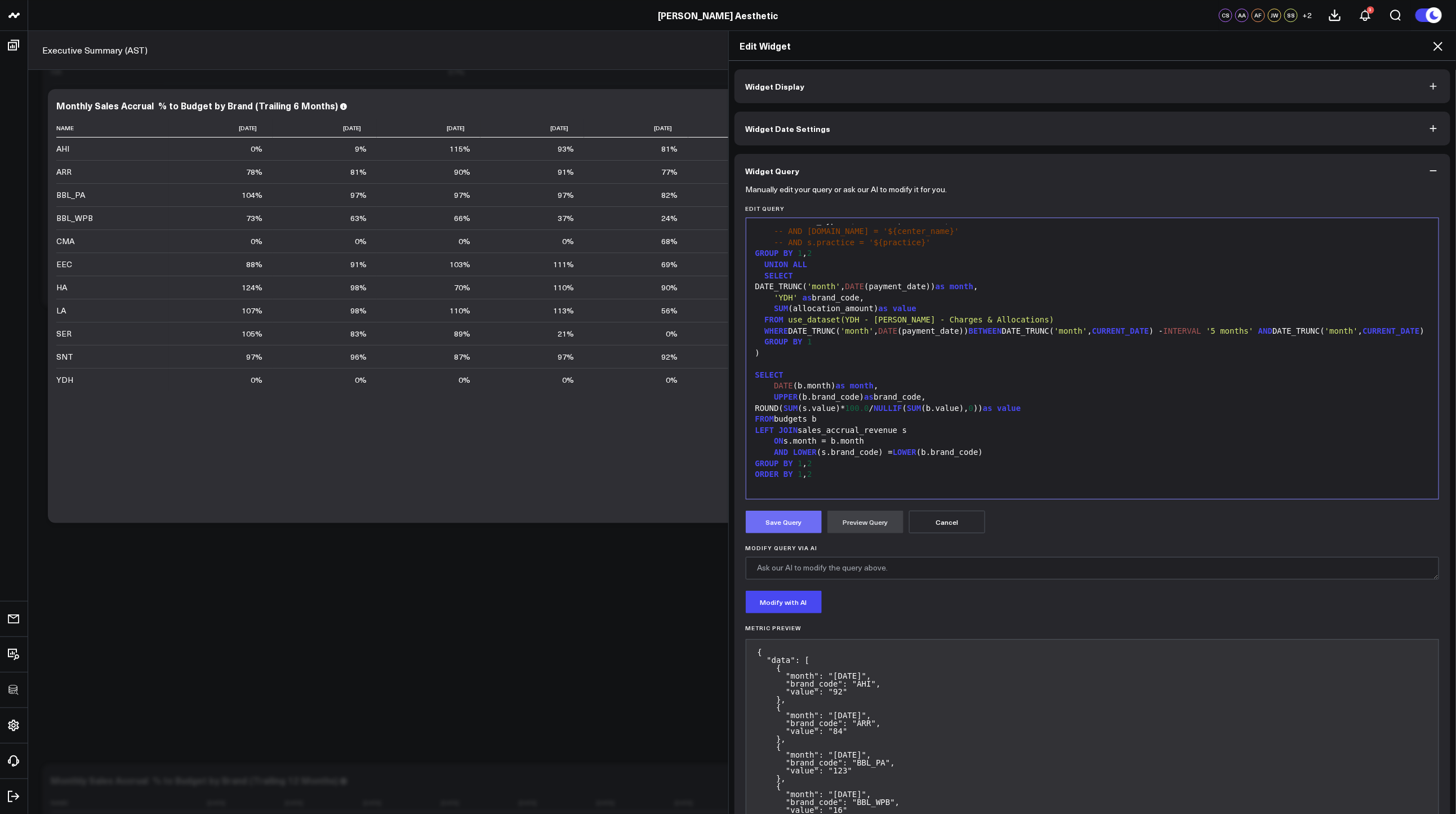
click at [786, 528] on button "Save Query" at bounding box center [783, 521] width 76 height 23
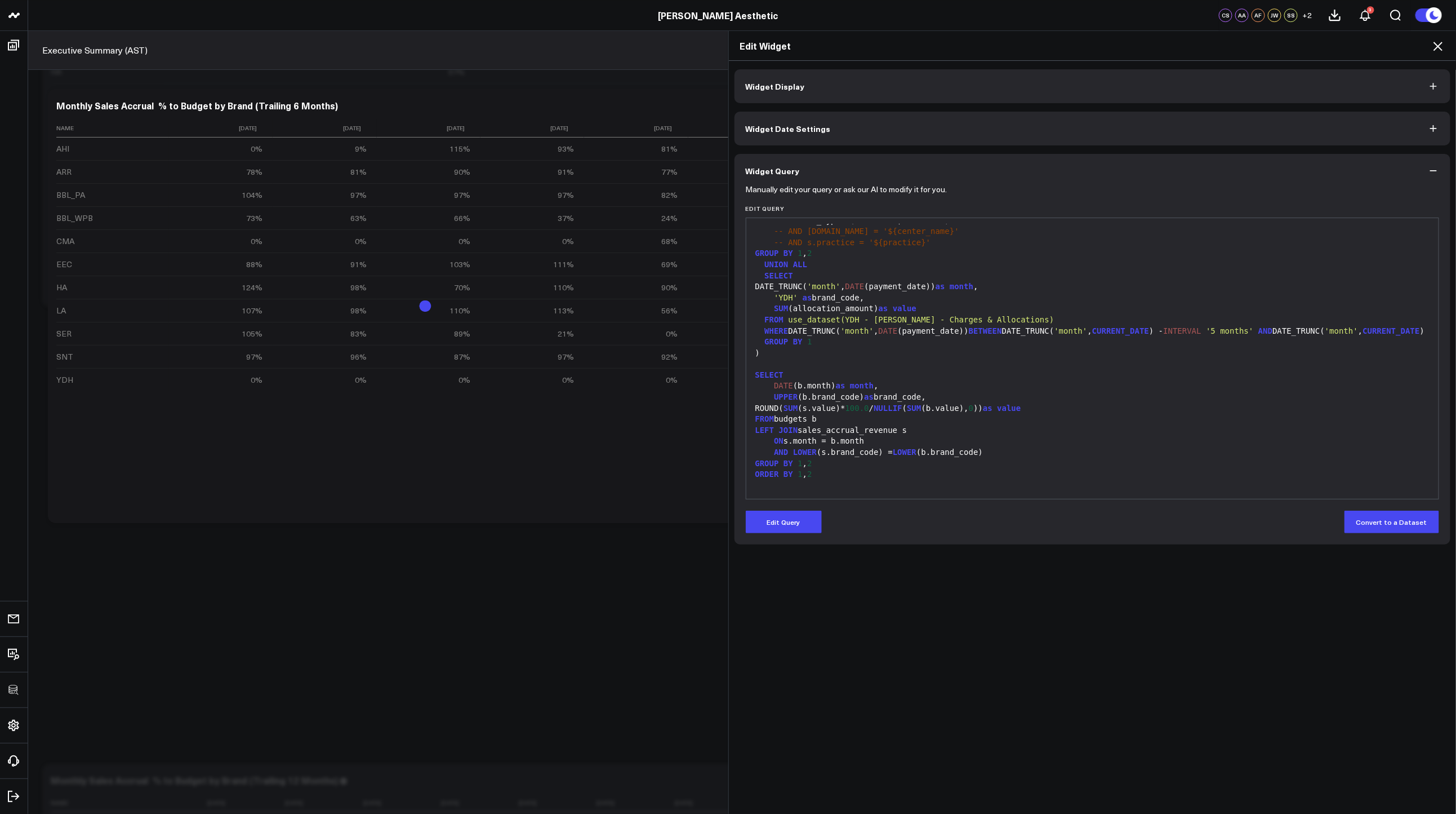
click at [1441, 45] on icon at bounding box center [1438, 47] width 14 height 14
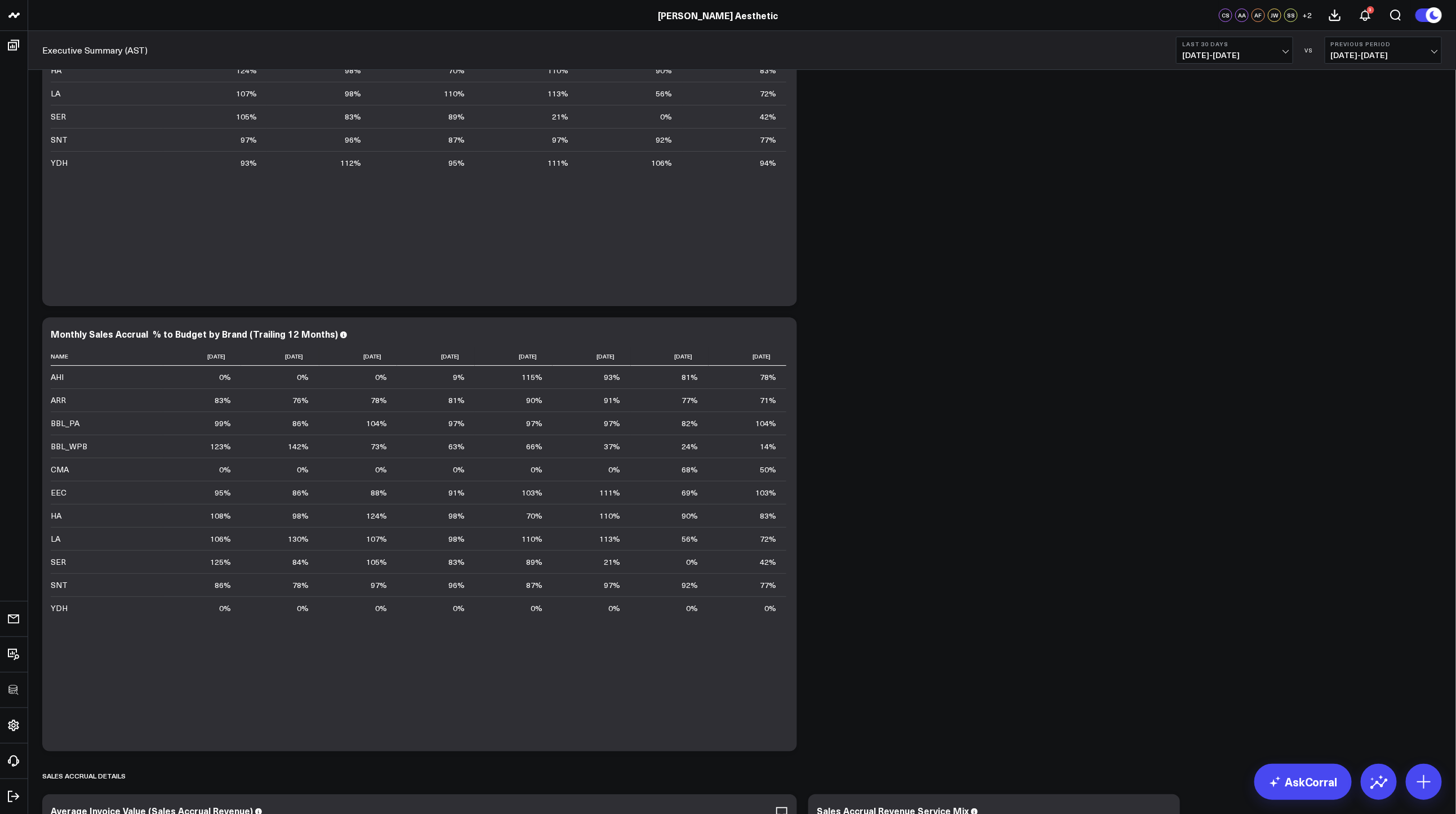
scroll to position [2506, 0]
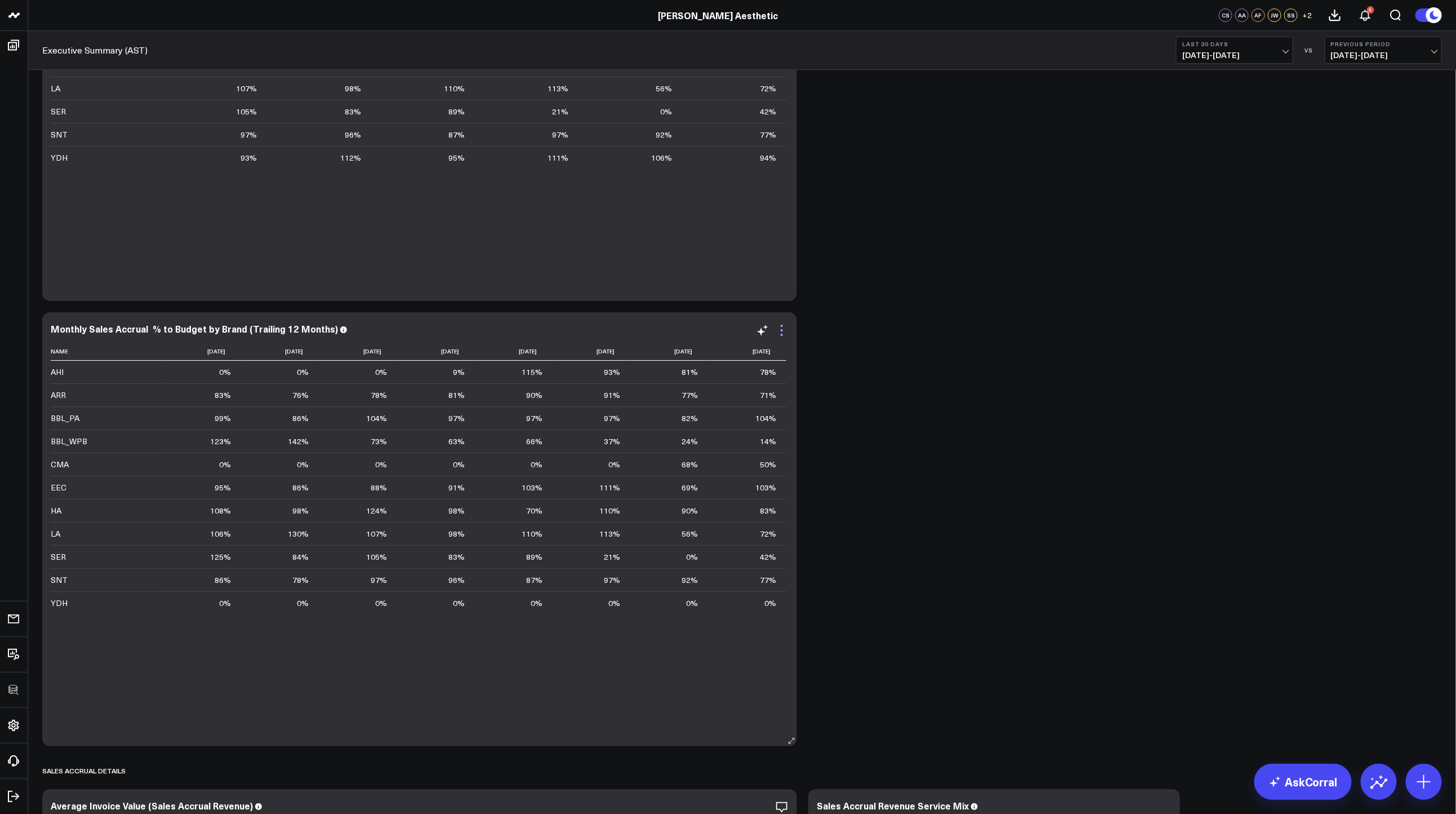
click at [780, 332] on icon at bounding box center [782, 330] width 14 height 14
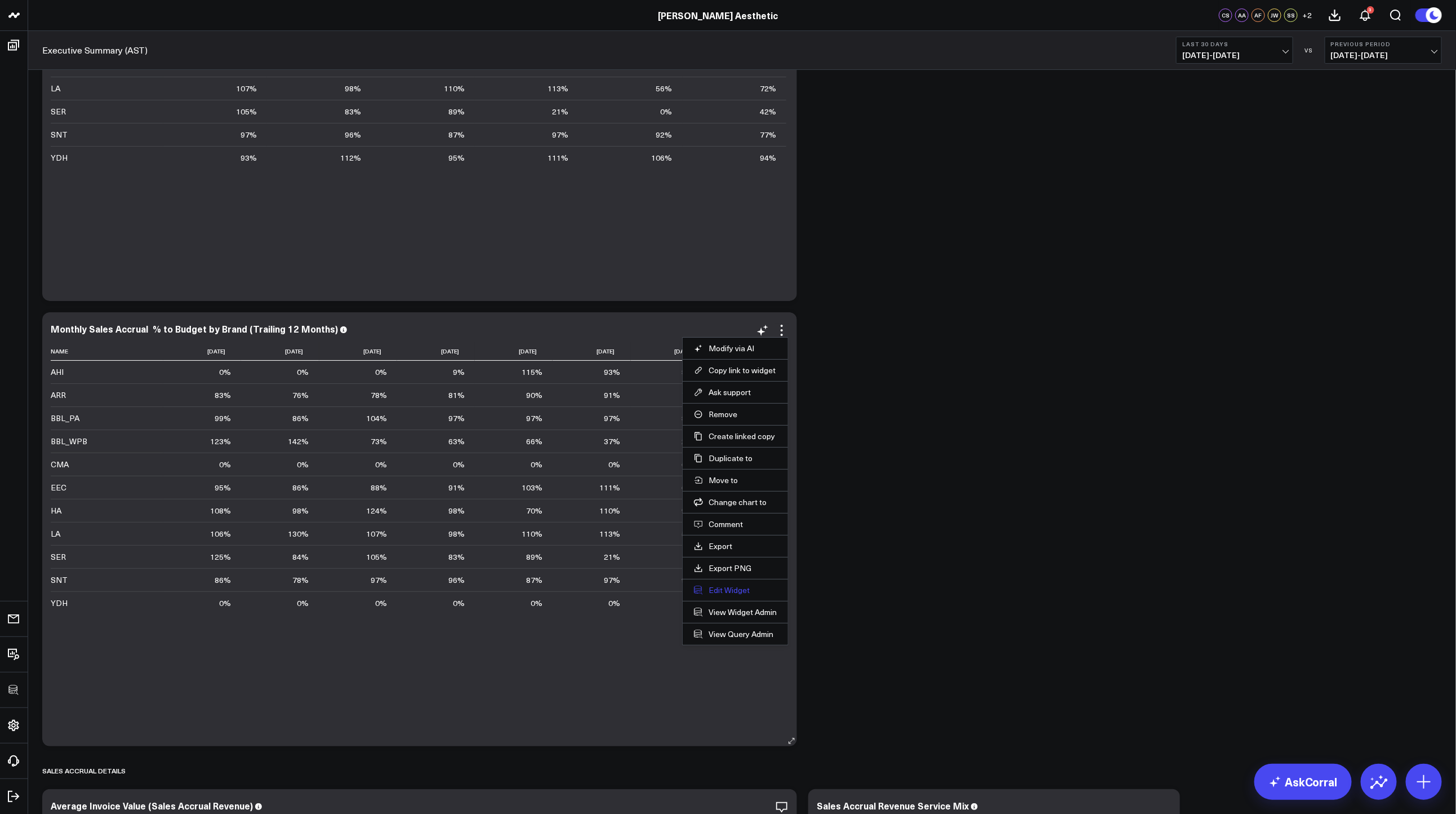
click at [731, 587] on button "Edit Widget" at bounding box center [735, 590] width 83 height 10
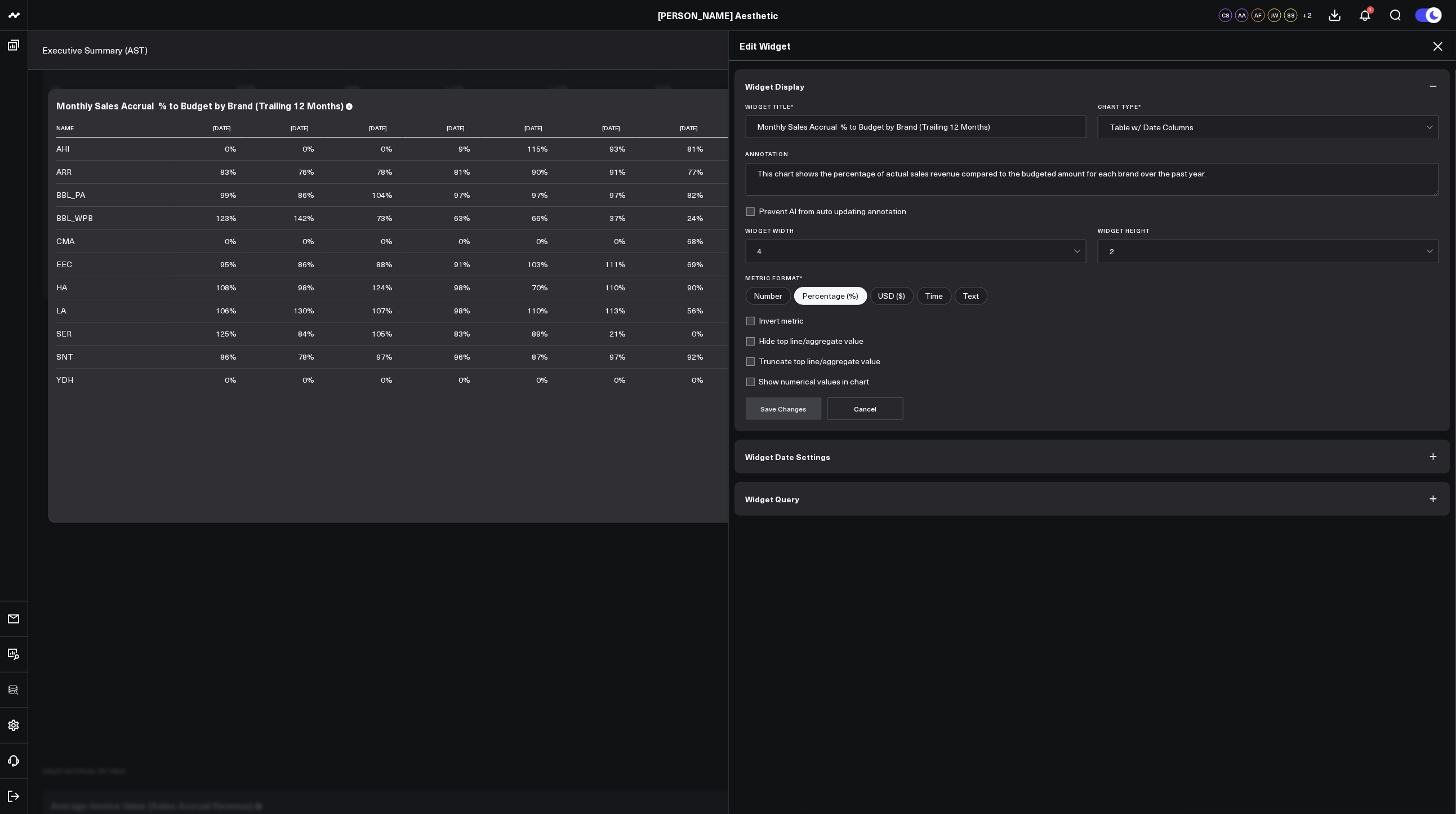
click at [829, 501] on button "Widget Query" at bounding box center [1092, 498] width 716 height 34
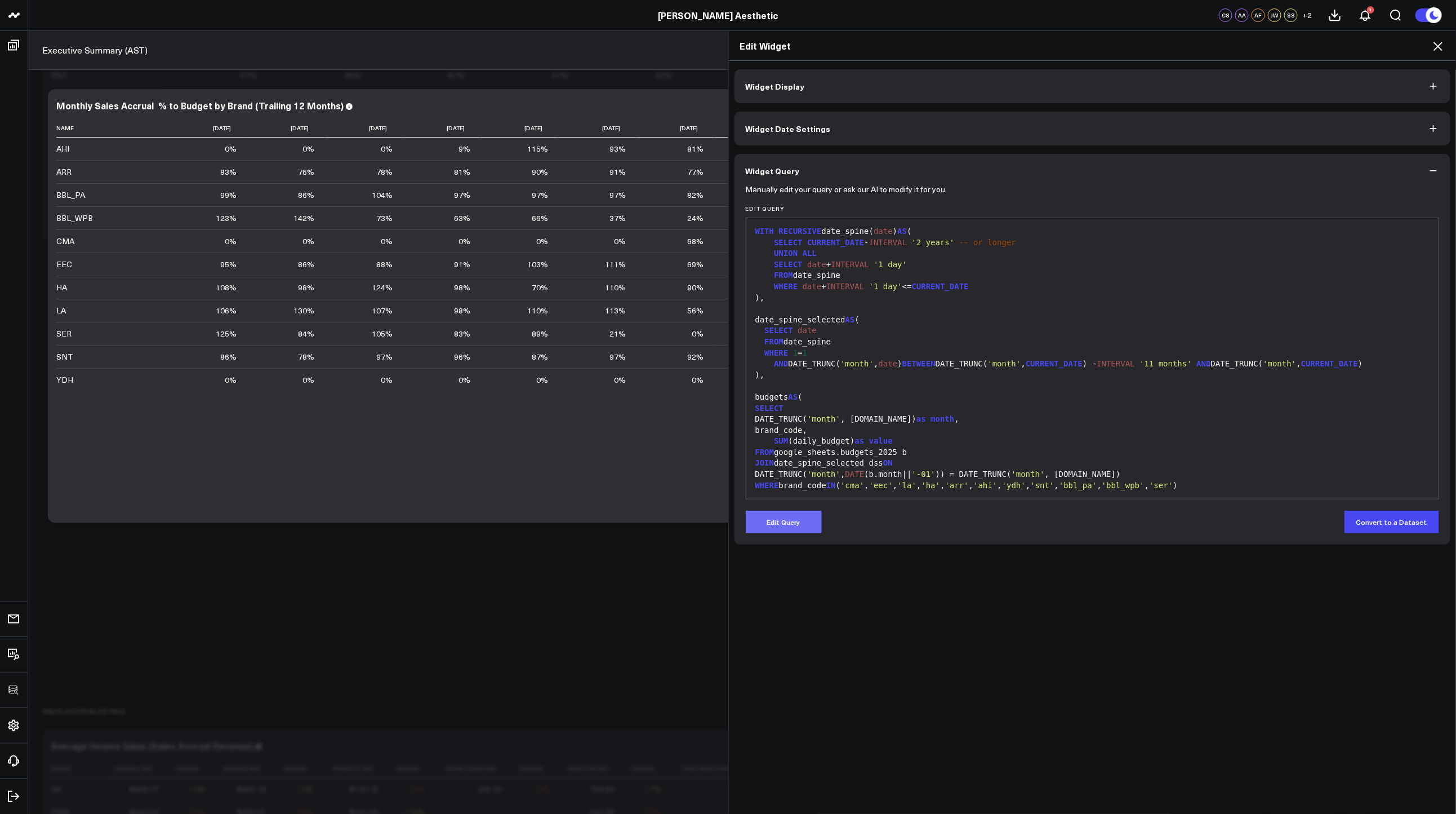
scroll to position [2579, 0]
click at [801, 513] on button "Edit Query" at bounding box center [783, 521] width 76 height 23
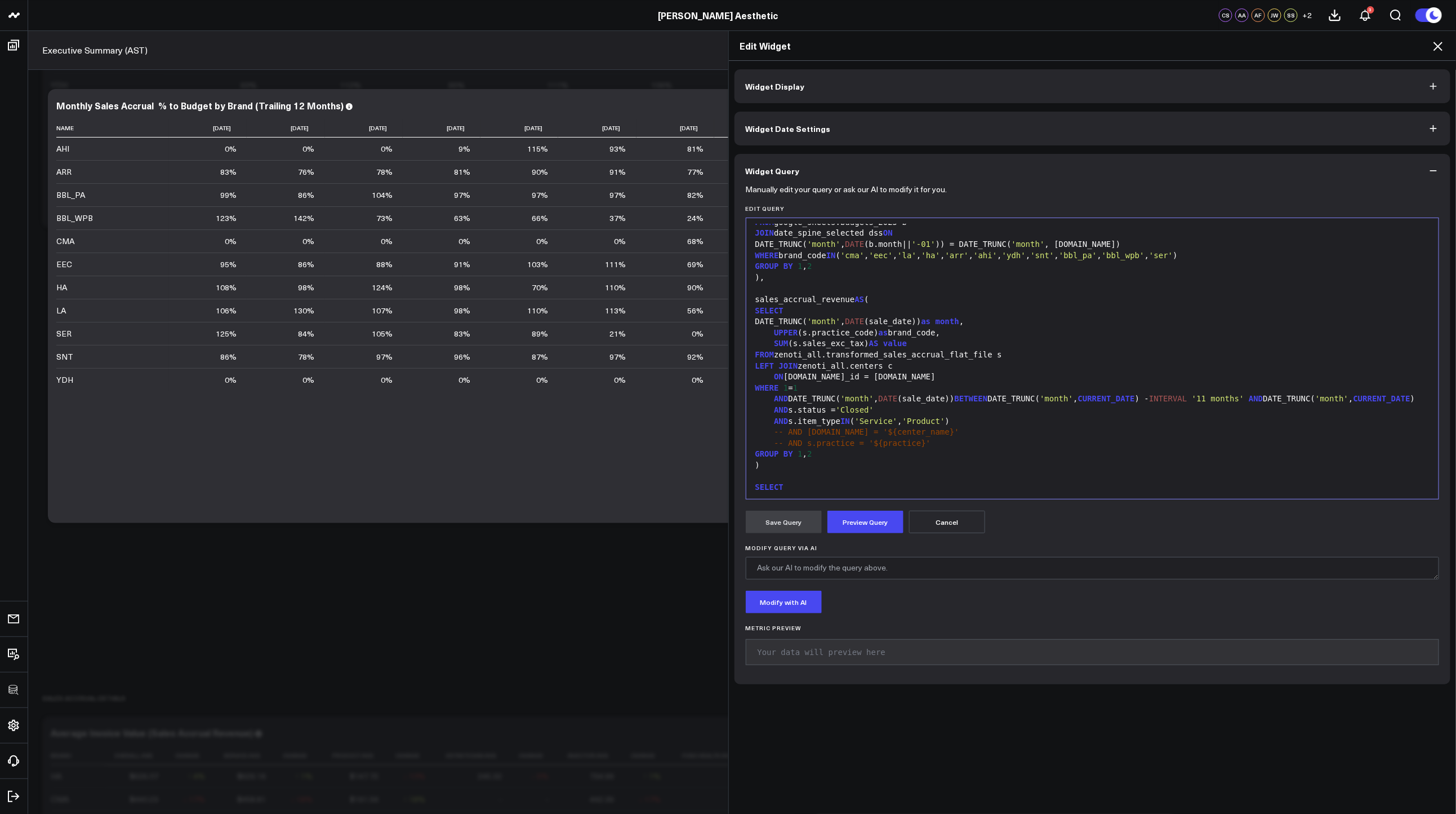
scroll to position [310, 0]
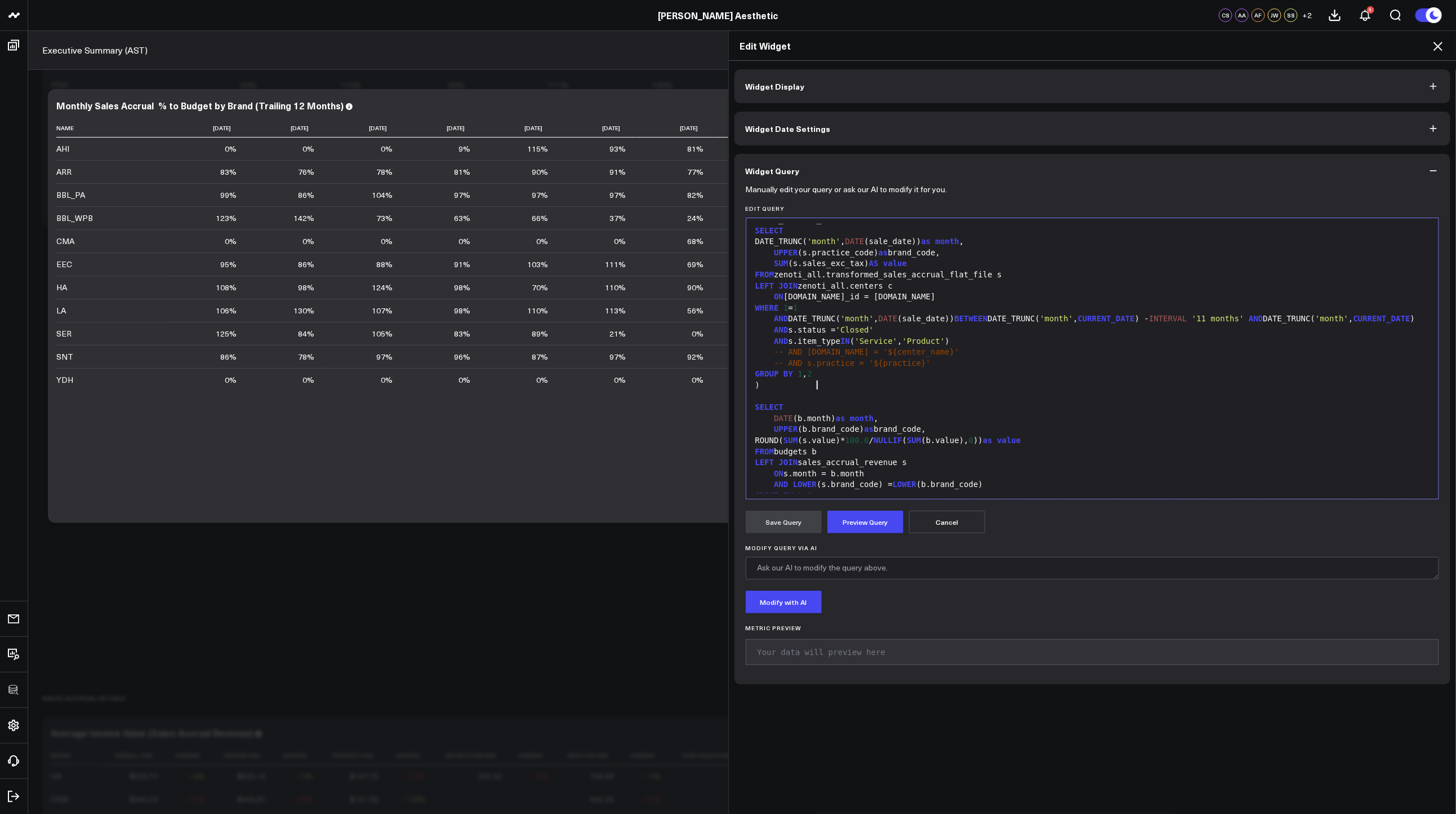
click at [839, 380] on div "GROUP BY 1 , 2" at bounding box center [1092, 374] width 681 height 11
click at [1438, 49] on icon at bounding box center [1438, 47] width 14 height 14
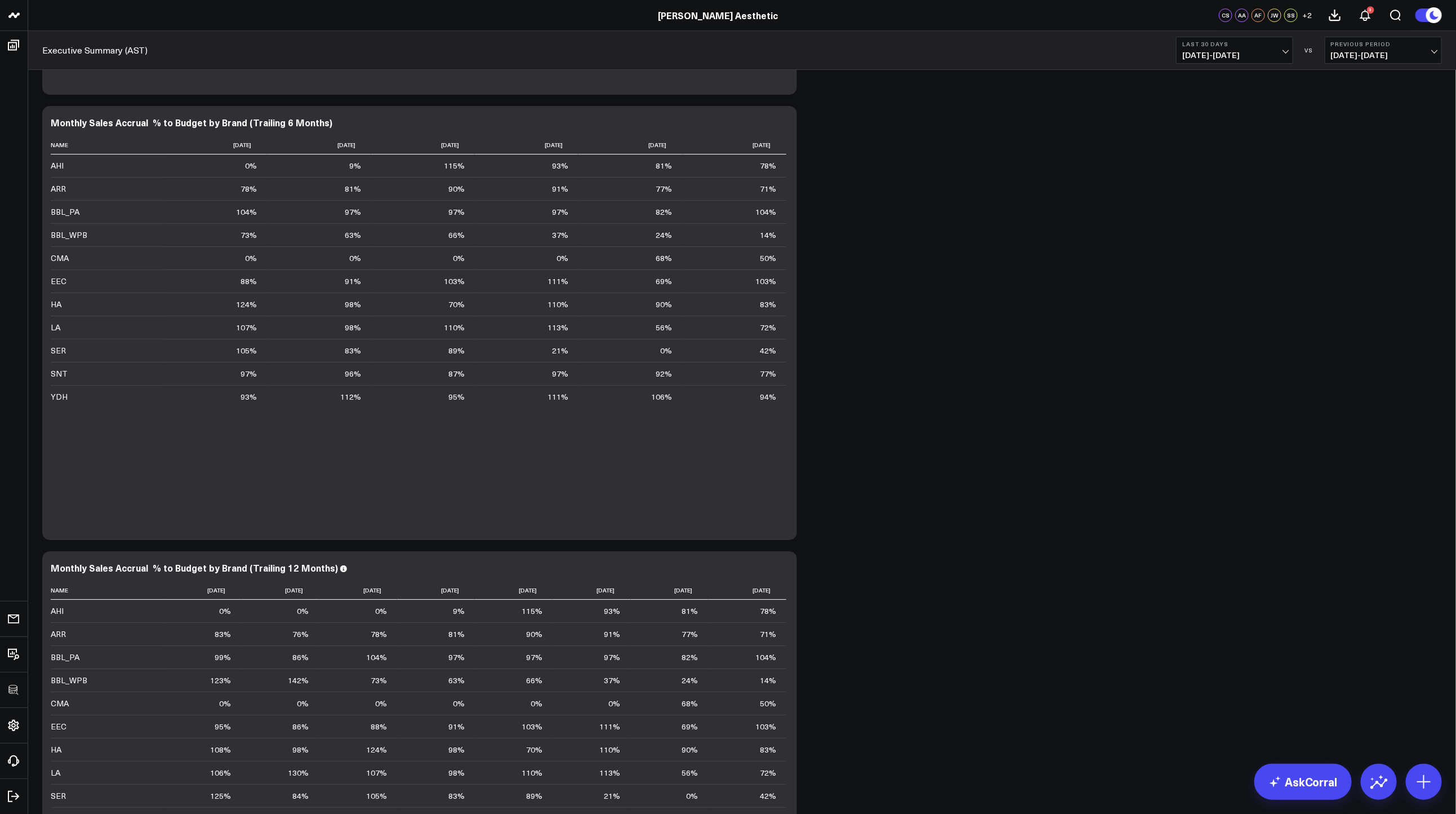
scroll to position [2262, 0]
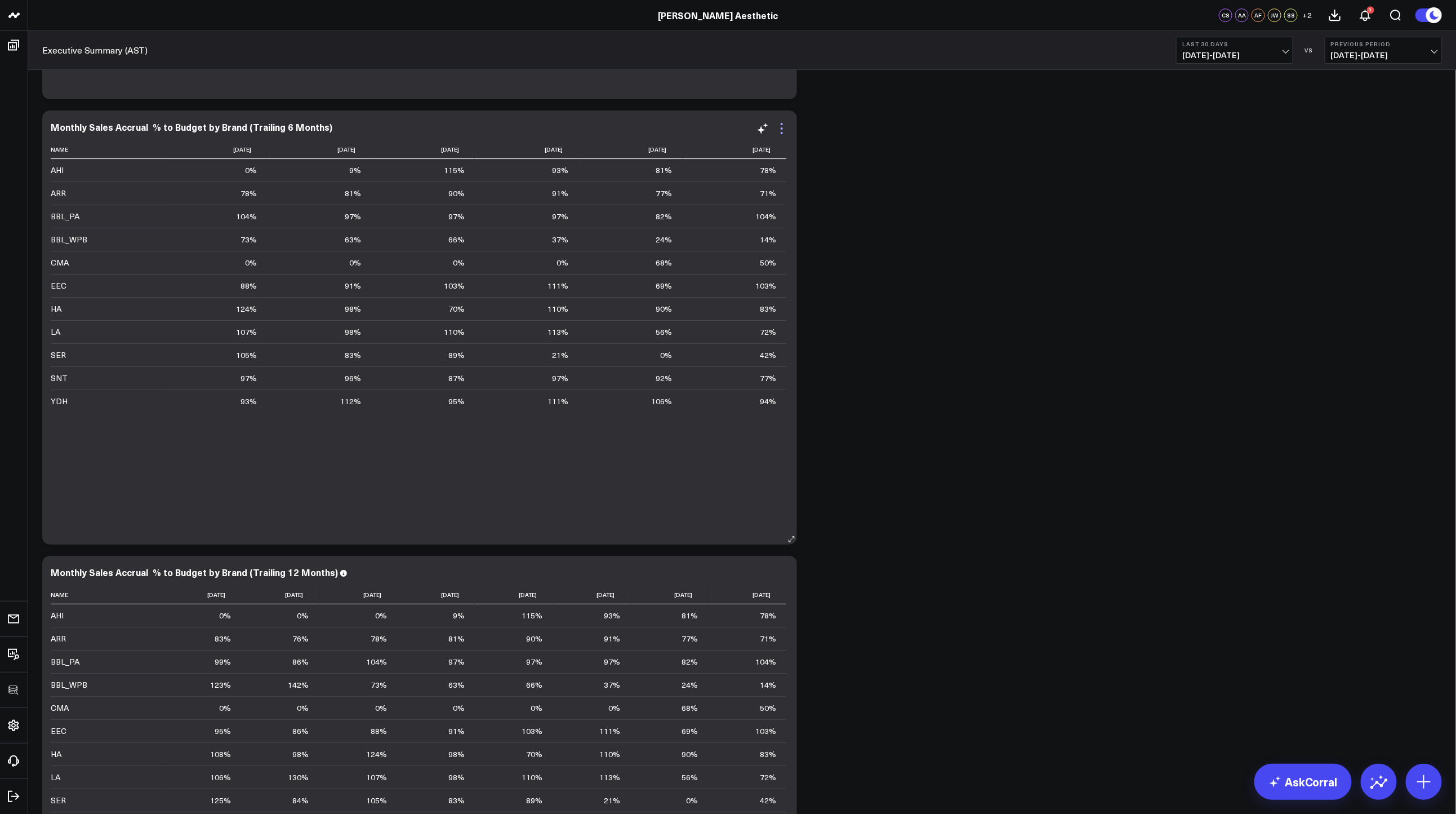
click at [779, 125] on icon at bounding box center [782, 129] width 14 height 14
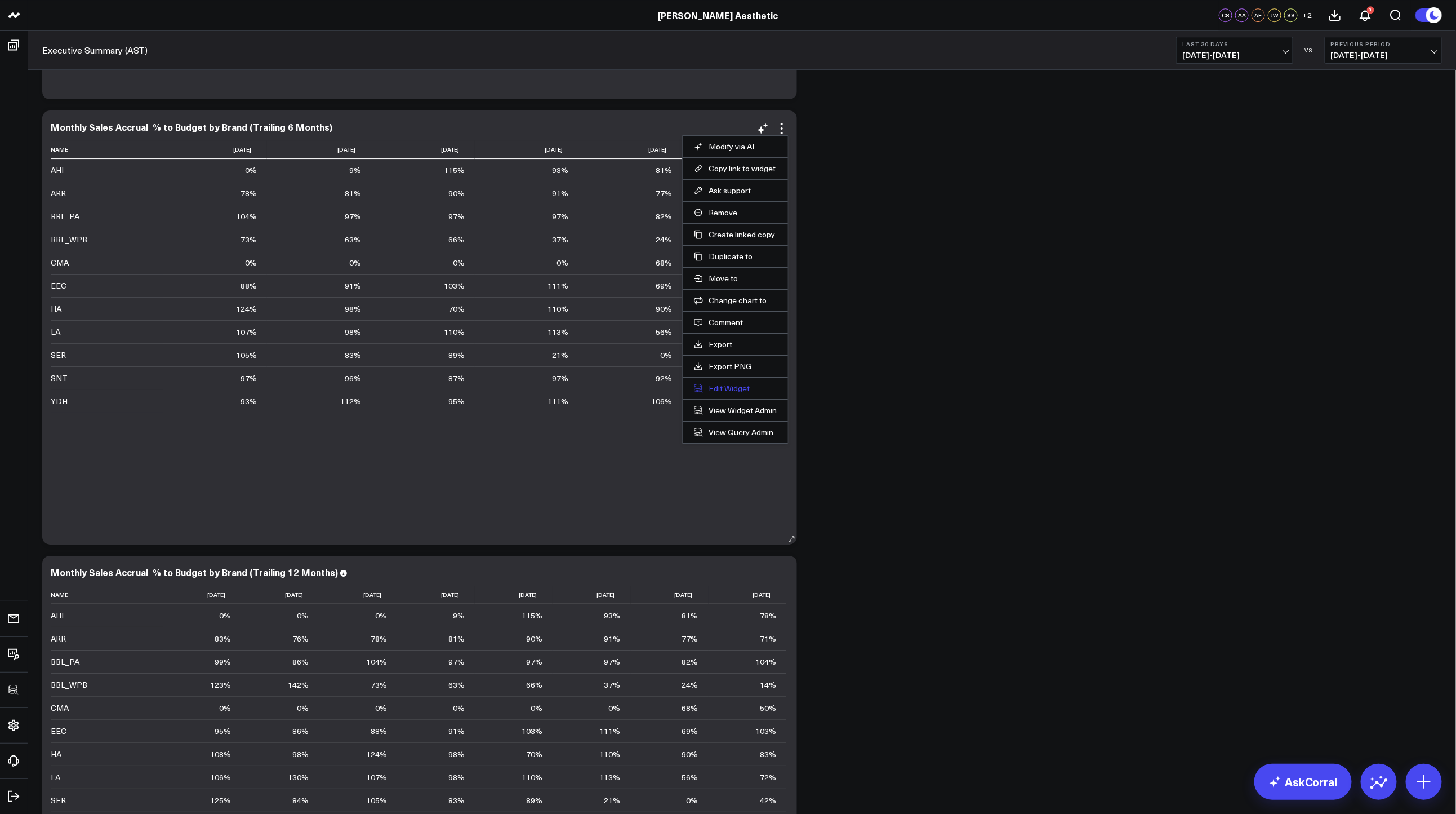
click at [716, 383] on button "Edit Widget" at bounding box center [735, 388] width 83 height 10
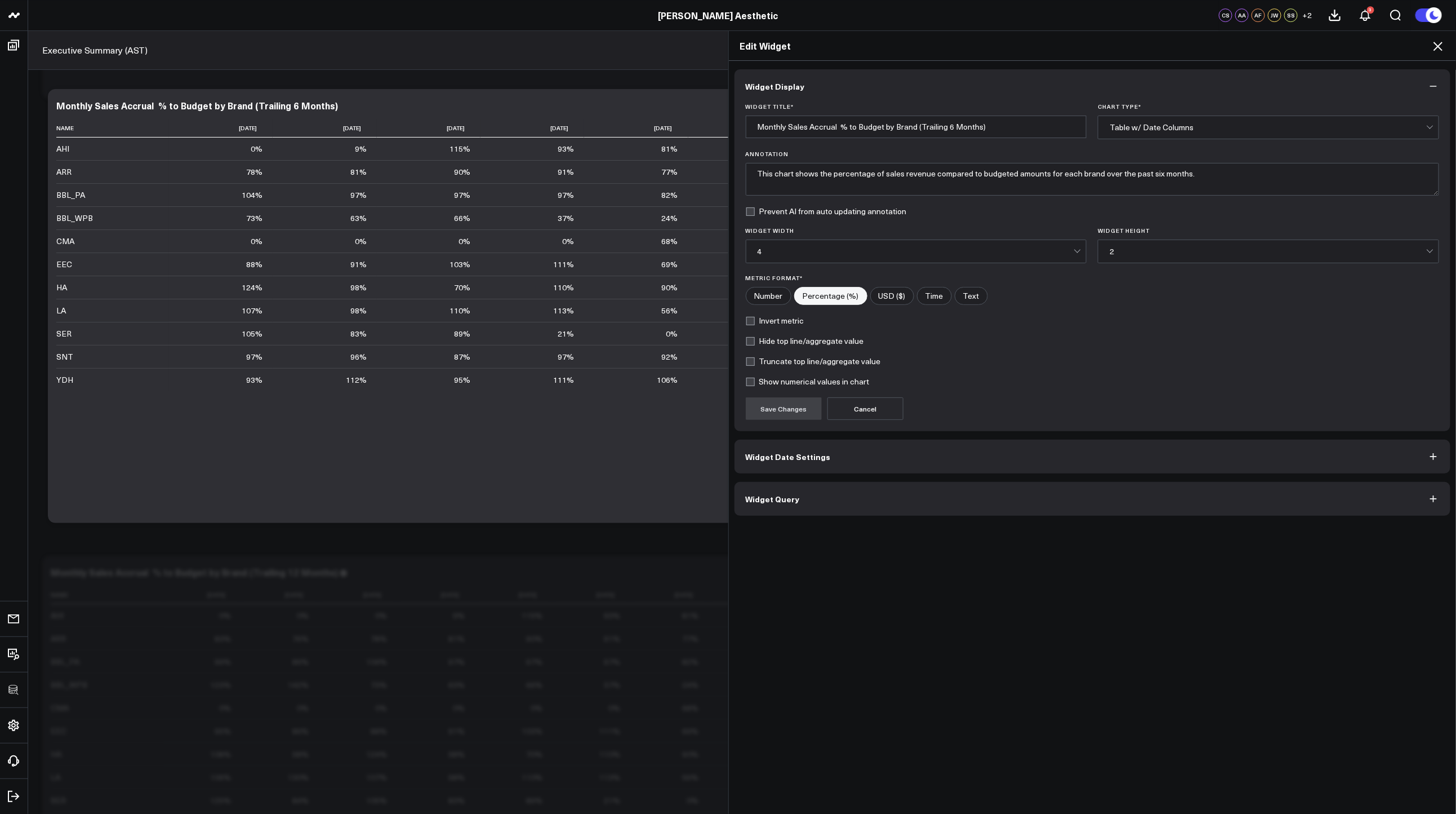
click at [808, 510] on button "Widget Query" at bounding box center [1092, 498] width 716 height 34
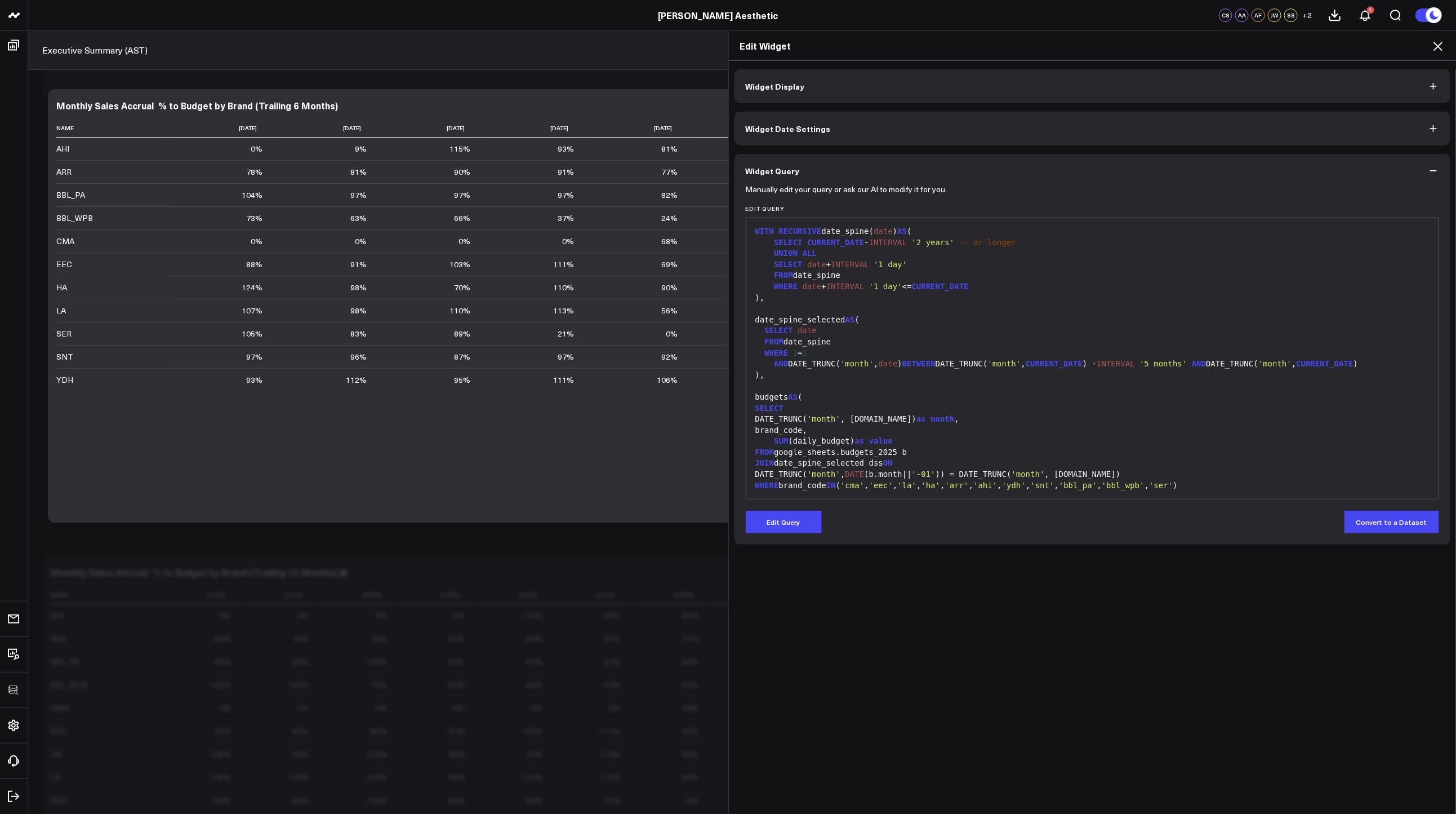
click at [792, 529] on button "Edit Query" at bounding box center [783, 521] width 76 height 23
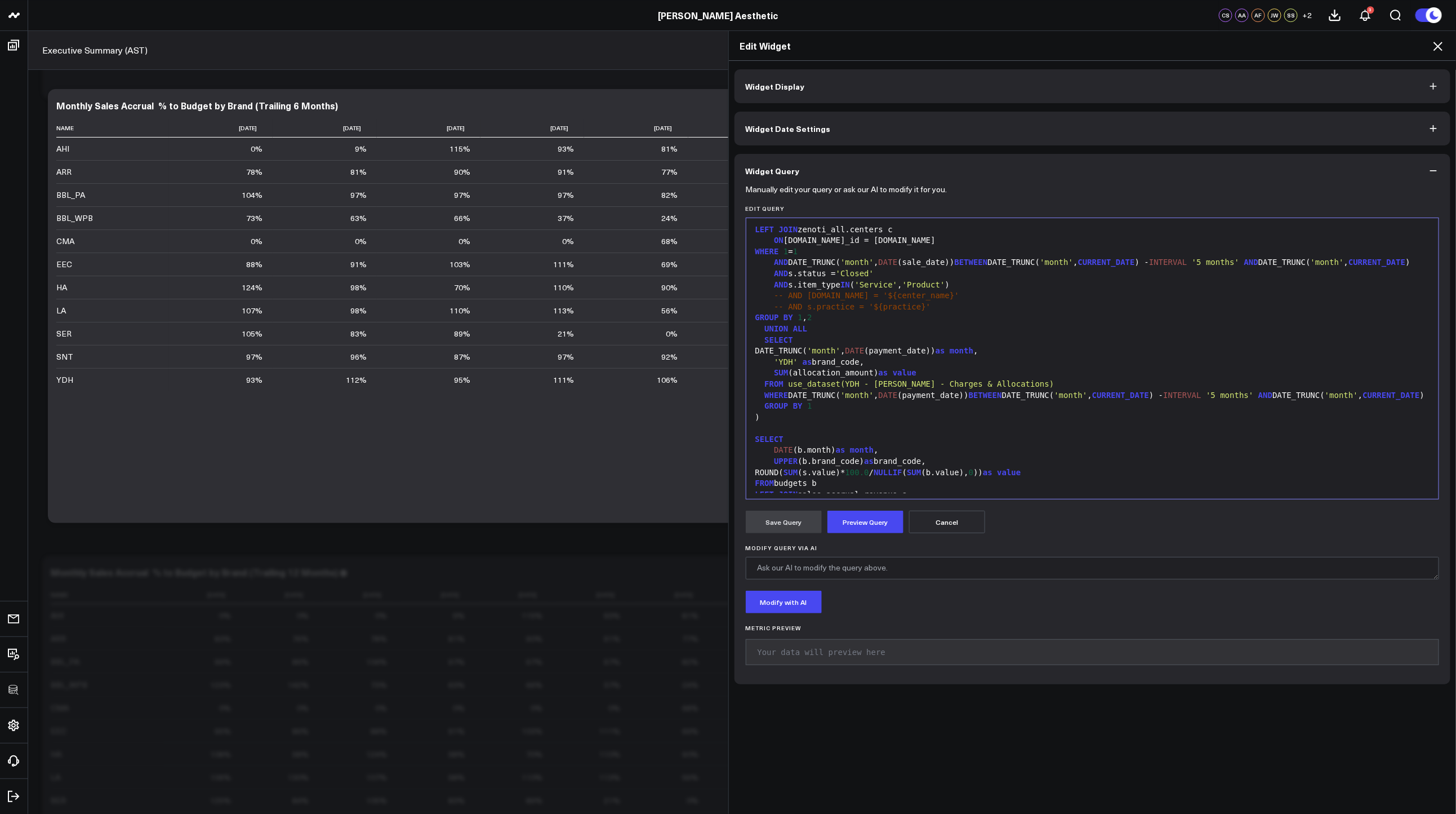
scroll to position [376, 0]
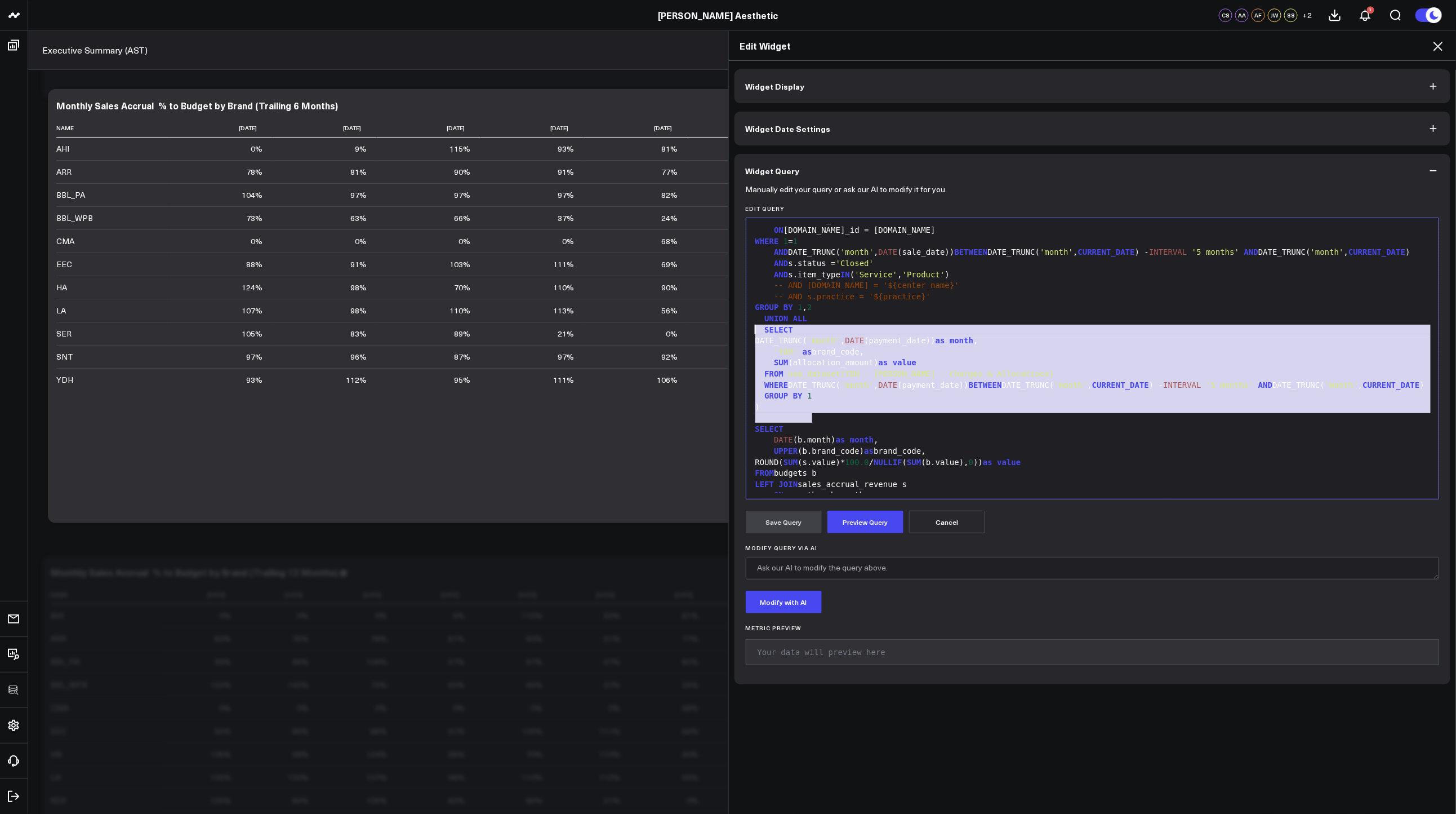
drag, startPoint x: 819, startPoint y: 415, endPoint x: 731, endPoint y: 333, distance: 120.3
click at [734, 333] on div "Manually edit your query or ask our AI to modify it for you. Edit Query 99 1 2 …" at bounding box center [1092, 436] width 716 height 497
copy div "UNION ALL SELECT DATE_TRUNC( 'month' , DATE (payment_date)) as month , 'YDH' as…"
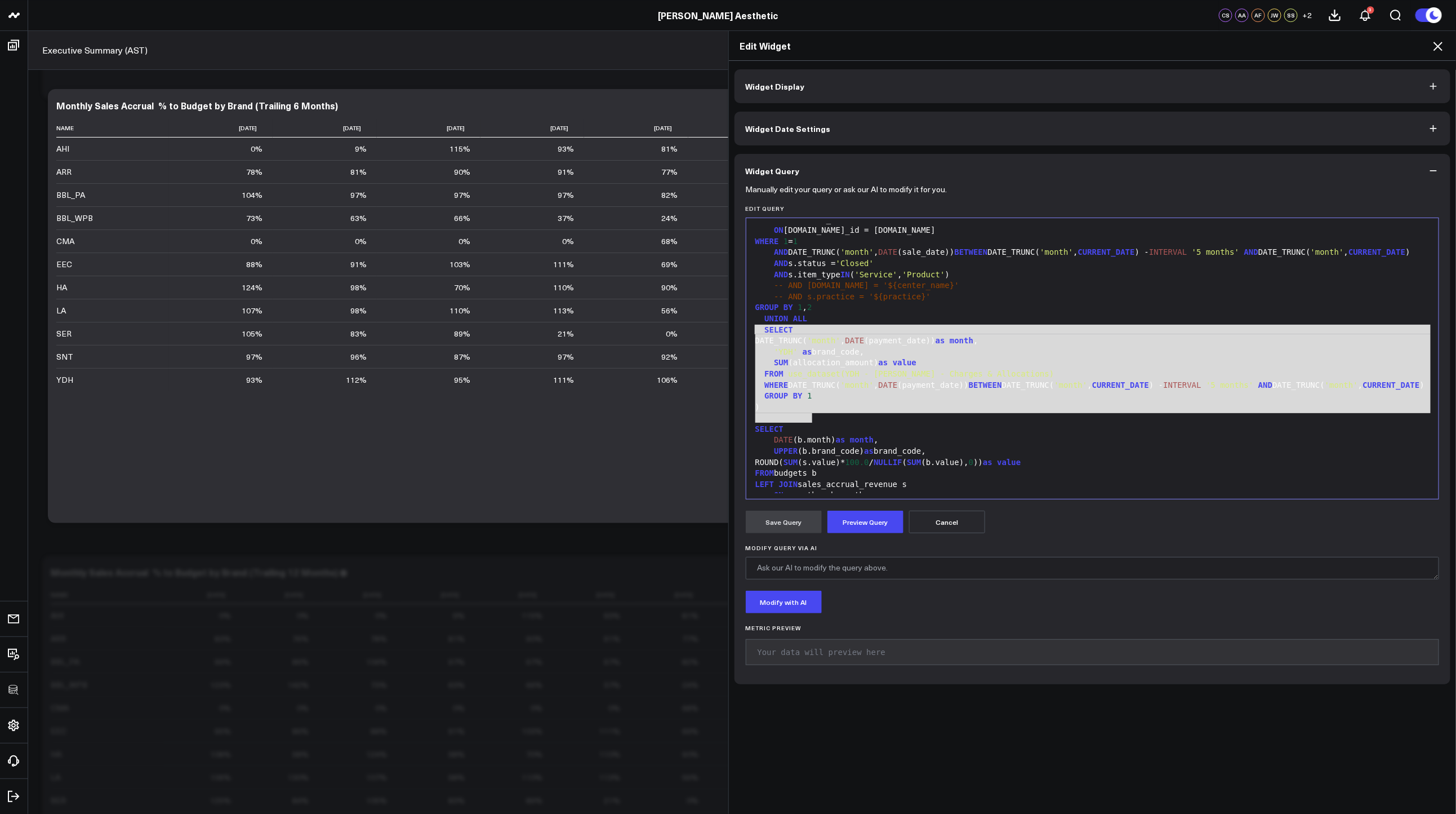
click at [1430, 42] on h2 "Edit Widget" at bounding box center [1093, 46] width 705 height 12
click at [1436, 44] on icon at bounding box center [1438, 46] width 9 height 9
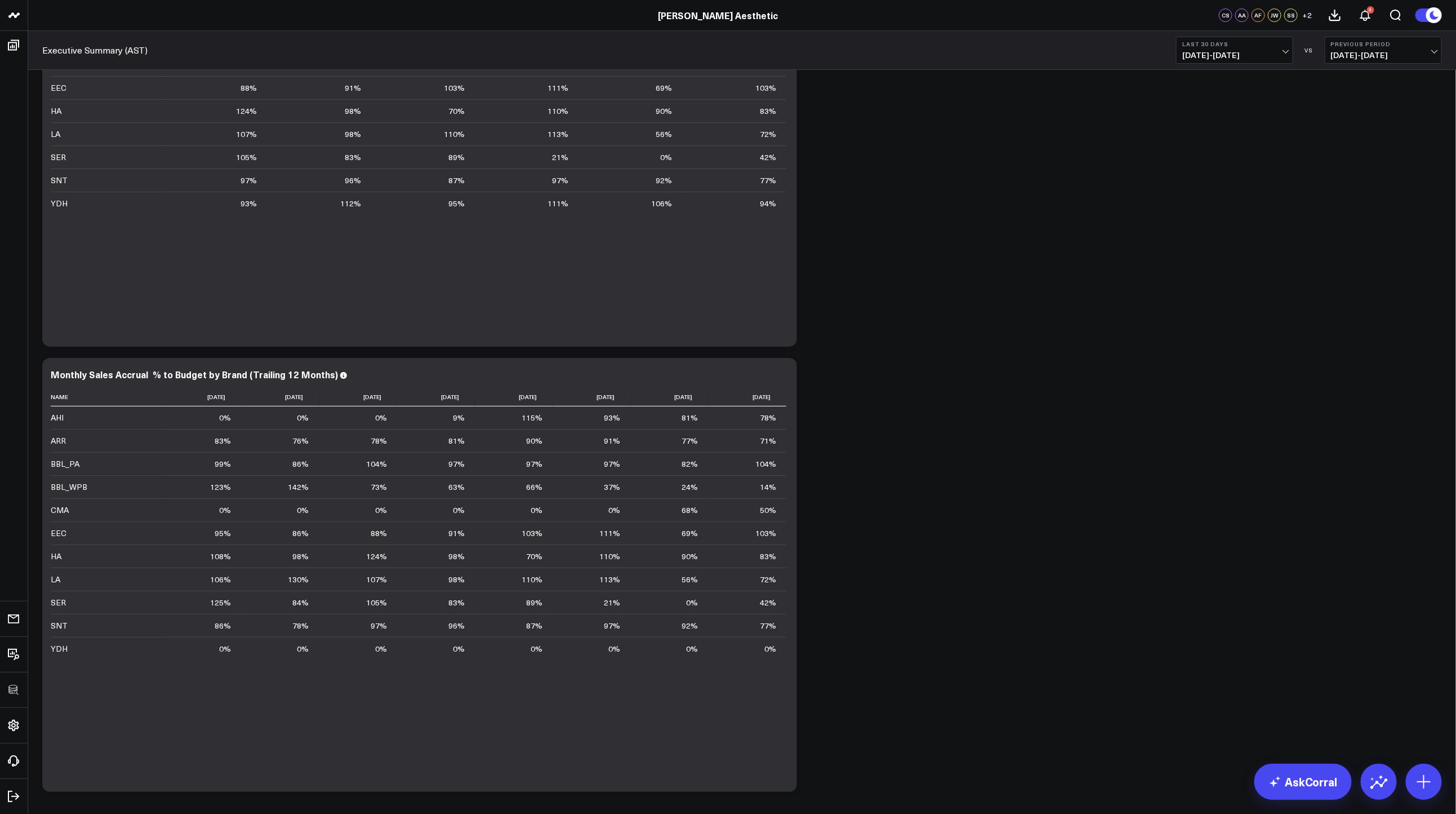
scroll to position [2468, 0]
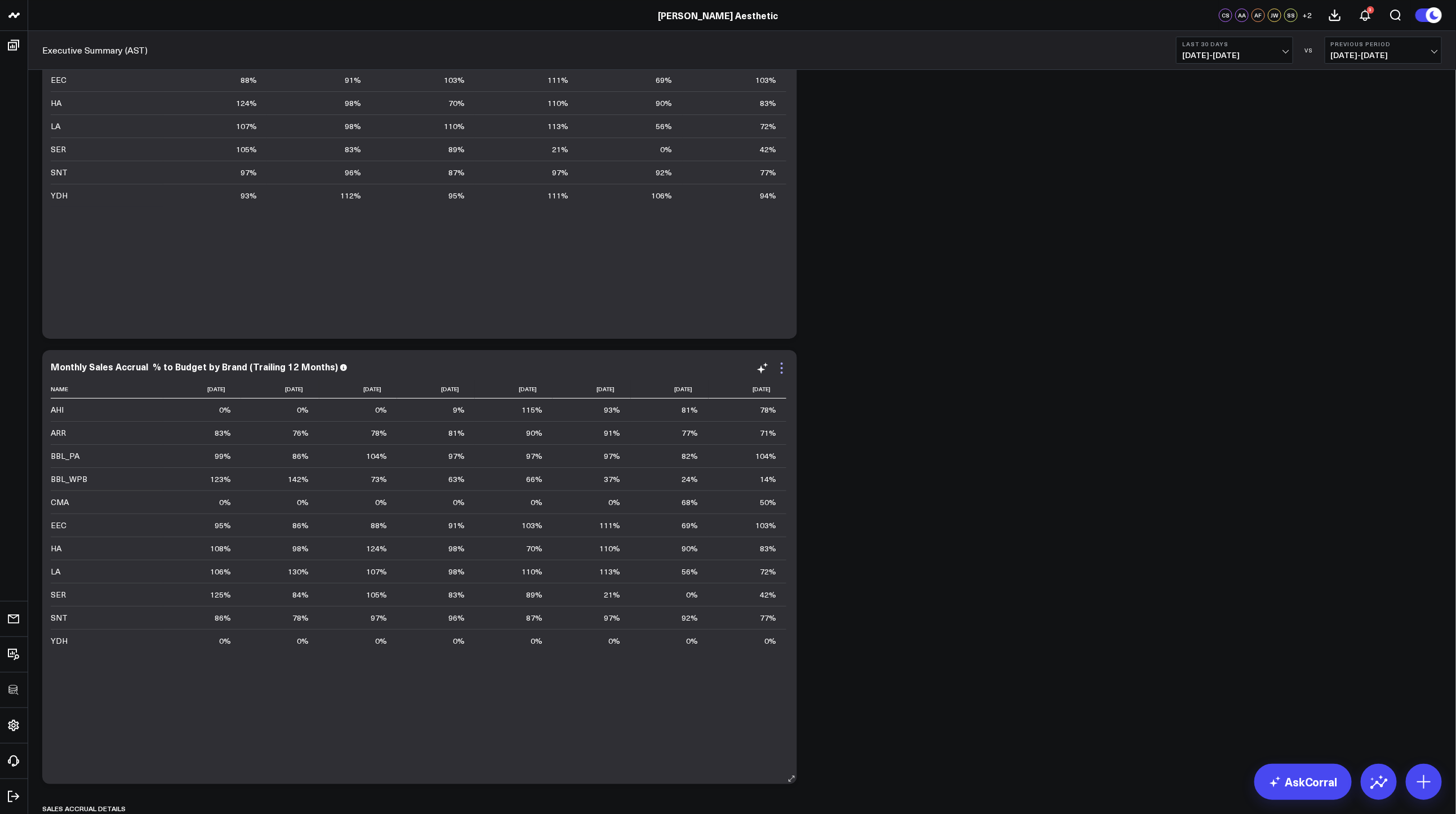
click at [779, 369] on icon at bounding box center [782, 368] width 14 height 14
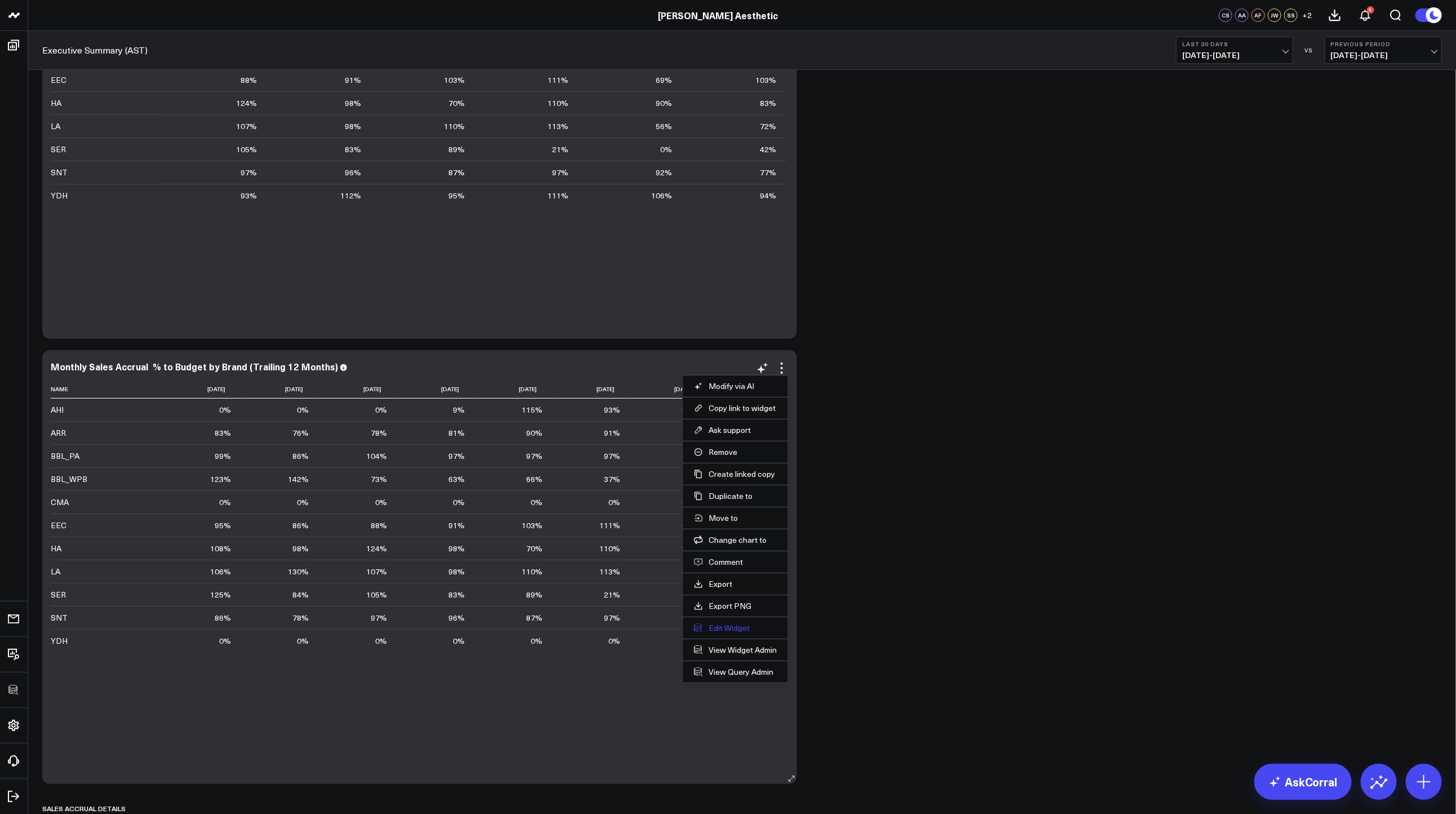
click at [706, 624] on button "Edit Widget" at bounding box center [735, 628] width 83 height 10
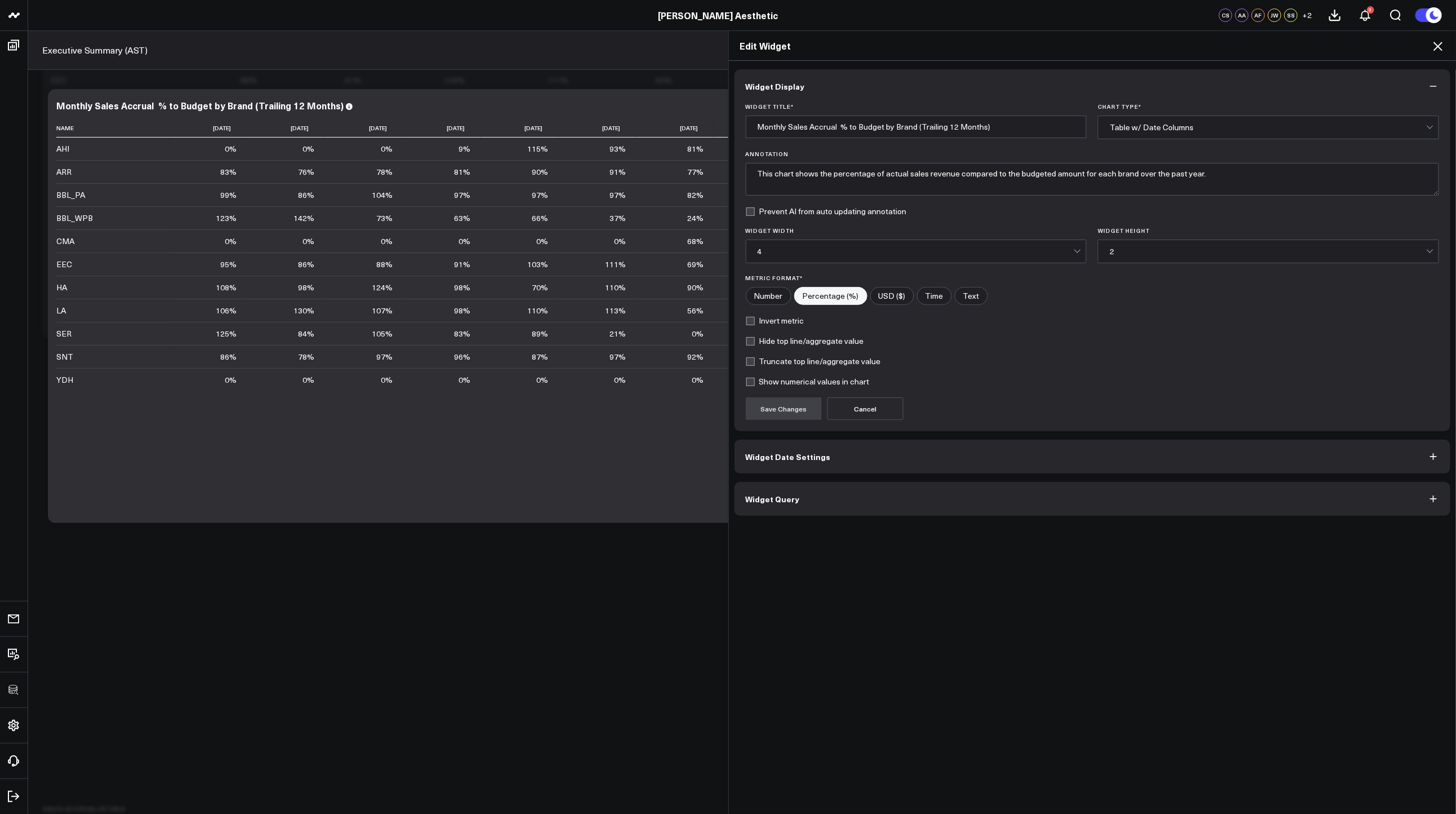
click at [777, 500] on span "Widget Query" at bounding box center [773, 498] width 54 height 9
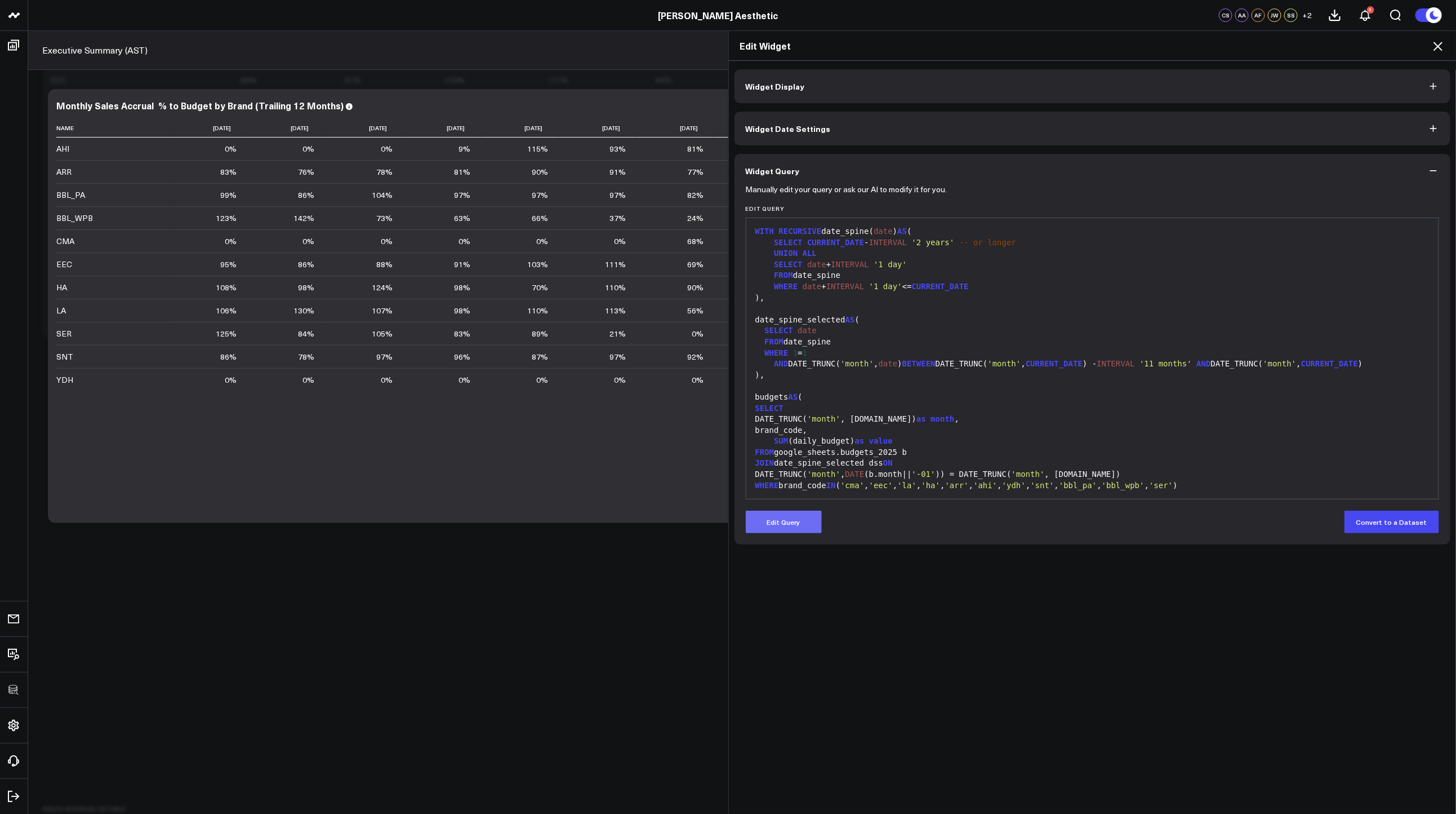
click at [773, 528] on button "Edit Query" at bounding box center [783, 521] width 76 height 23
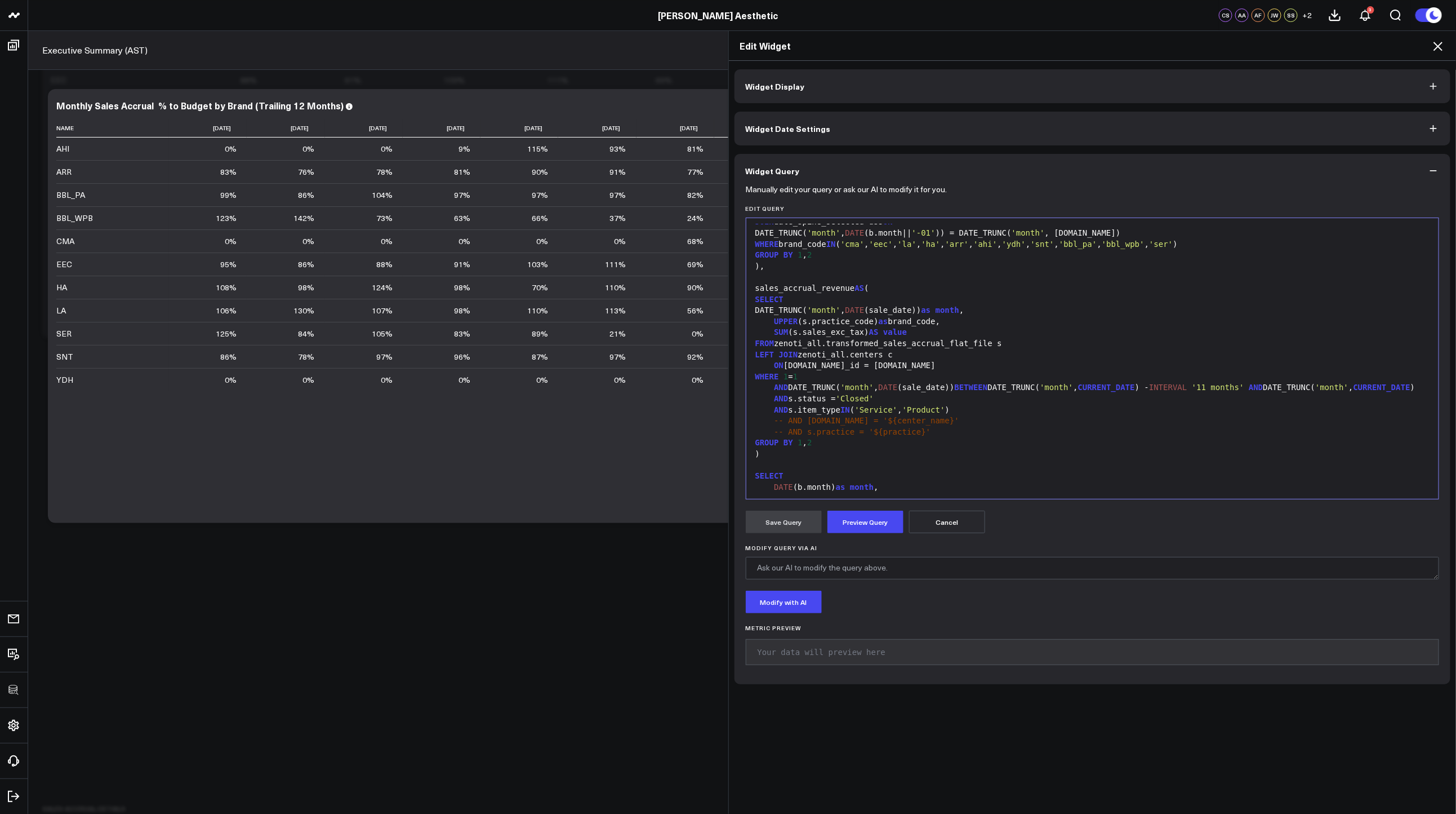
scroll to position [245, 0]
click at [833, 445] on div "GROUP BY 1 , 2" at bounding box center [1092, 439] width 681 height 11
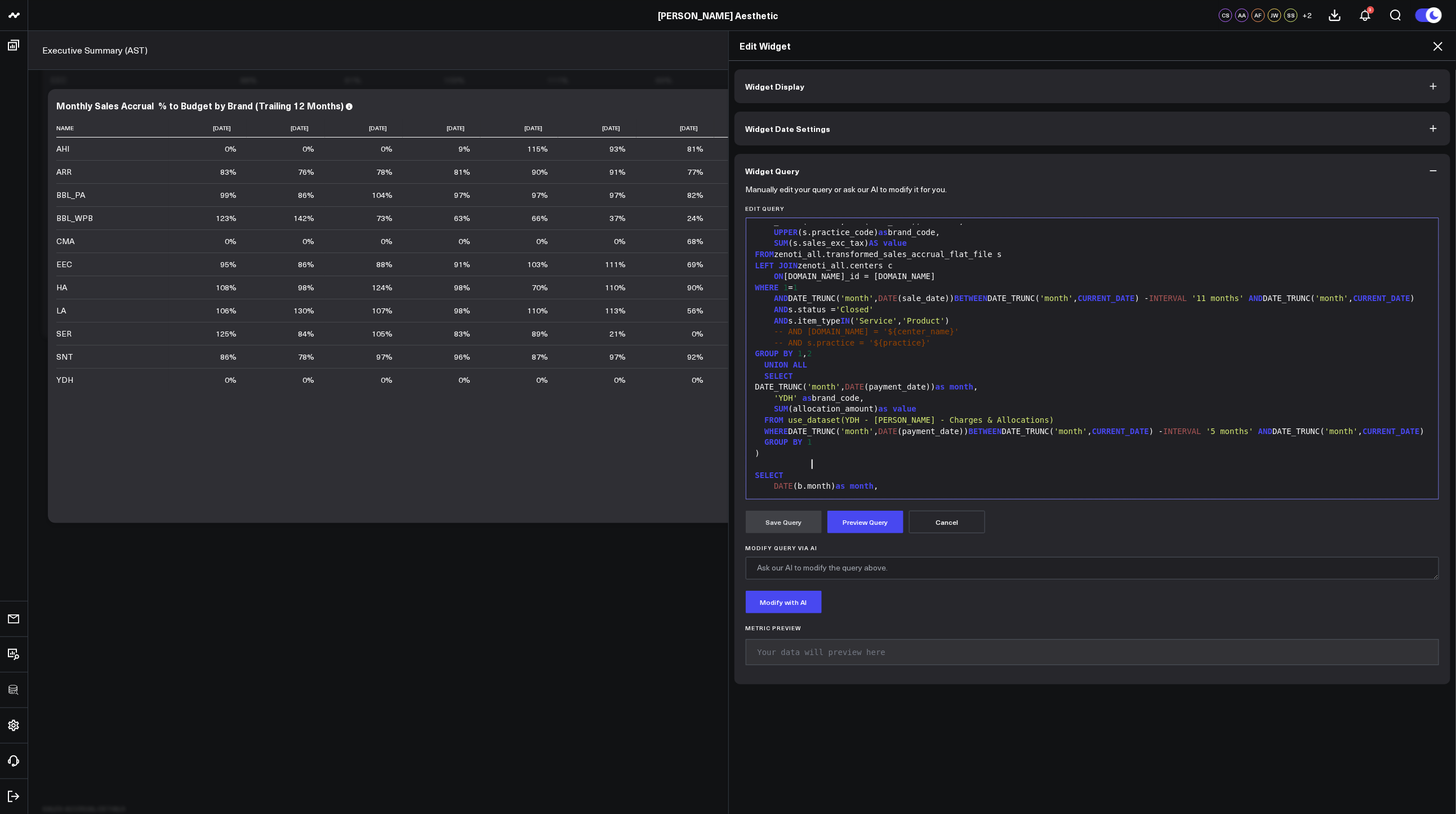
scroll to position [338, 0]
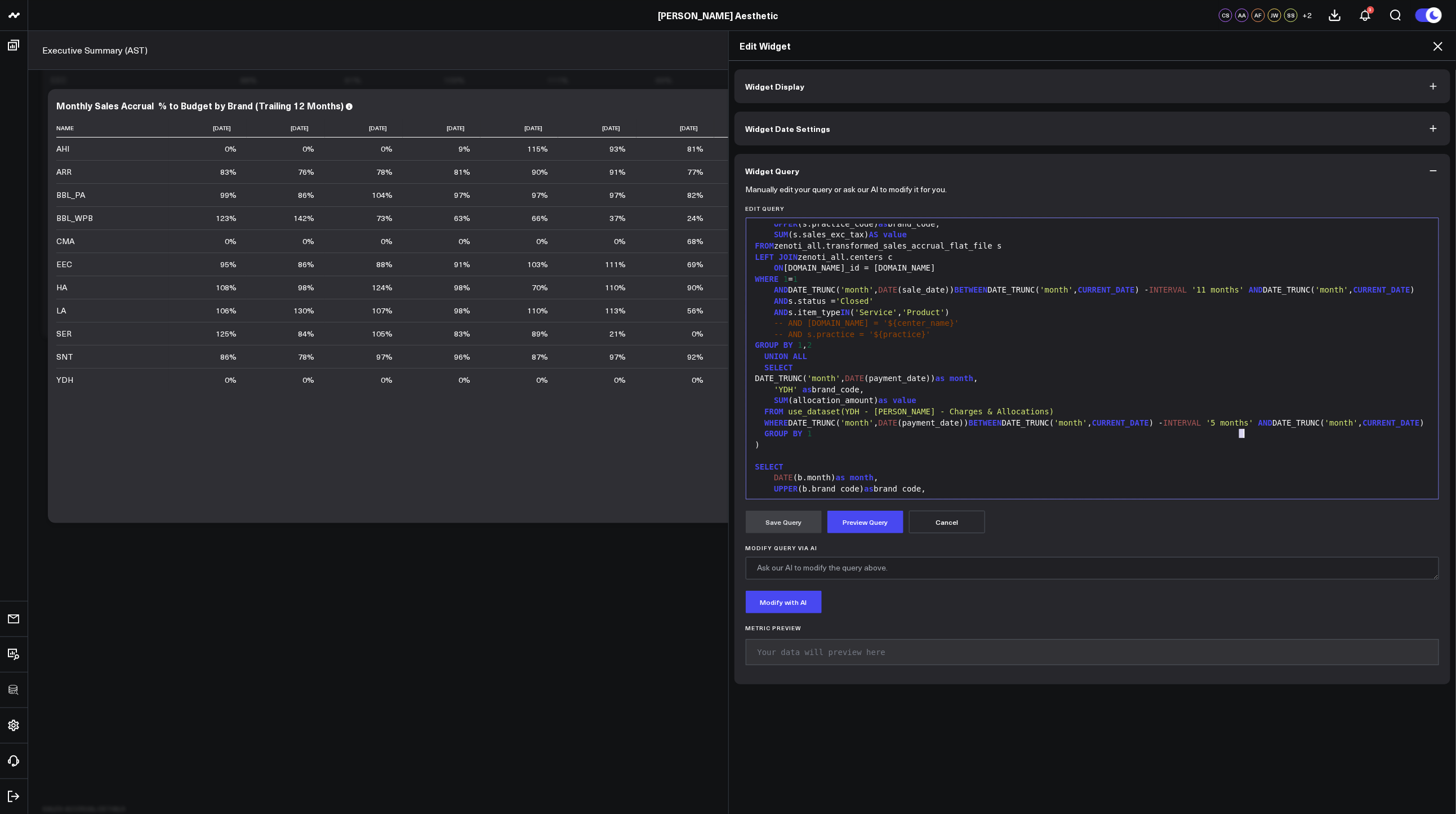
click at [1239, 427] on span "'5 months'" at bounding box center [1229, 422] width 47 height 9
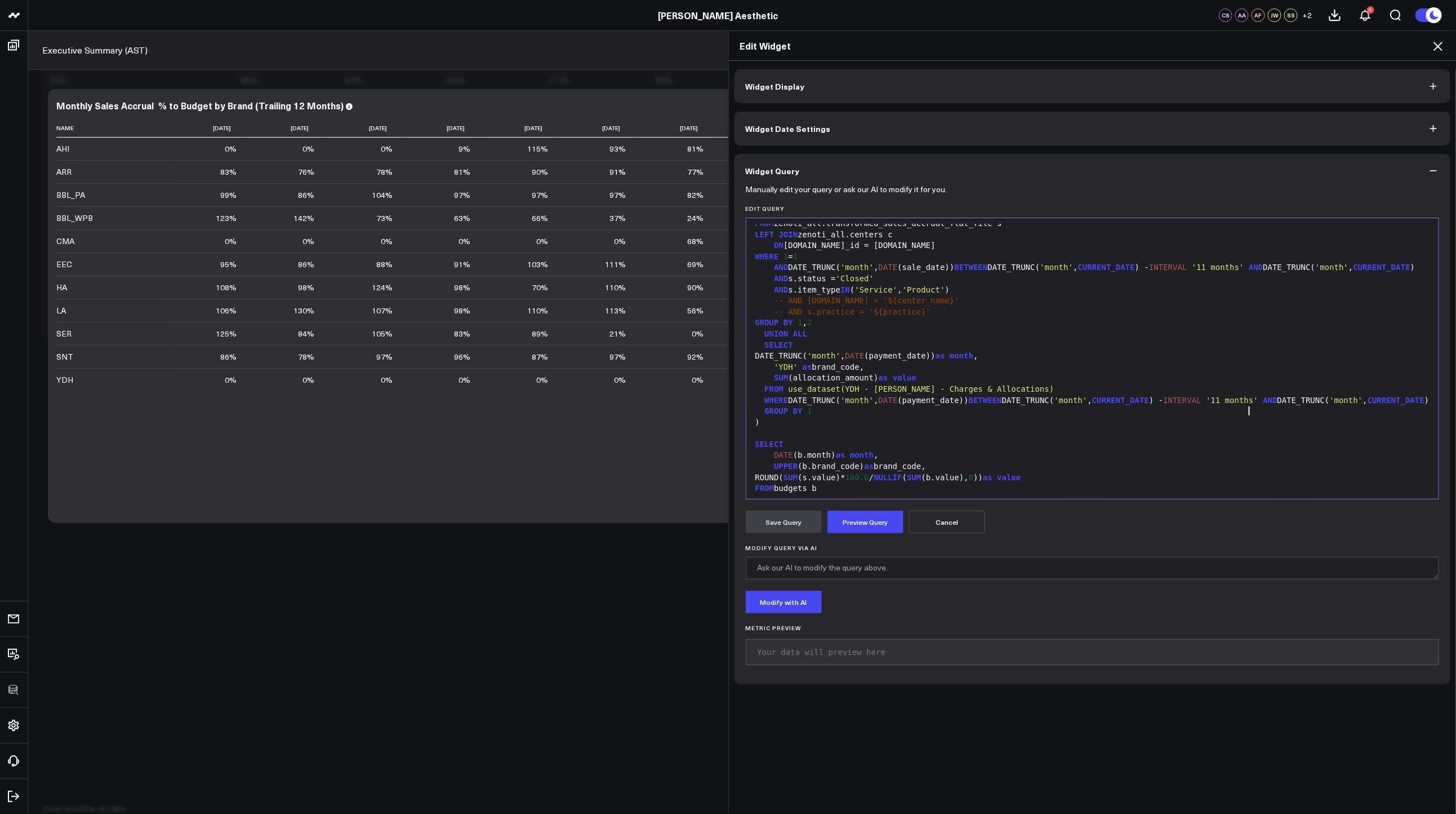
scroll to position [373, 0]
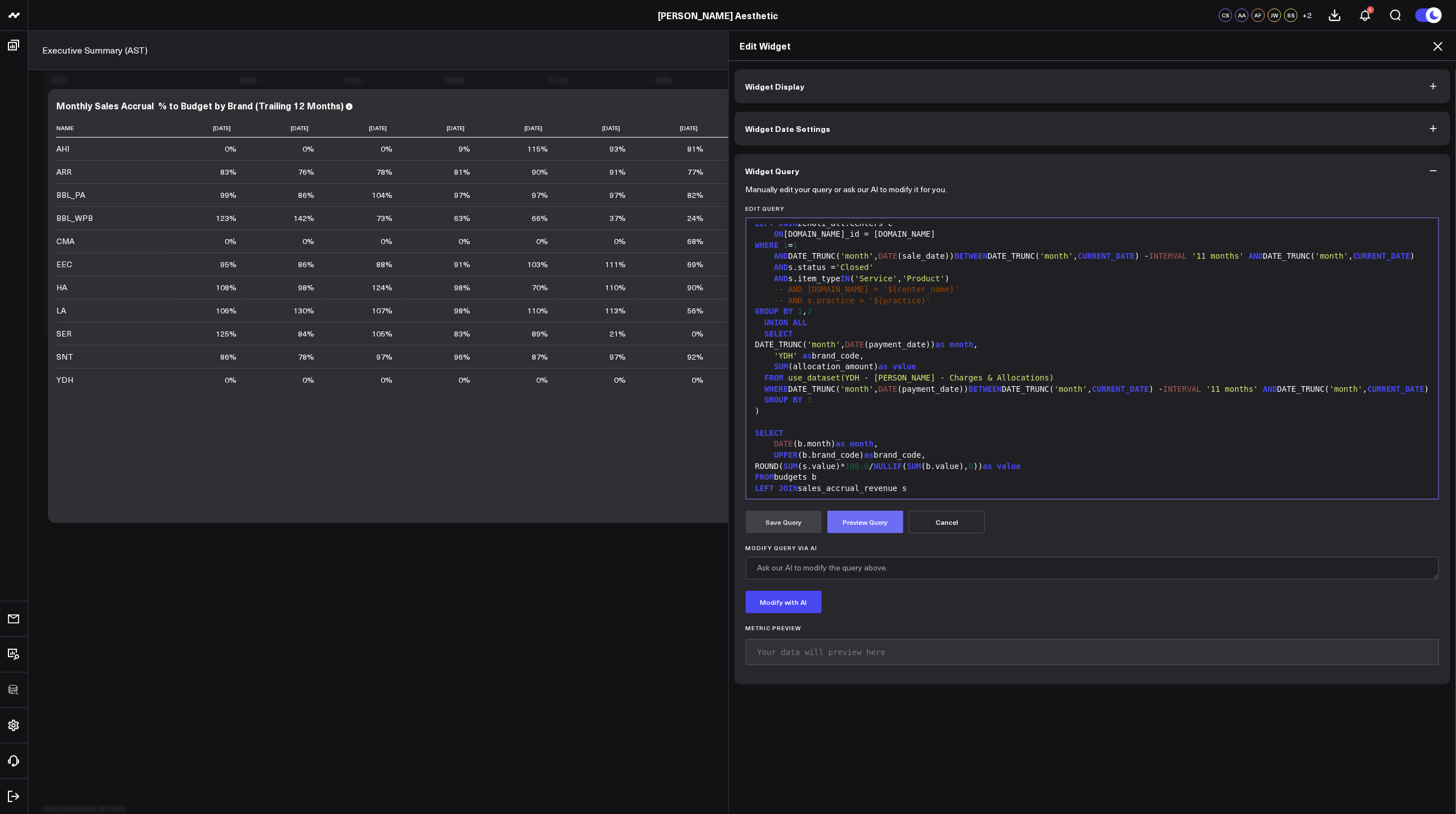
click at [879, 517] on button "Preview Query" at bounding box center [865, 521] width 76 height 23
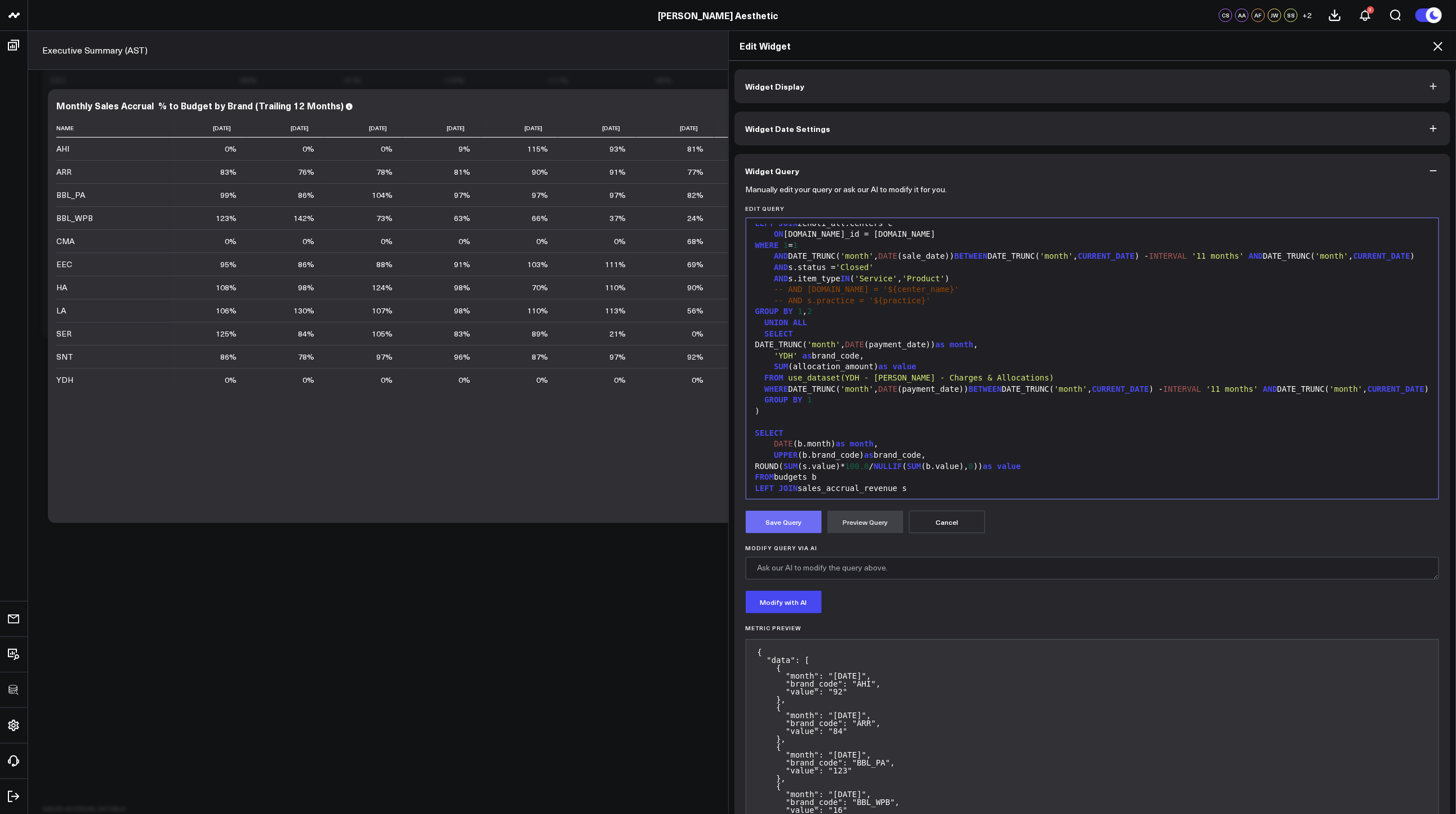
click at [795, 519] on button "Save Query" at bounding box center [783, 521] width 76 height 23
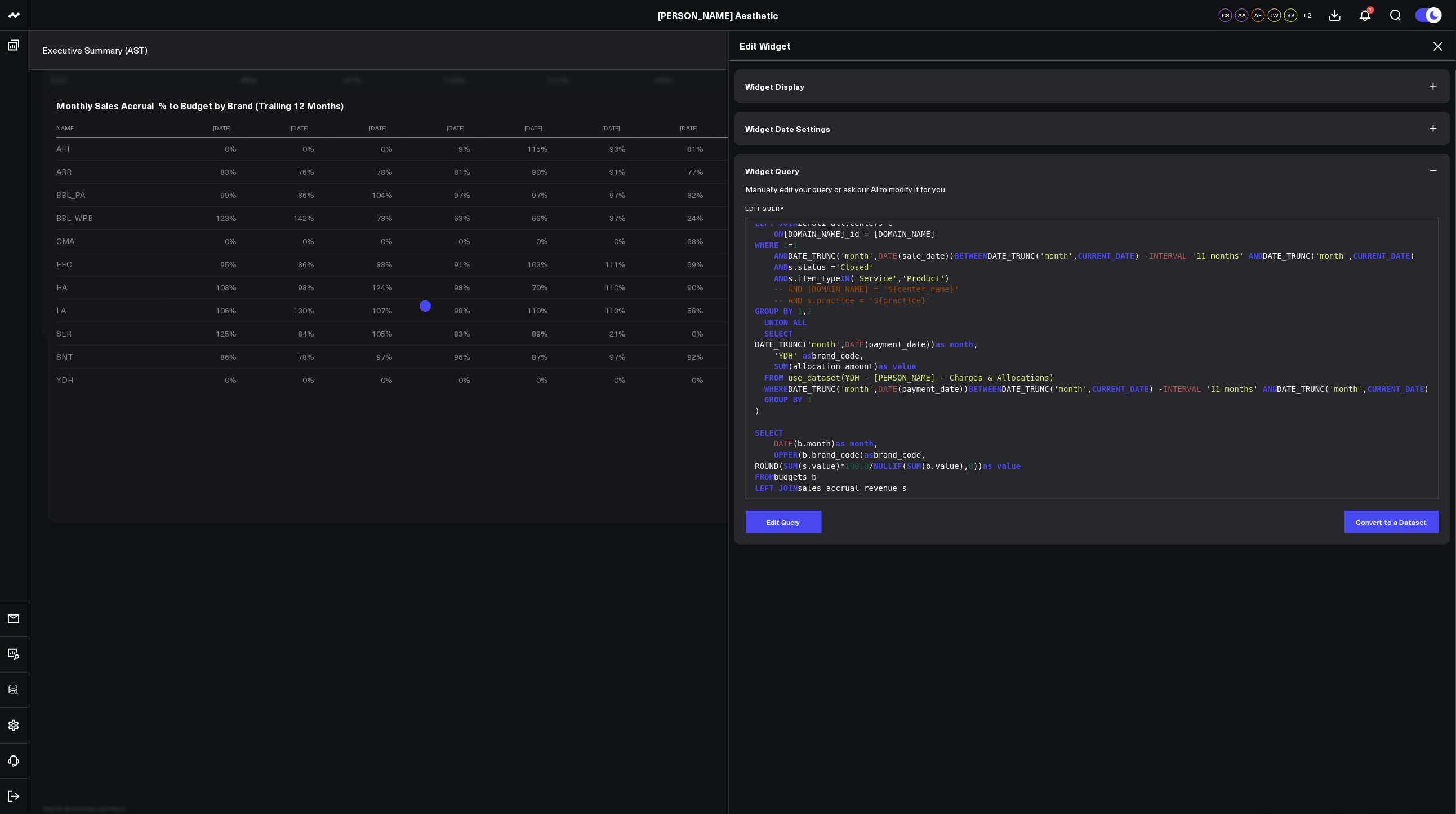
click at [1438, 46] on icon at bounding box center [1438, 46] width 9 height 9
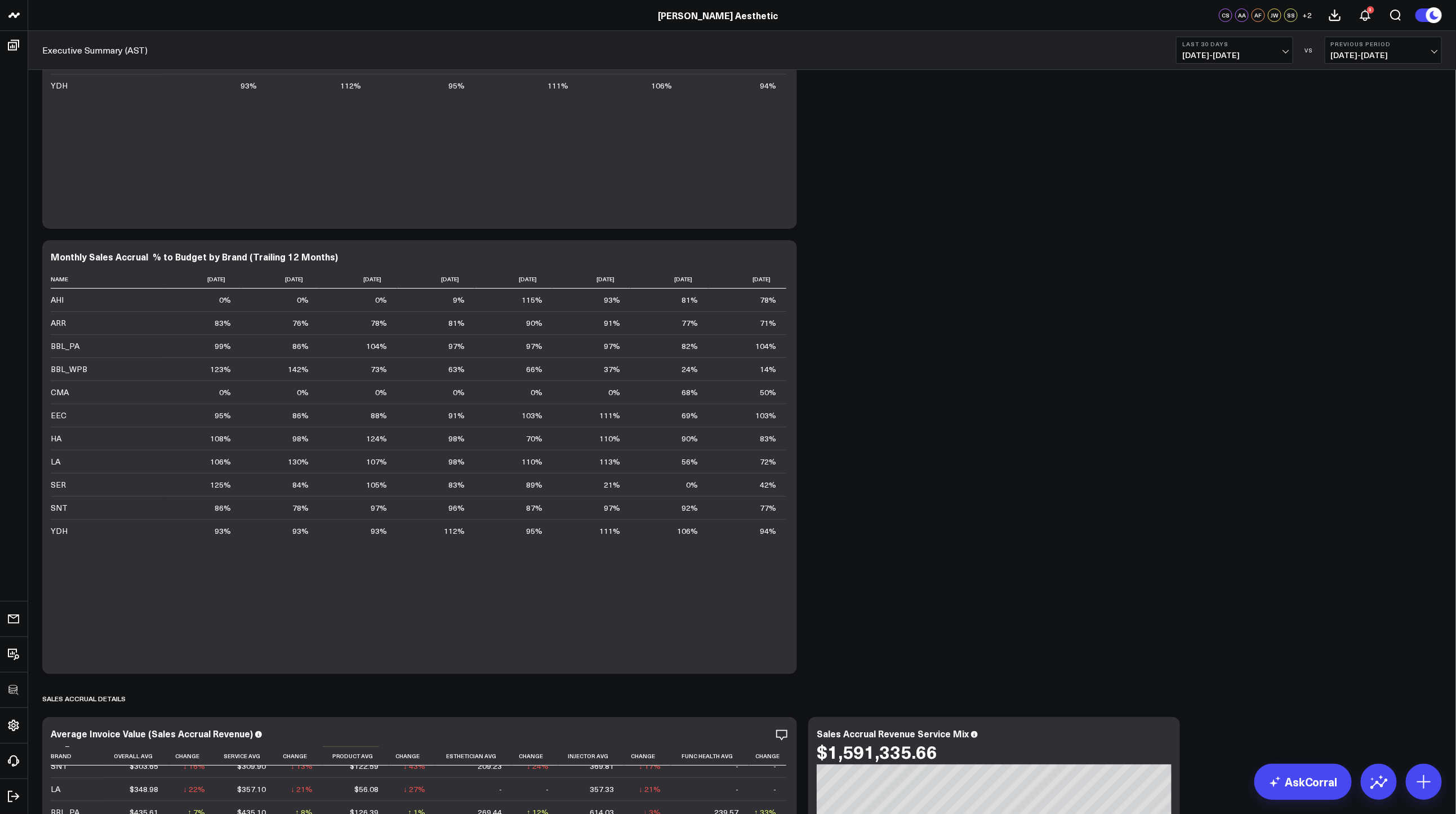
scroll to position [2732, 0]
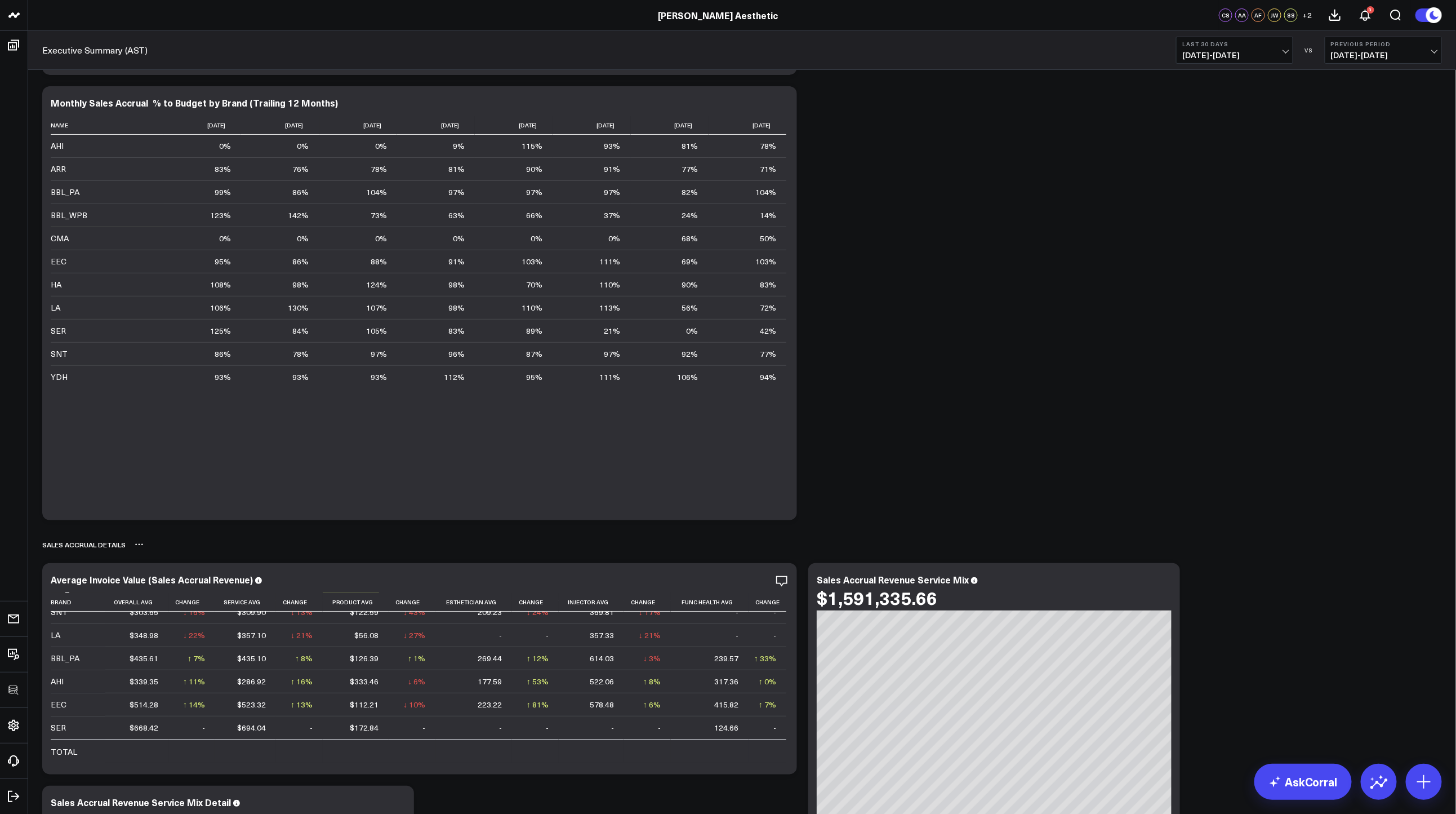
click at [138, 547] on icon at bounding box center [139, 544] width 9 height 9
drag, startPoint x: 162, startPoint y: 553, endPoint x: 190, endPoint y: 551, distance: 28.1
click at [162, 553] on button "Rename" at bounding box center [169, 557] width 49 height 19
click at [947, 414] on div "Sales Accrual Revenue Modify via AI Copy link to widget Ask support Remove Crea…" at bounding box center [742, 271] width 1411 height 5849
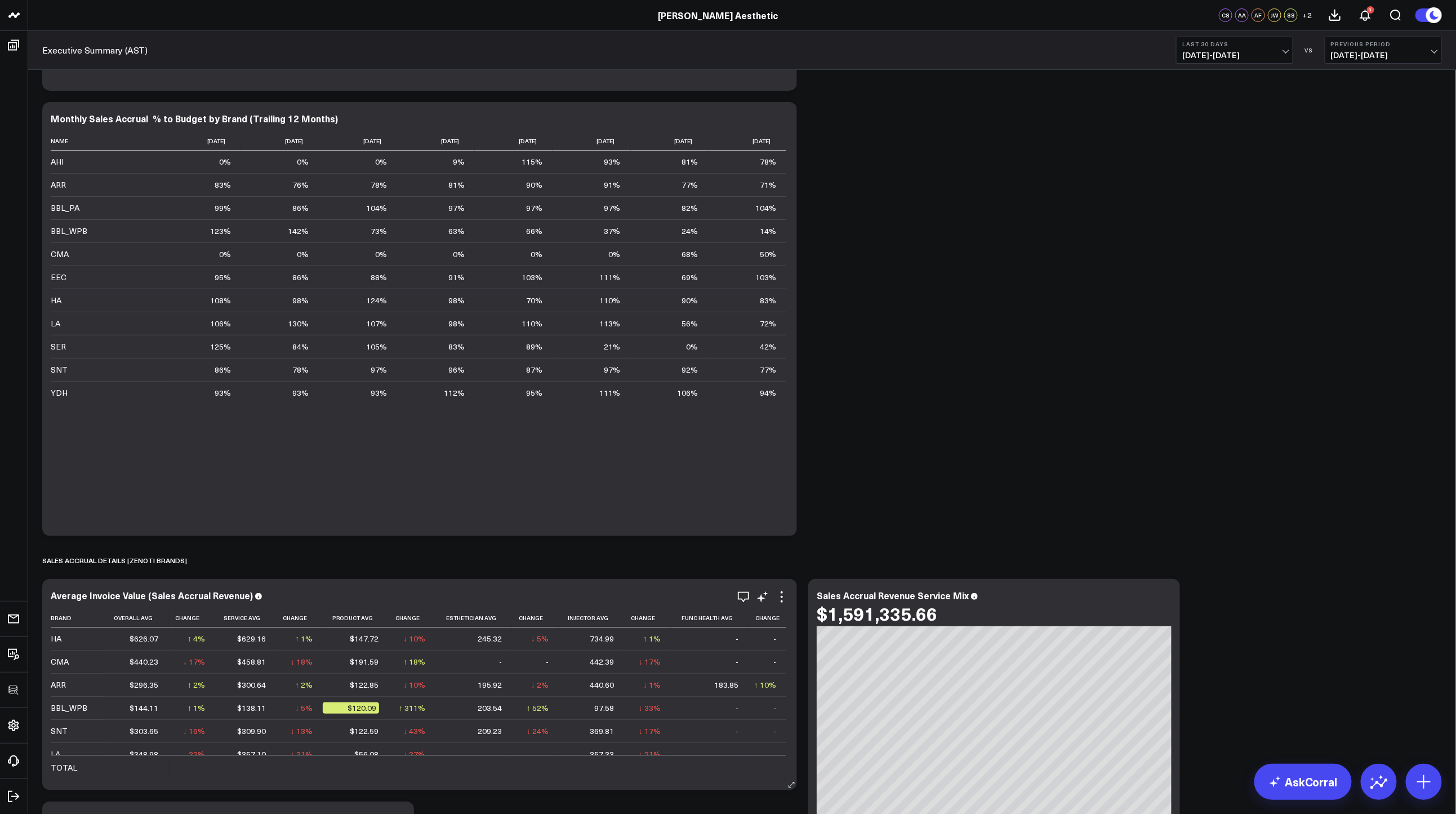
scroll to position [2701, 0]
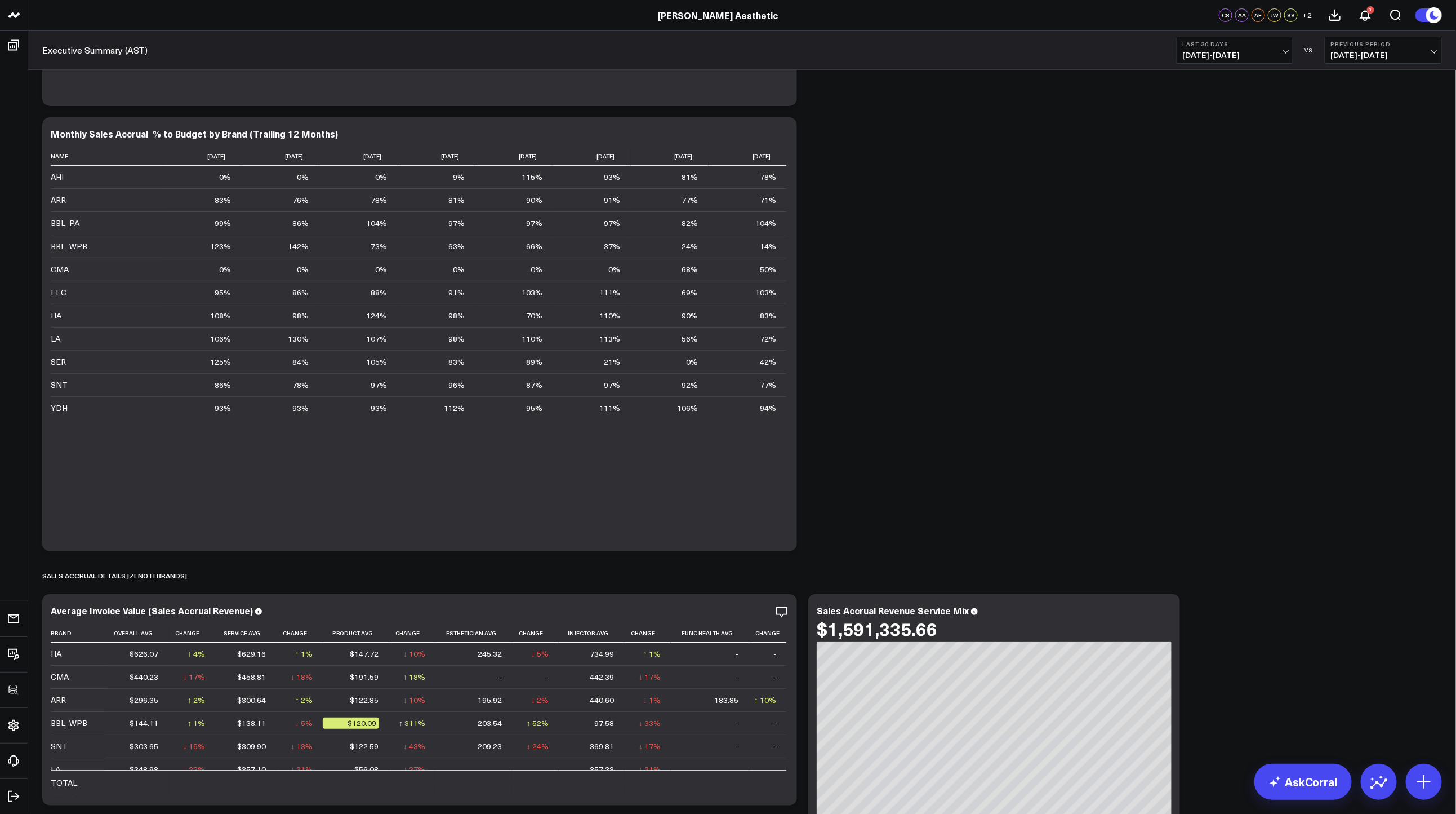
click at [969, 380] on div "Sales Accrual Revenue Modify via AI Copy link to widget Ask support Remove Crea…" at bounding box center [742, 301] width 1411 height 5849
click at [975, 130] on div "Sales Accrual Revenue Modify via AI Copy link to widget Ask support Remove Crea…" at bounding box center [742, 304] width 1411 height 5849
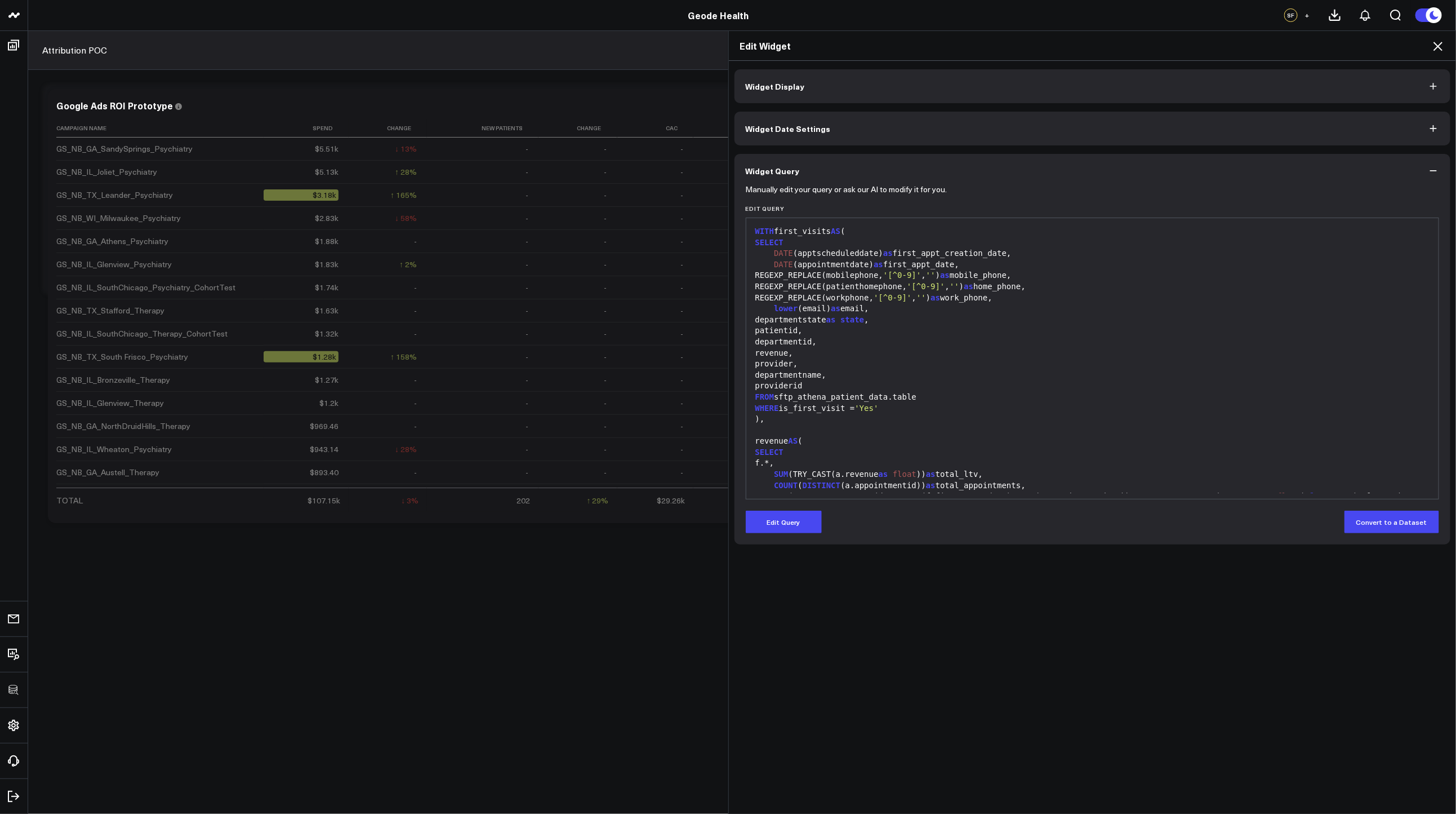
scroll to position [1114, 0]
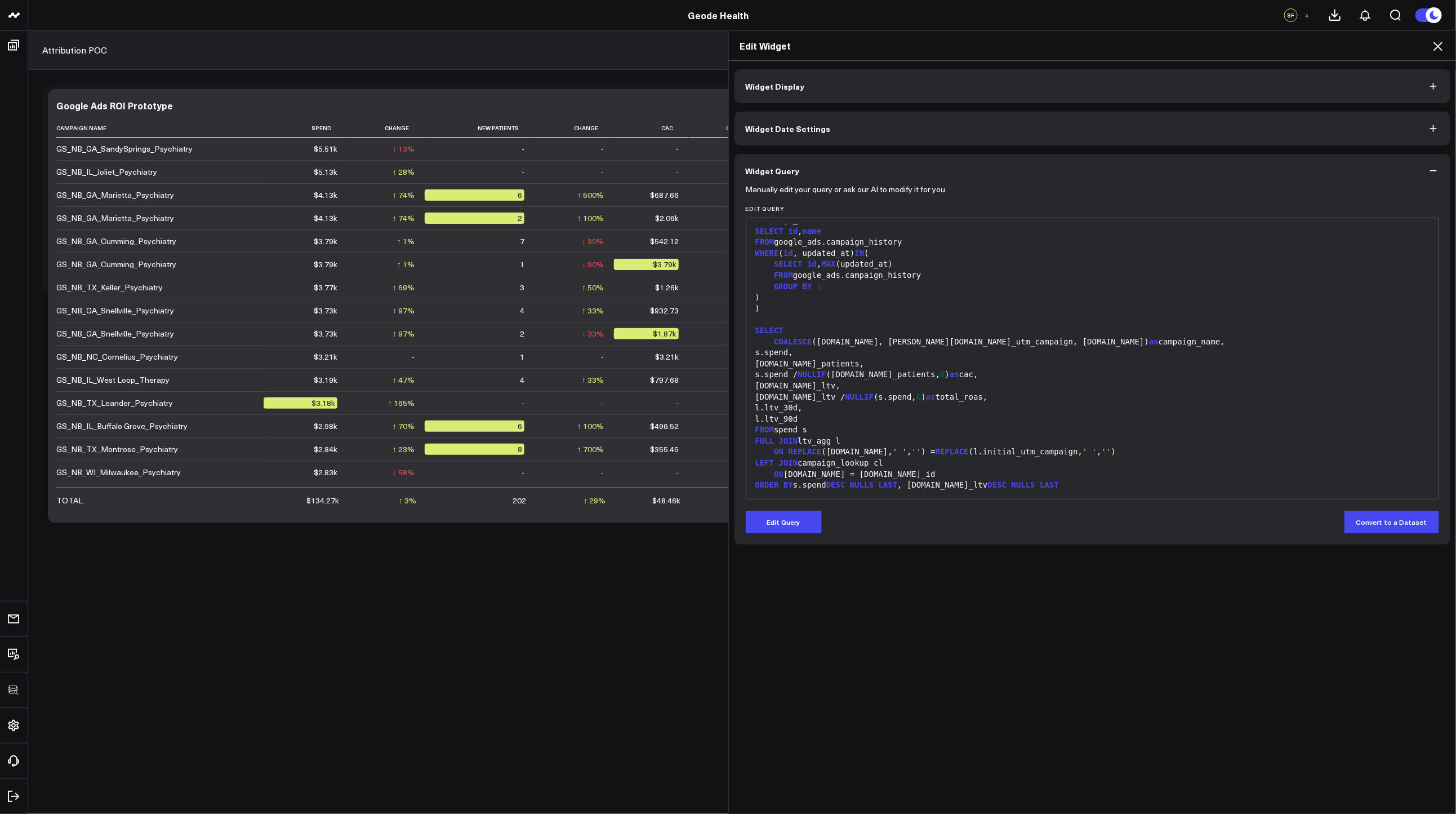
click at [1440, 45] on icon at bounding box center [1438, 46] width 9 height 9
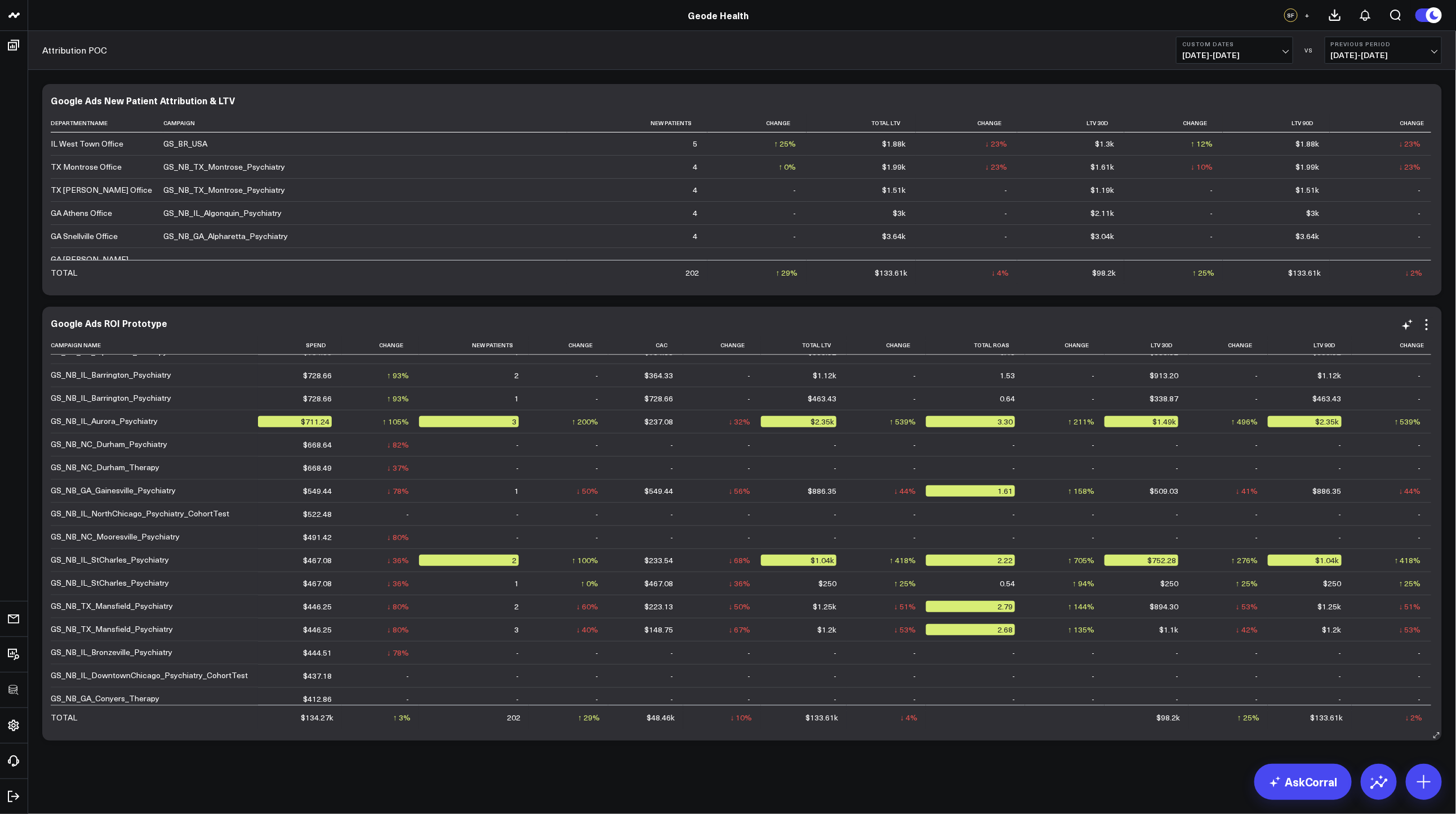
scroll to position [192, 0]
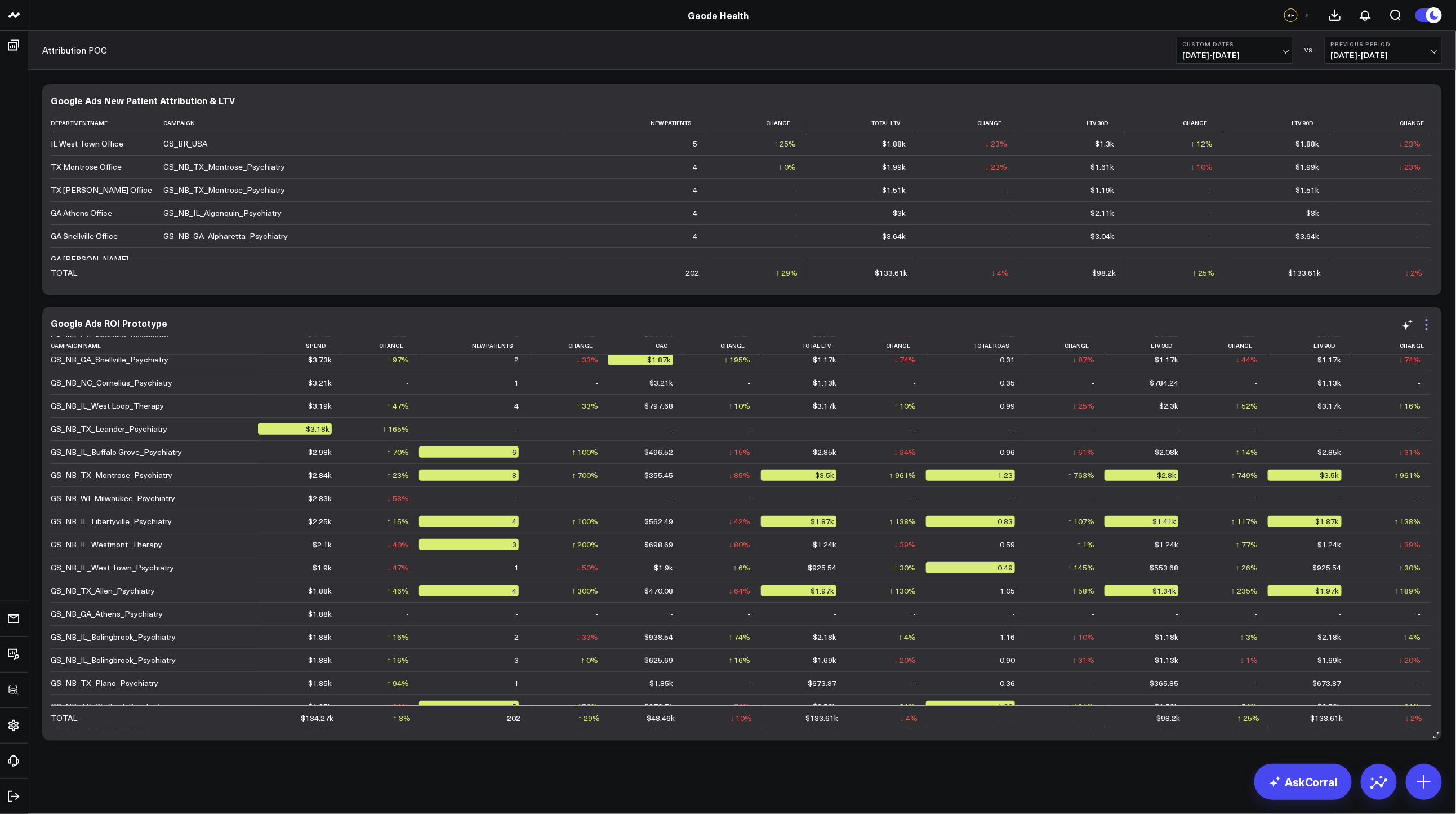
click at [1433, 331] on icon at bounding box center [1427, 325] width 14 height 14
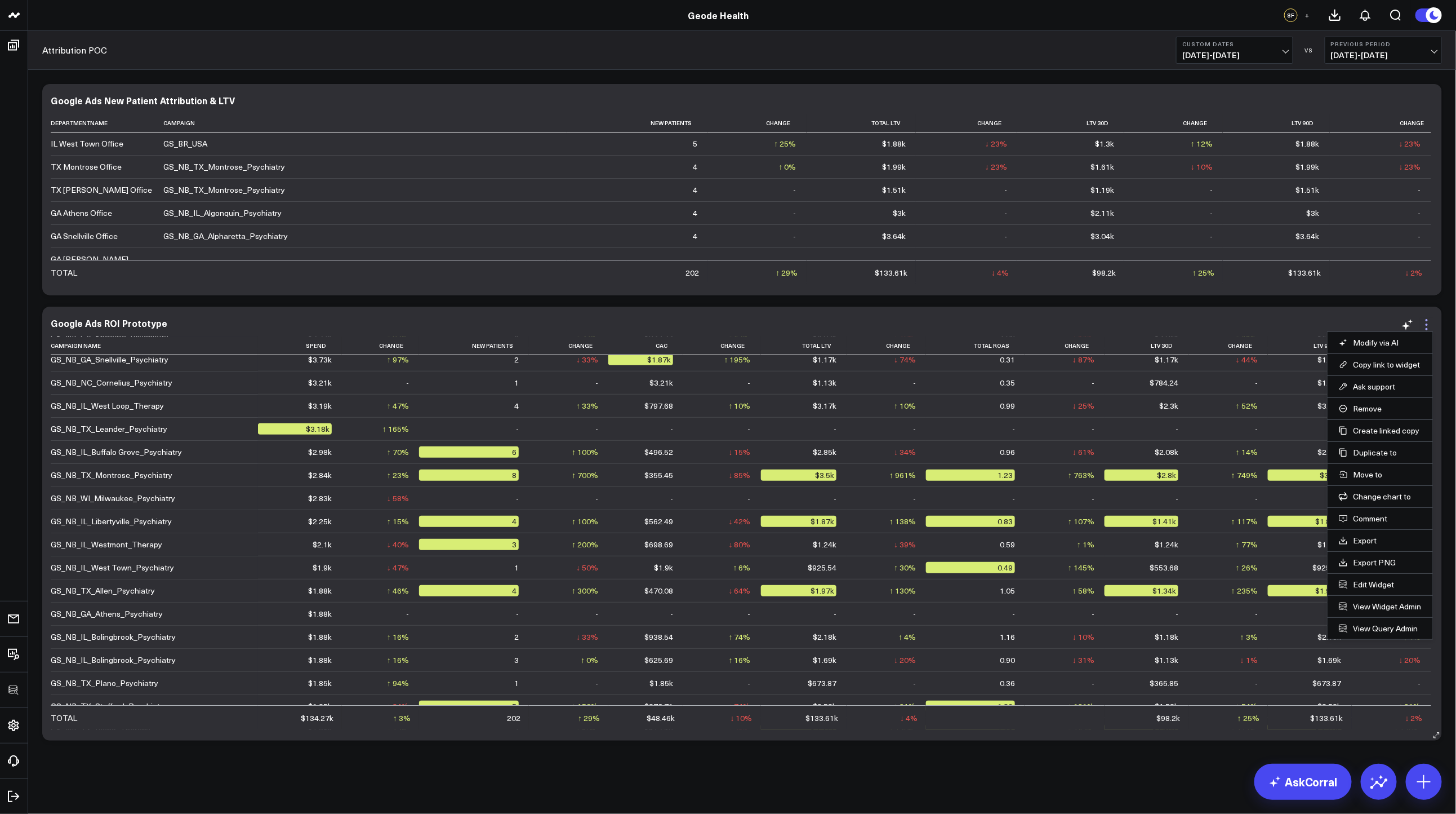
click at [1429, 328] on icon at bounding box center [1427, 325] width 14 height 14
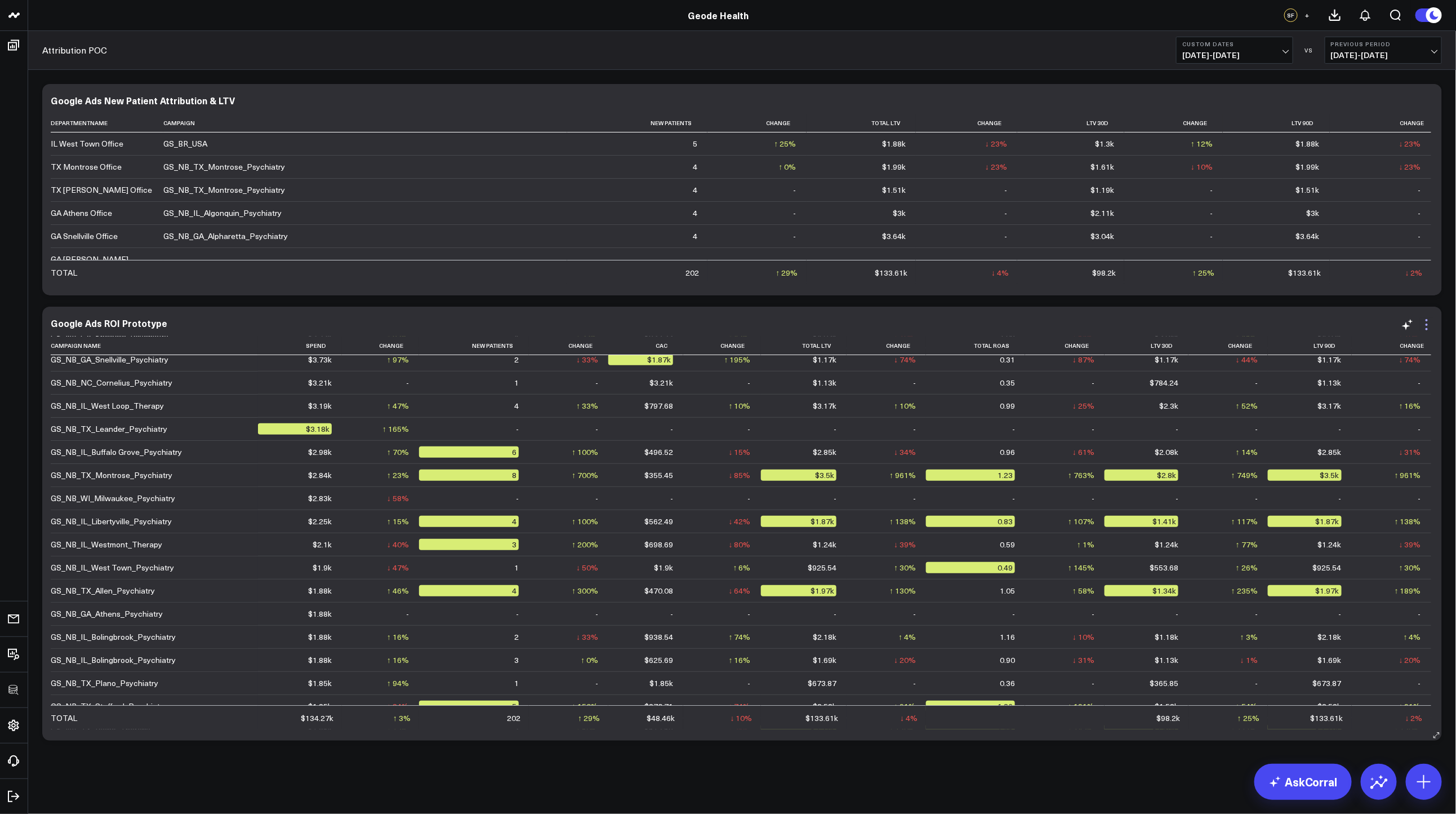
click at [1429, 328] on icon at bounding box center [1427, 325] width 14 height 14
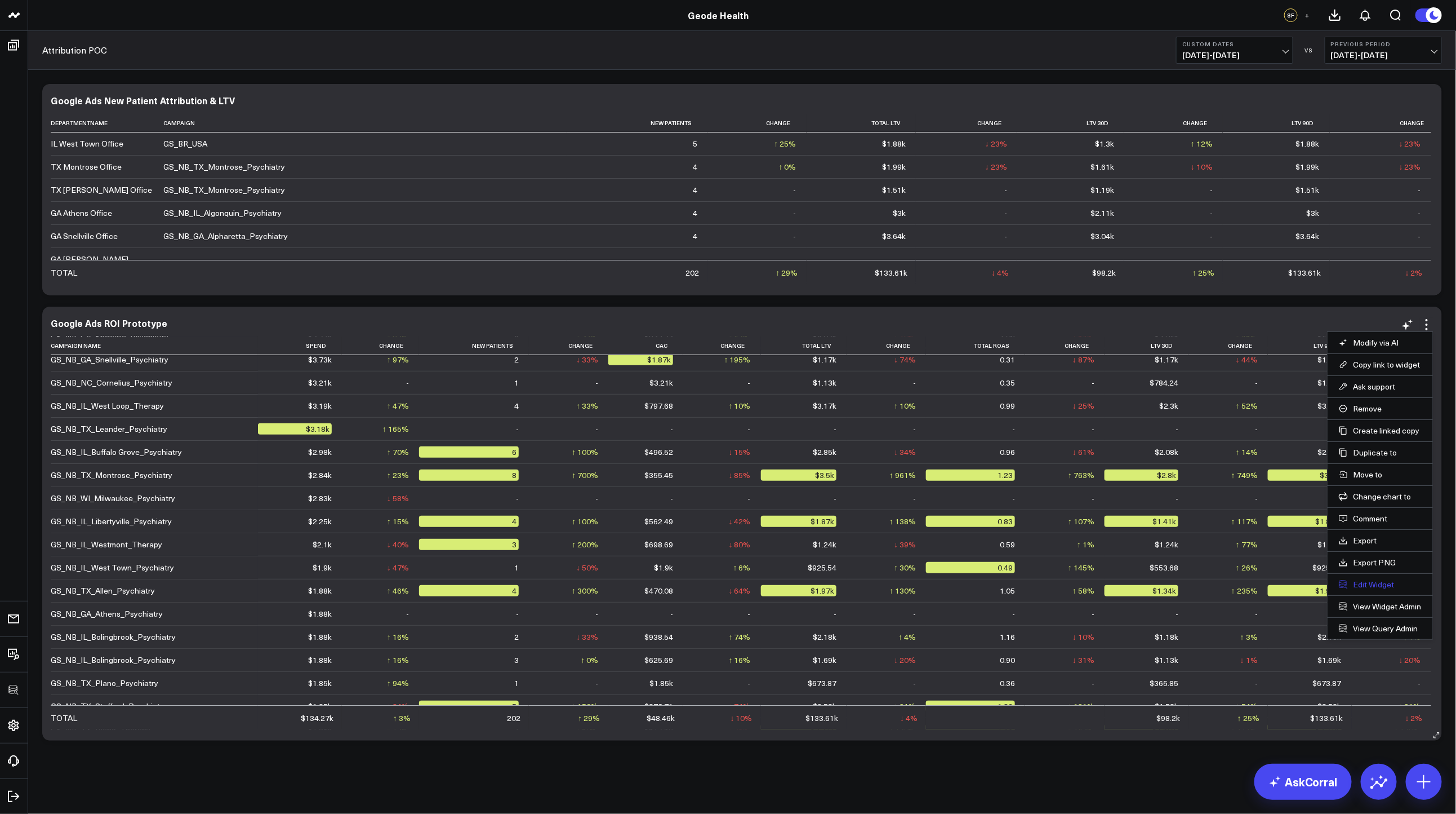
click at [1375, 586] on button "Edit Widget" at bounding box center [1380, 584] width 83 height 10
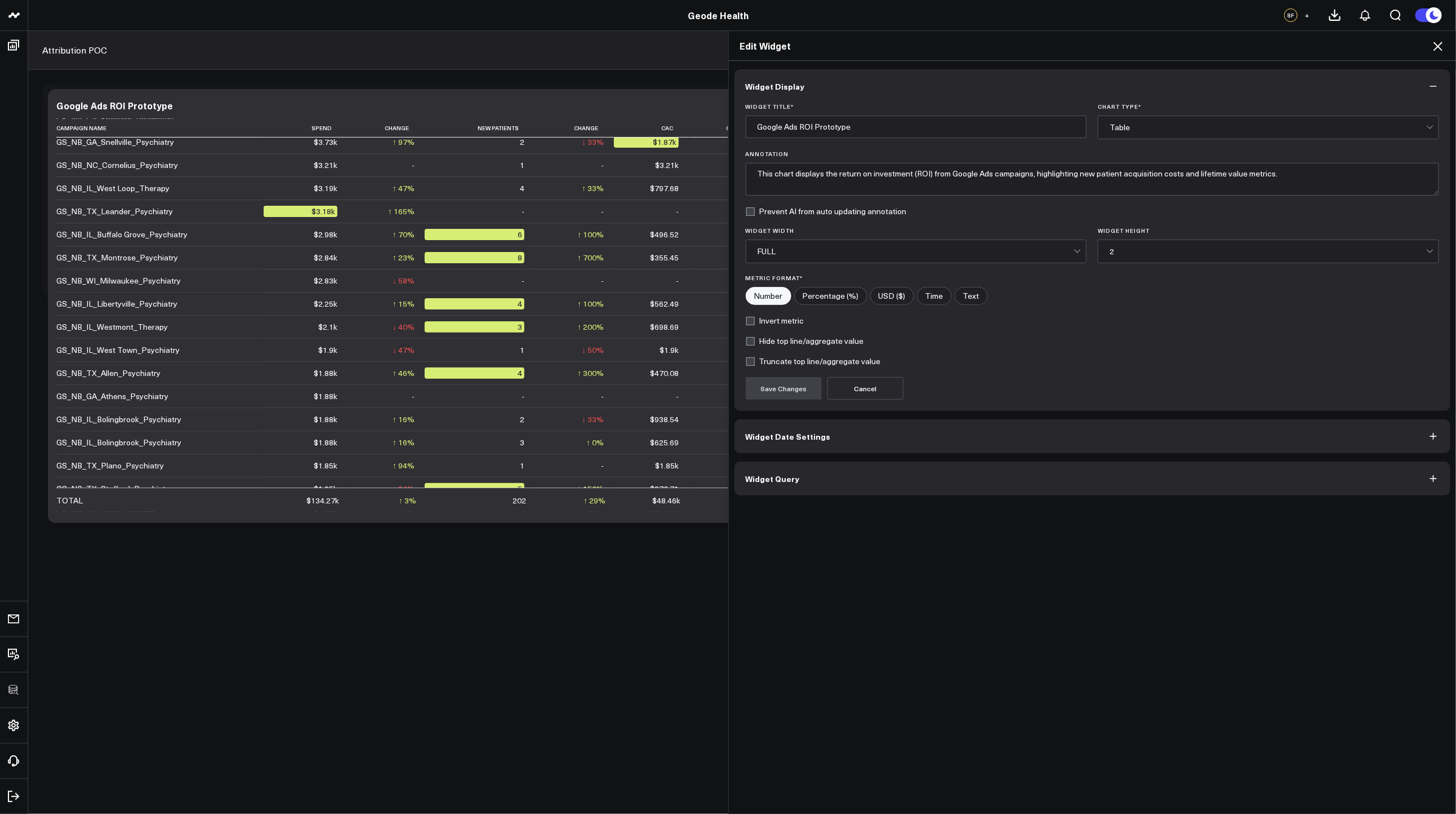
click at [985, 482] on button "Widget Query" at bounding box center [1092, 478] width 716 height 34
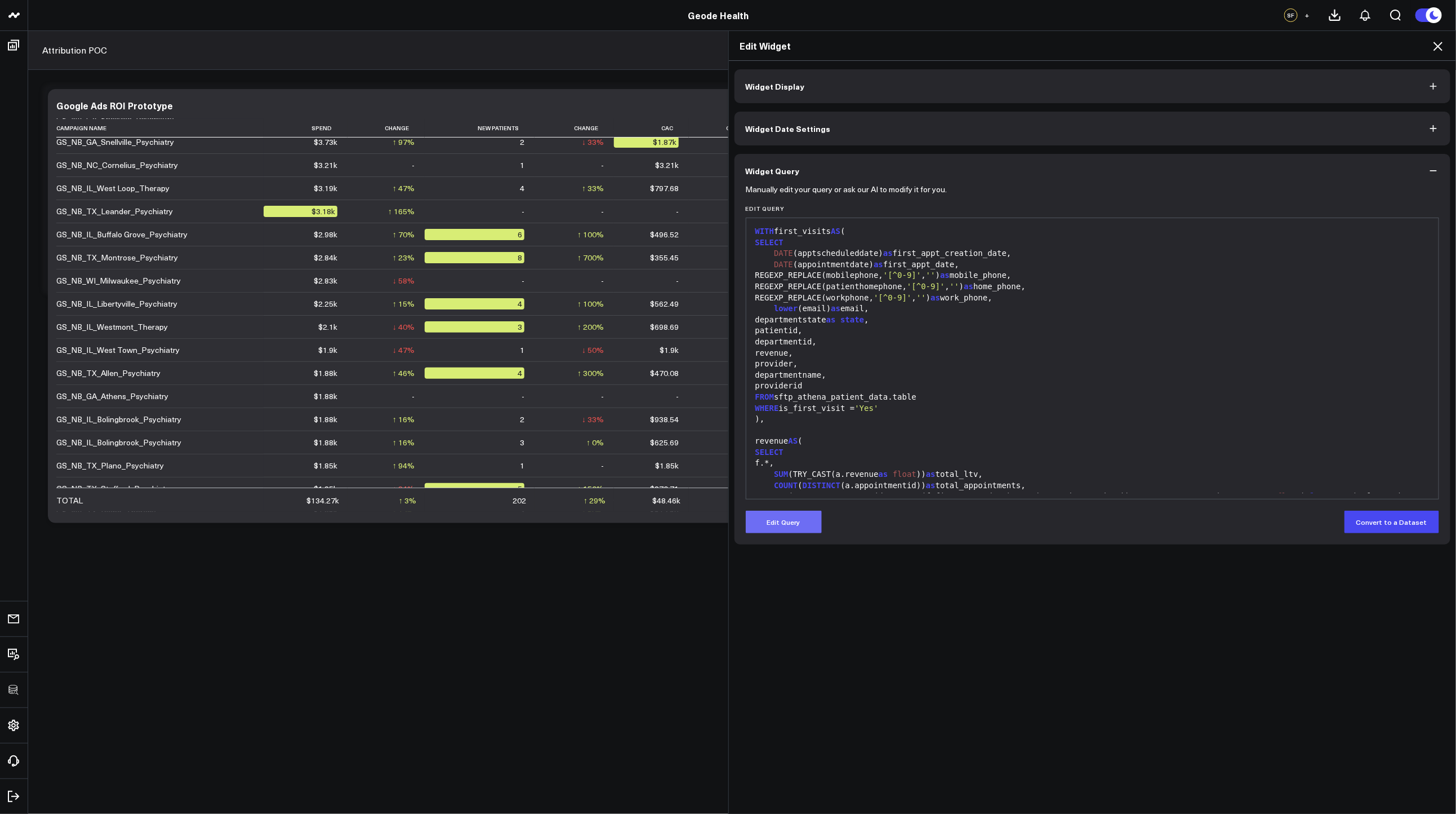
click at [804, 523] on button "Edit Query" at bounding box center [783, 521] width 76 height 23
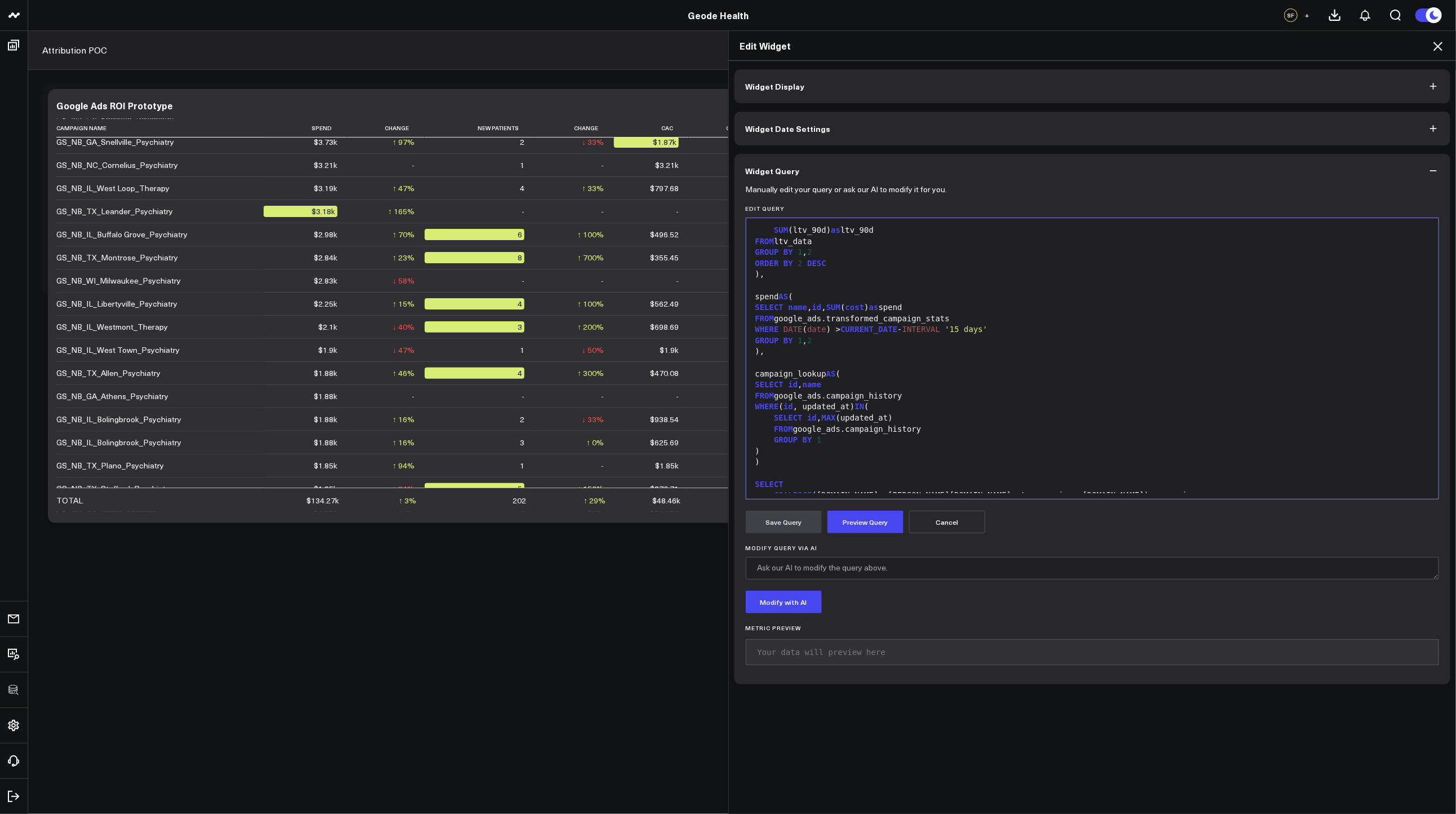
scroll to position [959, 0]
click at [858, 354] on div ")," at bounding box center [1092, 354] width 681 height 11
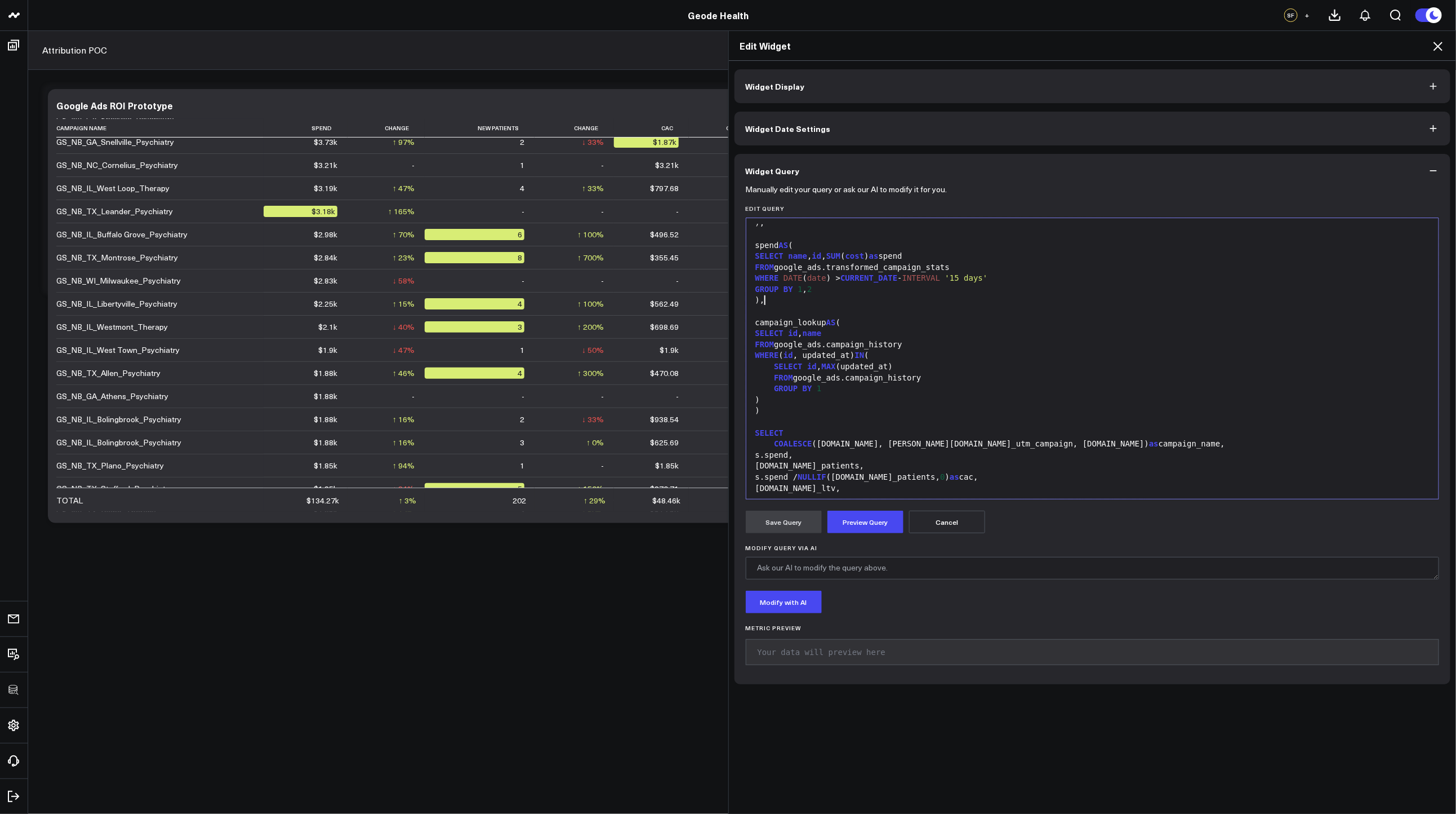
scroll to position [1013, 0]
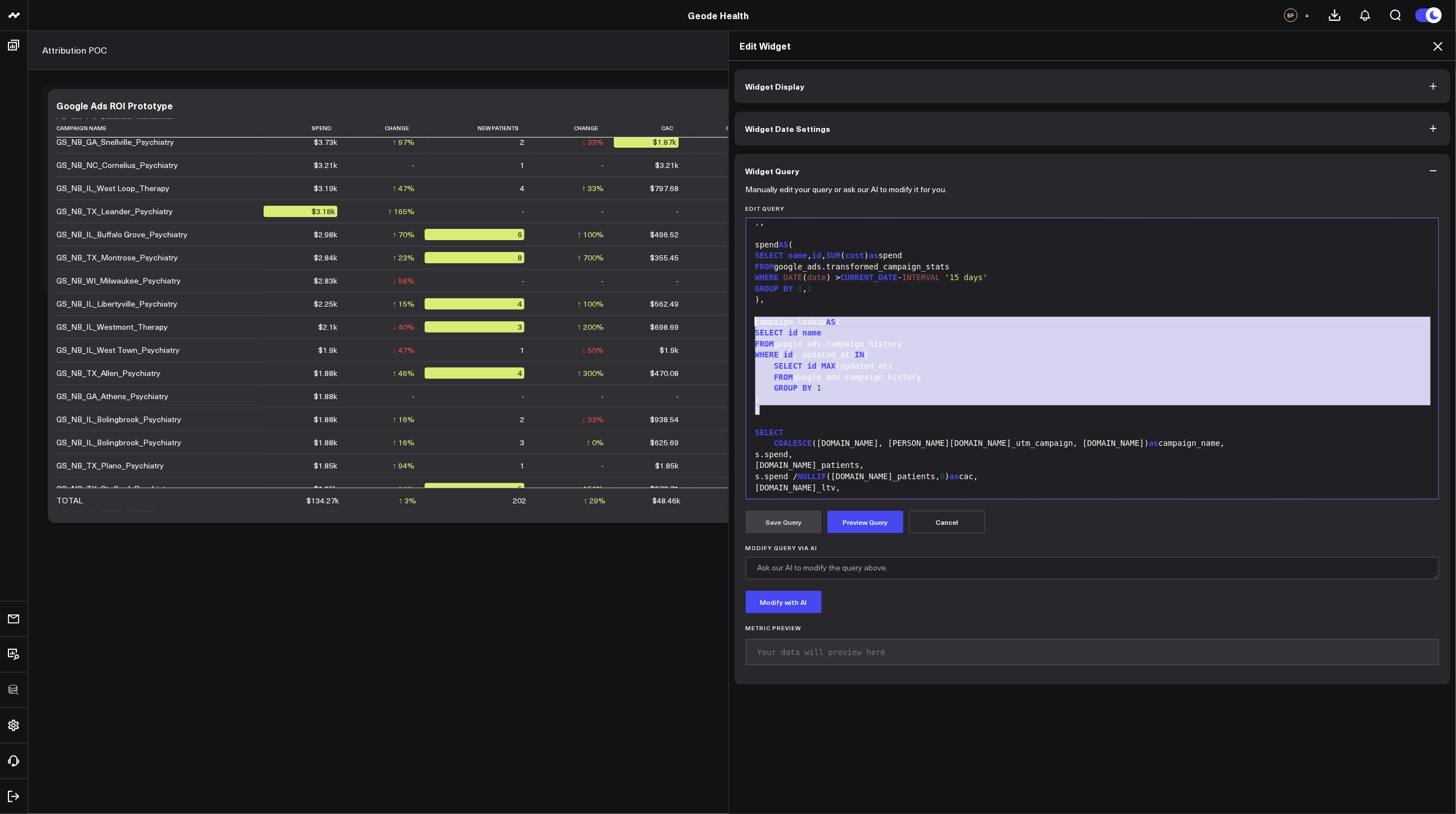
drag, startPoint x: 782, startPoint y: 405, endPoint x: 734, endPoint y: 318, distance: 99.4
click at [734, 317] on div "Manually edit your query or ask our AI to modify it for you. Edit Query 999 66 …" at bounding box center [1092, 436] width 716 height 497
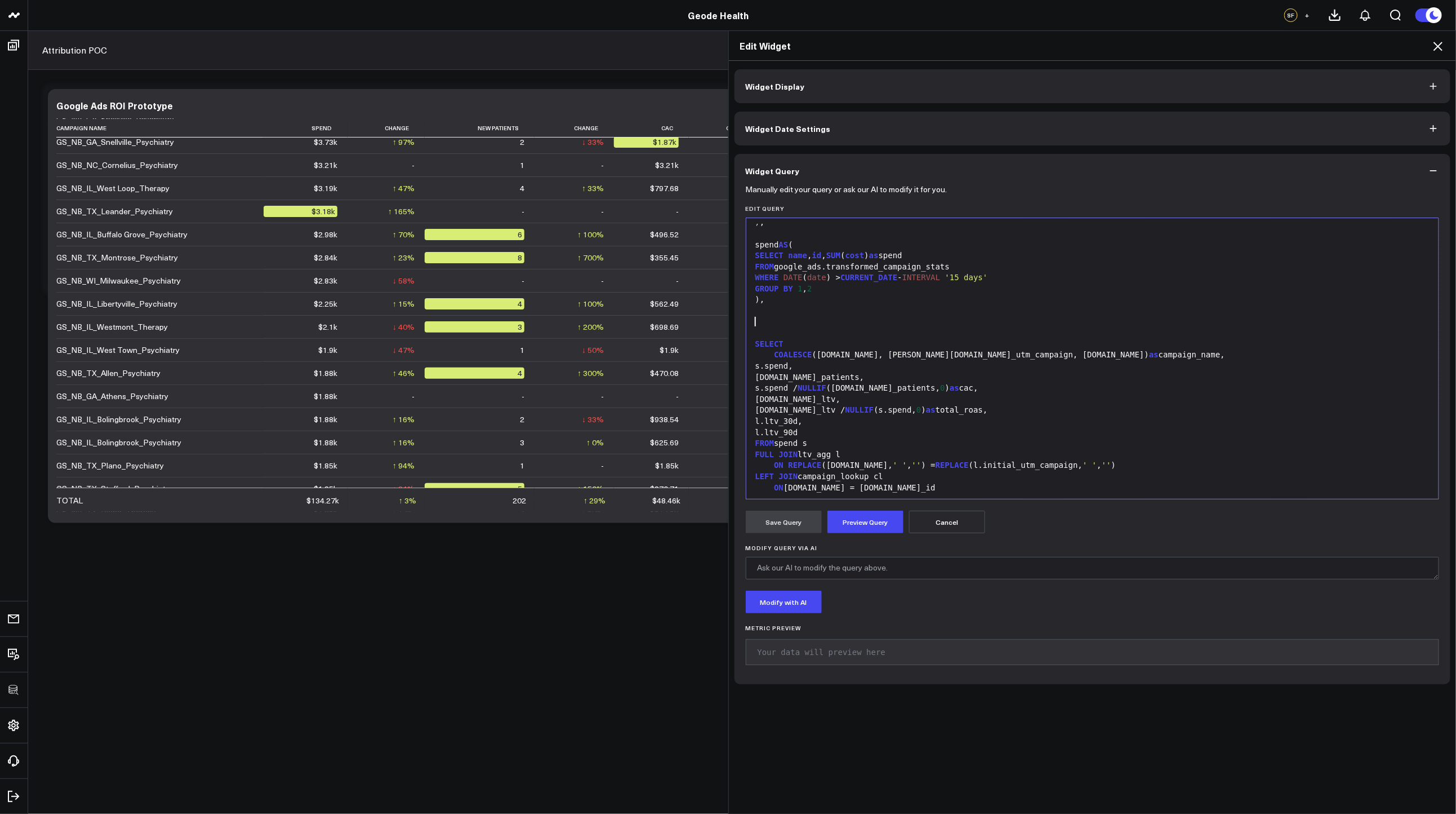
click at [819, 324] on div at bounding box center [1092, 322] width 681 height 11
click at [766, 301] on div ")," at bounding box center [1092, 299] width 681 height 11
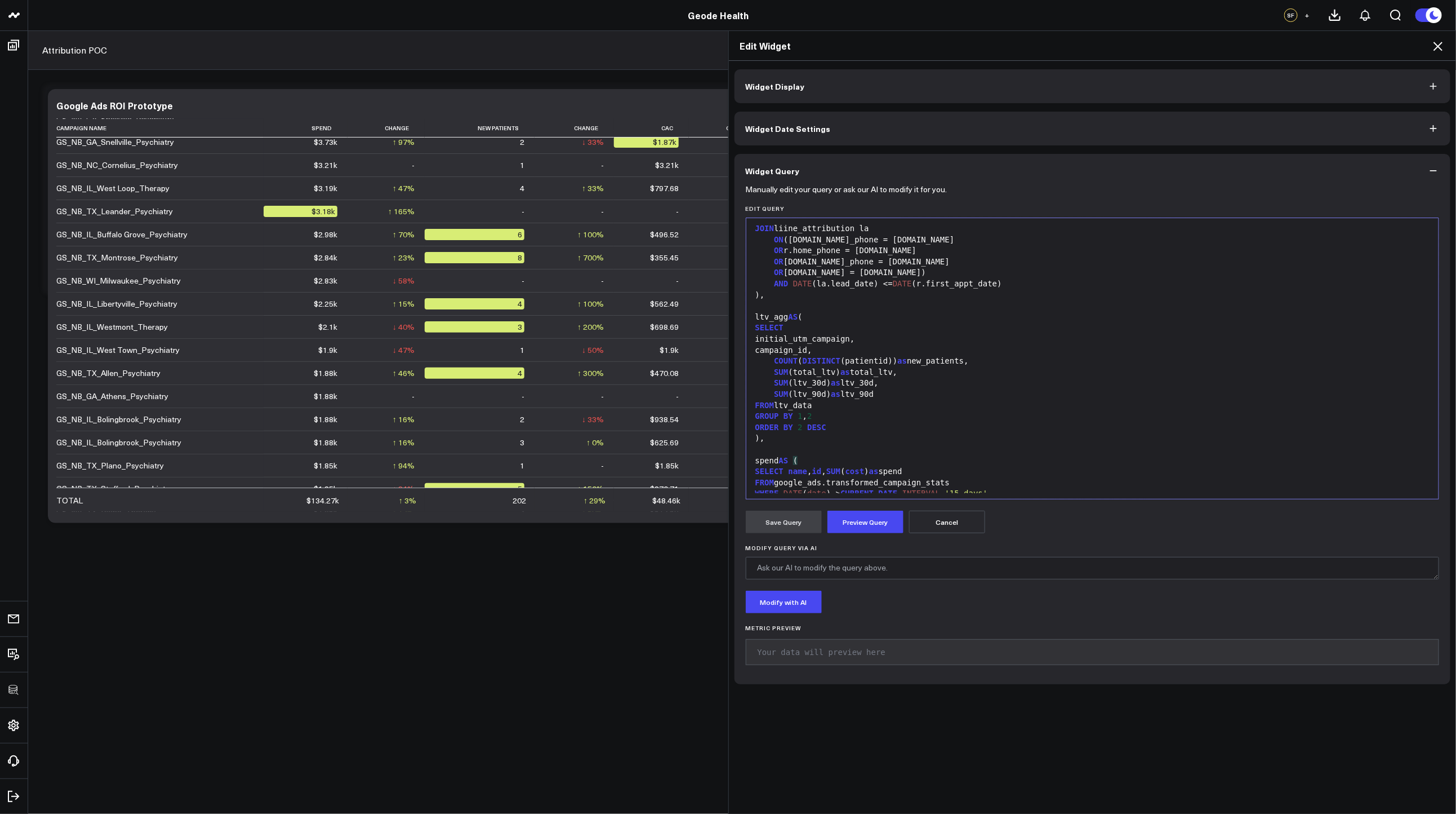
scroll to position [795, 0]
click at [773, 296] on div ")," at bounding box center [1092, 298] width 681 height 11
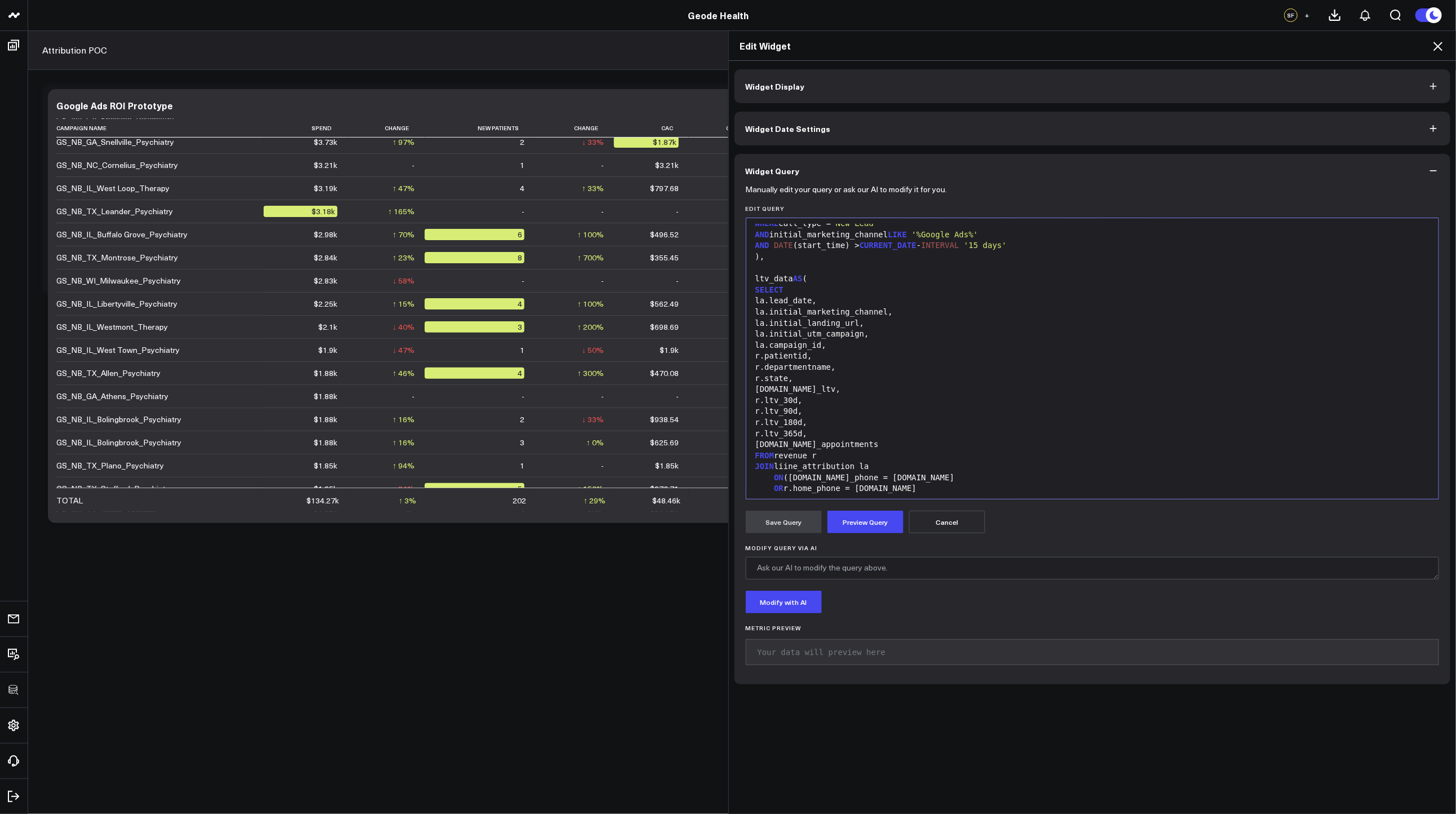
scroll to position [548, 0]
click at [792, 271] on div ")," at bounding box center [1092, 268] width 681 height 11
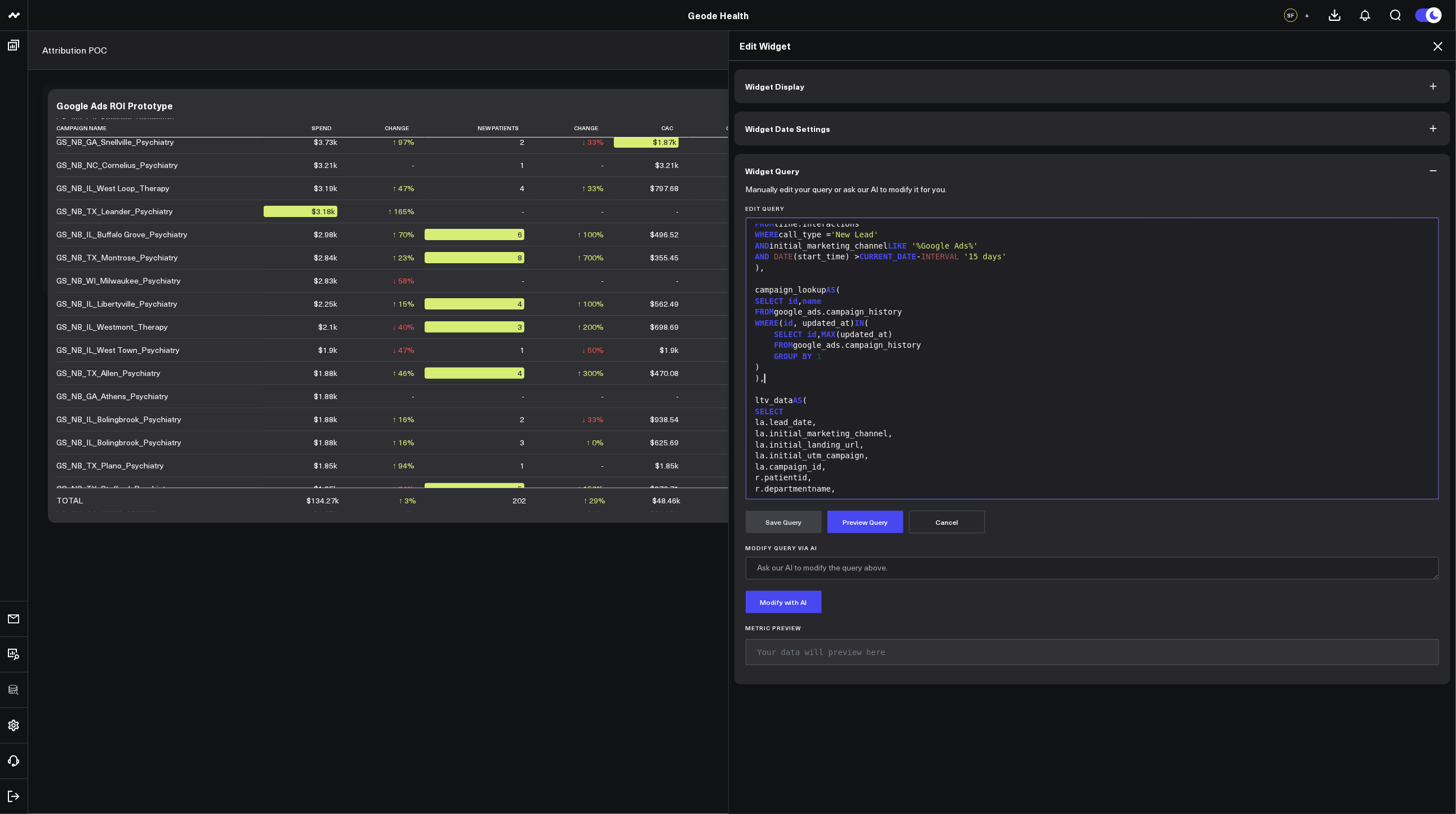
click at [761, 291] on div "campaign_lookup AS (" at bounding box center [1092, 290] width 681 height 11
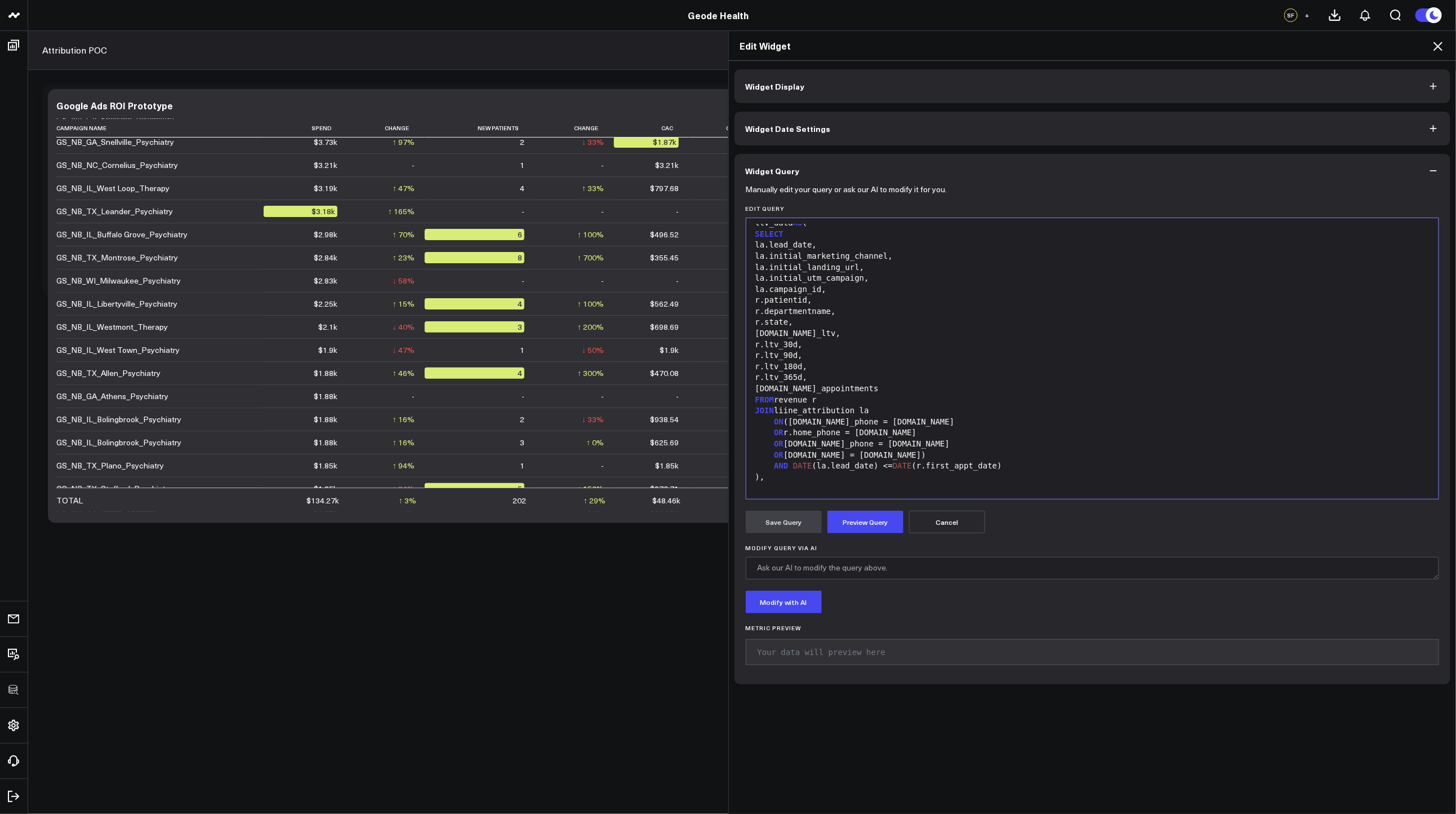
scroll to position [728, 0]
click at [1020, 461] on div "AND DATE (la.lead_date) <= DATE (r.first_appt_date)" at bounding box center [1092, 464] width 681 height 11
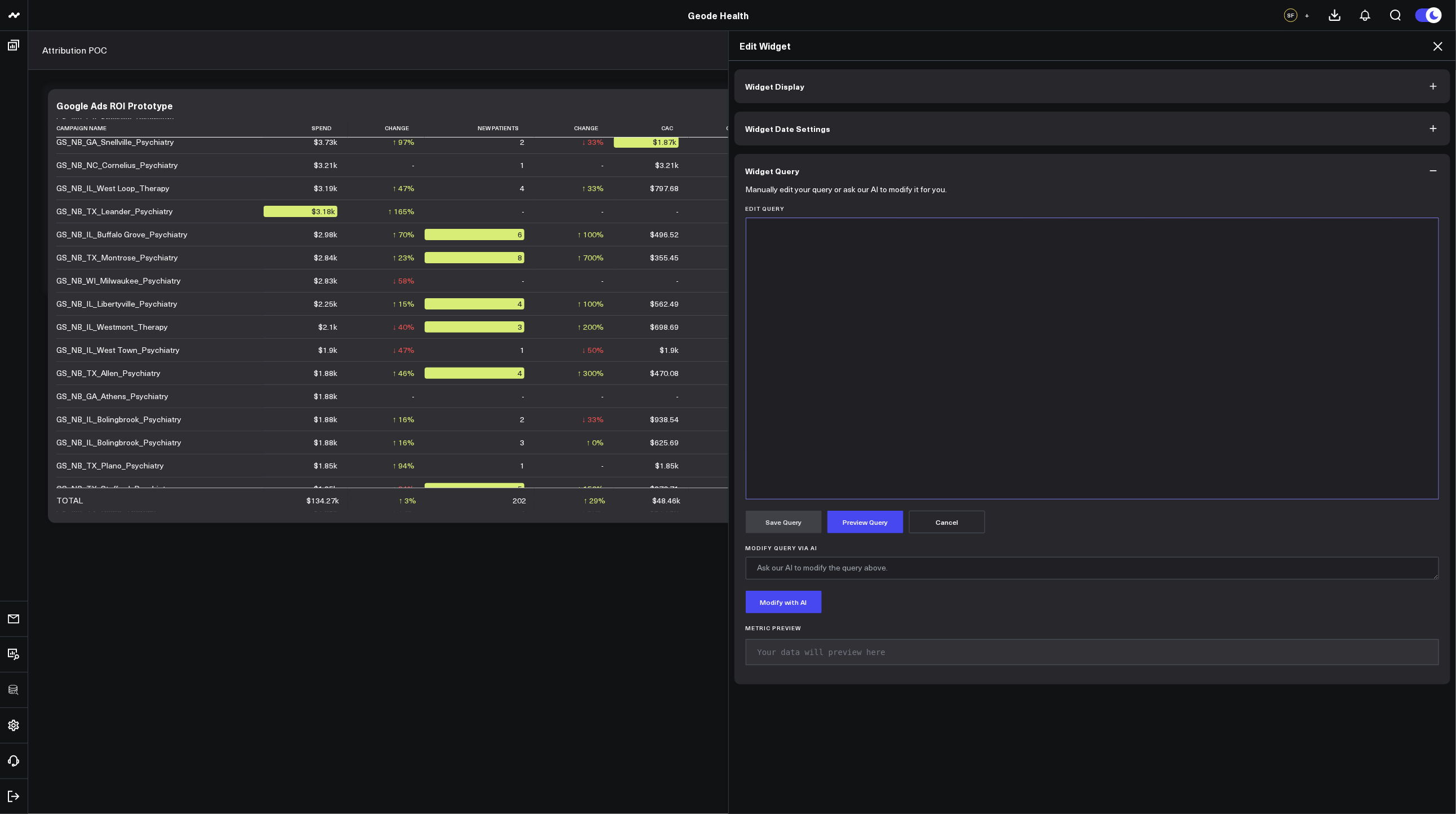
scroll to position [0, 0]
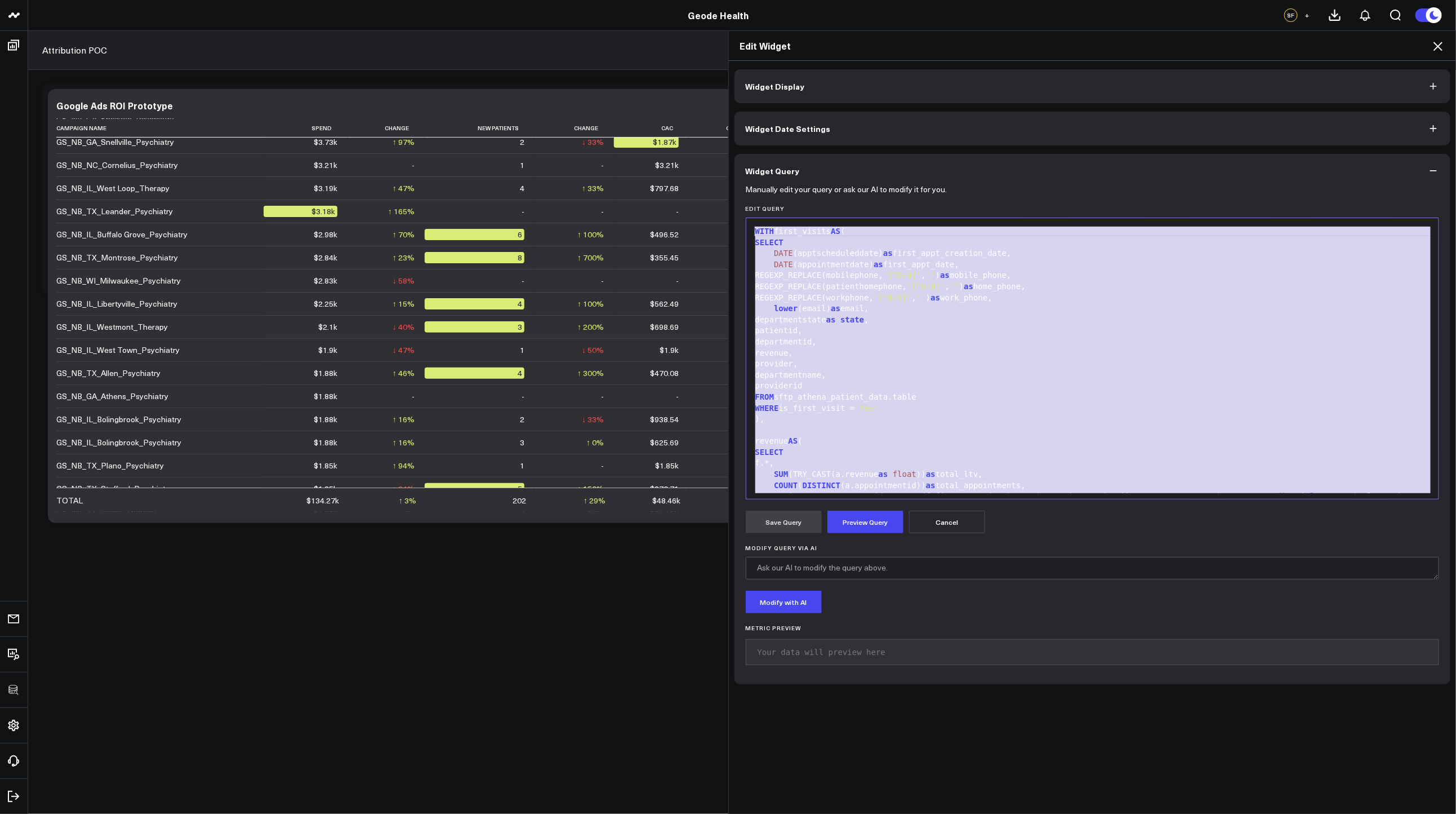
click at [957, 341] on div "departmentid," at bounding box center [1092, 342] width 681 height 11
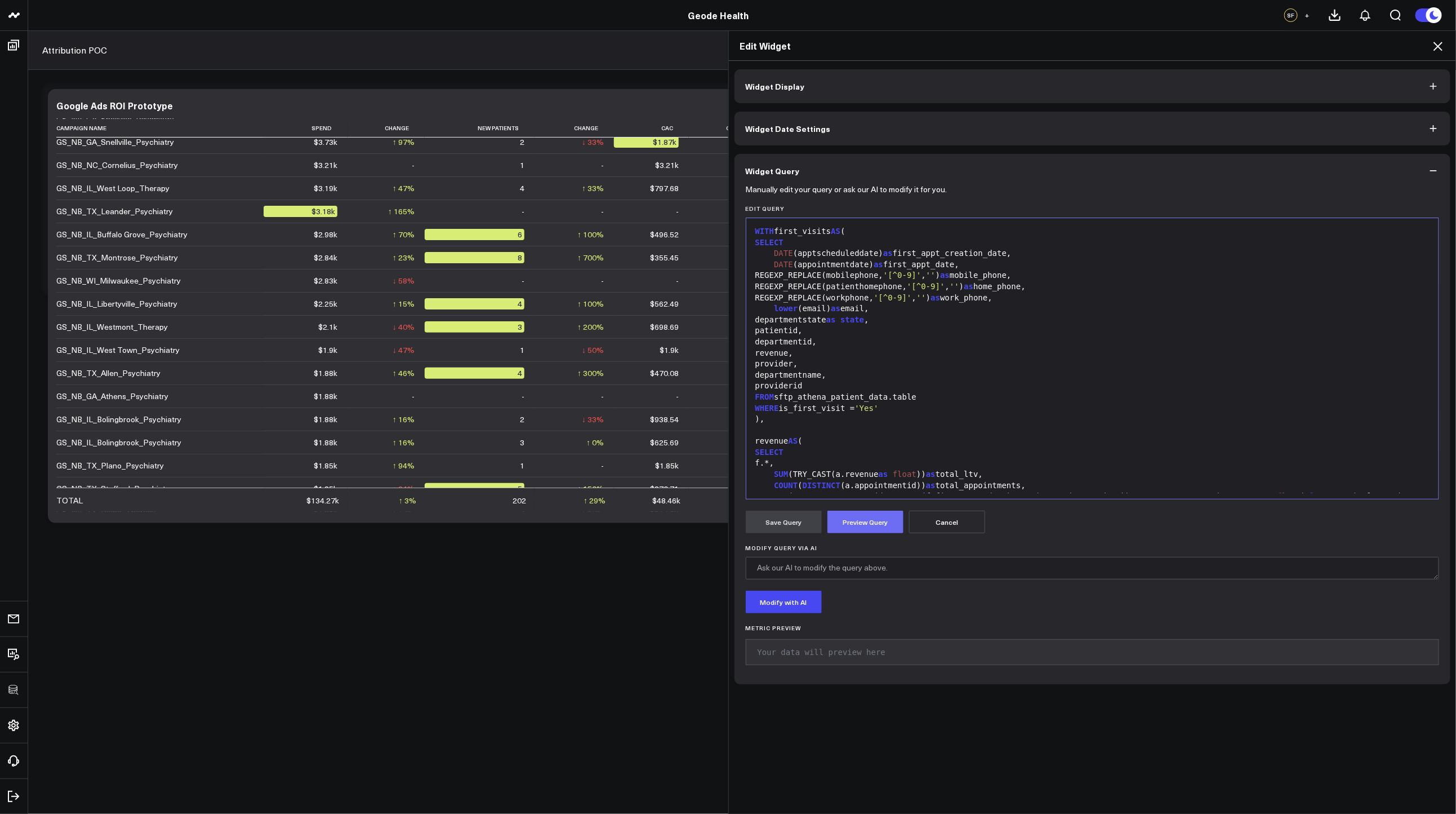
scroll to position [1125, 0]
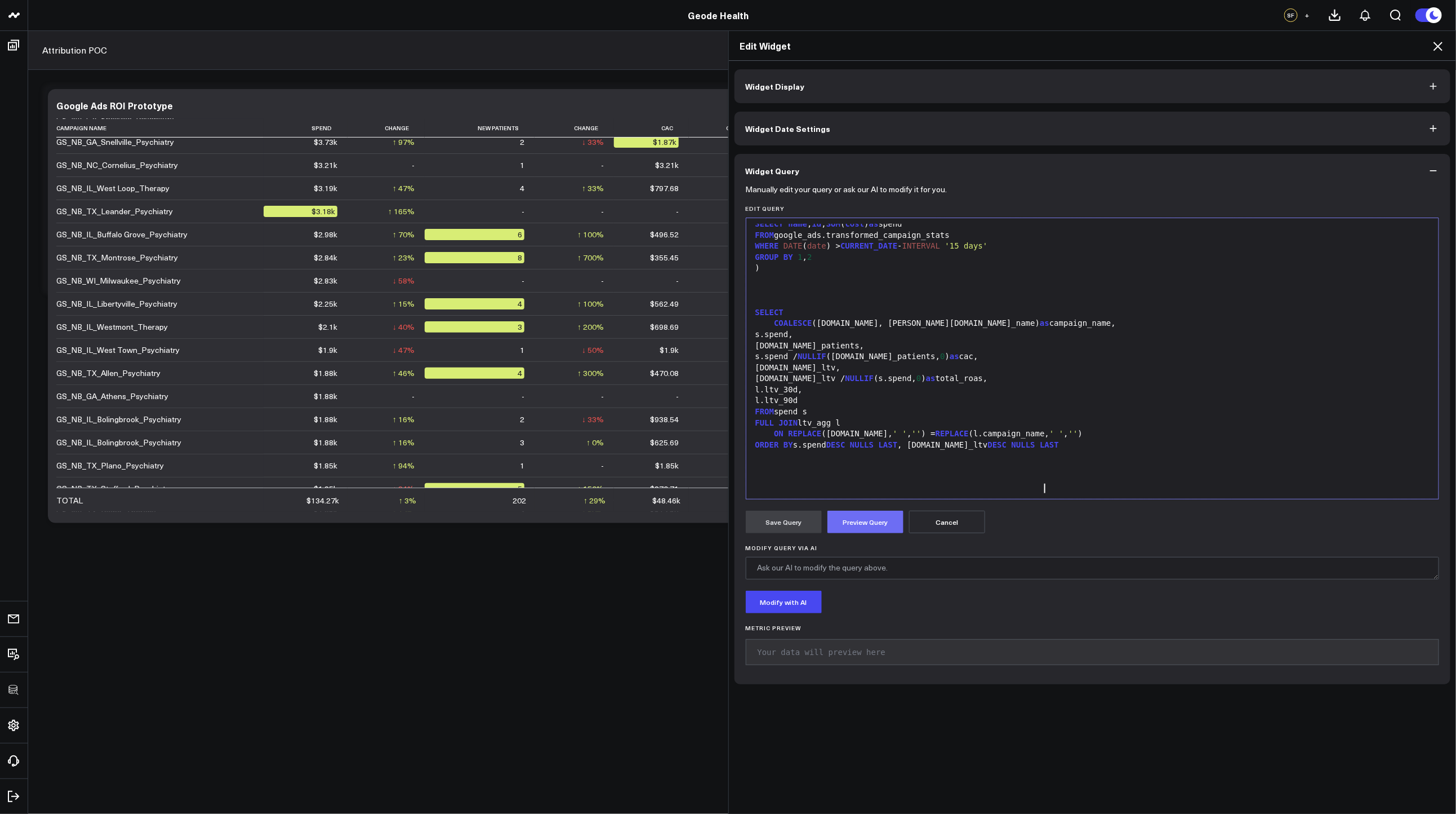
click at [842, 526] on button "Preview Query" at bounding box center [865, 521] width 76 height 23
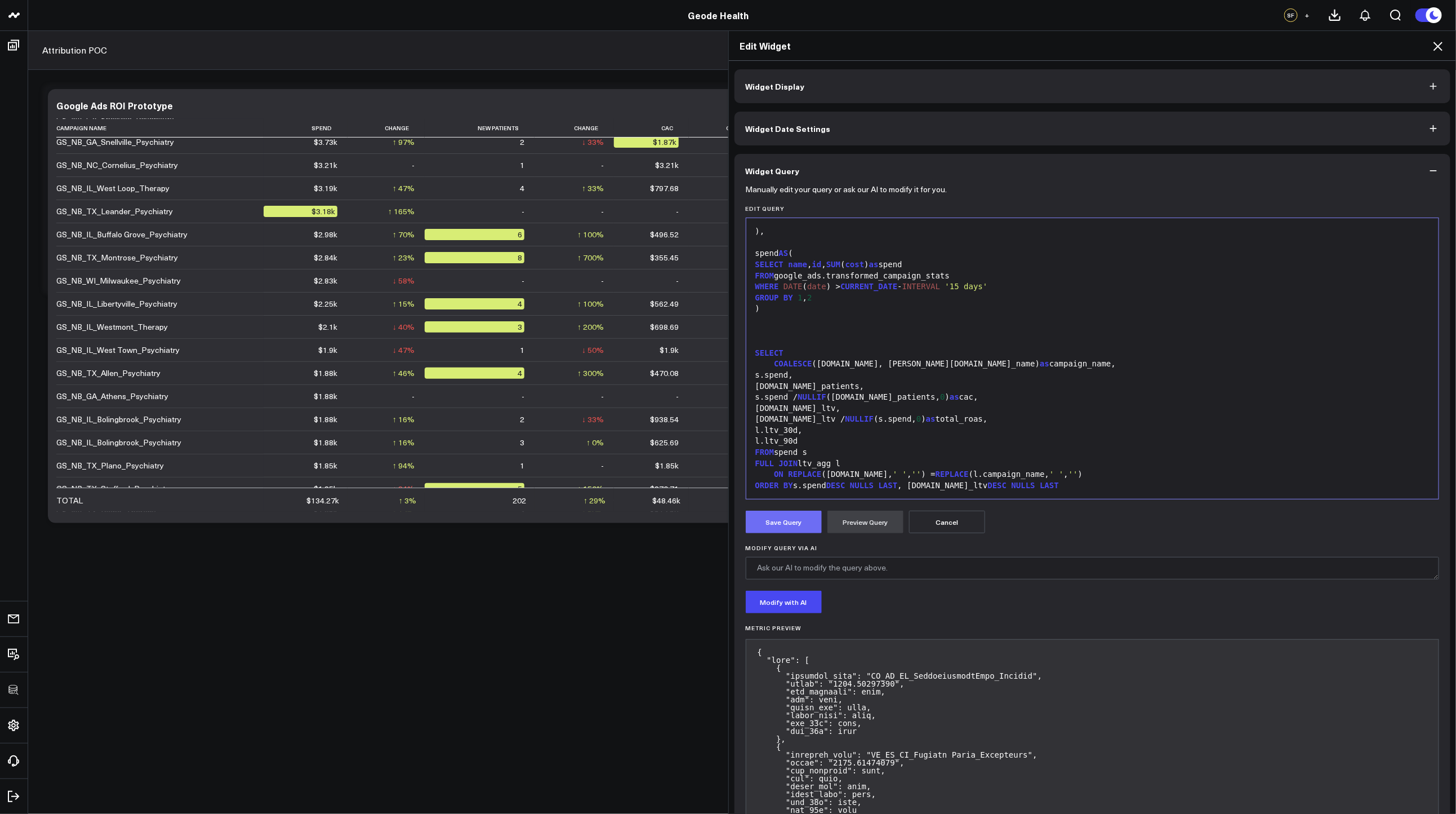
click at [785, 526] on button "Save Query" at bounding box center [783, 521] width 76 height 23
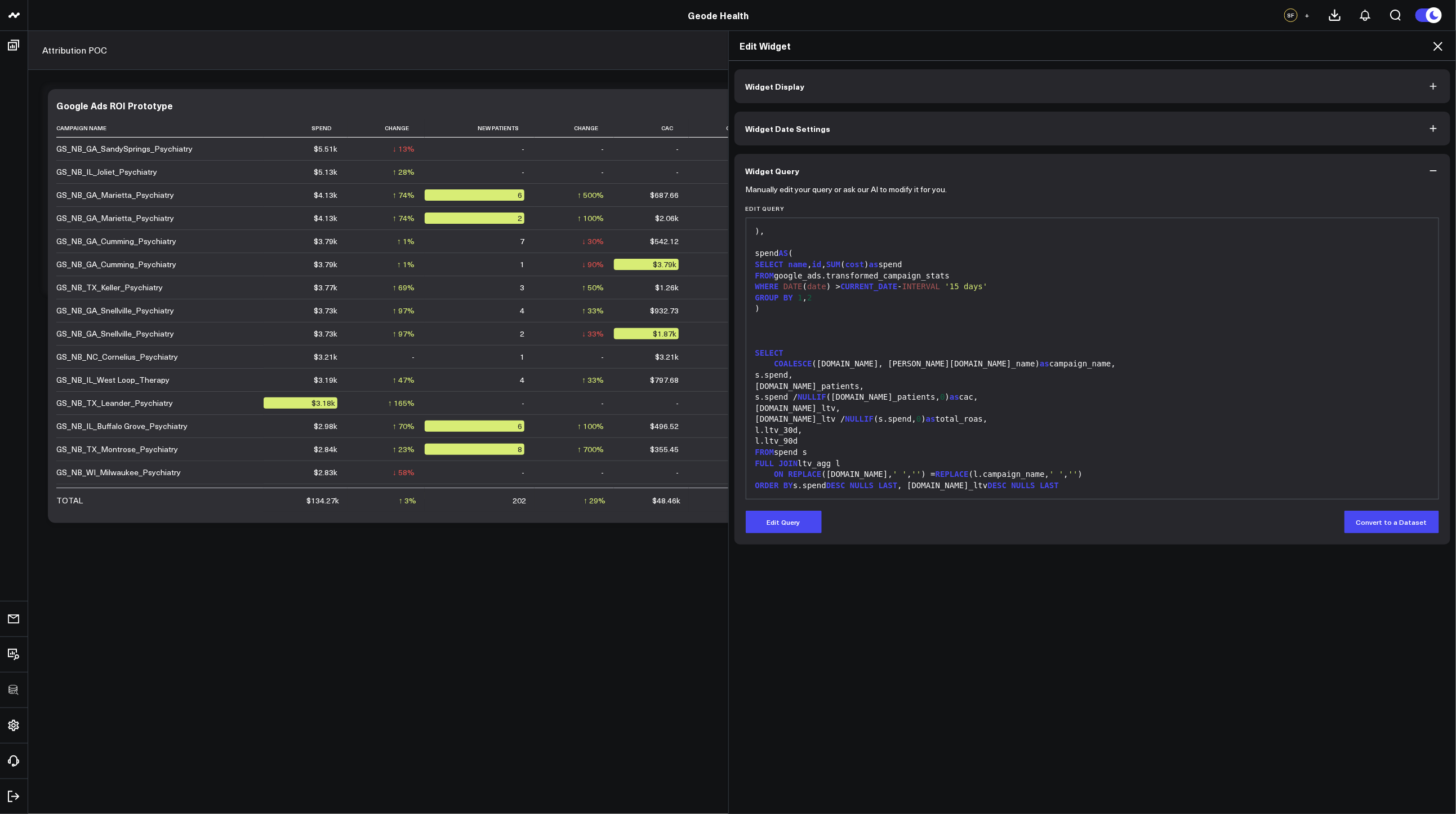
click at [1435, 40] on icon at bounding box center [1438, 47] width 14 height 14
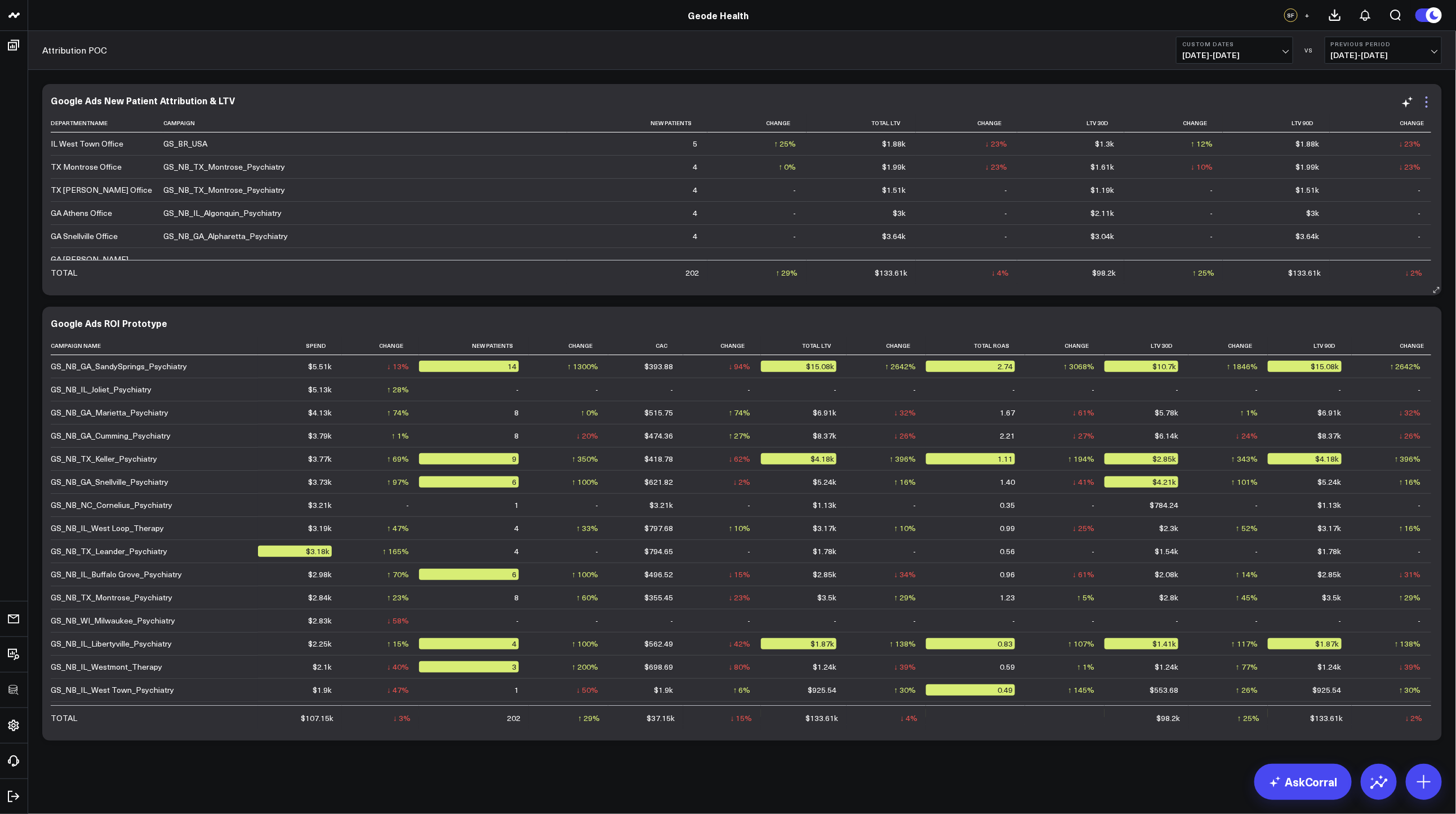
click at [1426, 101] on icon at bounding box center [1427, 101] width 2 height 2
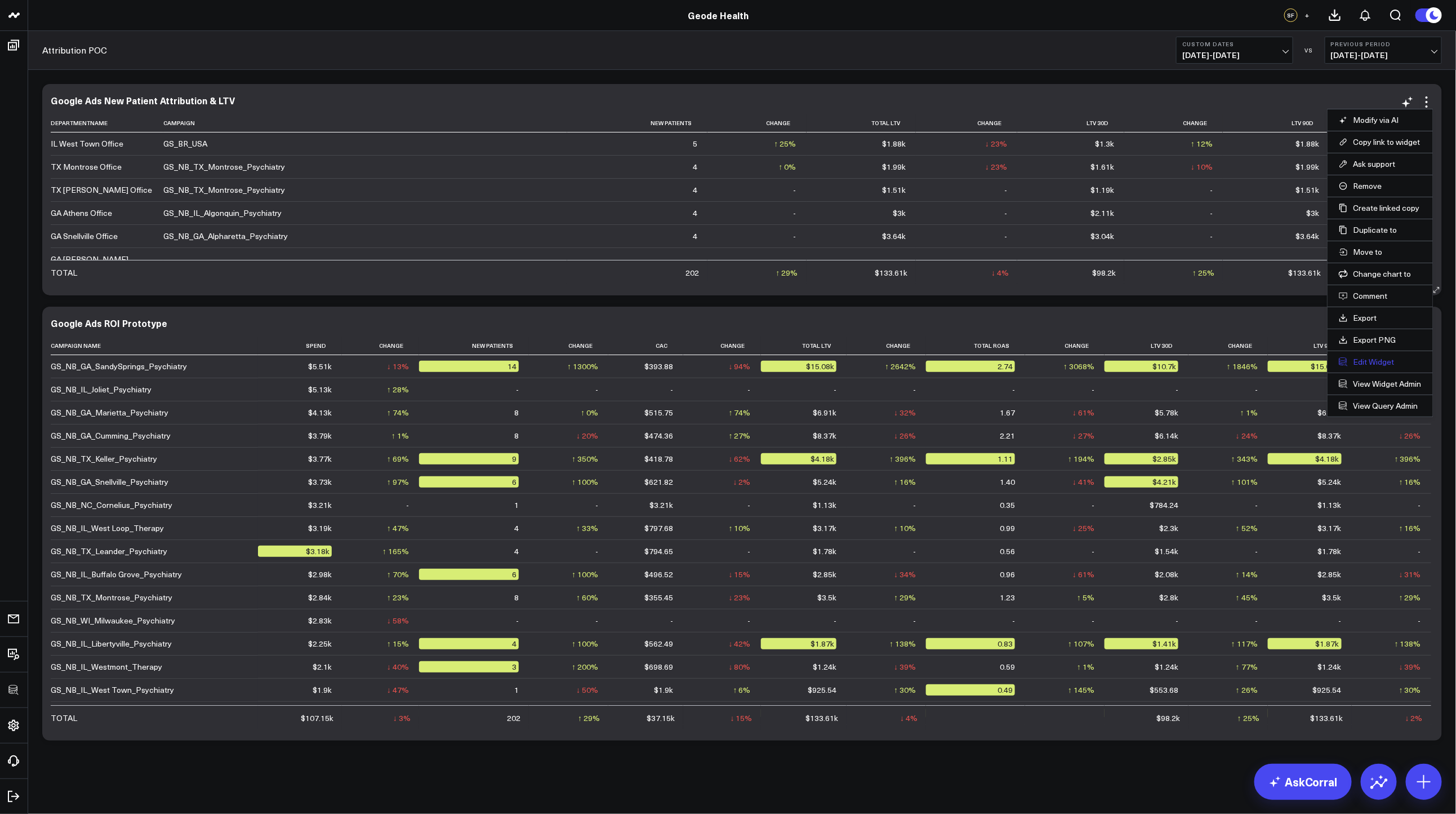
click at [1366, 367] on button "Edit Widget" at bounding box center [1380, 362] width 83 height 10
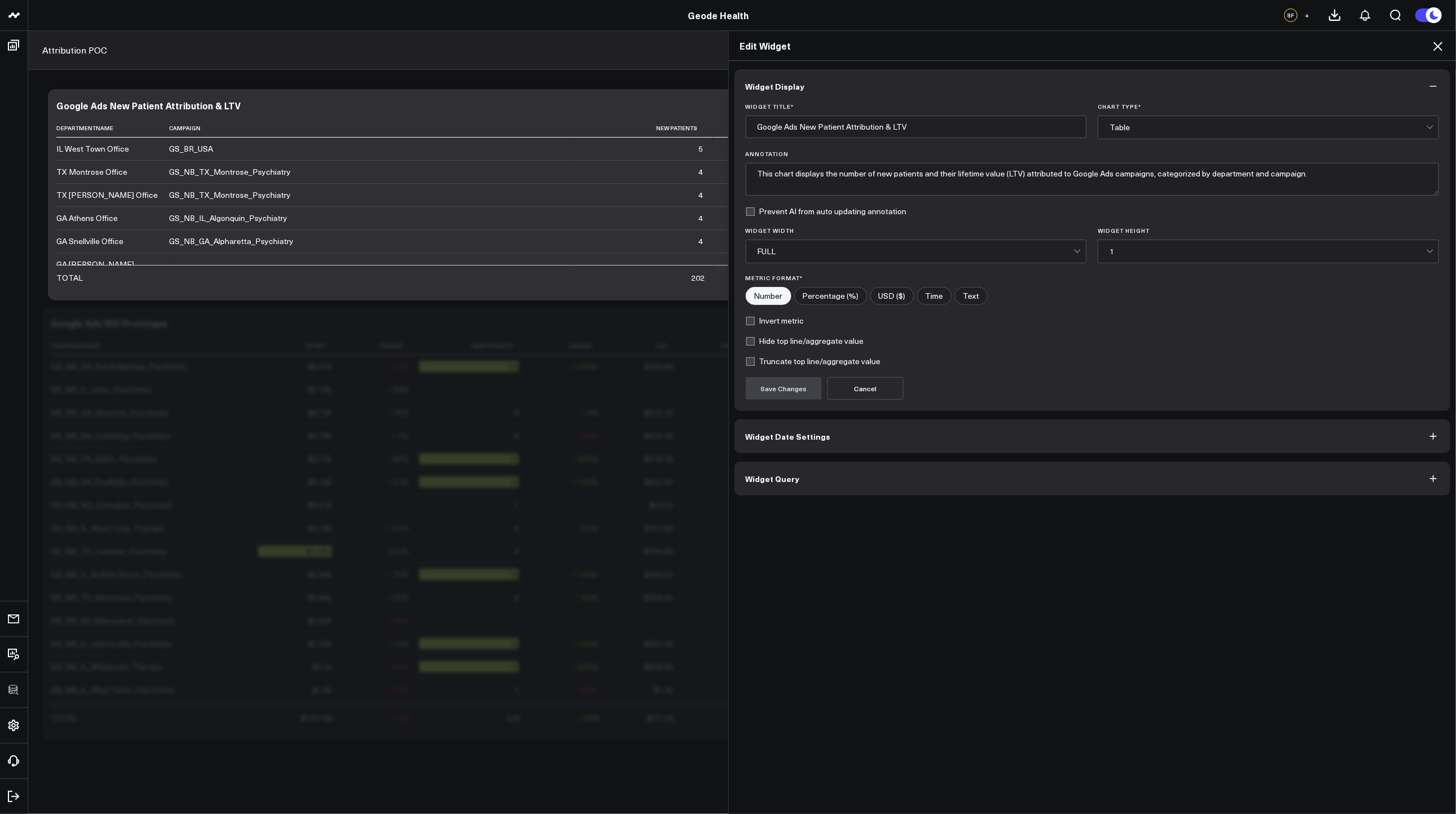
click at [872, 490] on button "Widget Query" at bounding box center [1092, 478] width 716 height 34
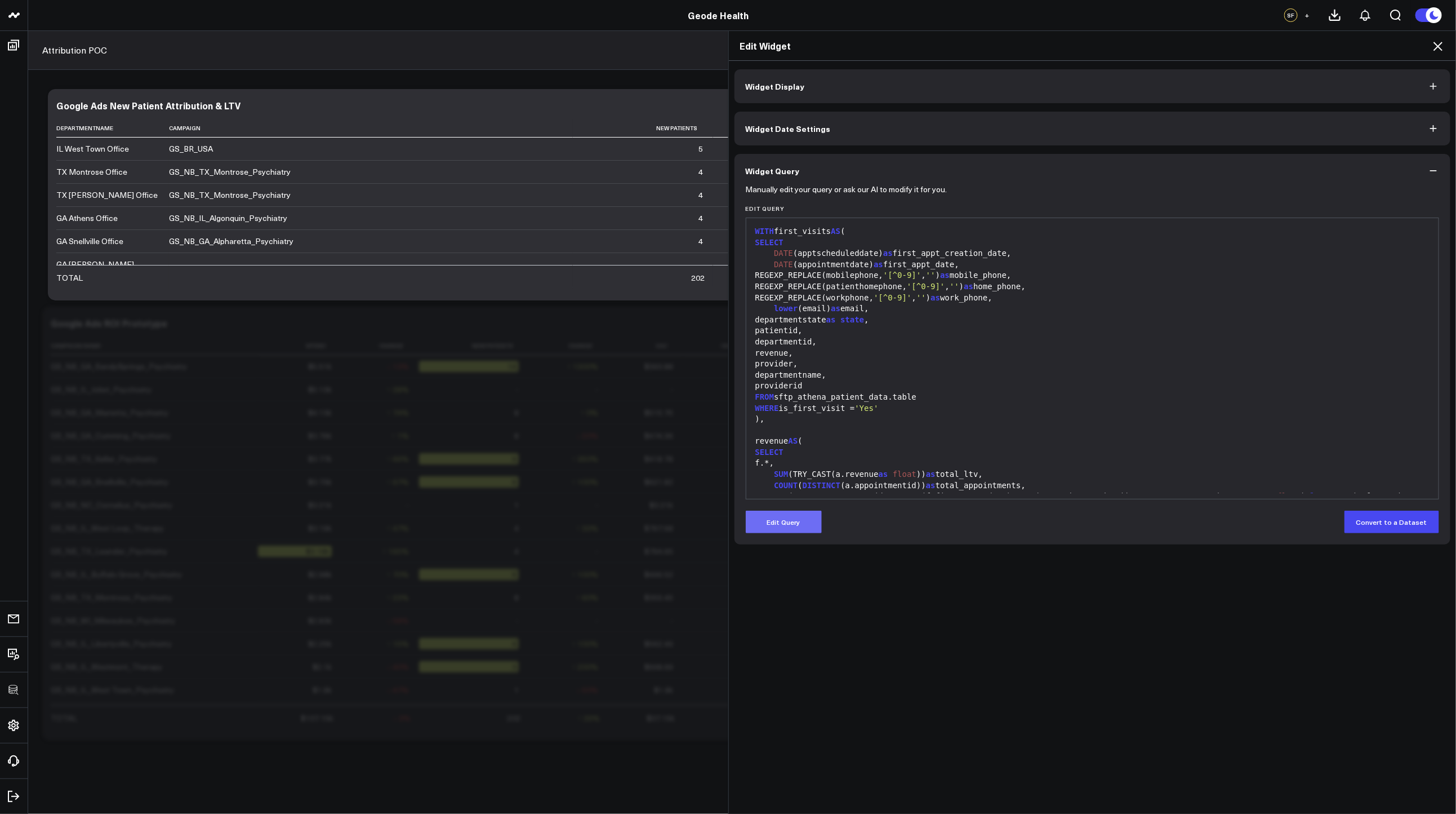
click at [807, 533] on button "Edit Query" at bounding box center [783, 521] width 76 height 23
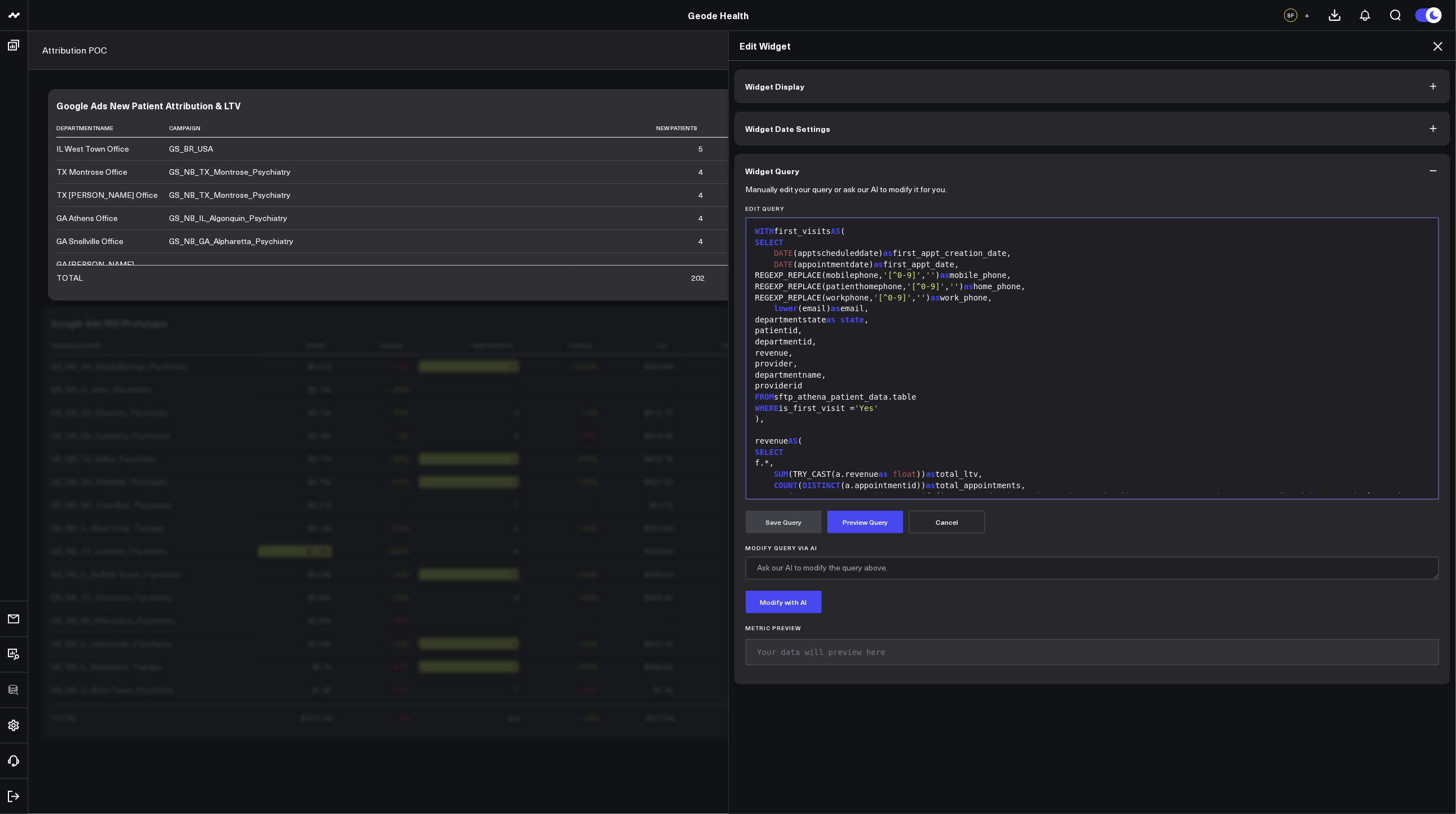
click at [909, 406] on div "WHERE is_first_visit = 'Yes'" at bounding box center [1092, 408] width 681 height 11
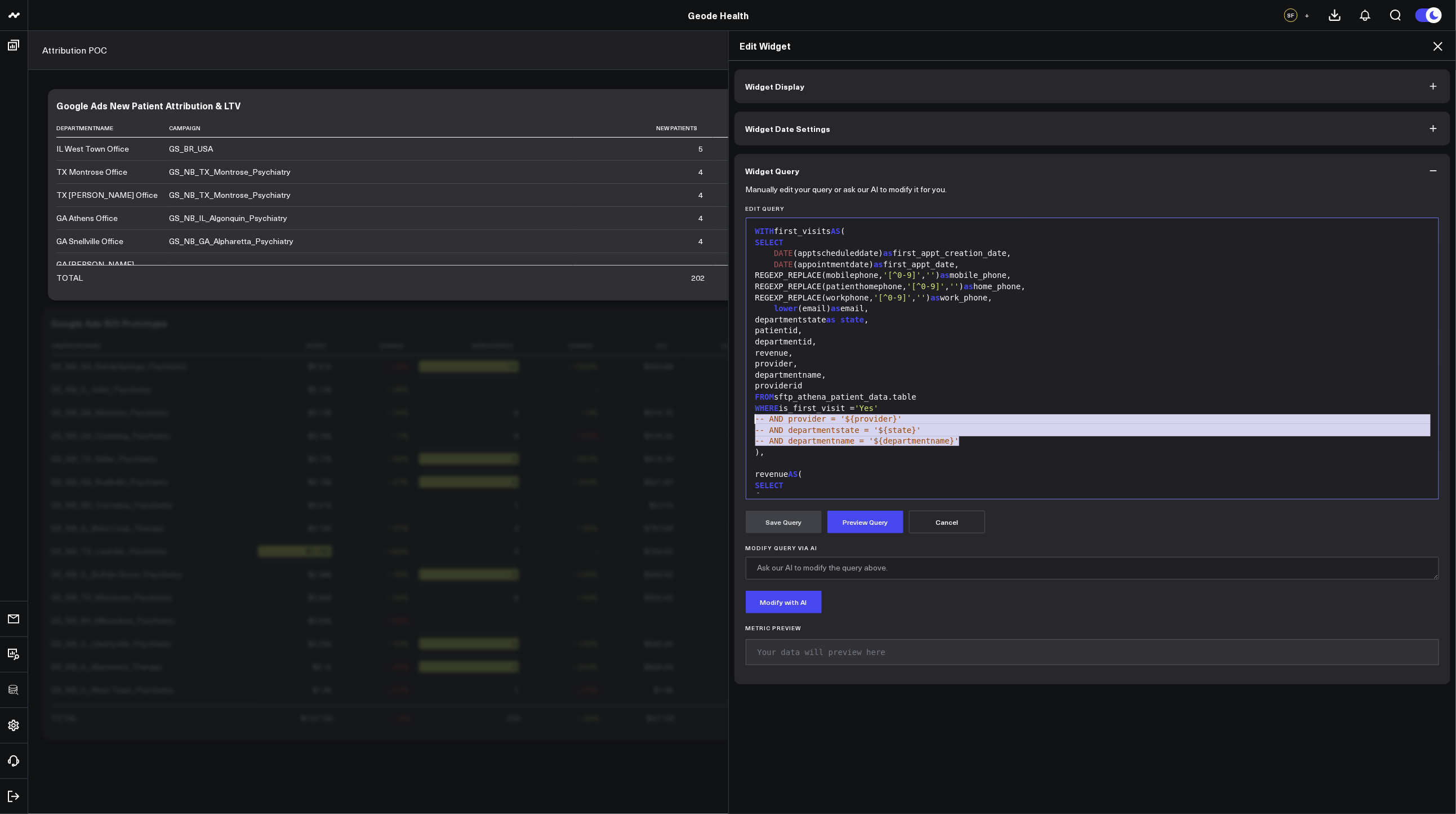
drag, startPoint x: 963, startPoint y: 440, endPoint x: 721, endPoint y: 422, distance: 242.7
click at [721, 422] on div "Edit Widget Widget Display Widget Date Settings Widget Query Manually edit your…" at bounding box center [728, 421] width 1456 height 783
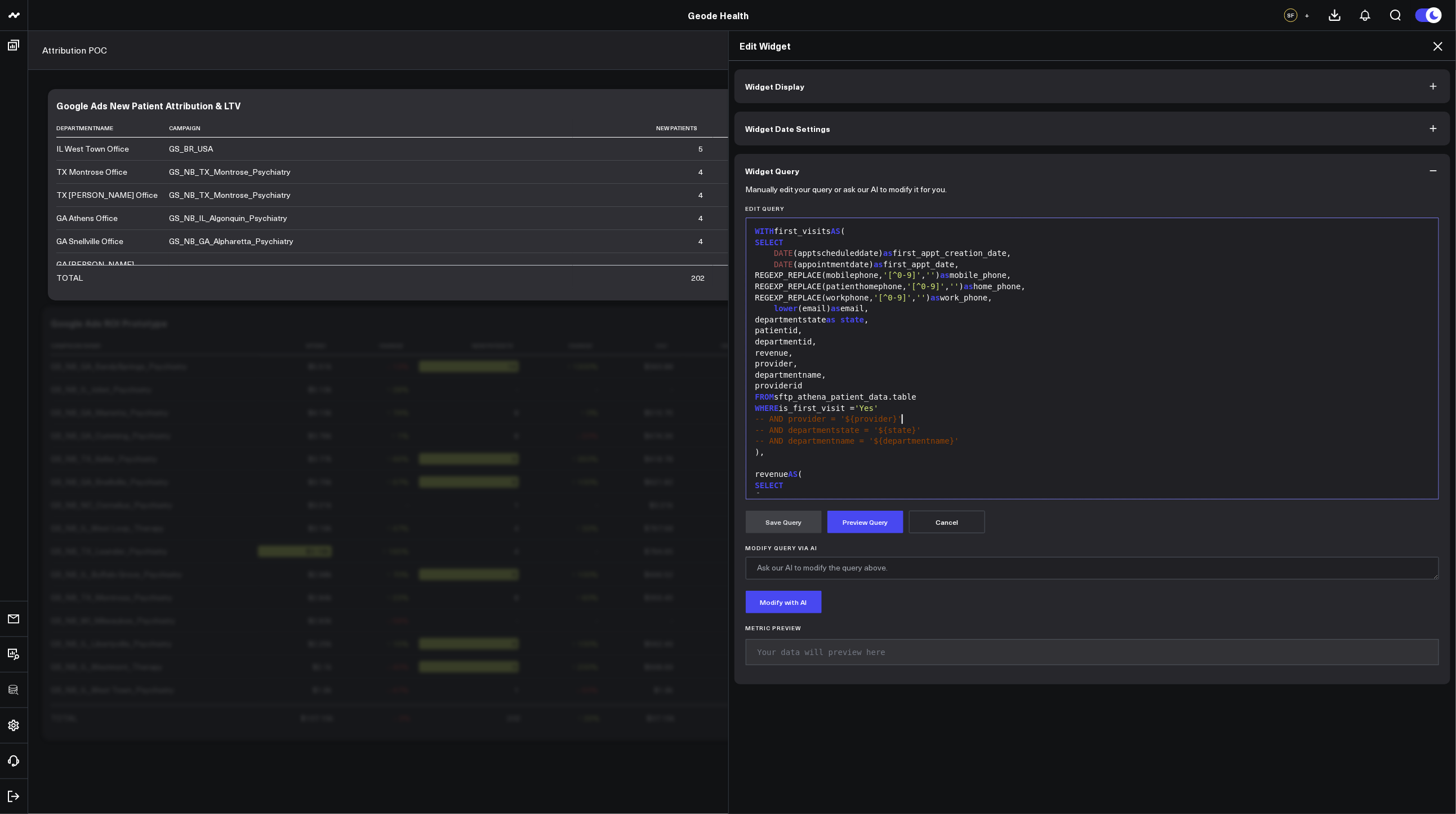
click at [933, 415] on div "-- AND provider = '${provider}'" at bounding box center [1092, 419] width 681 height 11
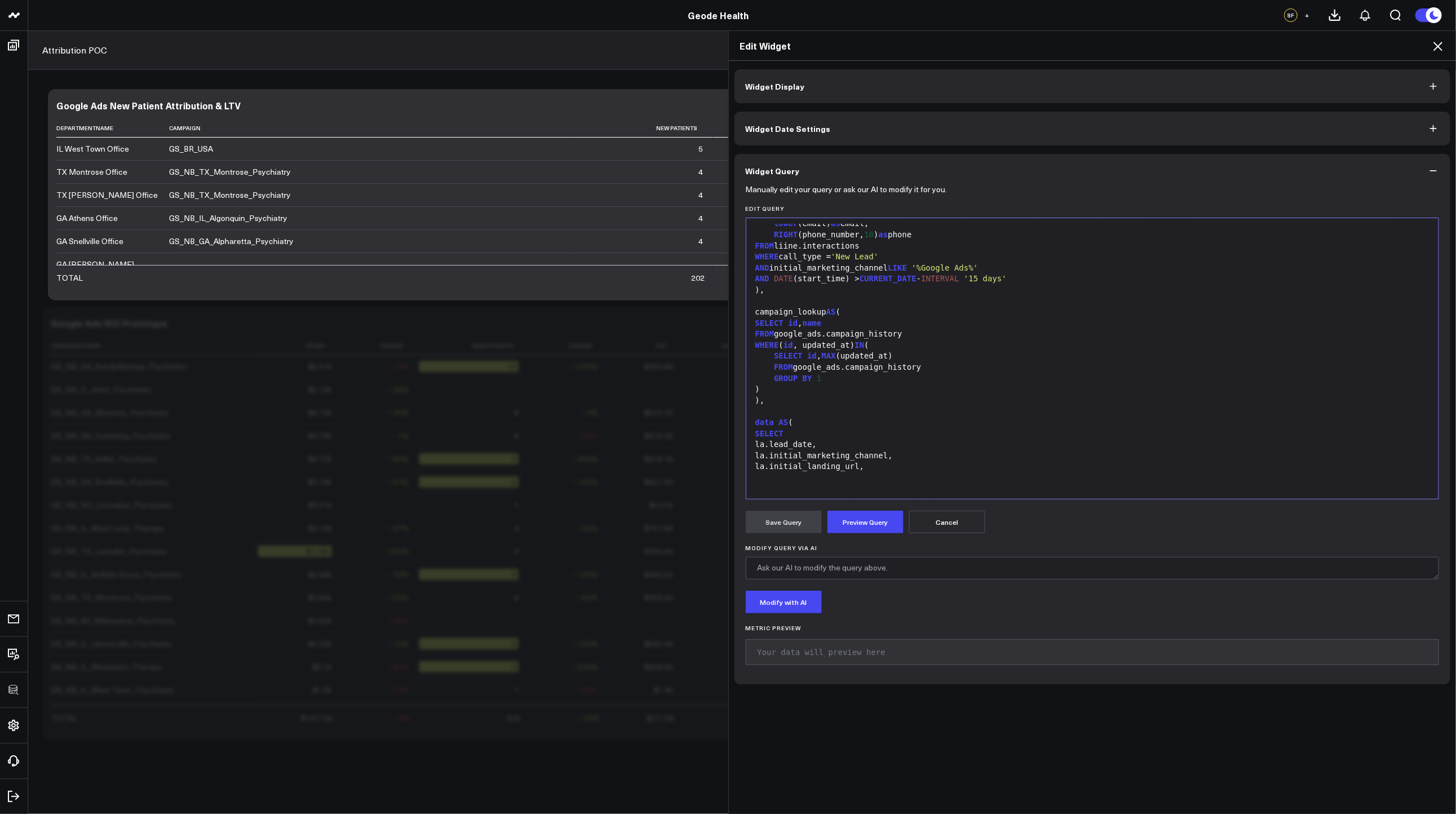
scroll to position [893, 0]
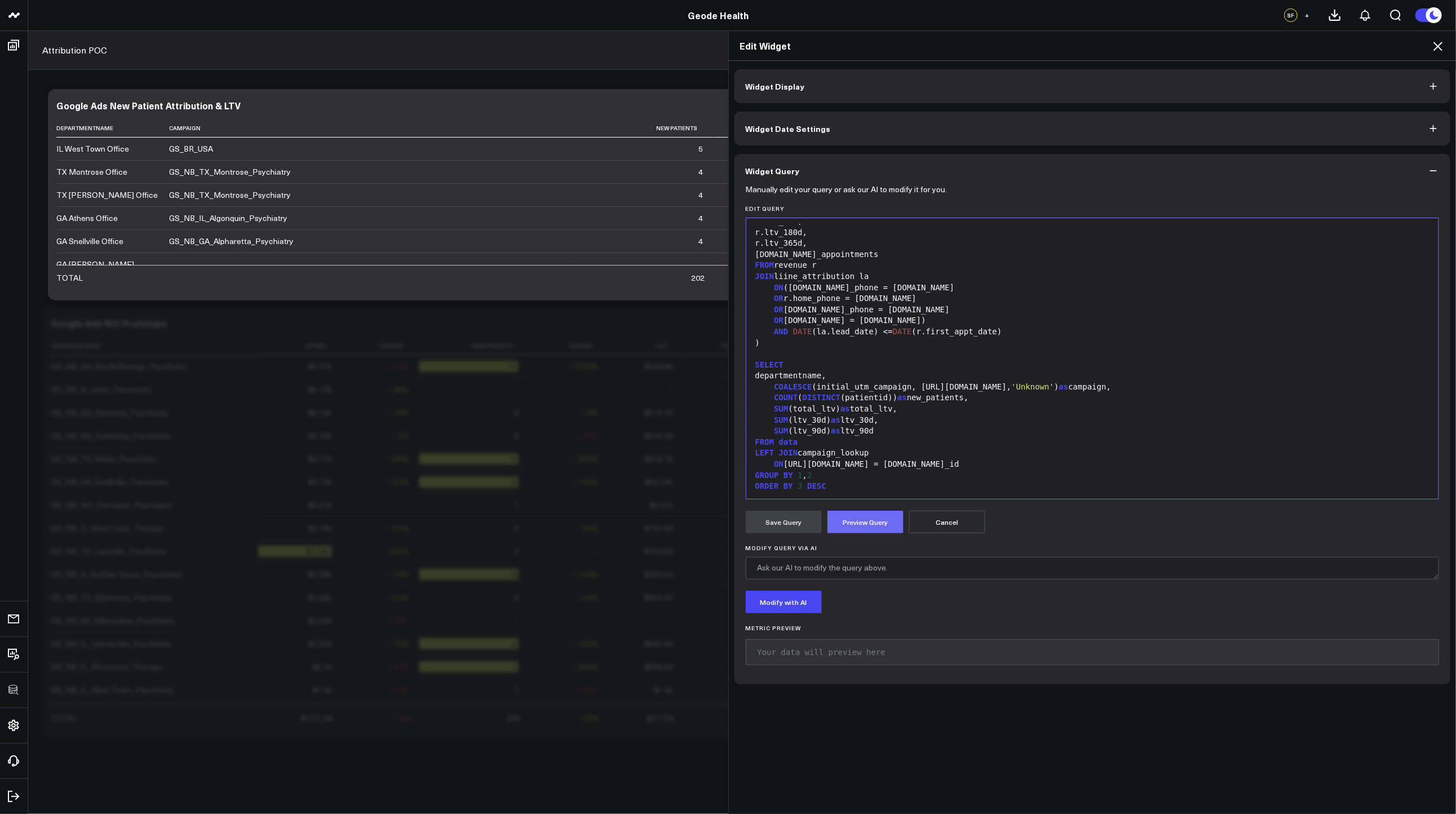
click at [858, 521] on button "Preview Query" at bounding box center [865, 521] width 76 height 23
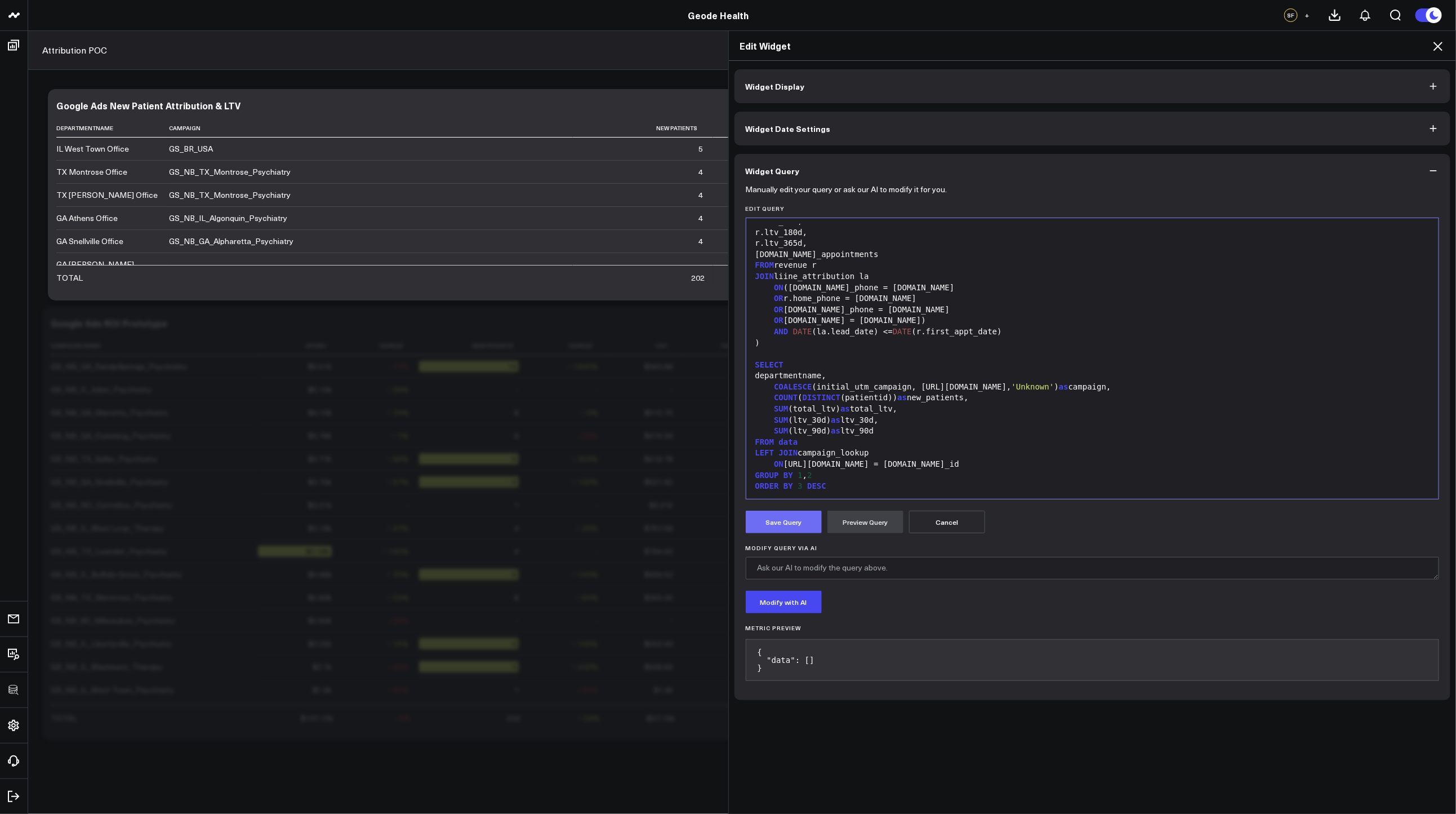
click at [777, 522] on button "Save Query" at bounding box center [783, 521] width 76 height 23
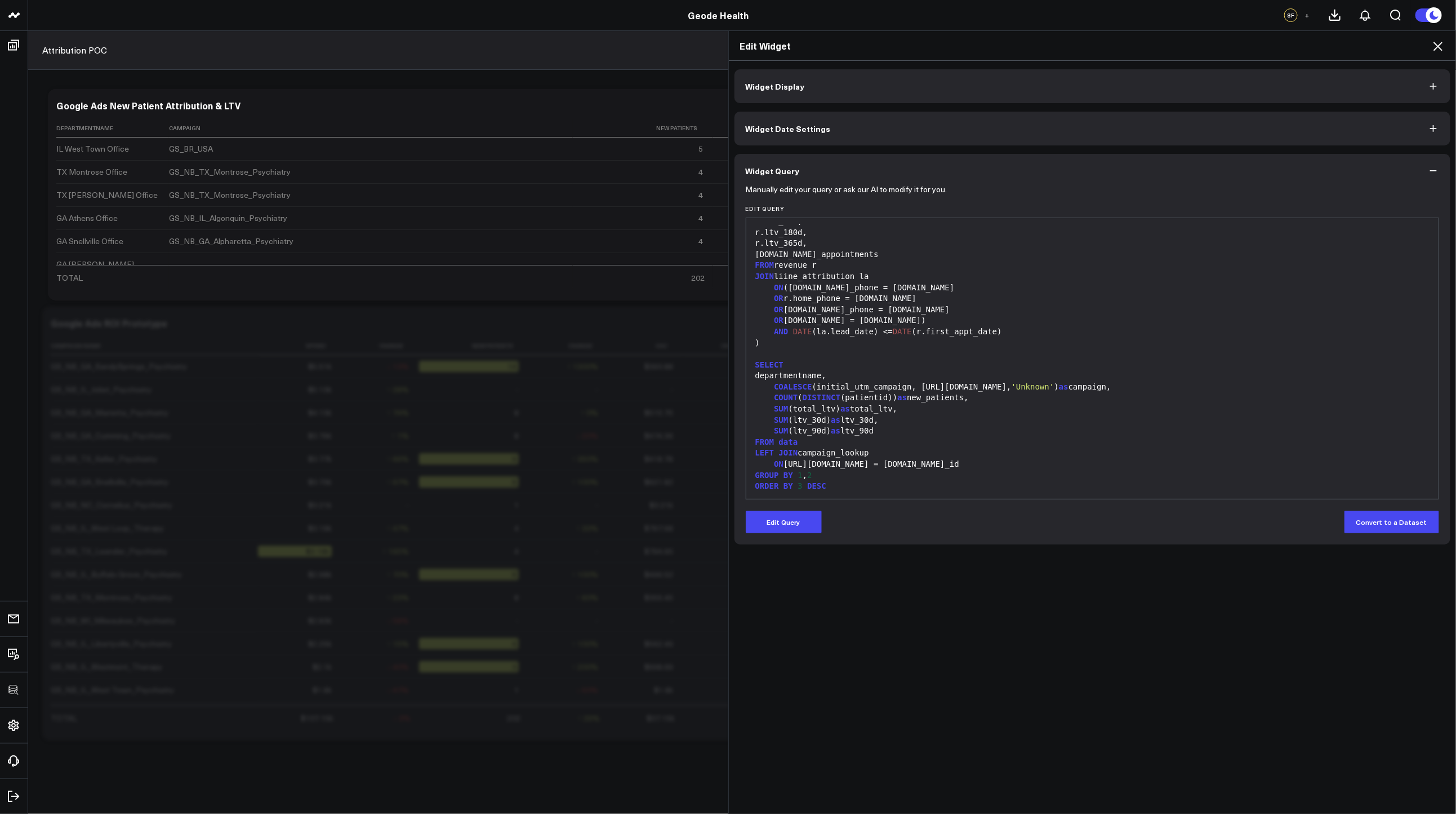
click at [1438, 49] on icon at bounding box center [1438, 47] width 14 height 14
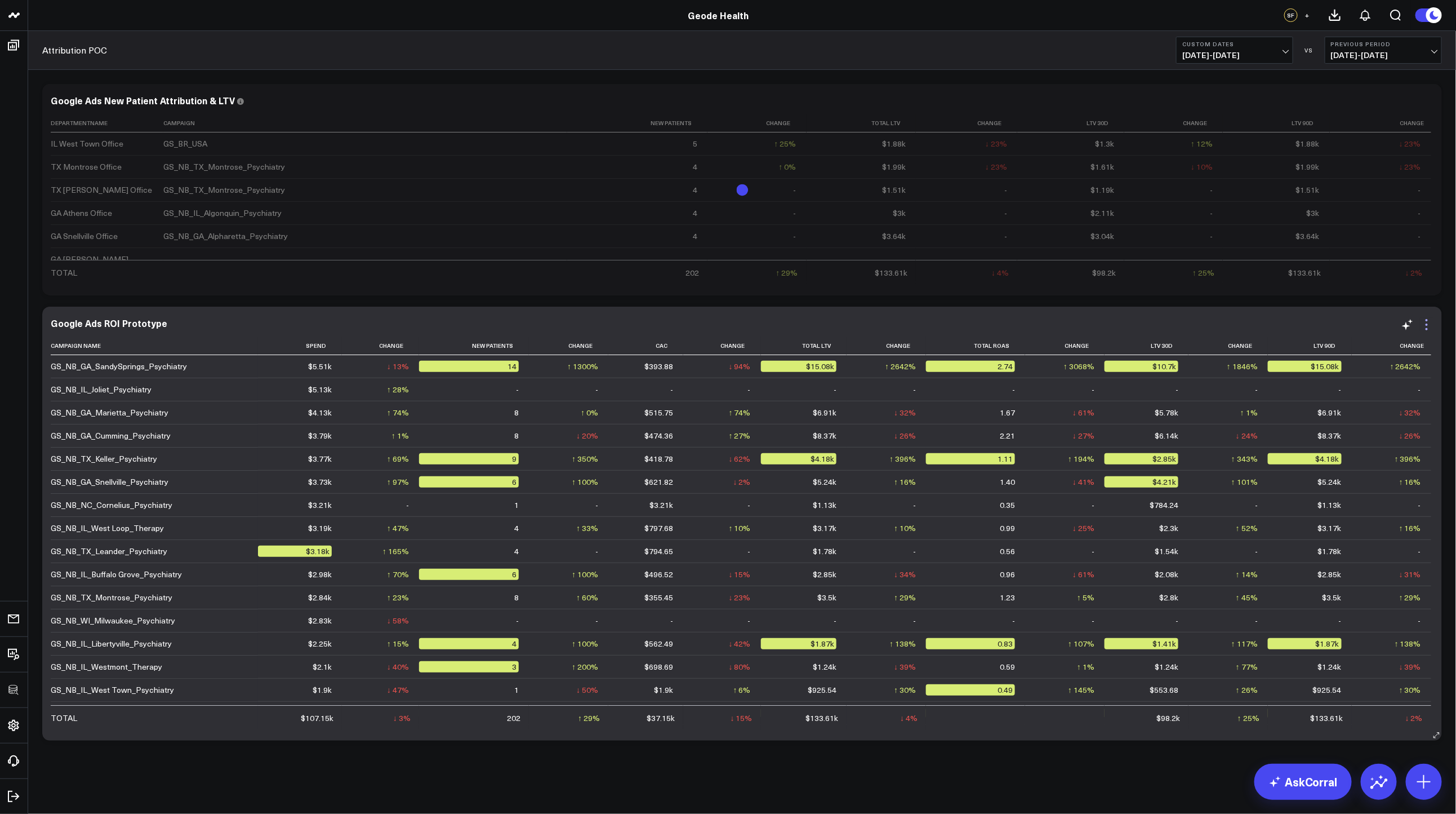
click at [1430, 325] on icon at bounding box center [1427, 325] width 14 height 14
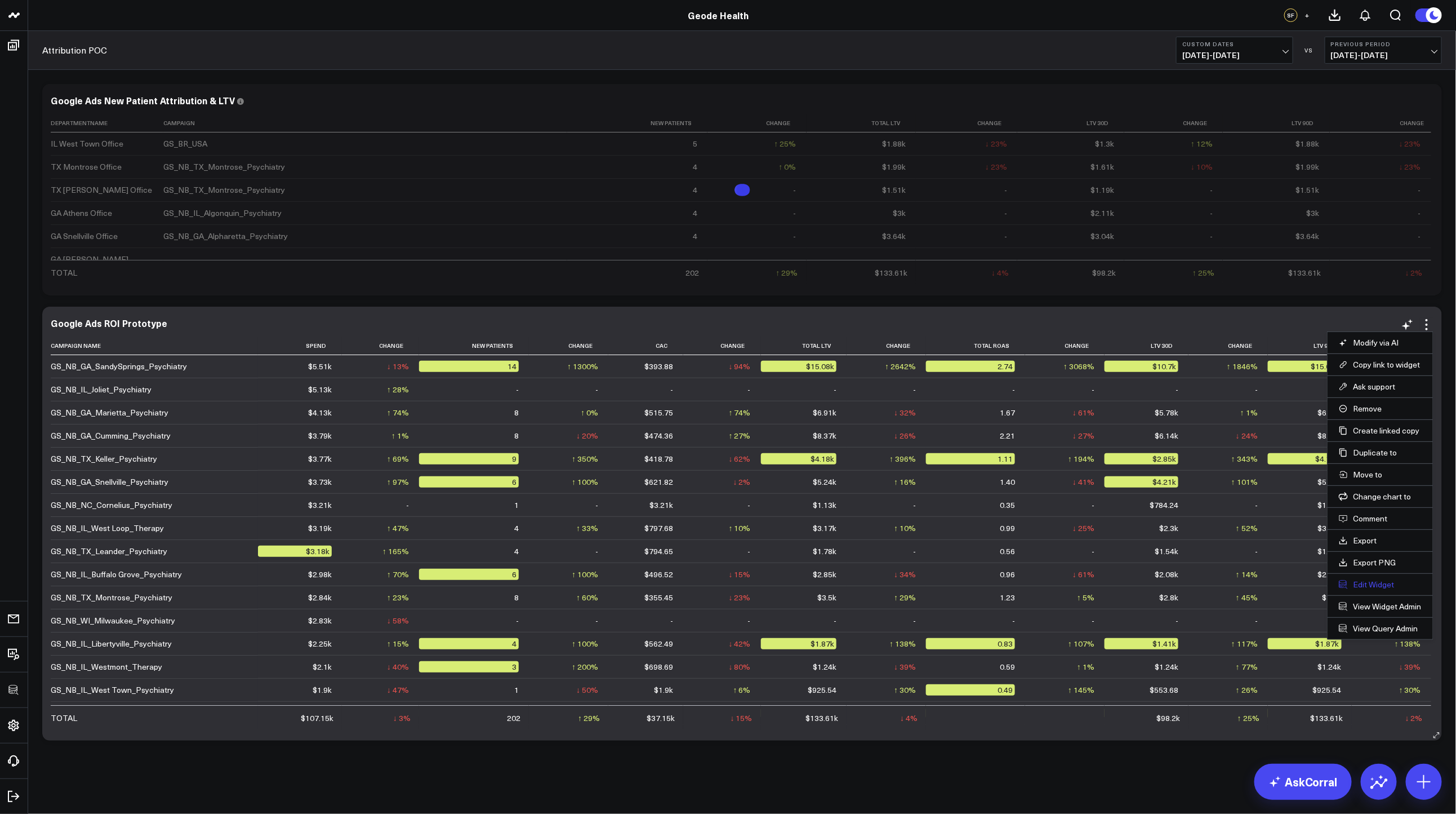
click at [1349, 584] on button "Edit Widget" at bounding box center [1380, 584] width 83 height 10
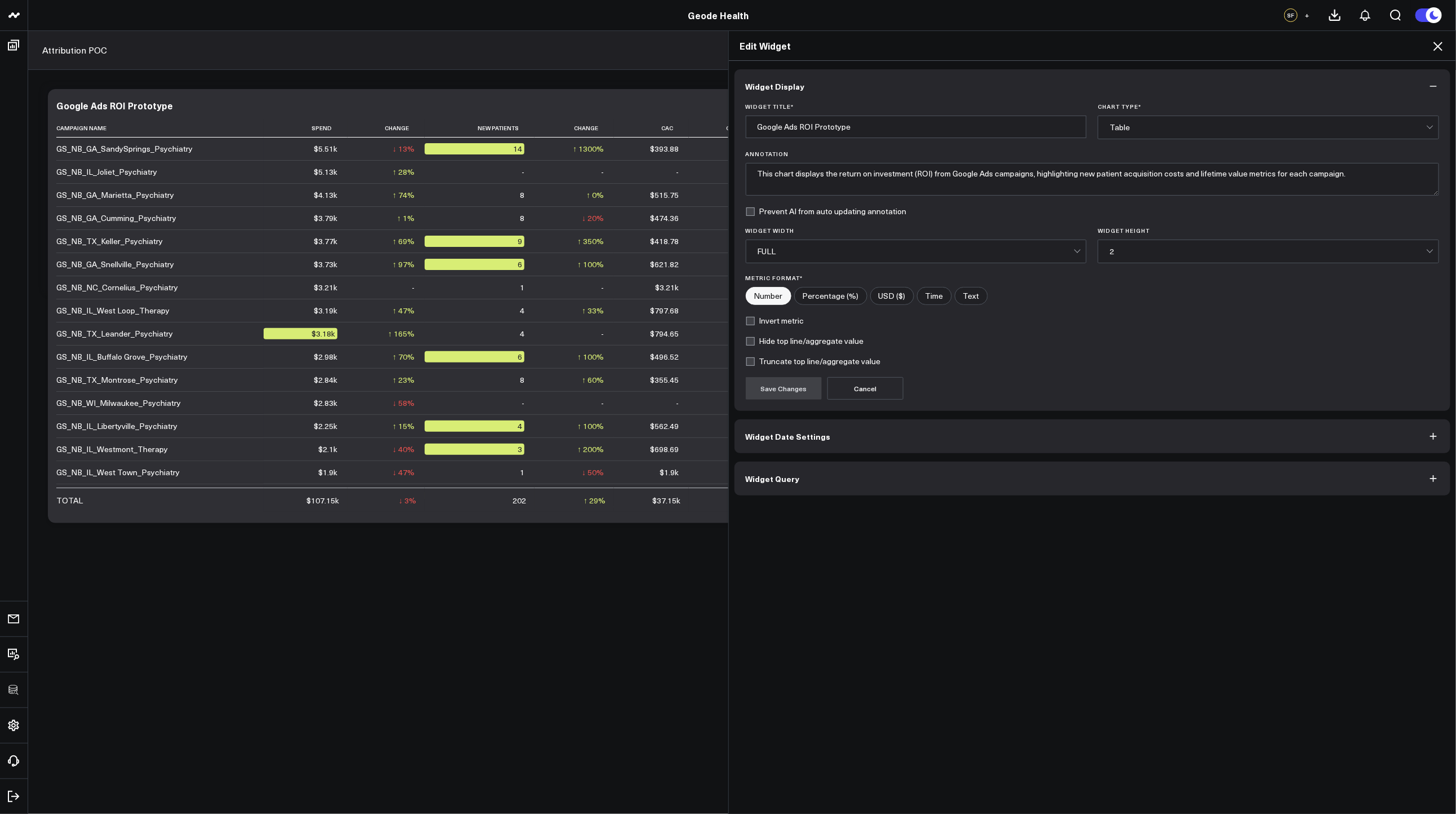
click at [984, 491] on button "Widget Query" at bounding box center [1092, 478] width 716 height 34
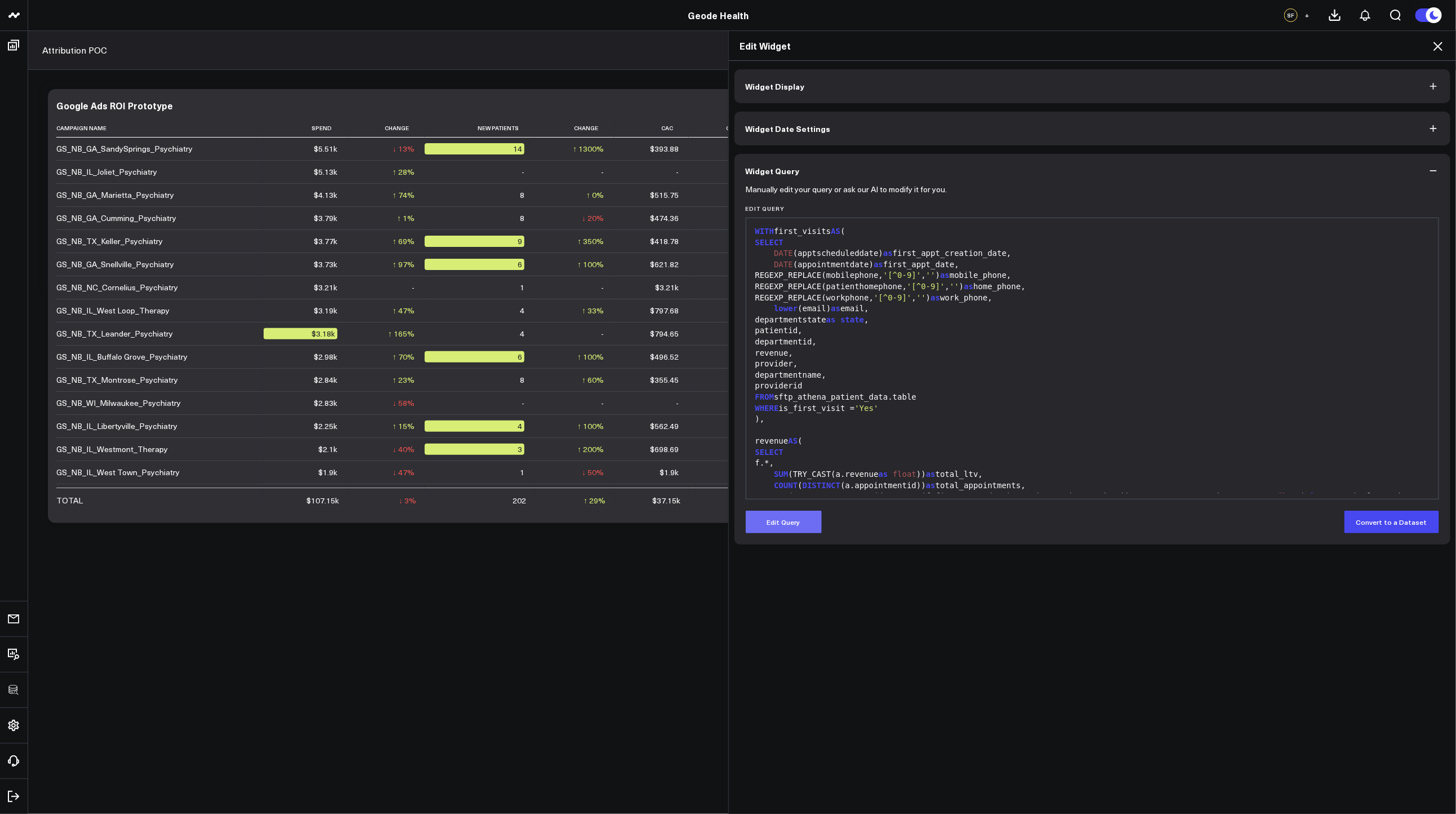
click at [799, 521] on button "Edit Query" at bounding box center [783, 521] width 76 height 23
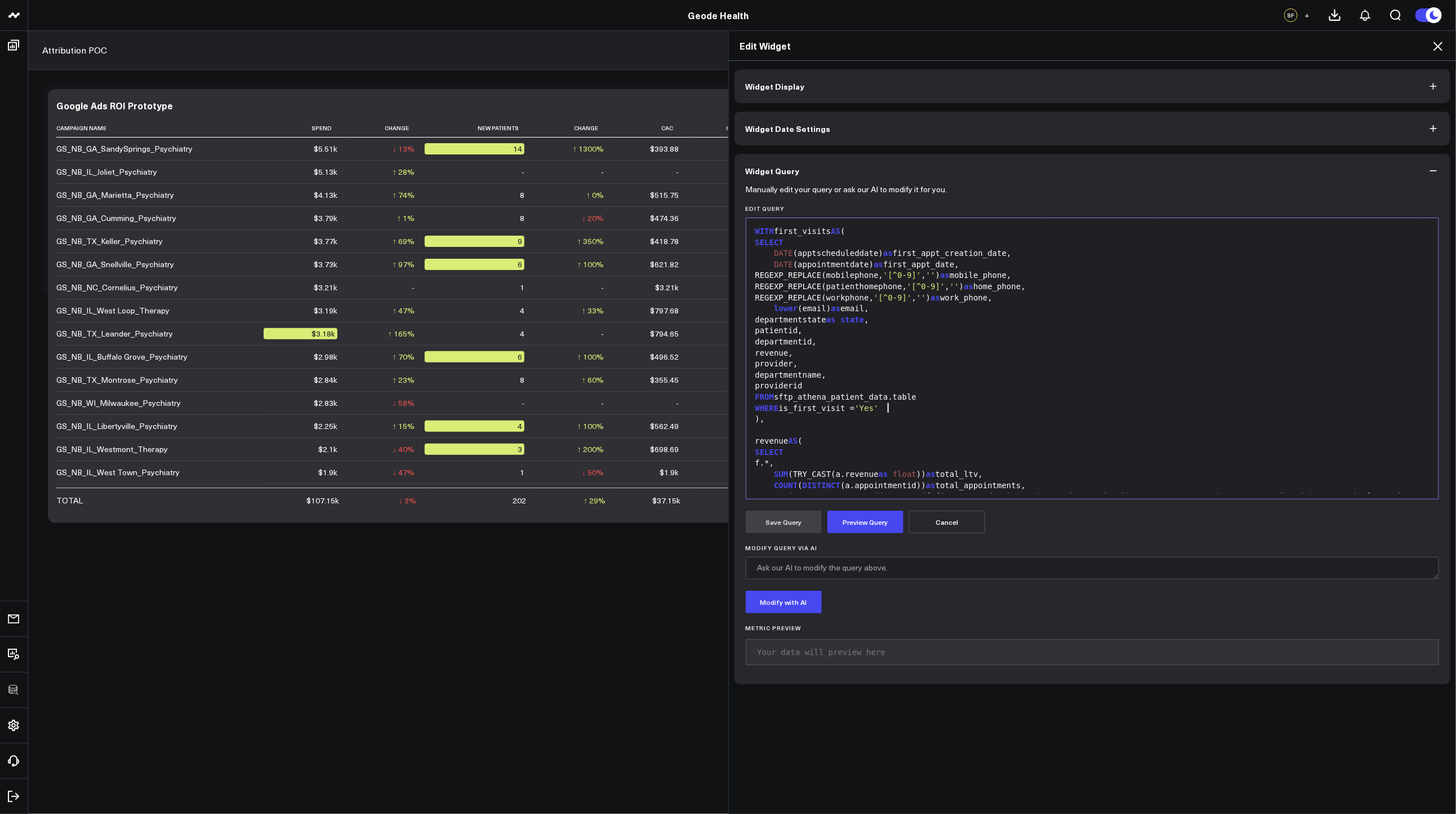
click at [920, 408] on div "WHERE is_first_visit = 'Yes'" at bounding box center [1092, 408] width 681 height 11
click at [855, 522] on button "Preview Query" at bounding box center [865, 521] width 76 height 23
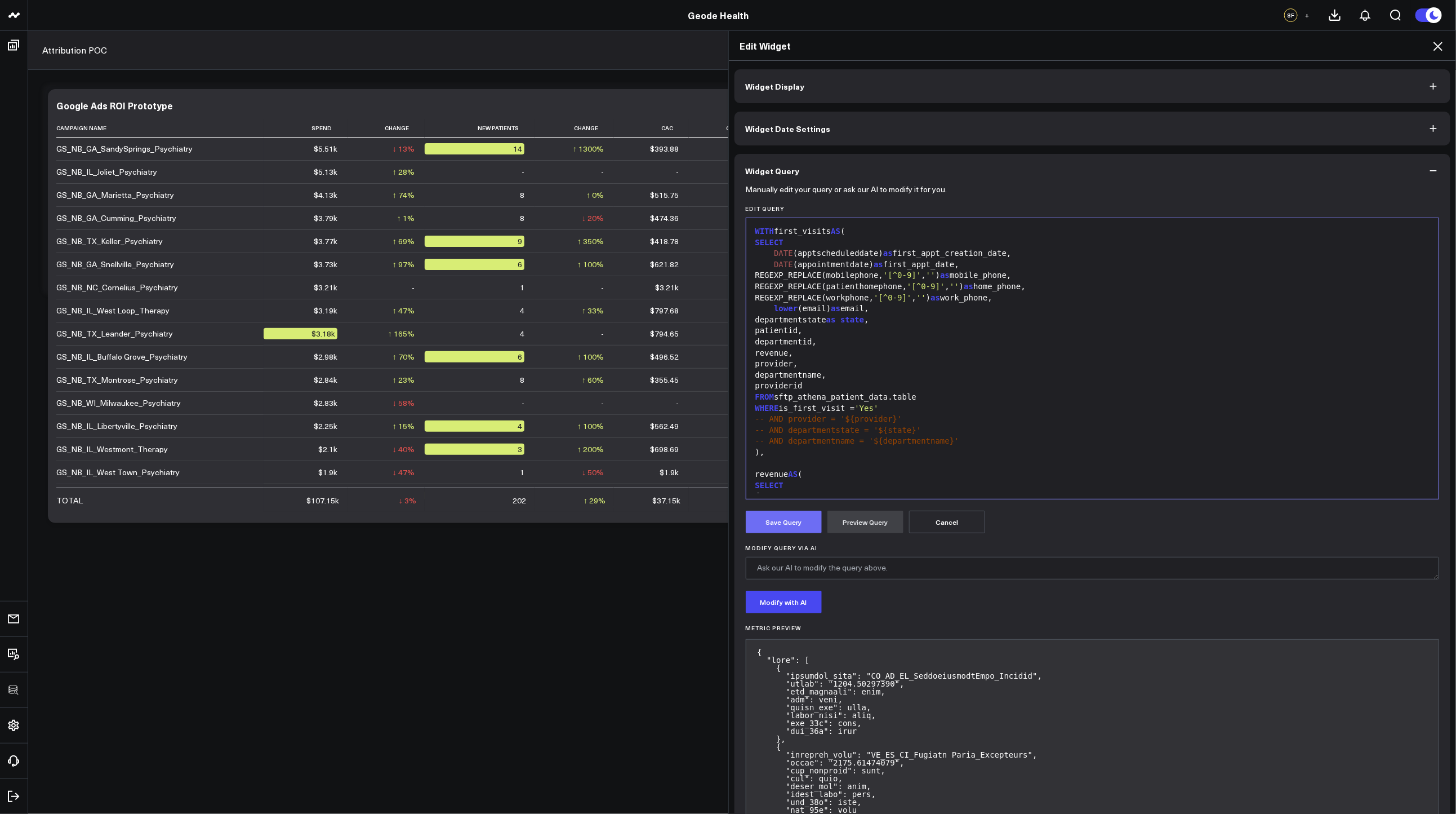
click at [782, 520] on button "Save Query" at bounding box center [783, 521] width 76 height 23
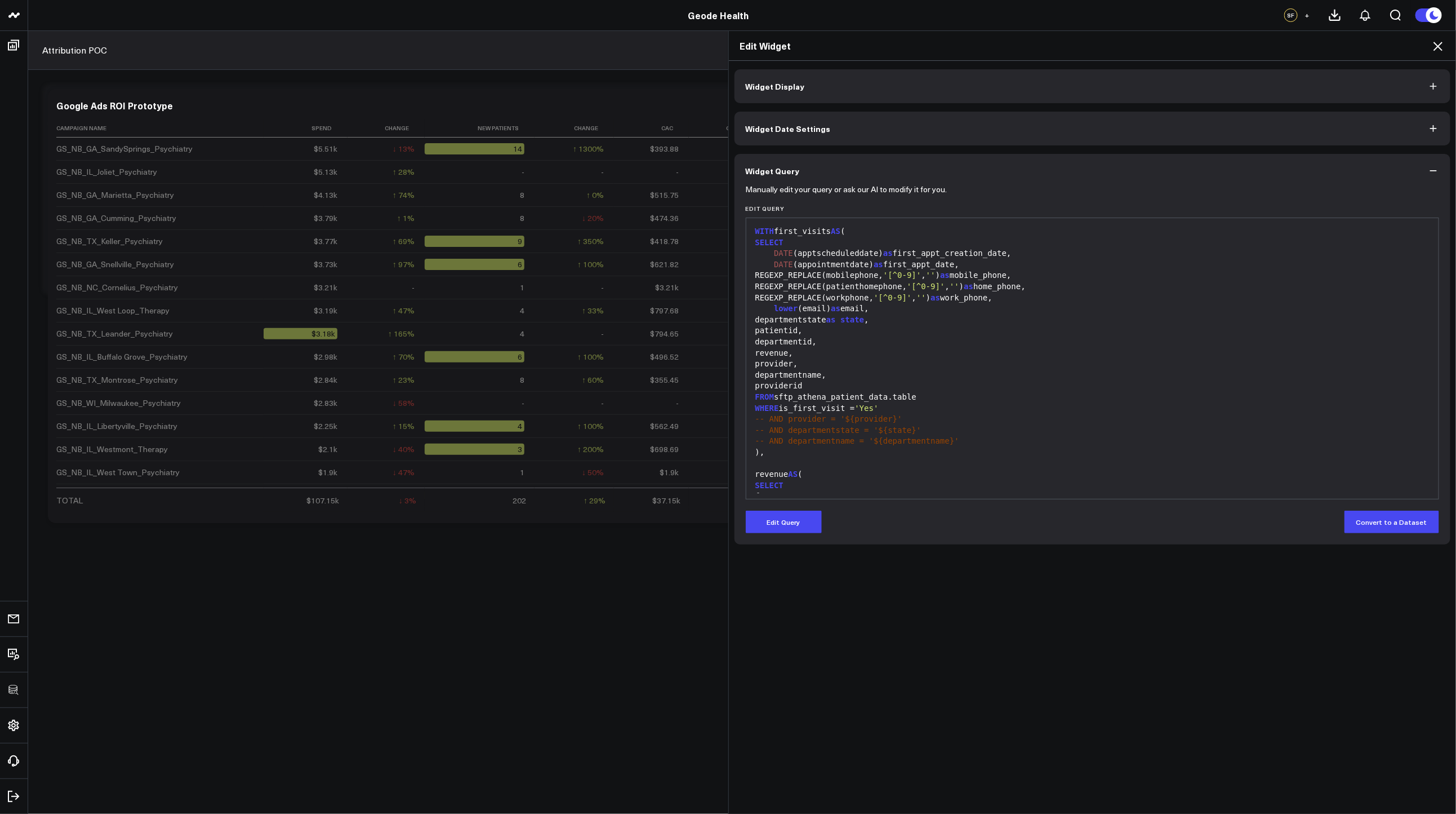
click at [1443, 43] on icon at bounding box center [1438, 47] width 14 height 14
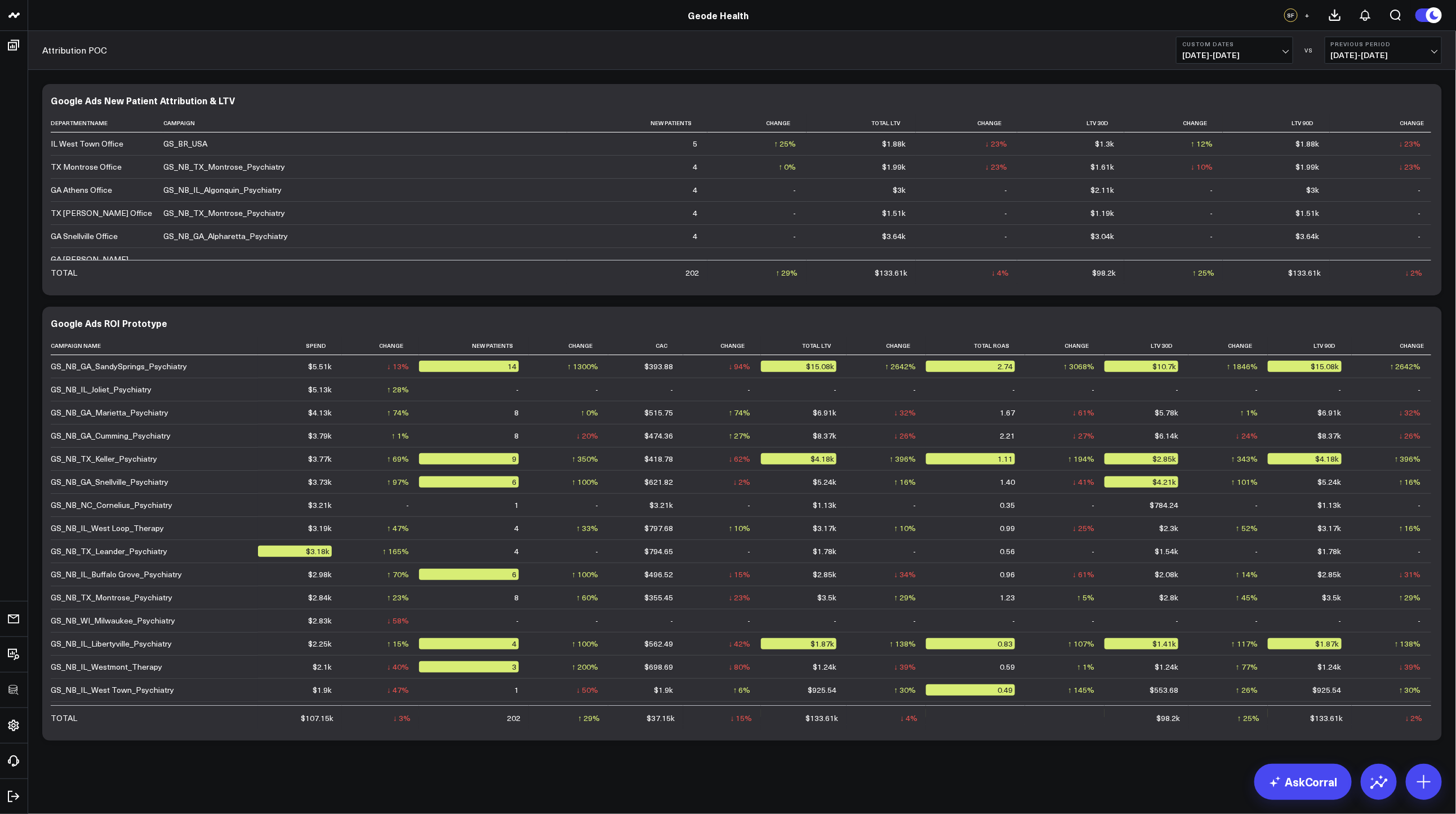
click at [966, 30] on header "3725 Test 829 Studios Accenture Activant Capital Agriculture & Farming Demo All…" at bounding box center [728, 15] width 1456 height 31
click at [1427, 100] on icon at bounding box center [1427, 102] width 14 height 14
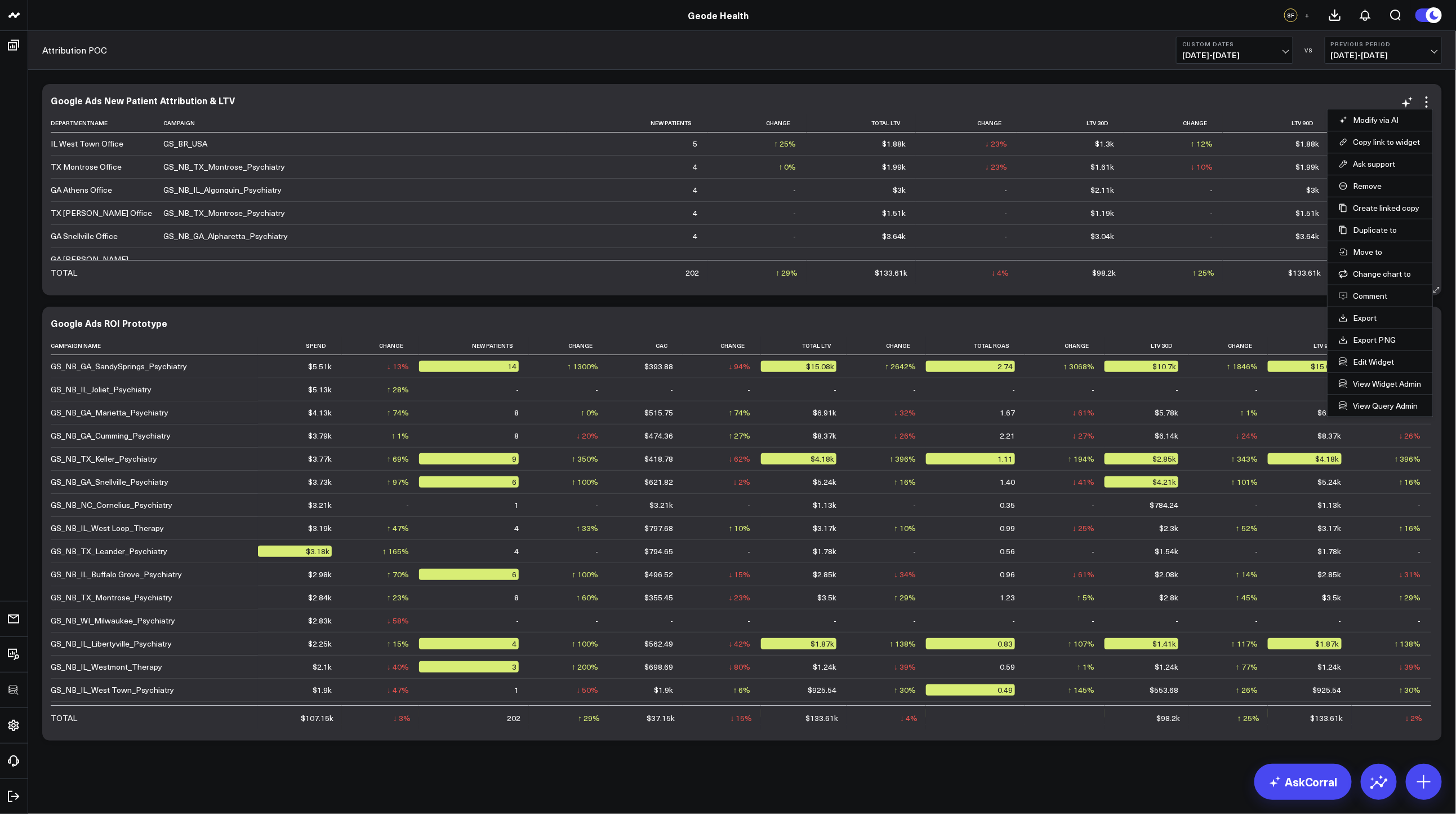
click at [1374, 356] on li "Edit Widget" at bounding box center [1381, 362] width 105 height 22
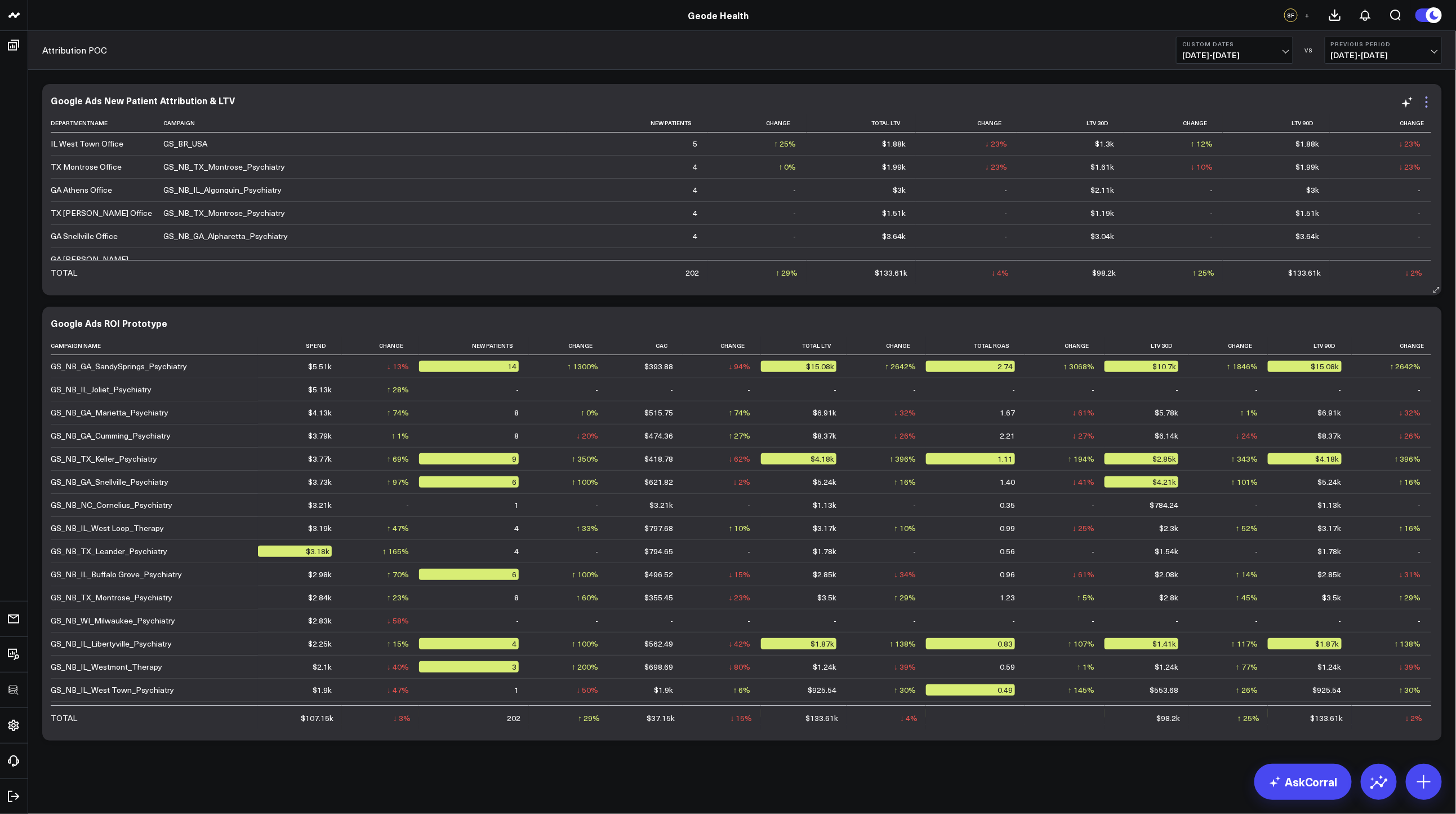
click at [1429, 101] on icon at bounding box center [1427, 102] width 14 height 14
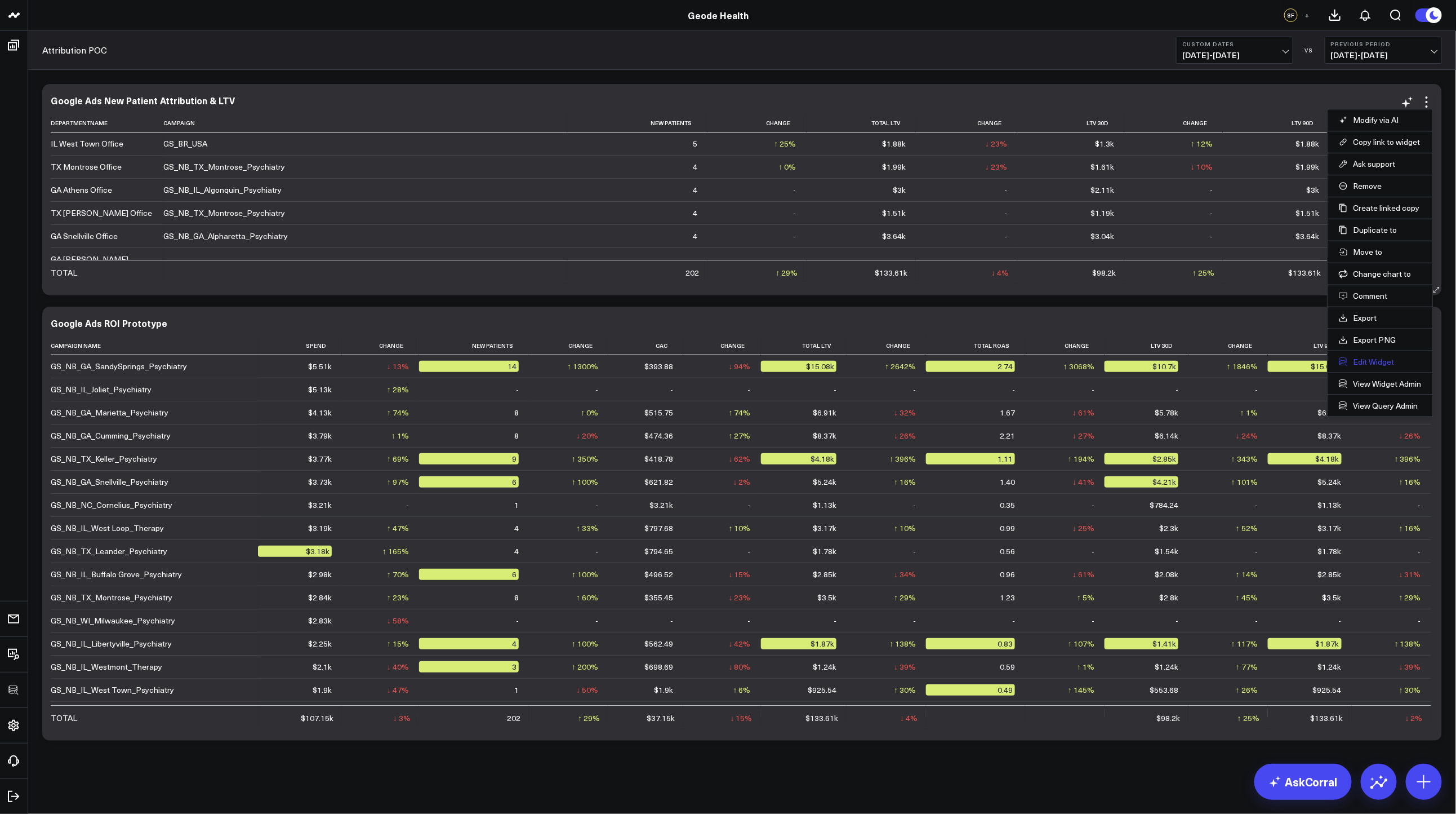
click at [1390, 362] on button "Edit Widget" at bounding box center [1380, 362] width 83 height 10
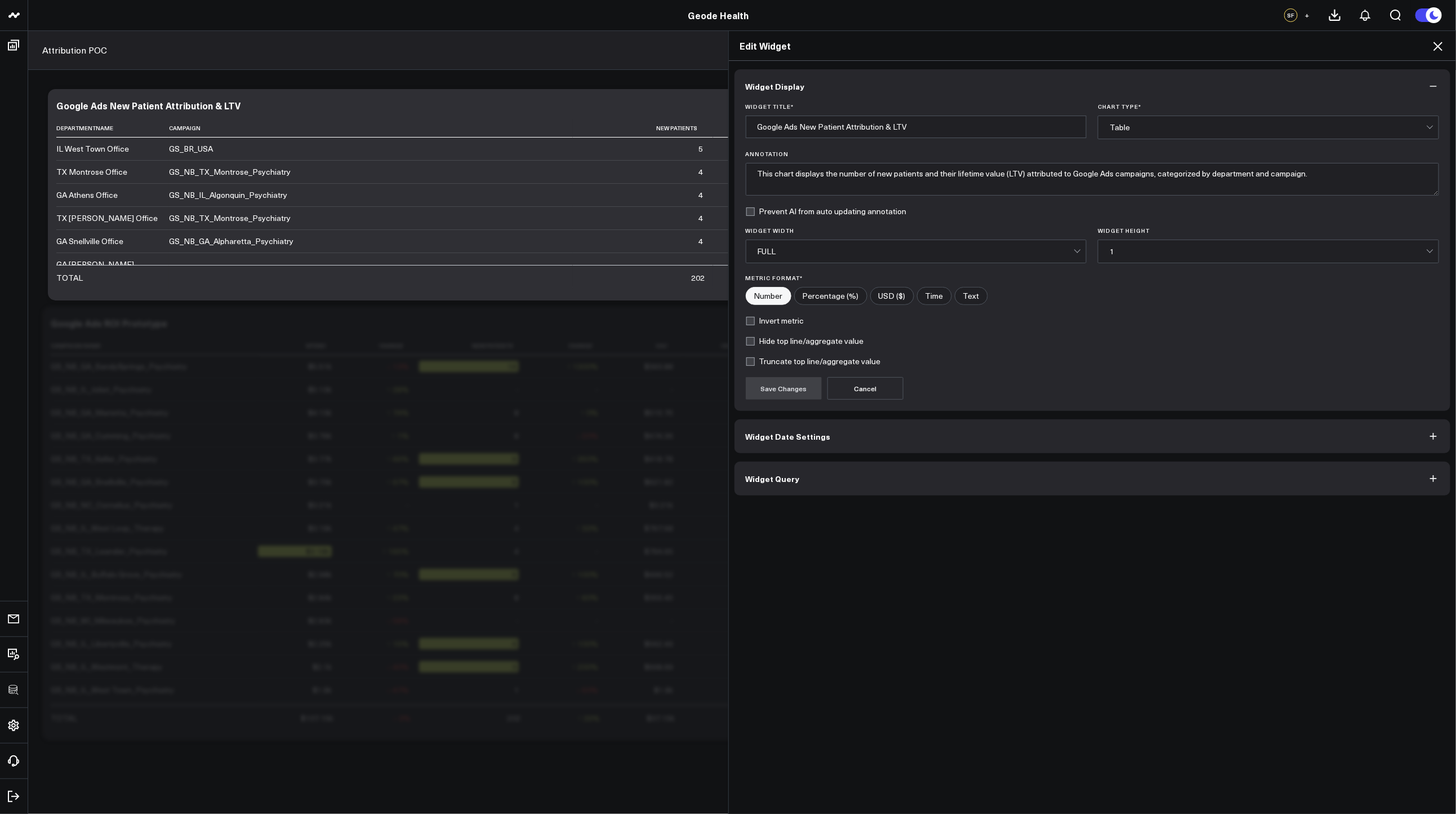
click at [1003, 476] on button "Widget Query" at bounding box center [1092, 478] width 716 height 34
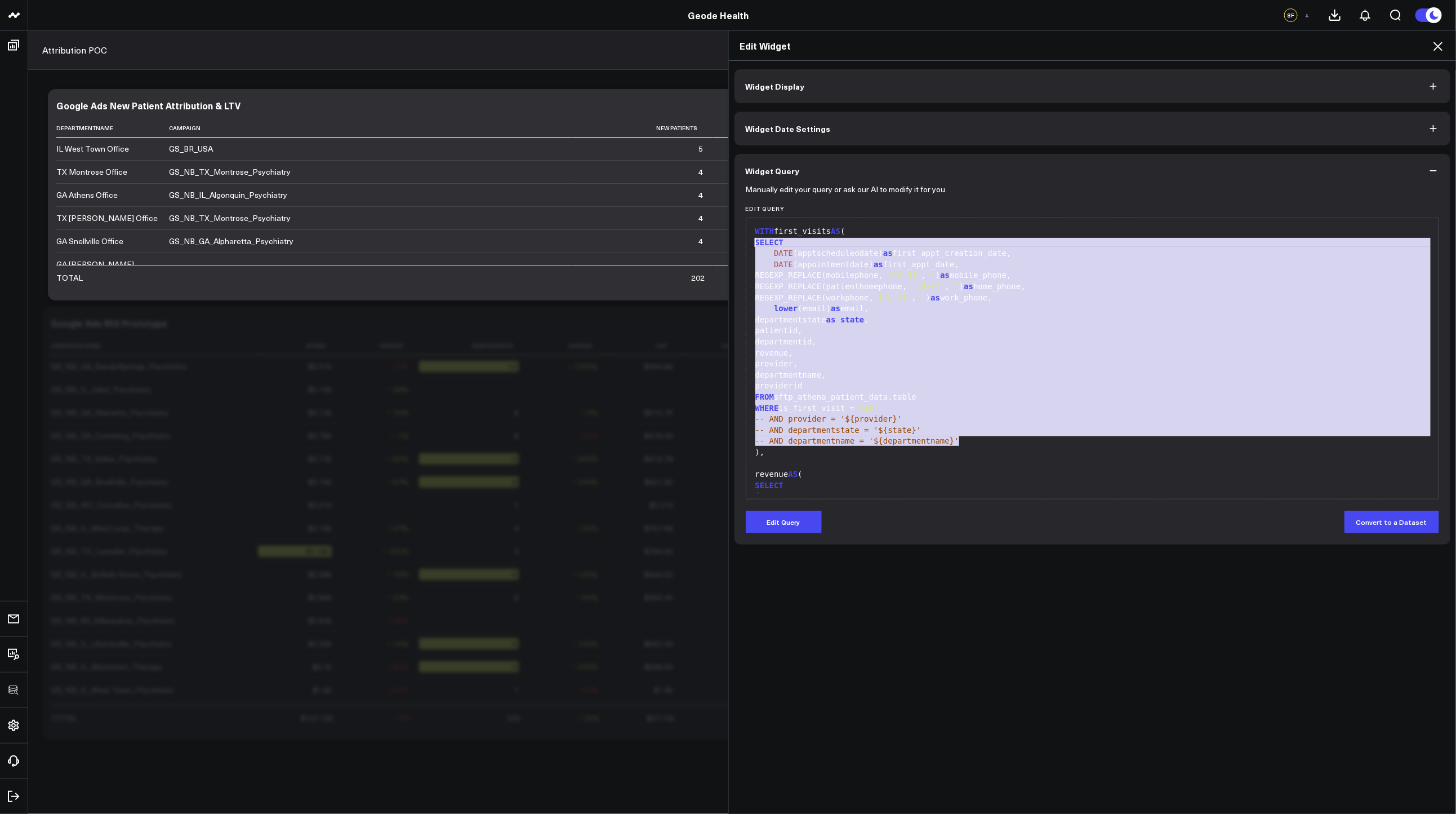
drag, startPoint x: 964, startPoint y: 443, endPoint x: 736, endPoint y: 245, distance: 302.0
click at [736, 245] on div "Manually edit your query or ask our AI to modify it for you. Edit Query 999 1 2…" at bounding box center [1092, 366] width 716 height 357
copy div "SELECT DATE (apptscheduleddate) as first_appt_creation_date, DATE (appointmentd…"
click at [1439, 47] on icon at bounding box center [1438, 46] width 9 height 9
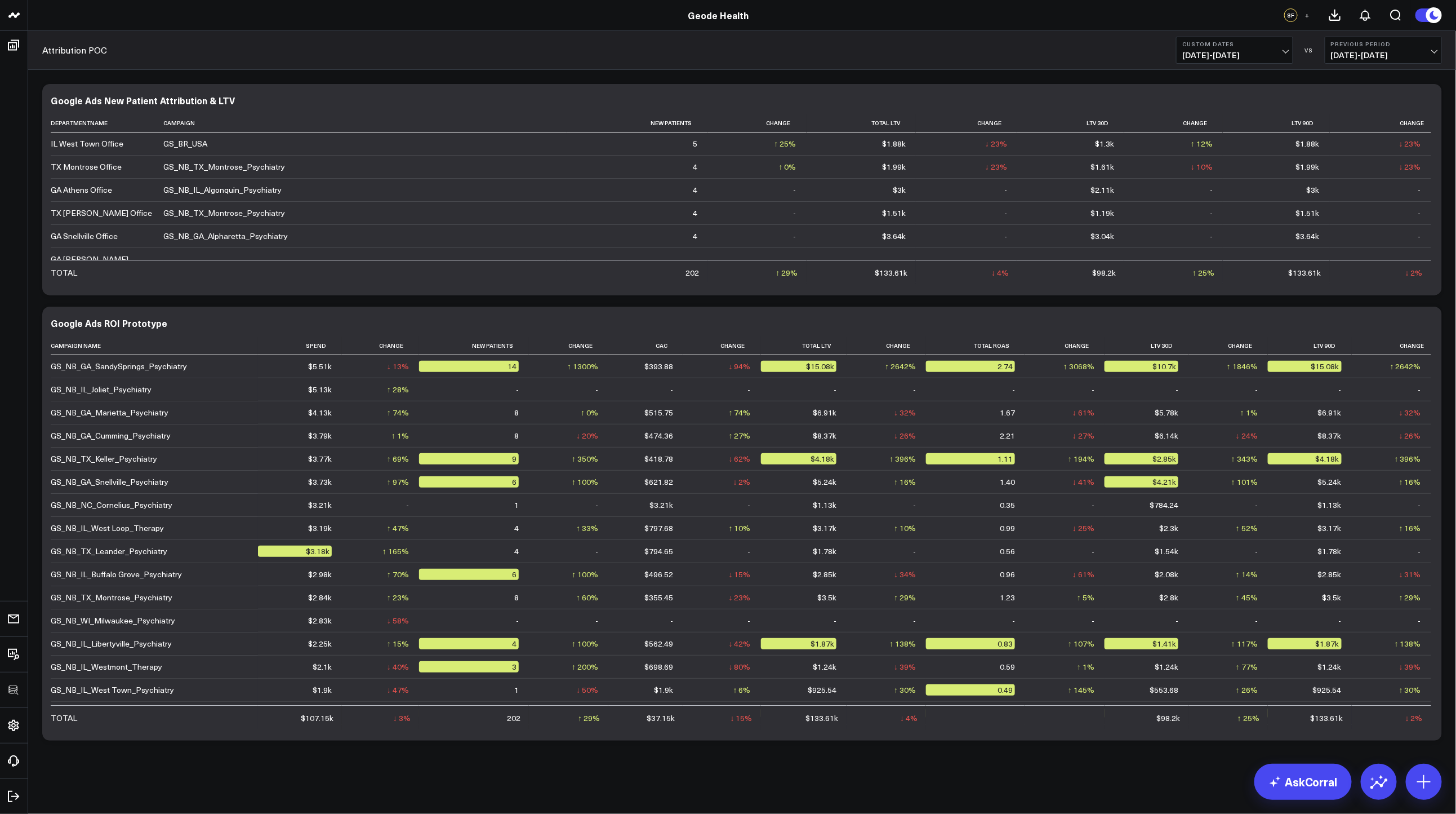
click at [1034, 82] on div "Modify via AI Copy link to widget Ask support Remove Create linked copy Executi…" at bounding box center [742, 412] width 1411 height 668
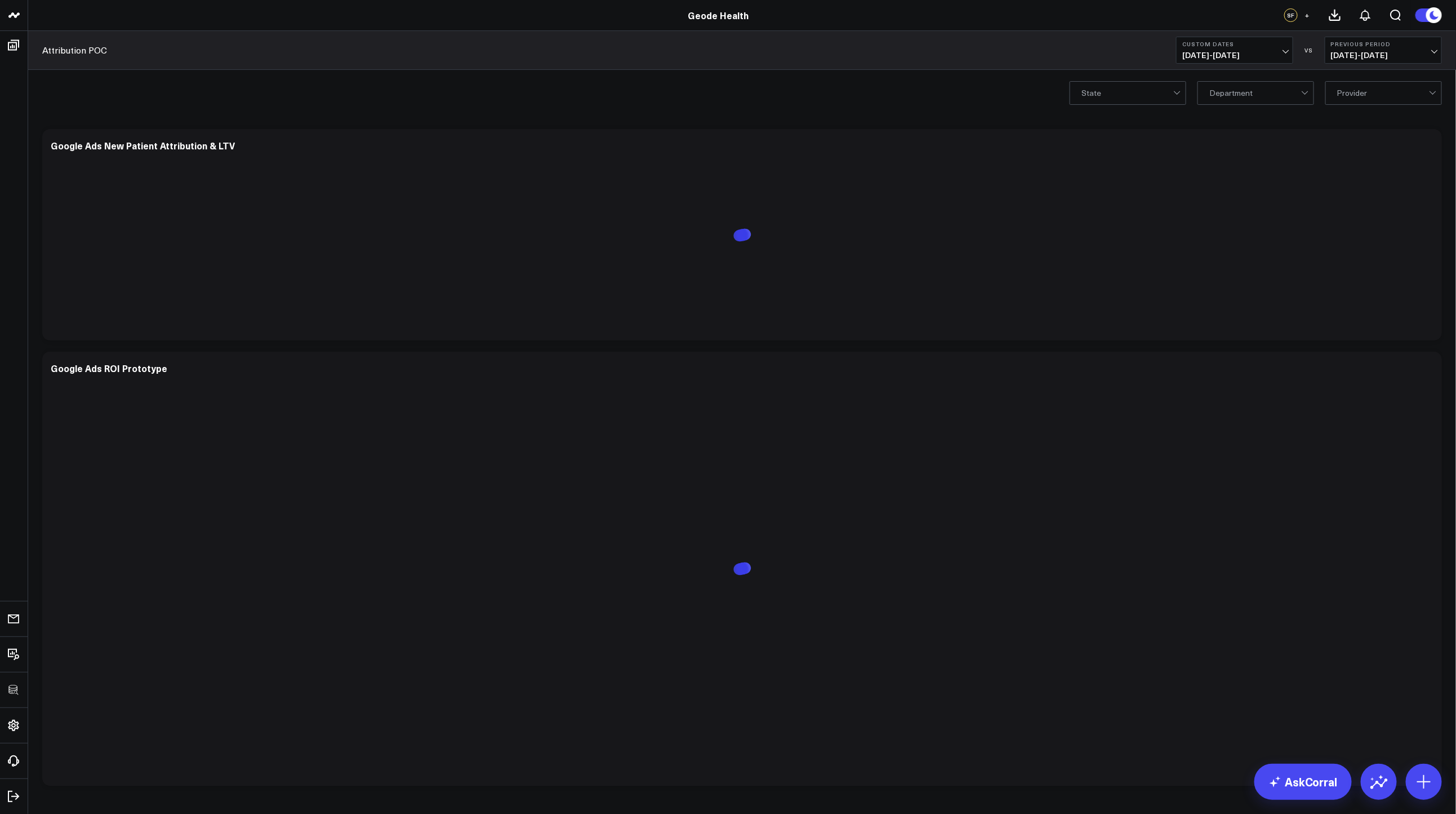
click at [1210, 60] on span "[DATE] - [DATE]" at bounding box center [1234, 55] width 105 height 9
click at [986, 99] on div "State Department Provider" at bounding box center [742, 92] width 1428 height 45
click at [1238, 56] on span "[DATE] - [DATE]" at bounding box center [1234, 55] width 105 height 9
click at [1246, 222] on link "Last Month" at bounding box center [1234, 227] width 116 height 21
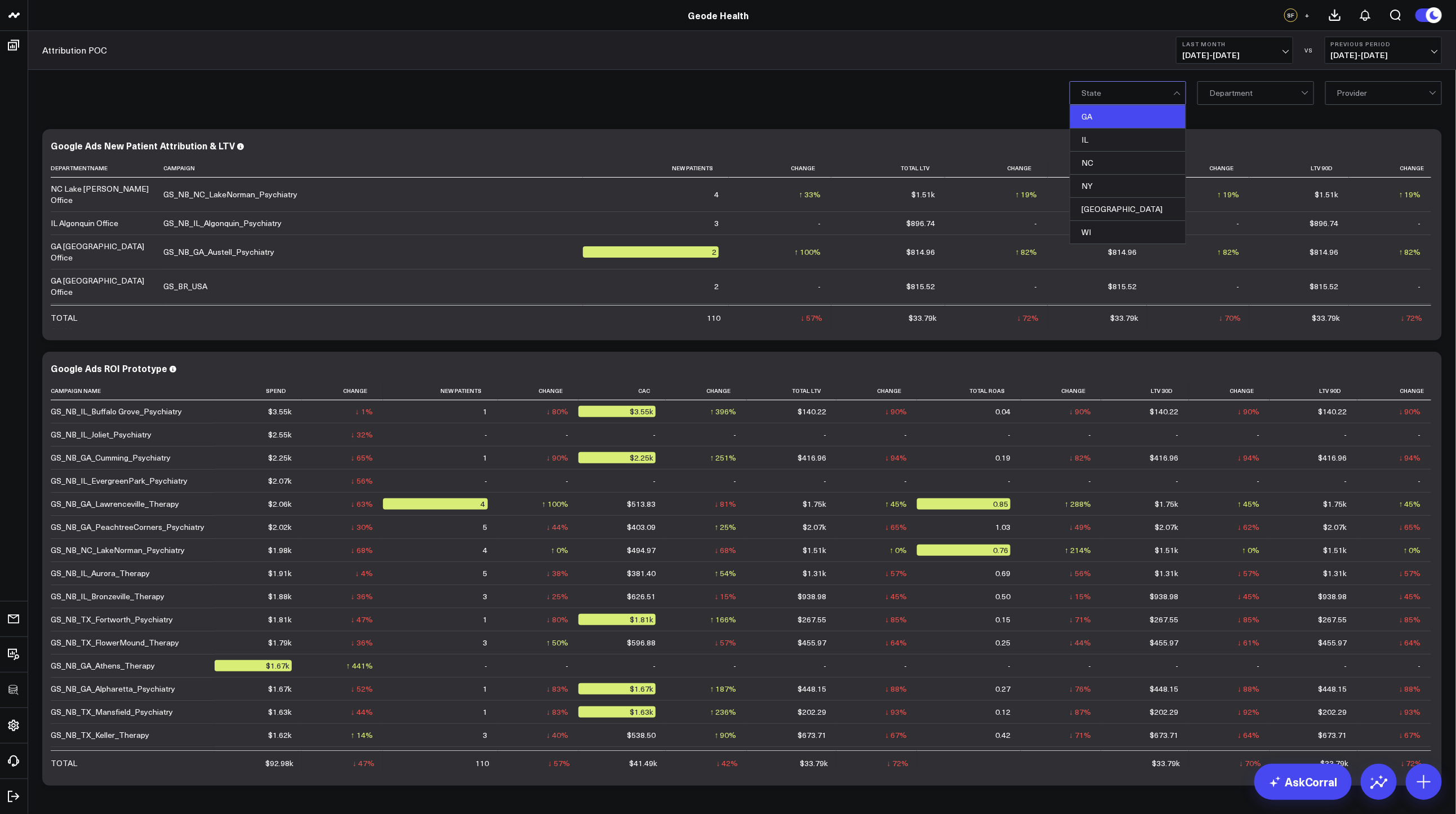
click at [1114, 122] on div "GA" at bounding box center [1128, 117] width 116 height 23
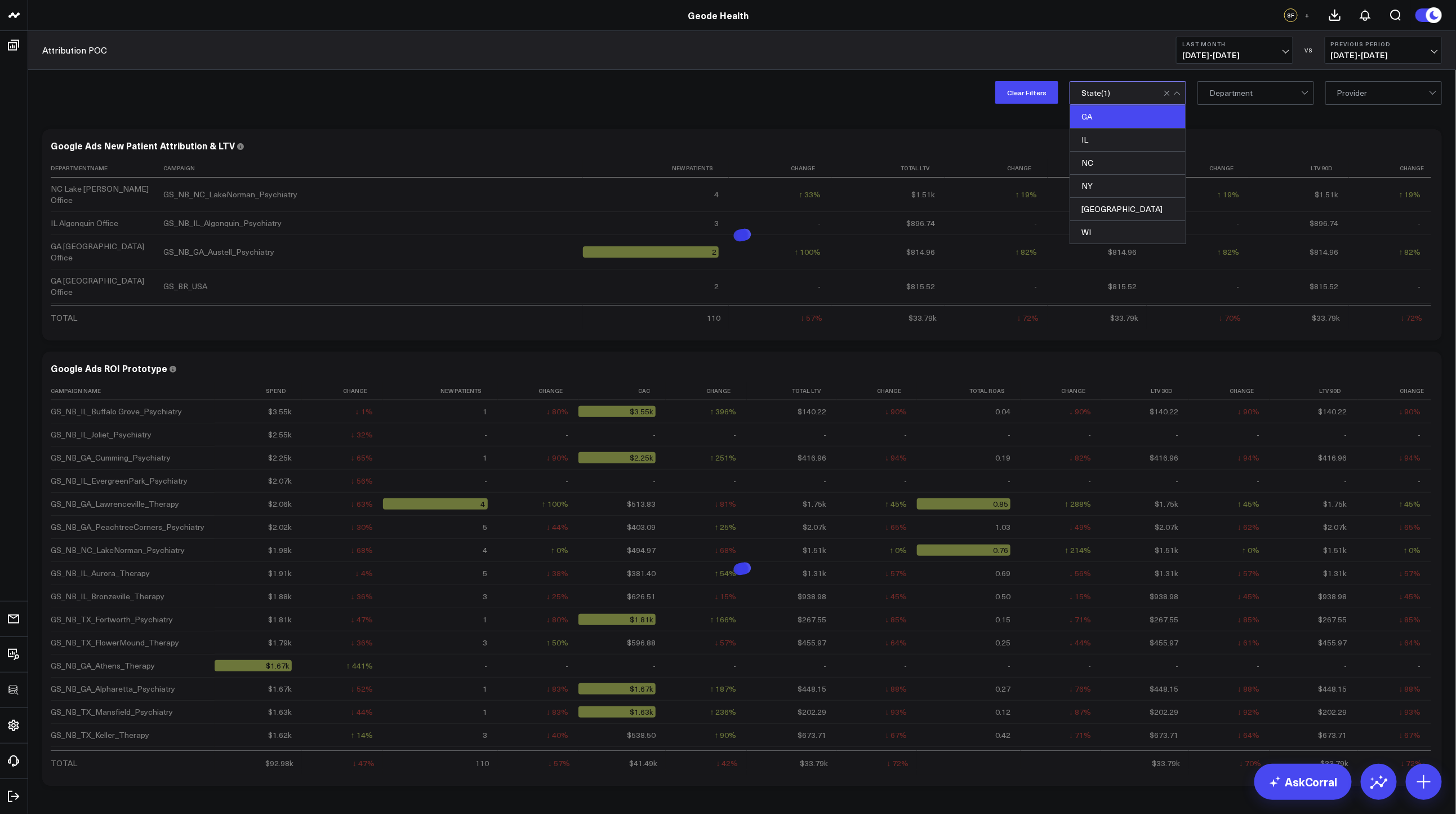
click at [924, 100] on div "Clear Filters option GA, selected. GA selected, 1 of 6. 6 results available. Us…" at bounding box center [742, 92] width 1428 height 45
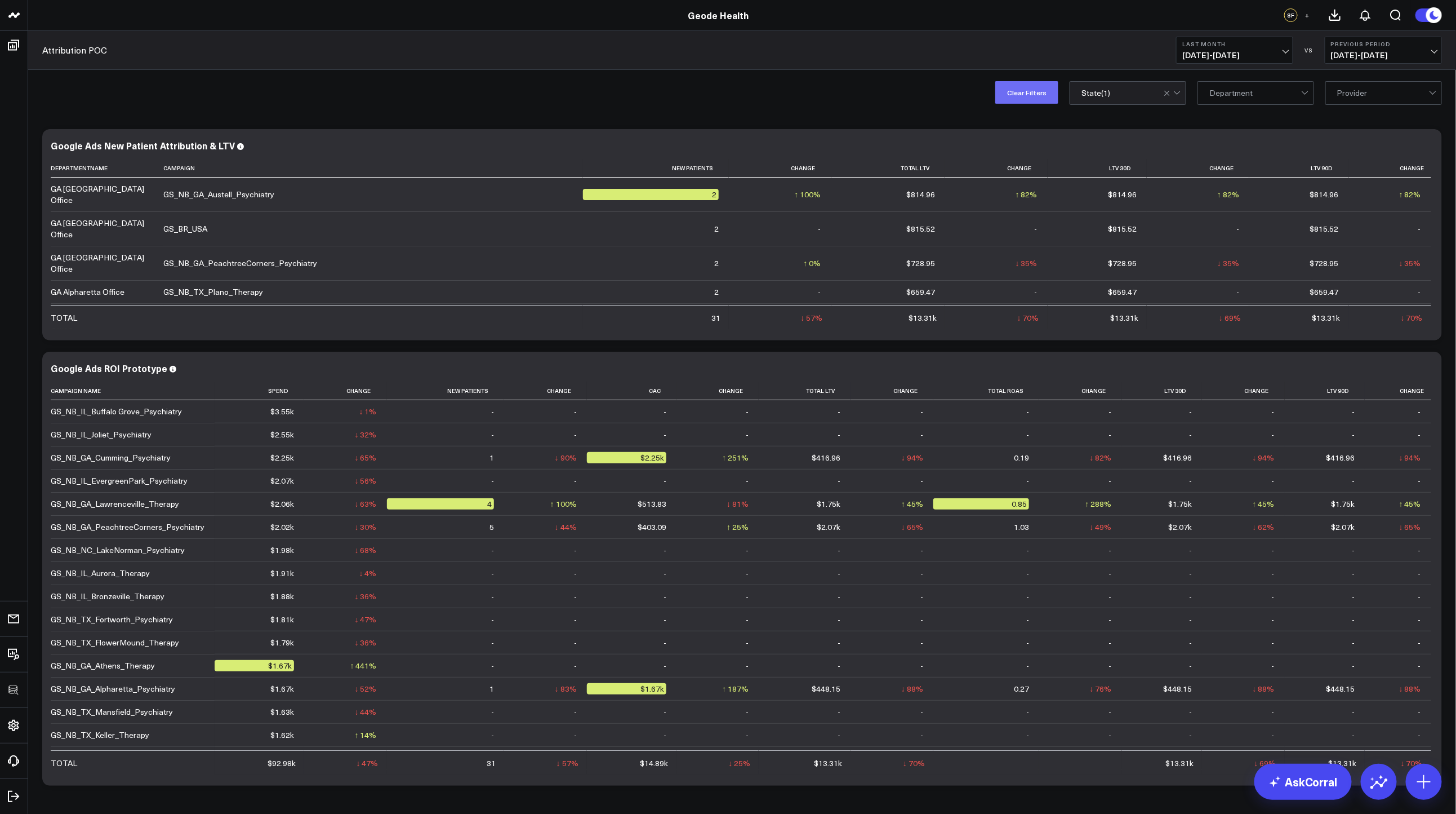
click at [1020, 97] on button "Clear Filters" at bounding box center [1027, 92] width 63 height 23
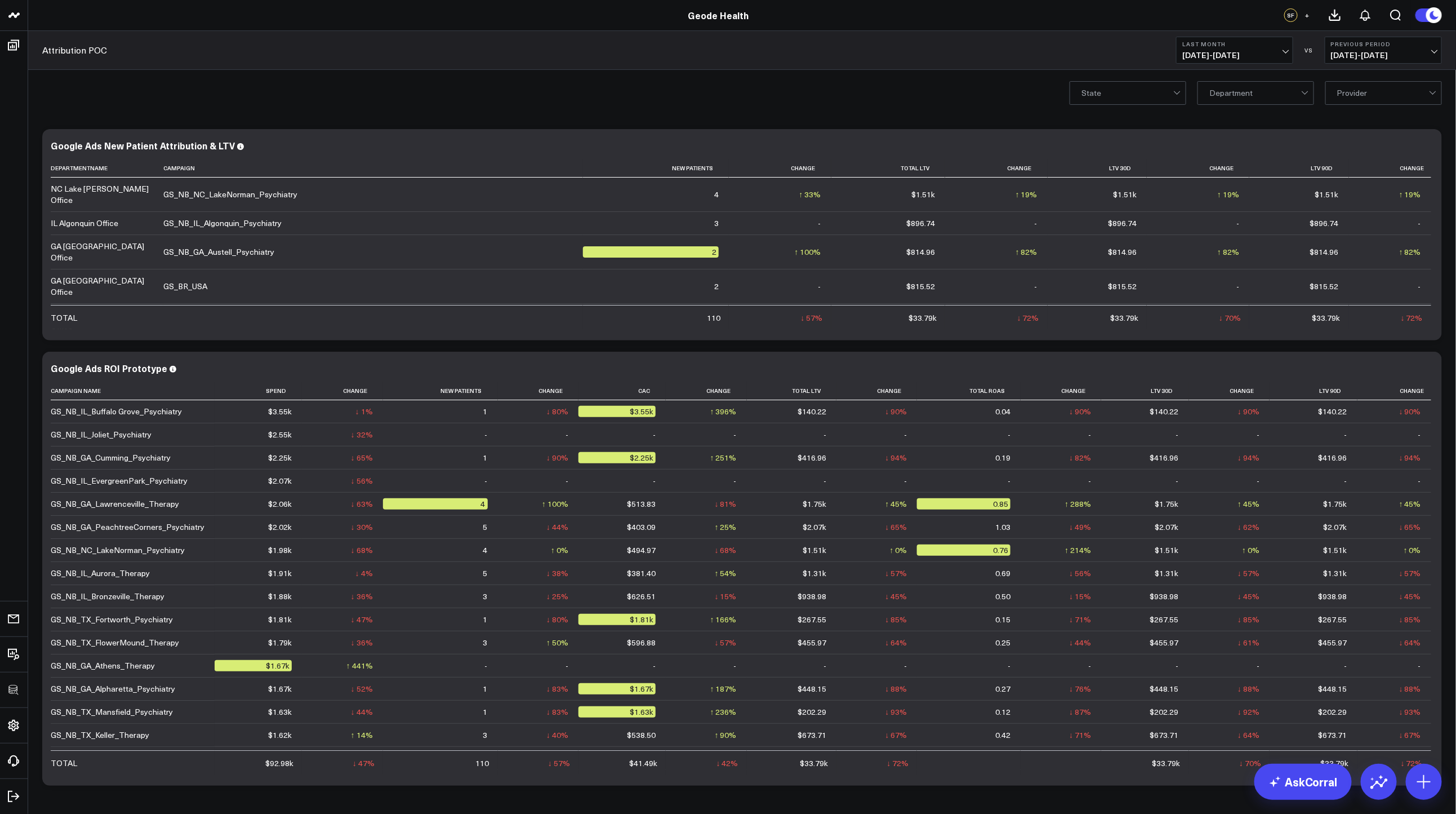
click at [732, 115] on div "Modify via AI Copy link to widget Ask support Remove Create linked copy Executi…" at bounding box center [742, 487] width 1428 height 744
click at [1246, 232] on div "GA Marietta Office" at bounding box center [1255, 244] width 116 height 23
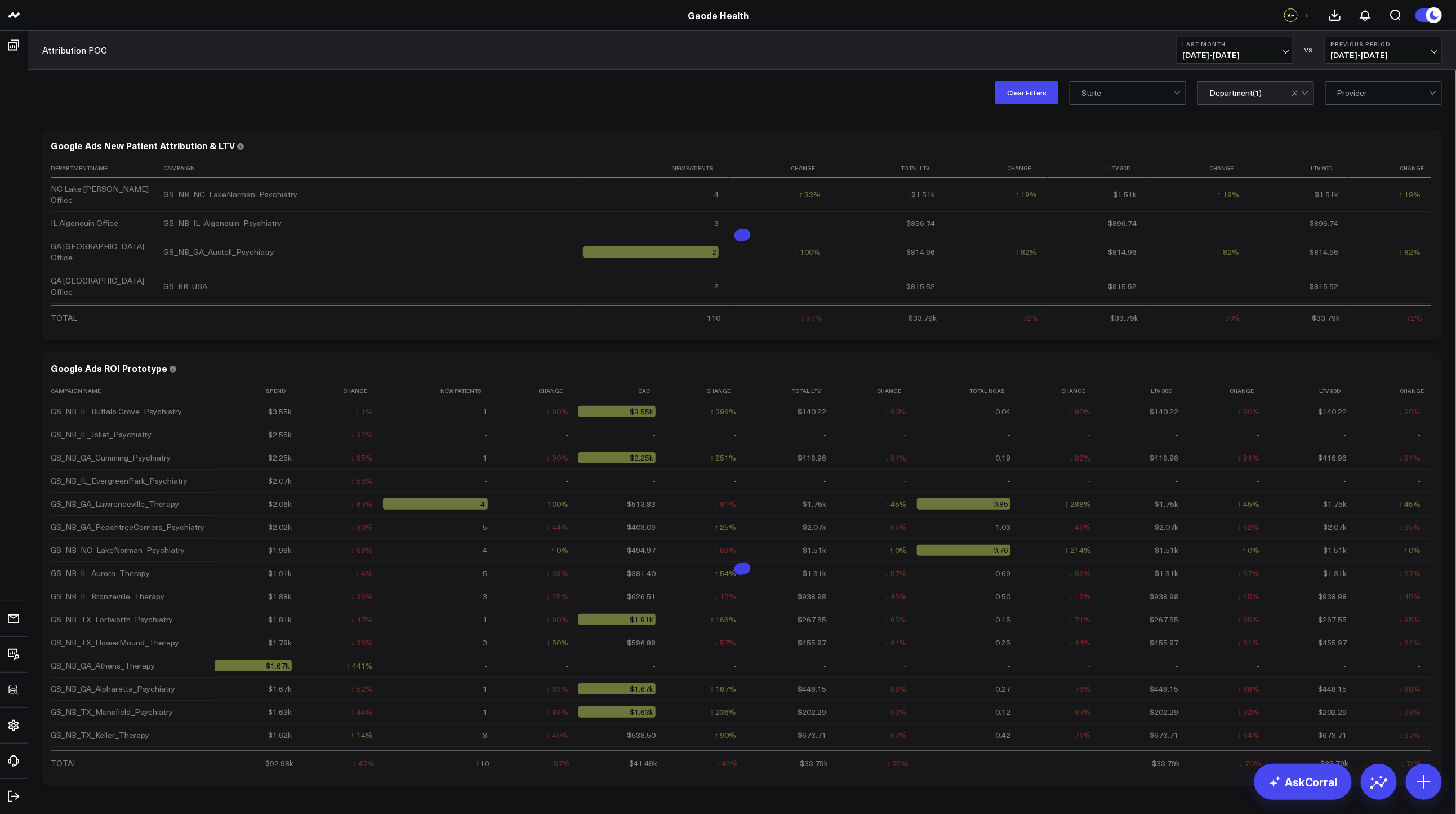
click at [900, 119] on div "Modify via AI Copy link to widget Ask support Remove Create linked copy Executi…" at bounding box center [742, 487] width 1428 height 744
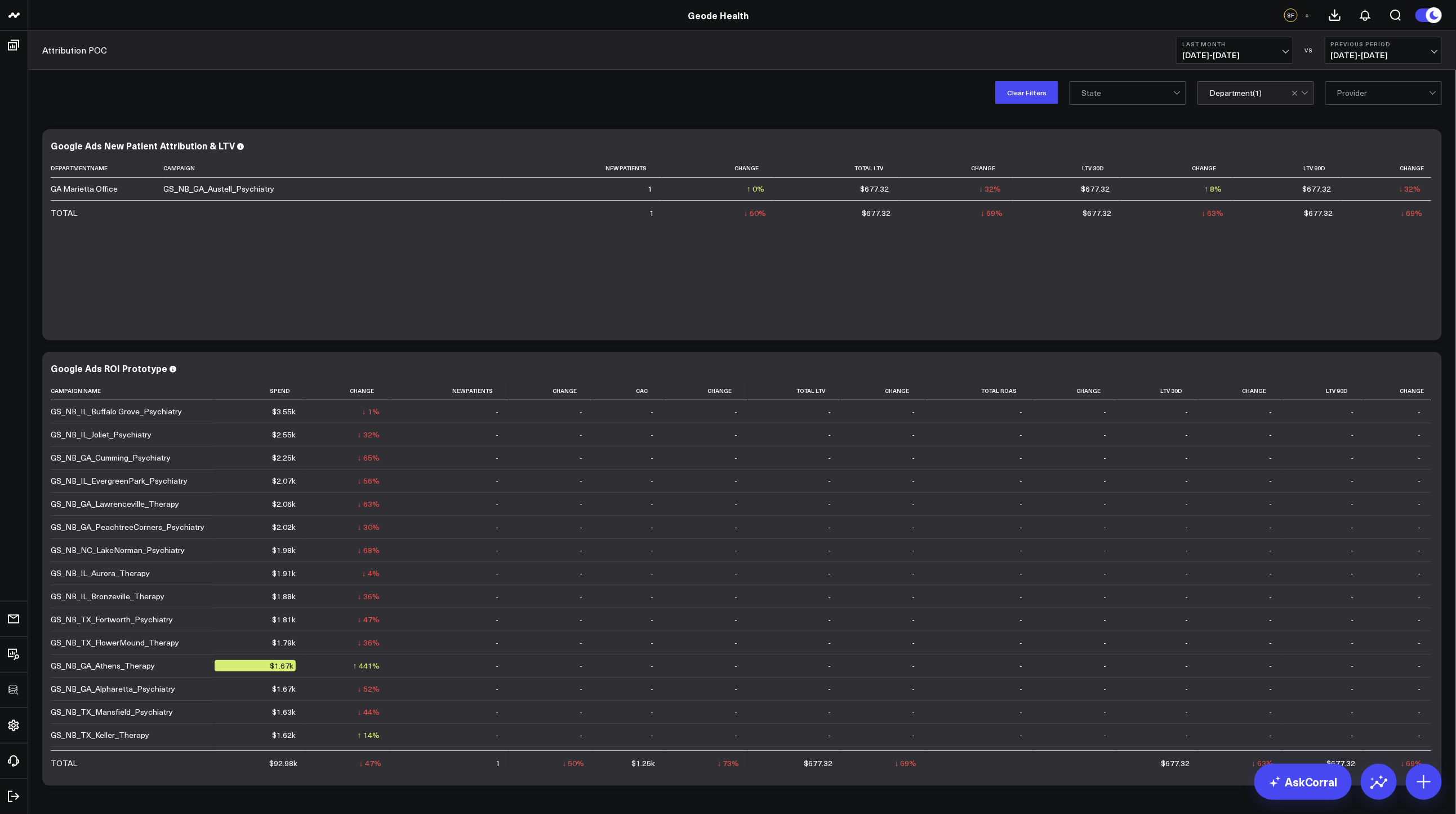
click at [1027, 106] on div "Clear Filters option GA, selected. State option GA Marietta Office, selected. D…" at bounding box center [742, 92] width 1428 height 45
click at [1027, 100] on button "Clear Filters" at bounding box center [1027, 92] width 63 height 23
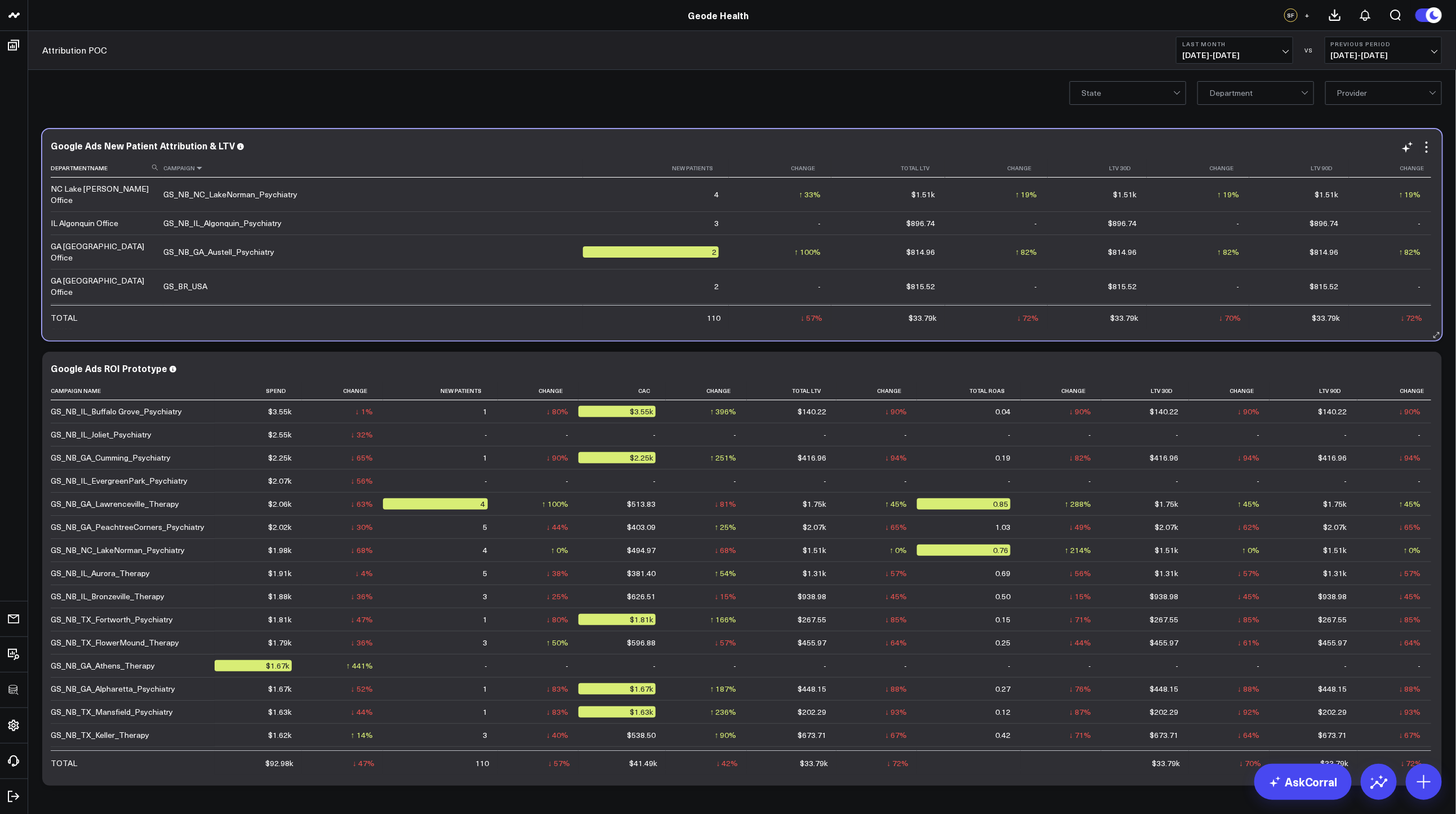
click at [199, 169] on icon at bounding box center [199, 168] width 9 height 7
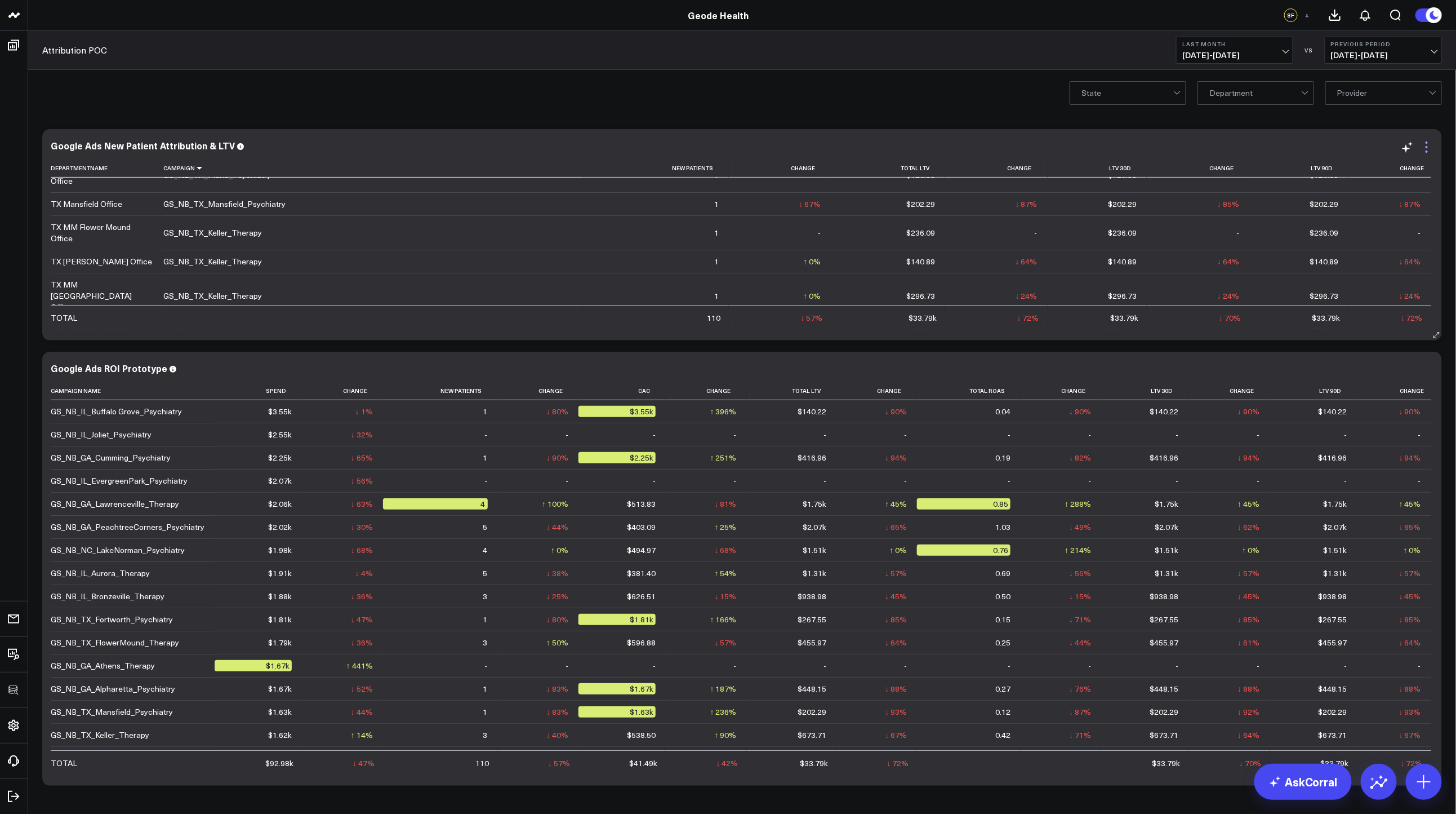
click at [1427, 146] on icon at bounding box center [1427, 147] width 14 height 14
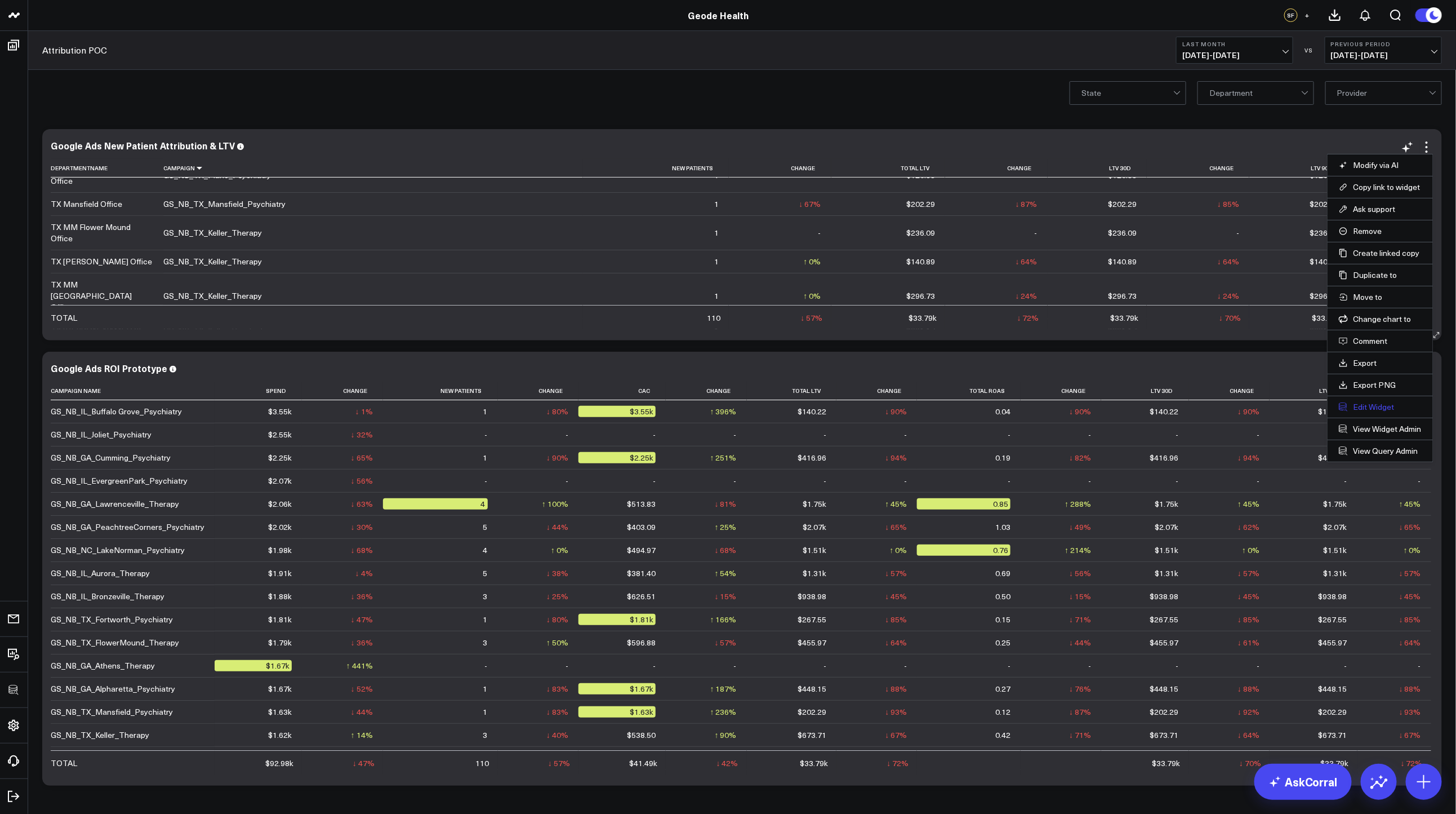
click at [1363, 405] on button "Edit Widget" at bounding box center [1380, 406] width 83 height 10
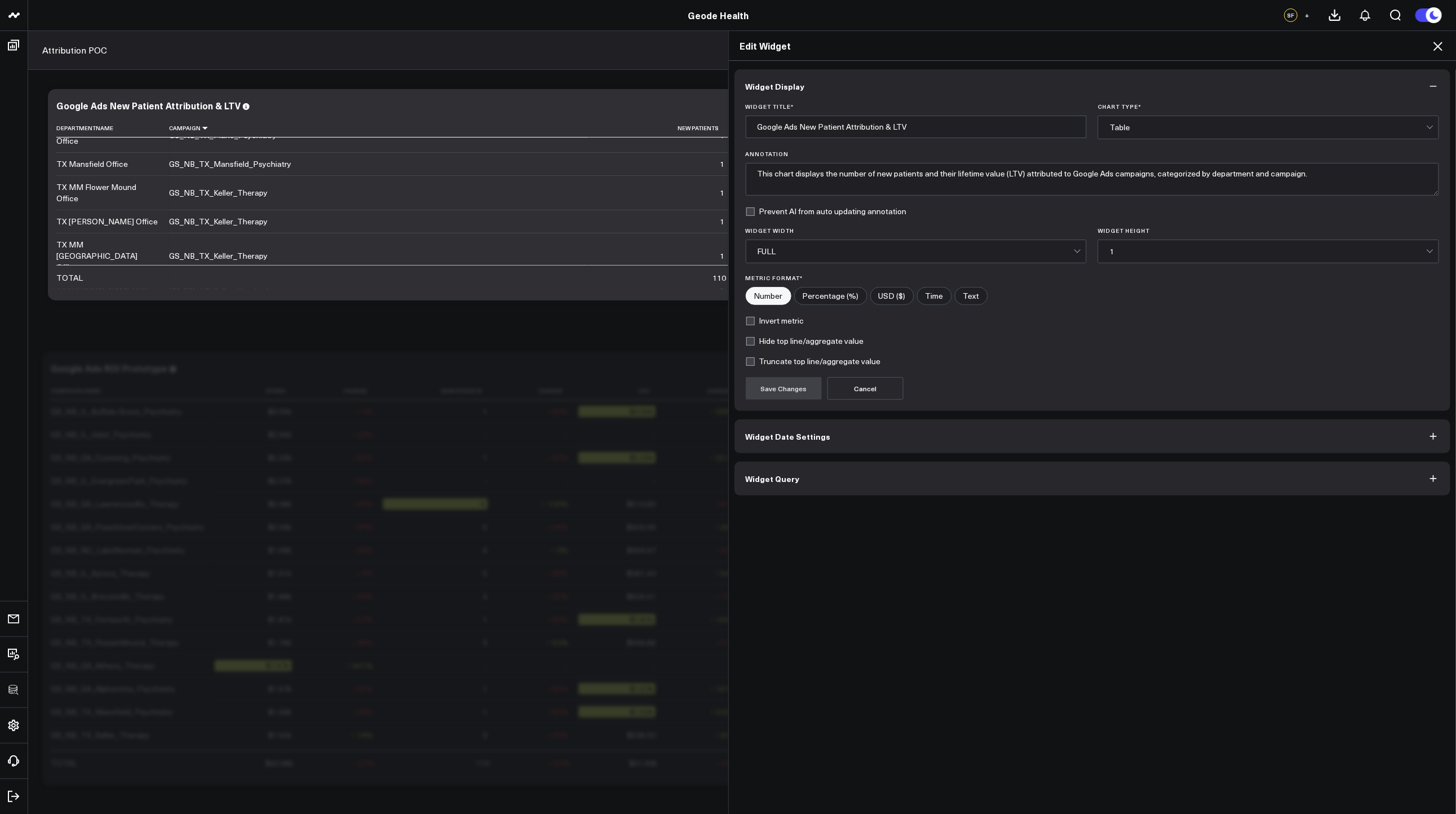
click at [990, 479] on button "Widget Query" at bounding box center [1092, 478] width 716 height 34
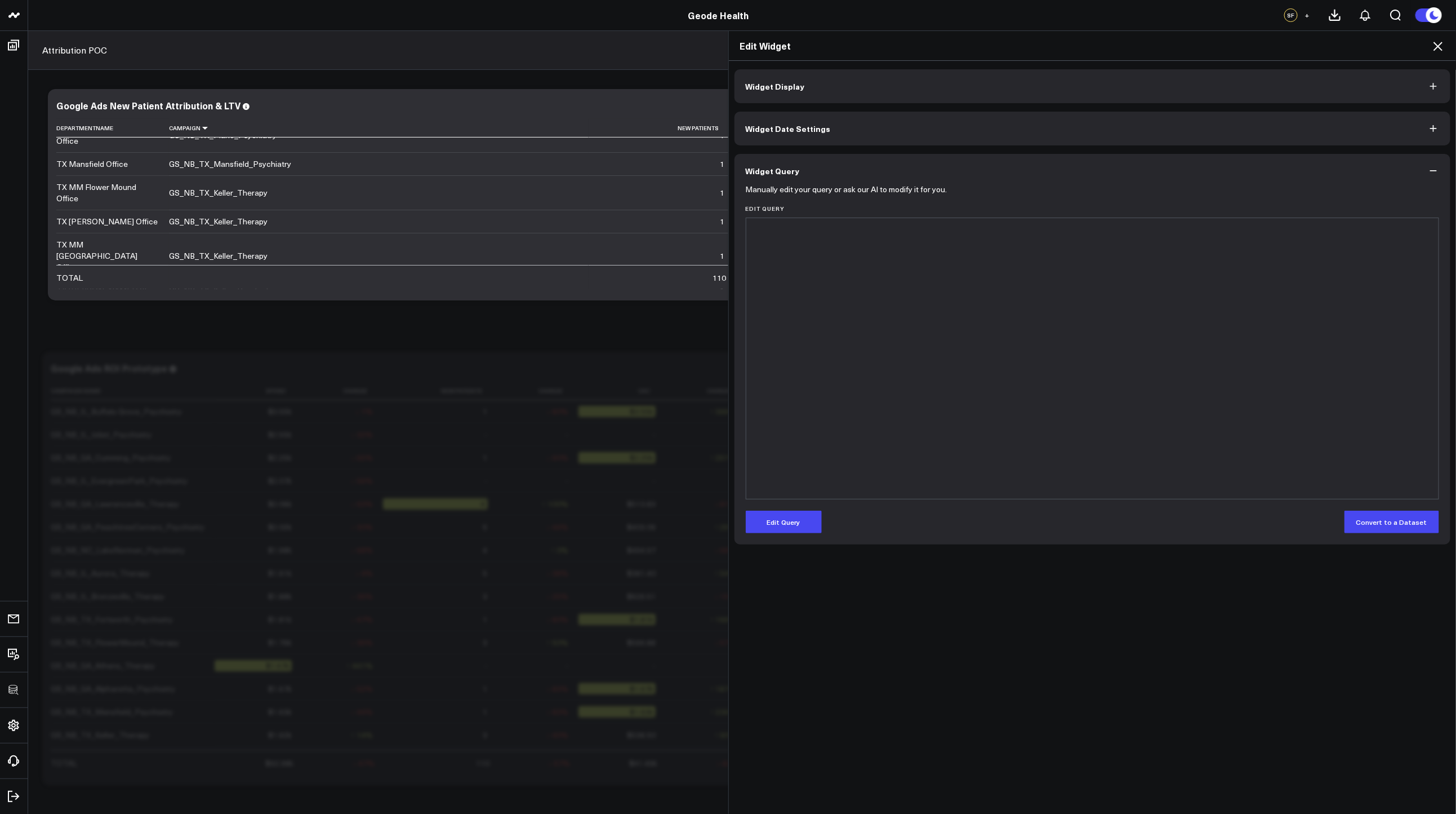
scroll to position [893, 0]
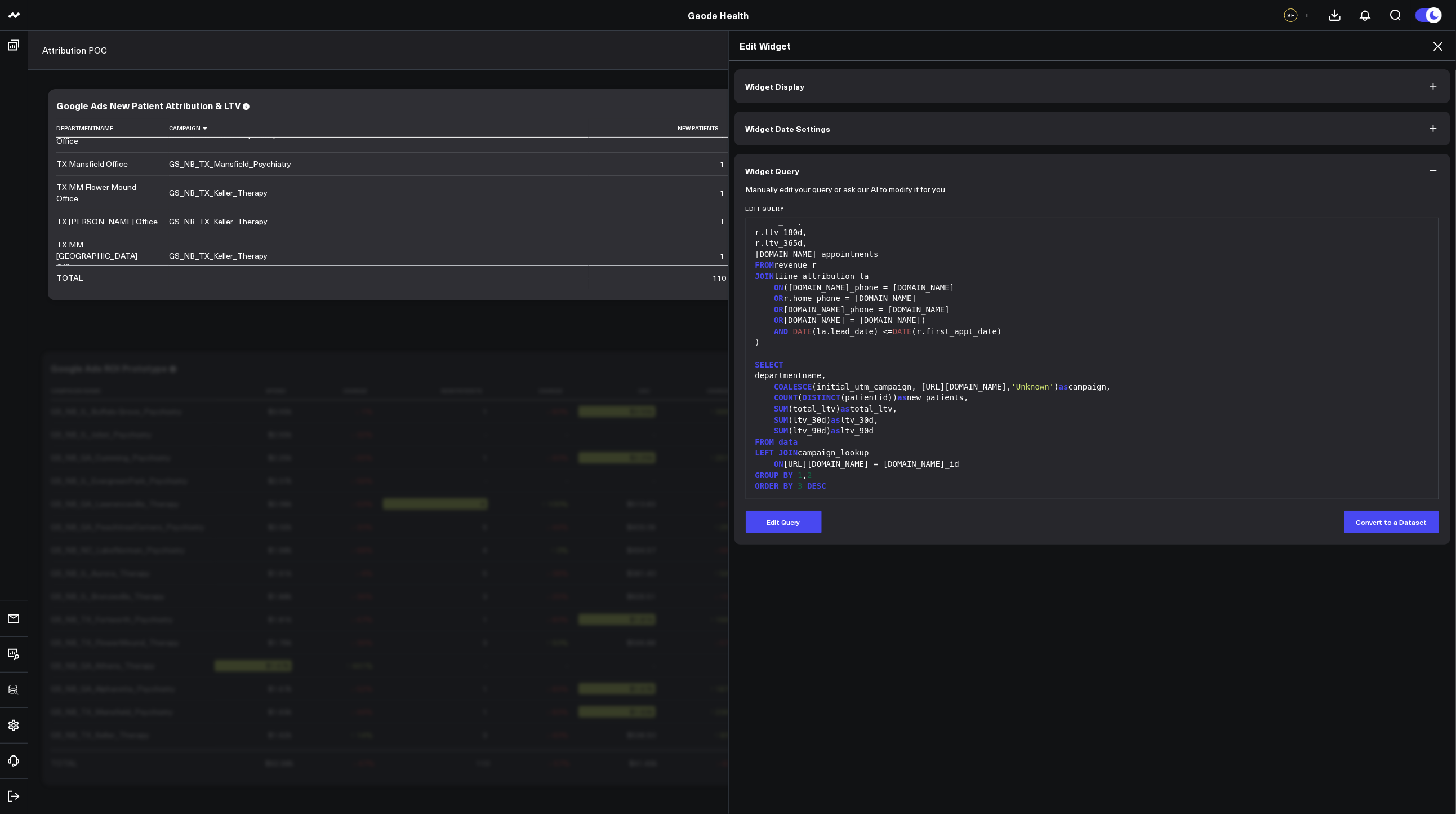
click at [1436, 47] on icon at bounding box center [1438, 47] width 14 height 14
